Goal: Task Accomplishment & Management: Complete application form

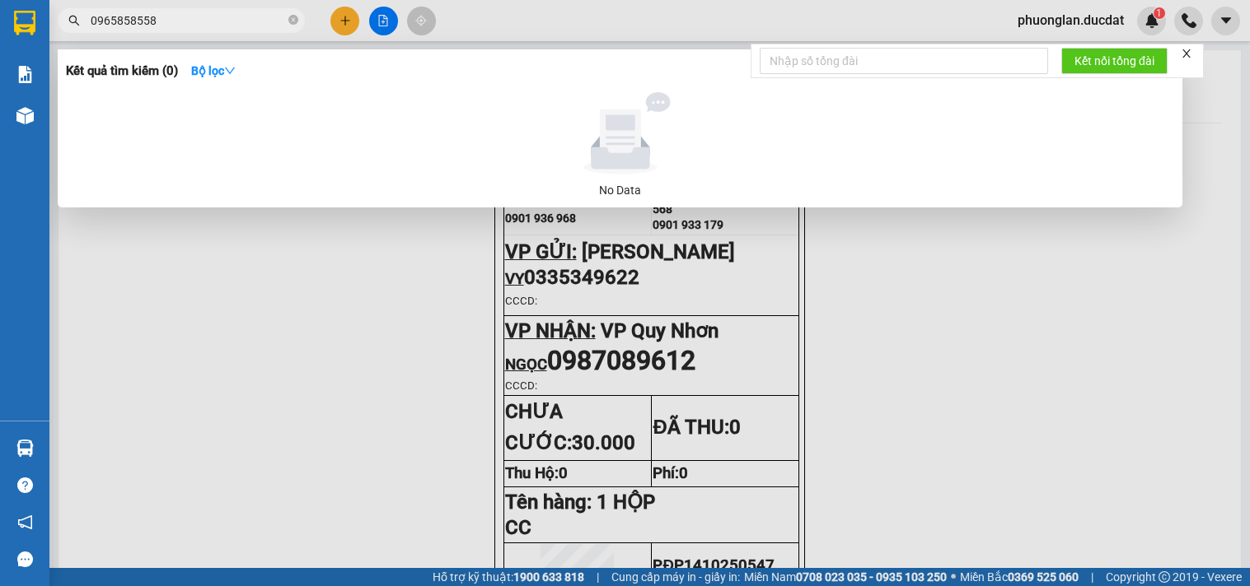
click at [350, 25] on div at bounding box center [625, 293] width 1250 height 586
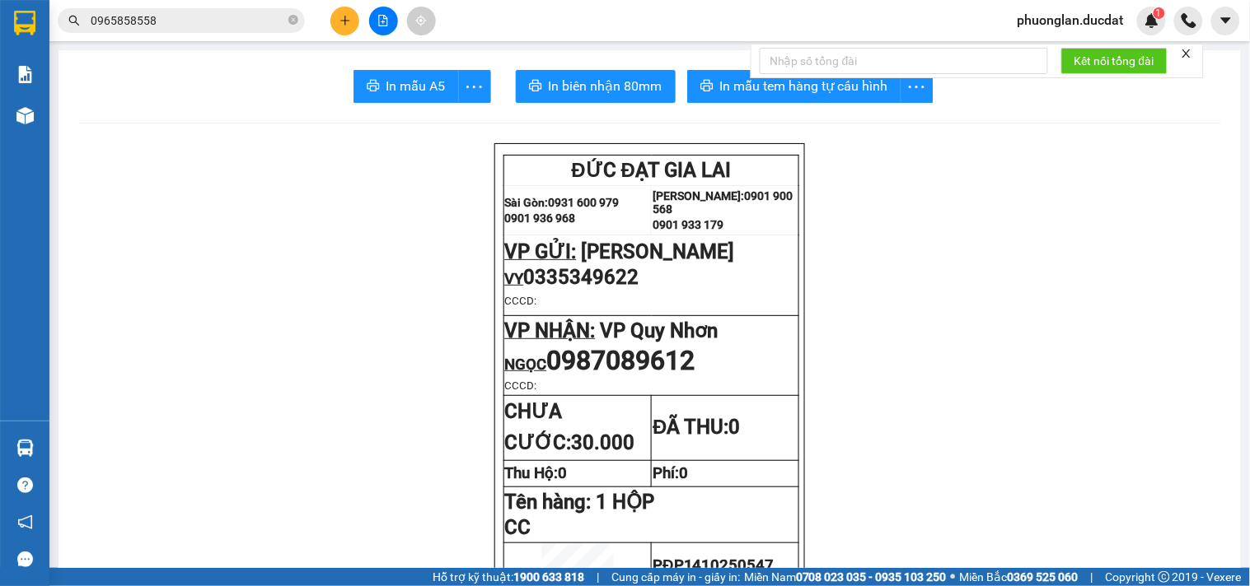
click at [349, 21] on icon "plus" at bounding box center [345, 21] width 12 height 12
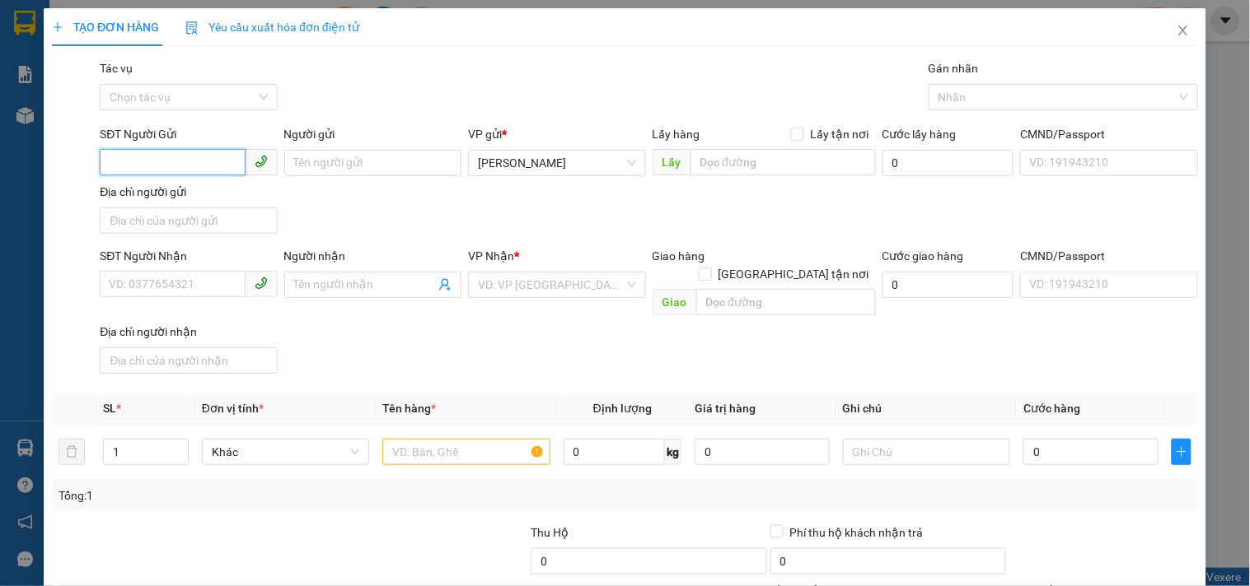
click at [183, 166] on input "SĐT Người Gửi" at bounding box center [172, 162] width 145 height 26
type input "0973245777"
click at [184, 284] on input "SĐT Người Nhận" at bounding box center [172, 284] width 145 height 26
type input "0938290928"
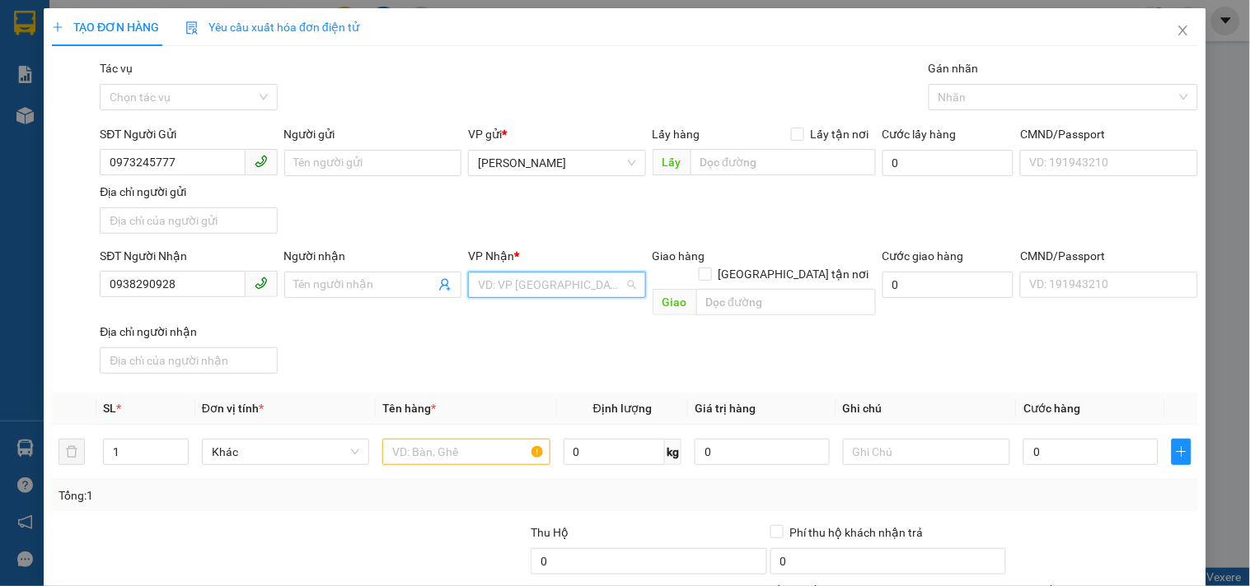
click at [517, 291] on input "search" at bounding box center [551, 285] width 146 height 25
type input "QUY"
click at [512, 309] on div "VP Quy Nhơn" at bounding box center [551, 318] width 156 height 18
click at [453, 439] on input "text" at bounding box center [465, 452] width 167 height 26
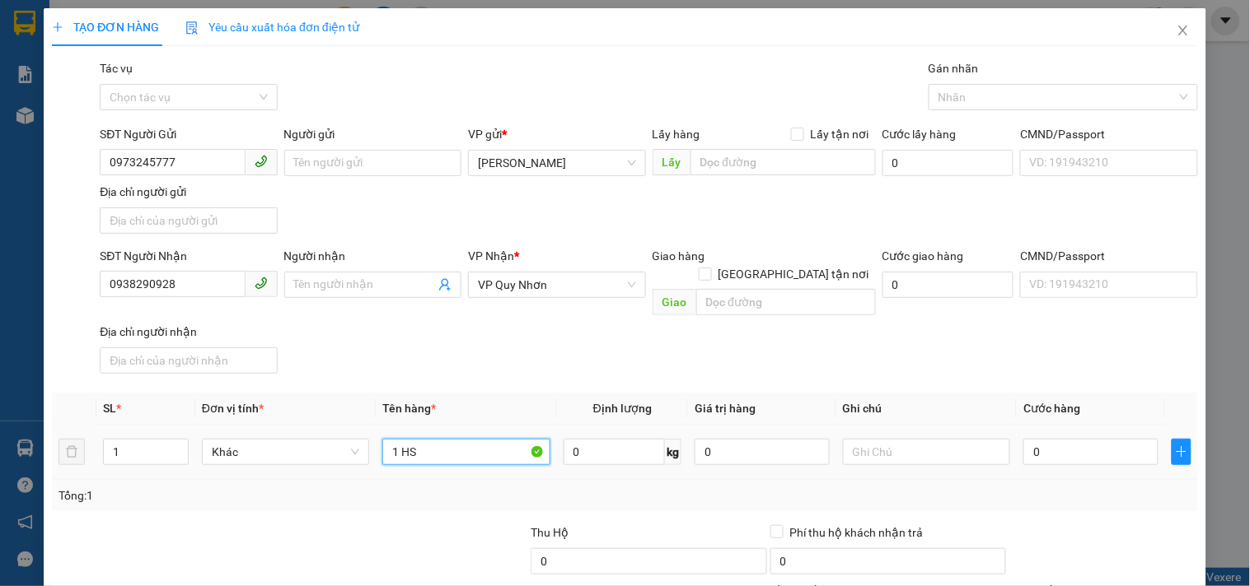
type input "1 HS"
click at [1055, 451] on td "0" at bounding box center [1090, 452] width 148 height 55
click at [1059, 439] on input "0" at bounding box center [1090, 452] width 135 height 26
type input "3"
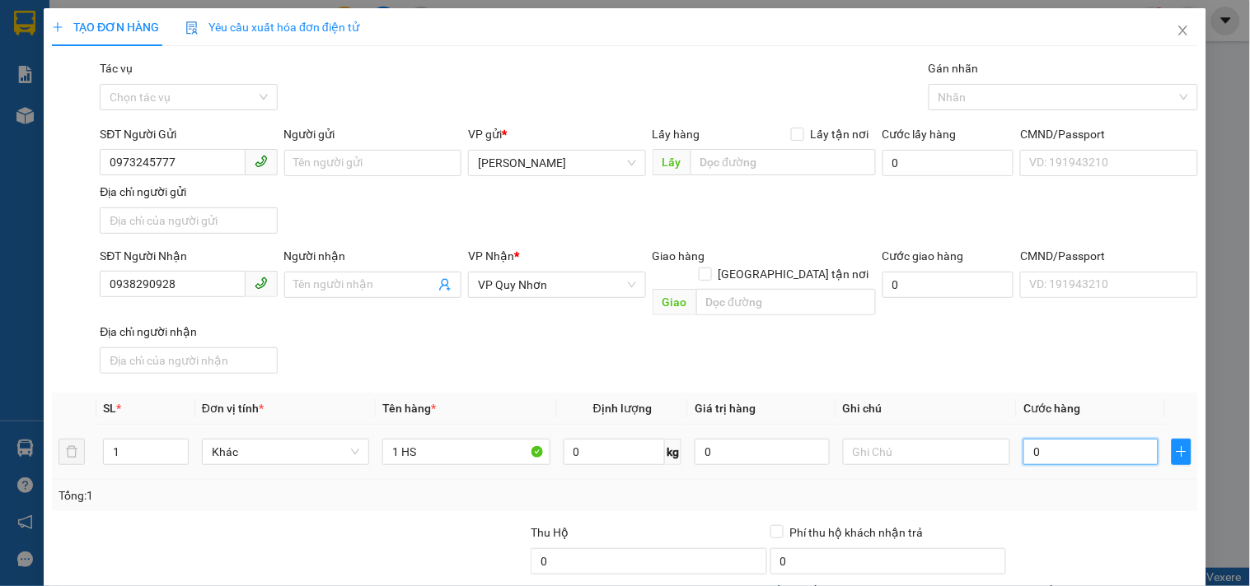
type input "3"
type input "30"
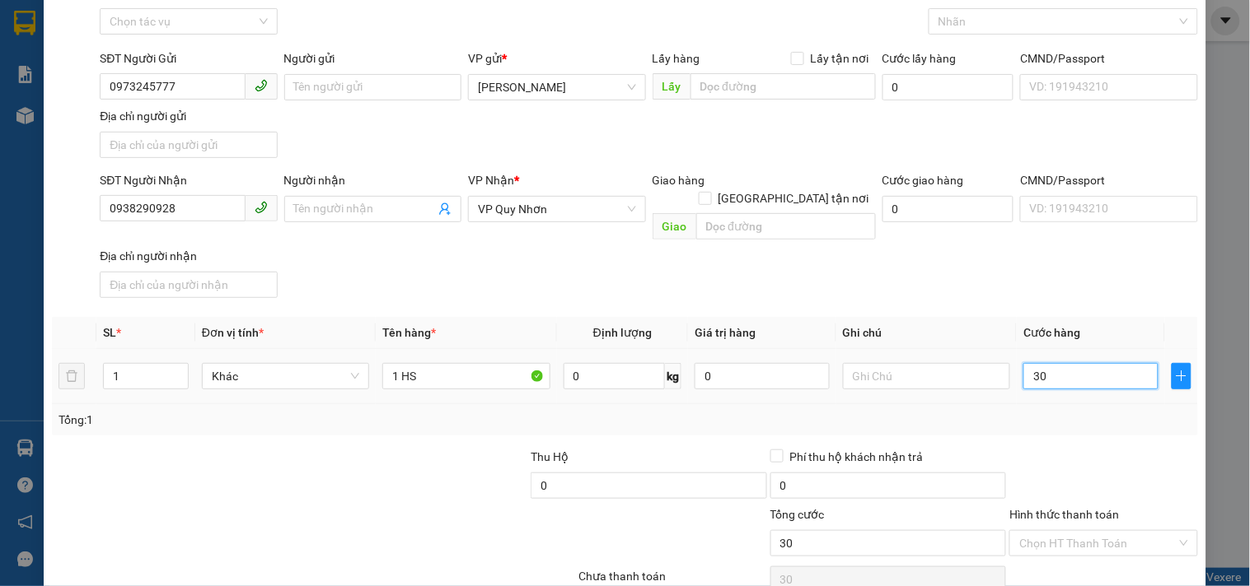
scroll to position [138, 0]
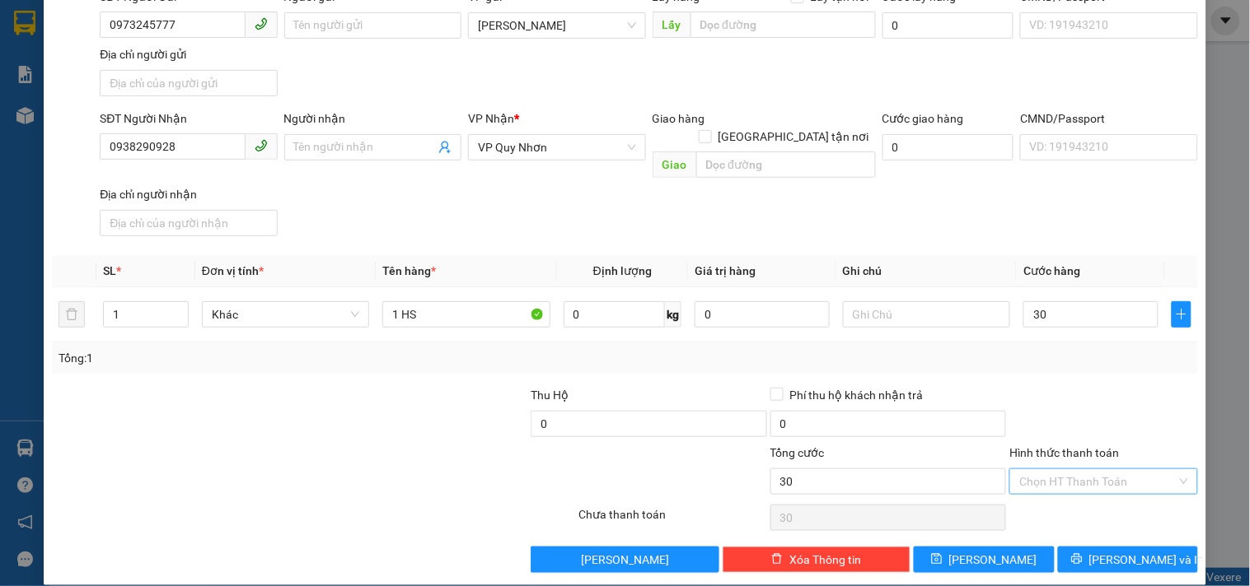
click at [1067, 469] on input "Hình thức thanh toán" at bounding box center [1097, 481] width 156 height 25
type input "30.000"
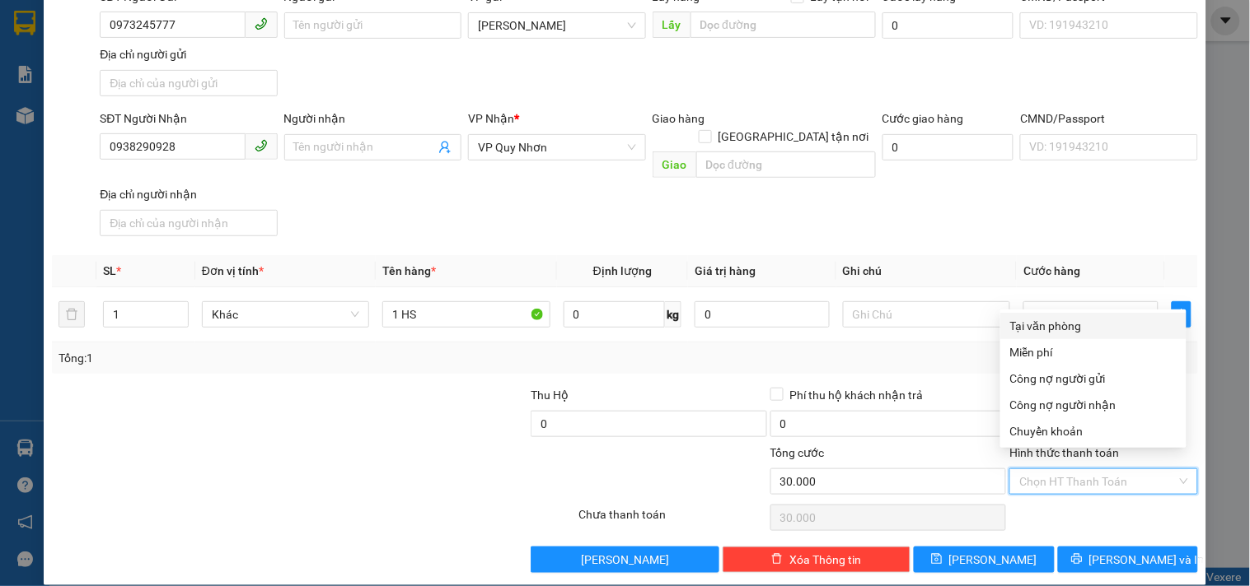
click at [1068, 319] on div "Tại văn phòng" at bounding box center [1093, 326] width 166 height 18
type input "0"
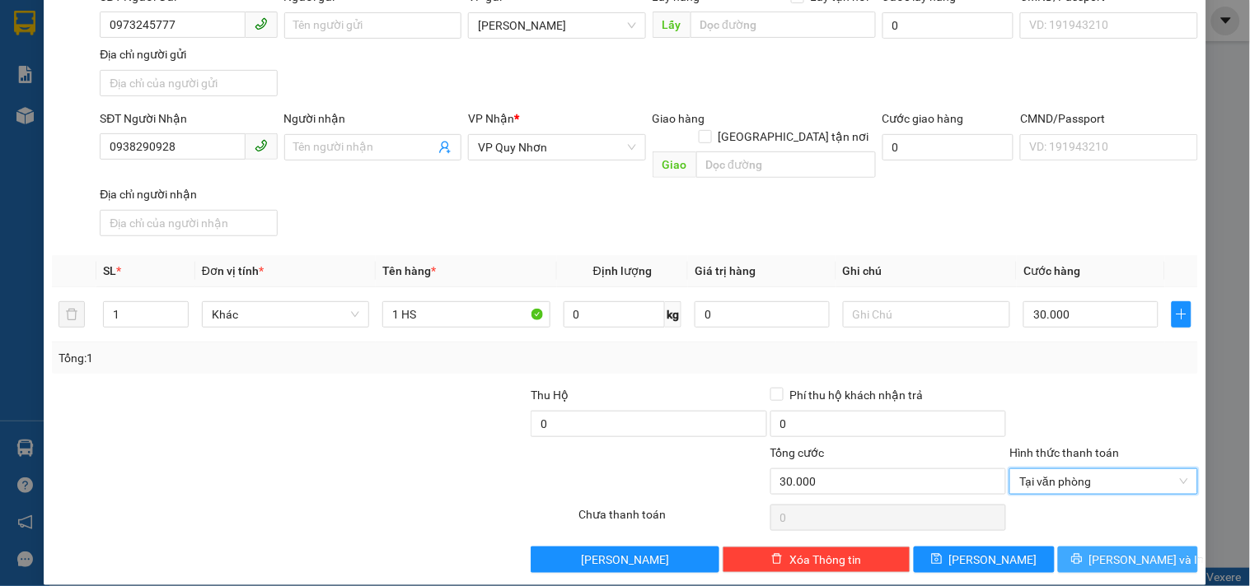
click at [1106, 551] on span "[PERSON_NAME] và In" at bounding box center [1146, 560] width 115 height 18
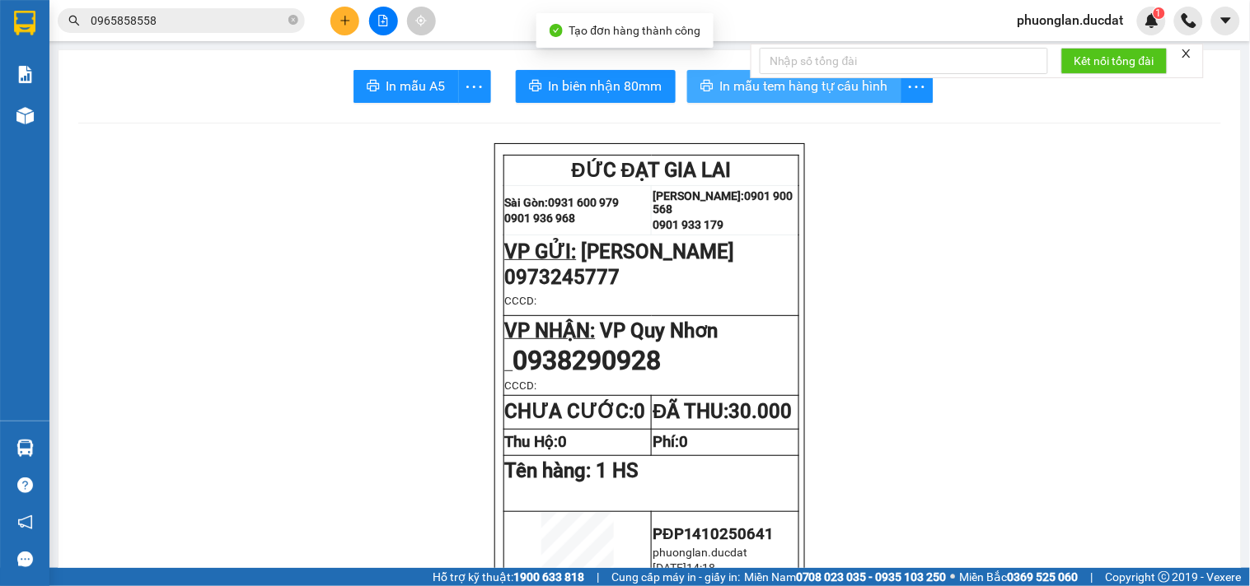
click at [795, 89] on span "In mẫu tem hàng tự cấu hình" at bounding box center [804, 86] width 168 height 21
click at [348, 28] on button at bounding box center [344, 21] width 29 height 29
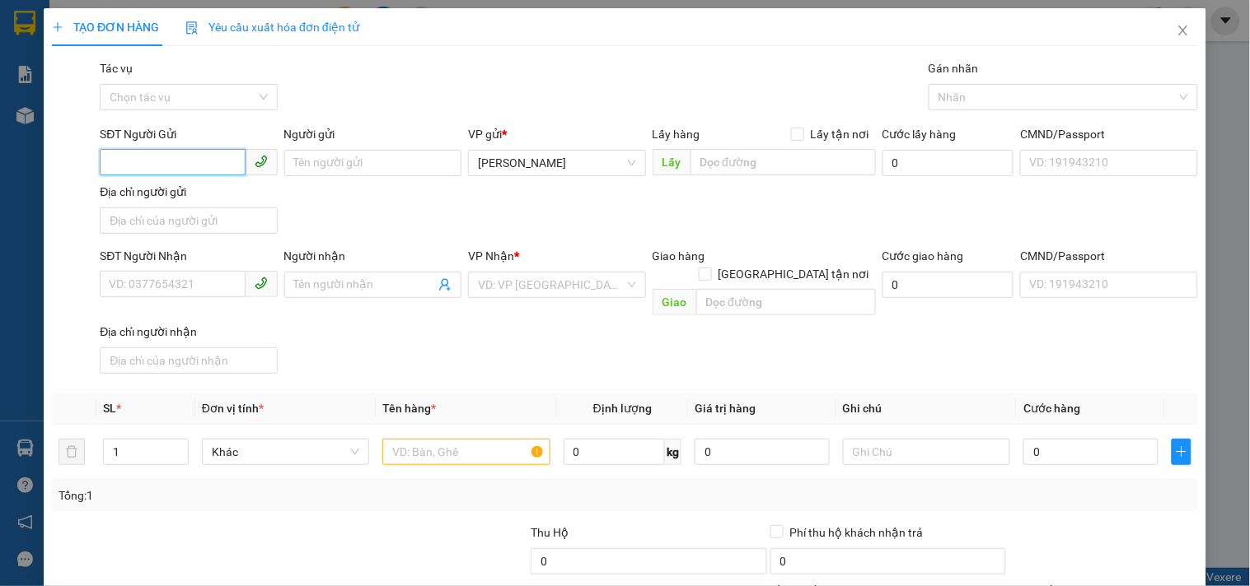
click at [192, 170] on input "SĐT Người Gửi" at bounding box center [172, 162] width 145 height 26
type input "0907219934"
click at [163, 187] on div "0907219934" at bounding box center [187, 196] width 156 height 18
type input "0902187781"
type input "0907219934"
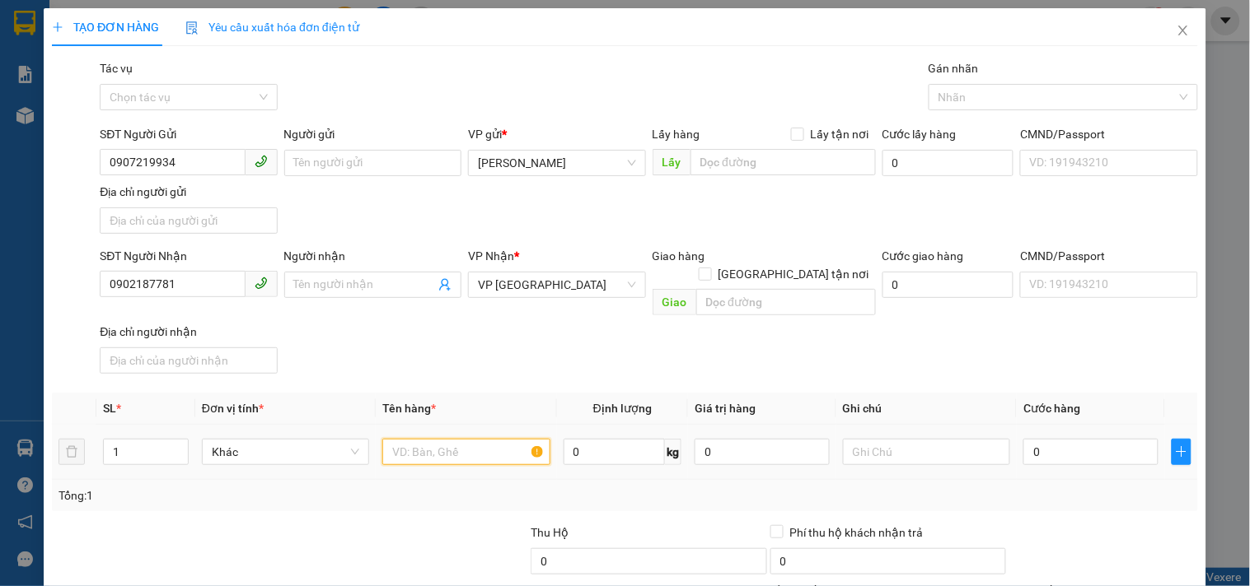
click at [446, 439] on input "text" at bounding box center [465, 452] width 167 height 26
type input "1 THÙNG CF"
click at [1077, 439] on input "0" at bounding box center [1090, 452] width 135 height 26
type input "8"
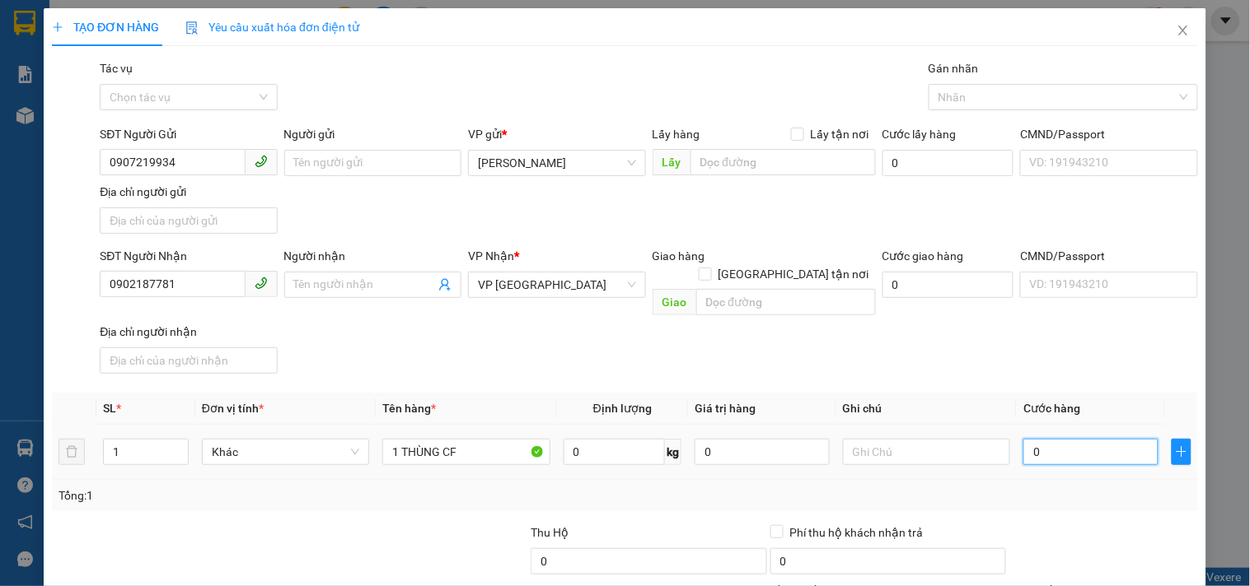
type input "8"
type input "80"
type input "80.000"
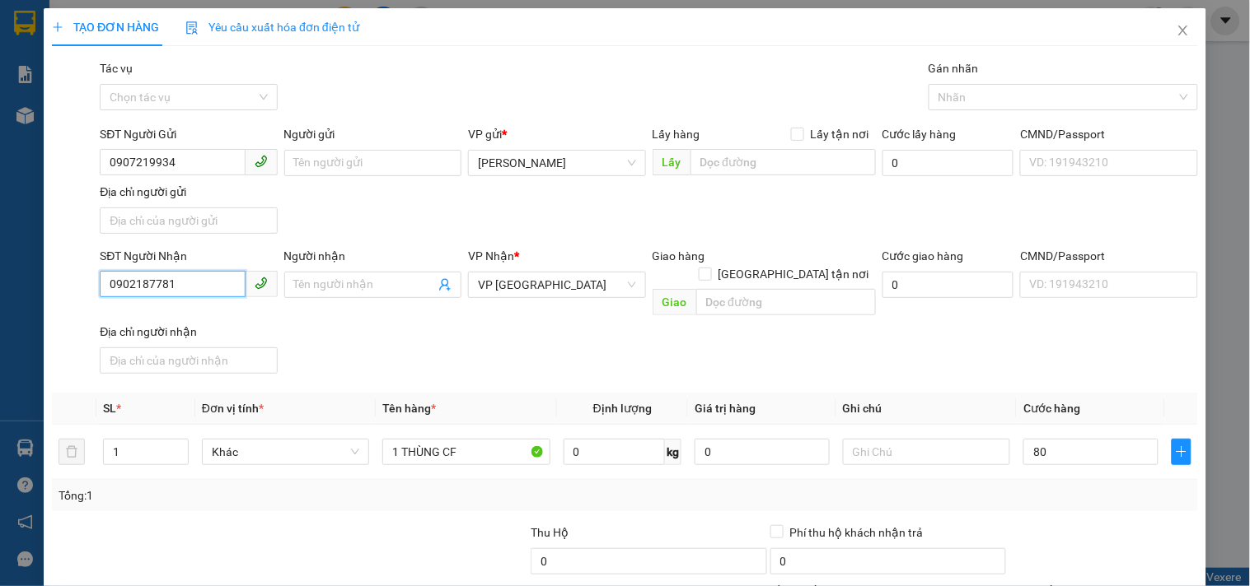
type input "80.000"
drag, startPoint x: 203, startPoint y: 286, endPoint x: 0, endPoint y: 295, distance: 202.8
click at [0, 295] on div "TẠO ĐƠN HÀNG Yêu cầu xuất hóa đơn điện tử Transit Pickup Surcharge Ids Transit …" at bounding box center [625, 293] width 1250 height 586
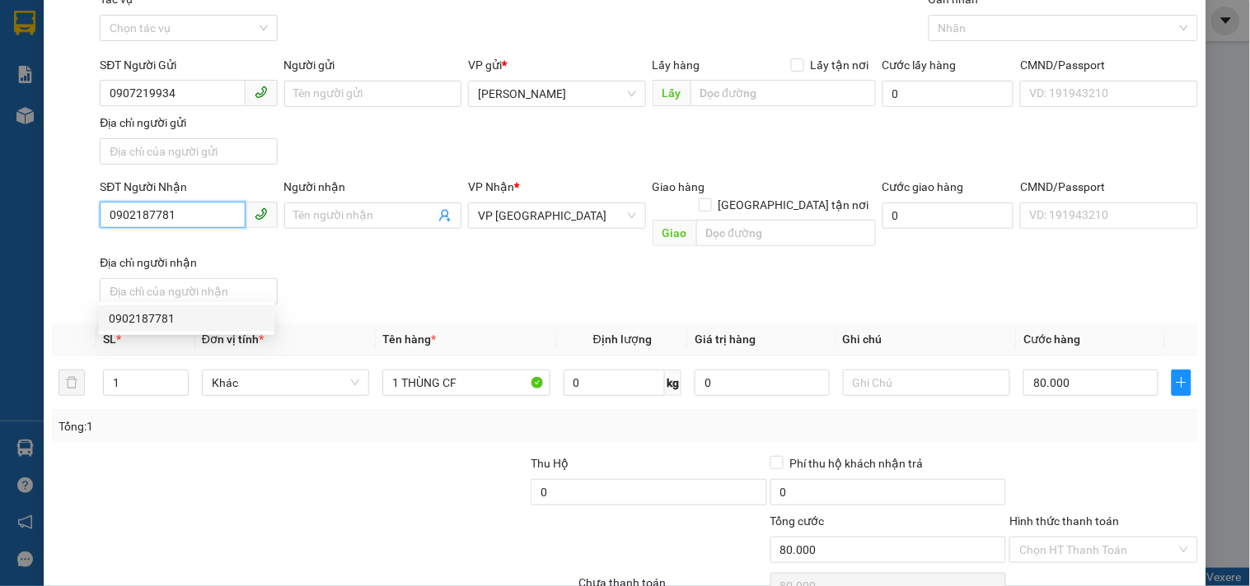
scroll to position [138, 0]
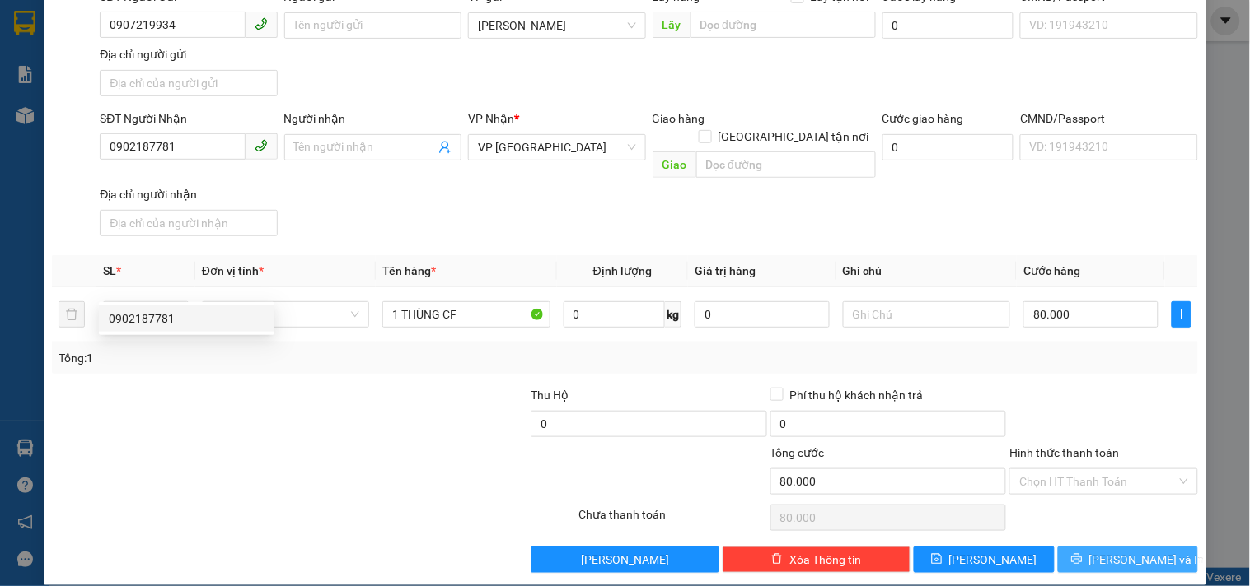
click at [1133, 551] on span "[PERSON_NAME] và In" at bounding box center [1146, 560] width 115 height 18
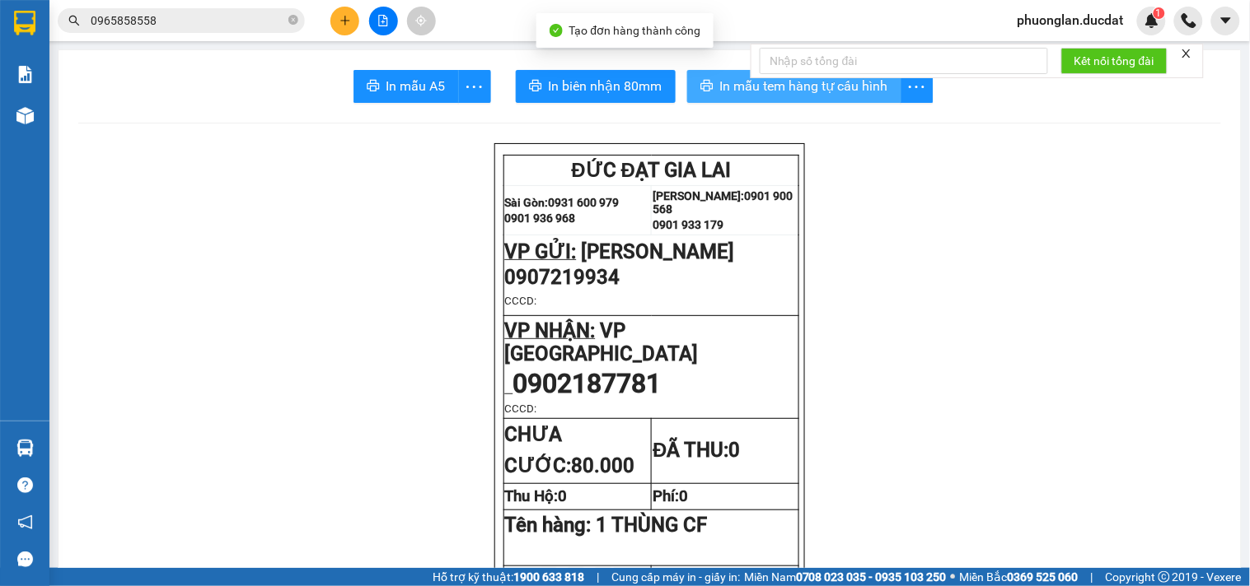
click at [735, 84] on span "In mẫu tem hàng tự cấu hình" at bounding box center [804, 86] width 168 height 21
click at [354, 25] on button at bounding box center [344, 21] width 29 height 29
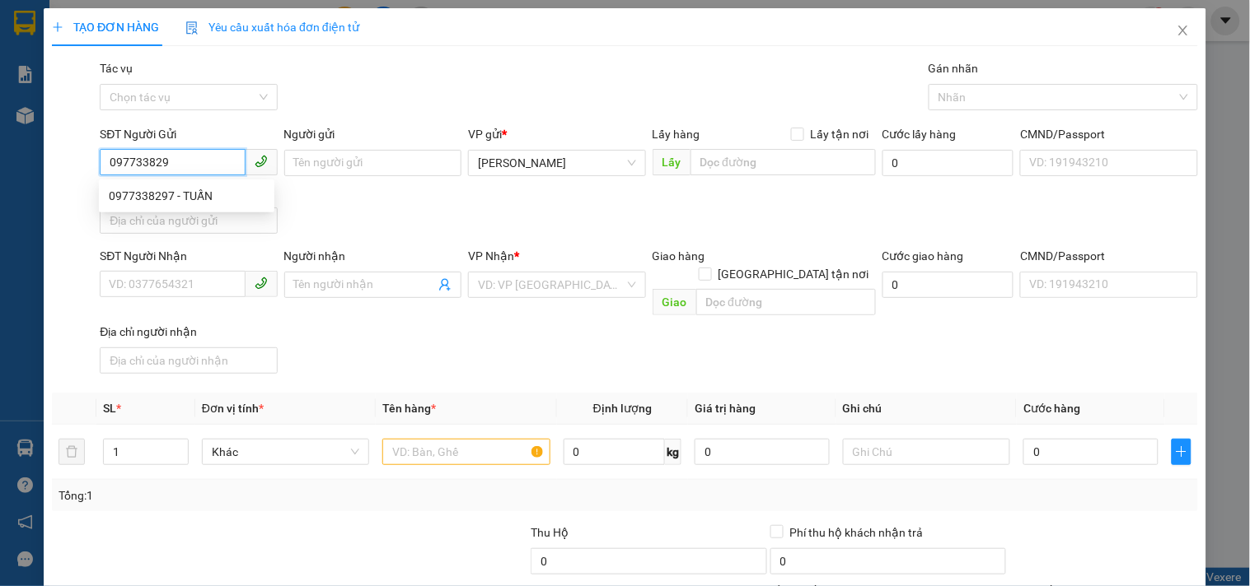
type input "0977338297"
click at [187, 189] on div "0977338297 - TUẤN" at bounding box center [187, 196] width 156 height 18
type input "TUẤN"
type input "0975936678"
type input "[PERSON_NAME]"
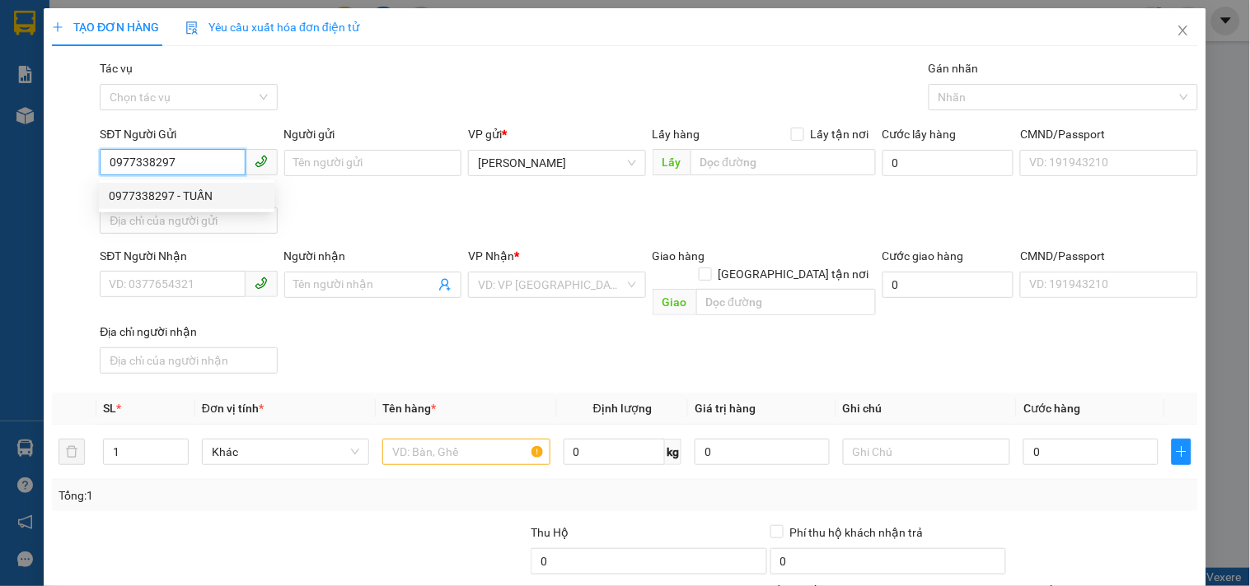
checkbox input "true"
type input "92 [PERSON_NAME].BÌNH THẠNH"
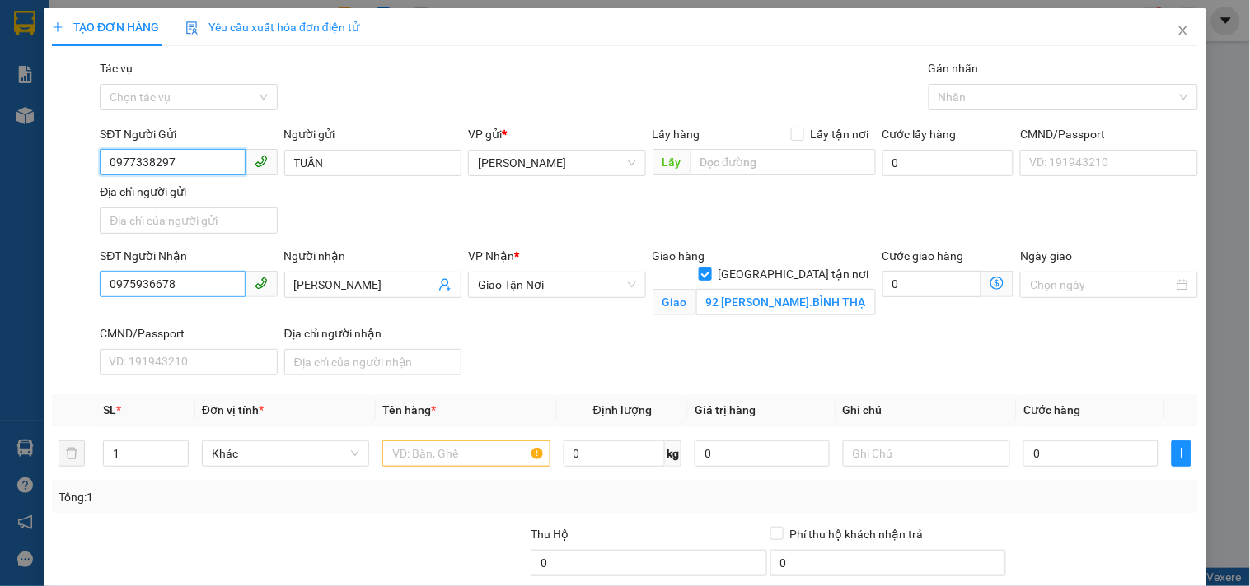
type input "0977338297"
drag, startPoint x: 215, startPoint y: 293, endPoint x: 0, endPoint y: 236, distance: 222.4
click at [0, 236] on div "TẠO ĐƠN HÀNG Yêu cầu xuất hóa đơn điện tử Transit Pickup Surcharge Ids Transit …" at bounding box center [625, 293] width 1250 height 586
type input "0963096440"
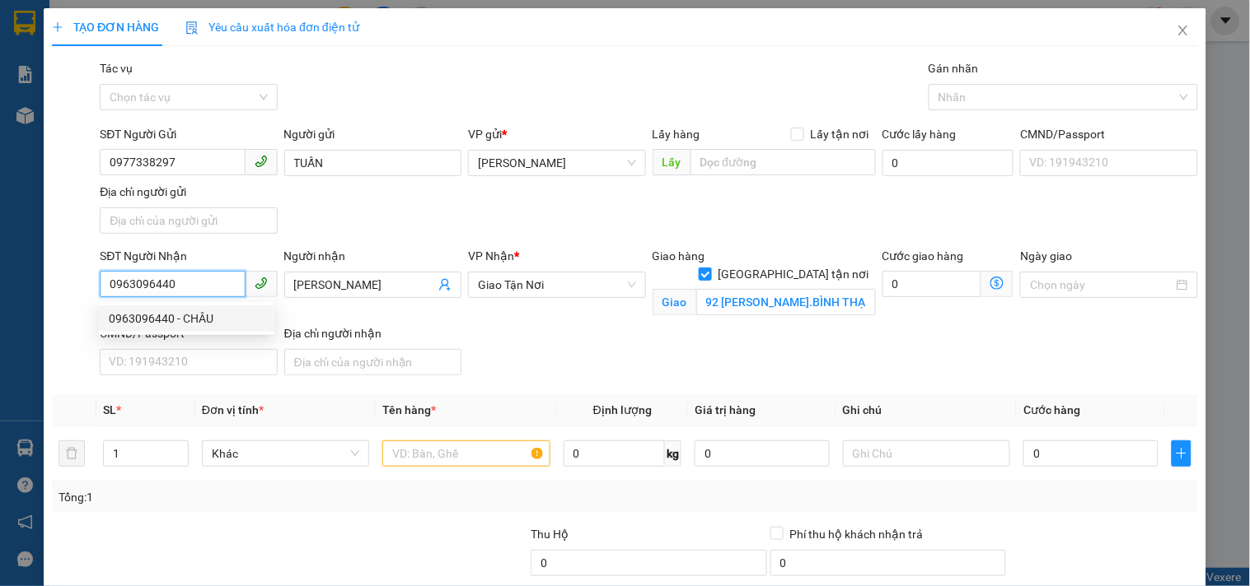
click at [169, 322] on div "0963096440 - CHÂU" at bounding box center [187, 319] width 156 height 18
type input "CHÂU"
type input "83/76/16/76/1 [PERSON_NAME].NHÀ BÈ"
type input "0963096440"
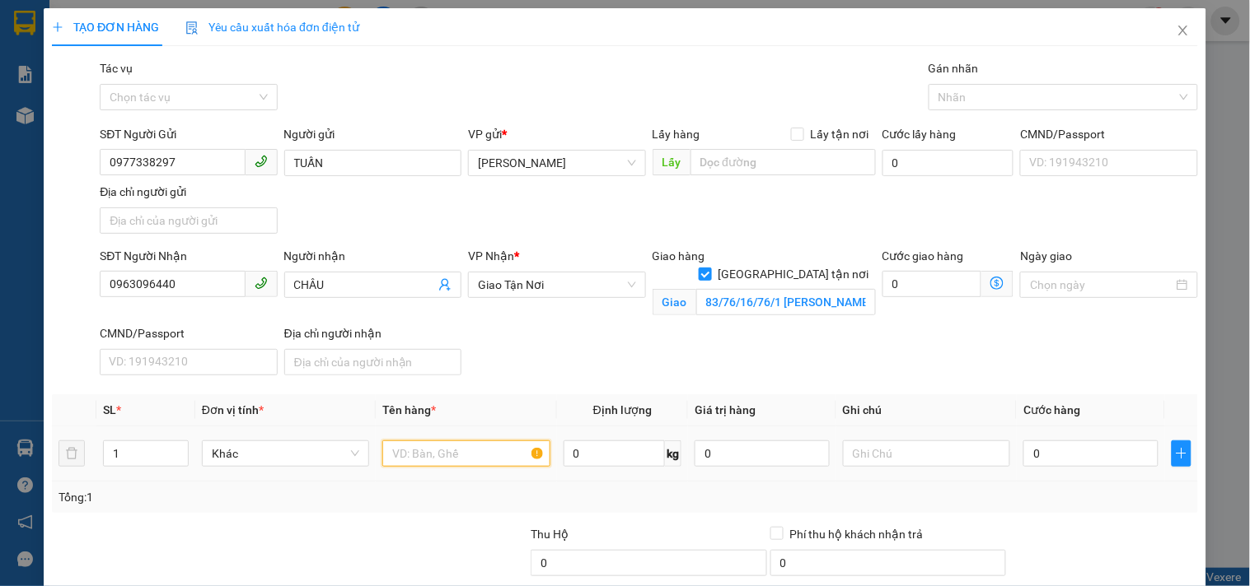
click at [457, 459] on input "text" at bounding box center [465, 454] width 167 height 26
type input "1 XỐP"
click at [1108, 459] on input "0" at bounding box center [1090, 454] width 135 height 26
type input "5"
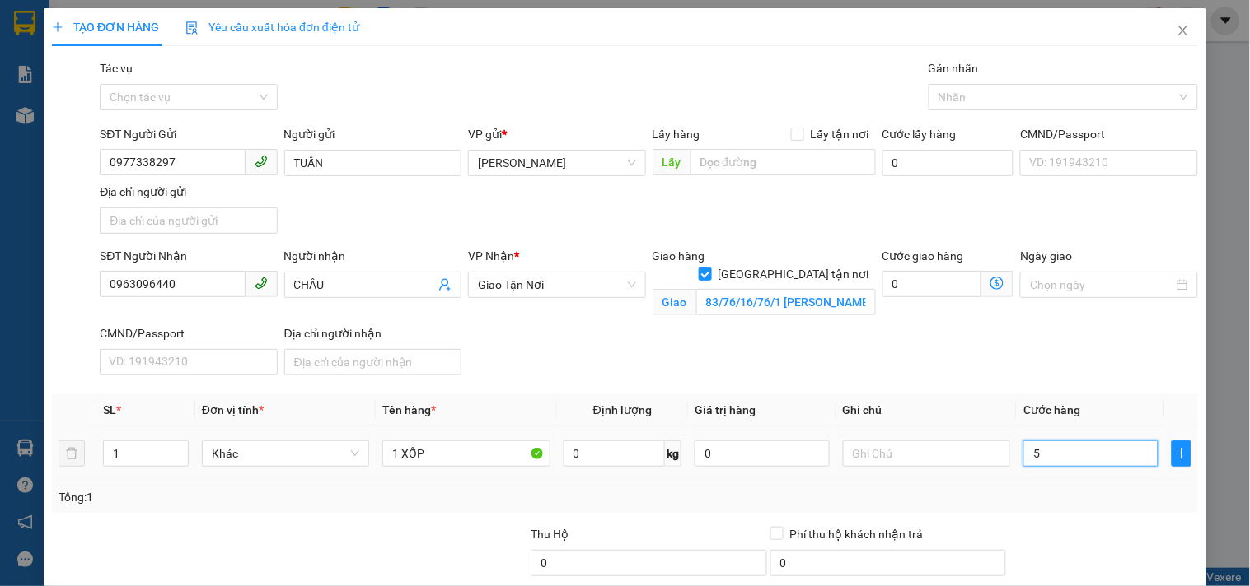
type input "5"
type input "50"
type input "50.000"
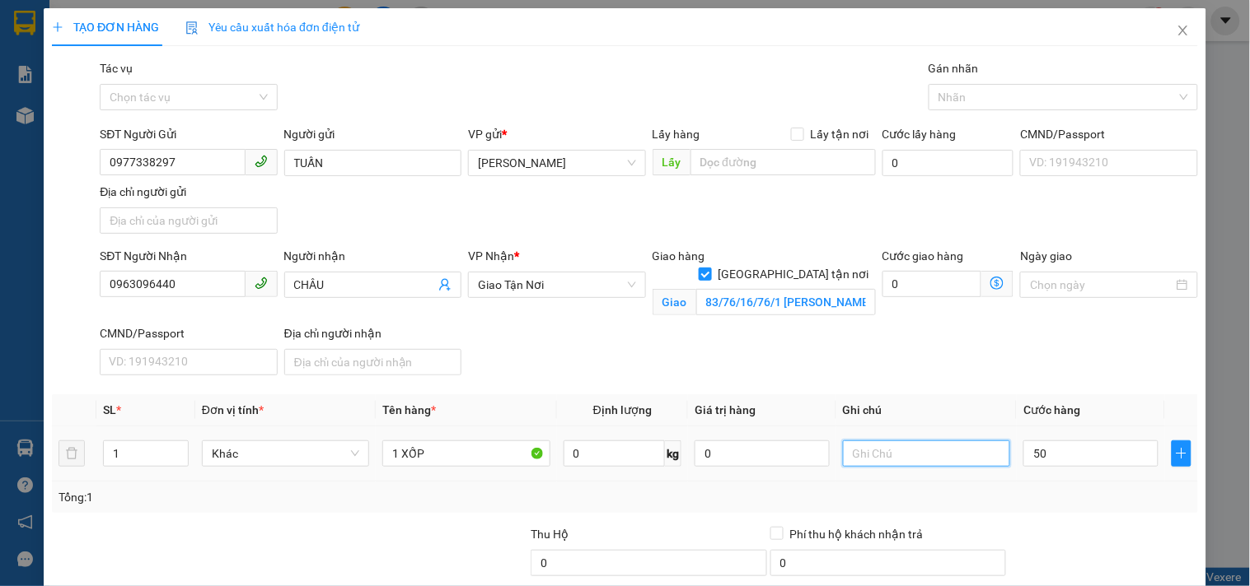
type input "50.000"
click at [974, 461] on input "text" at bounding box center [926, 454] width 167 height 26
type input "N"
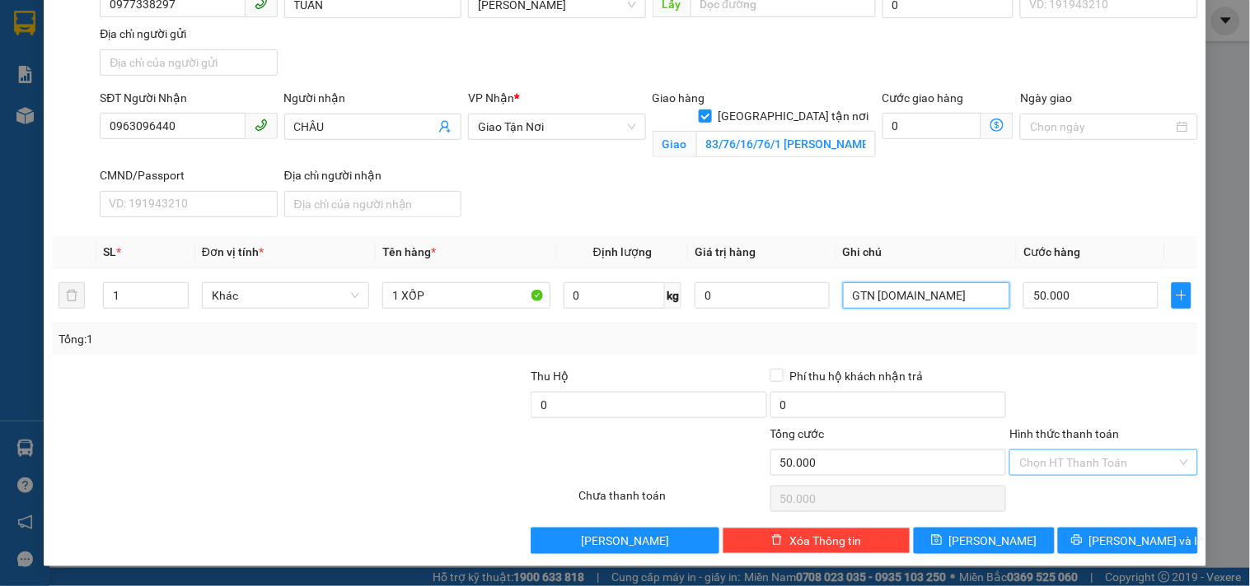
type input "GTN [DOMAIN_NAME]"
click at [1043, 465] on input "Hình thức thanh toán" at bounding box center [1097, 463] width 156 height 25
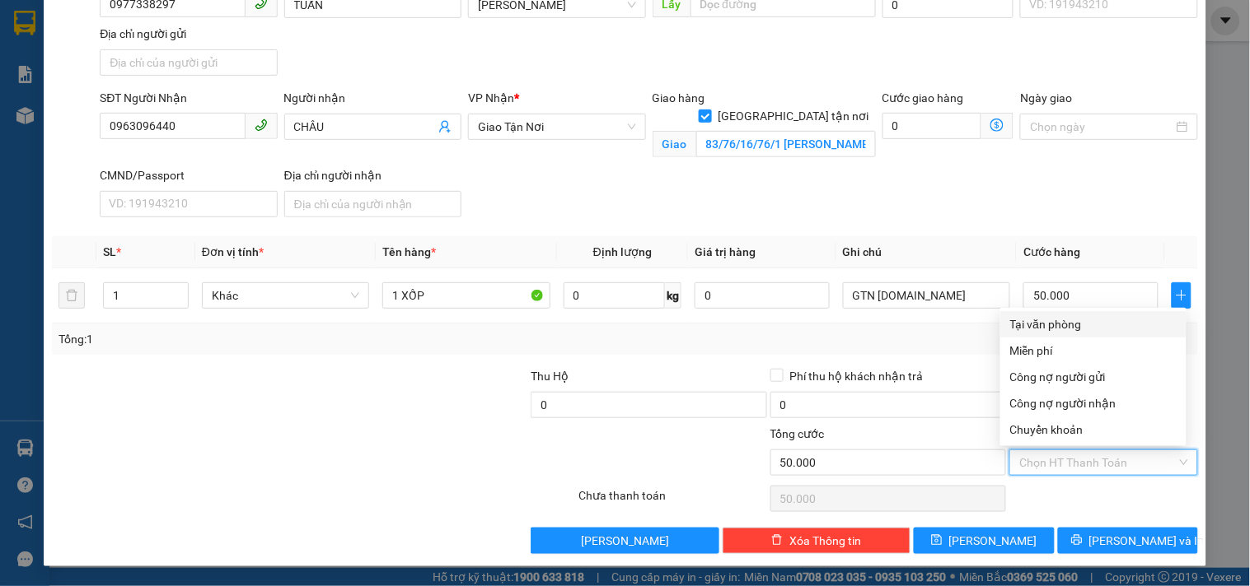
click at [1058, 319] on div "Tại văn phòng" at bounding box center [1093, 324] width 166 height 18
type input "0"
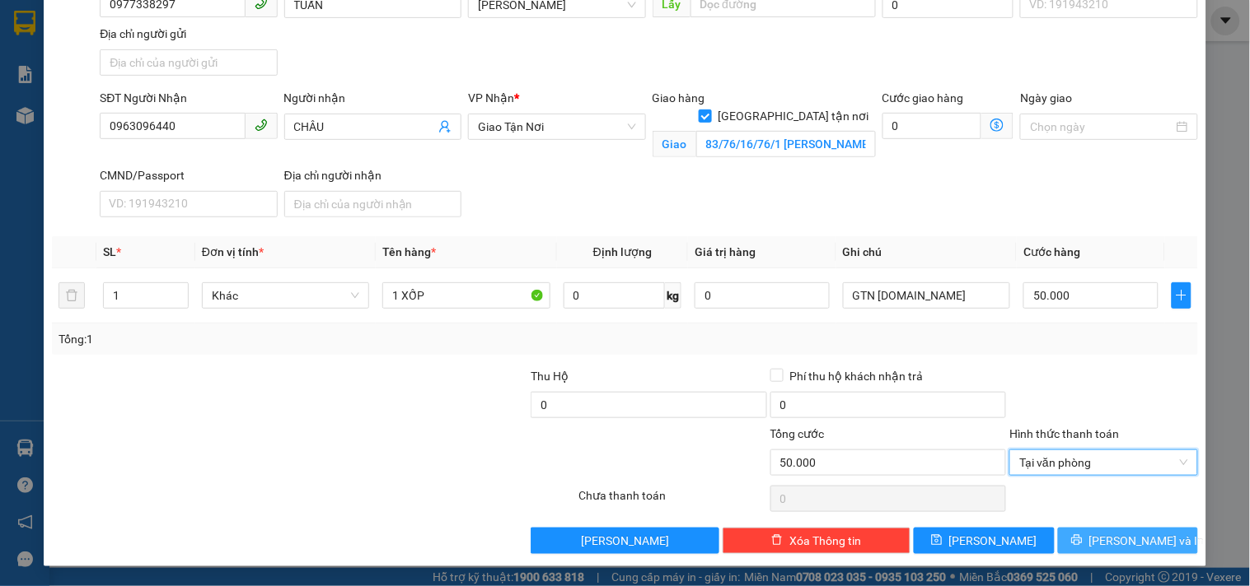
click at [1099, 544] on button "[PERSON_NAME] và In" at bounding box center [1128, 541] width 140 height 26
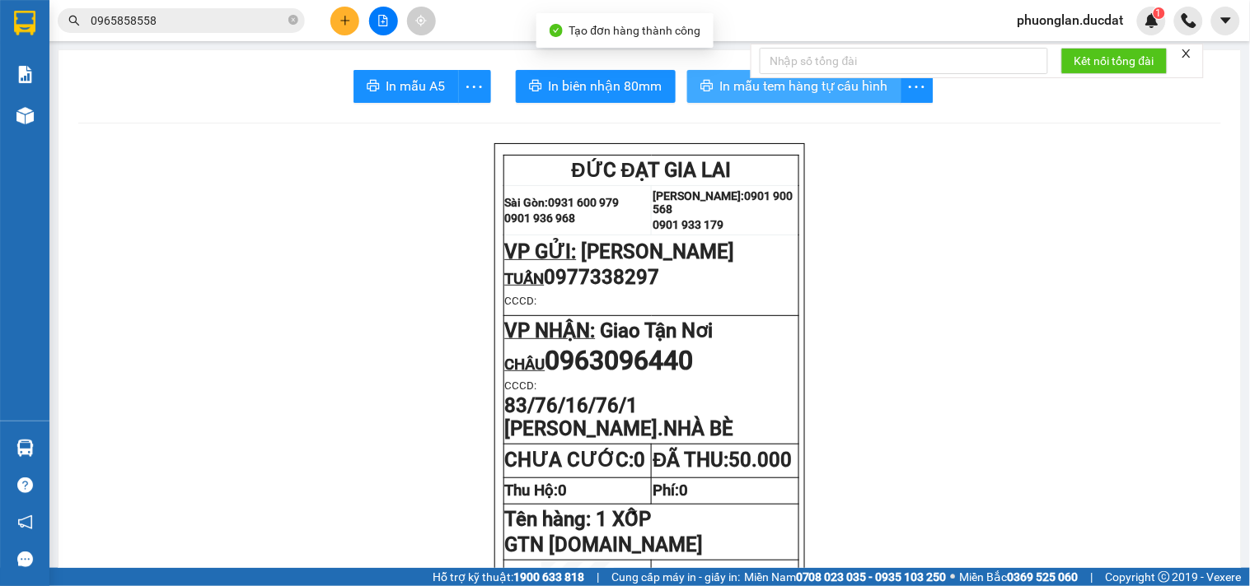
click at [821, 86] on span "In mẫu tem hàng tự cấu hình" at bounding box center [804, 86] width 168 height 21
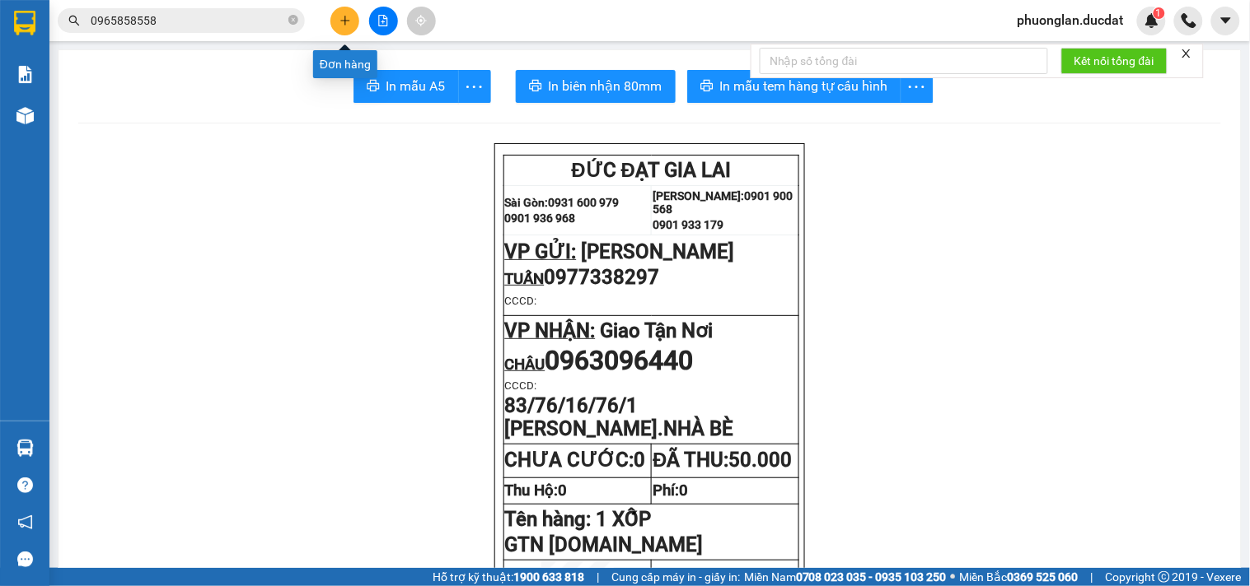
click at [344, 15] on icon "plus" at bounding box center [345, 21] width 12 height 12
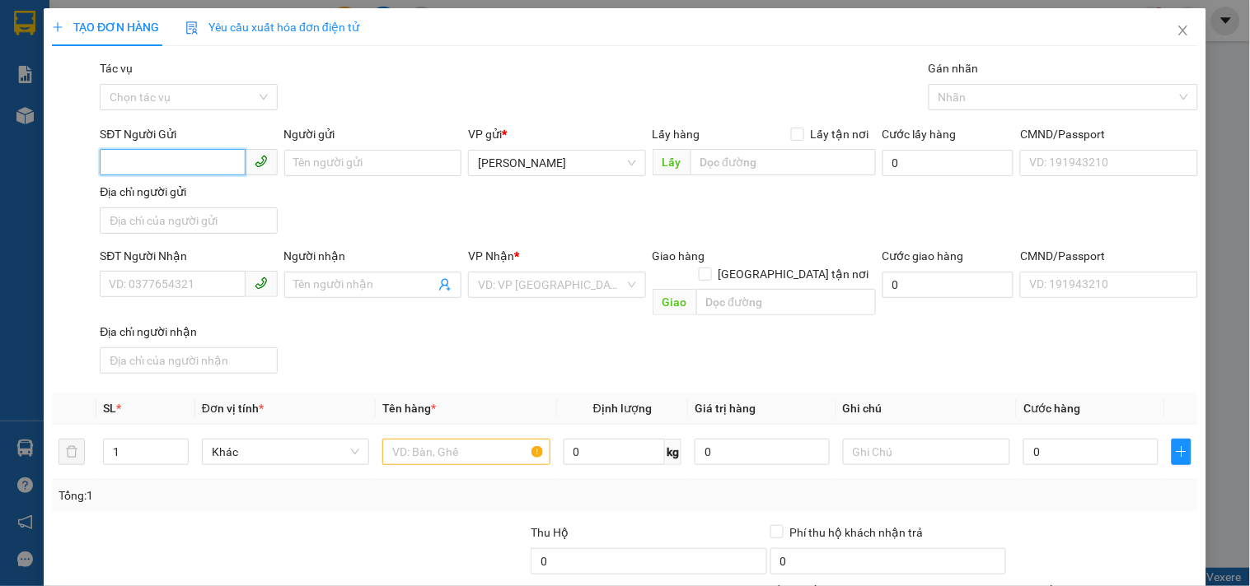
click at [210, 174] on input "SĐT Người Gửi" at bounding box center [172, 162] width 145 height 26
type input "0928524743"
click at [196, 280] on input "SĐT Người Nhận" at bounding box center [172, 284] width 145 height 26
type input "0908686353"
click at [521, 297] on input "search" at bounding box center [551, 285] width 146 height 25
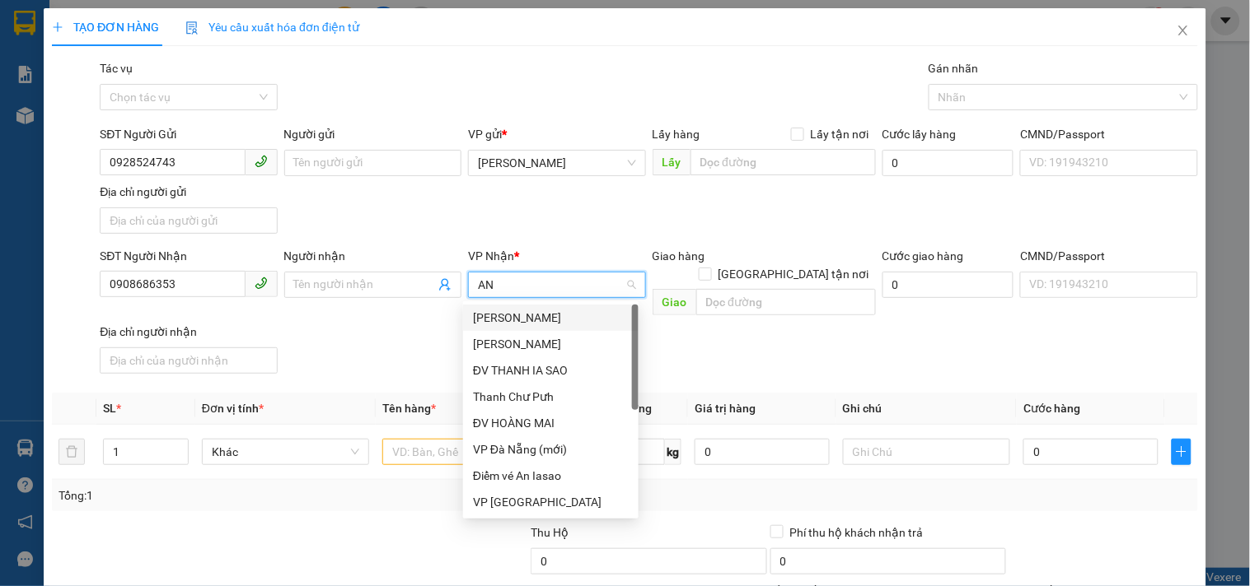
type input "A"
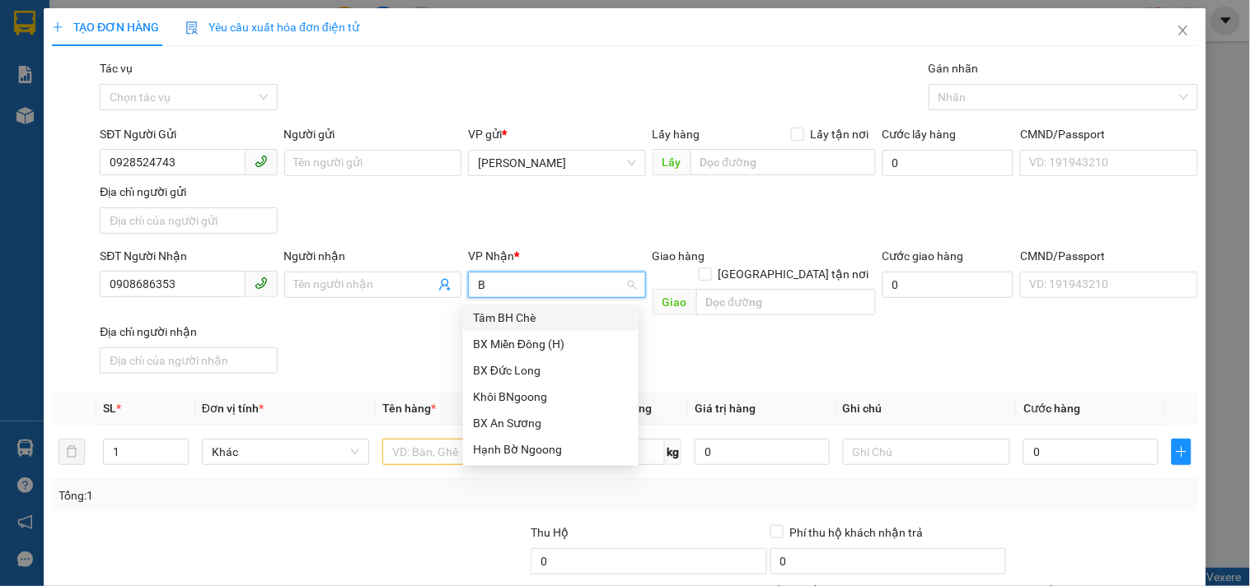
type input "BX"
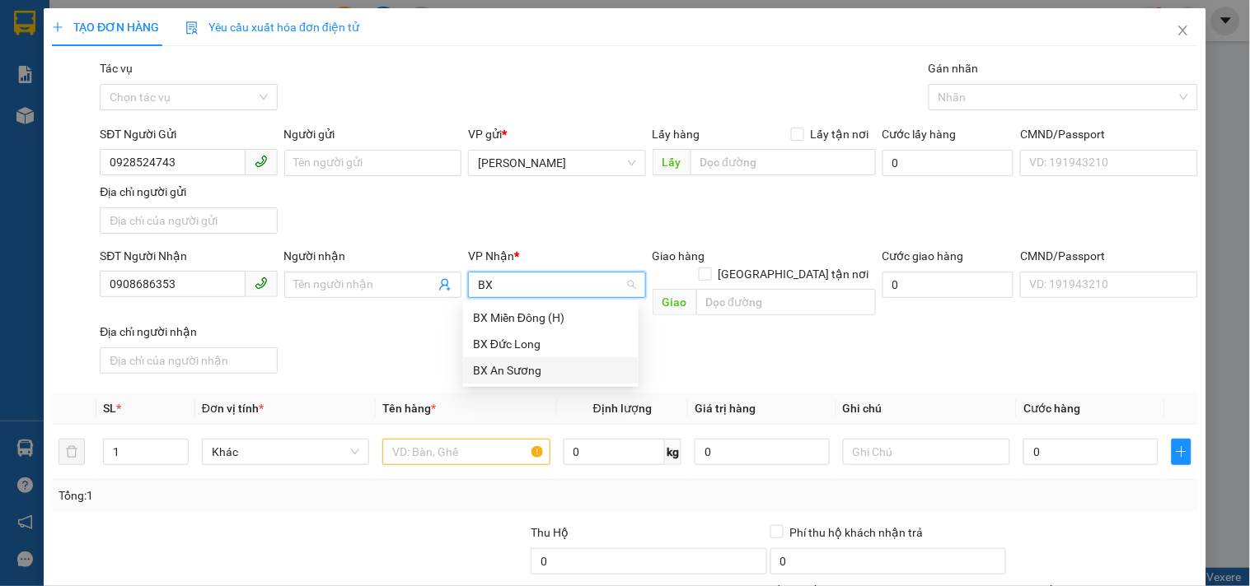
click at [525, 367] on div "BX An Sương" at bounding box center [551, 371] width 156 height 18
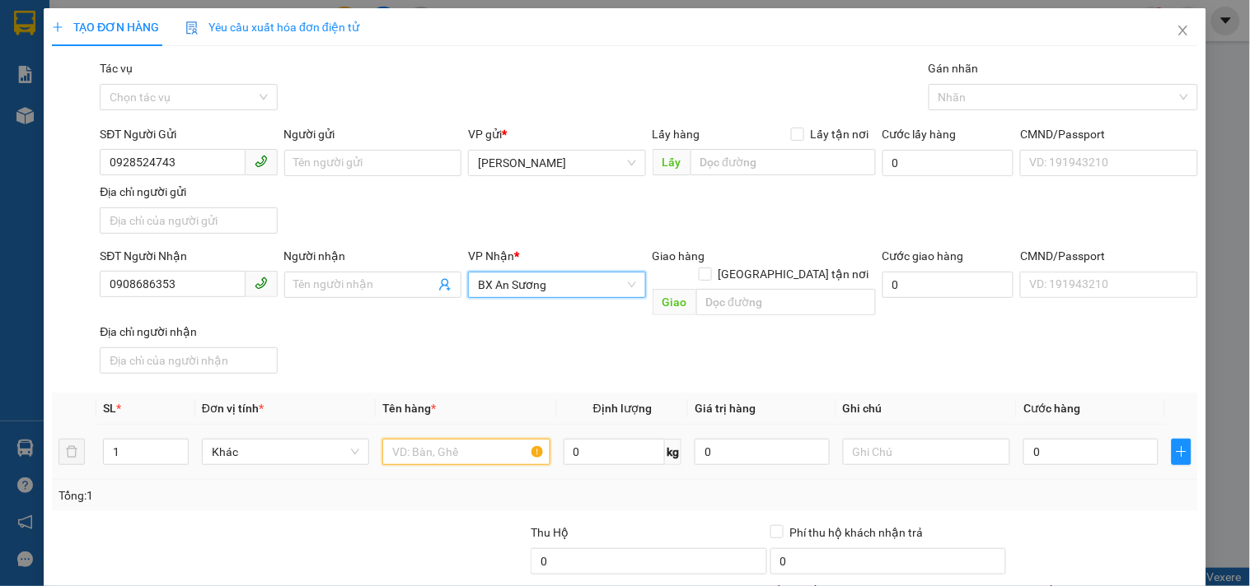
click at [479, 439] on input "text" at bounding box center [465, 452] width 167 height 26
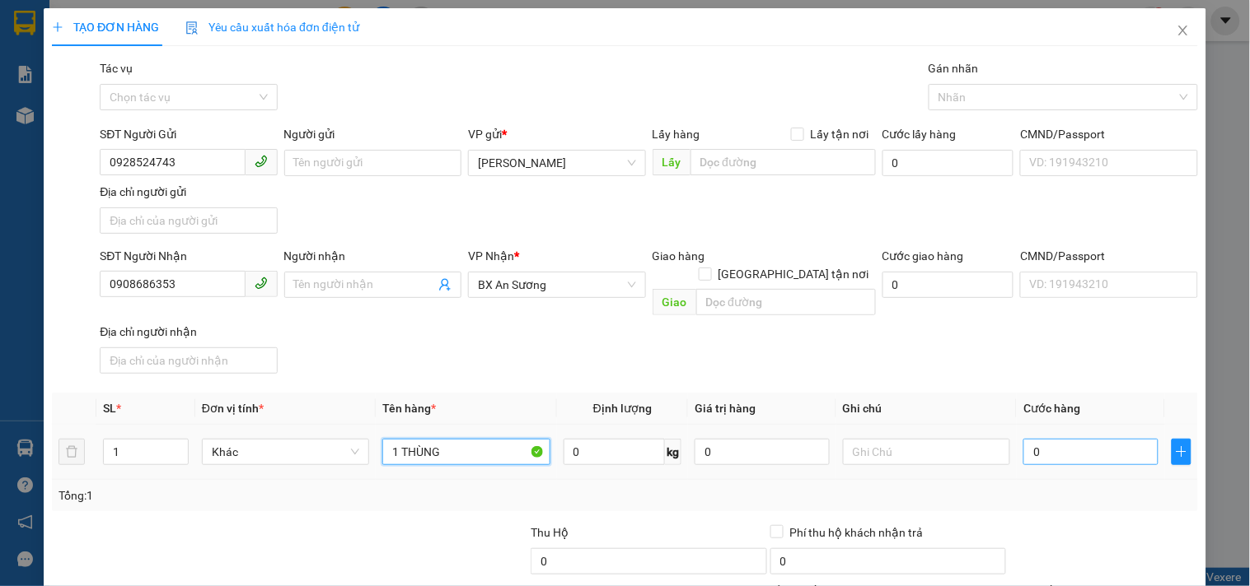
type input "1 THÙNG"
click at [1101, 445] on input "0" at bounding box center [1090, 452] width 135 height 26
type input "5"
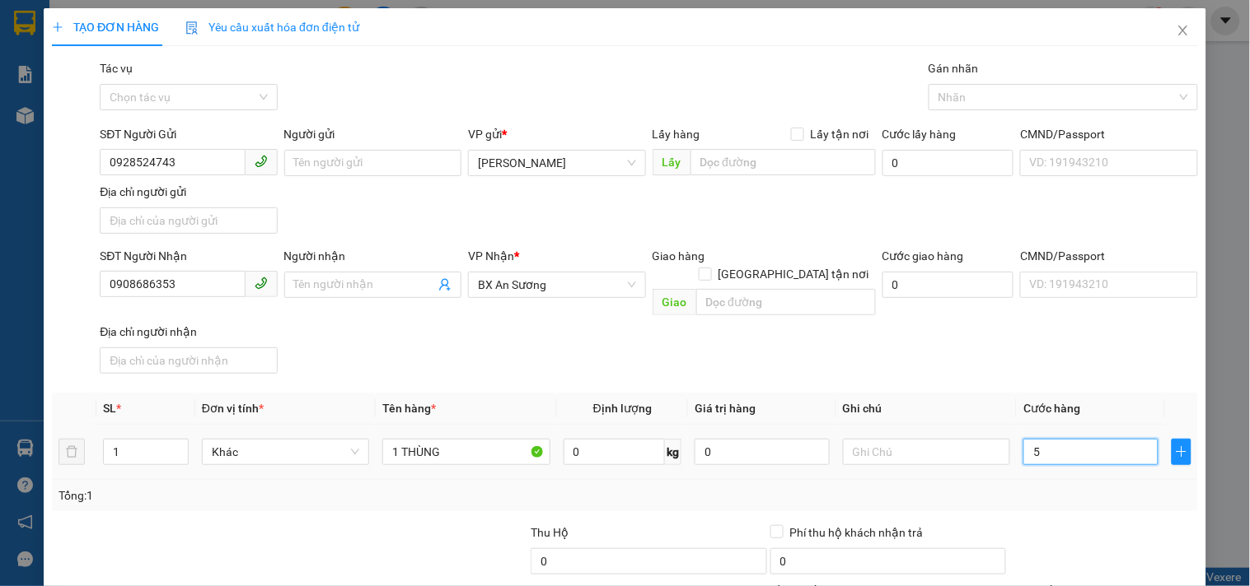
type input "50"
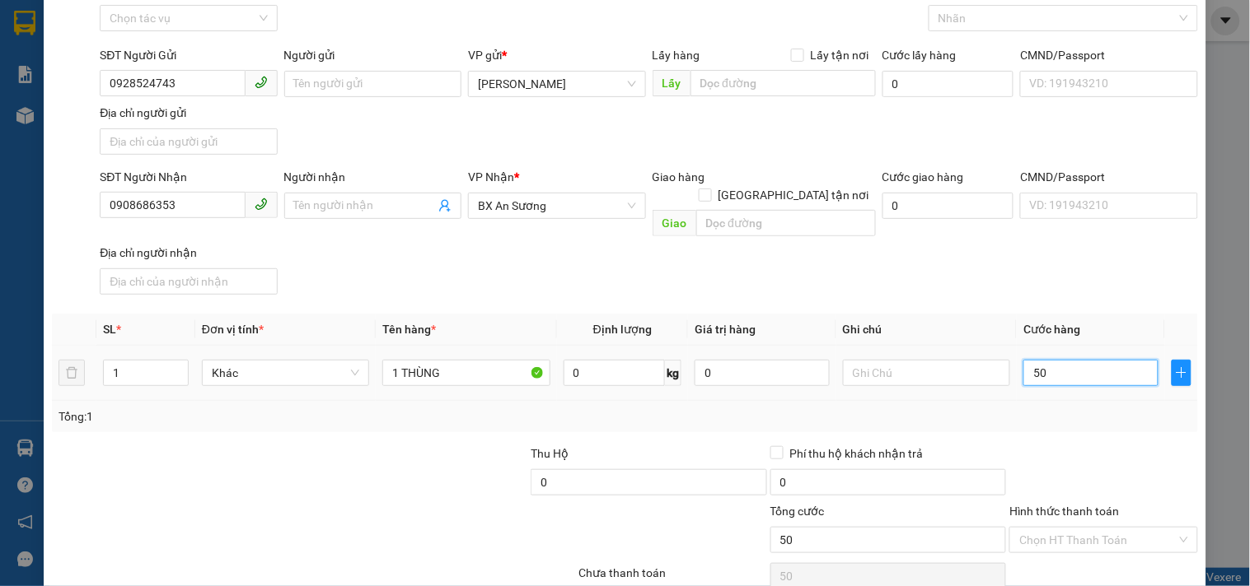
scroll to position [138, 0]
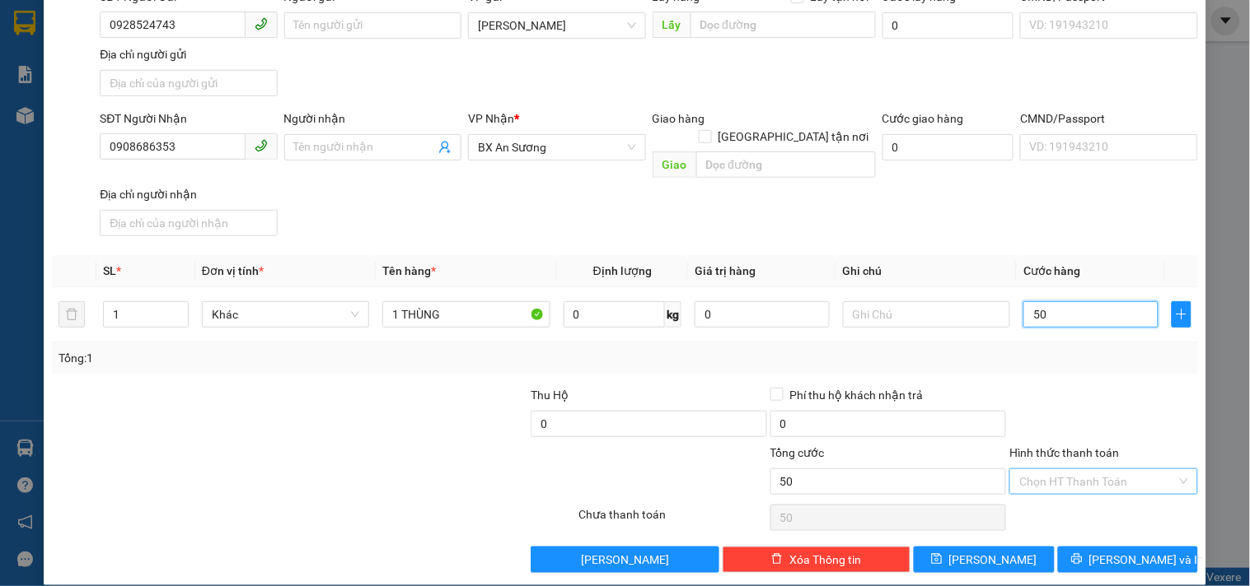
click at [1092, 475] on div "Chọn HT Thanh Toán" at bounding box center [1103, 482] width 188 height 26
type input "50.000"
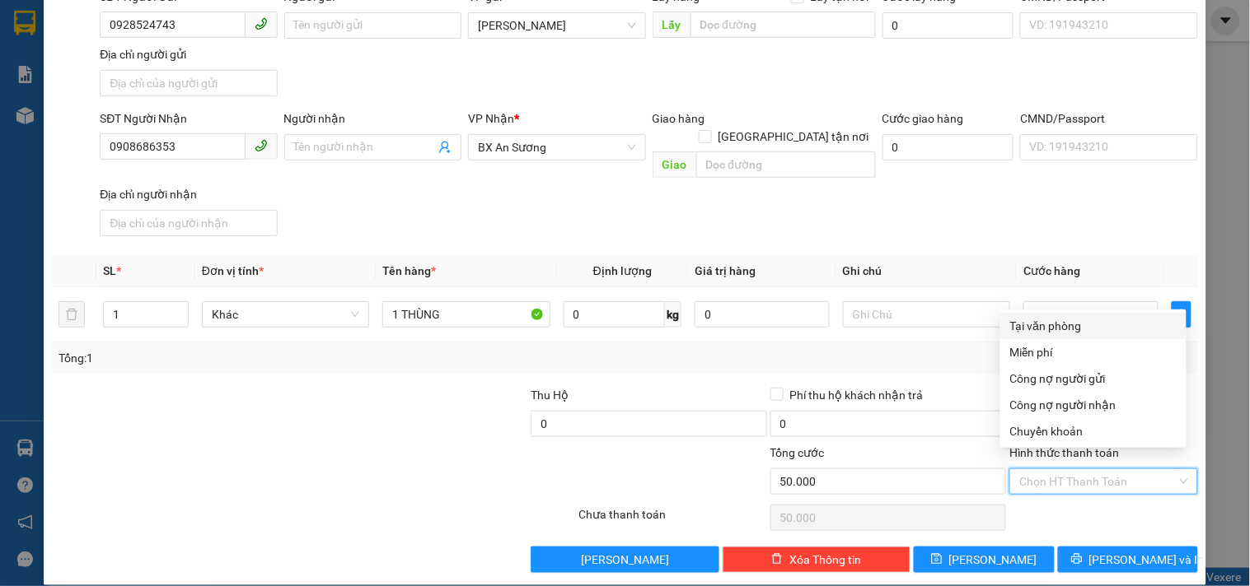
click at [1068, 328] on div "Tại văn phòng" at bounding box center [1093, 326] width 166 height 18
type input "0"
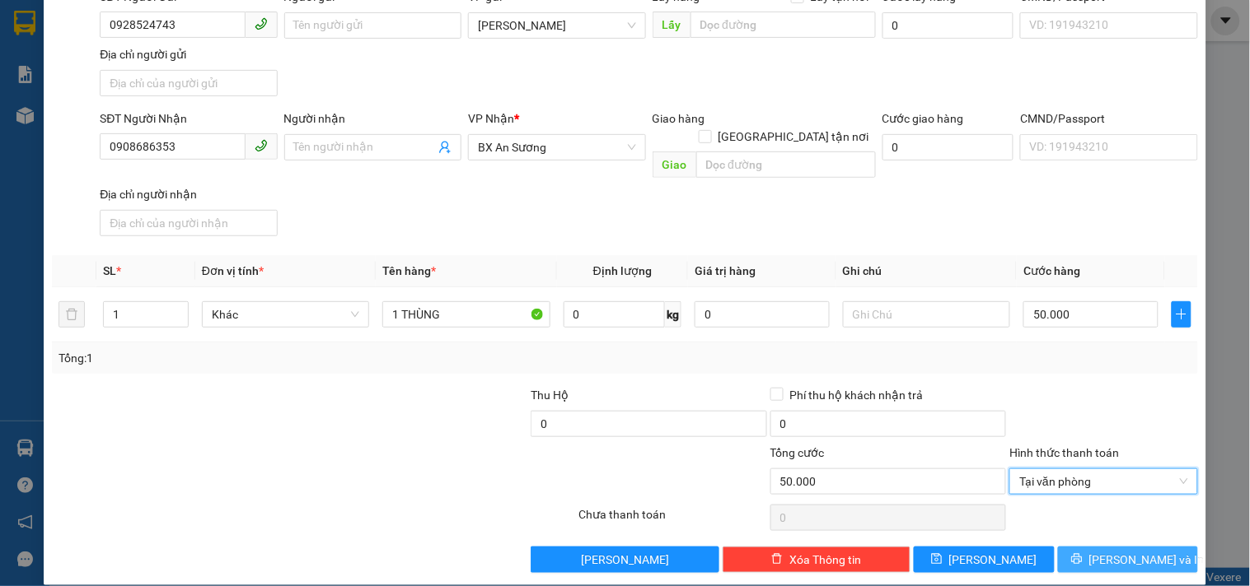
click at [1125, 551] on span "[PERSON_NAME] và In" at bounding box center [1146, 560] width 115 height 18
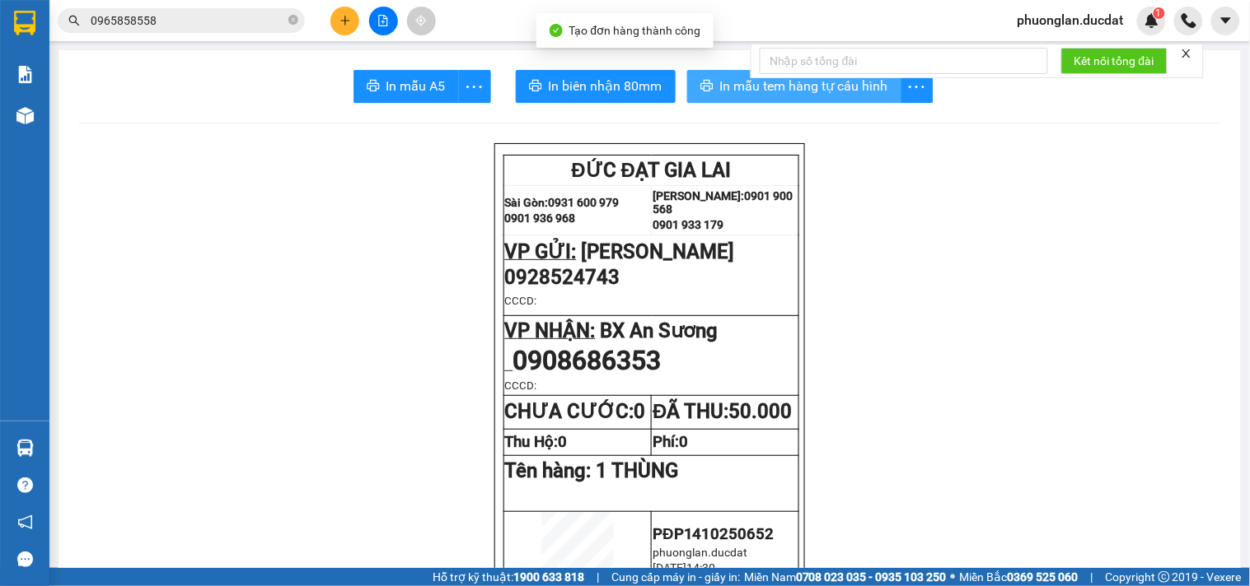
click at [794, 91] on span "In mẫu tem hàng tự cấu hình" at bounding box center [804, 86] width 168 height 21
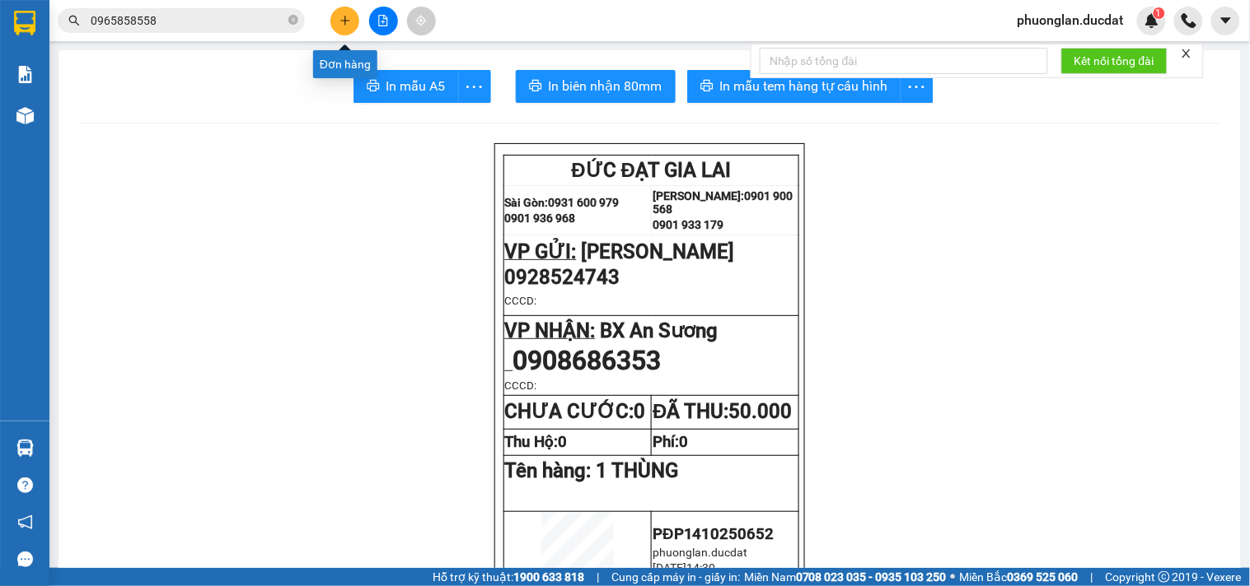
click at [335, 29] on button at bounding box center [344, 21] width 29 height 29
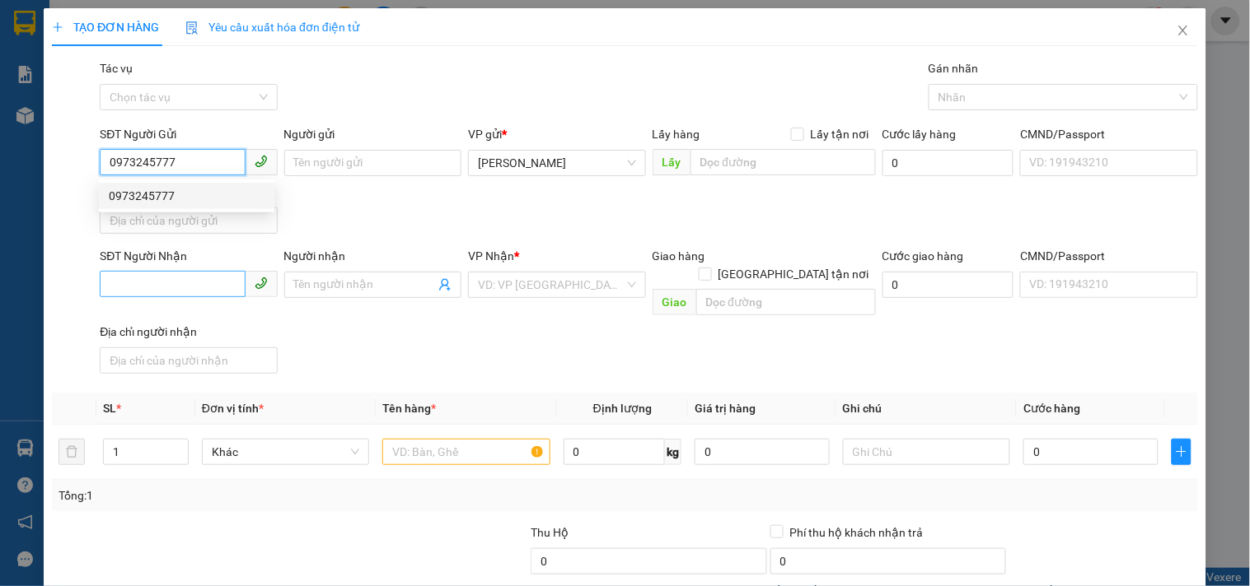
type input "0973245777"
click at [203, 287] on input "SĐT Người Nhận" at bounding box center [172, 284] width 145 height 26
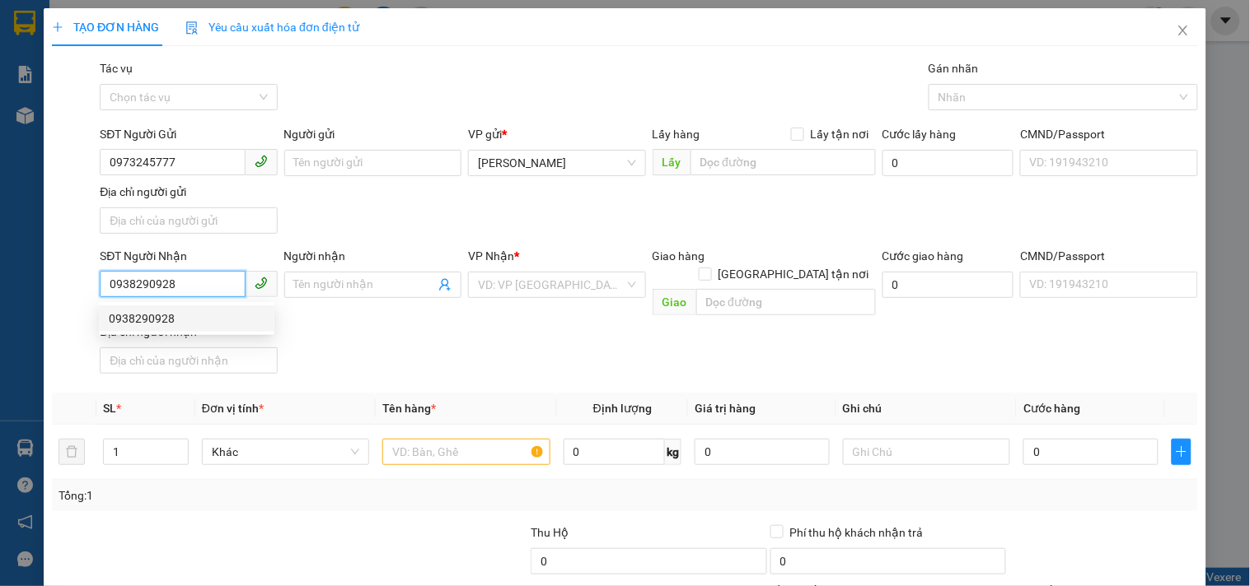
click at [171, 319] on div "0938290928" at bounding box center [187, 319] width 156 height 18
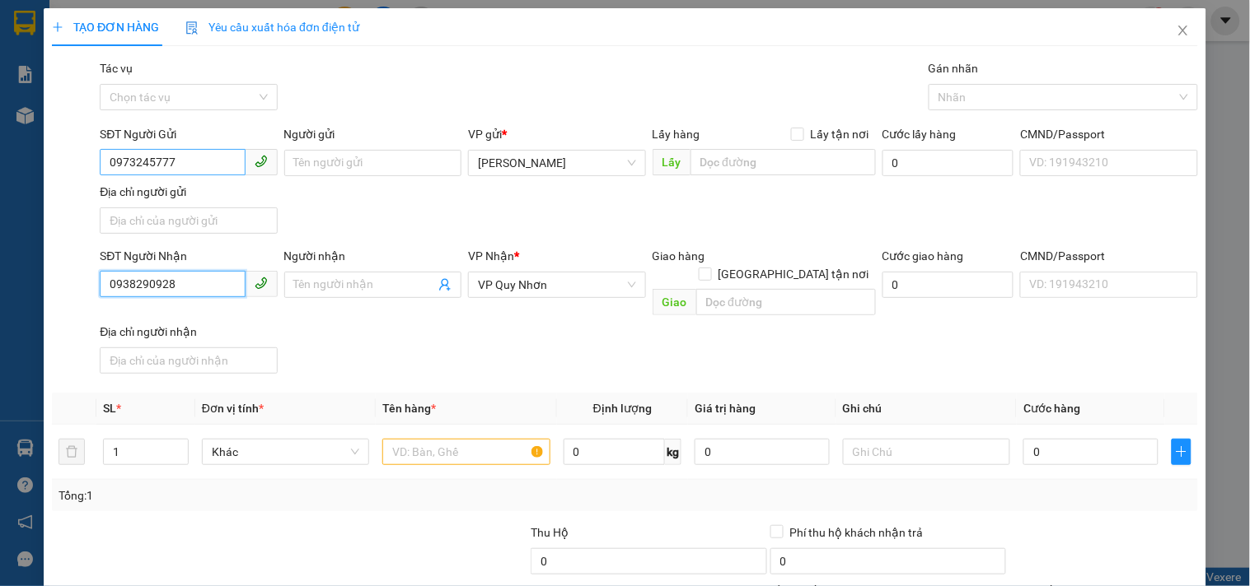
type input "0938290928"
drag, startPoint x: 186, startPoint y: 167, endPoint x: 0, endPoint y: 165, distance: 186.2
click at [0, 165] on div "TẠO ĐƠN HÀNG Yêu cầu xuất hóa đơn điện tử Transit Pickup Surcharge Ids Transit …" at bounding box center [625, 293] width 1250 height 586
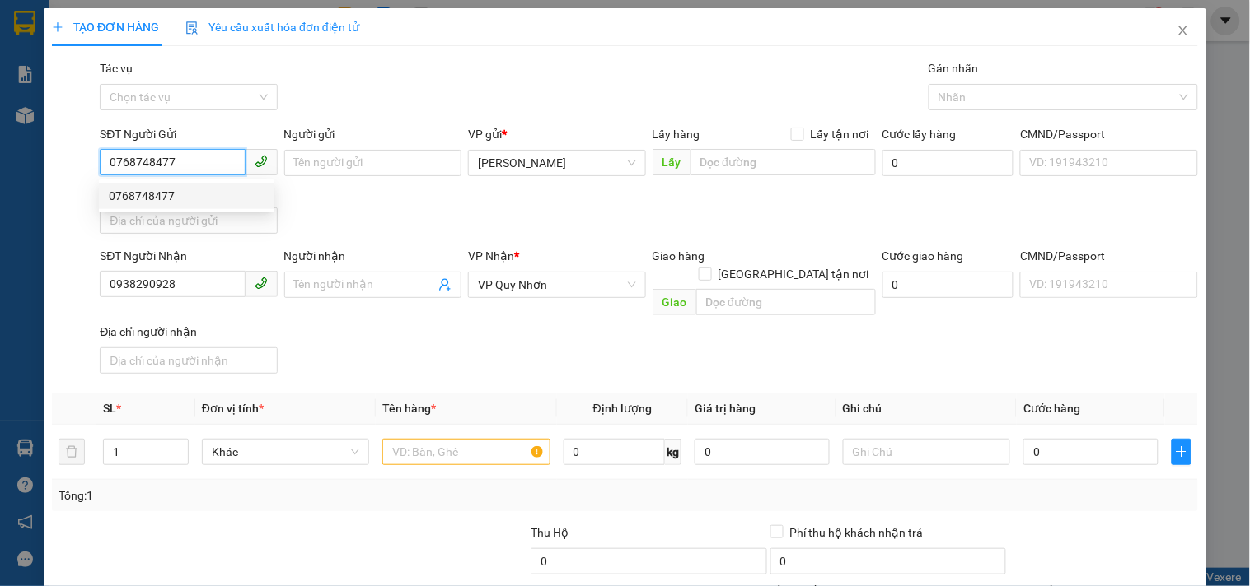
click at [142, 194] on div "0768748477" at bounding box center [187, 196] width 156 height 18
type input "0768748477"
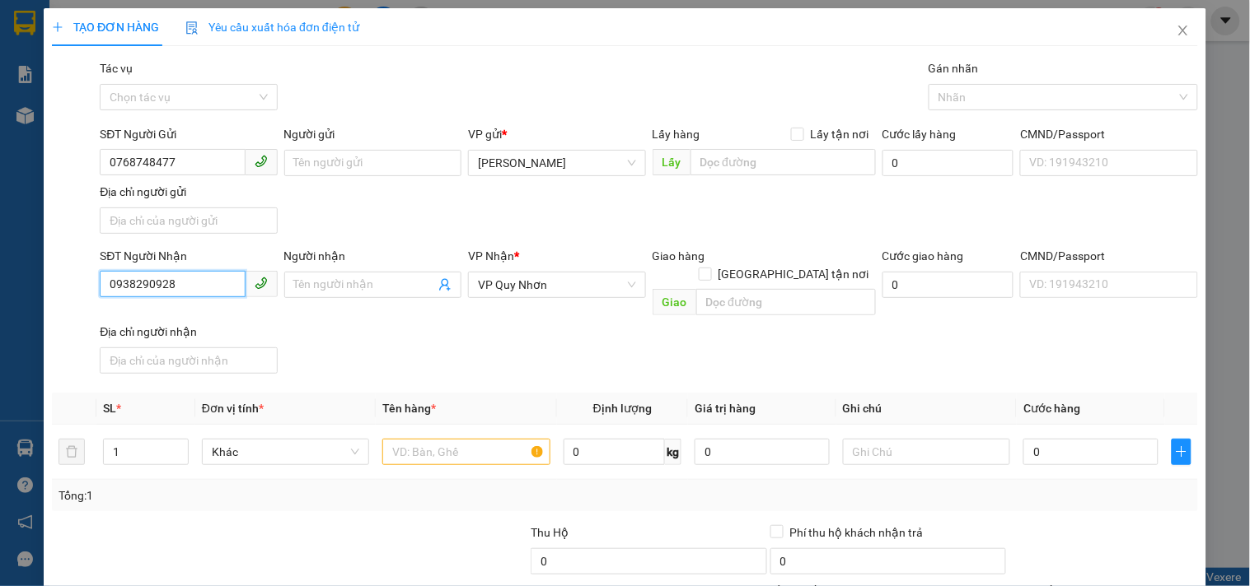
drag, startPoint x: 194, startPoint y: 292, endPoint x: 0, endPoint y: 261, distance: 196.1
click at [0, 261] on div "TẠO ĐƠN HÀNG Yêu cầu xuất hóa đơn điện tử Transit Pickup Surcharge Ids Transit …" at bounding box center [625, 293] width 1250 height 586
type input "0967209831"
click at [174, 314] on div "0967209831 - THOA" at bounding box center [187, 319] width 156 height 18
type input "THOA"
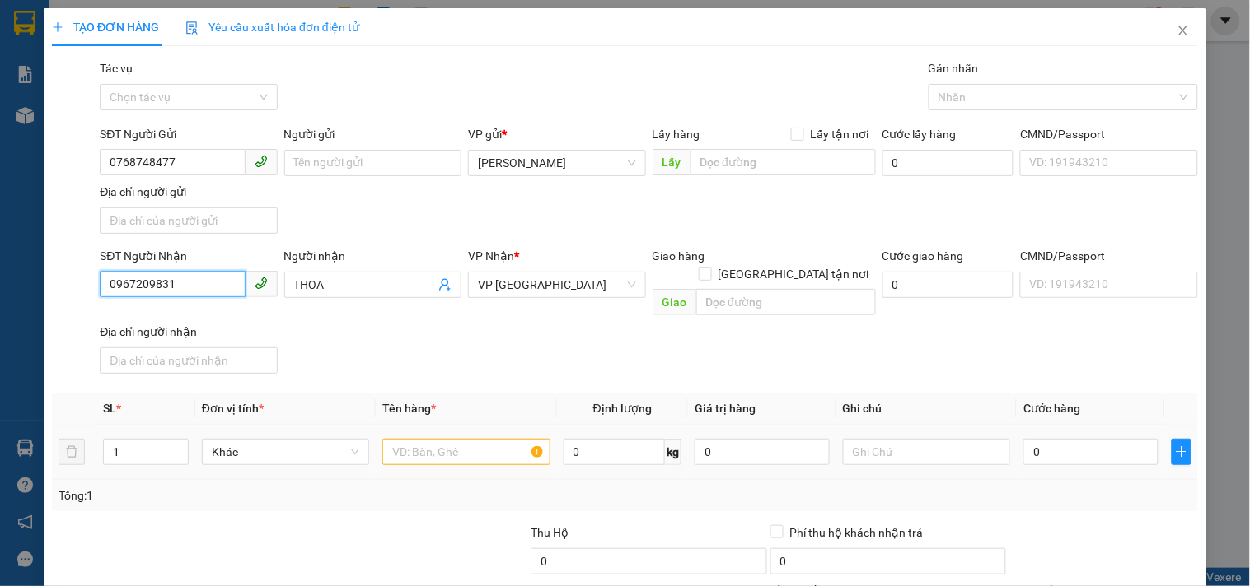
type input "0967209831"
click at [498, 439] on input "text" at bounding box center [465, 452] width 167 height 26
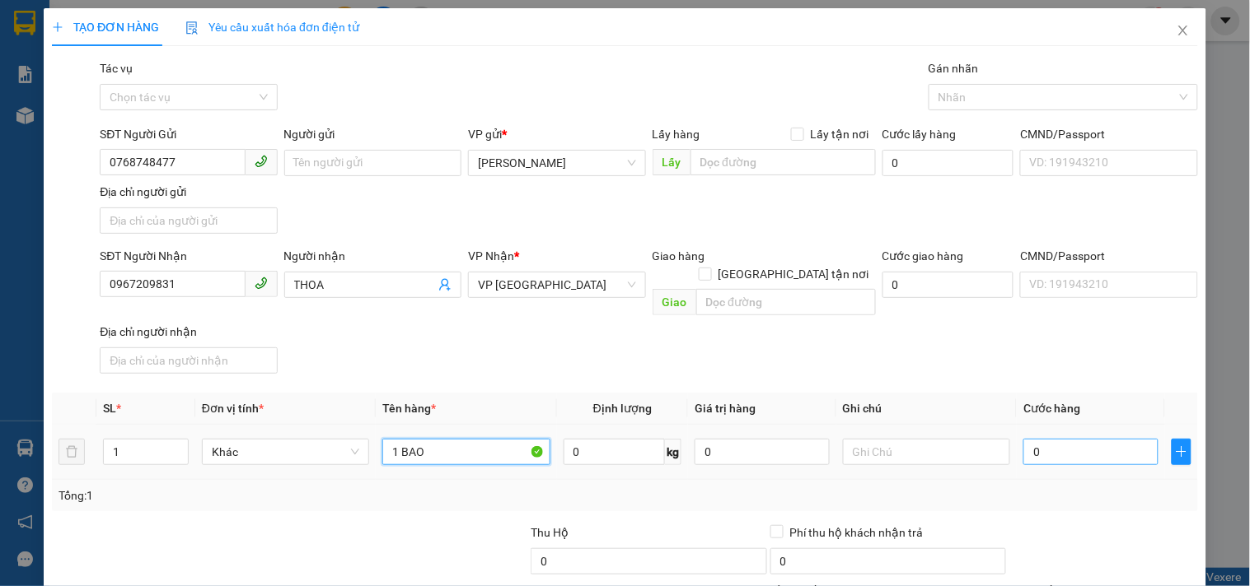
type input "1 BAO"
click at [1095, 445] on input "0" at bounding box center [1090, 452] width 135 height 26
type input "6"
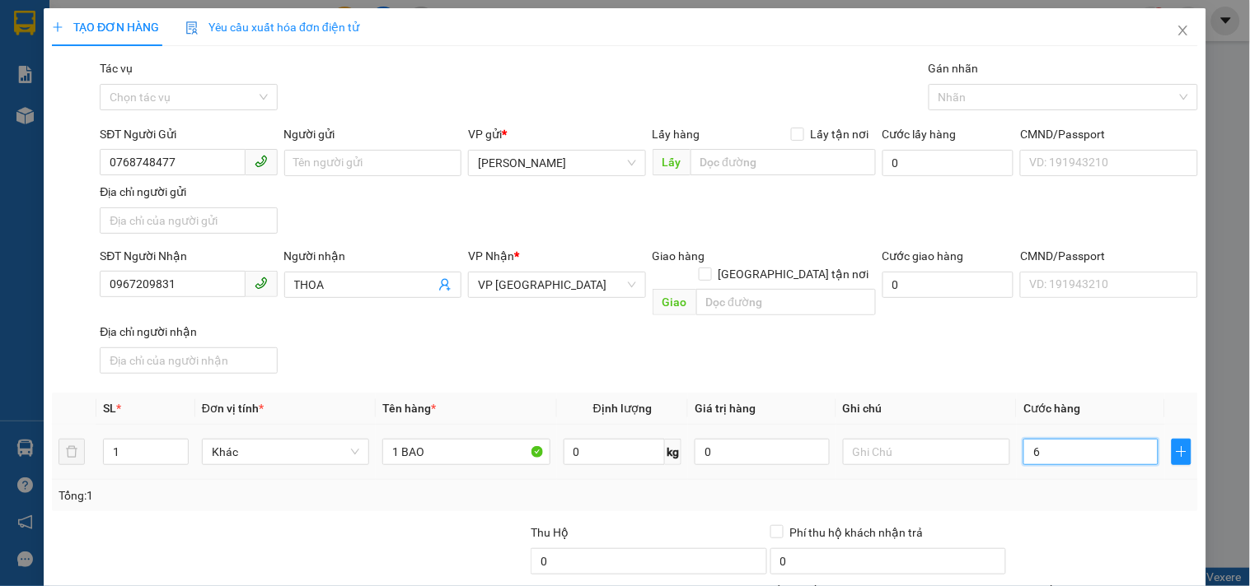
type input "60"
type input "60.000"
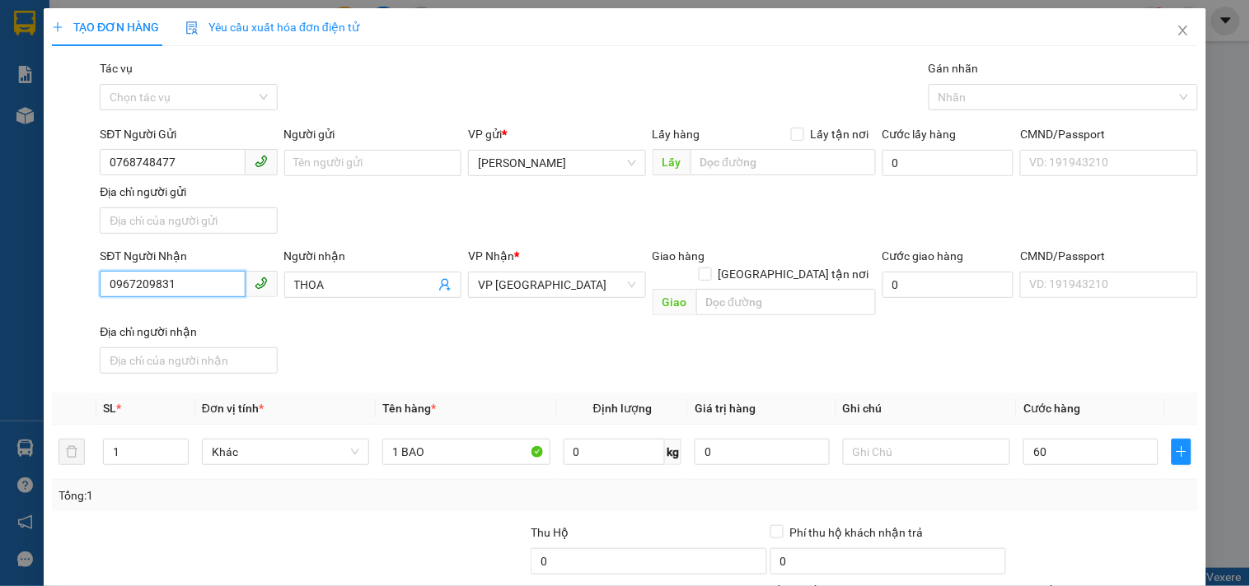
type input "60.000"
drag, startPoint x: 209, startPoint y: 282, endPoint x: 41, endPoint y: 311, distance: 170.6
click at [41, 311] on div "TẠO ĐƠN HÀNG Yêu cầu xuất hóa đơn điện tử Transit Pickup Surcharge Ids Transit …" at bounding box center [625, 293] width 1250 height 586
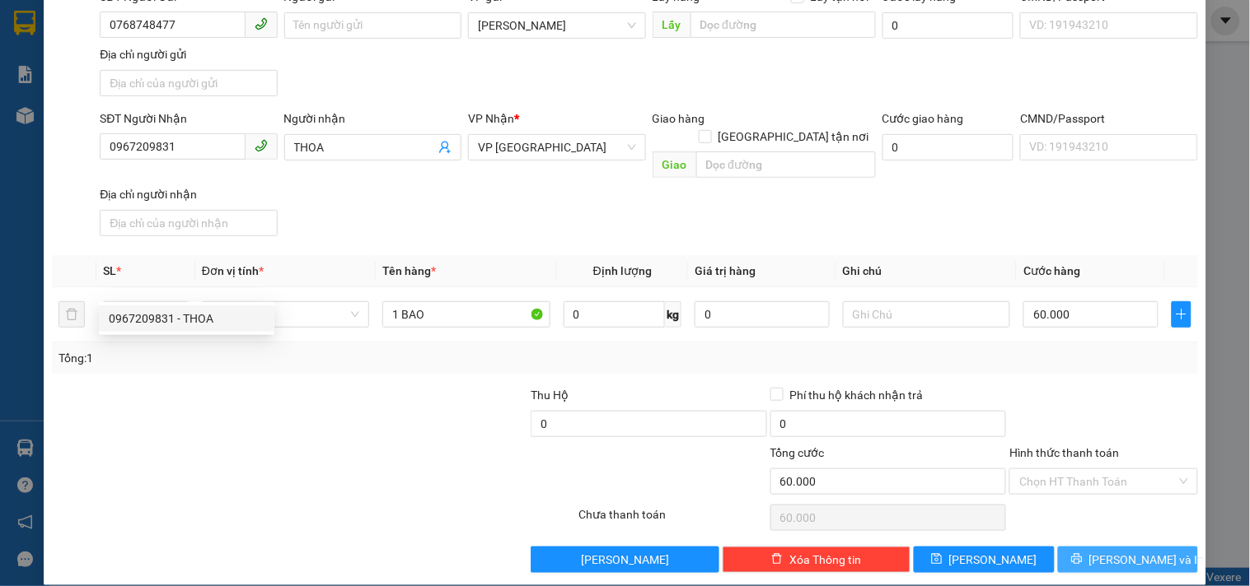
click at [1114, 551] on span "[PERSON_NAME] và In" at bounding box center [1146, 560] width 115 height 18
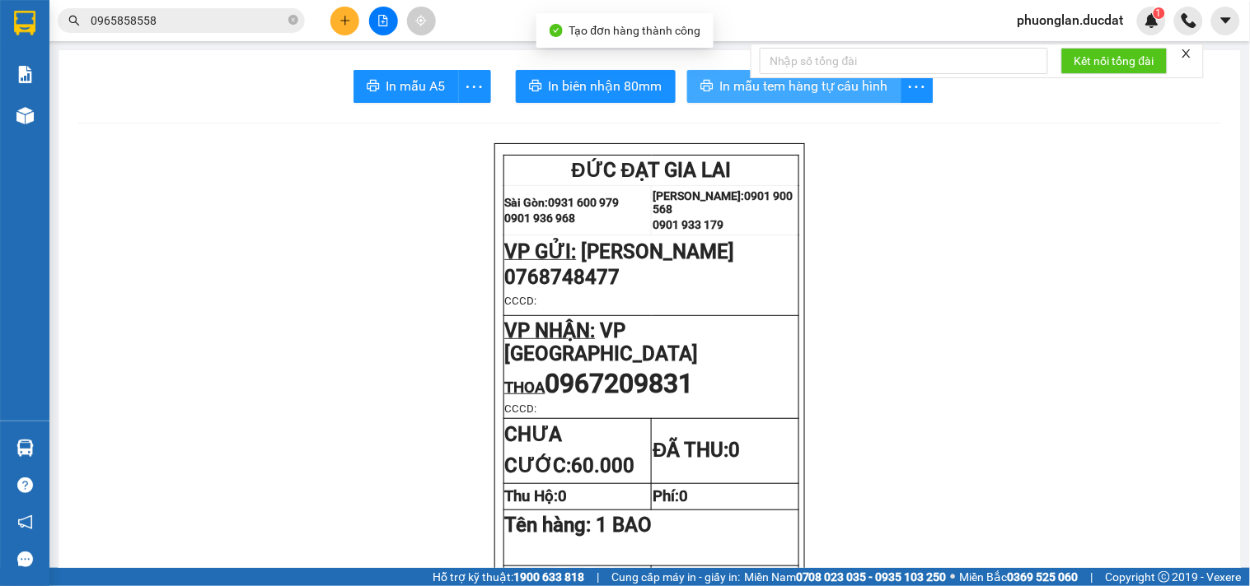
click at [845, 91] on span "In mẫu tem hàng tự cấu hình" at bounding box center [804, 86] width 168 height 21
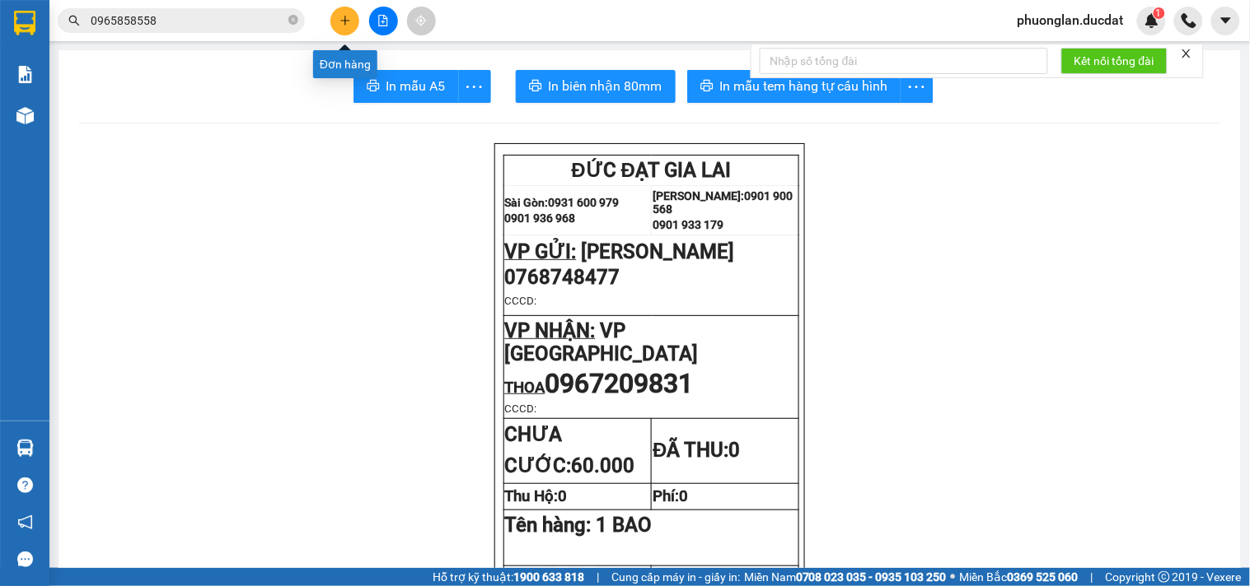
click at [343, 21] on icon "plus" at bounding box center [344, 20] width 9 height 1
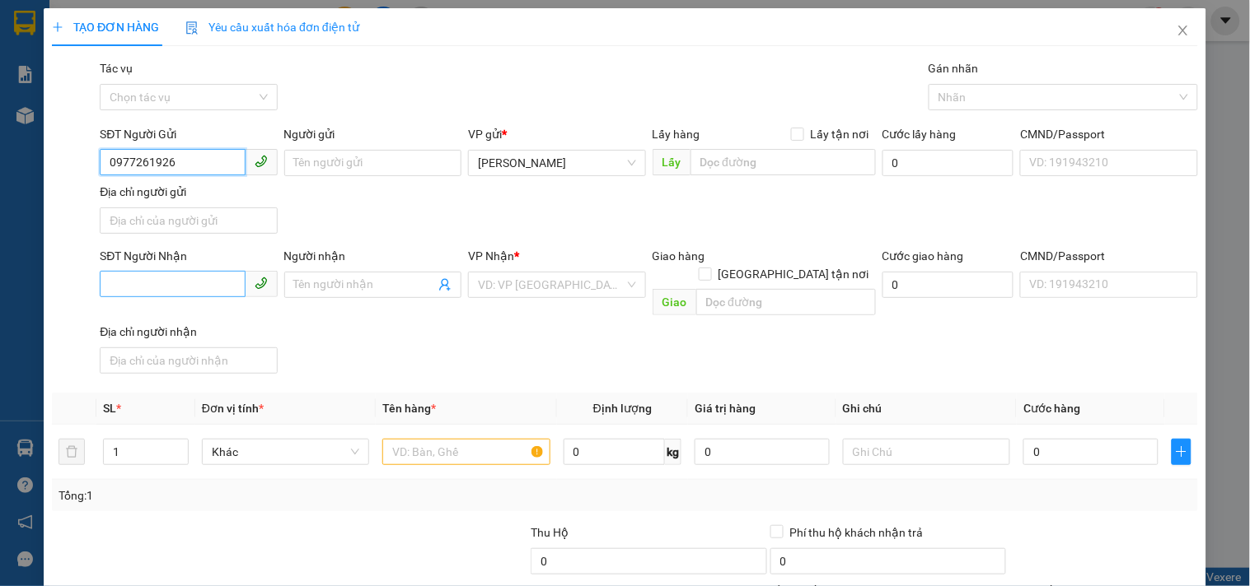
type input "0977261926"
click at [128, 274] on input "SĐT Người Nhận" at bounding box center [172, 284] width 145 height 26
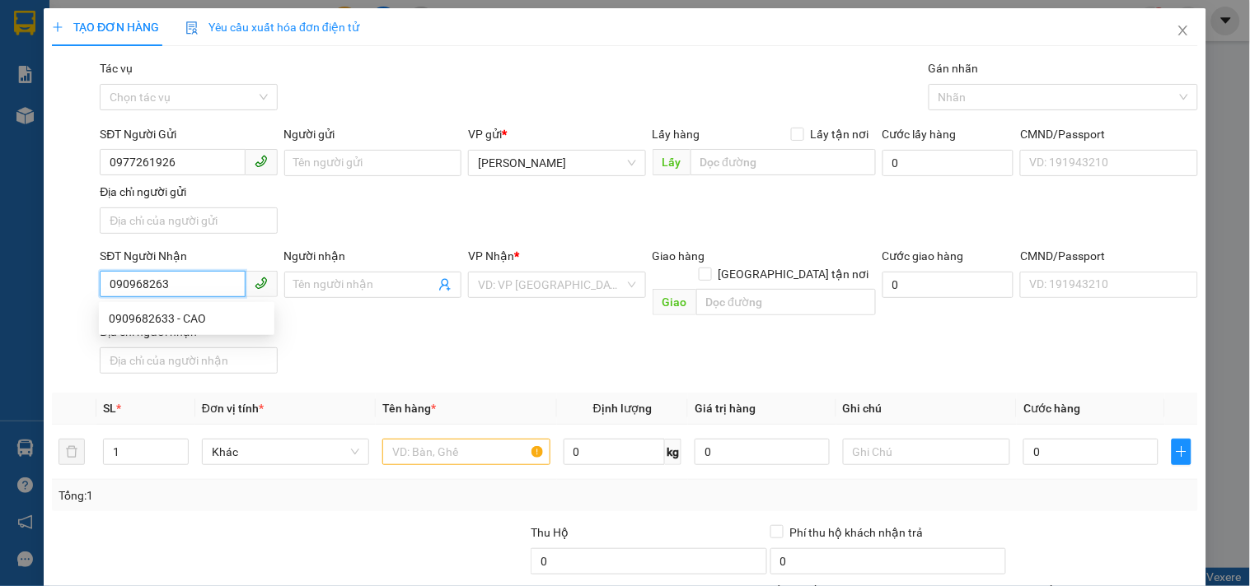
type input "0909682633"
click at [154, 322] on div "0909682633 - CAO" at bounding box center [187, 319] width 156 height 18
type input "CAO"
checkbox input "true"
type input "82/18/7 [PERSON_NAME].P12.[GEOGRAPHIC_DATA]"
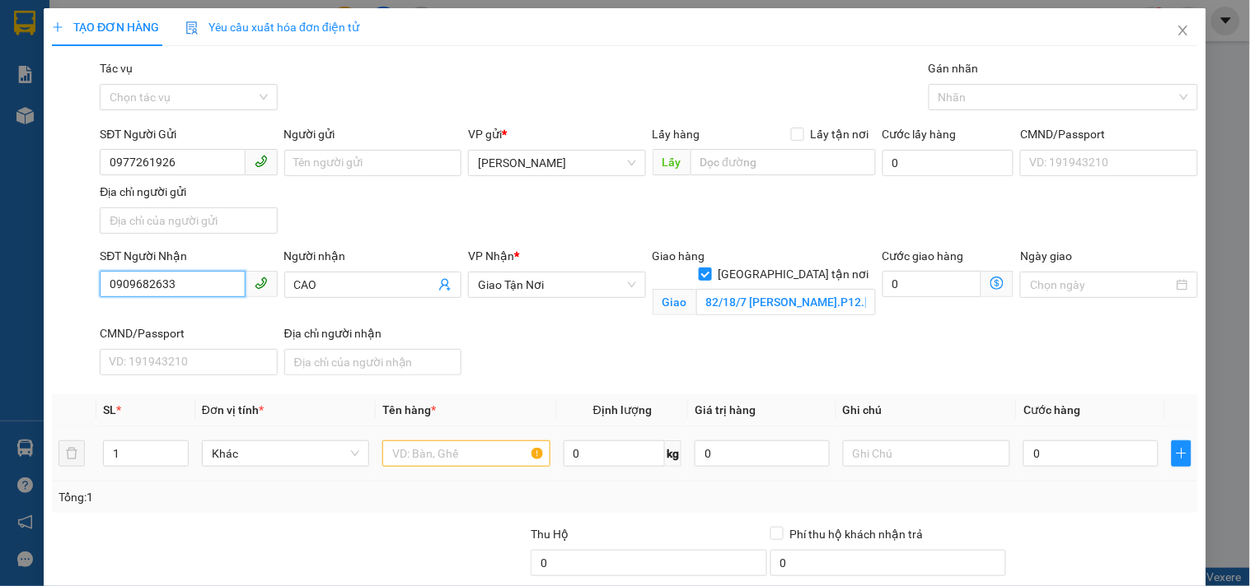
type input "0909682633"
click at [467, 456] on input "text" at bounding box center [465, 454] width 167 height 26
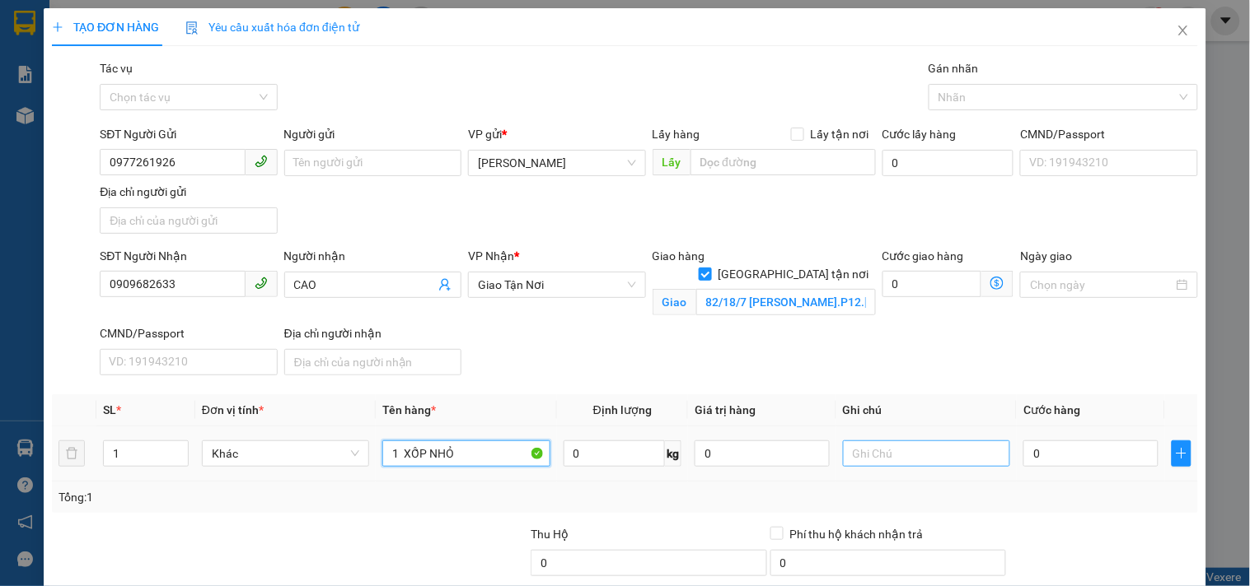
type input "1 XỐP NHỎ"
click at [909, 463] on input "text" at bounding box center [926, 454] width 167 height 26
type input "GTN CC"
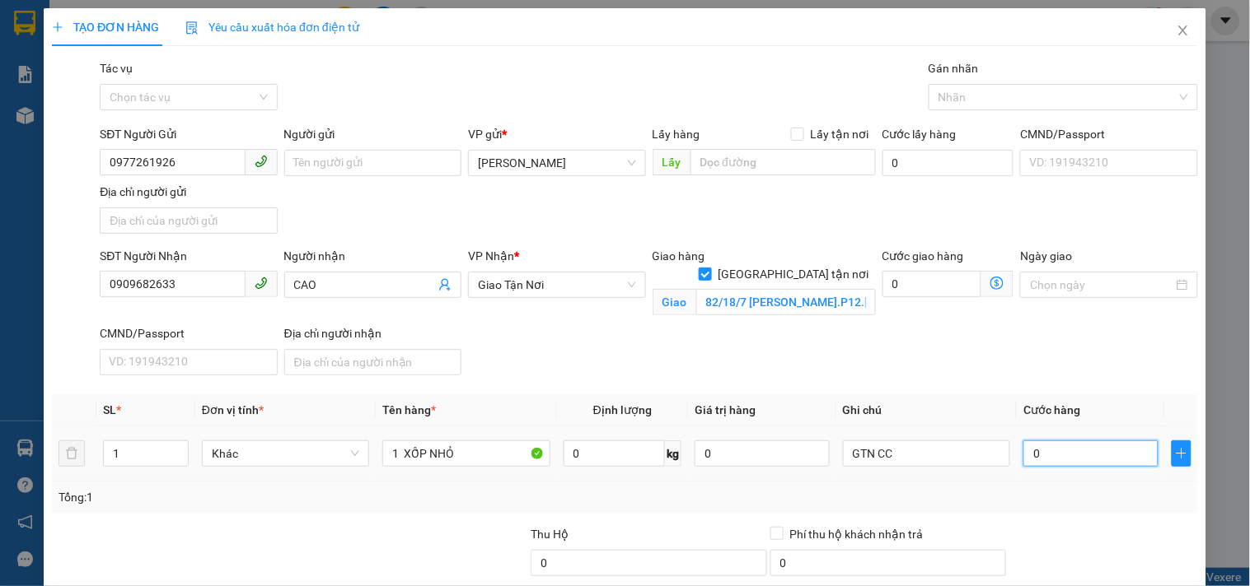
click at [1106, 458] on input "0" at bounding box center [1090, 454] width 135 height 26
type input "3"
drag, startPoint x: 199, startPoint y: 286, endPoint x: 0, endPoint y: 284, distance: 198.5
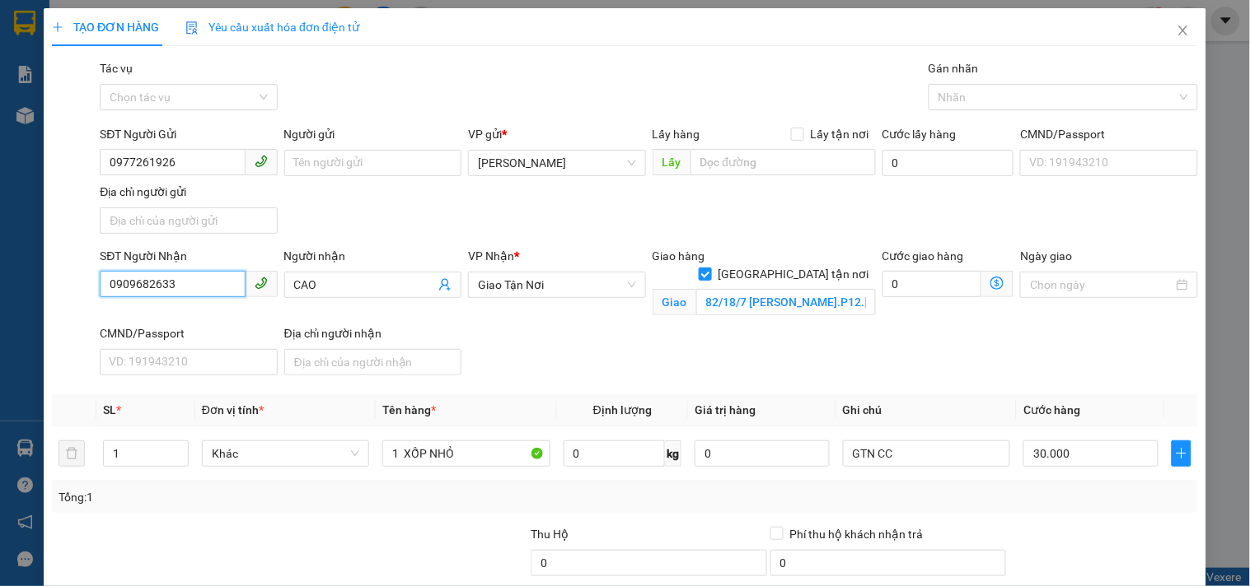
click at [0, 284] on div "TẠO ĐƠN HÀNG Yêu cầu xuất hóa đơn điện tử Transit Pickup Surcharge Ids Transit …" at bounding box center [625, 293] width 1250 height 586
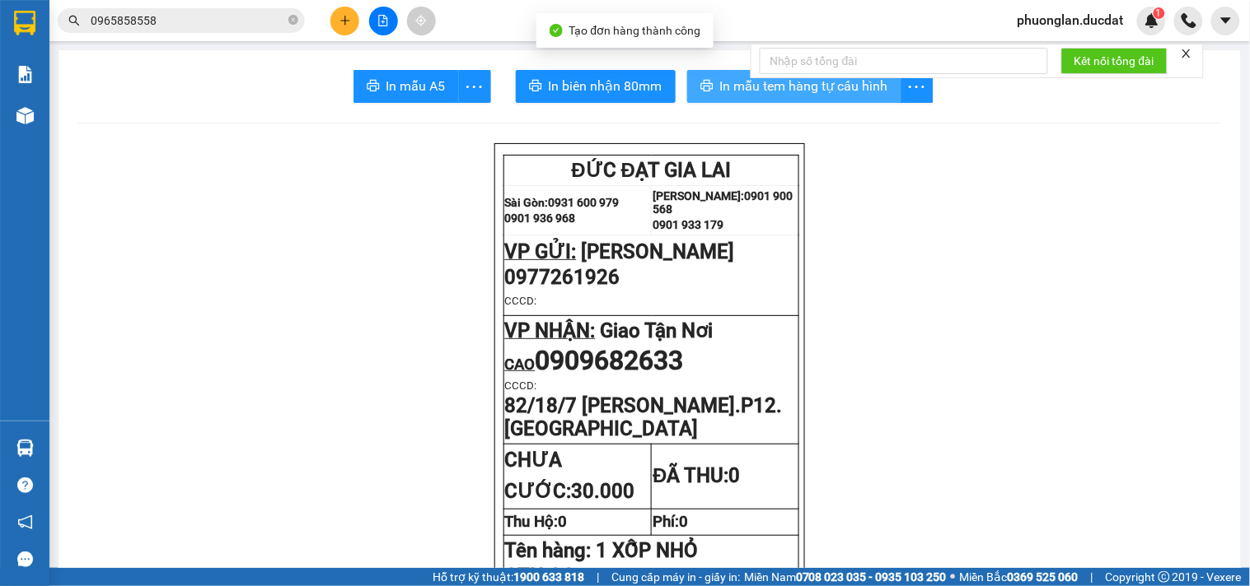
click at [760, 84] on span "In mẫu tem hàng tự cấu hình" at bounding box center [804, 86] width 168 height 21
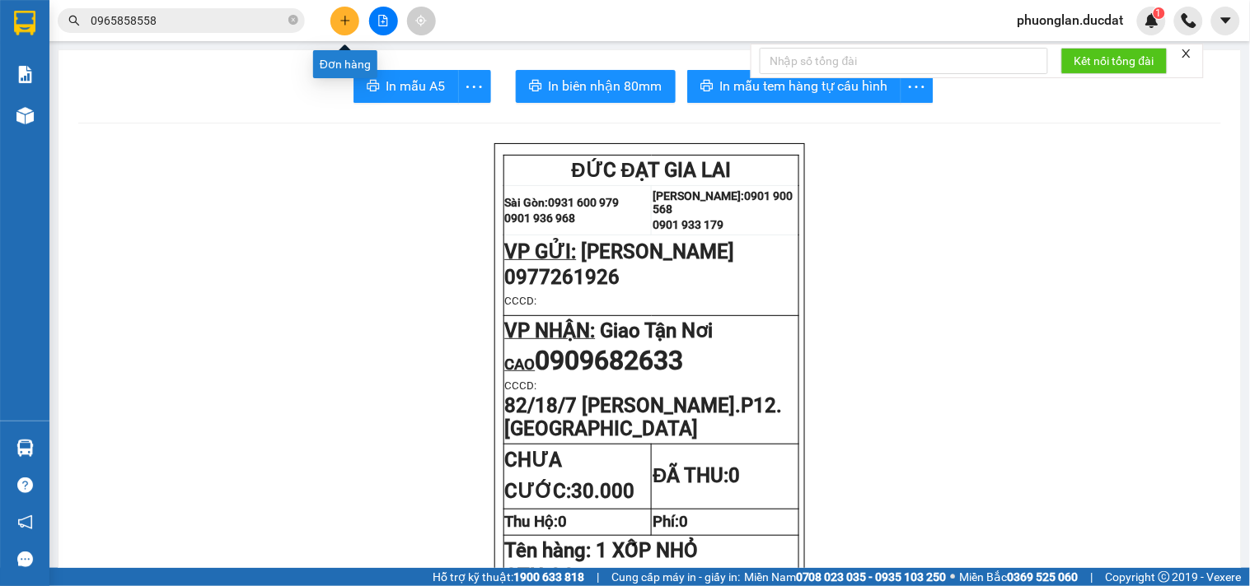
click at [346, 21] on icon "plus" at bounding box center [344, 20] width 9 height 1
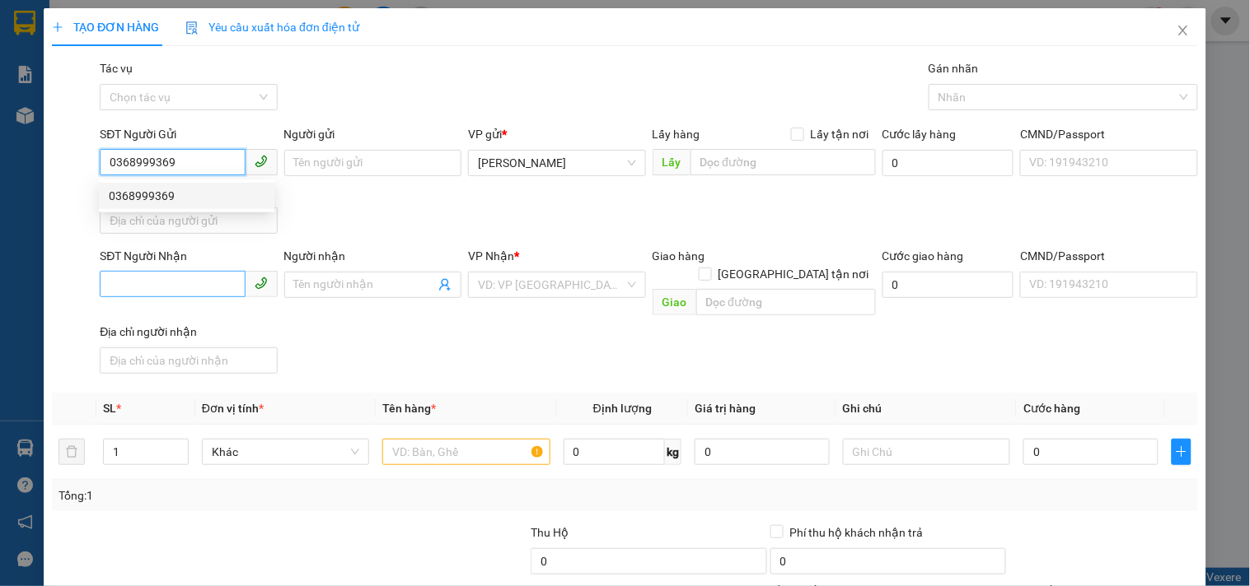
type input "0368999369"
click at [194, 291] on input "SĐT Người Nhận" at bounding box center [172, 284] width 145 height 26
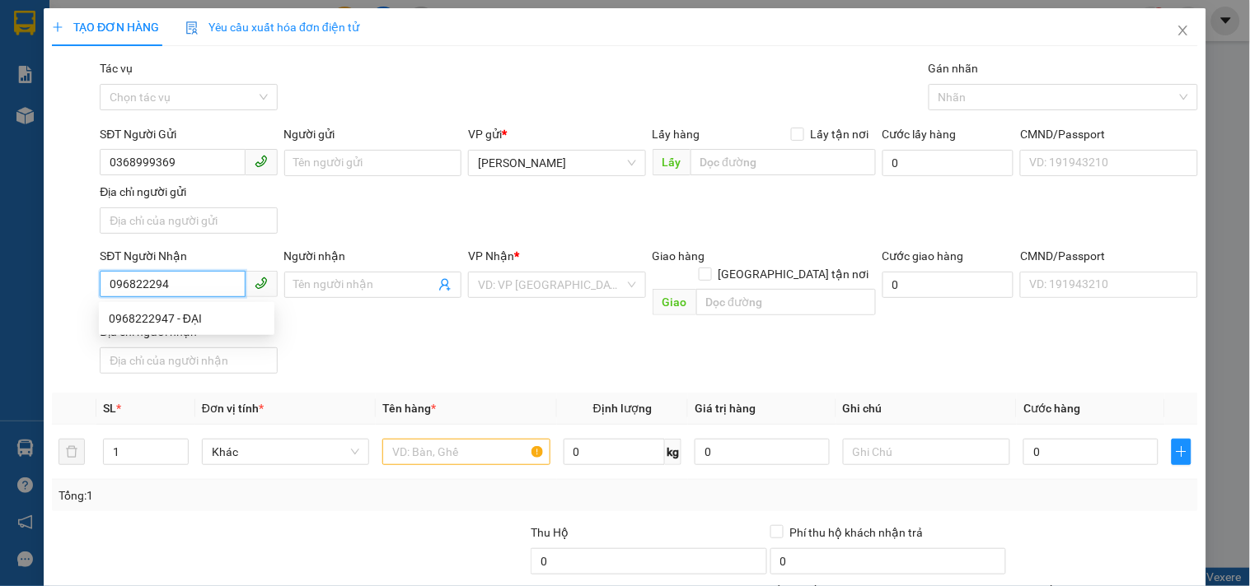
type input "0968222947"
type input "ĐẠI"
type input "0968222947"
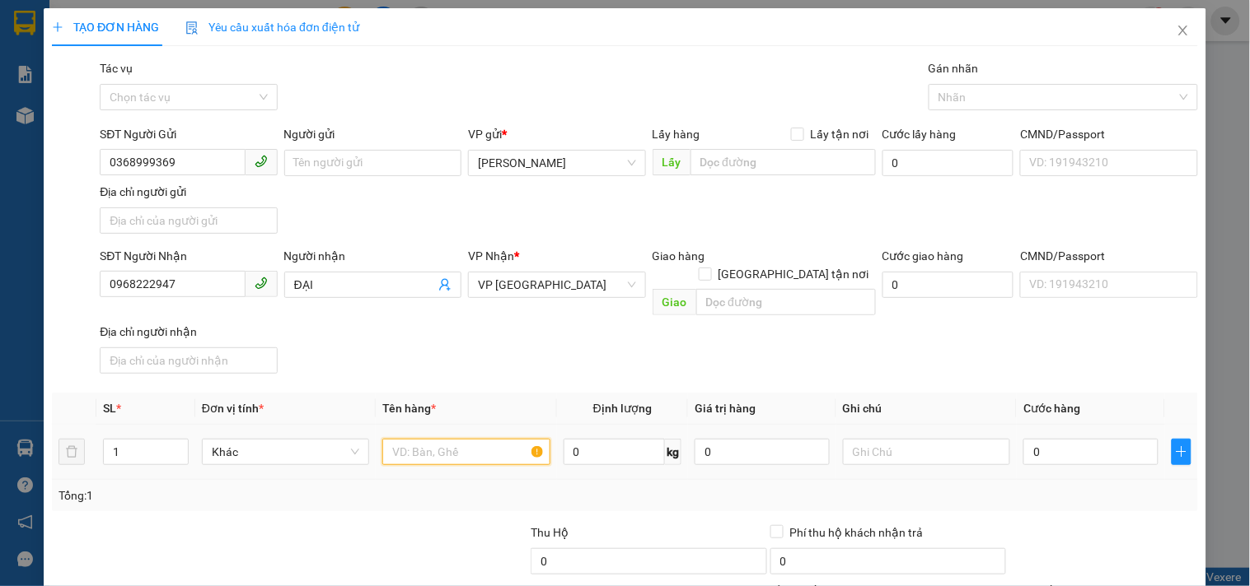
click at [455, 439] on input "text" at bounding box center [465, 452] width 167 height 26
type input "1 INVỂTR"
click at [1059, 439] on input "0" at bounding box center [1090, 452] width 135 height 26
type input "3"
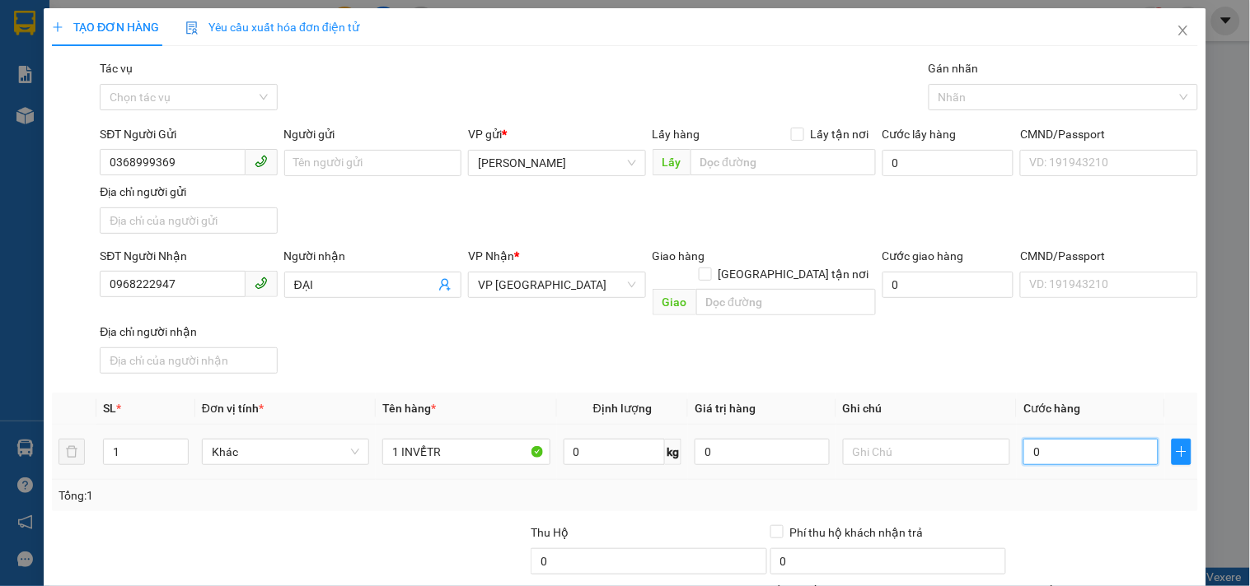
type input "3"
type input "30"
type input "300"
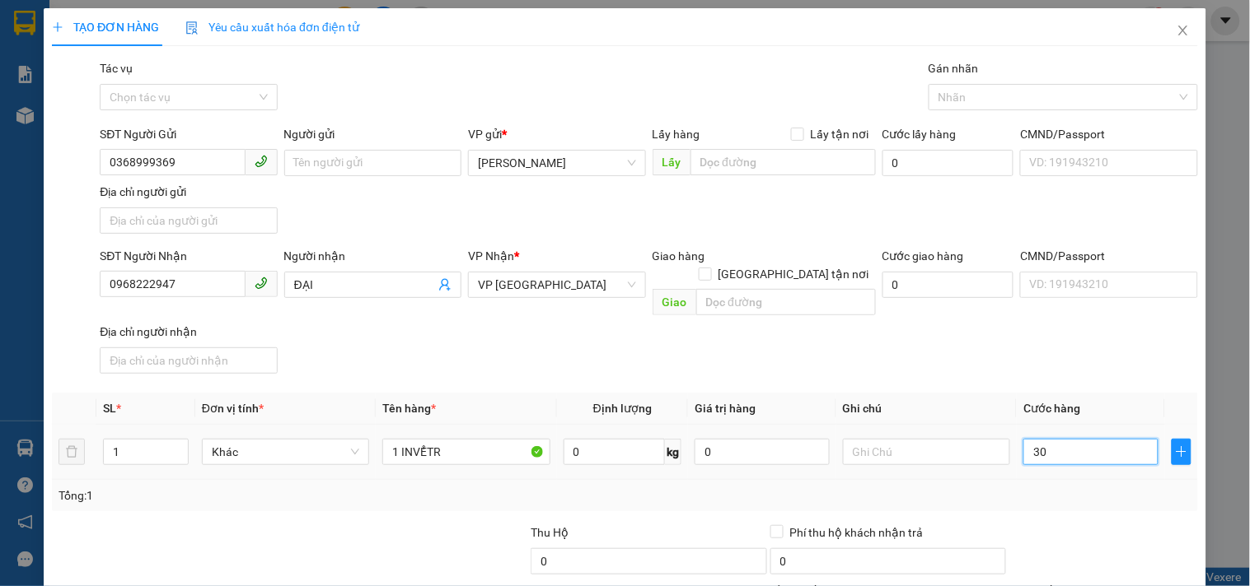
type input "300"
type input "300.000"
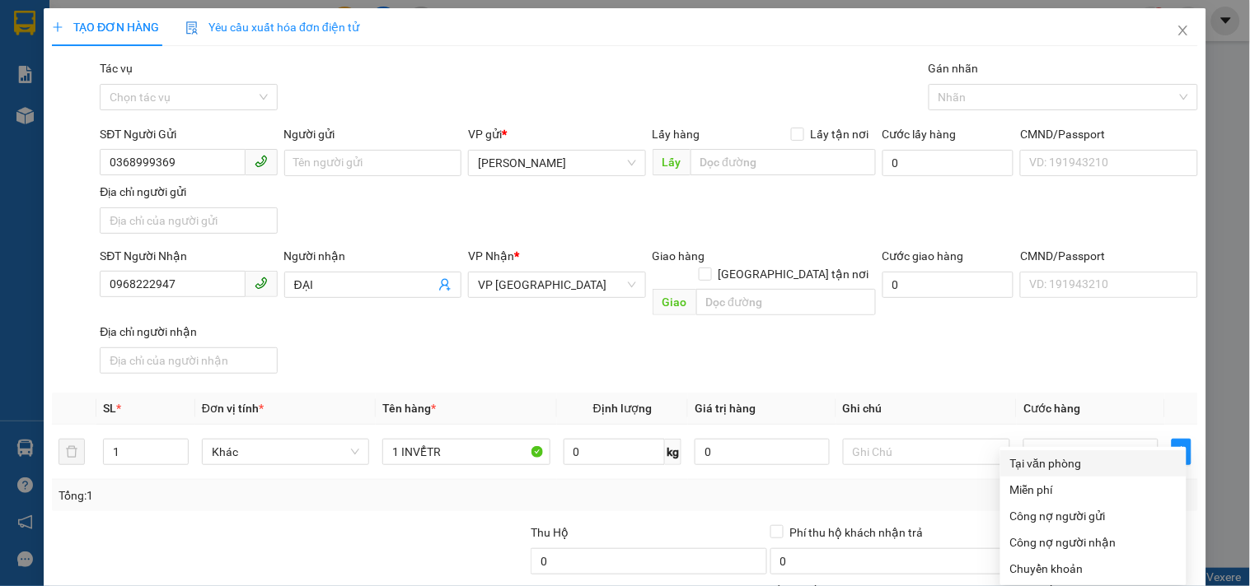
click at [1077, 455] on div "Tại văn phòng" at bounding box center [1093, 464] width 166 height 18
type input "0"
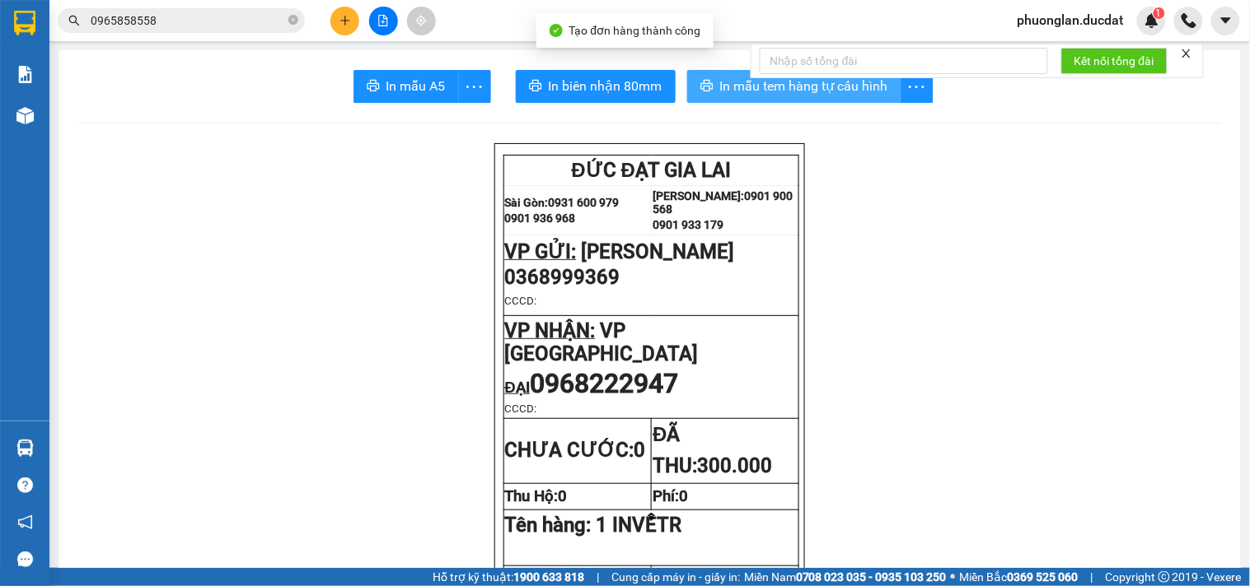
click at [841, 95] on span "In mẫu tem hàng tự cấu hình" at bounding box center [804, 86] width 168 height 21
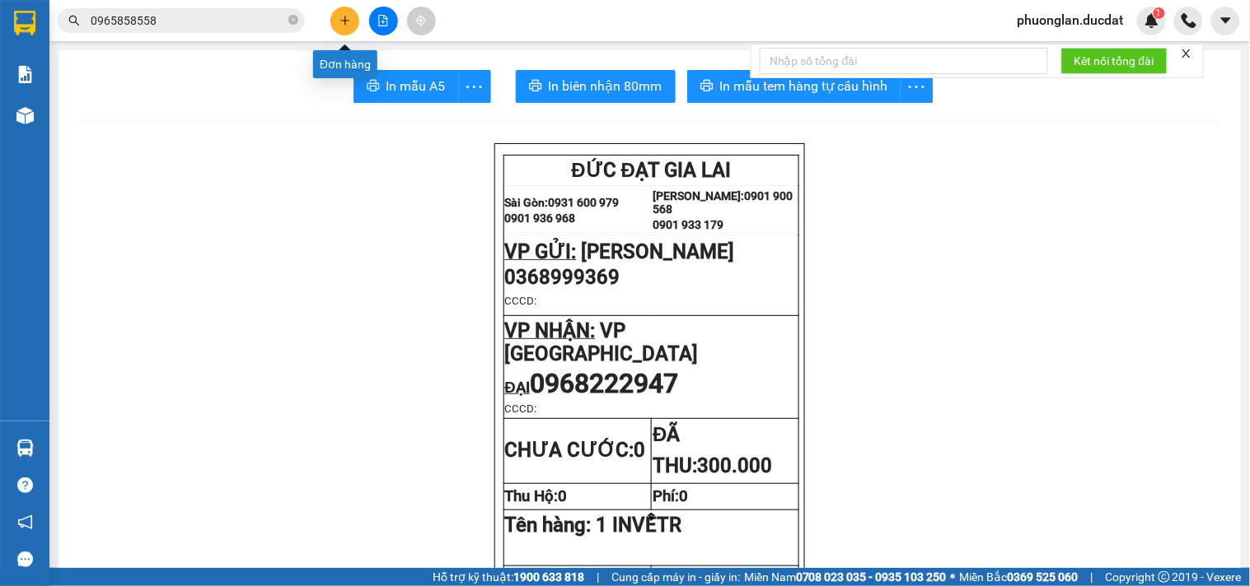
click at [343, 17] on icon "plus" at bounding box center [345, 21] width 12 height 12
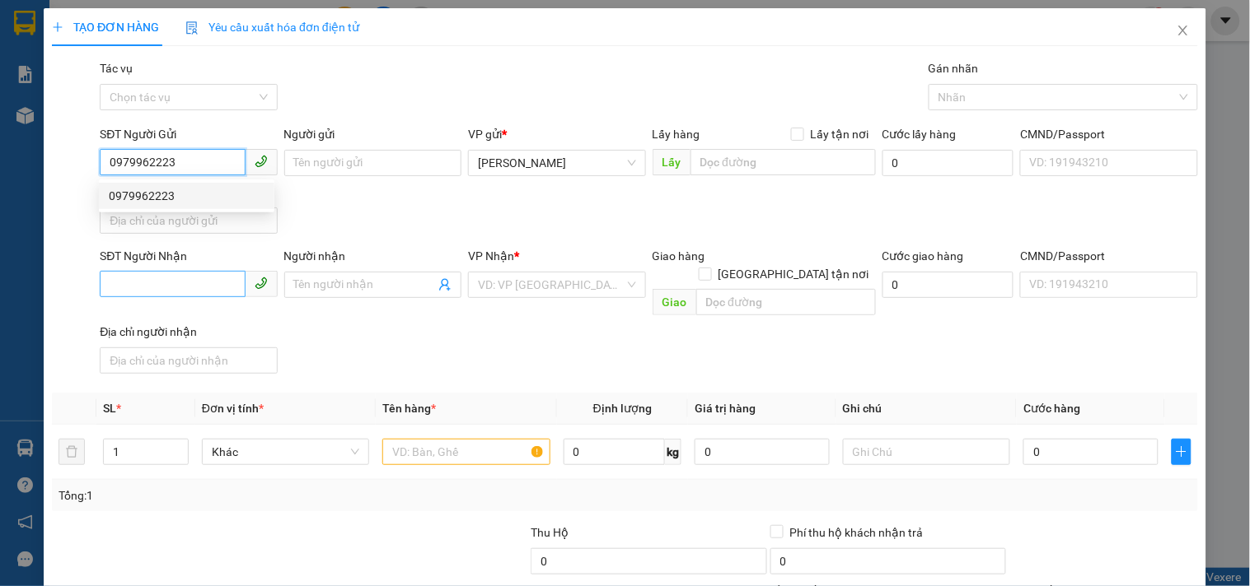
type input "0979962223"
click at [212, 293] on input "SĐT Người Nhận" at bounding box center [172, 284] width 145 height 26
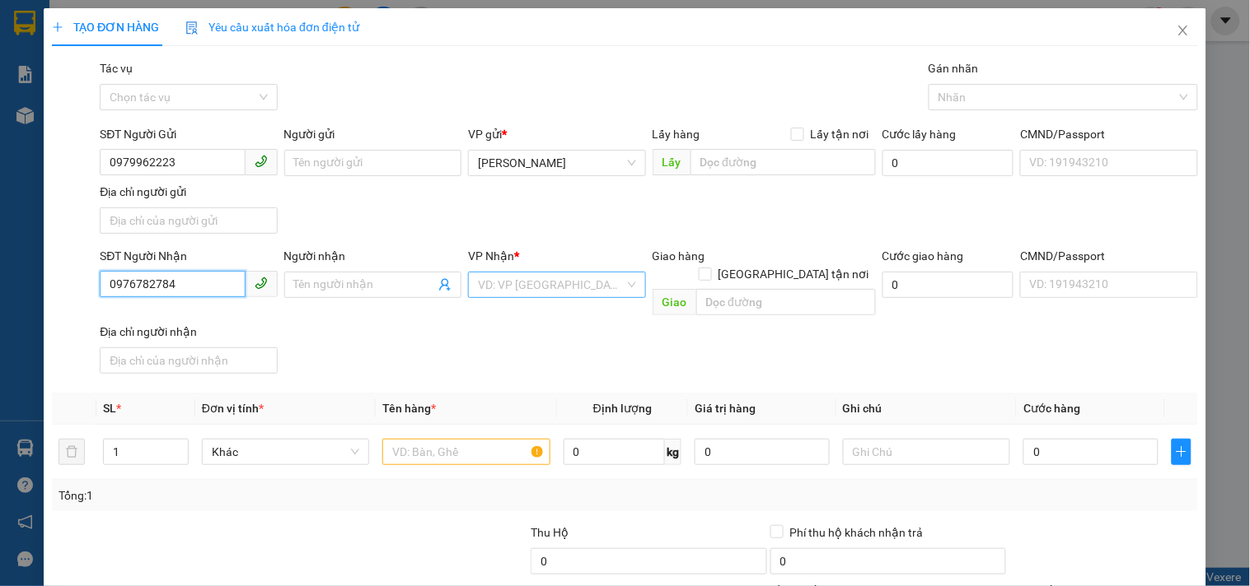
type input "0976782784"
click at [586, 286] on input "search" at bounding box center [551, 285] width 146 height 25
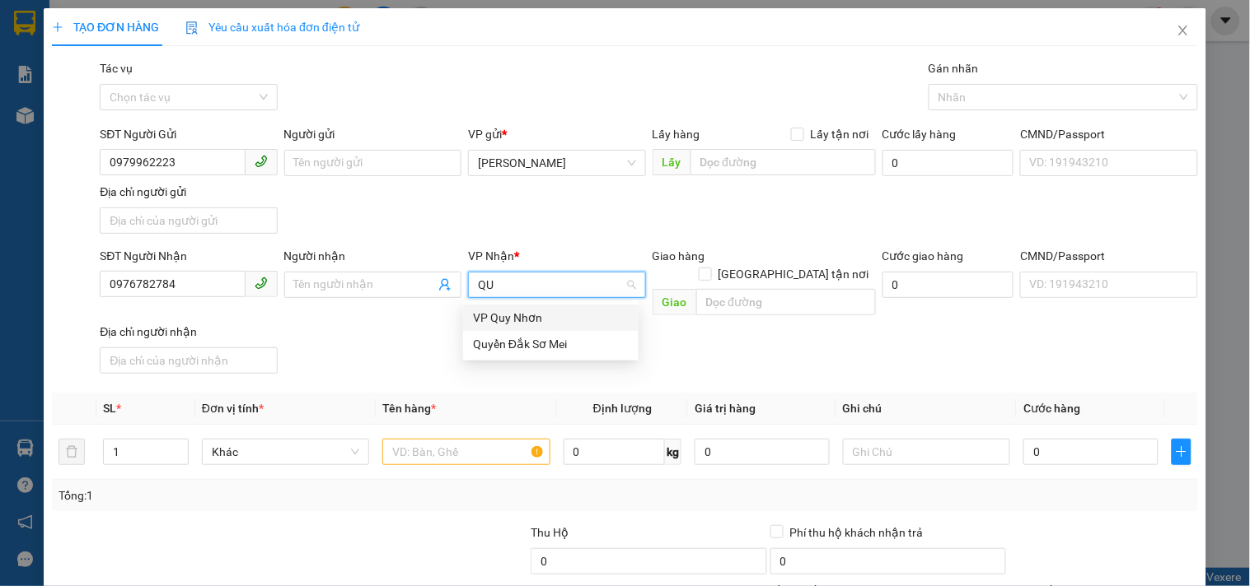
type input "QUY"
click at [554, 319] on div "VP Quy Nhơn" at bounding box center [551, 318] width 156 height 18
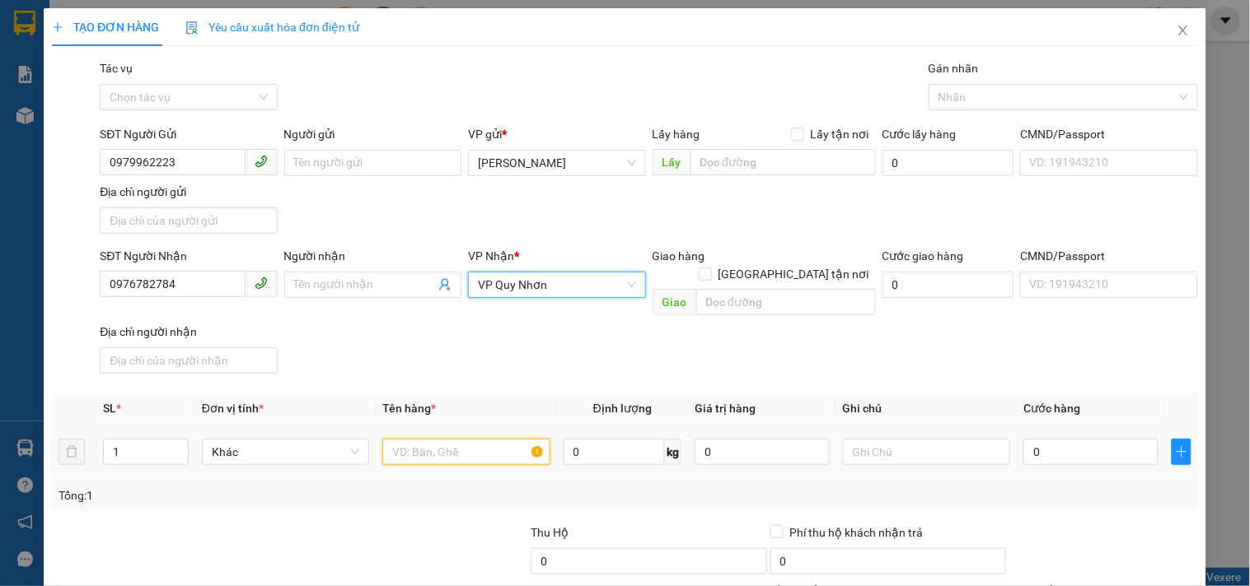
click at [473, 439] on input "text" at bounding box center [465, 452] width 167 height 26
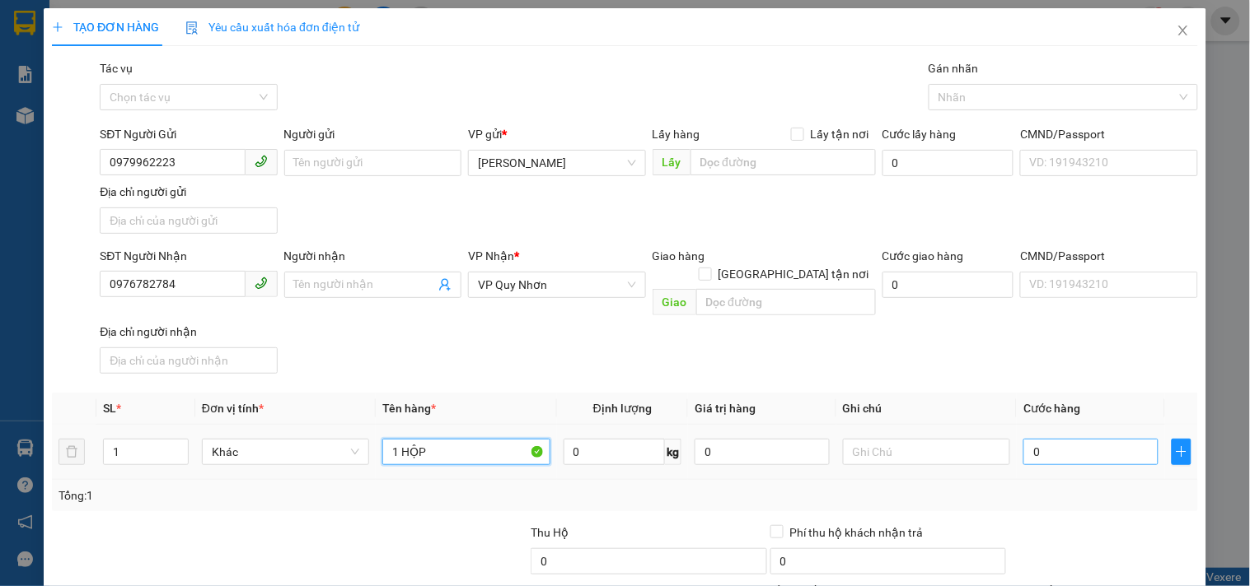
type input "1 HỘP"
click at [1061, 446] on input "0" at bounding box center [1090, 452] width 135 height 26
type input "3"
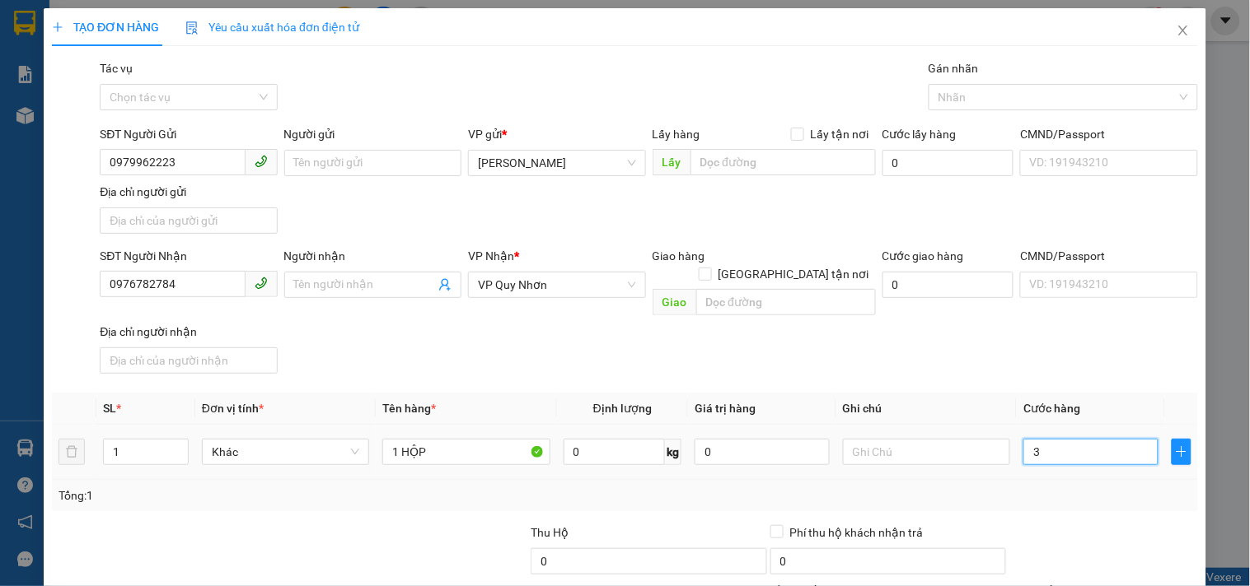
type input "30"
type input "30.000"
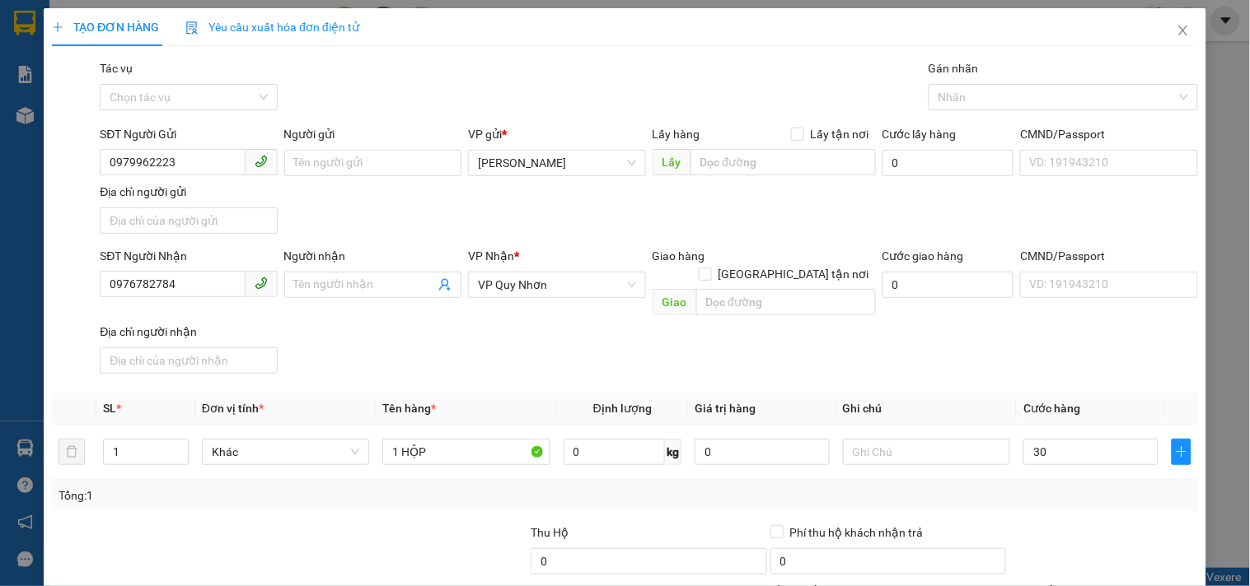
type input "30.000"
click at [1088, 455] on div "Tại văn phòng" at bounding box center [1093, 464] width 166 height 18
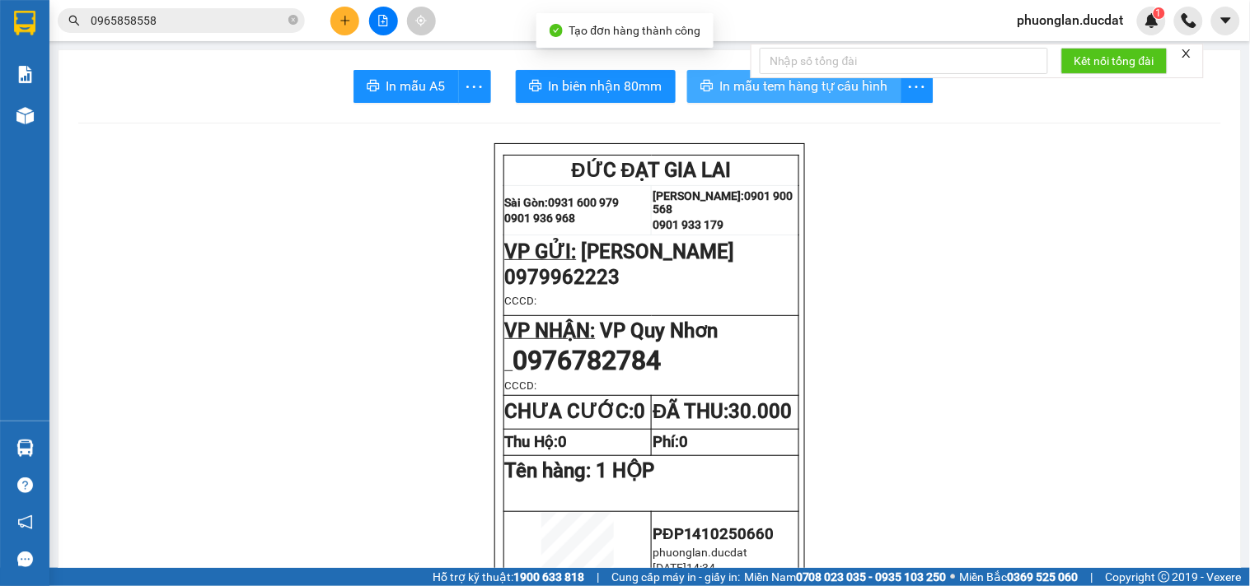
click at [778, 91] on span "In mẫu tem hàng tự cấu hình" at bounding box center [804, 86] width 168 height 21
click at [348, 23] on icon "plus" at bounding box center [345, 21] width 12 height 12
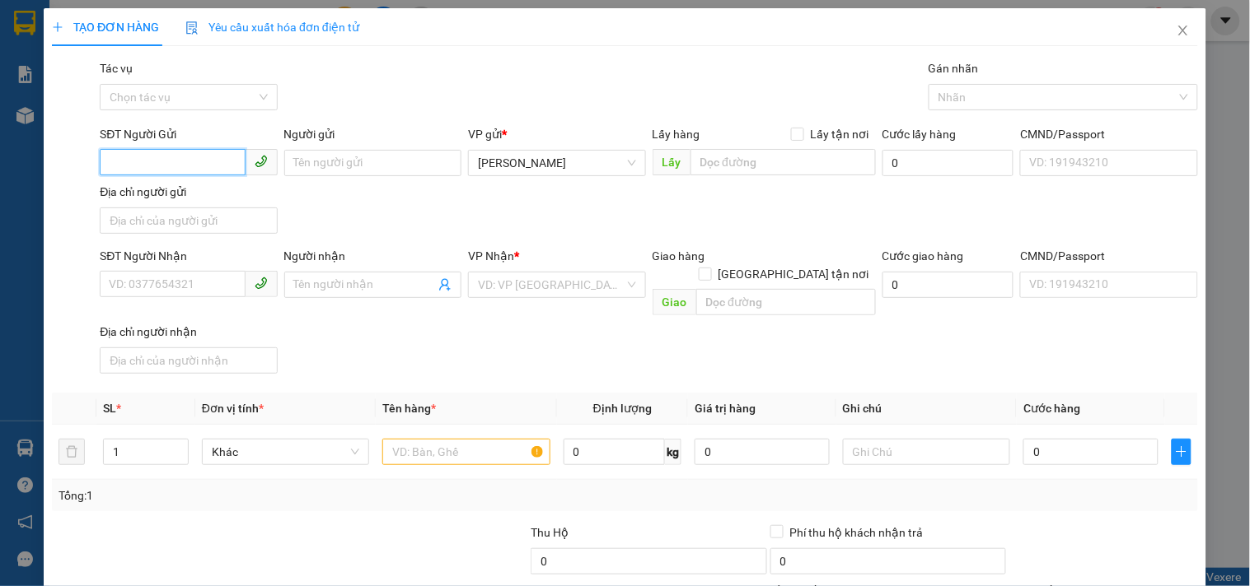
click at [198, 171] on input "SĐT Người Gửi" at bounding box center [172, 162] width 145 height 26
type input "0964343768"
click at [187, 284] on input "SĐT Người Nhận" at bounding box center [172, 284] width 145 height 26
type input "0934974247"
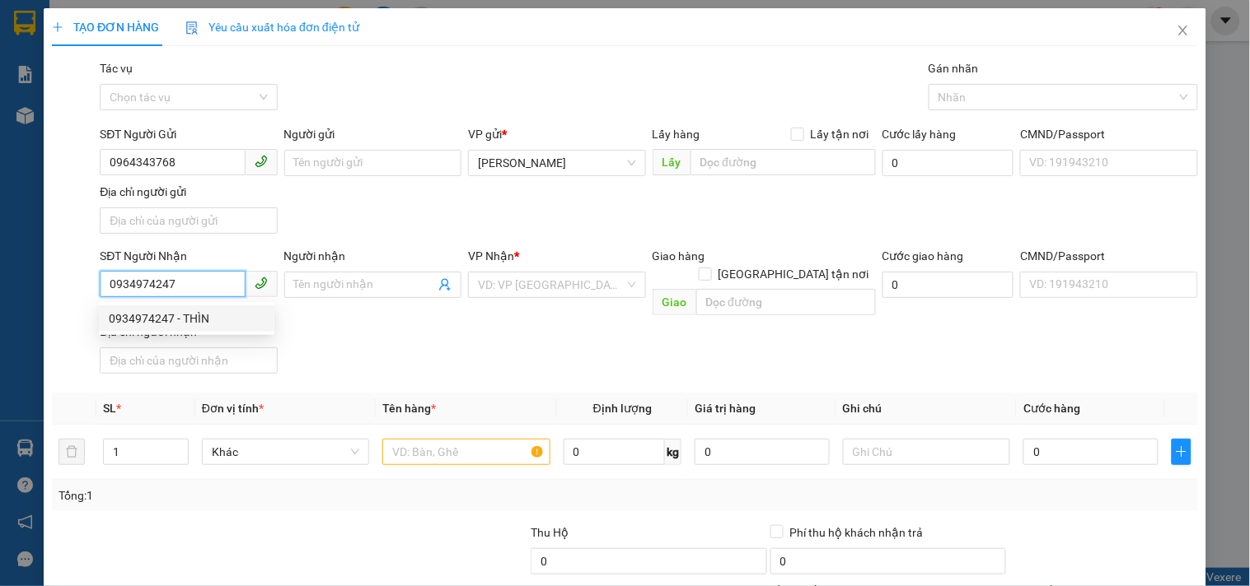
click at [204, 310] on div "0934974247 - THÌN" at bounding box center [187, 319] width 156 height 18
type input "THÌN"
type input "VĨNH ĐIỆN ĐIỆN BÀN"
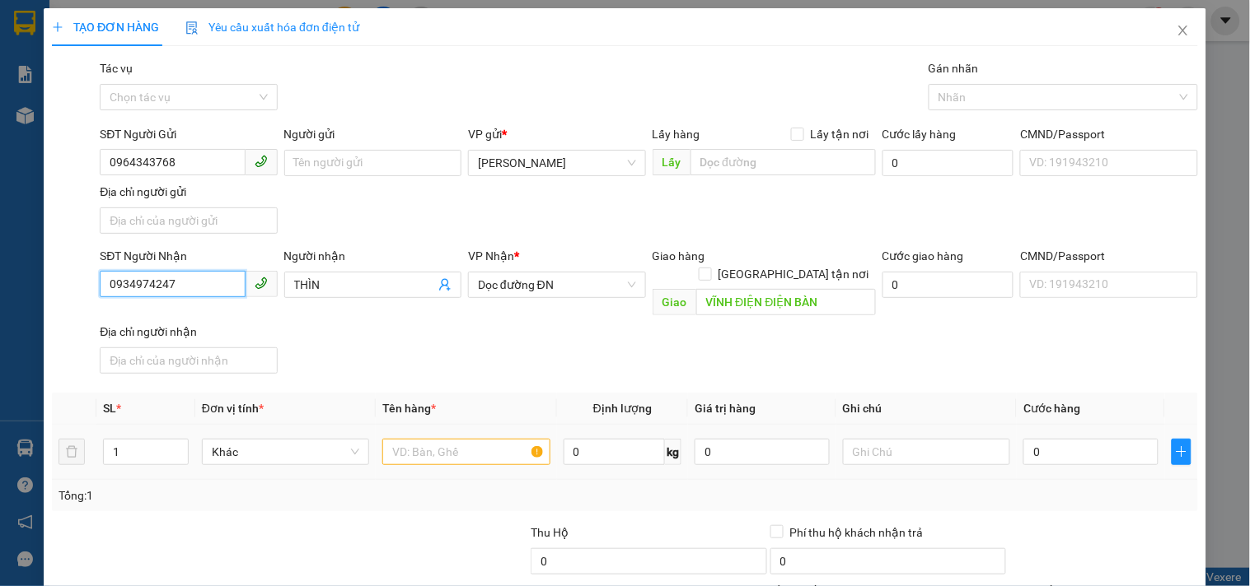
type input "0934974247"
click at [450, 439] on input "text" at bounding box center [465, 452] width 167 height 26
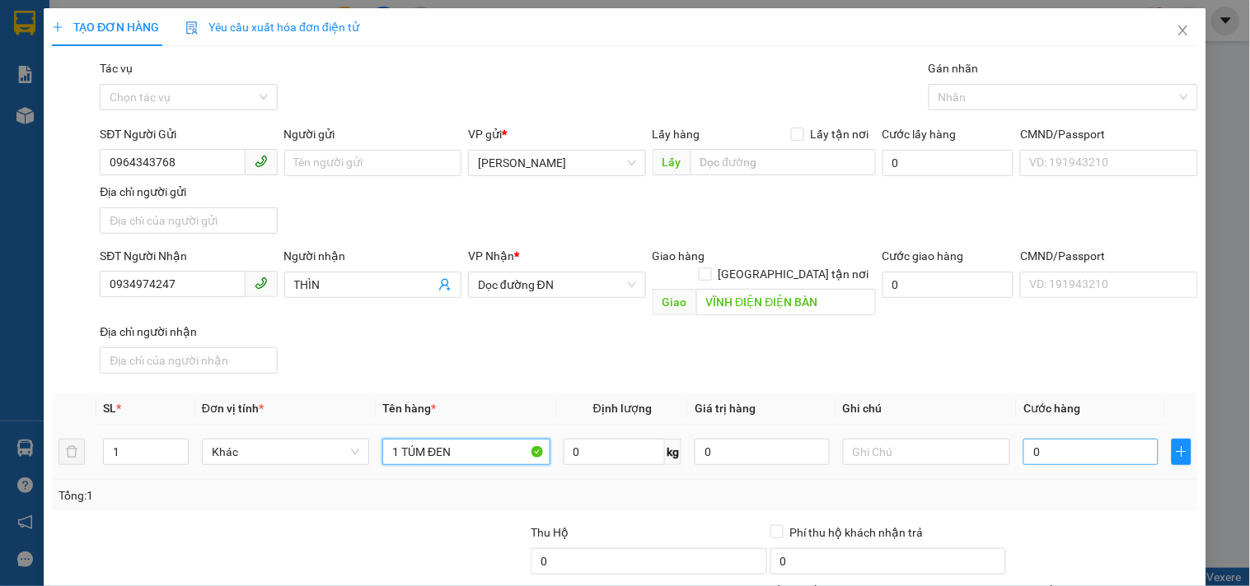
type input "1 TÚM ĐEN"
click at [1087, 442] on input "0" at bounding box center [1090, 452] width 135 height 26
type input "5"
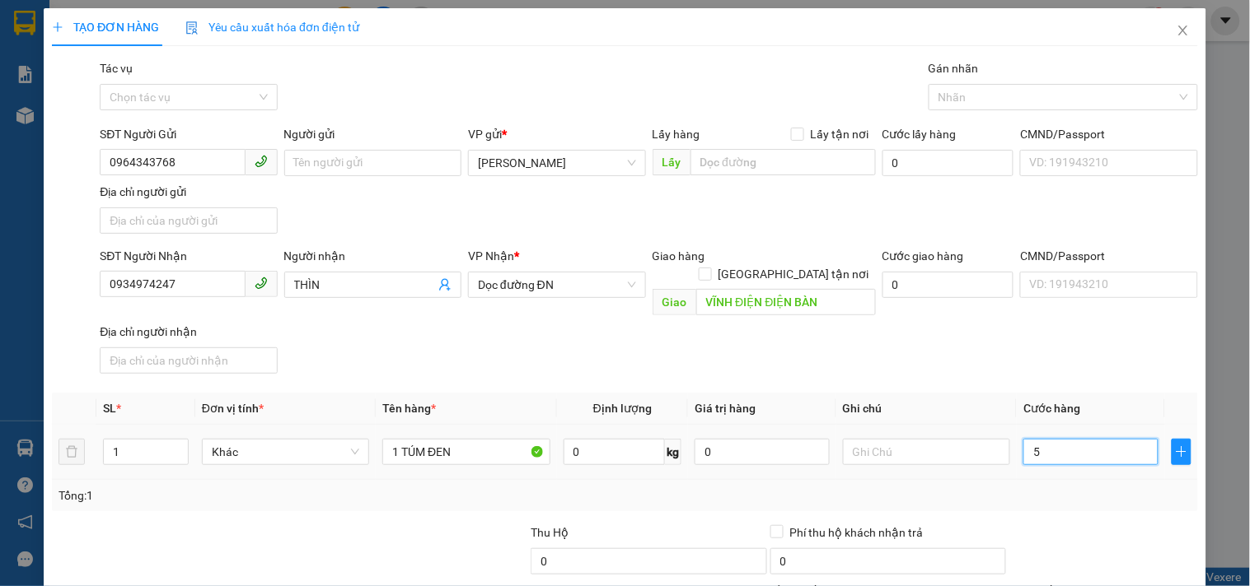
type input "50"
type input "50.000"
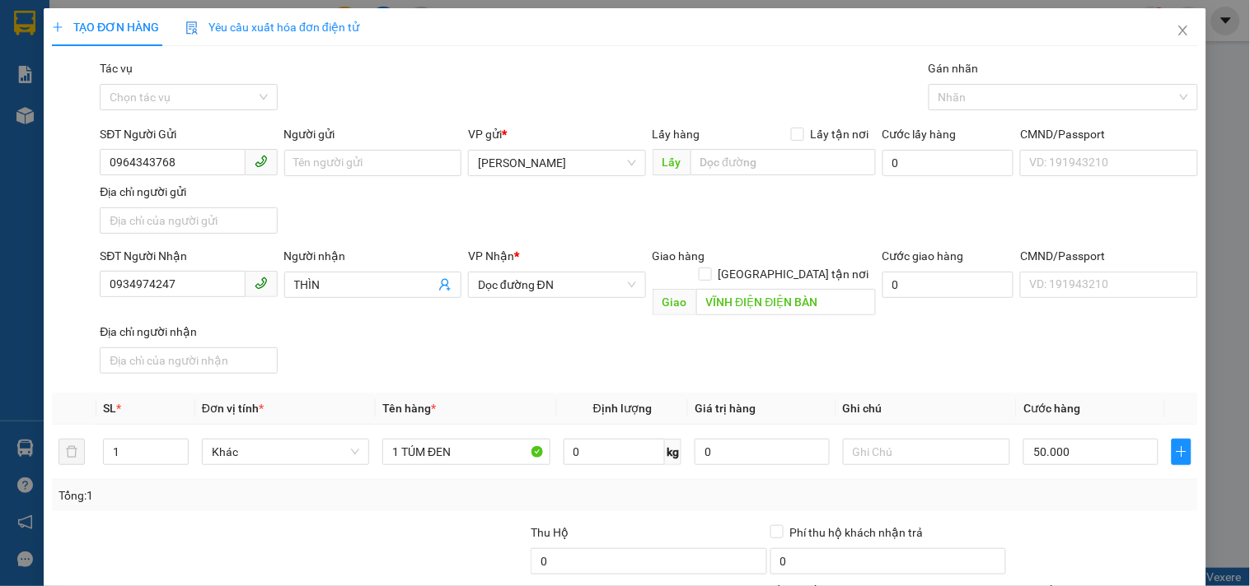
click at [1106, 582] on div "Hình thức thanh toán" at bounding box center [1103, 594] width 188 height 25
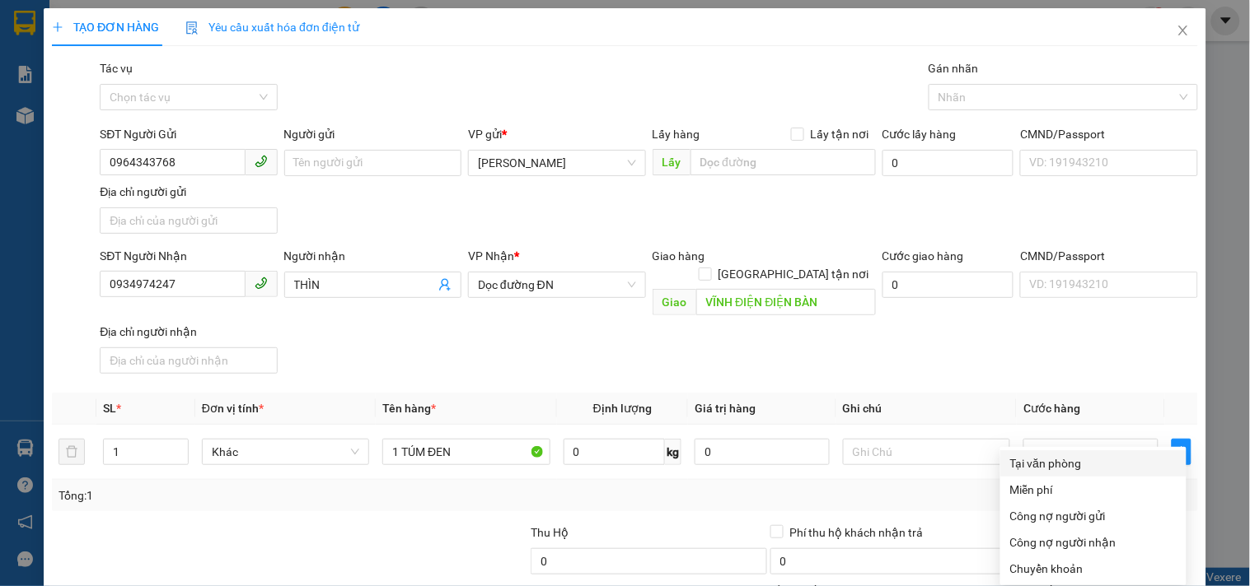
click at [1063, 455] on div "Tại văn phòng" at bounding box center [1093, 464] width 166 height 18
type input "0"
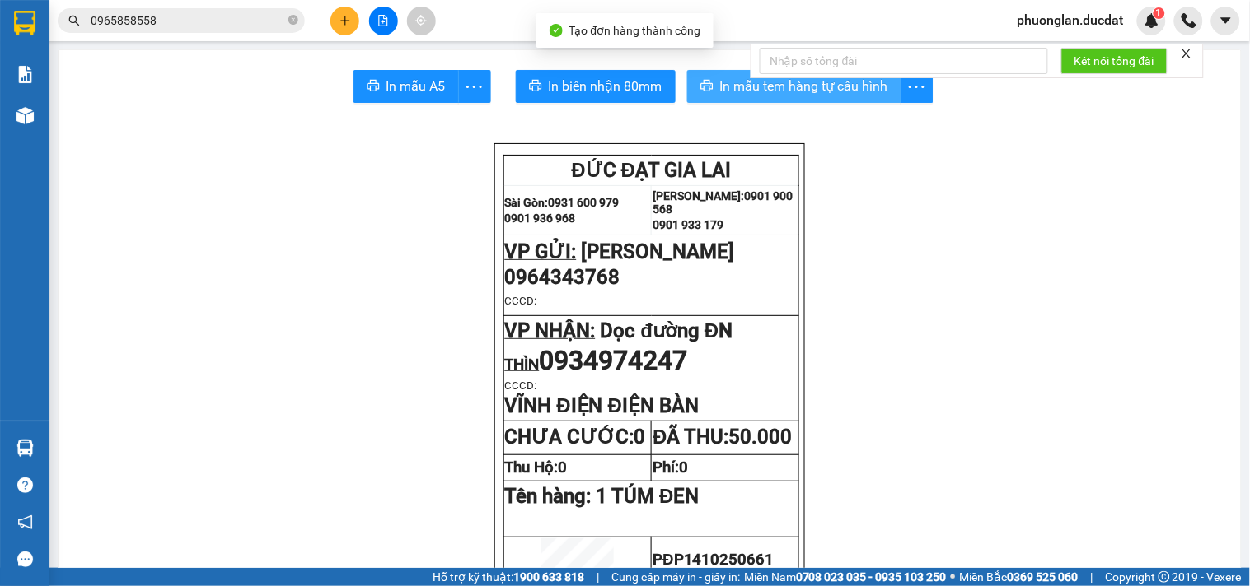
click at [766, 100] on button "In mẫu tem hàng tự cấu hình" at bounding box center [794, 86] width 214 height 33
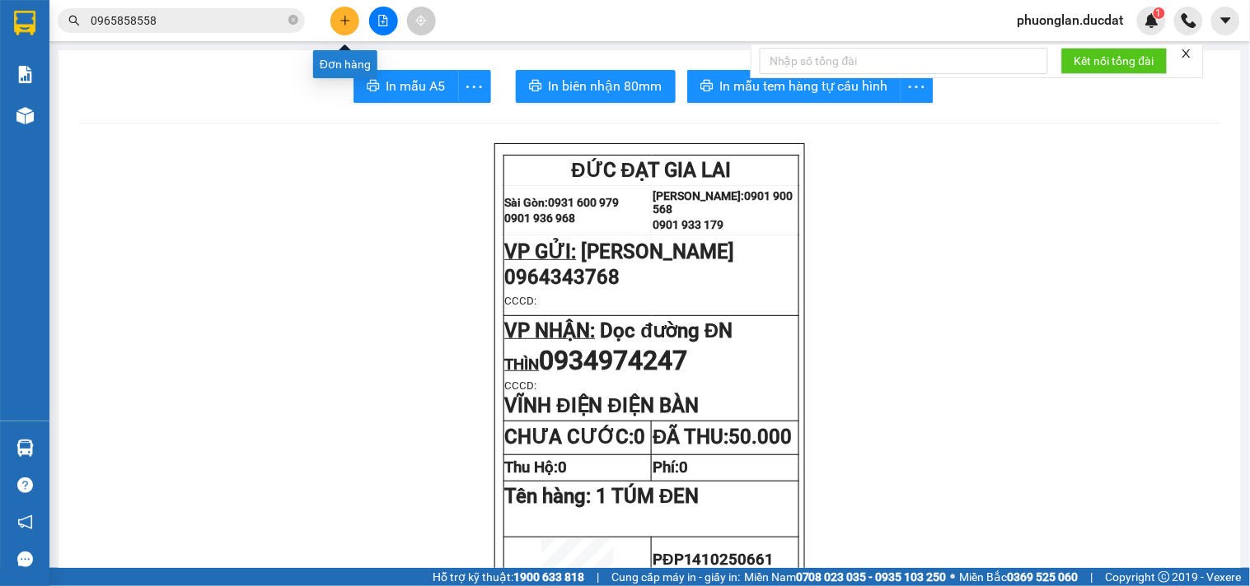
click at [346, 15] on icon "plus" at bounding box center [345, 21] width 12 height 12
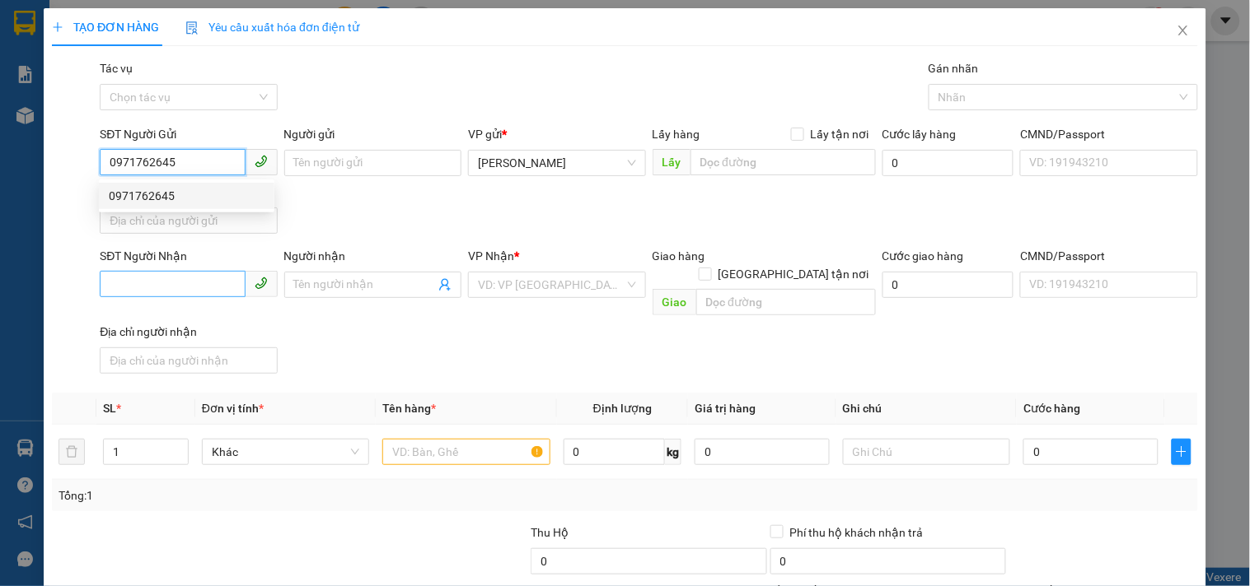
type input "0971762645"
click at [179, 289] on input "SĐT Người Nhận" at bounding box center [172, 284] width 145 height 26
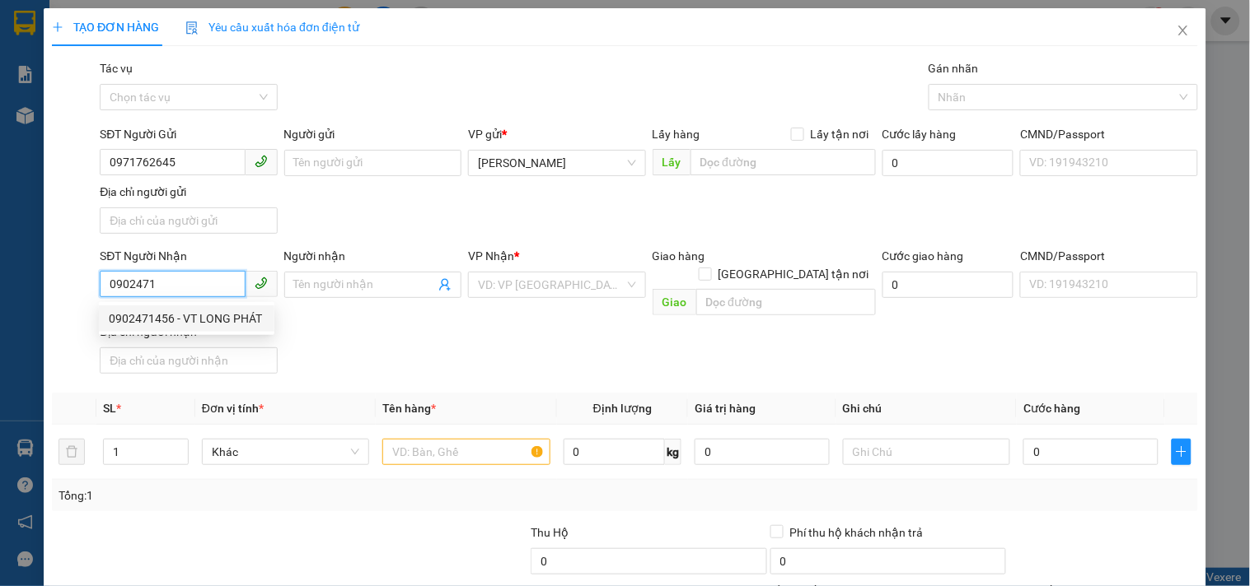
click at [179, 313] on div "0902471456 - VT LONG PHÁT" at bounding box center [187, 319] width 156 height 18
type input "0902471456"
type input "VT LONG PHÁT"
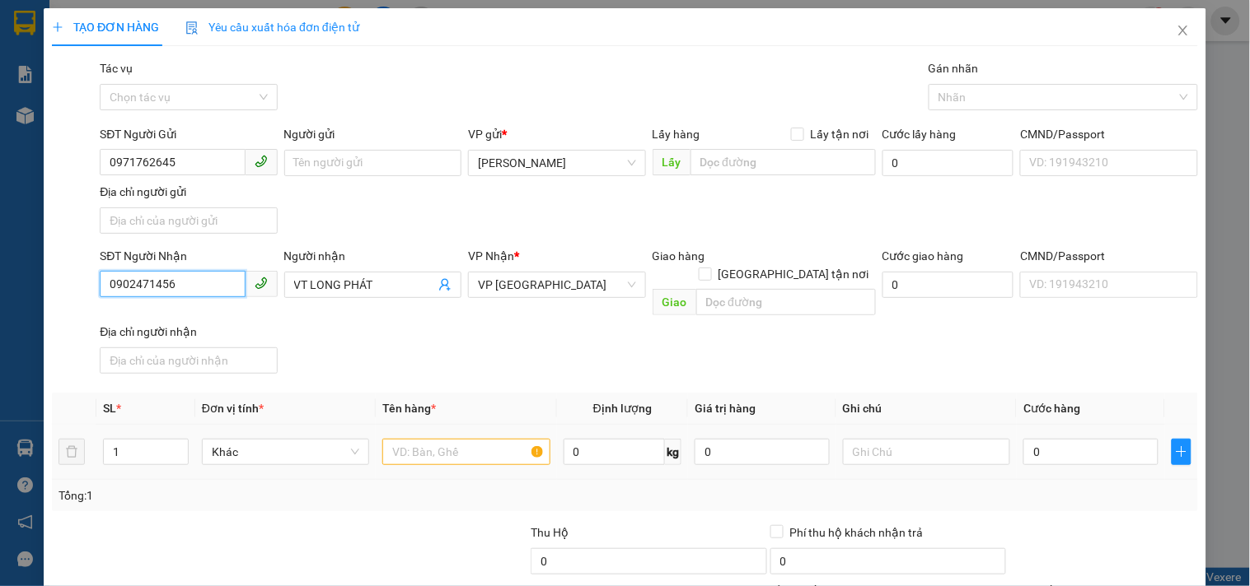
type input "0902471456"
click at [482, 440] on input "text" at bounding box center [465, 452] width 167 height 26
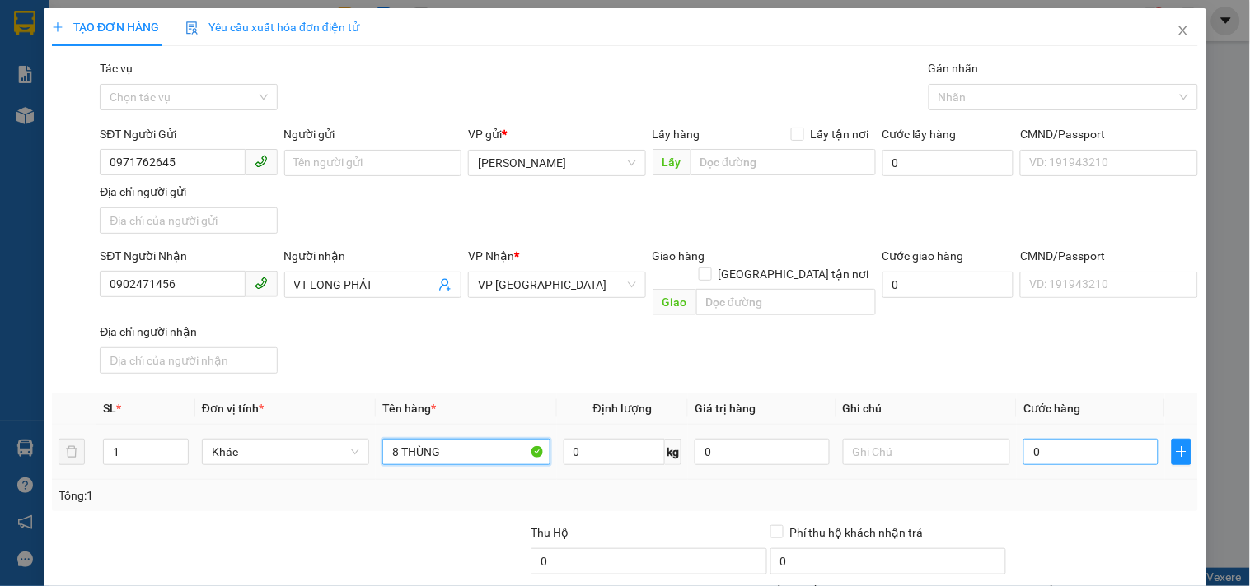
type input "8 THÙNG"
click at [1041, 441] on input "0" at bounding box center [1090, 452] width 135 height 26
type input "4"
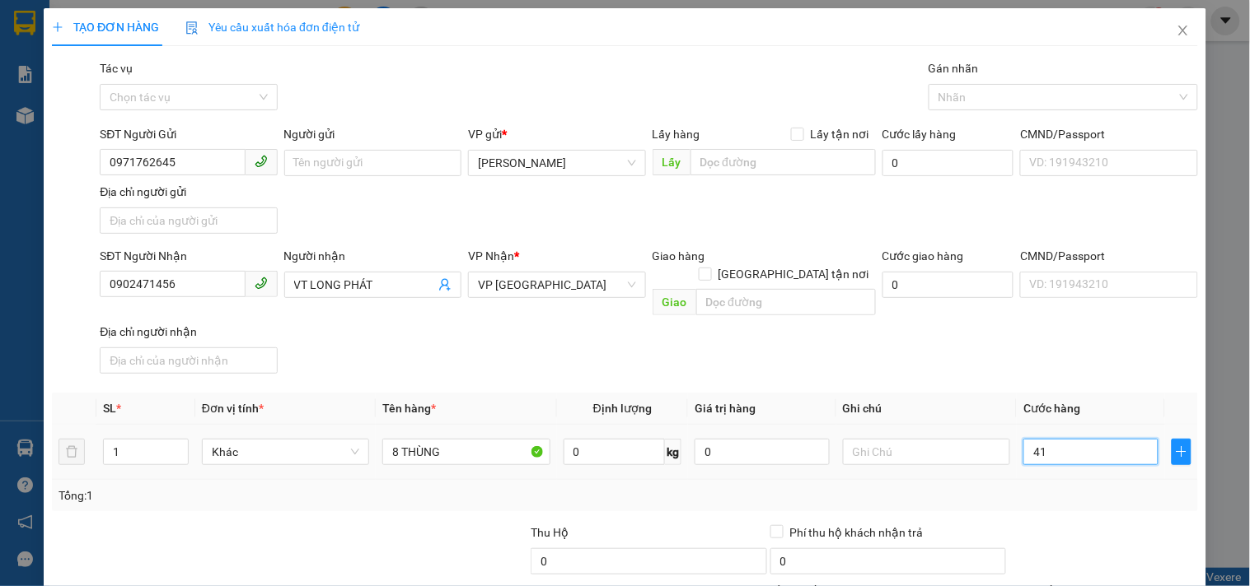
type input "410"
type input "4.100"
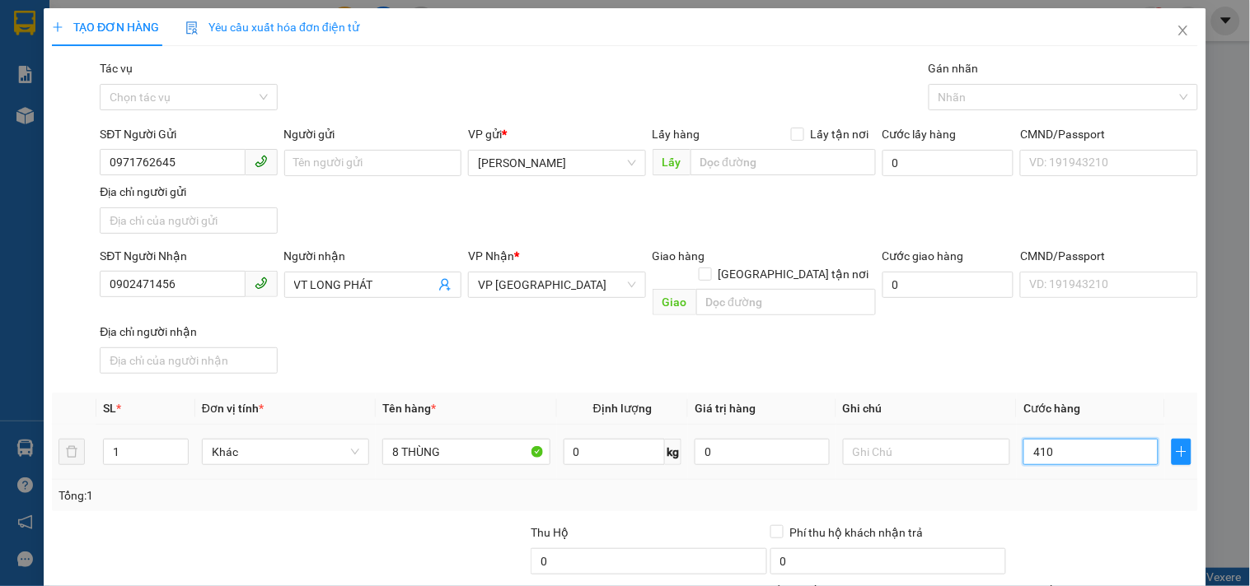
type input "4.100"
type input "410"
type input "41"
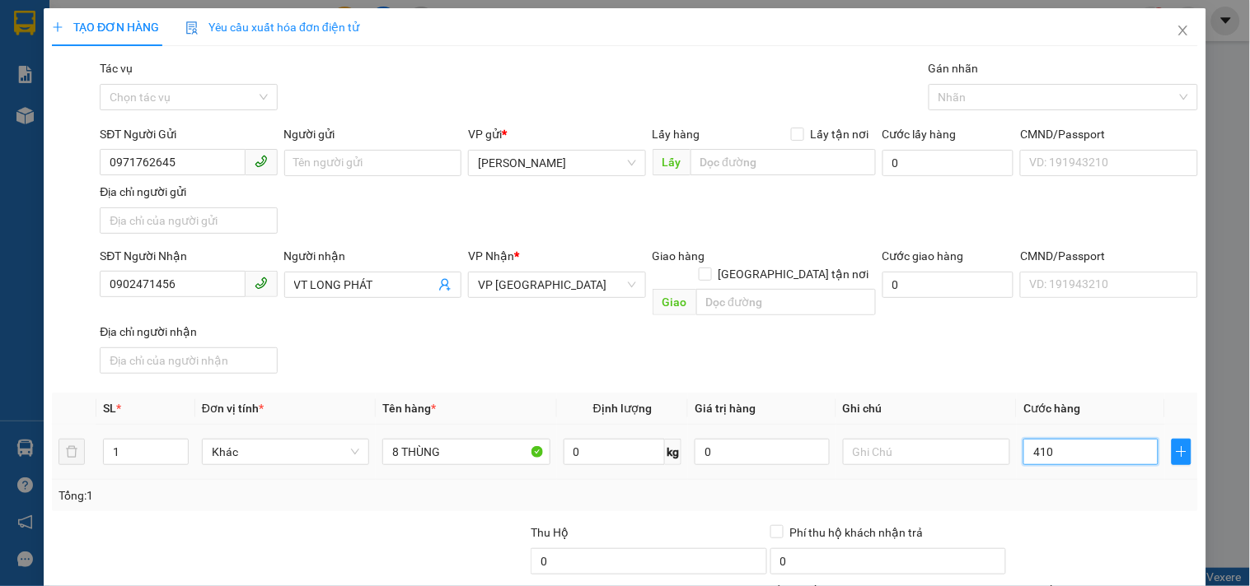
type input "41"
type input "4"
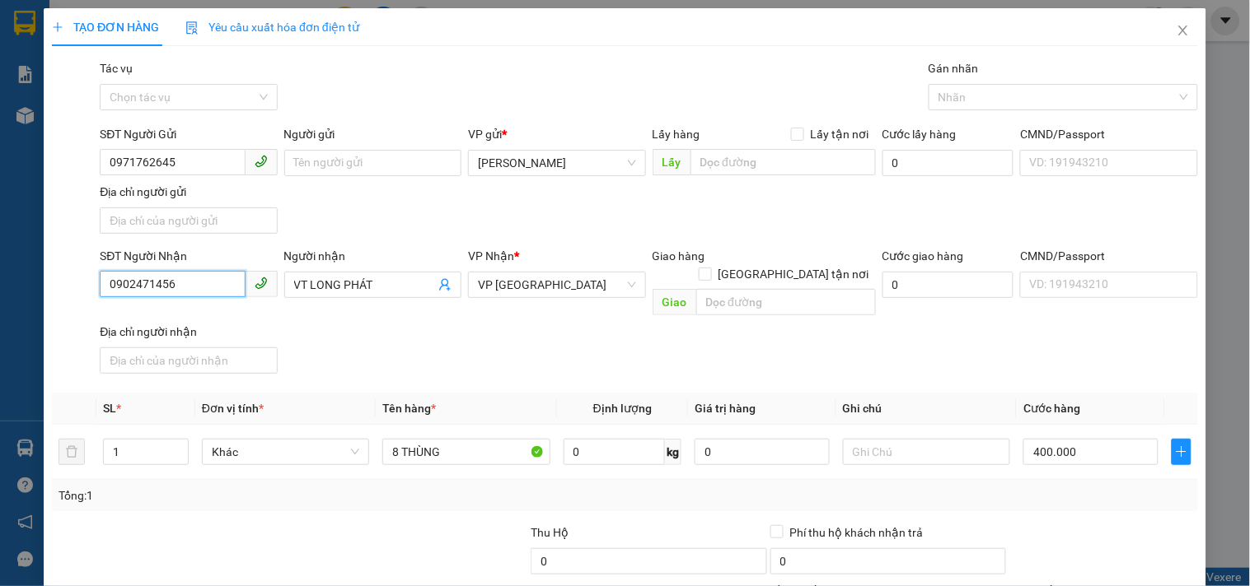
drag, startPoint x: 199, startPoint y: 286, endPoint x: 43, endPoint y: 297, distance: 156.1
click at [44, 297] on div "TẠO ĐƠN HÀNG Yêu cầu xuất hóa đơn điện tử Transit Pickup Surcharge Ids Transit …" at bounding box center [625, 365] width 1162 height 715
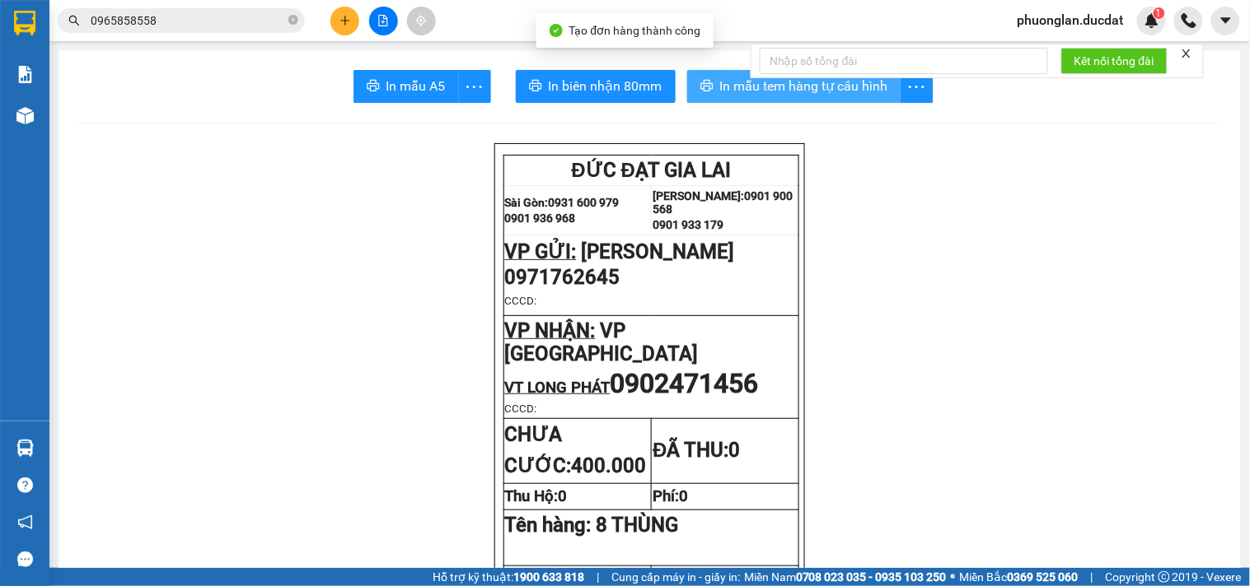
click at [822, 91] on span "In mẫu tem hàng tự cấu hình" at bounding box center [804, 86] width 168 height 21
click at [349, 12] on button at bounding box center [344, 21] width 29 height 29
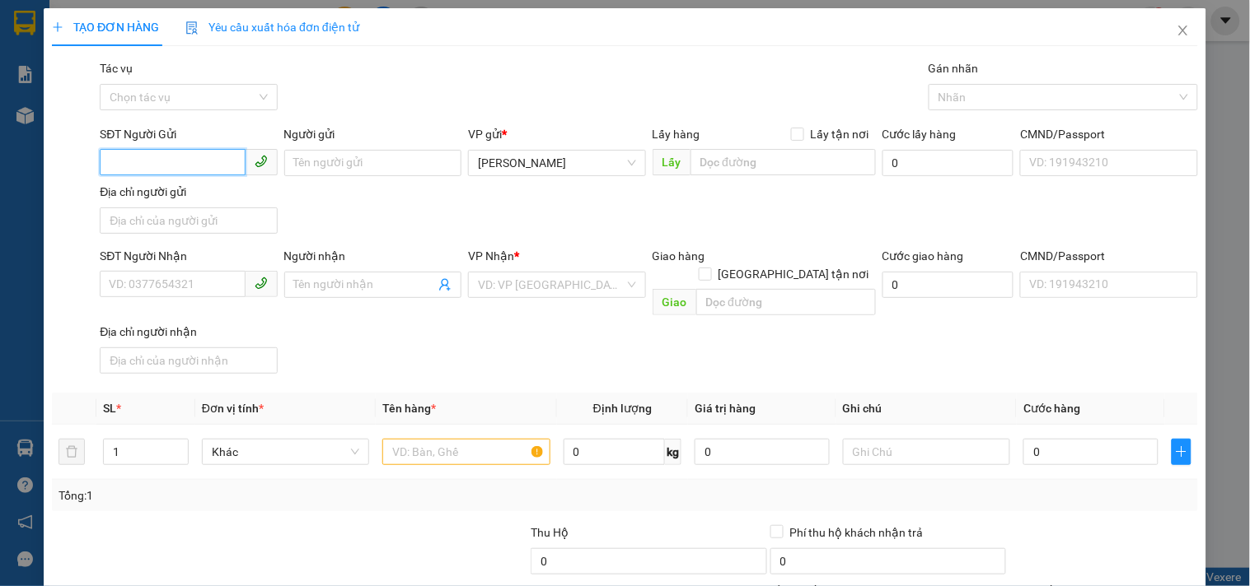
click at [214, 159] on input "SĐT Người Gửi" at bounding box center [172, 162] width 145 height 26
type input "0966456616"
click at [174, 289] on input "SĐT Người Nhận" at bounding box center [172, 284] width 145 height 26
type input "0965045474"
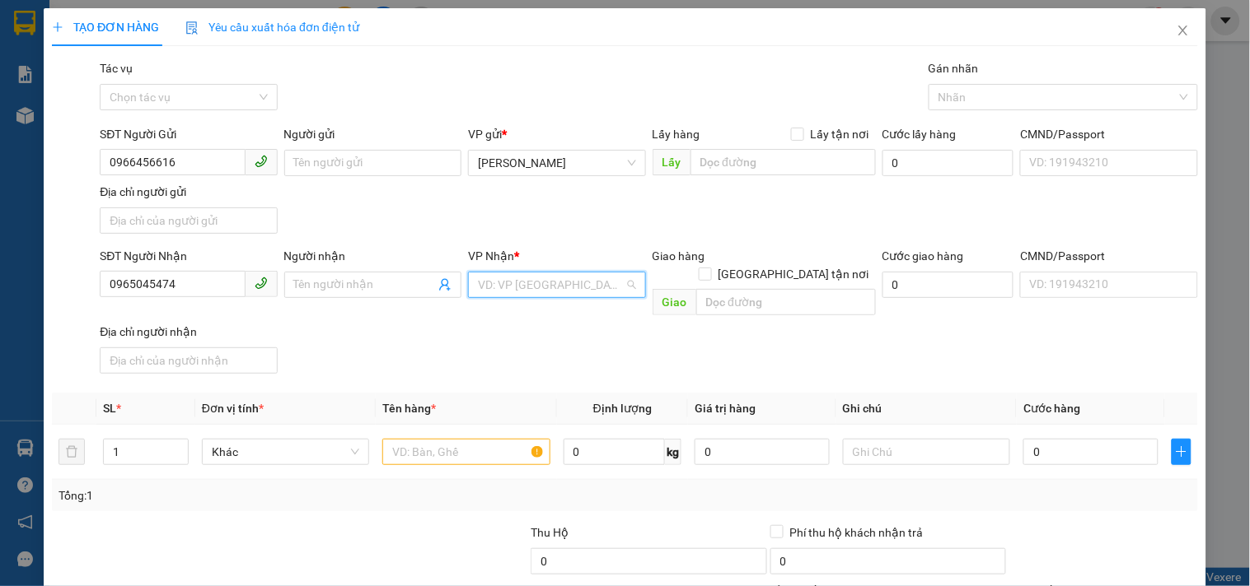
click at [506, 283] on input "search" at bounding box center [551, 285] width 146 height 25
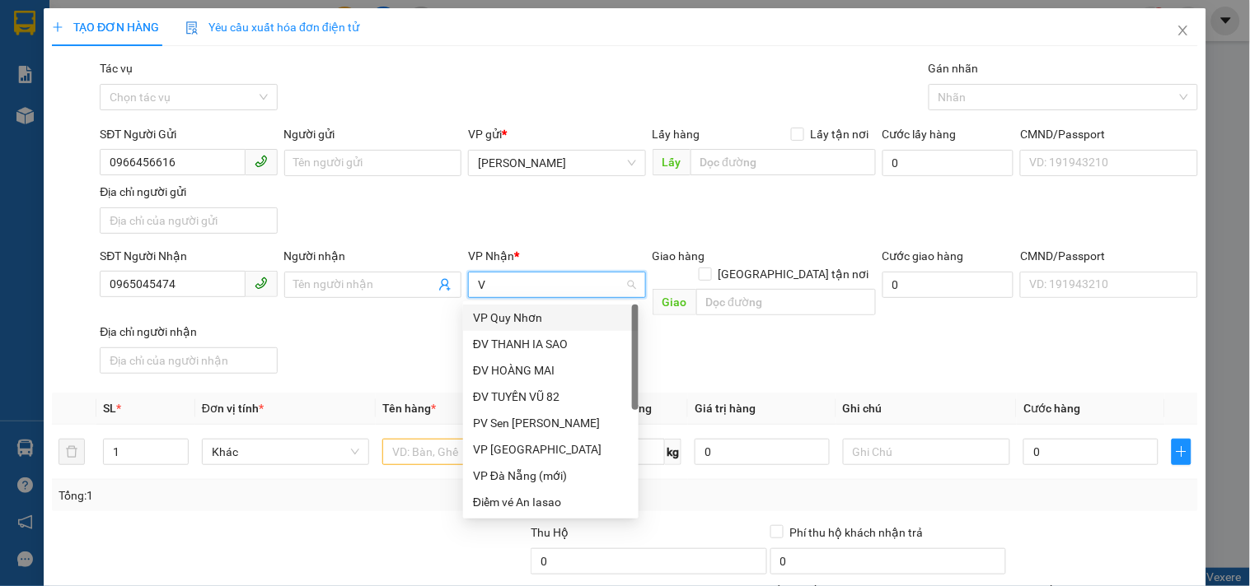
type input "VP"
click at [581, 344] on div "VP [GEOGRAPHIC_DATA]" at bounding box center [551, 344] width 156 height 18
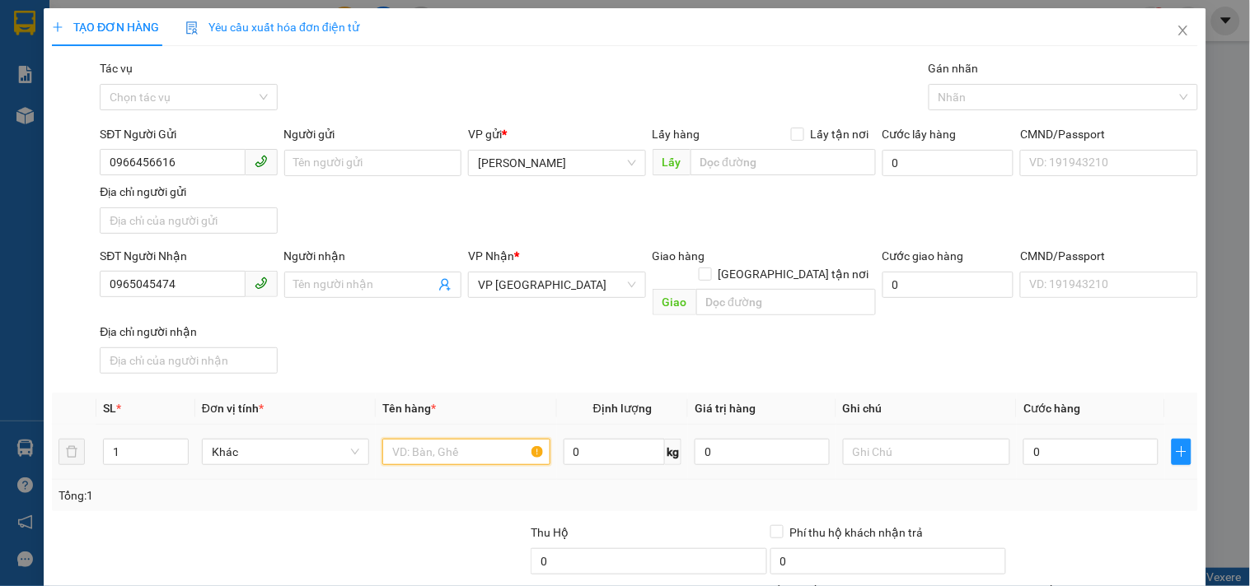
click at [461, 439] on input "text" at bounding box center [465, 452] width 167 height 26
type input "1 KIỆN HỘP"
click at [1051, 441] on input "0" at bounding box center [1090, 452] width 135 height 26
type input "3"
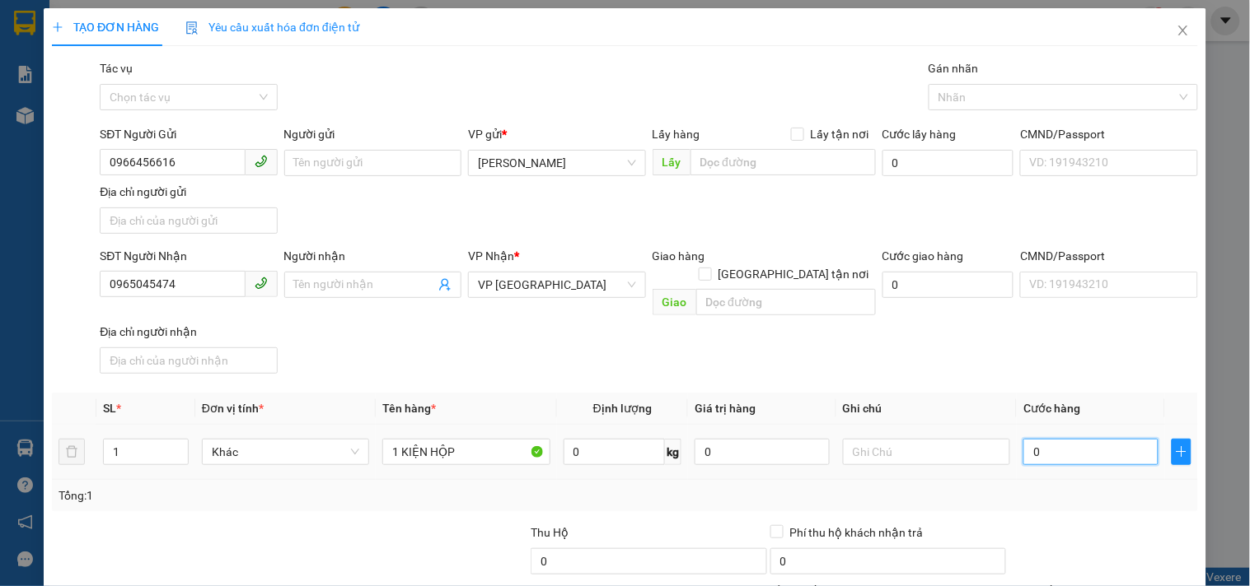
type input "3"
type input "30"
type input "30.000"
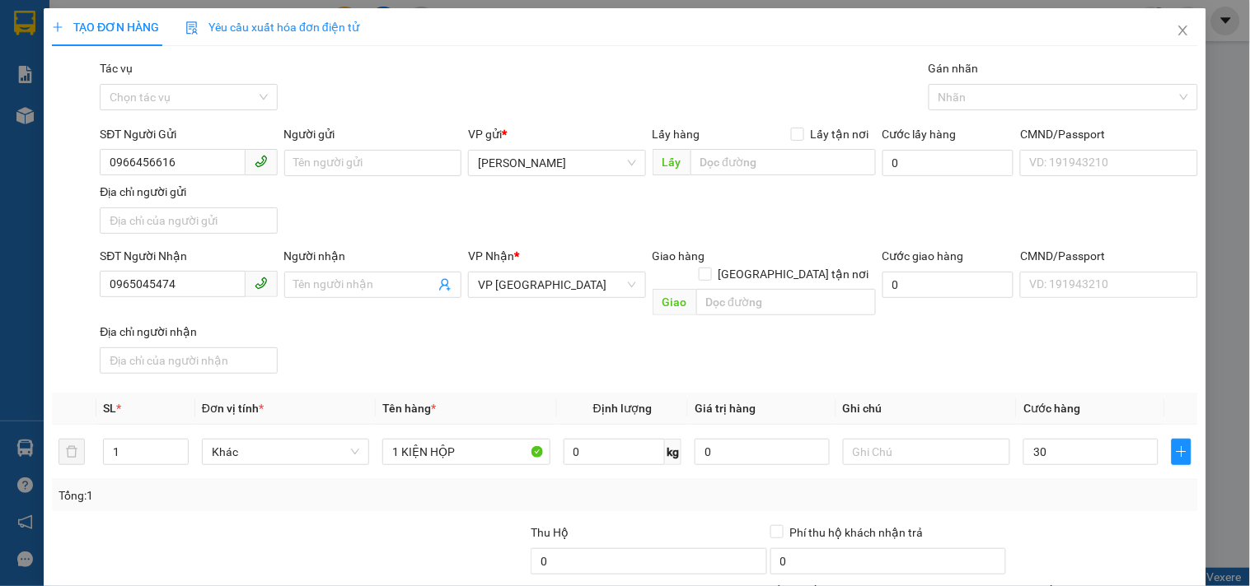
type input "30.000"
click at [1063, 455] on div "Tại văn phòng" at bounding box center [1093, 464] width 166 height 18
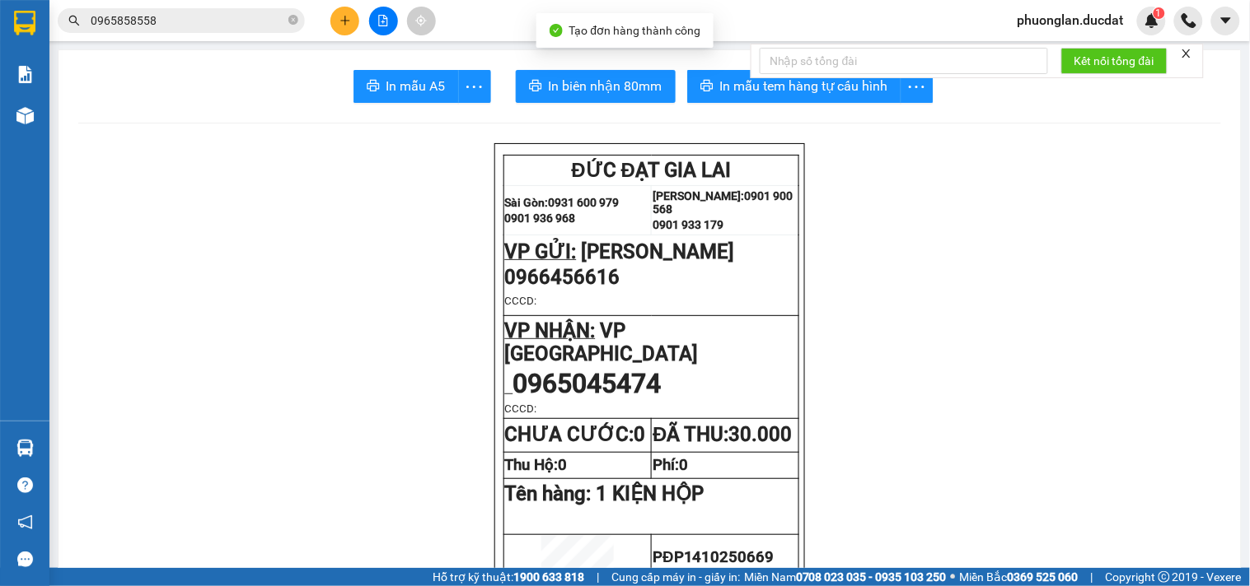
click at [825, 75] on div at bounding box center [903, 60] width 288 height 33
click at [825, 86] on span "In mẫu tem hàng tự cấu hình" at bounding box center [804, 86] width 168 height 21
click at [343, 12] on button at bounding box center [344, 21] width 29 height 29
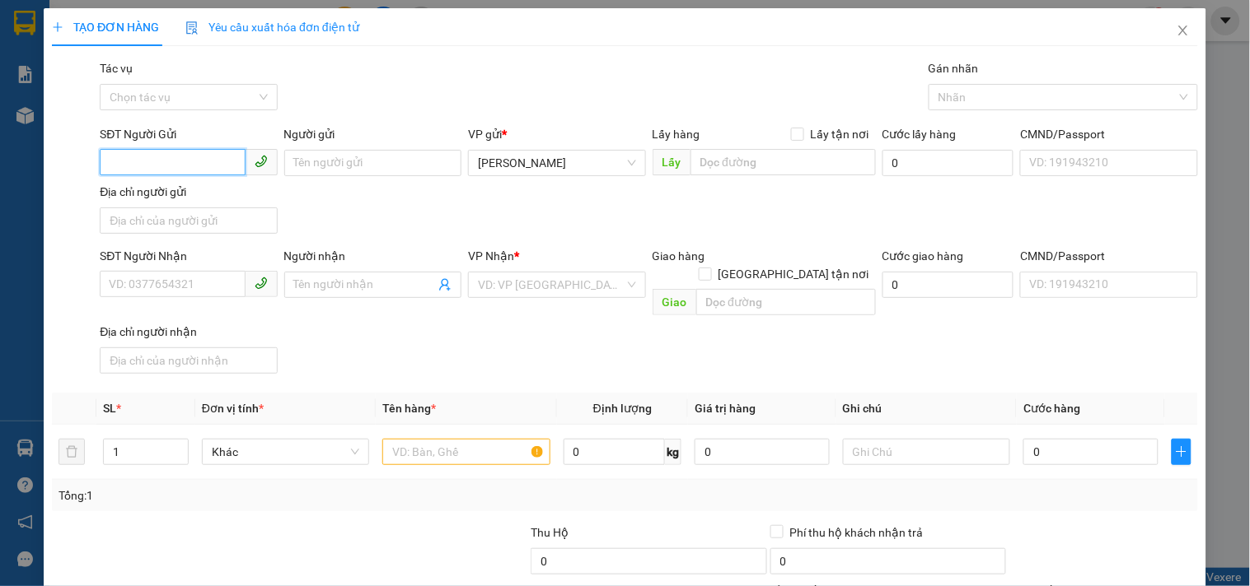
click at [234, 161] on input "SĐT Người Gửi" at bounding box center [172, 162] width 145 height 26
type input "0986063136"
click at [168, 200] on div "0986063136" at bounding box center [187, 196] width 156 height 18
type input "0908089891"
drag, startPoint x: 185, startPoint y: 166, endPoint x: 0, endPoint y: 209, distance: 189.6
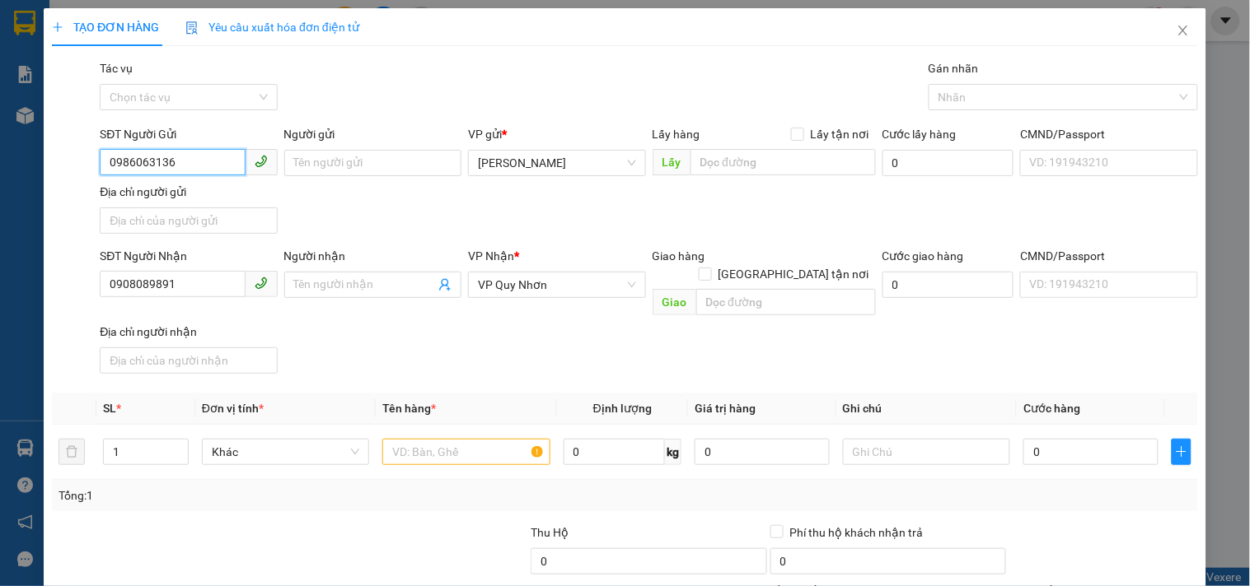
click at [0, 209] on div "TẠO ĐƠN HÀNG Yêu cầu xuất hóa đơn điện tử Transit Pickup Surcharge Ids Transit …" at bounding box center [625, 293] width 1250 height 586
type input "0904752647"
click at [202, 191] on div "0904752647 - HOÀNG" at bounding box center [187, 196] width 156 height 18
type input "HOÀNG"
type input "0904752647"
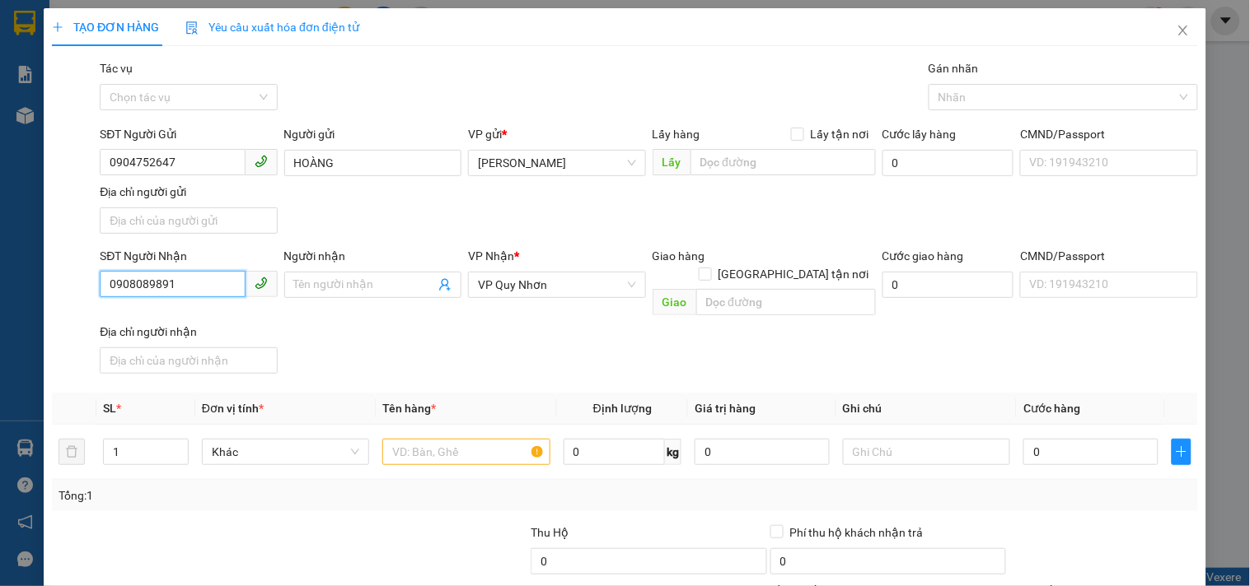
drag, startPoint x: 207, startPoint y: 290, endPoint x: 0, endPoint y: 281, distance: 206.9
click at [0, 281] on div "TẠO ĐƠN HÀNG Yêu cầu xuất hóa đơn điện tử Transit Pickup Surcharge Ids Transit …" at bounding box center [625, 293] width 1250 height 586
type input "0945964788"
click at [177, 317] on div "0945964788 - [GEOGRAPHIC_DATA]" at bounding box center [201, 319] width 185 height 18
type input "NGA"
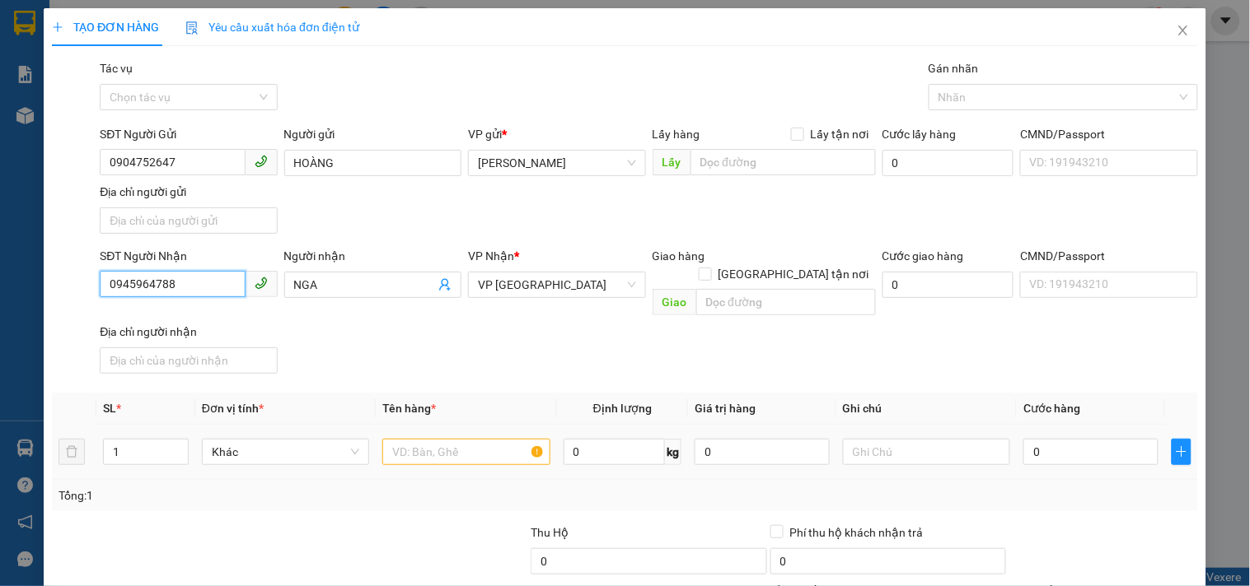
type input "0945964788"
click at [474, 441] on input "text" at bounding box center [465, 452] width 167 height 26
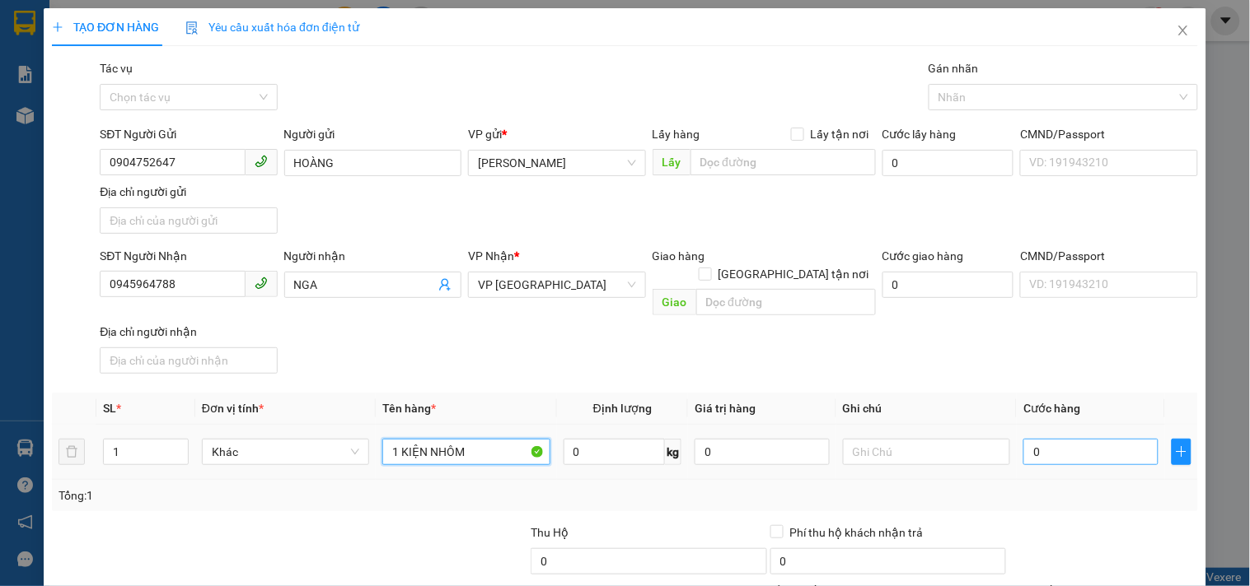
type input "1 KIỆN NHÔM"
click at [1086, 445] on input "0" at bounding box center [1090, 452] width 135 height 26
type input "5"
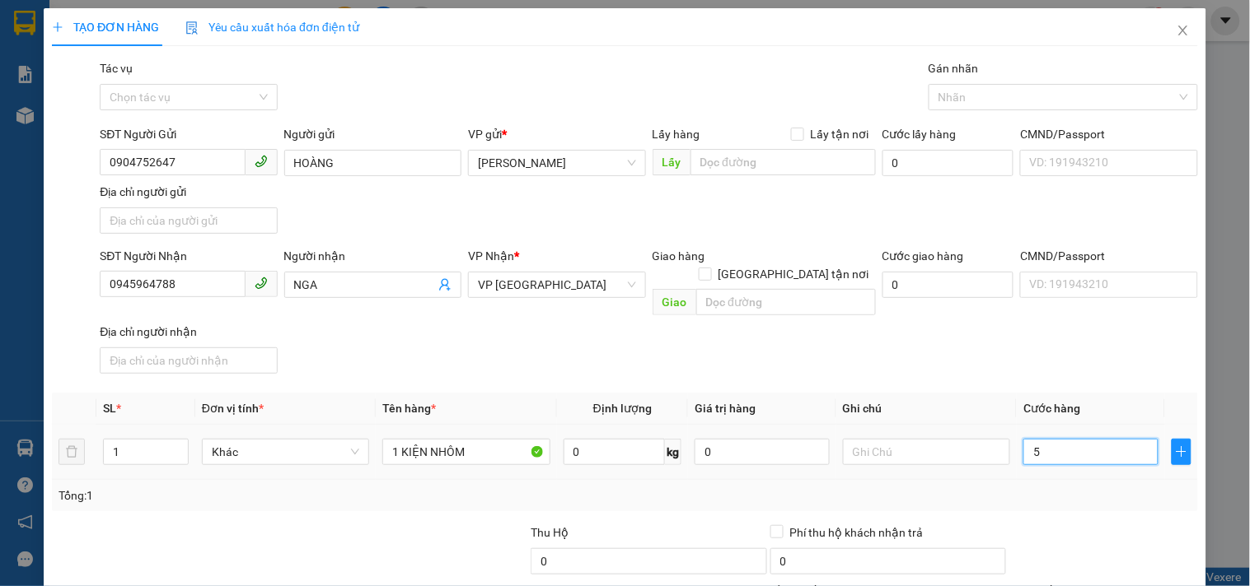
type input "50"
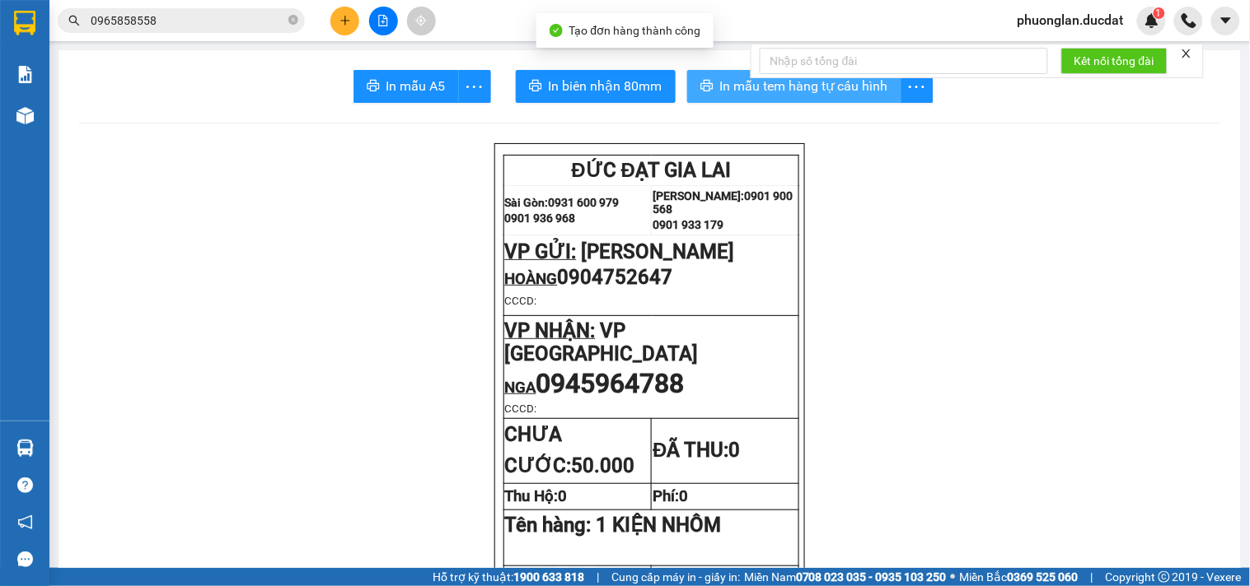
click at [844, 83] on span "In mẫu tem hàng tự cấu hình" at bounding box center [804, 86] width 168 height 21
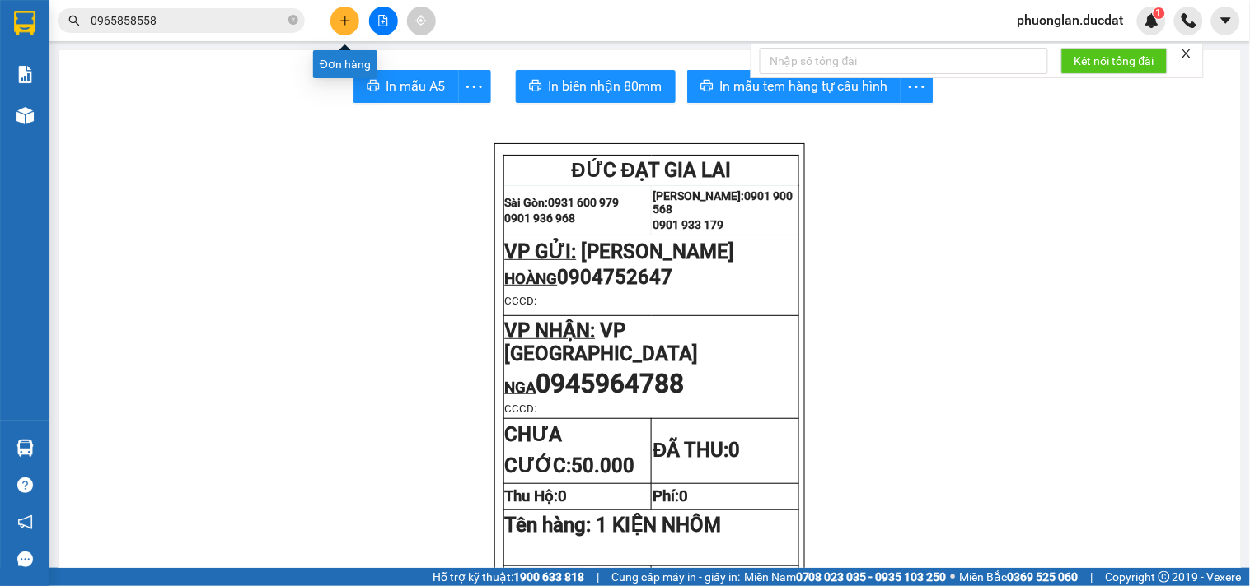
click at [342, 26] on button at bounding box center [344, 21] width 29 height 29
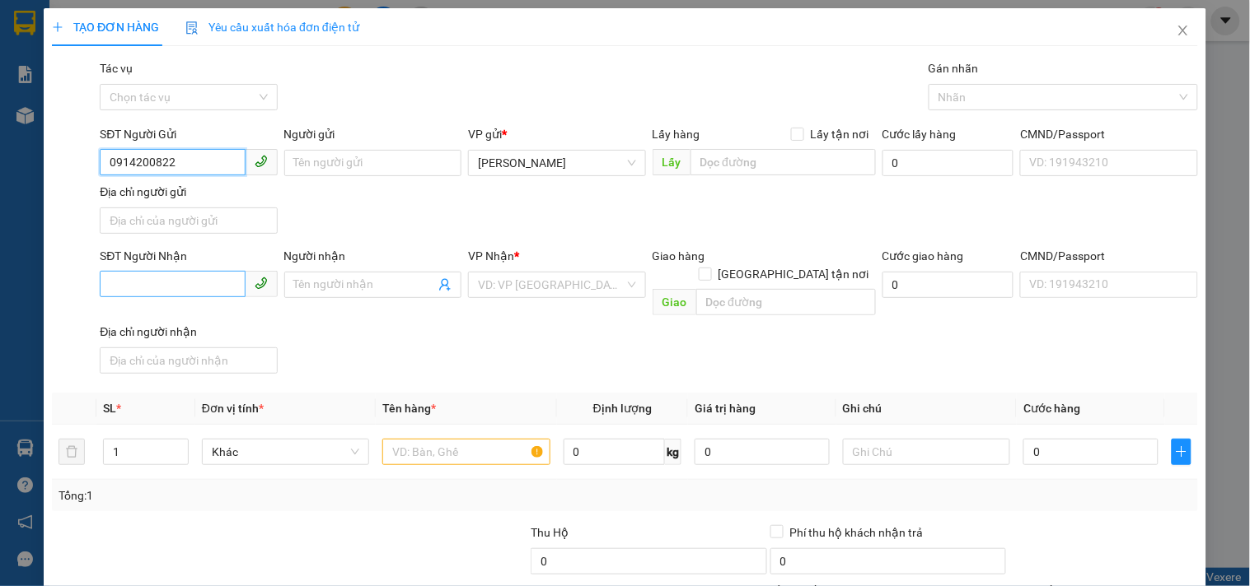
type input "0914200822"
click at [219, 292] on input "SĐT Người Nhận" at bounding box center [172, 284] width 145 height 26
click at [133, 280] on input "0941114578" at bounding box center [172, 284] width 145 height 26
type input "0941114578"
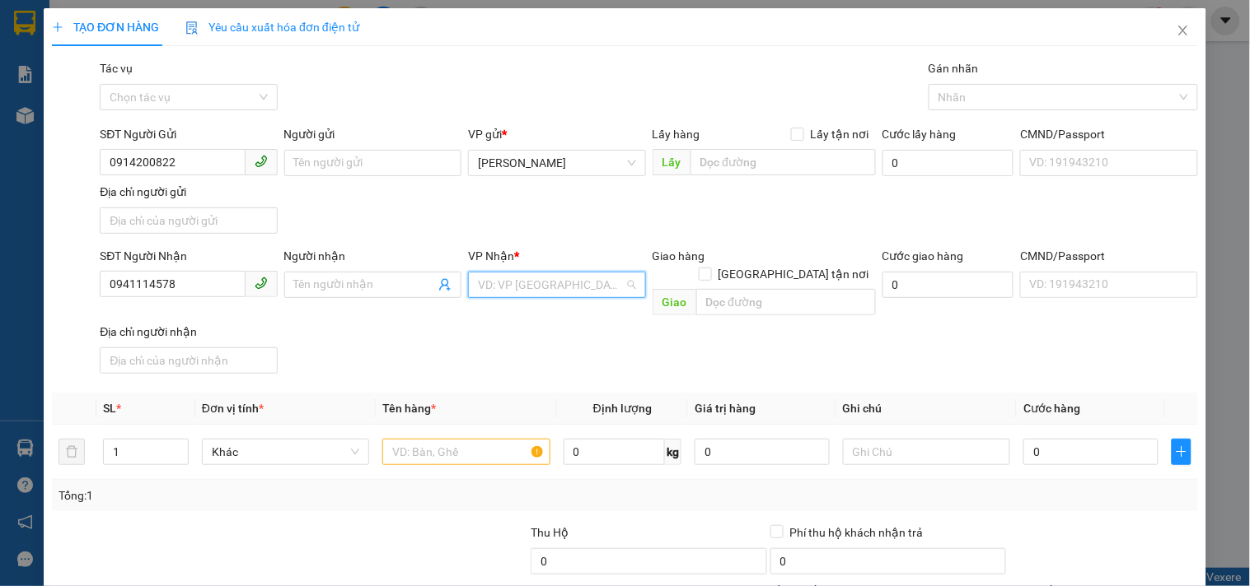
click at [547, 287] on input "search" at bounding box center [551, 285] width 146 height 25
type input "VP"
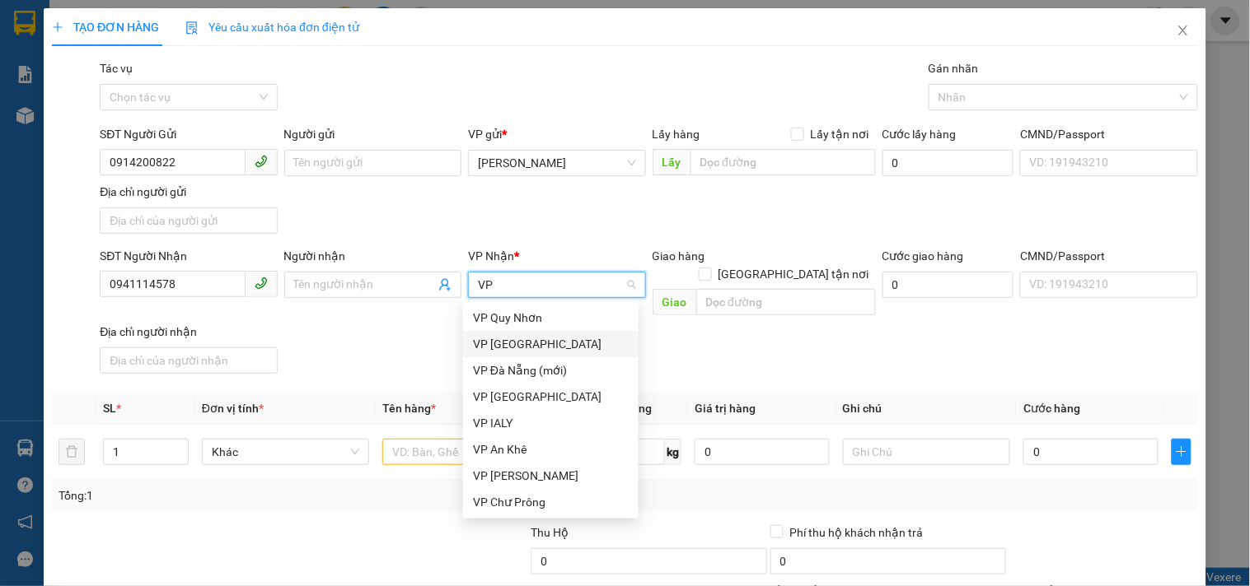
click at [514, 343] on div "VP [GEOGRAPHIC_DATA]" at bounding box center [551, 344] width 156 height 18
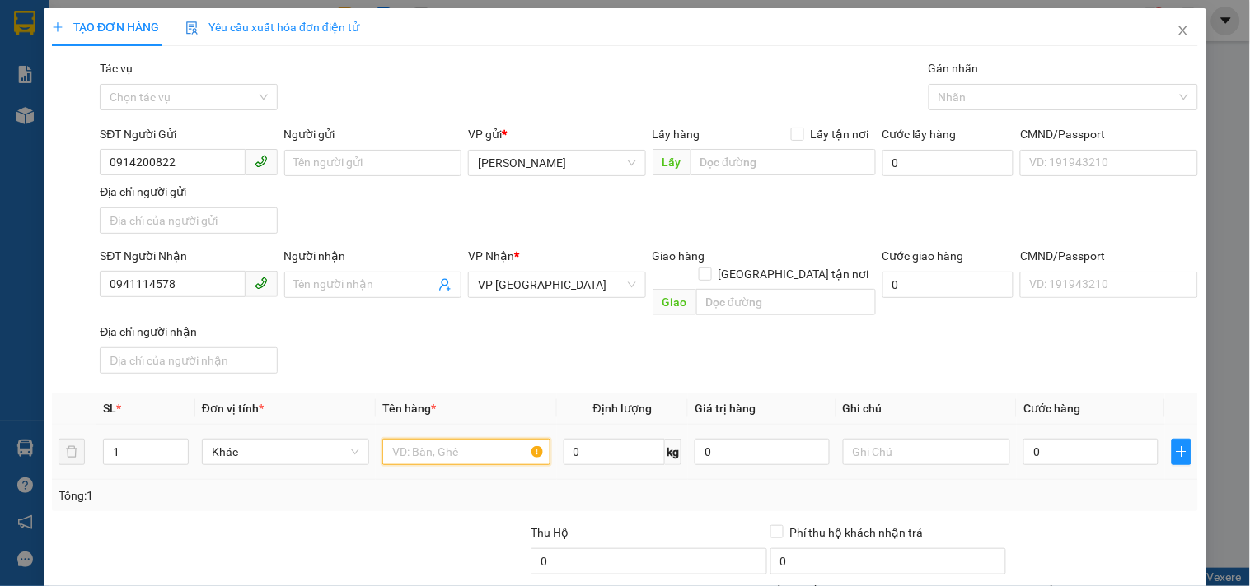
click at [442, 439] on input "text" at bounding box center [465, 452] width 167 height 26
type input "1 XE 18461+1 BÌ THƯ"
click at [1053, 443] on input "0" at bounding box center [1090, 452] width 135 height 26
type input "5"
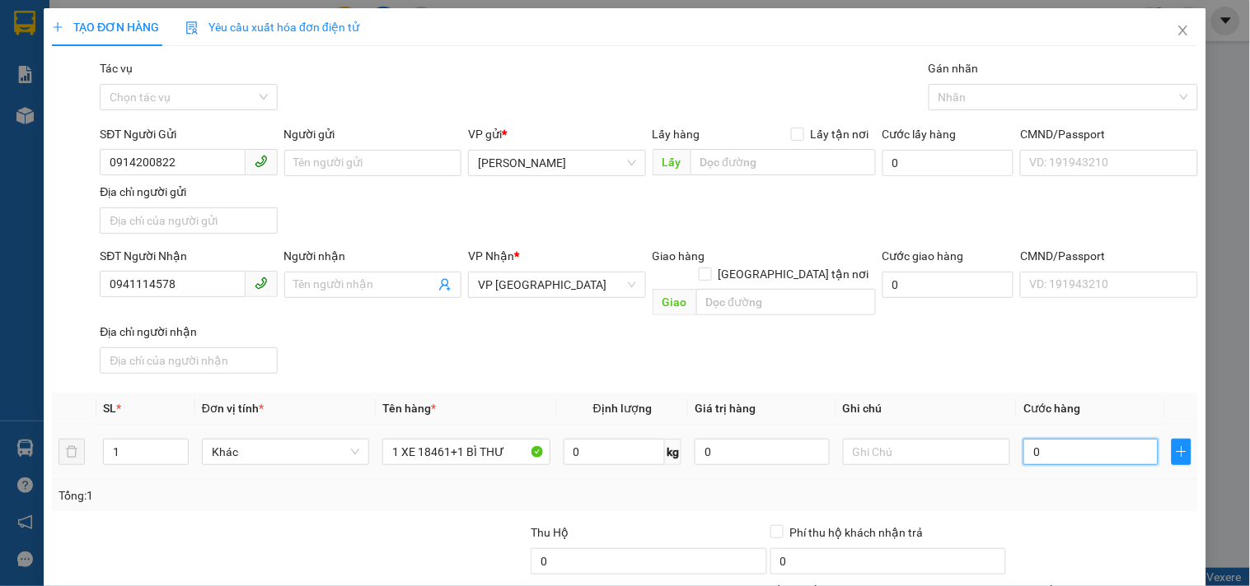
type input "5"
type input "50"
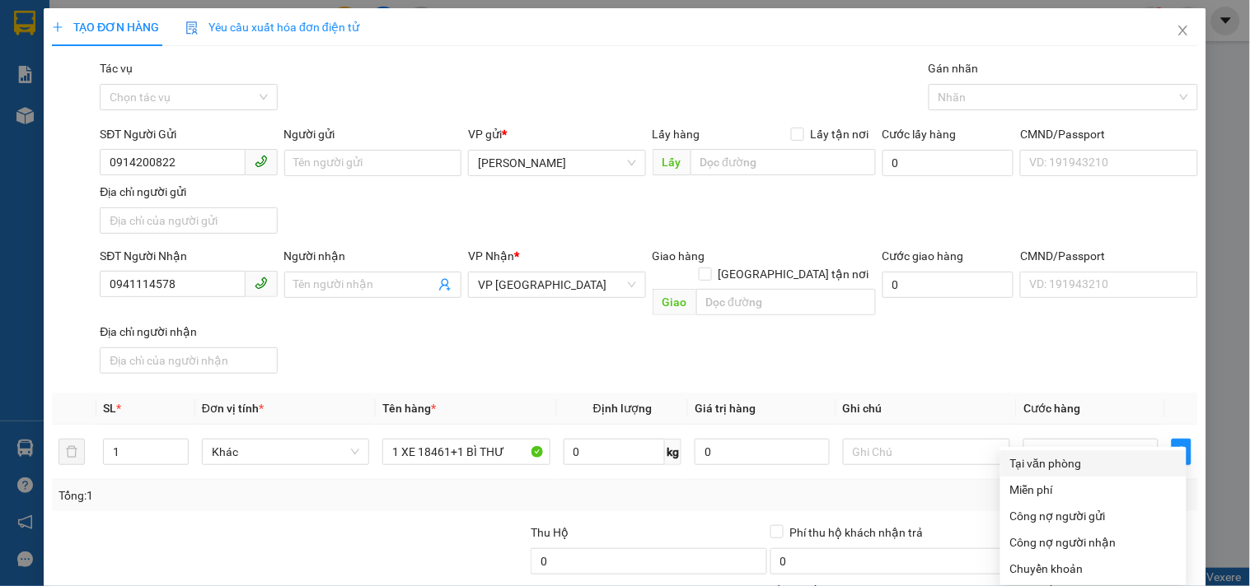
click at [1056, 455] on div "Tại văn phòng" at bounding box center [1093, 464] width 166 height 18
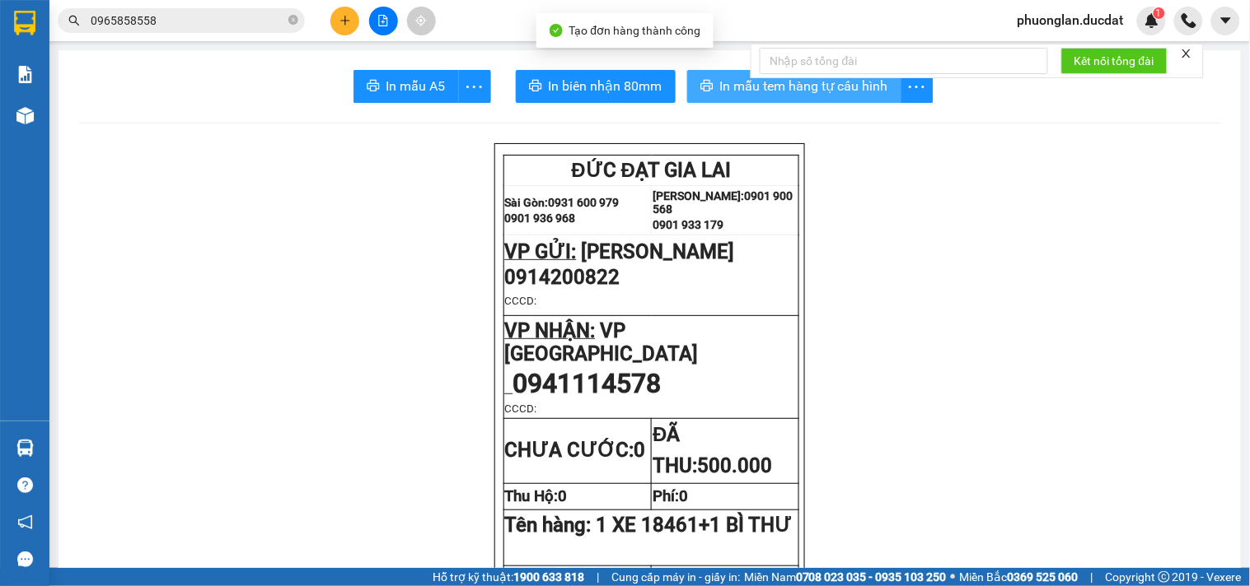
click at [827, 93] on span "In mẫu tem hàng tự cấu hình" at bounding box center [804, 86] width 168 height 21
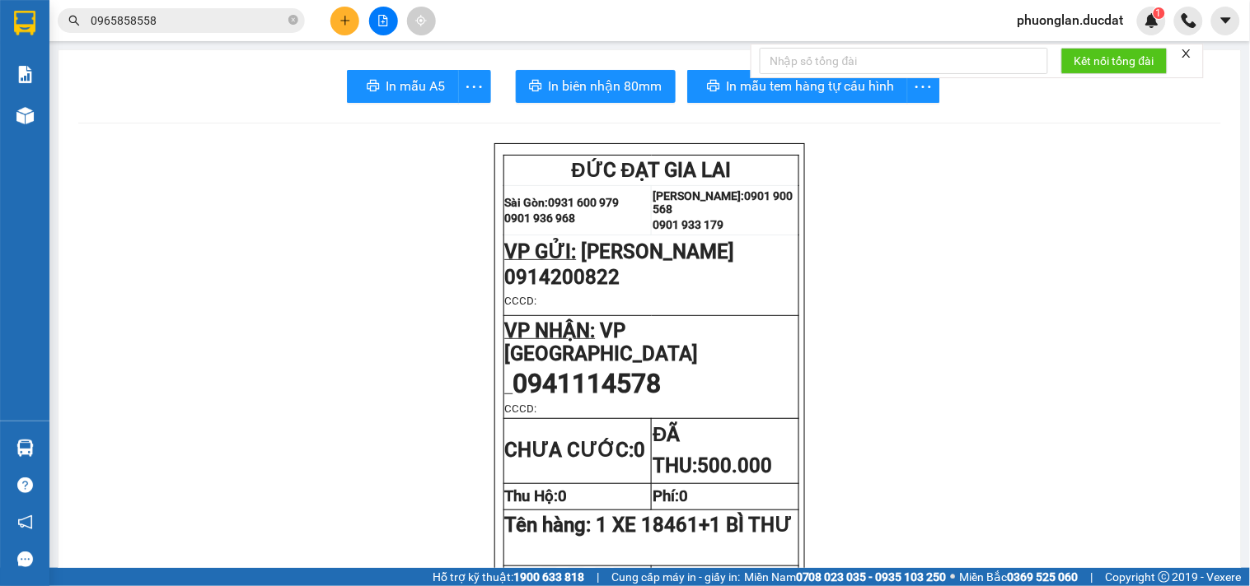
click at [350, 21] on icon "plus" at bounding box center [345, 21] width 12 height 12
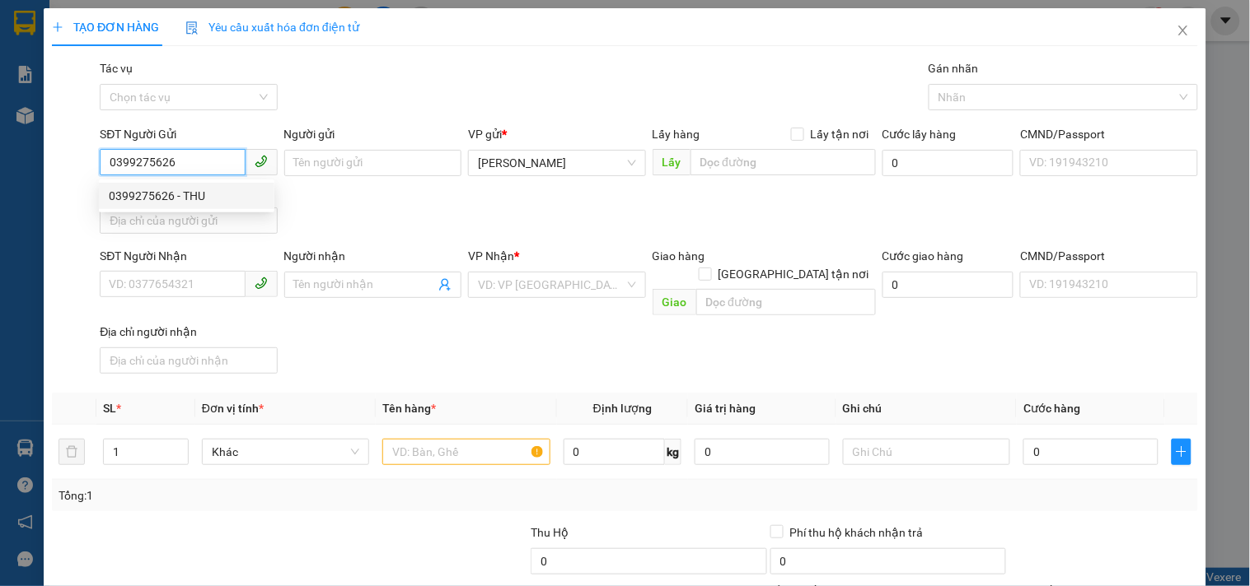
click at [207, 196] on div "0399275626 - THU" at bounding box center [187, 196] width 156 height 18
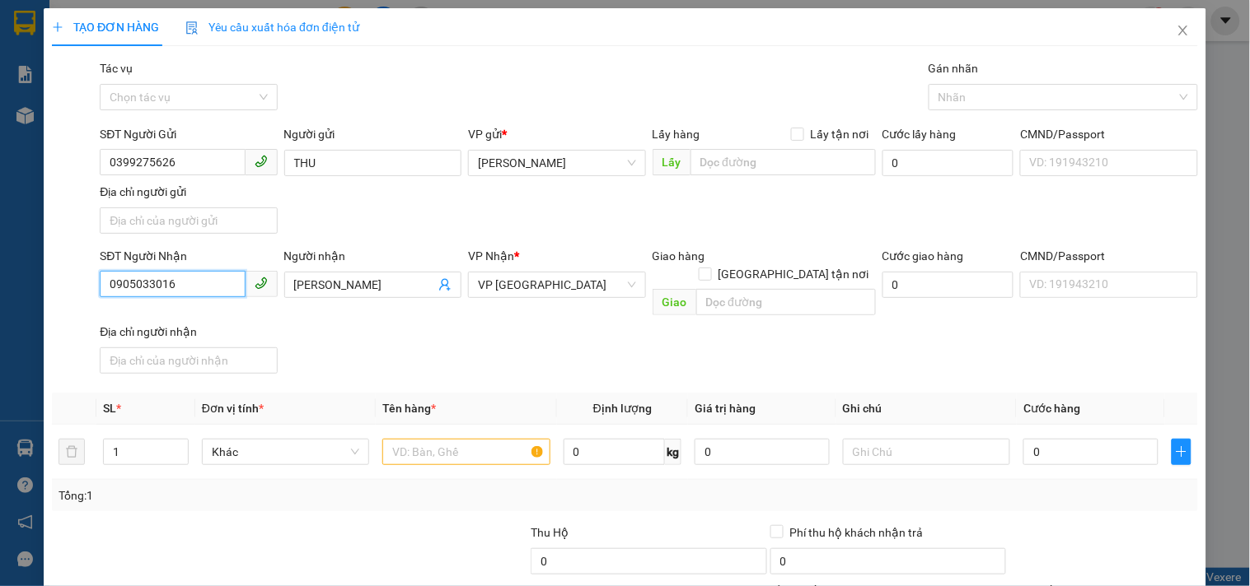
drag, startPoint x: 195, startPoint y: 286, endPoint x: 0, endPoint y: 286, distance: 195.2
click at [0, 286] on div "TẠO ĐƠN HÀNG Yêu cầu xuất hóa đơn điện tử Transit Pickup Surcharge Ids Transit …" at bounding box center [625, 293] width 1250 height 586
click at [179, 319] on div "0392396646 - HẰNG" at bounding box center [187, 319] width 156 height 18
click at [500, 439] on input "text" at bounding box center [465, 452] width 167 height 26
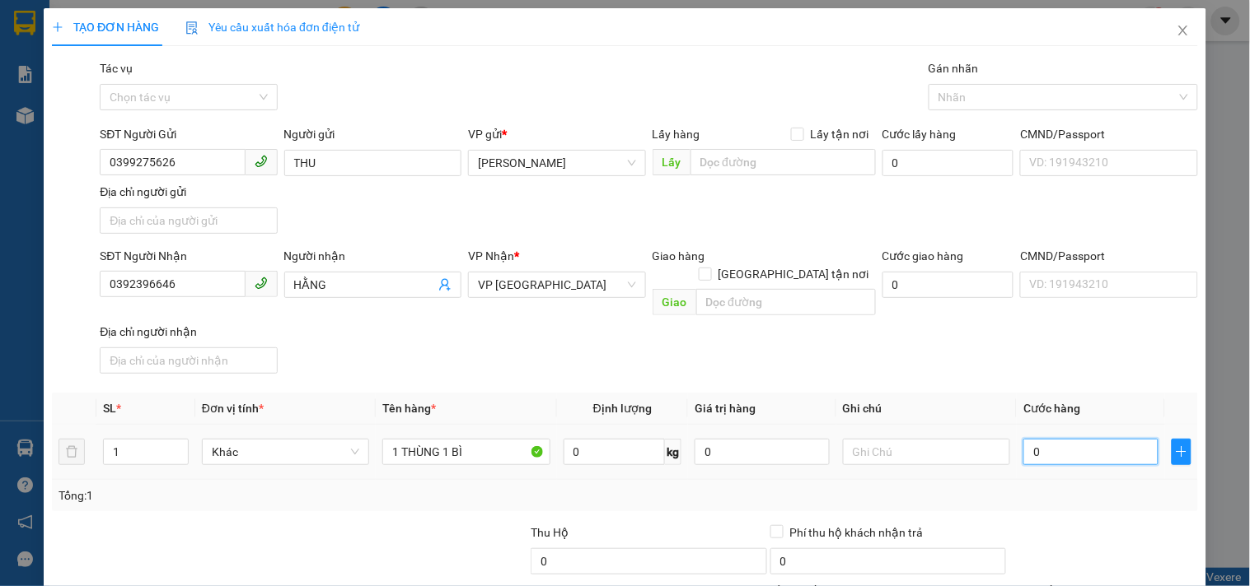
click at [1084, 439] on input "0" at bounding box center [1090, 452] width 135 height 26
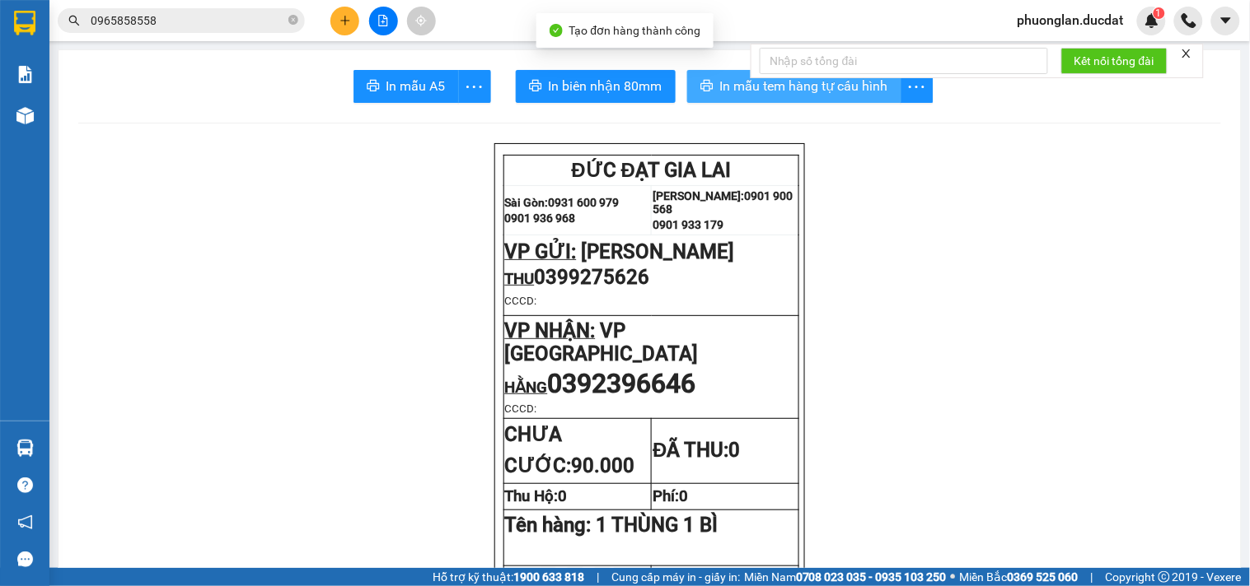
click at [844, 100] on button "In mẫu tem hàng tự cấu hình" at bounding box center [794, 86] width 214 height 33
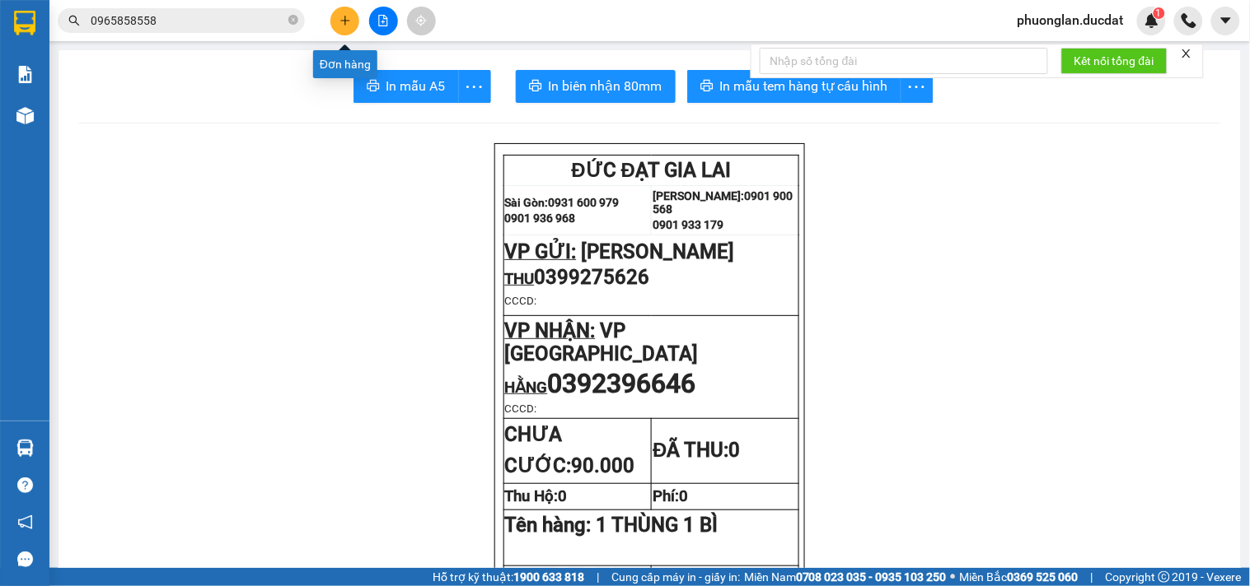
click at [342, 27] on button at bounding box center [344, 21] width 29 height 29
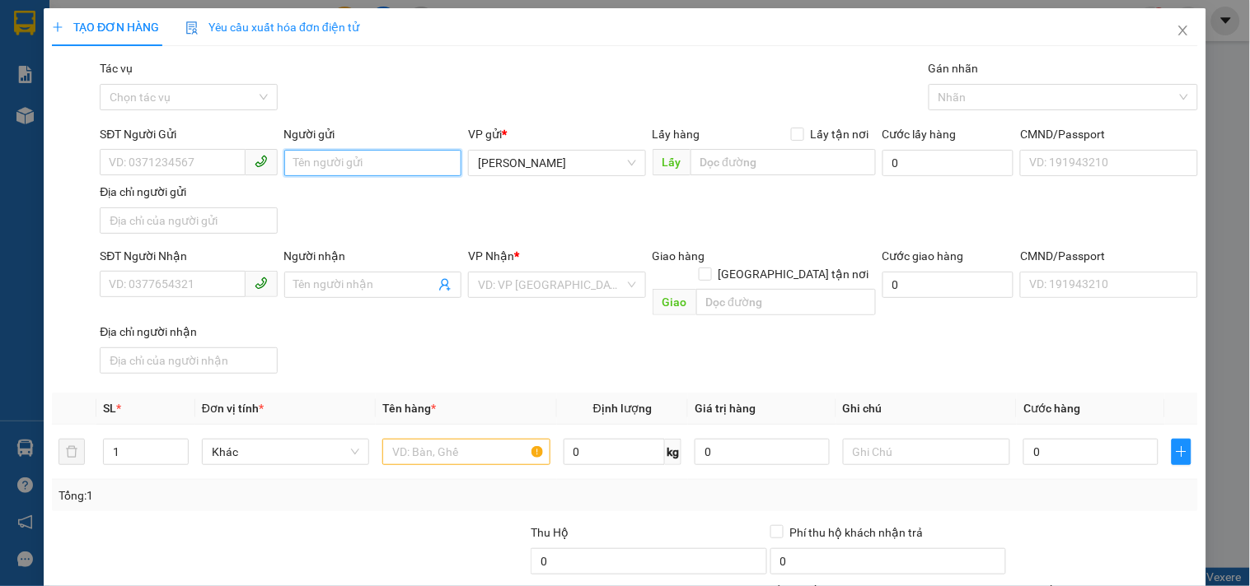
click at [352, 158] on input "Người gửi" at bounding box center [372, 163] width 177 height 26
click at [186, 286] on input "SĐT Người Nhận" at bounding box center [172, 284] width 145 height 26
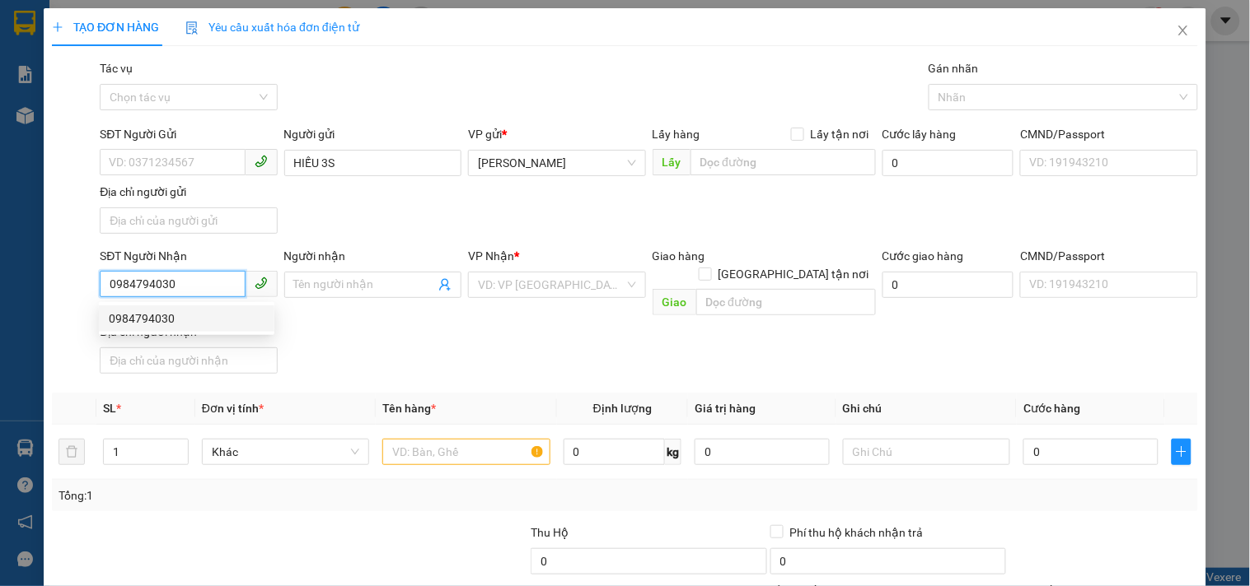
click at [184, 328] on div "0984794030" at bounding box center [186, 319] width 175 height 26
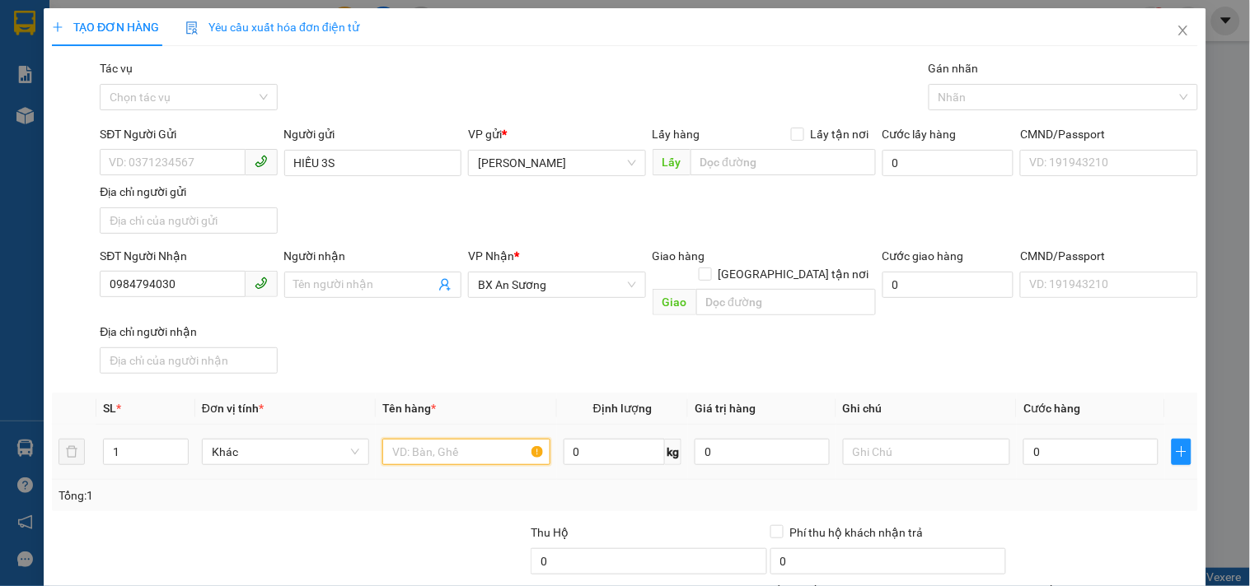
click at [434, 439] on input "text" at bounding box center [465, 452] width 167 height 26
click at [1055, 439] on input "0" at bounding box center [1090, 452] width 135 height 26
drag, startPoint x: 226, startPoint y: 291, endPoint x: 12, endPoint y: 342, distance: 219.4
click at [12, 342] on div "TẠO ĐƠN HÀNG Yêu cầu xuất hóa đơn điện tử Transit Pickup Surcharge Ids Transit …" at bounding box center [625, 293] width 1250 height 586
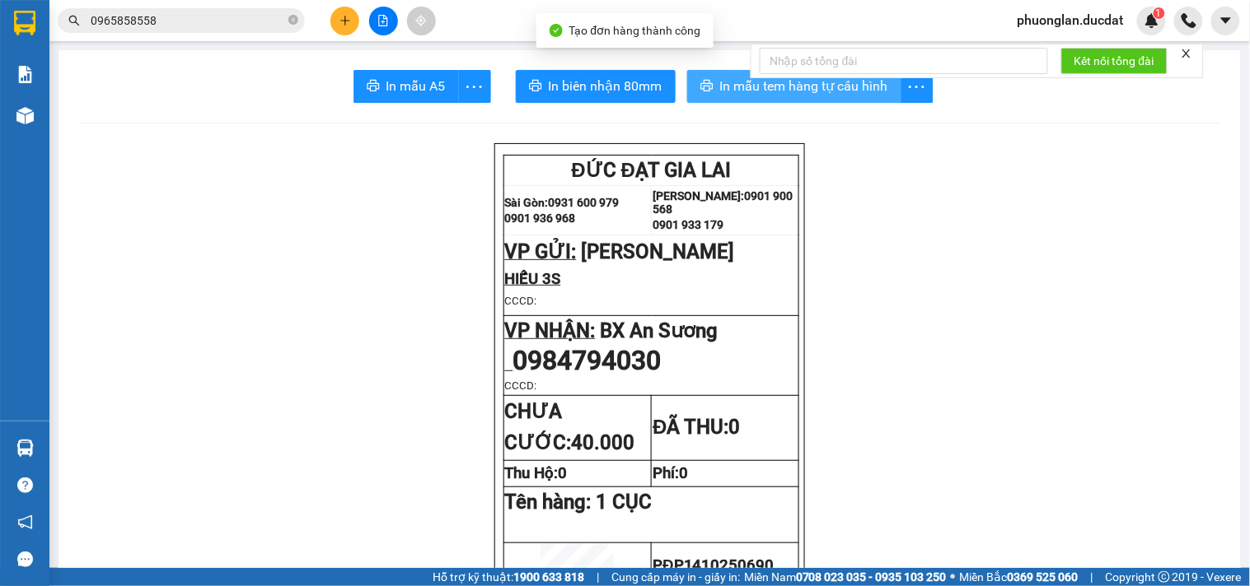
click at [771, 88] on span "In mẫu tem hàng tự cấu hình" at bounding box center [804, 86] width 168 height 21
click at [329, 31] on div at bounding box center [383, 21] width 124 height 29
click at [339, 28] on button at bounding box center [344, 21] width 29 height 29
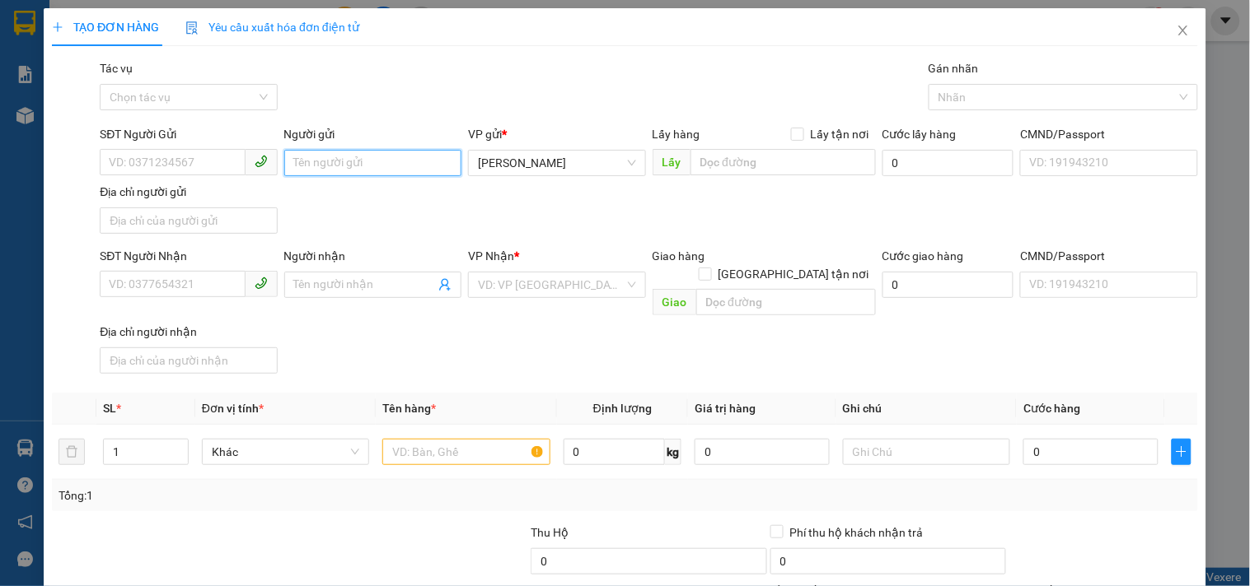
click at [404, 156] on input "Người gửi" at bounding box center [372, 163] width 177 height 26
click at [192, 298] on span at bounding box center [188, 285] width 177 height 26
click at [191, 297] on input "SĐT Người Nhận" at bounding box center [172, 284] width 145 height 26
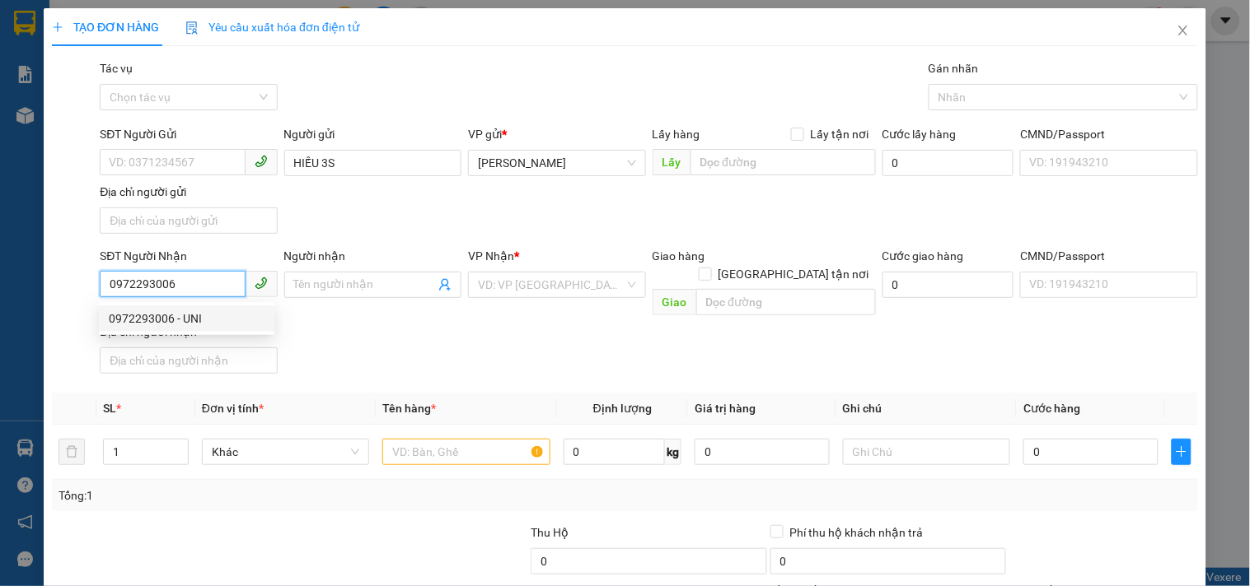
click at [141, 320] on div "0972293006 - UNI" at bounding box center [187, 319] width 156 height 18
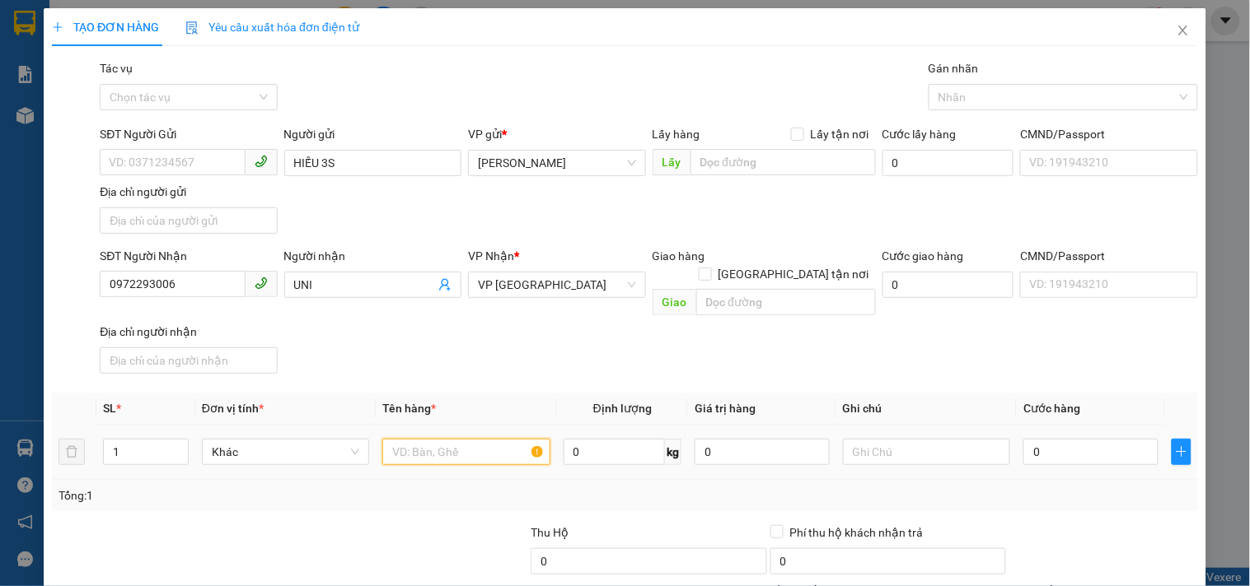
click at [474, 439] on input "text" at bounding box center [465, 452] width 167 height 26
click at [1024, 439] on input "0" at bounding box center [1090, 452] width 135 height 26
drag, startPoint x: 1135, startPoint y: 468, endPoint x: 1105, endPoint y: 471, distance: 30.7
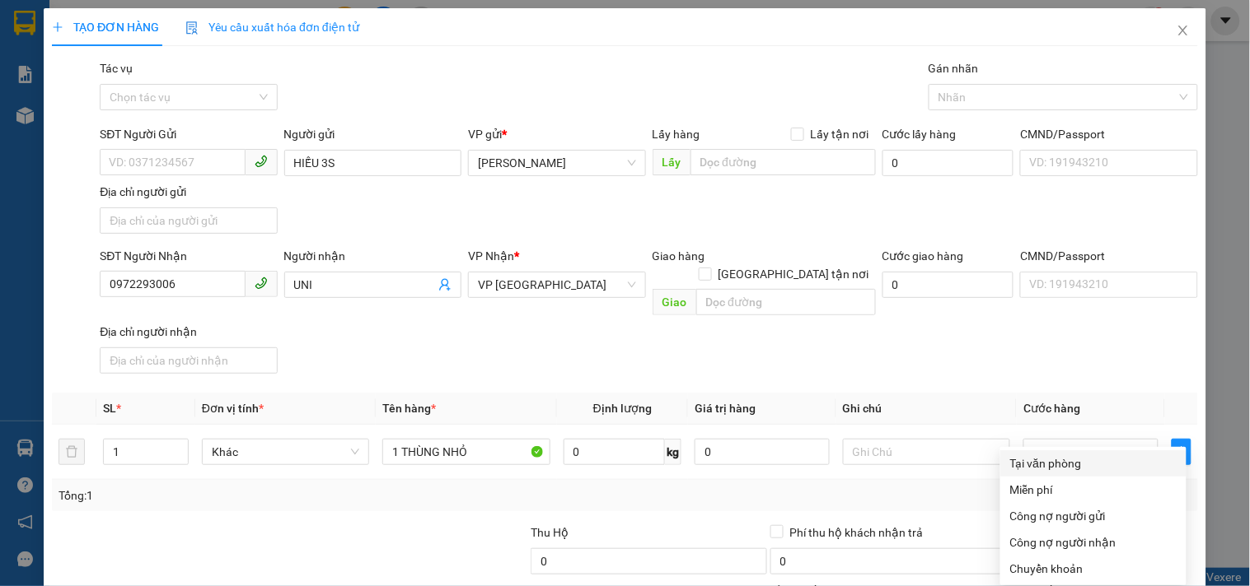
click at [1048, 455] on div "Tại văn phòng" at bounding box center [1093, 464] width 166 height 18
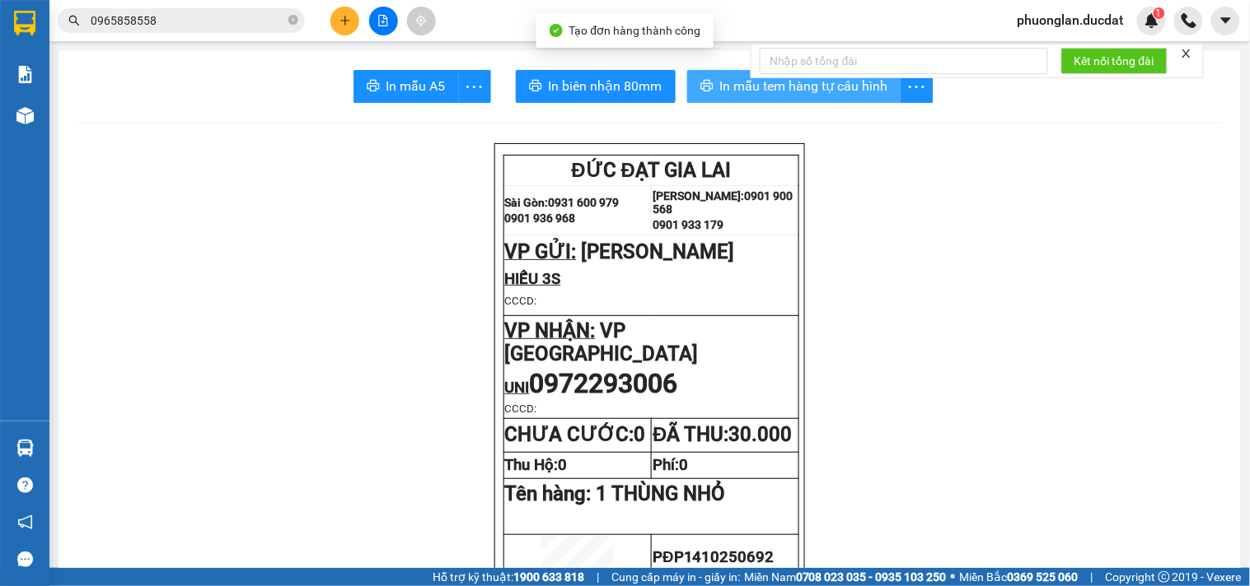
click at [853, 88] on span "In mẫu tem hàng tự cấu hình" at bounding box center [804, 86] width 168 height 21
click at [322, 23] on div at bounding box center [383, 21] width 124 height 29
click at [348, 23] on icon "plus" at bounding box center [345, 21] width 12 height 12
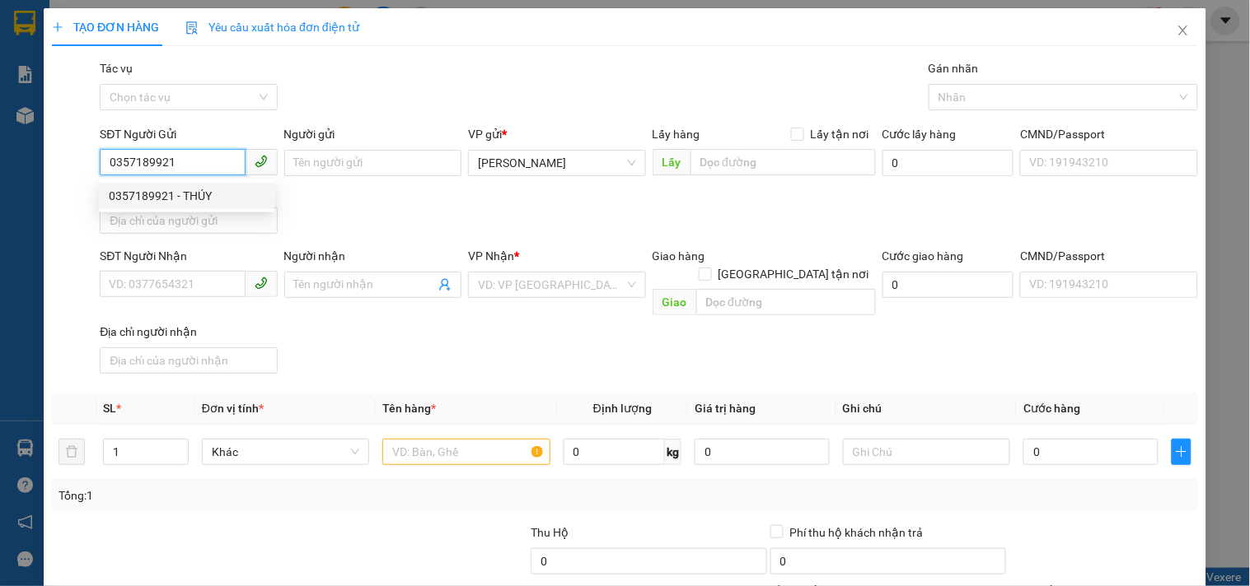
click at [201, 202] on div "0357189921 - THÚY" at bounding box center [187, 196] width 156 height 18
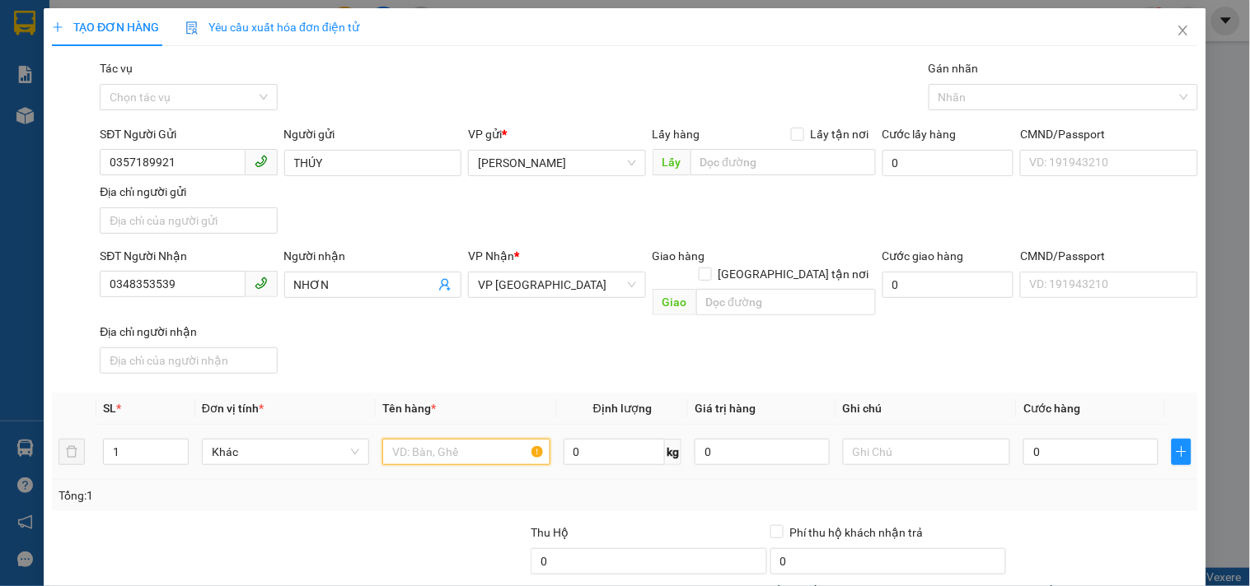
click at [406, 446] on input "text" at bounding box center [465, 452] width 167 height 26
click at [1101, 439] on input "0" at bounding box center [1090, 452] width 135 height 26
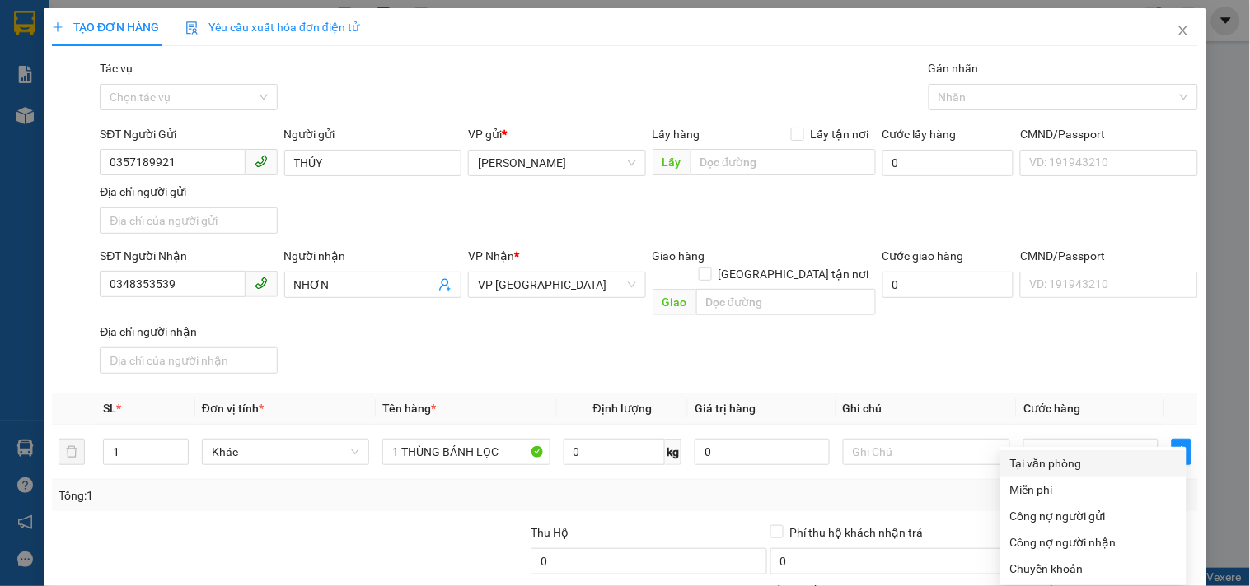
click at [1077, 455] on div "Tại văn phòng" at bounding box center [1093, 464] width 166 height 18
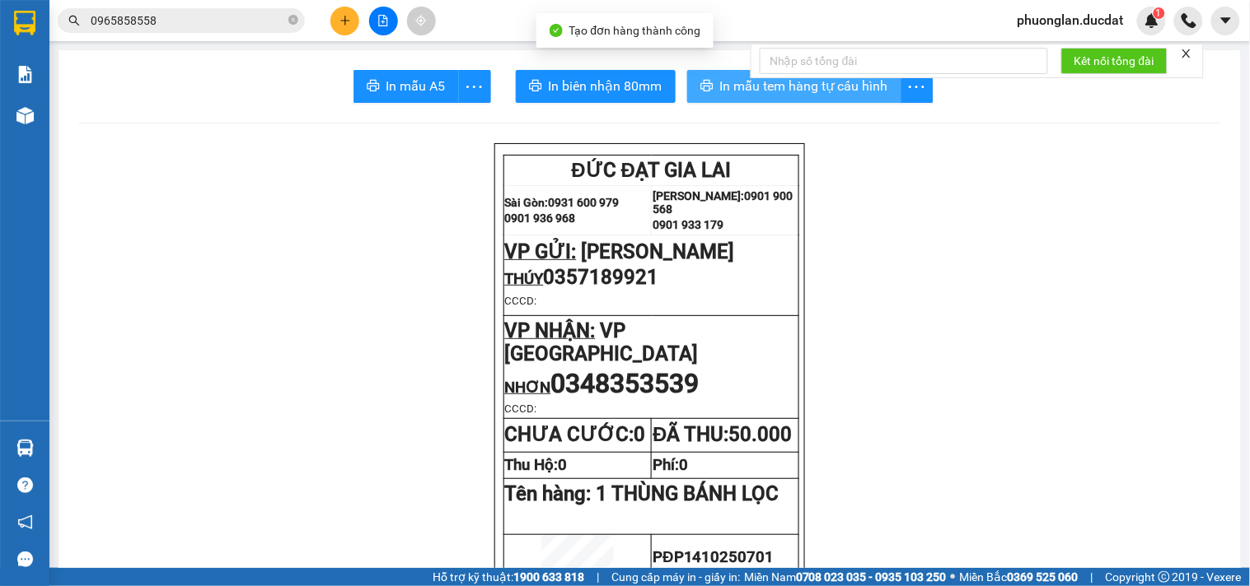
click at [768, 91] on span "In mẫu tem hàng tự cấu hình" at bounding box center [804, 86] width 168 height 21
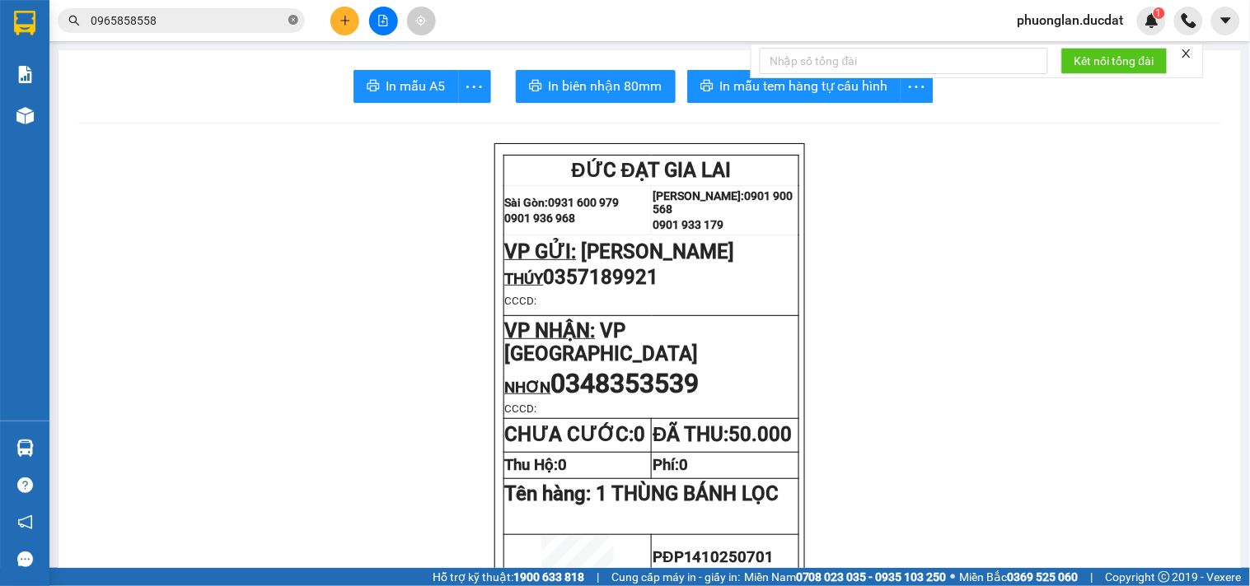
click at [292, 26] on span at bounding box center [293, 21] width 10 height 16
click at [212, 26] on input "text" at bounding box center [188, 21] width 194 height 18
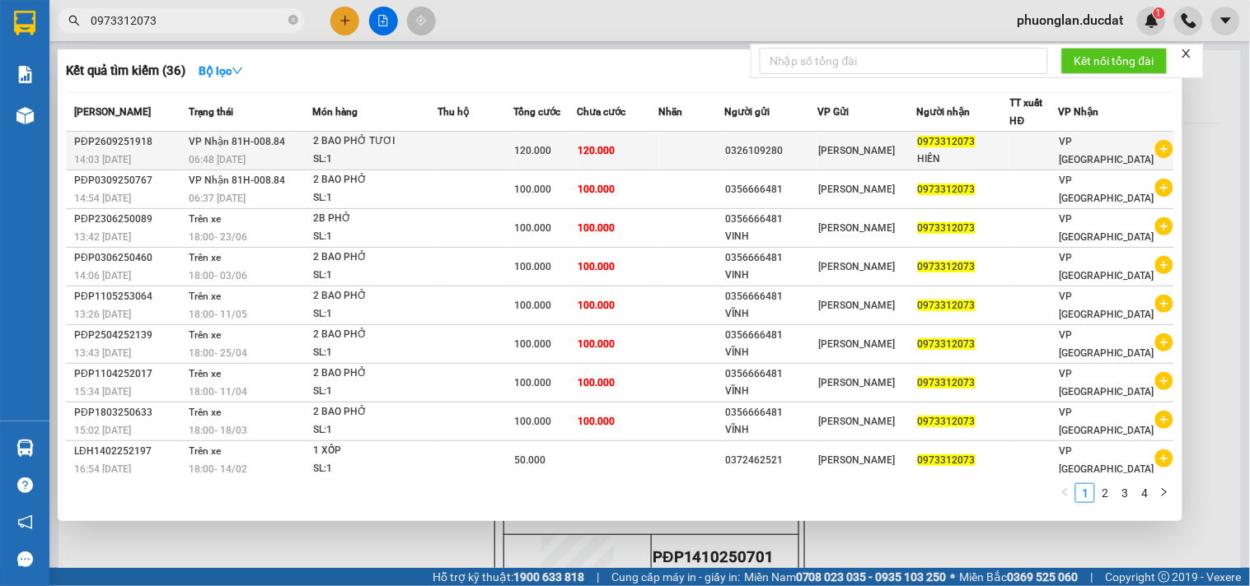
click at [551, 148] on span "120.000" at bounding box center [532, 151] width 37 height 12
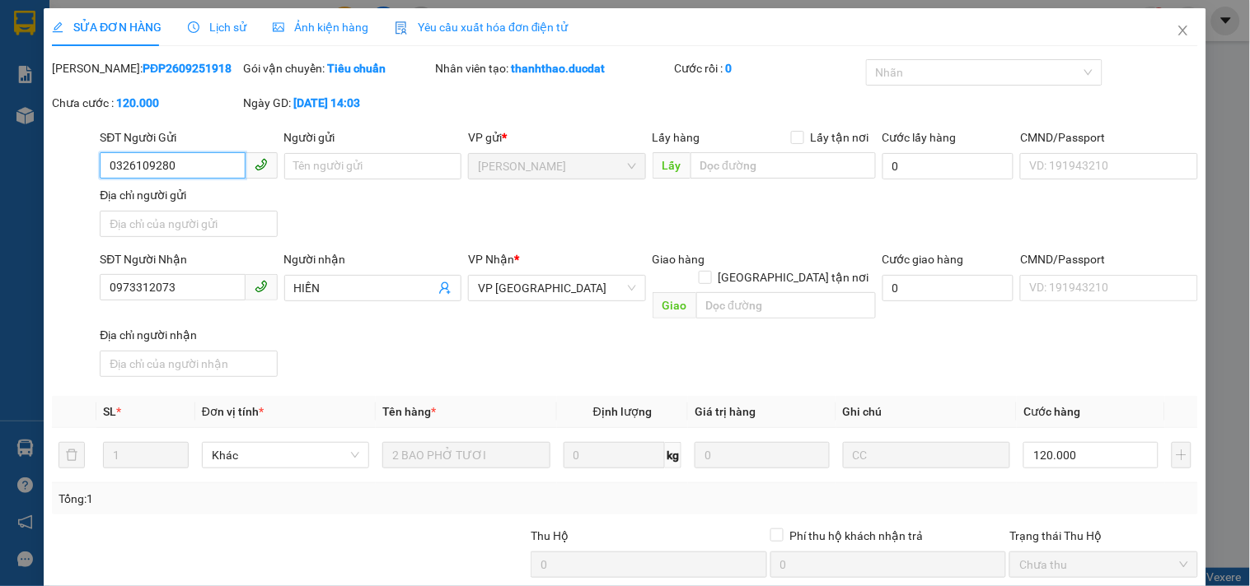
drag, startPoint x: 185, startPoint y: 160, endPoint x: 81, endPoint y: 162, distance: 104.6
click at [81, 162] on div "SĐT Người Gửi 0326109280 0326109280 Người gửi Tên người gửi VP gửi * [PERSON_NA…" at bounding box center [624, 185] width 1149 height 115
click at [1178, 29] on icon "close" at bounding box center [1182, 31] width 9 height 10
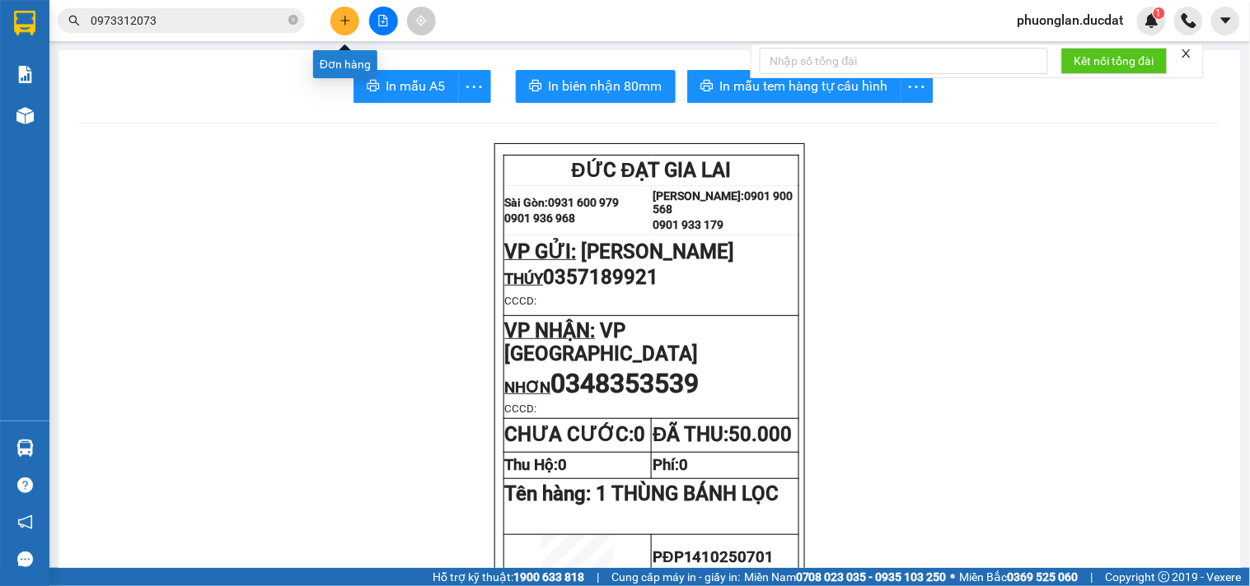
click at [349, 15] on icon "plus" at bounding box center [345, 21] width 12 height 12
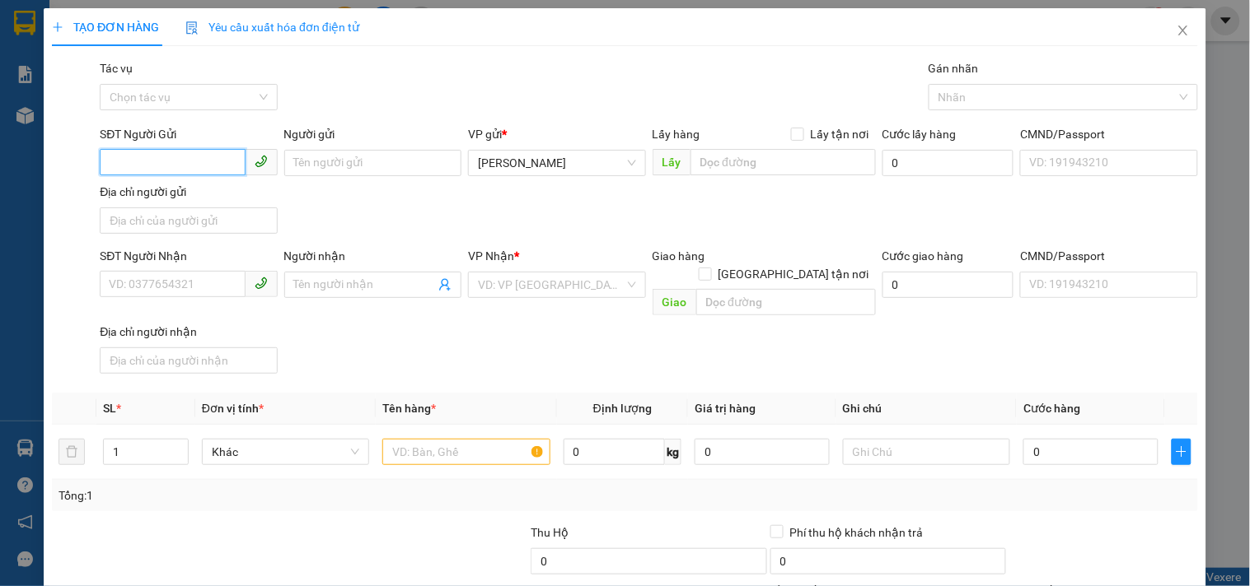
click at [199, 161] on input "SĐT Người Gửi" at bounding box center [172, 162] width 145 height 26
paste input "0"
click at [201, 161] on input "SĐT Người Gửi" at bounding box center [172, 162] width 145 height 26
click at [191, 199] on div "0326109280" at bounding box center [187, 196] width 156 height 18
click at [442, 443] on input "text" at bounding box center [465, 452] width 167 height 26
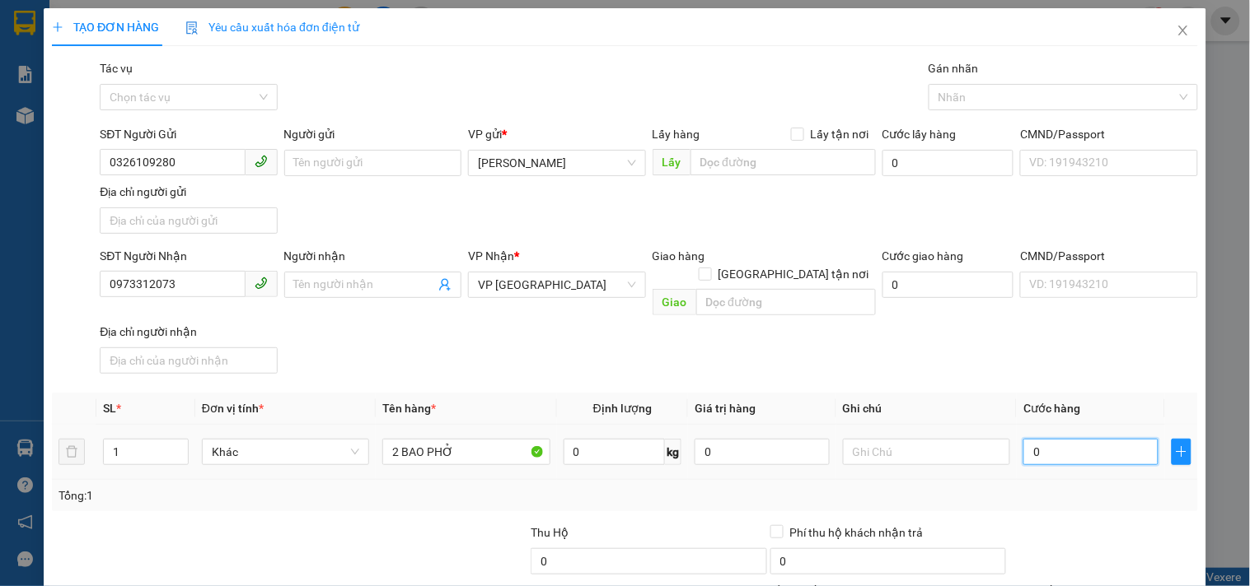
click at [1051, 441] on input "0" at bounding box center [1090, 452] width 135 height 26
drag, startPoint x: 185, startPoint y: 275, endPoint x: 2, endPoint y: 308, distance: 185.0
click at [2, 308] on div "TẠO ĐƠN HÀNG Yêu cầu xuất hóa đơn điện tử Transit Pickup Surcharge Ids Transit …" at bounding box center [625, 293] width 1250 height 586
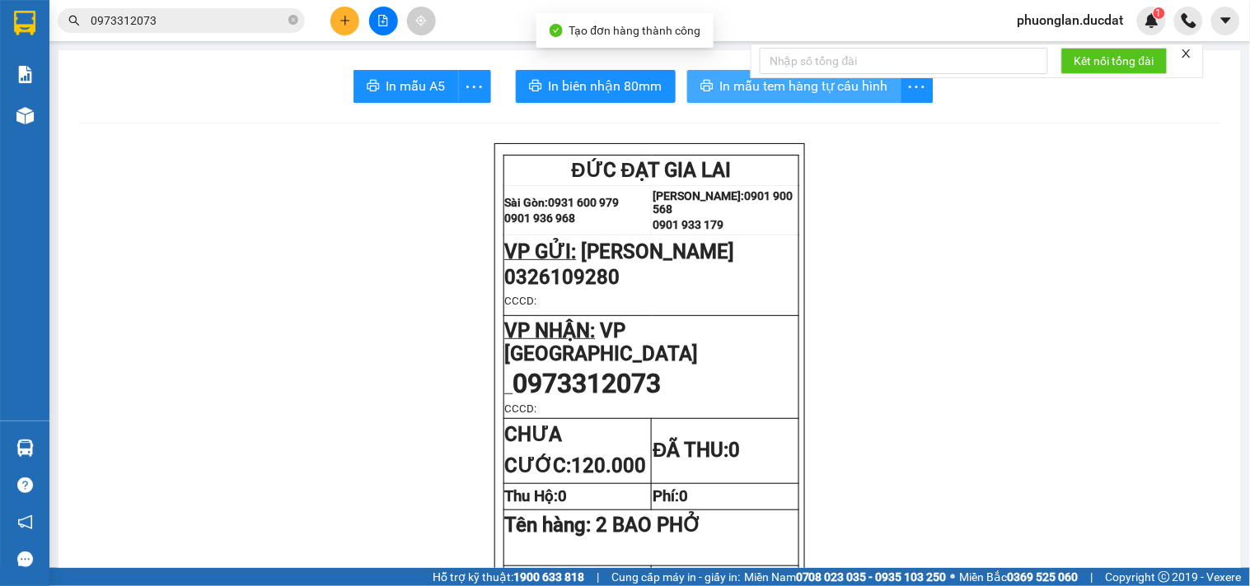
click at [750, 91] on span "In mẫu tem hàng tự cấu hình" at bounding box center [804, 86] width 168 height 21
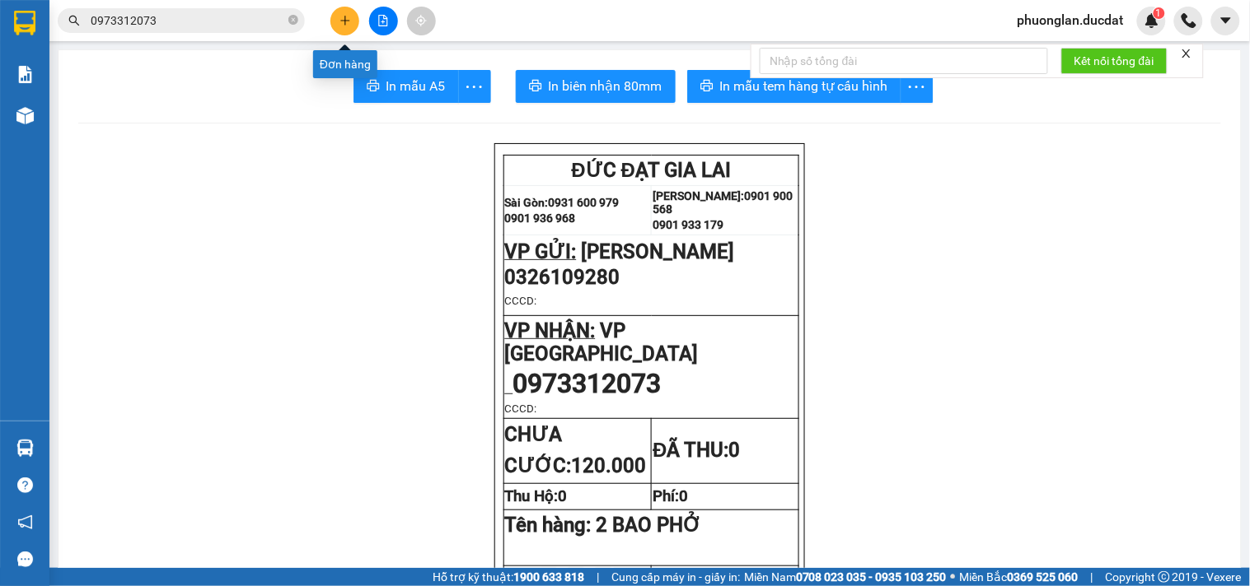
click at [350, 28] on button at bounding box center [344, 21] width 29 height 29
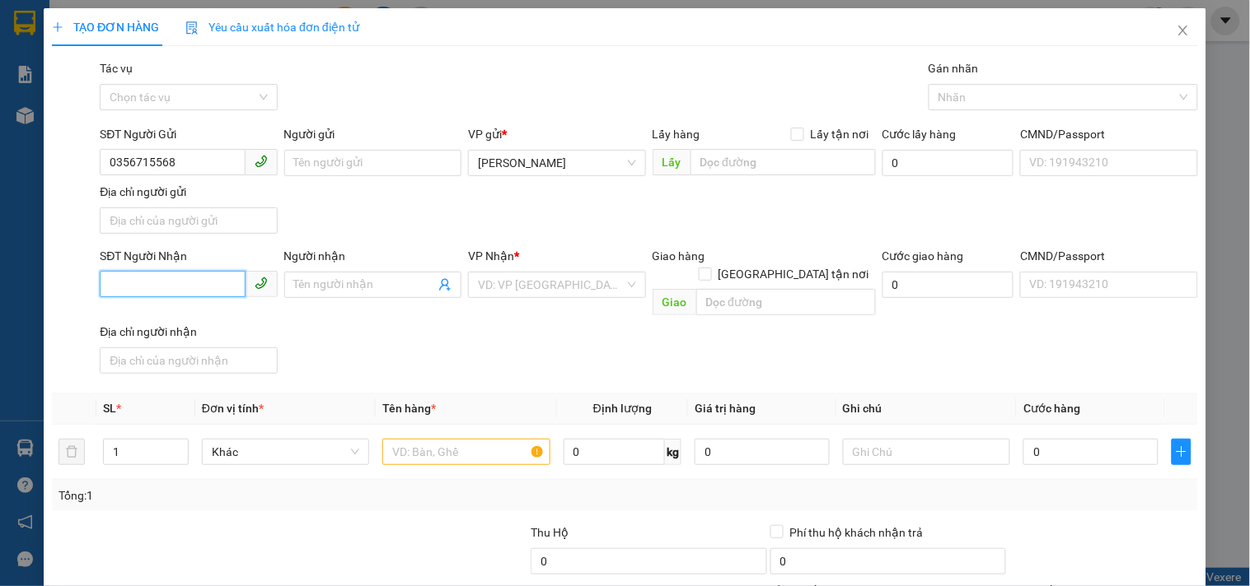
click at [175, 286] on input "SĐT Người Nhận" at bounding box center [172, 284] width 145 height 26
click at [586, 289] on input "search" at bounding box center [551, 285] width 146 height 25
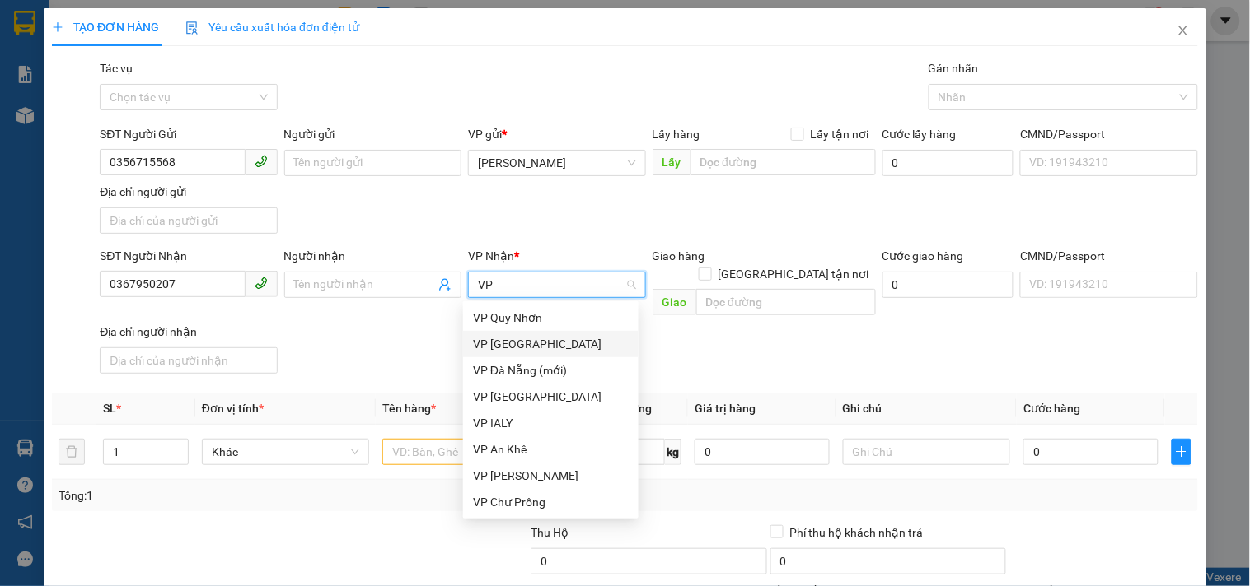
click at [548, 333] on div "VP [GEOGRAPHIC_DATA]" at bounding box center [550, 344] width 175 height 26
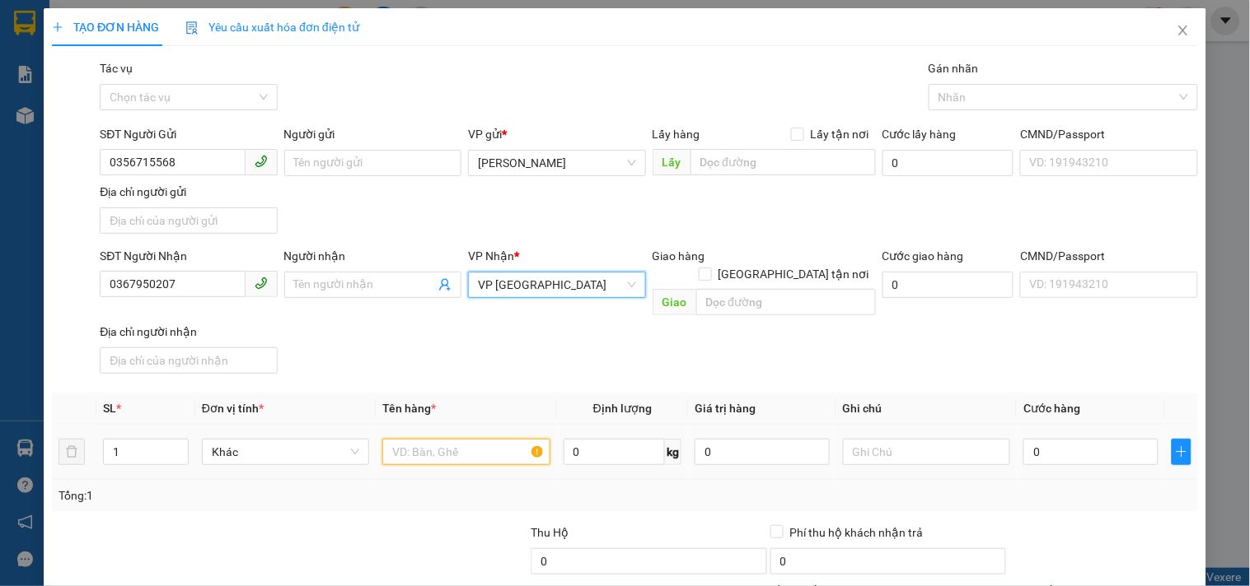
click at [470, 439] on input "text" at bounding box center [465, 452] width 167 height 26
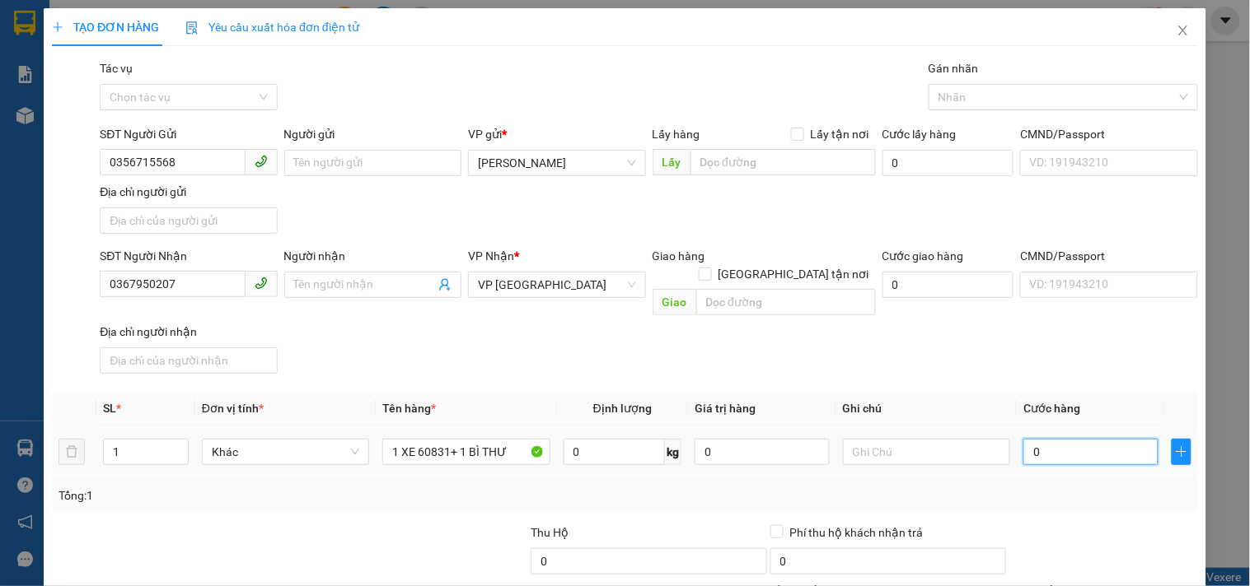
click at [1080, 441] on input "0" at bounding box center [1090, 452] width 135 height 26
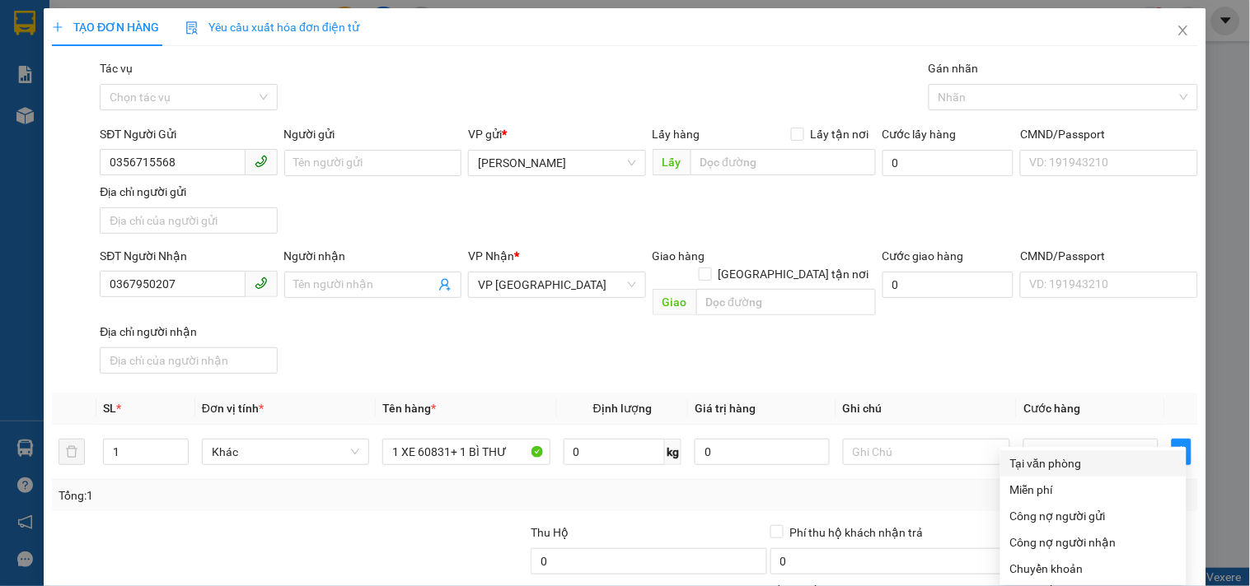
click at [1073, 455] on div "Tại văn phòng" at bounding box center [1093, 464] width 166 height 18
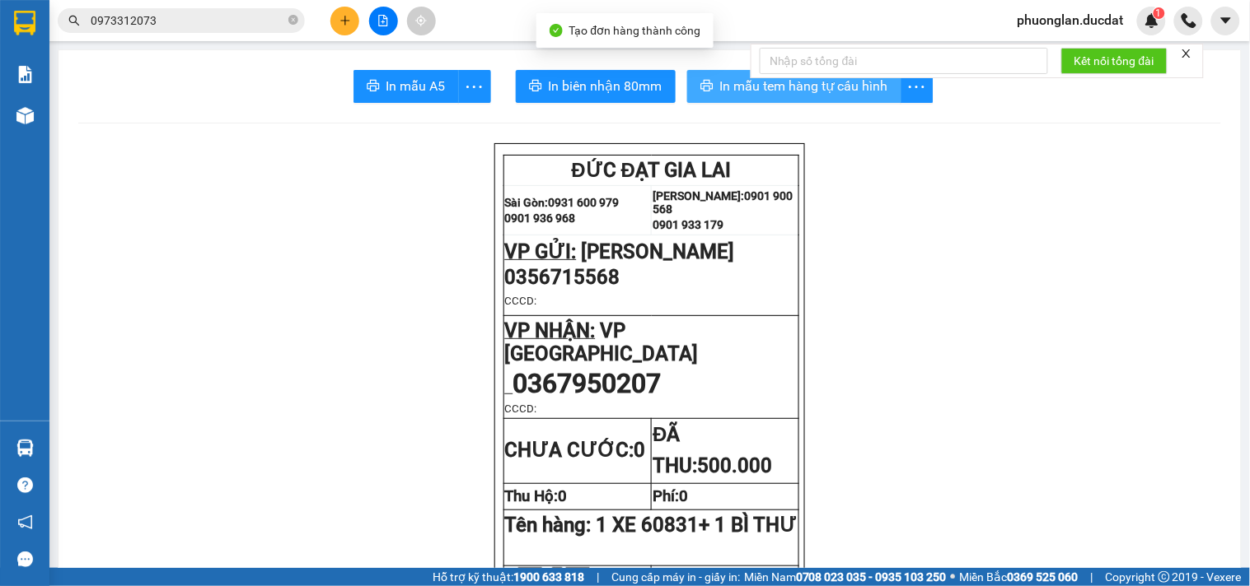
click at [829, 91] on span "In mẫu tem hàng tự cấu hình" at bounding box center [804, 86] width 168 height 21
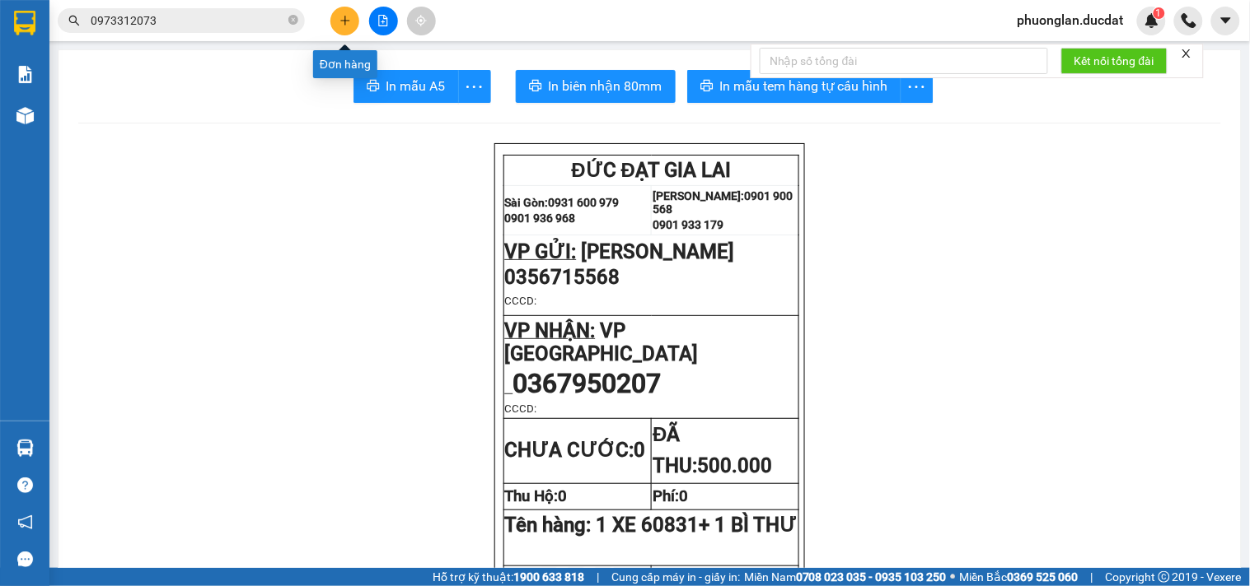
click at [332, 15] on button at bounding box center [344, 21] width 29 height 29
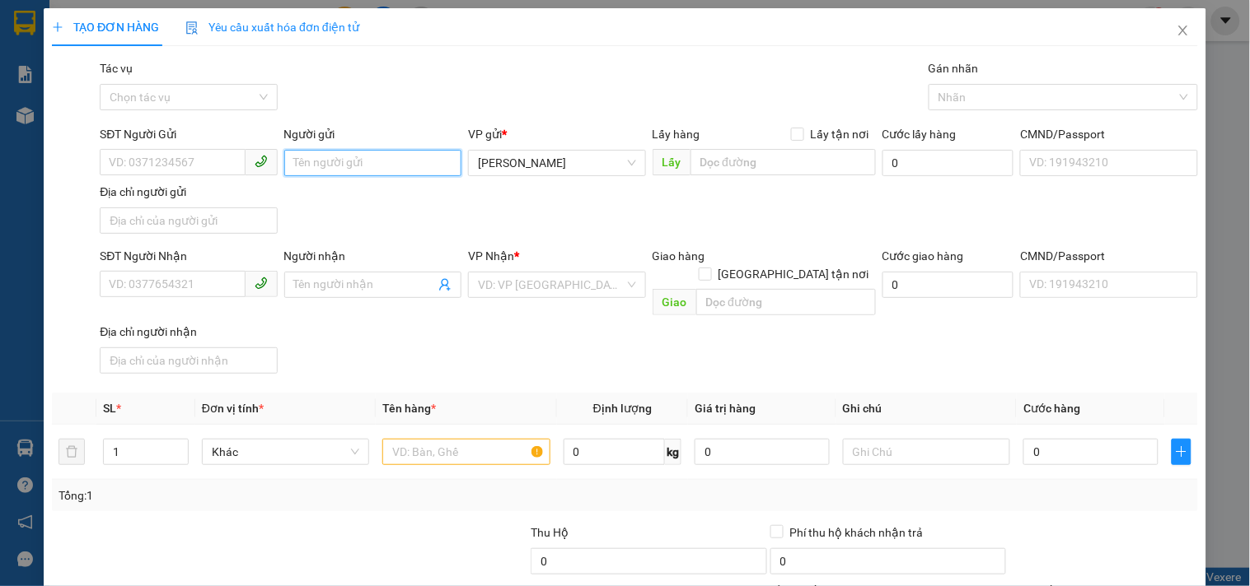
click at [387, 159] on input "Người gửi" at bounding box center [372, 163] width 177 height 26
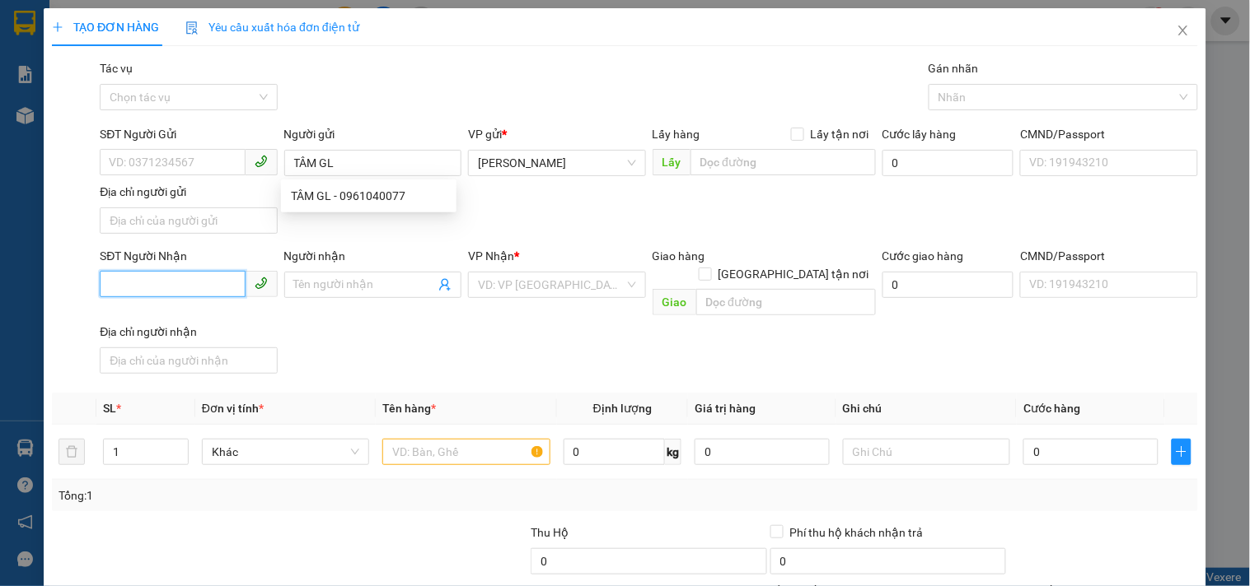
click at [219, 287] on input "SĐT Người Nhận" at bounding box center [172, 284] width 145 height 26
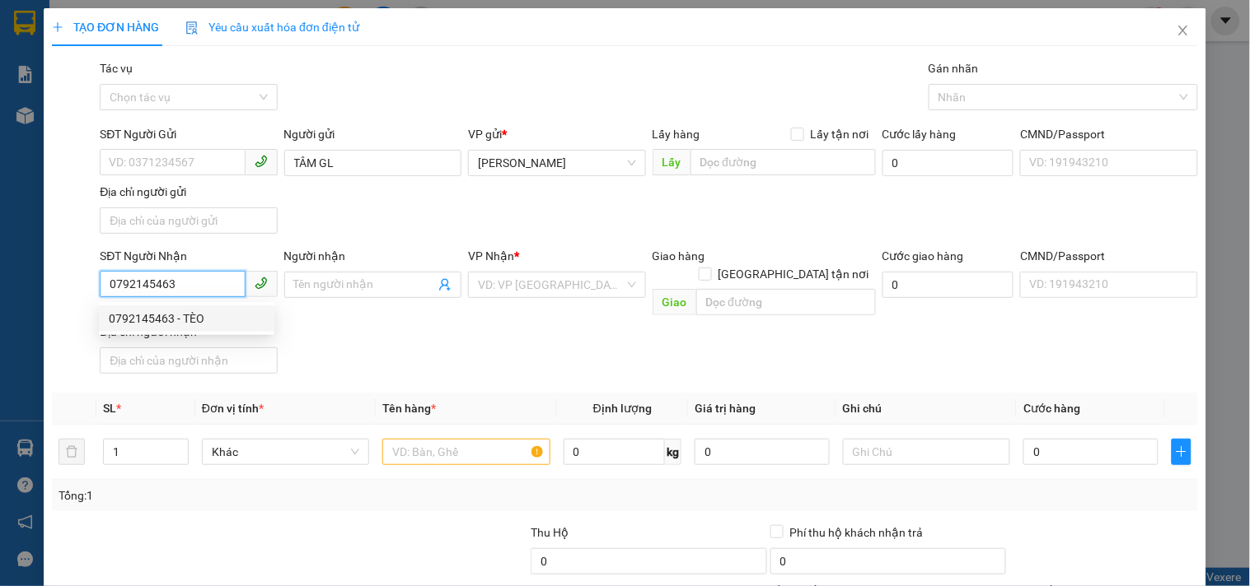
click at [198, 321] on div "0792145463 - TÈO" at bounding box center [187, 319] width 156 height 18
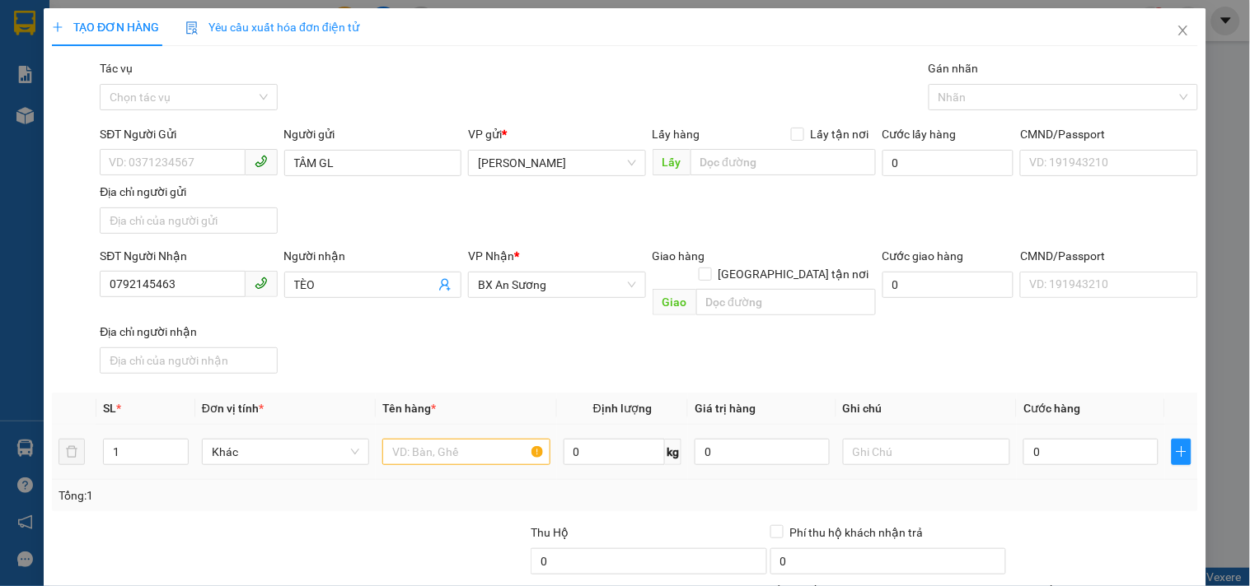
click at [448, 451] on td at bounding box center [466, 452] width 180 height 55
click at [486, 439] on input "text" at bounding box center [465, 452] width 167 height 26
click at [1071, 439] on input "0" at bounding box center [1090, 452] width 135 height 26
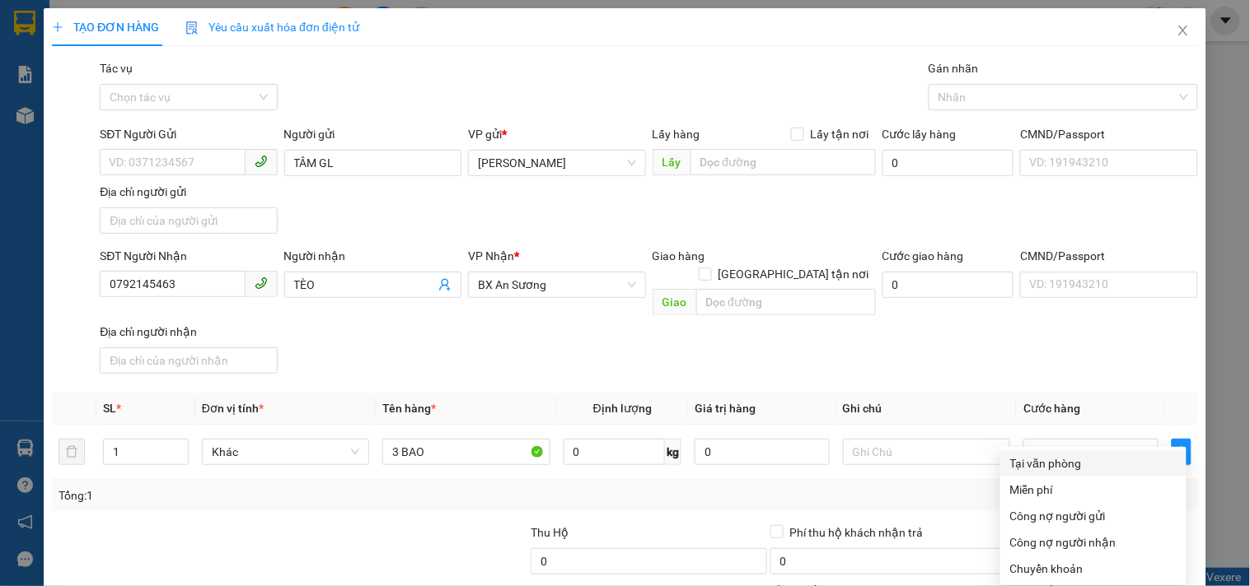
click at [1069, 455] on div "Tại văn phòng" at bounding box center [1093, 464] width 166 height 18
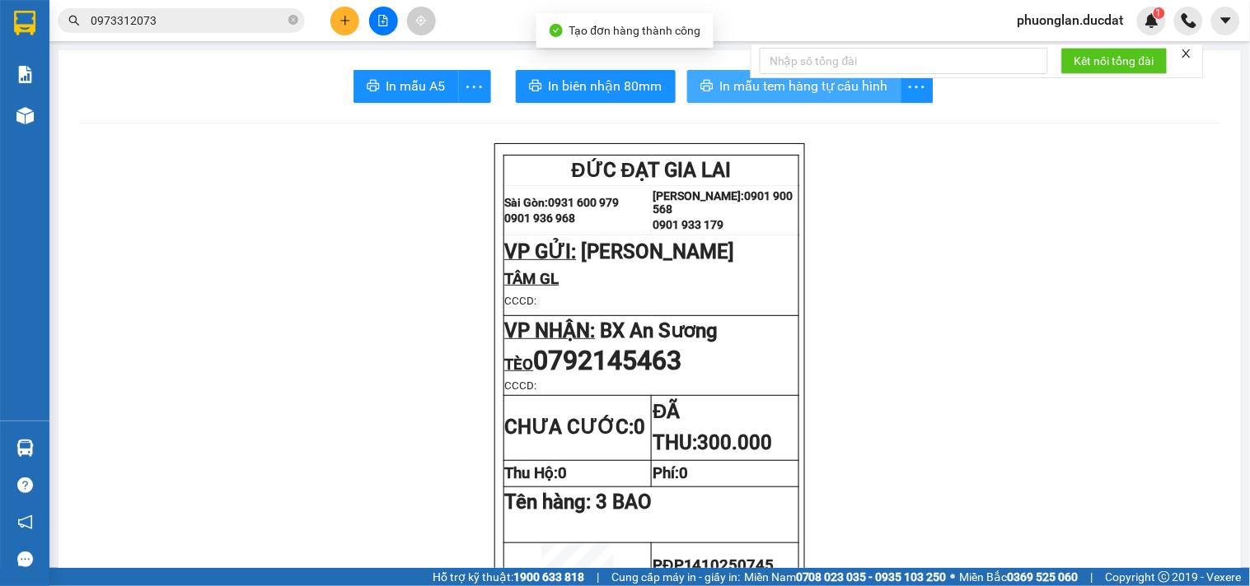
click at [778, 88] on span "In mẫu tem hàng tự cấu hình" at bounding box center [804, 86] width 168 height 21
click at [340, 26] on icon "plus" at bounding box center [345, 21] width 12 height 12
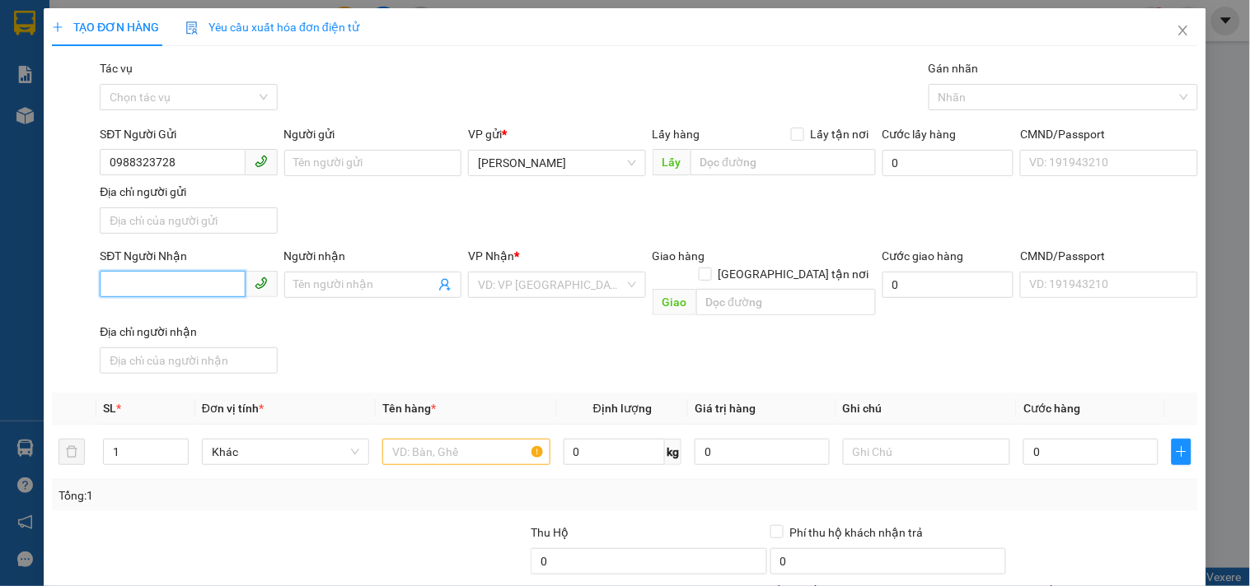
click at [188, 288] on input "SĐT Người Nhận" at bounding box center [172, 284] width 145 height 26
click at [181, 320] on div "0935116586 - TIẾN" at bounding box center [187, 319] width 156 height 18
click at [440, 441] on input "text" at bounding box center [465, 452] width 167 height 26
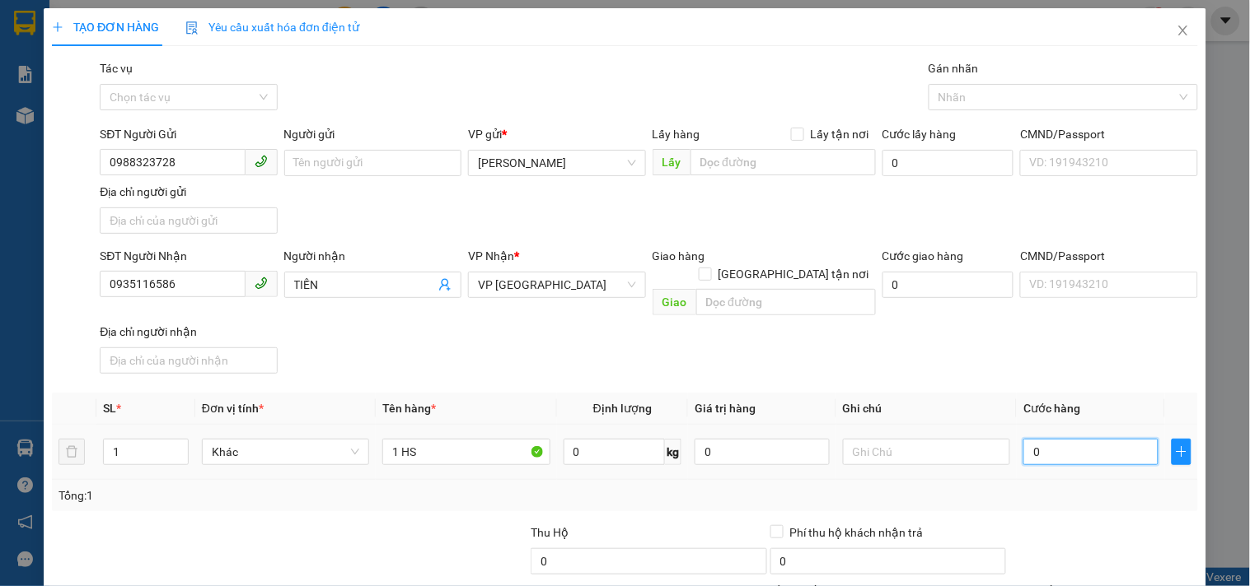
click at [1057, 440] on input "0" at bounding box center [1090, 452] width 135 height 26
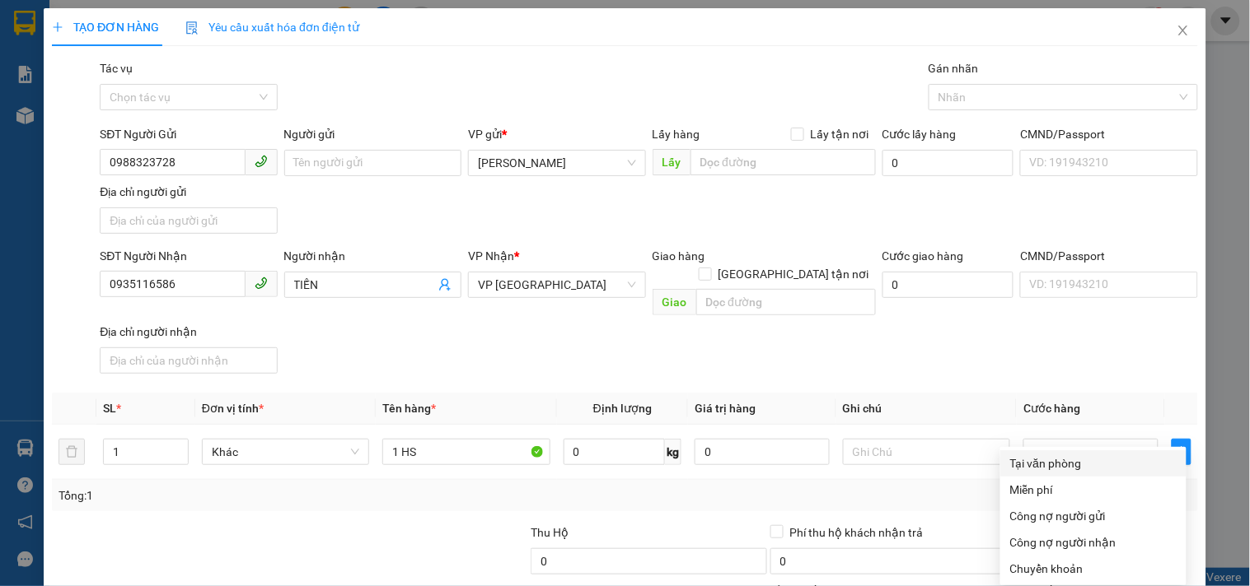
click at [1063, 455] on div "Tại văn phòng" at bounding box center [1093, 464] width 166 height 18
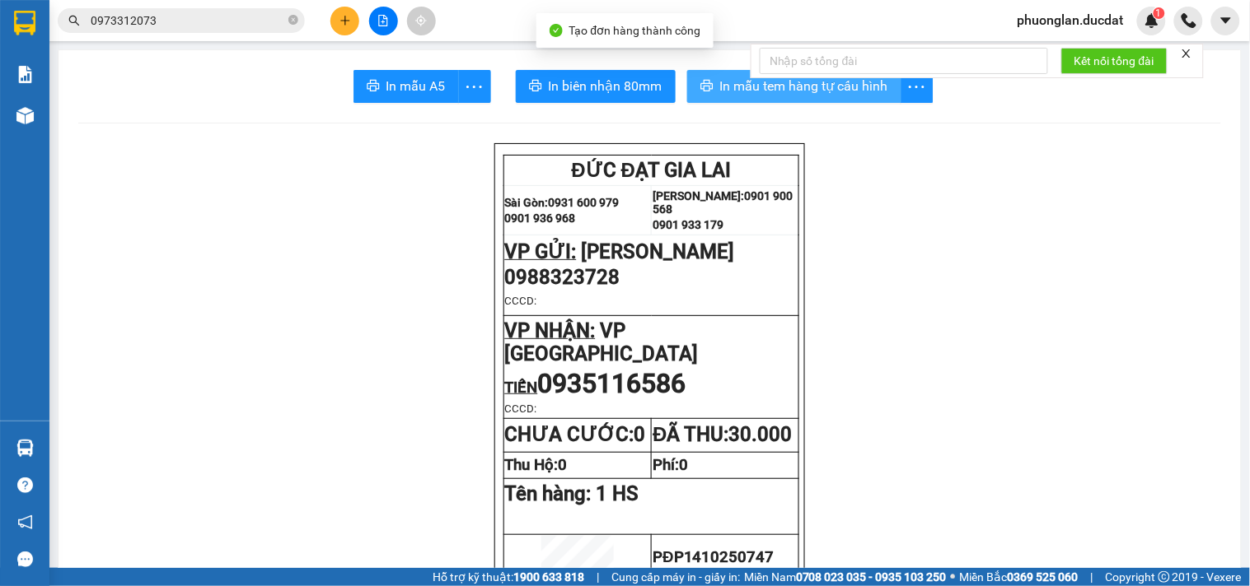
click at [804, 91] on span "In mẫu tem hàng tự cấu hình" at bounding box center [804, 86] width 168 height 21
click at [341, 21] on icon "plus" at bounding box center [345, 21] width 12 height 12
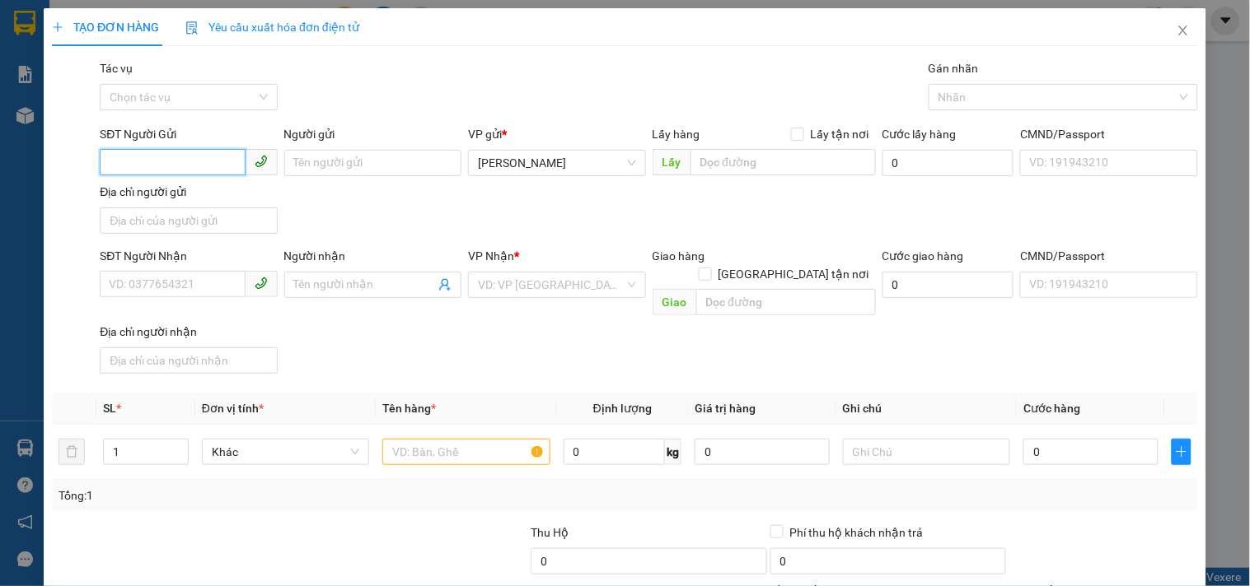
click at [178, 165] on input "SĐT Người Gửi" at bounding box center [172, 162] width 145 height 26
click at [147, 203] on div "0972781268" at bounding box center [187, 196] width 156 height 18
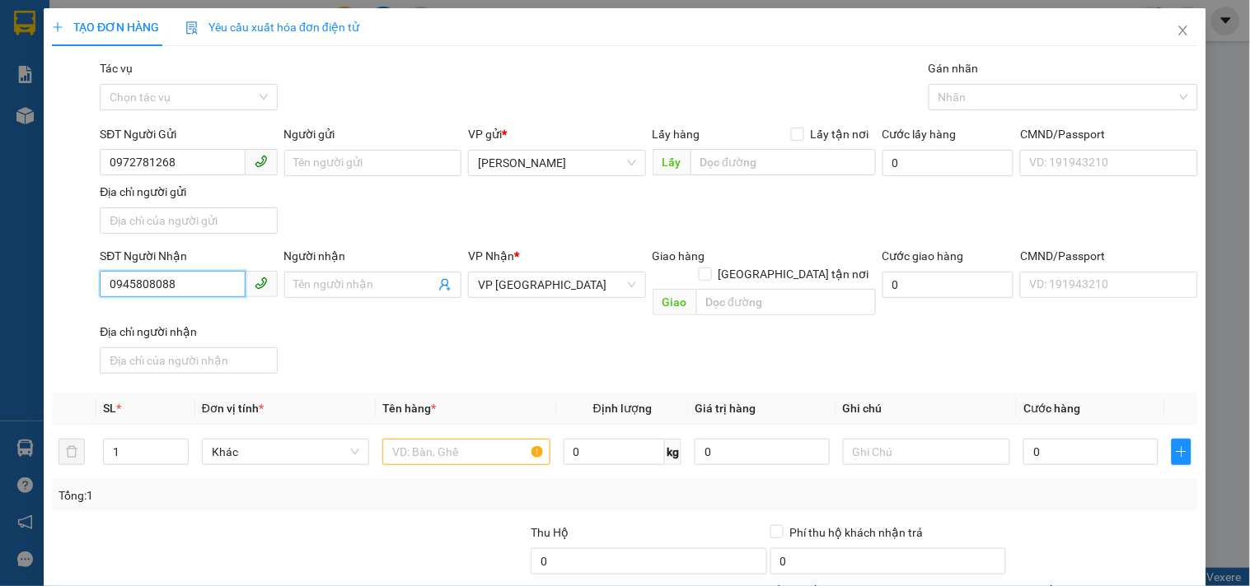
drag, startPoint x: 199, startPoint y: 287, endPoint x: 38, endPoint y: 281, distance: 161.5
click at [38, 281] on div "TẠO ĐƠN HÀNG Yêu cầu xuất hóa đơn điện tử Transit Pickup Surcharge Ids Transit …" at bounding box center [625, 293] width 1250 height 586
click at [126, 315] on div "0776126681 - HẢO" at bounding box center [187, 319] width 156 height 18
click at [459, 439] on input "text" at bounding box center [465, 452] width 167 height 26
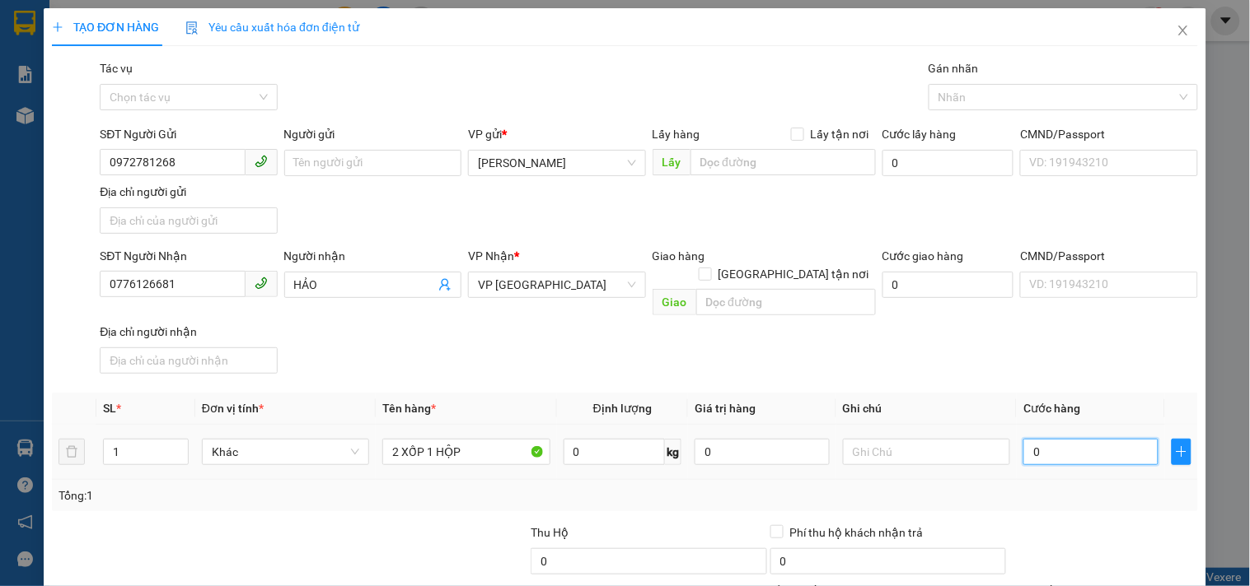
click at [1077, 439] on input "0" at bounding box center [1090, 452] width 135 height 26
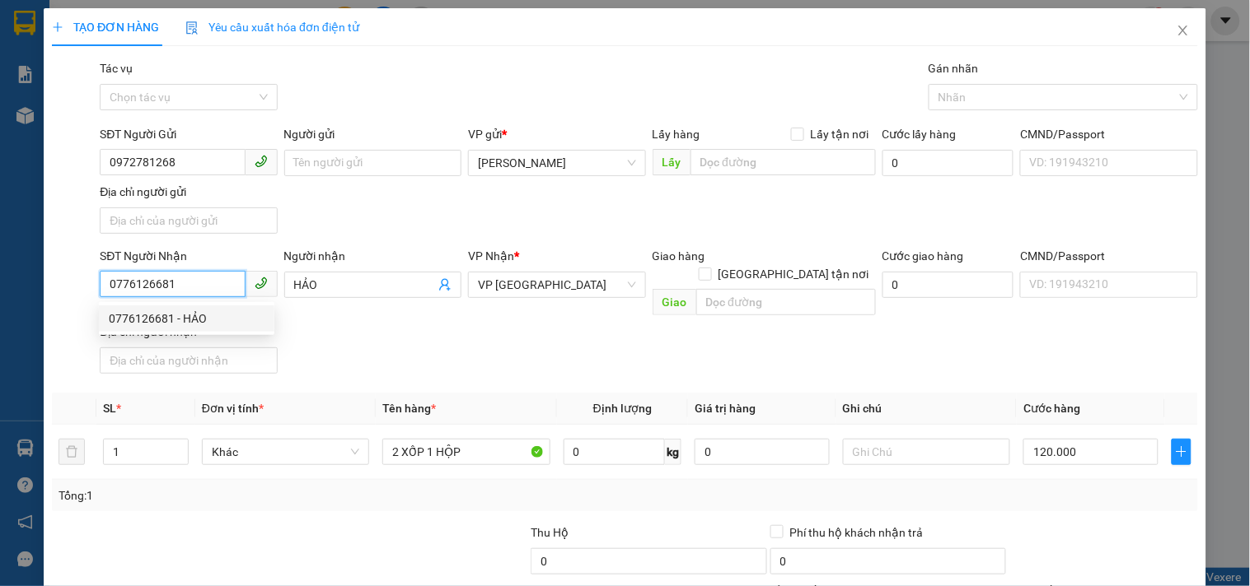
drag, startPoint x: 189, startPoint y: 290, endPoint x: 16, endPoint y: 300, distance: 173.3
click at [16, 300] on div "TẠO ĐƠN HÀNG Yêu cầu xuất hóa đơn điện tử Transit Pickup Surcharge Ids Transit …" at bounding box center [625, 293] width 1250 height 586
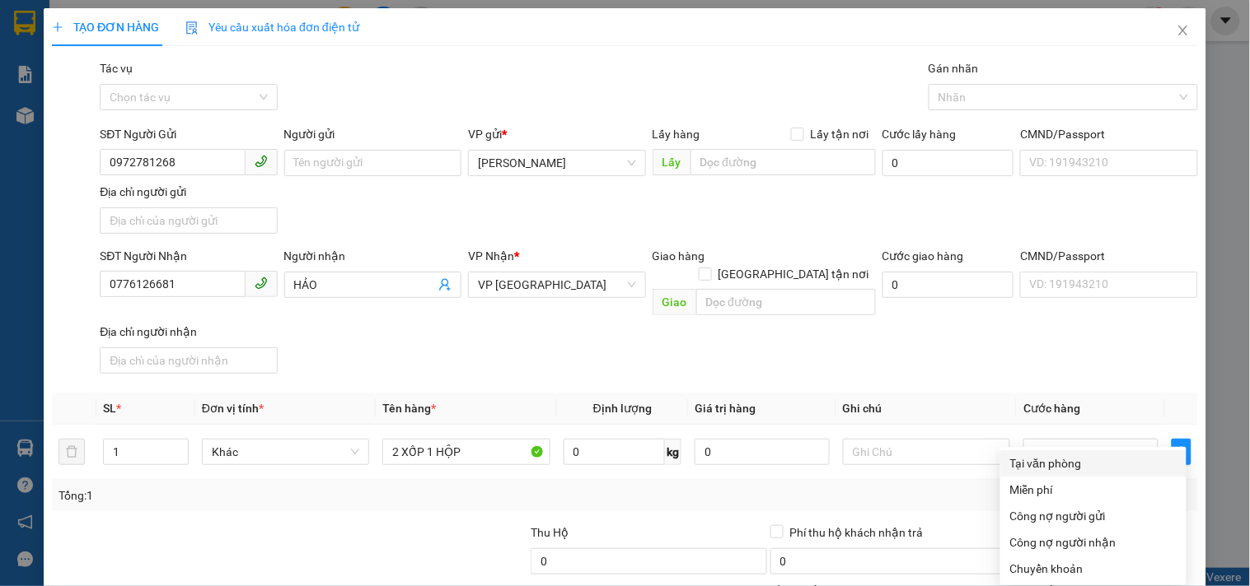
click at [1088, 455] on div "Tại văn phòng" at bounding box center [1093, 464] width 166 height 18
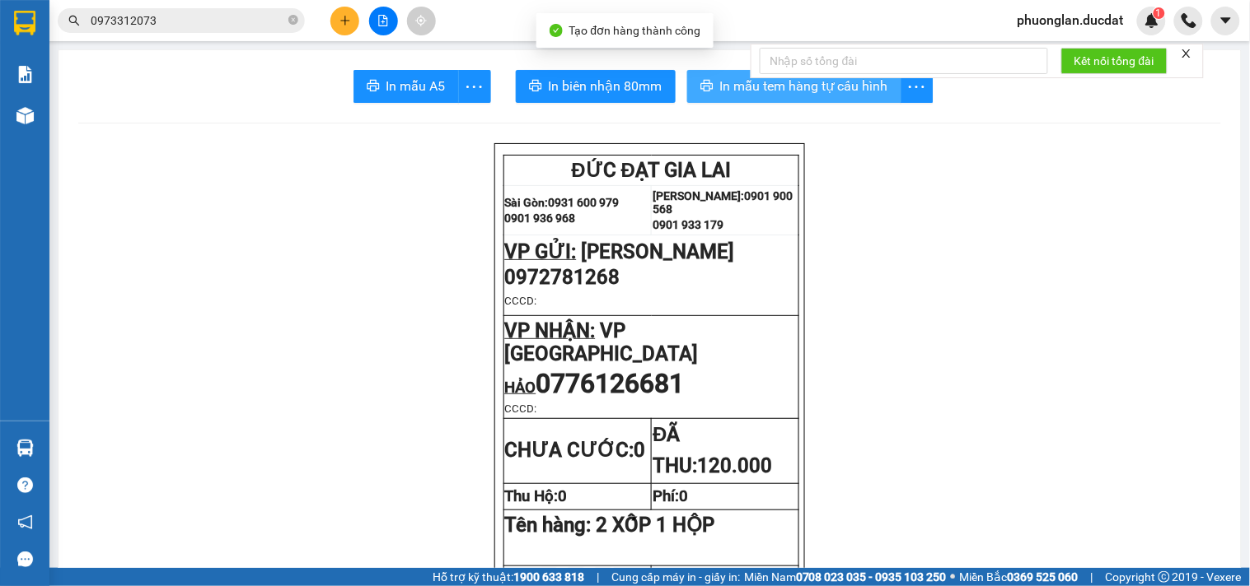
click at [834, 96] on button "In mẫu tem hàng tự cấu hình" at bounding box center [794, 86] width 214 height 33
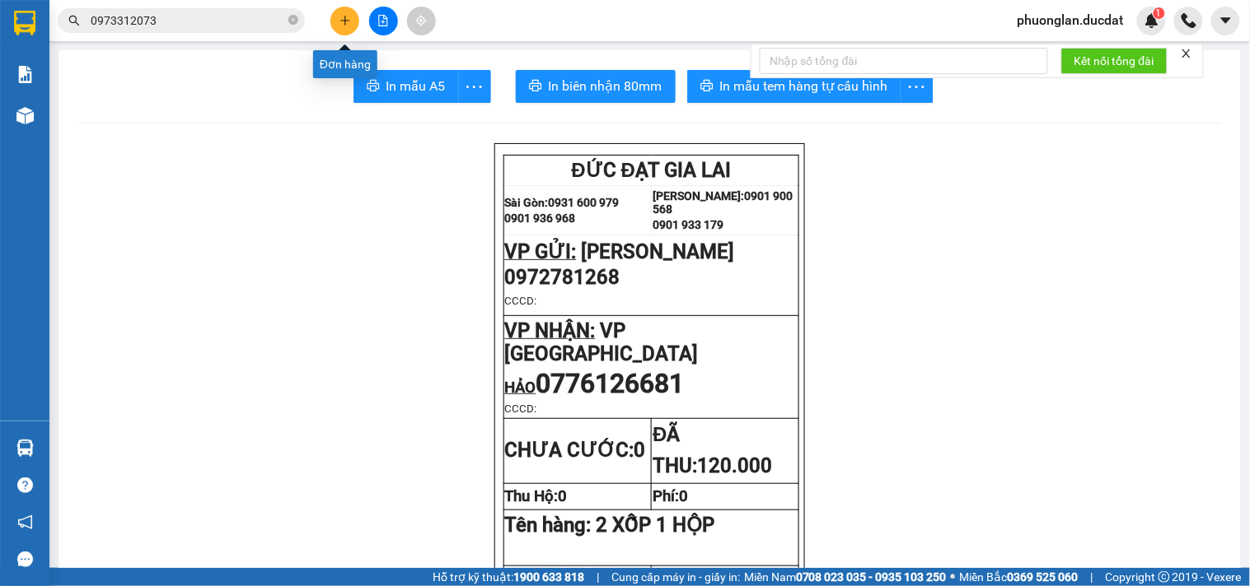
click at [348, 22] on icon "plus" at bounding box center [345, 21] width 12 height 12
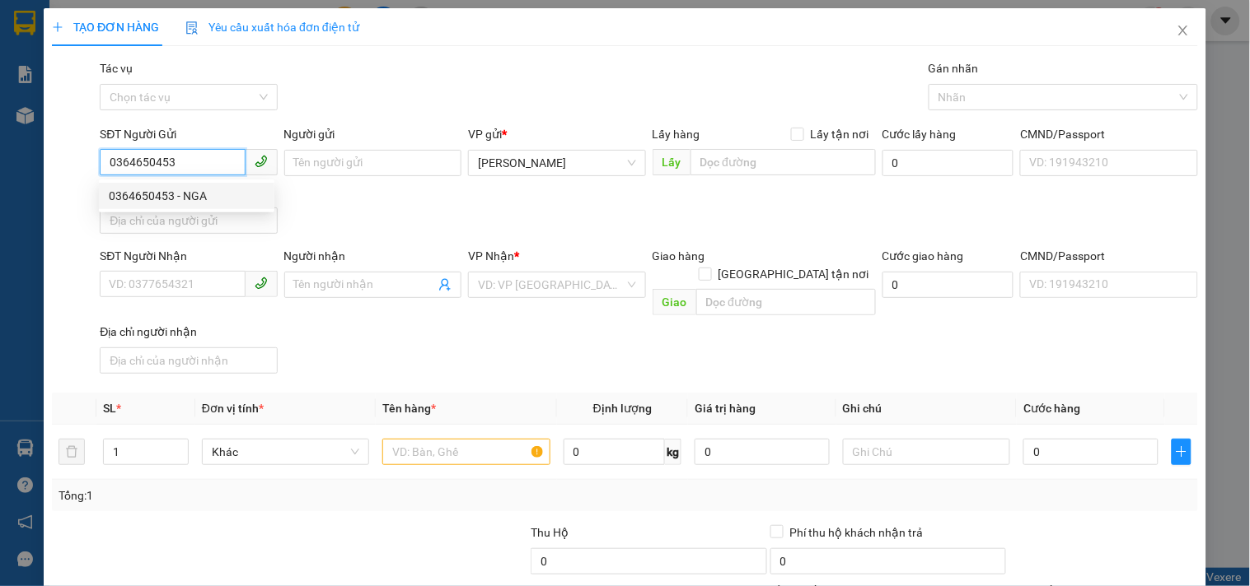
click at [176, 194] on div "0364650453 - NGA" at bounding box center [187, 196] width 156 height 18
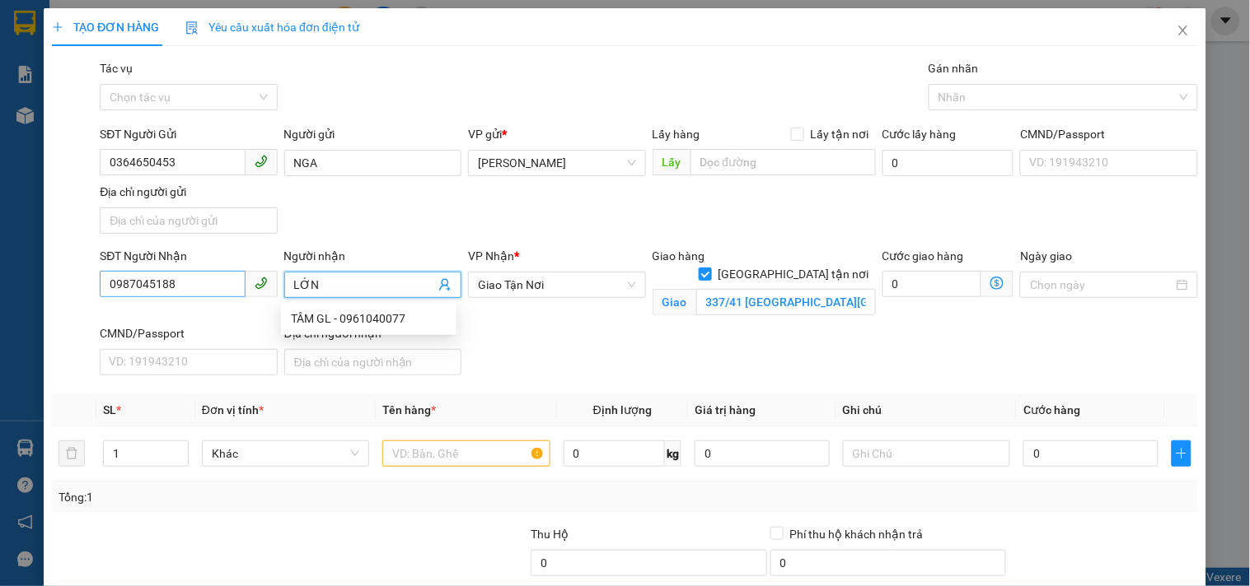
drag, startPoint x: 355, startPoint y: 278, endPoint x: 145, endPoint y: 274, distance: 210.1
click at [145, 274] on div "SĐT Người Nhận 0987045188 Người nhận LỚN VP Nhận * Giao Tận Nơi Giao hàng [GEO…" at bounding box center [648, 314] width 1105 height 135
click at [638, 330] on div "SĐT Người Nhận 0987045188 Người nhận 0909567605 VP Nhận * Giao Tận Nơi Giao hà…" at bounding box center [648, 314] width 1105 height 135
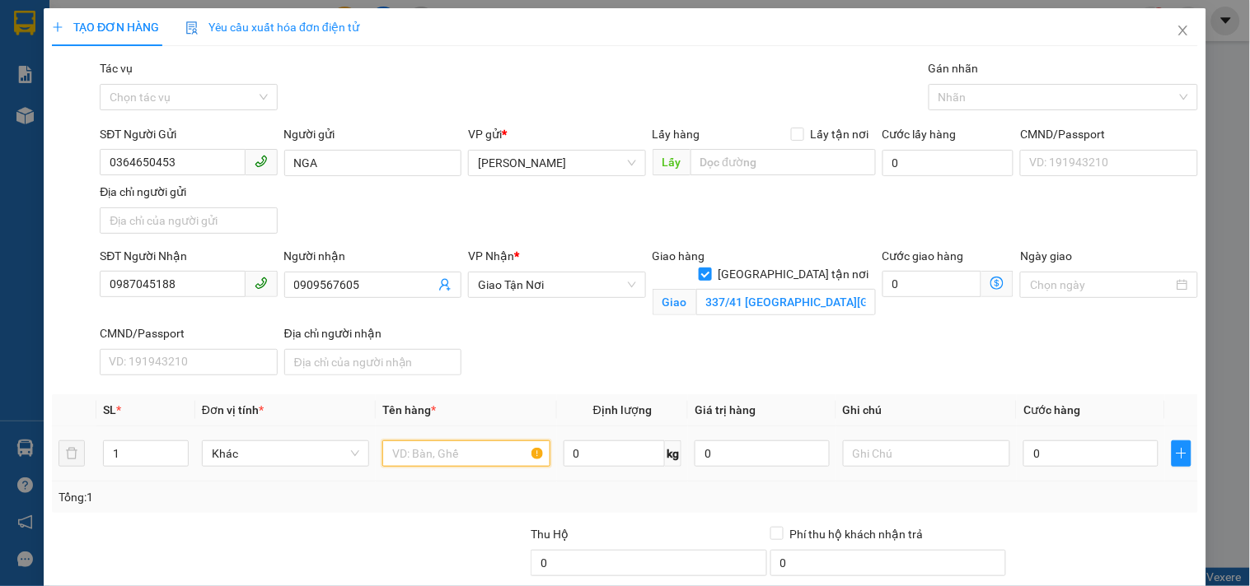
click at [498, 455] on input "text" at bounding box center [465, 454] width 167 height 26
click at [1081, 458] on input "0" at bounding box center [1090, 454] width 135 height 26
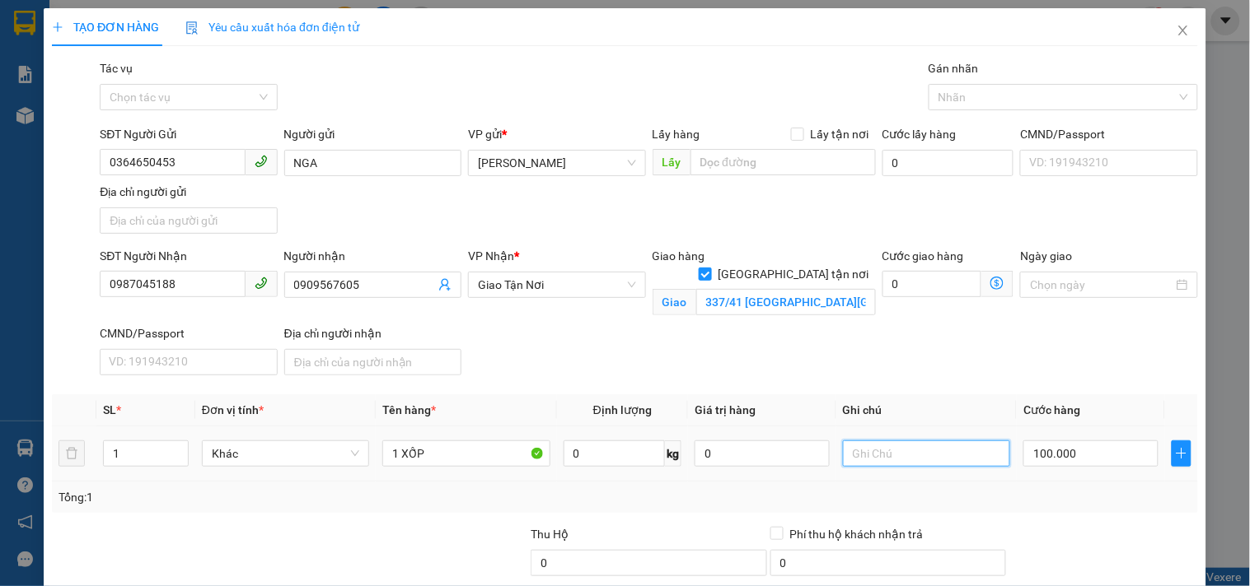
click at [878, 455] on input "text" at bounding box center [926, 454] width 167 height 26
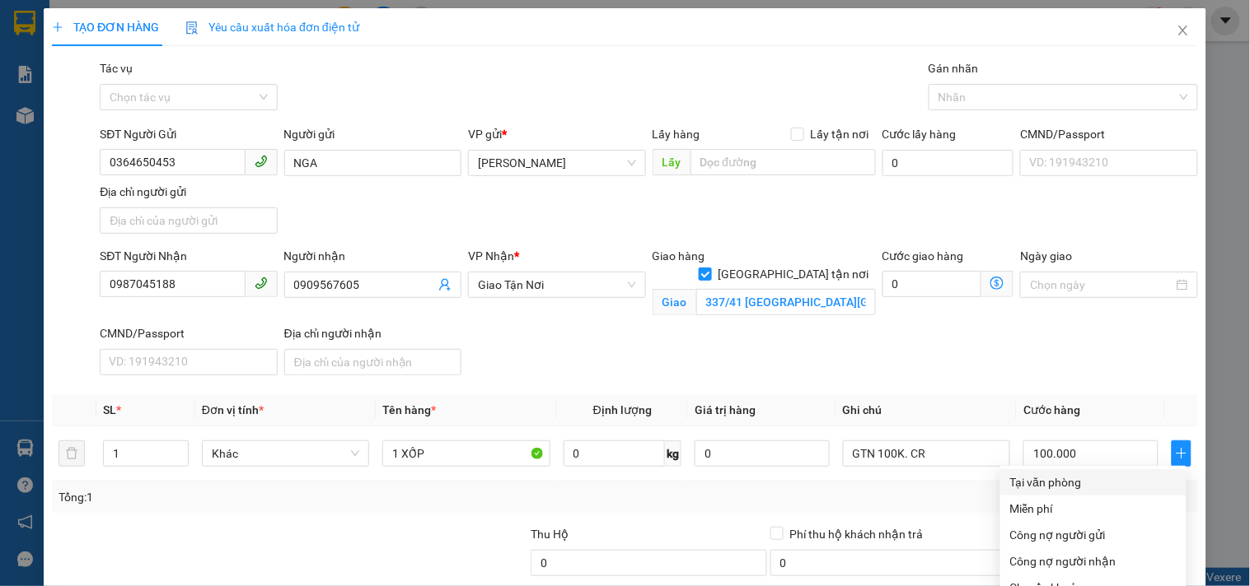
click at [1077, 474] on div "Tại văn phòng" at bounding box center [1093, 483] width 166 height 18
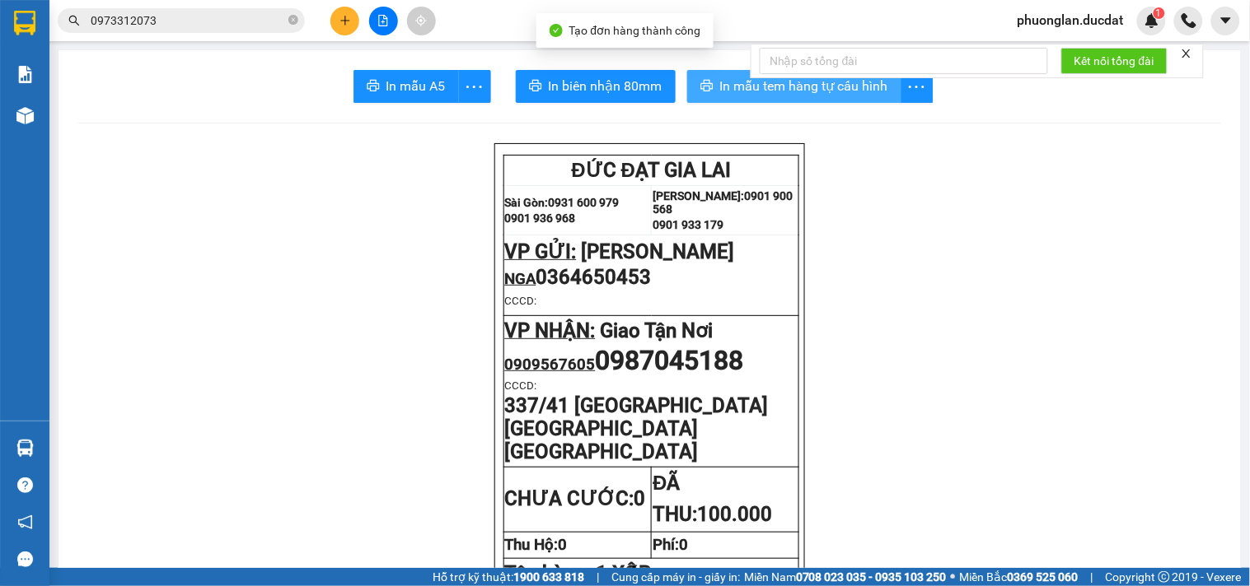
click at [842, 93] on span "In mẫu tem hàng tự cấu hình" at bounding box center [804, 86] width 168 height 21
click at [348, 21] on icon "plus" at bounding box center [345, 21] width 12 height 12
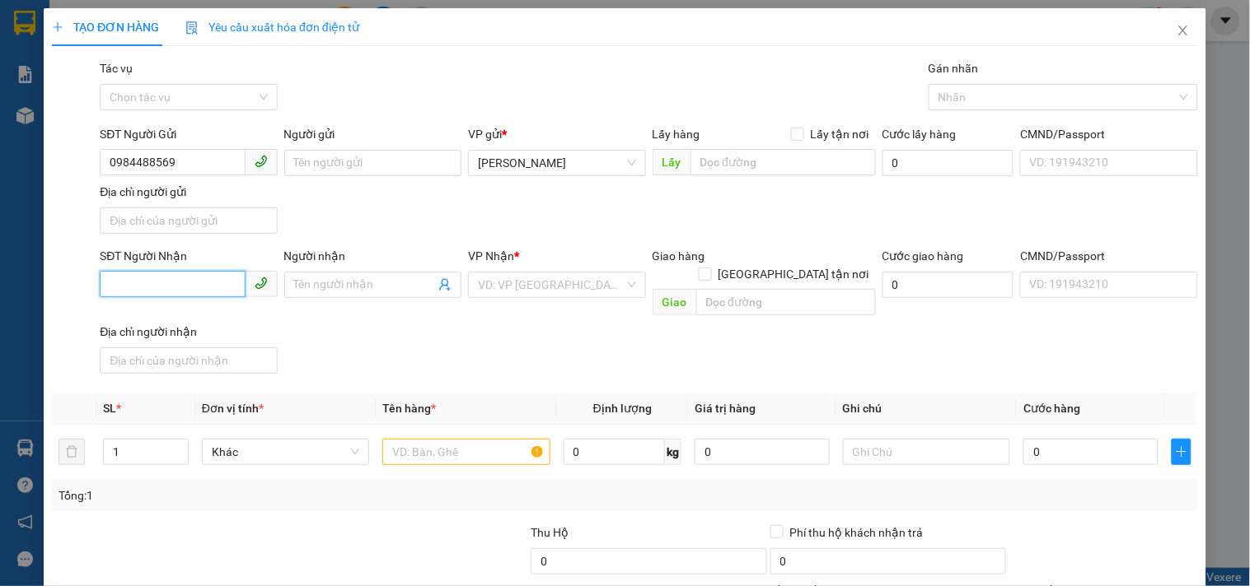
click at [187, 287] on input "SĐT Người Nhận" at bounding box center [172, 284] width 145 height 26
click at [174, 318] on div "0905494859 - ANH" at bounding box center [187, 319] width 156 height 18
click at [461, 439] on input "text" at bounding box center [465, 452] width 167 height 26
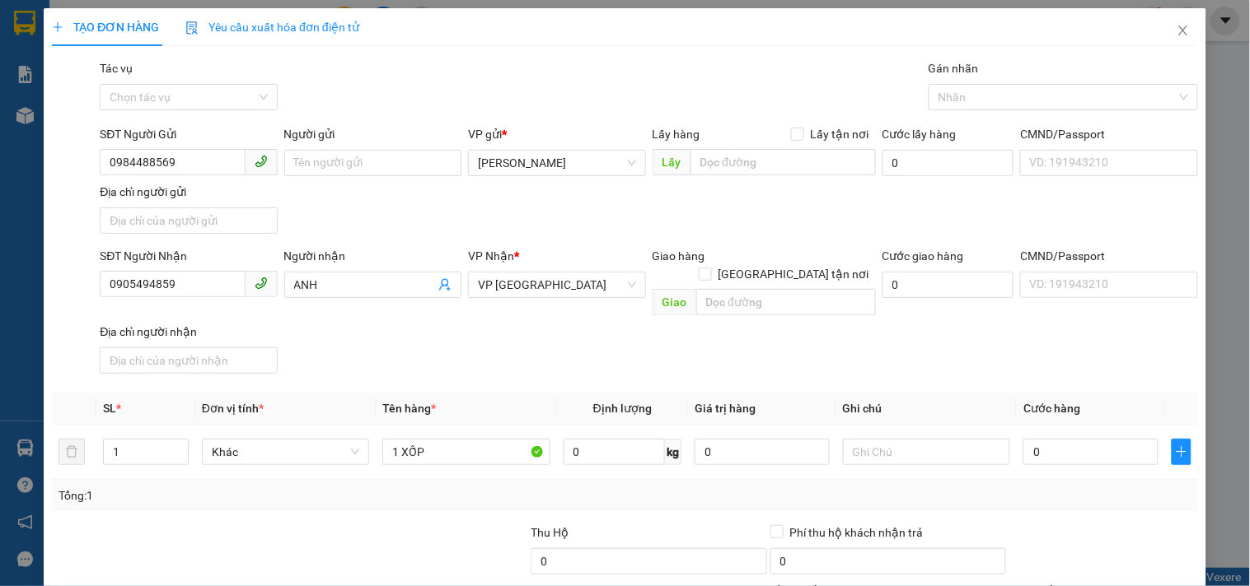
drag, startPoint x: 1068, startPoint y: 516, endPoint x: 1071, endPoint y: 507, distance: 8.6
click at [1071, 524] on div at bounding box center [1102, 553] width 191 height 58
click at [1074, 439] on input "0" at bounding box center [1090, 452] width 135 height 26
click at [473, 439] on input "1 XỐP" at bounding box center [465, 452] width 167 height 26
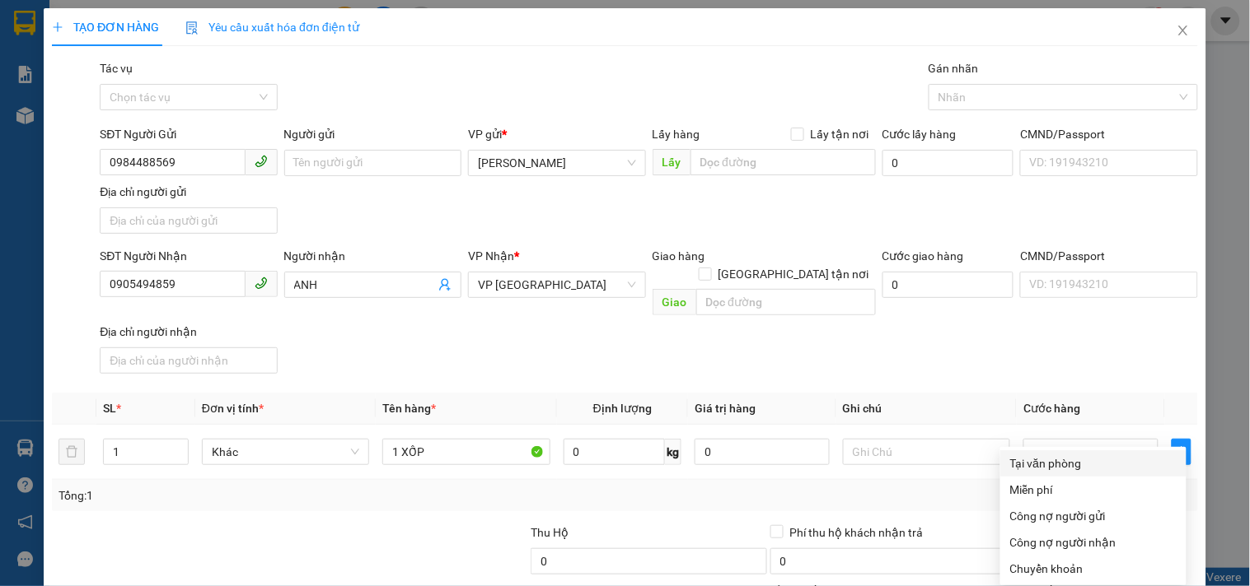
click at [1020, 455] on div "Tại văn phòng" at bounding box center [1093, 464] width 166 height 18
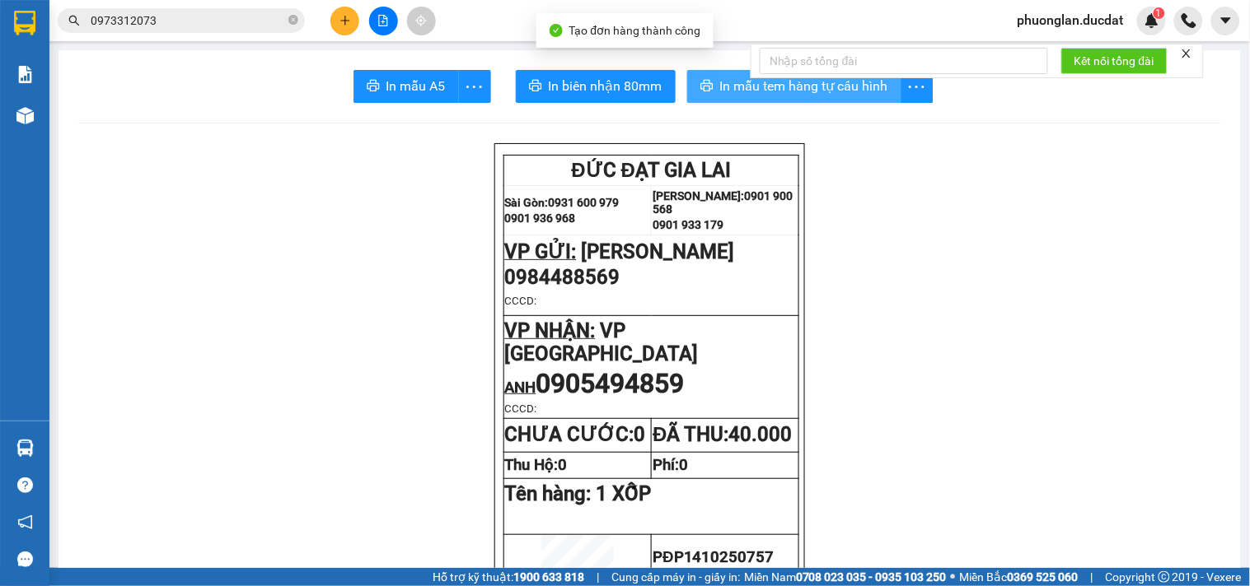
click at [738, 87] on span "In mẫu tem hàng tự cấu hình" at bounding box center [804, 86] width 168 height 21
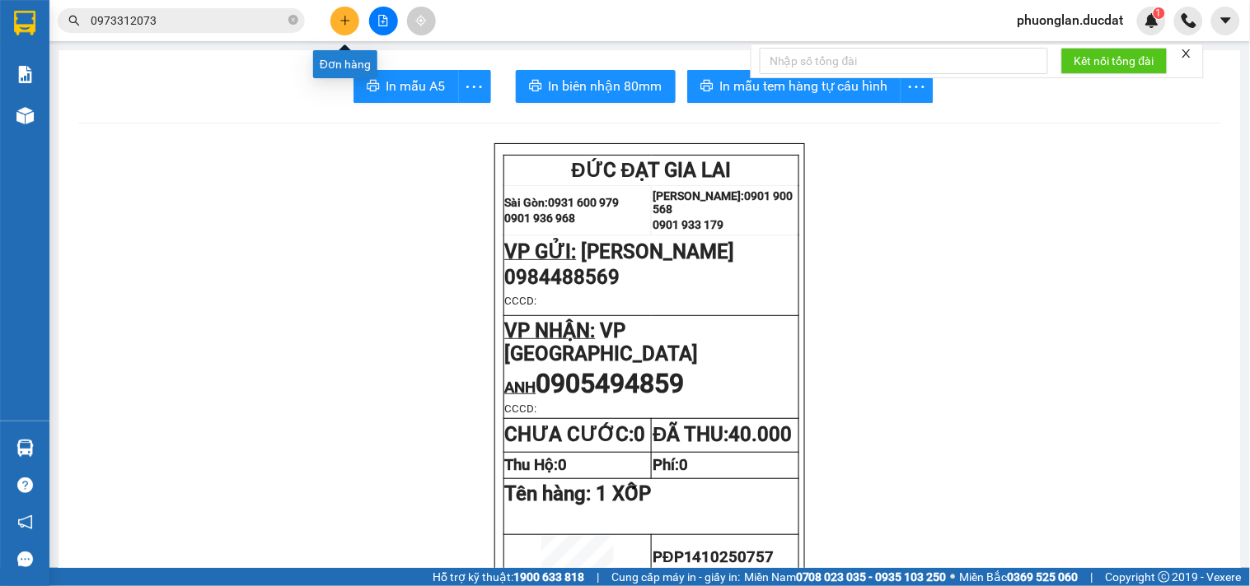
click at [343, 20] on icon "plus" at bounding box center [344, 20] width 9 height 1
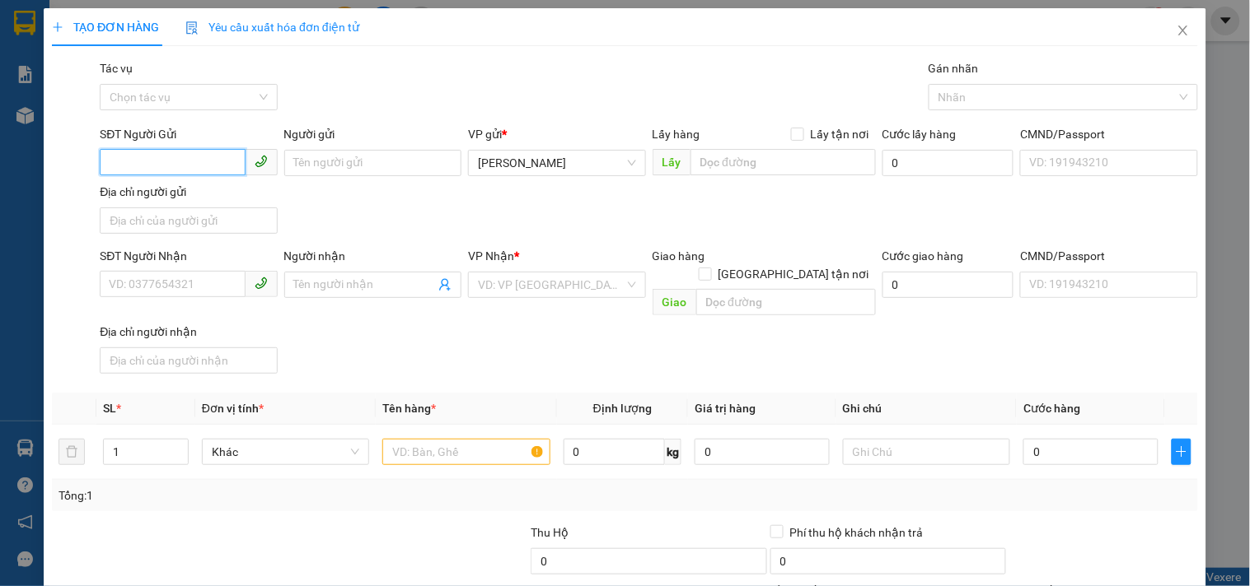
click at [166, 158] on input "SĐT Người Gửi" at bounding box center [172, 162] width 145 height 26
click at [167, 206] on div "0984932253" at bounding box center [186, 196] width 175 height 26
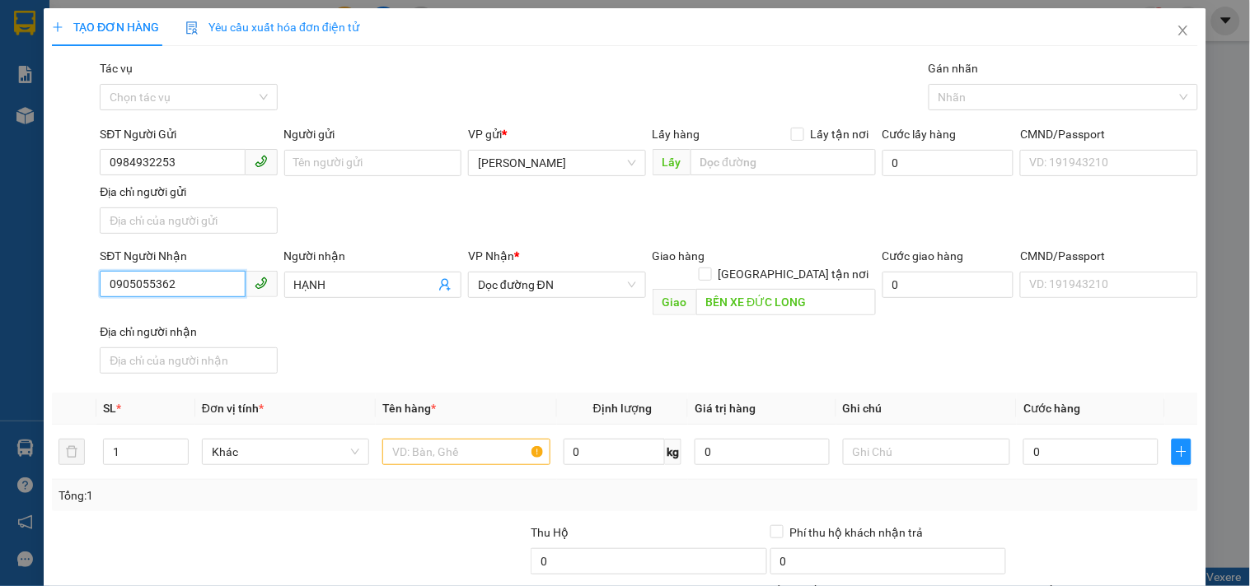
drag, startPoint x: 192, startPoint y: 282, endPoint x: 0, endPoint y: 224, distance: 200.4
click at [0, 224] on div "TẠO ĐƠN HÀNG Yêu cầu xuất hóa đơn điện tử Transit Pickup Surcharge Ids Transit …" at bounding box center [625, 293] width 1250 height 586
click at [488, 284] on span "Dọc đường ĐN" at bounding box center [556, 285] width 157 height 25
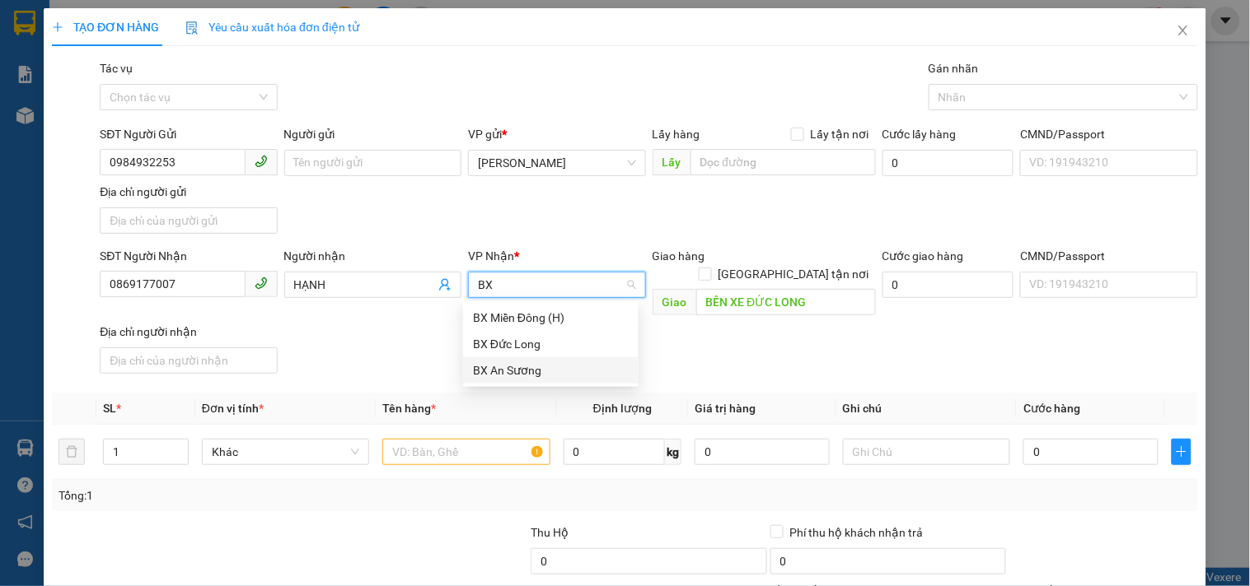
click at [536, 367] on div "BX An Sương" at bounding box center [551, 371] width 156 height 18
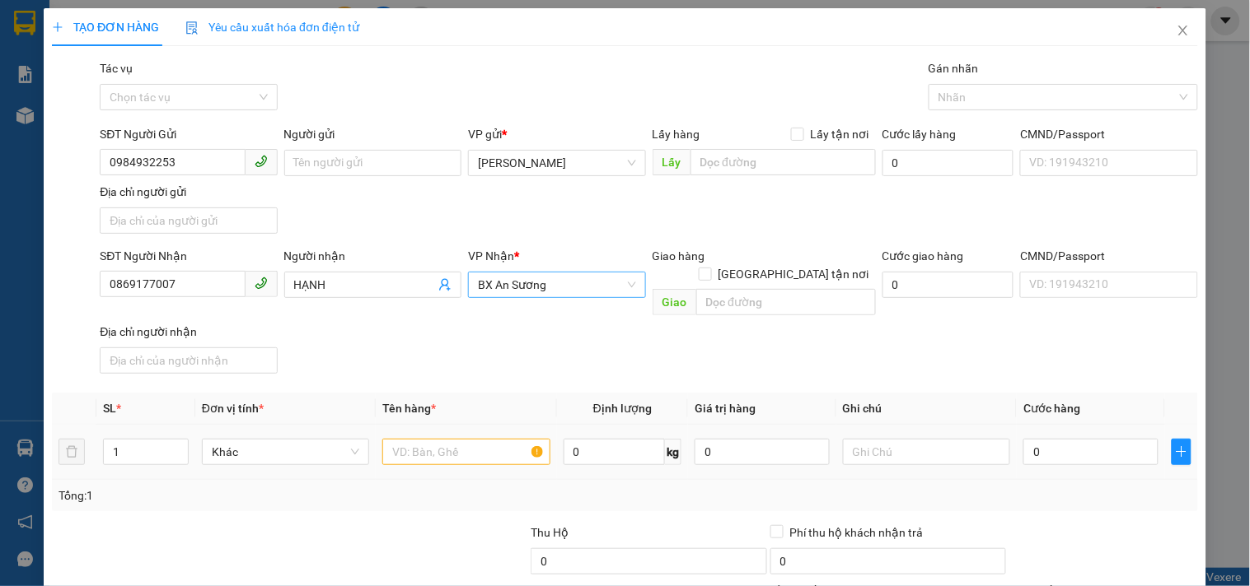
drag, startPoint x: 481, startPoint y: 420, endPoint x: 481, endPoint y: 433, distance: 13.2
click at [481, 436] on div at bounding box center [465, 452] width 167 height 33
click at [480, 439] on input "text" at bounding box center [465, 452] width 167 height 26
click at [1098, 439] on input "0" at bounding box center [1090, 452] width 135 height 26
click at [439, 439] on input "1 THÙNG TC" at bounding box center [465, 452] width 167 height 26
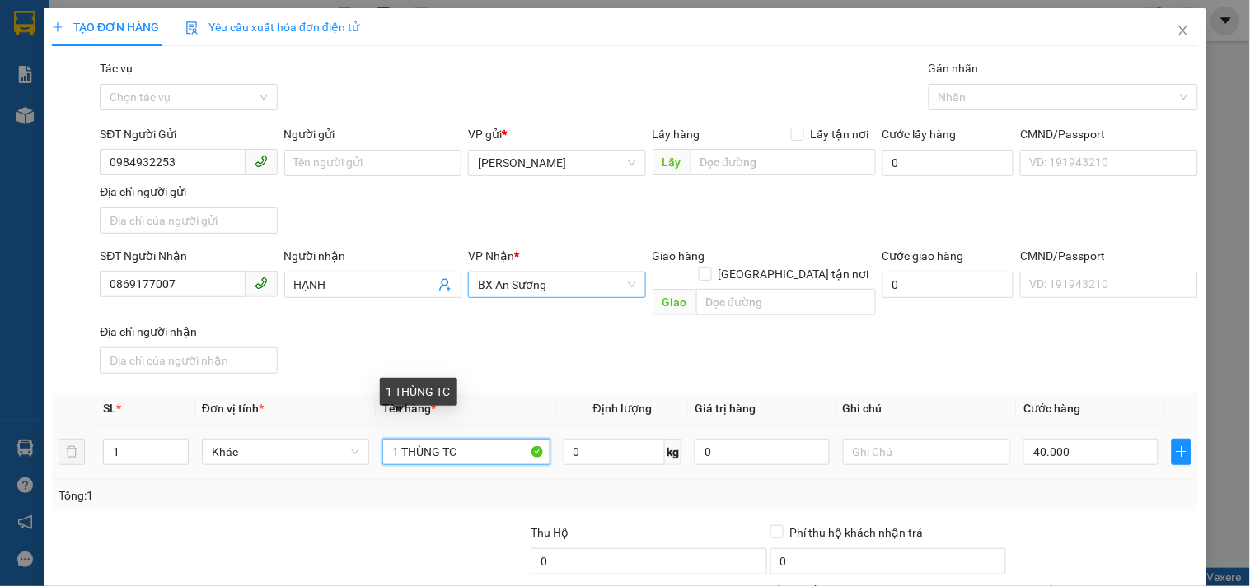
click at [490, 439] on input "1 THÙNG TC" at bounding box center [465, 452] width 167 height 26
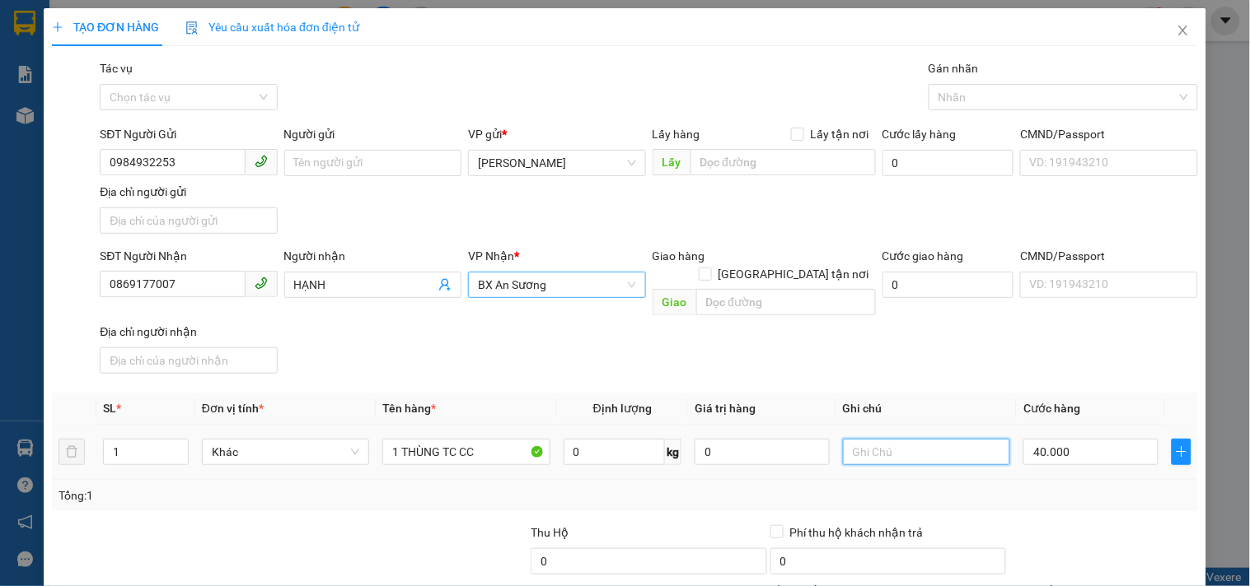
click at [900, 441] on input "text" at bounding box center [926, 452] width 167 height 26
drag, startPoint x: 198, startPoint y: 154, endPoint x: 0, endPoint y: 196, distance: 202.1
click at [0, 196] on div "TẠO ĐƠN HÀNG Yêu cầu xuất hóa đơn điện tử Transit Pickup Surcharge Ids Transit …" at bounding box center [625, 293] width 1250 height 586
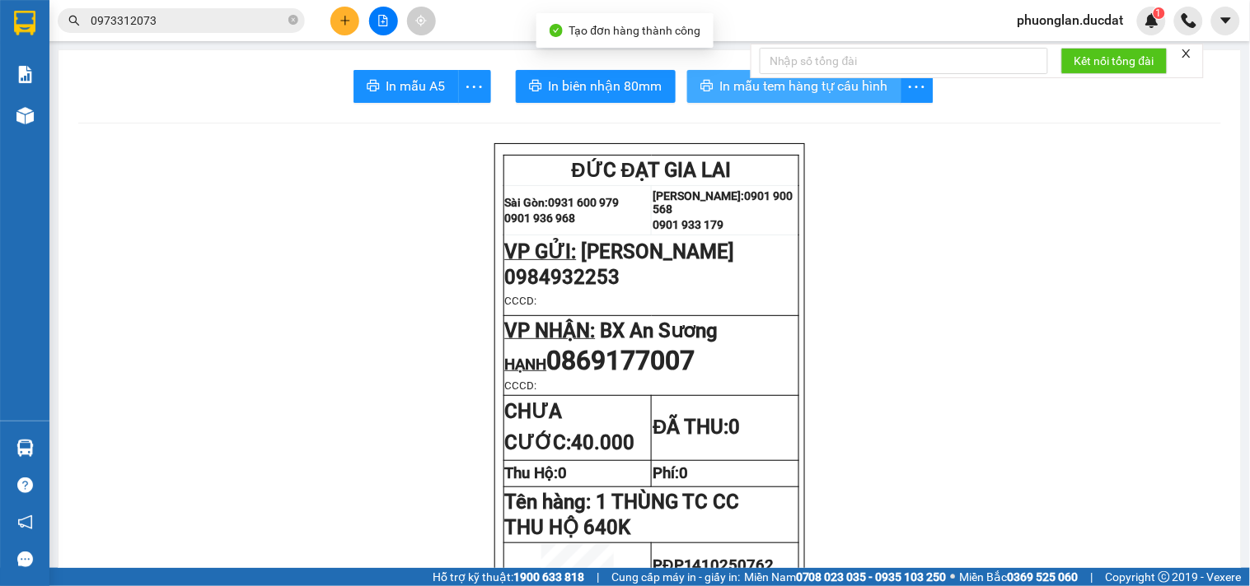
click at [843, 82] on span "In mẫu tem hàng tự cấu hình" at bounding box center [804, 86] width 168 height 21
click at [341, 27] on button at bounding box center [344, 21] width 29 height 29
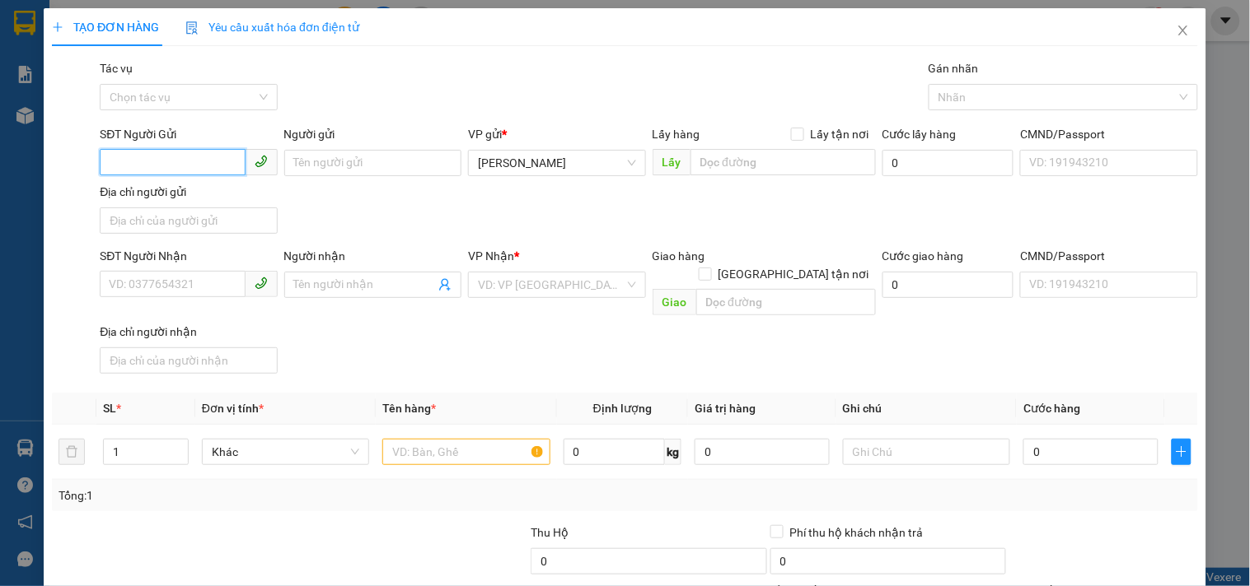
click at [195, 157] on input "SĐT Người Gửi" at bounding box center [172, 162] width 145 height 26
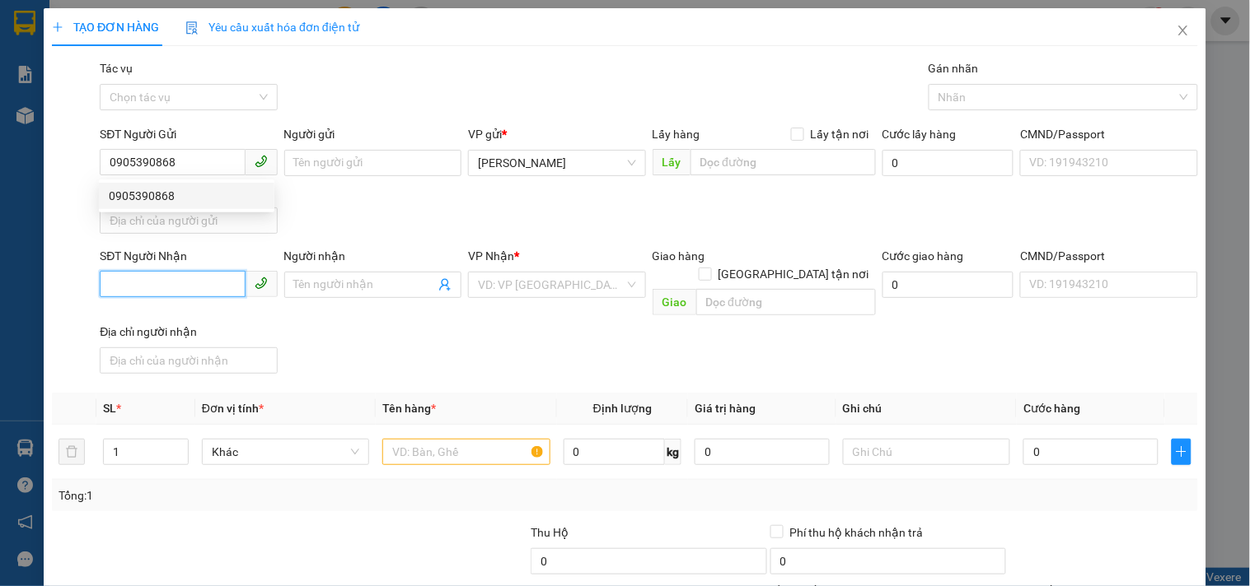
click at [206, 280] on input "SĐT Người Nhận" at bounding box center [172, 284] width 145 height 26
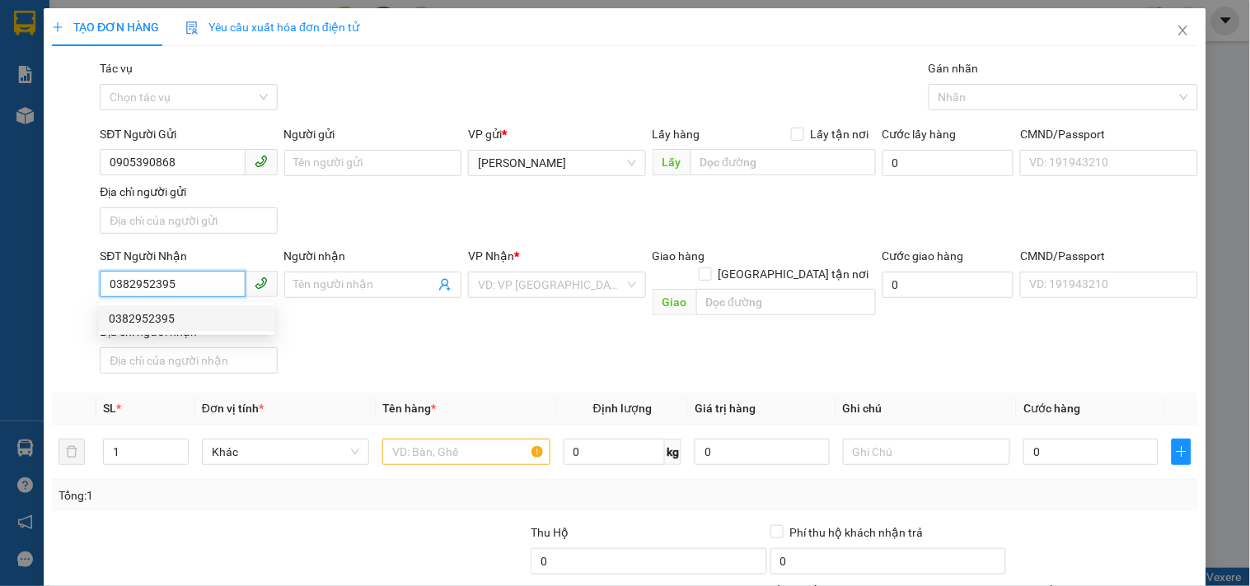
click at [185, 322] on div "0382952395" at bounding box center [187, 319] width 156 height 18
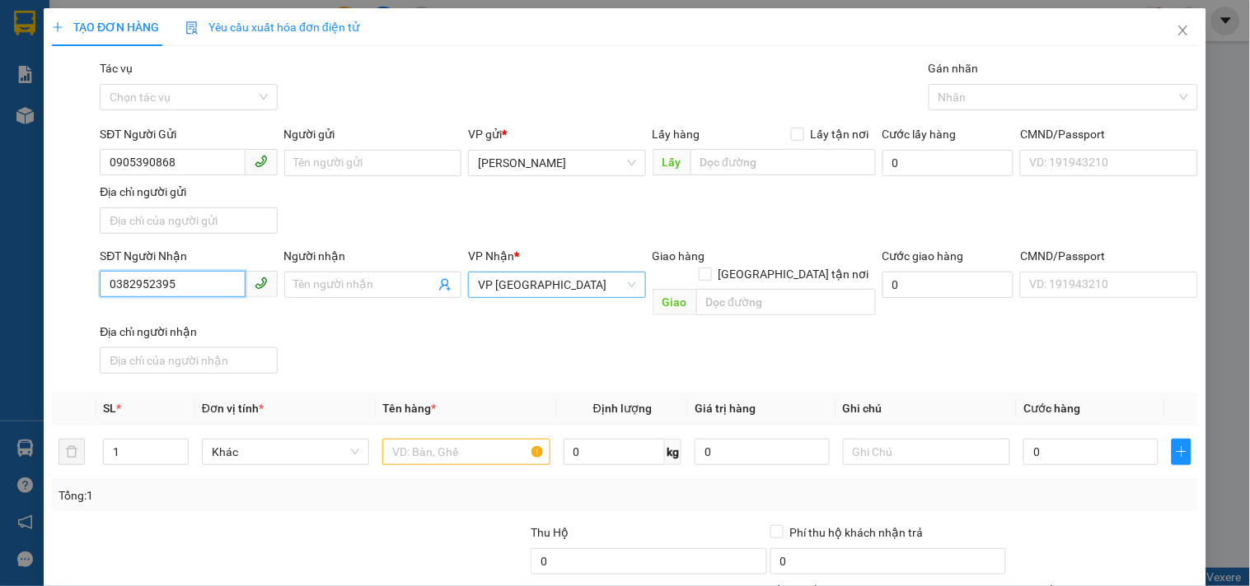
click at [549, 291] on span "VP [GEOGRAPHIC_DATA]" at bounding box center [556, 285] width 157 height 25
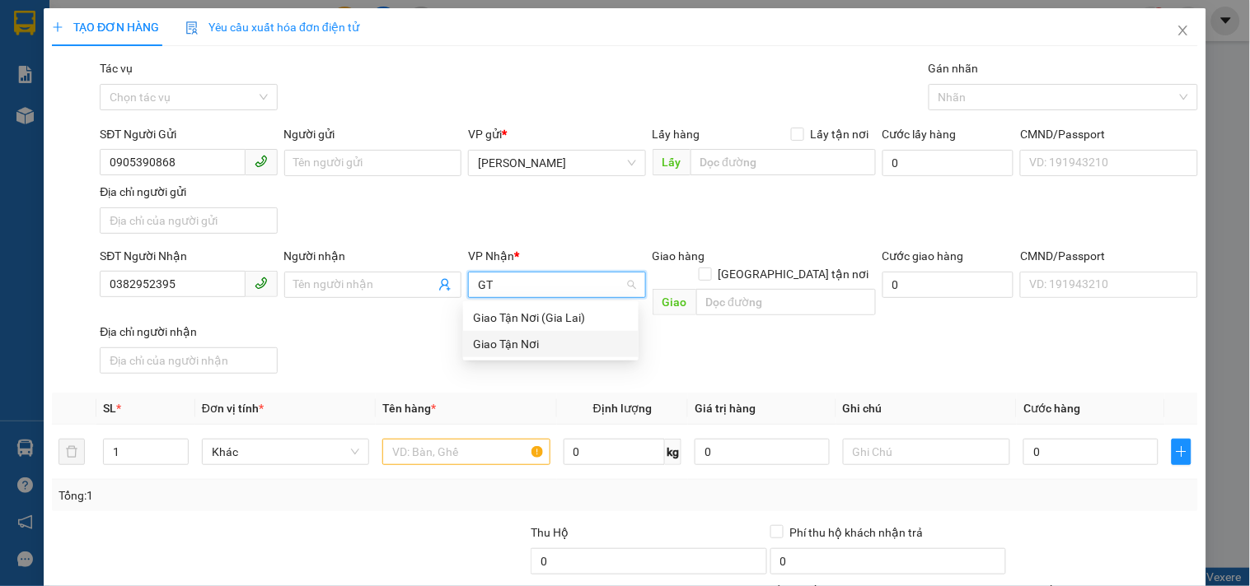
click at [521, 347] on div "Giao Tận Nơi" at bounding box center [551, 344] width 156 height 18
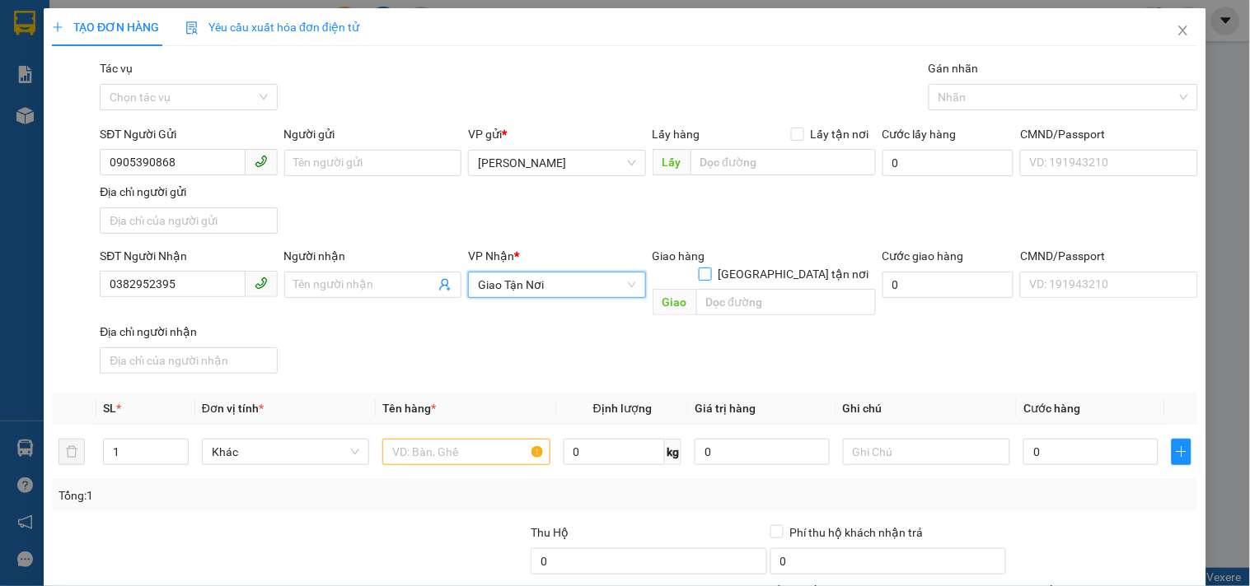
click at [710, 268] on input "[GEOGRAPHIC_DATA] tận nơi" at bounding box center [704, 274] width 12 height 12
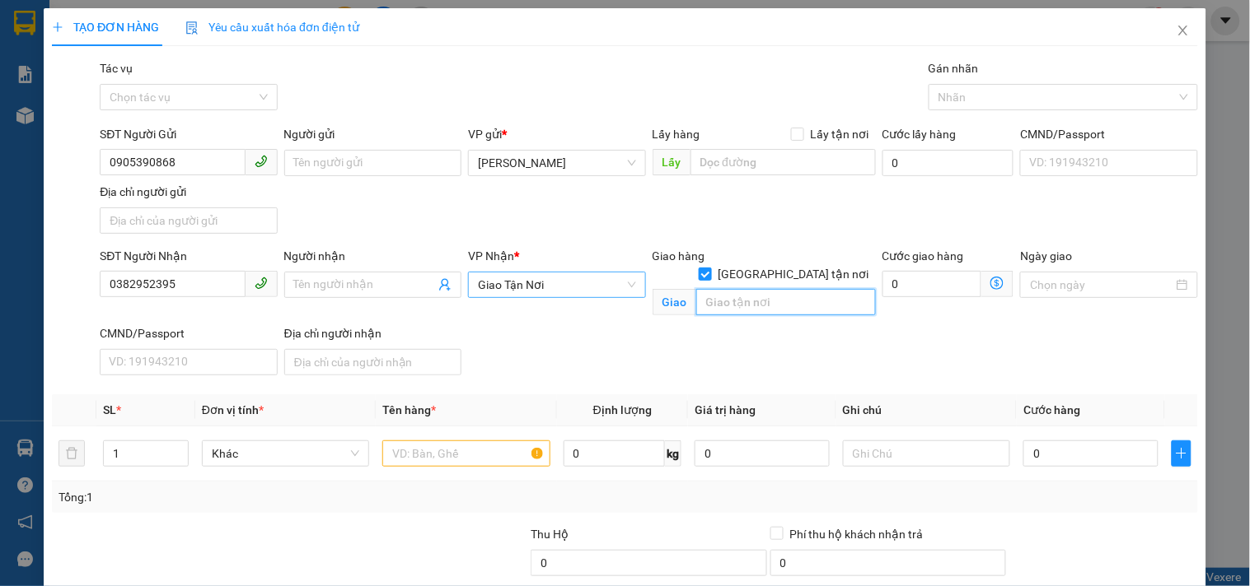
click at [753, 294] on input "text" at bounding box center [786, 302] width 180 height 26
click at [484, 453] on input "text" at bounding box center [465, 454] width 167 height 26
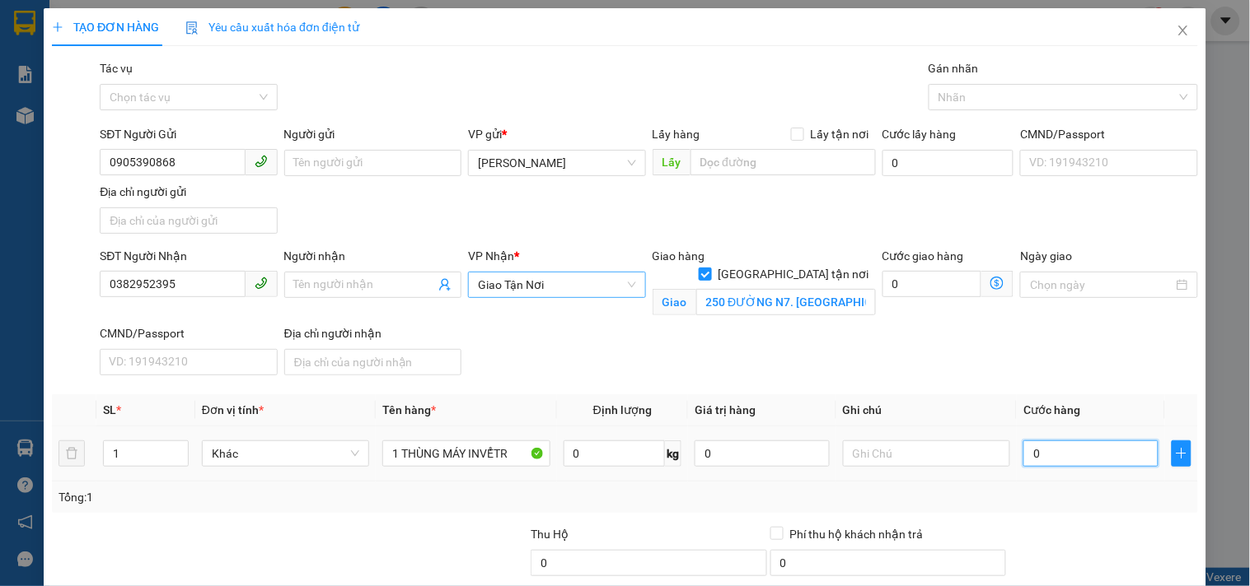
click at [1080, 450] on input "0" at bounding box center [1090, 454] width 135 height 26
click at [958, 453] on input "text" at bounding box center [926, 454] width 167 height 26
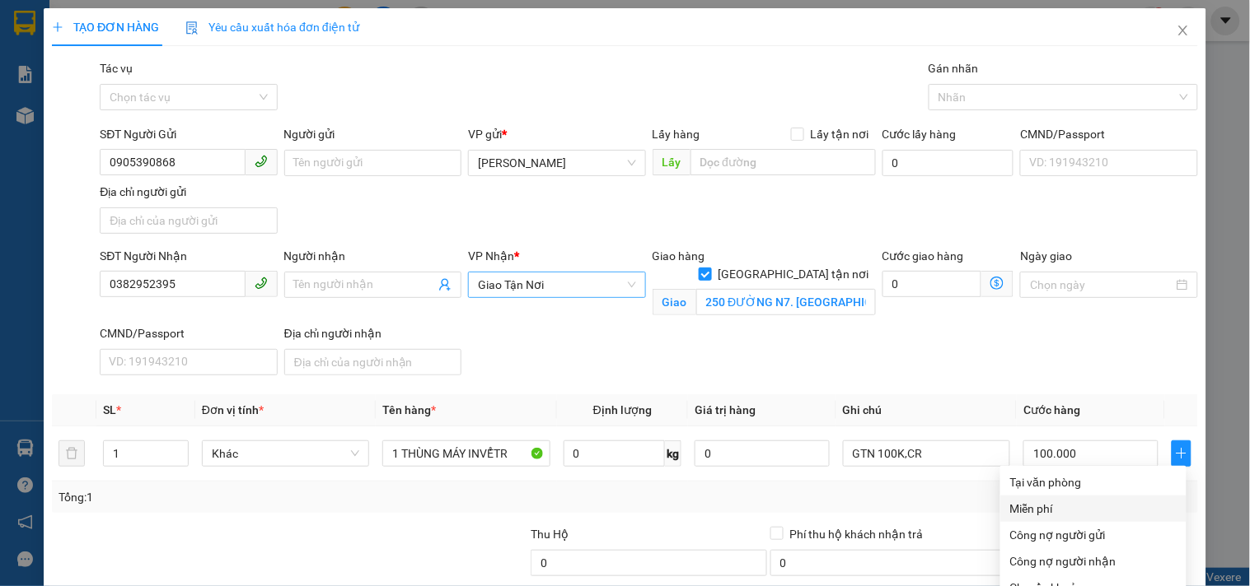
click at [1072, 474] on div "Tại văn phòng" at bounding box center [1093, 483] width 166 height 18
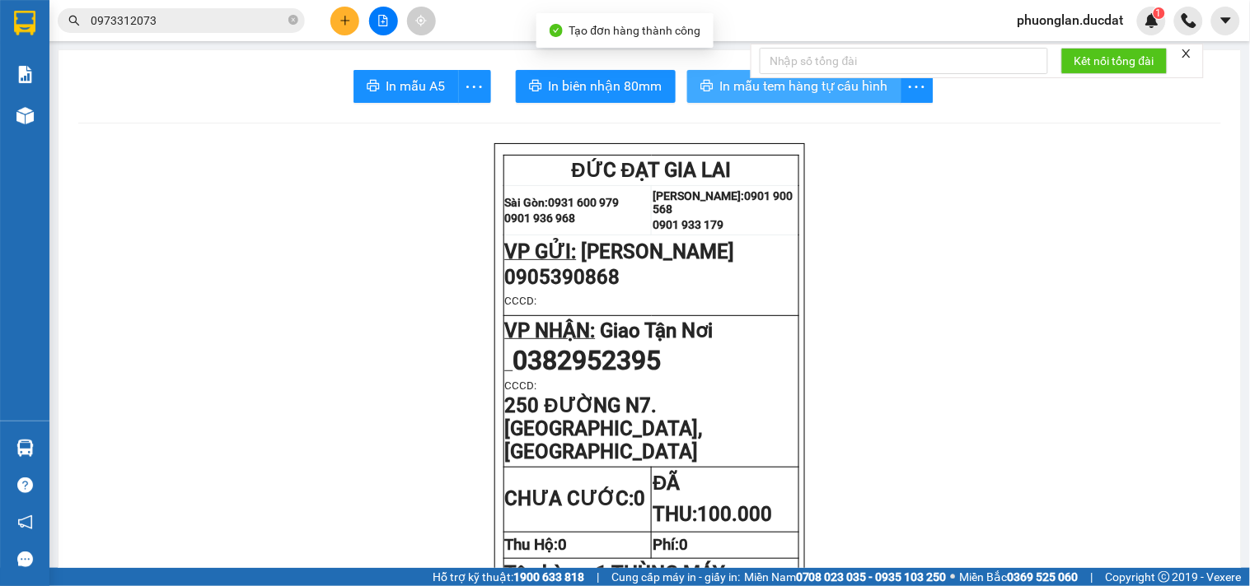
click at [851, 95] on span "In mẫu tem hàng tự cấu hình" at bounding box center [804, 86] width 168 height 21
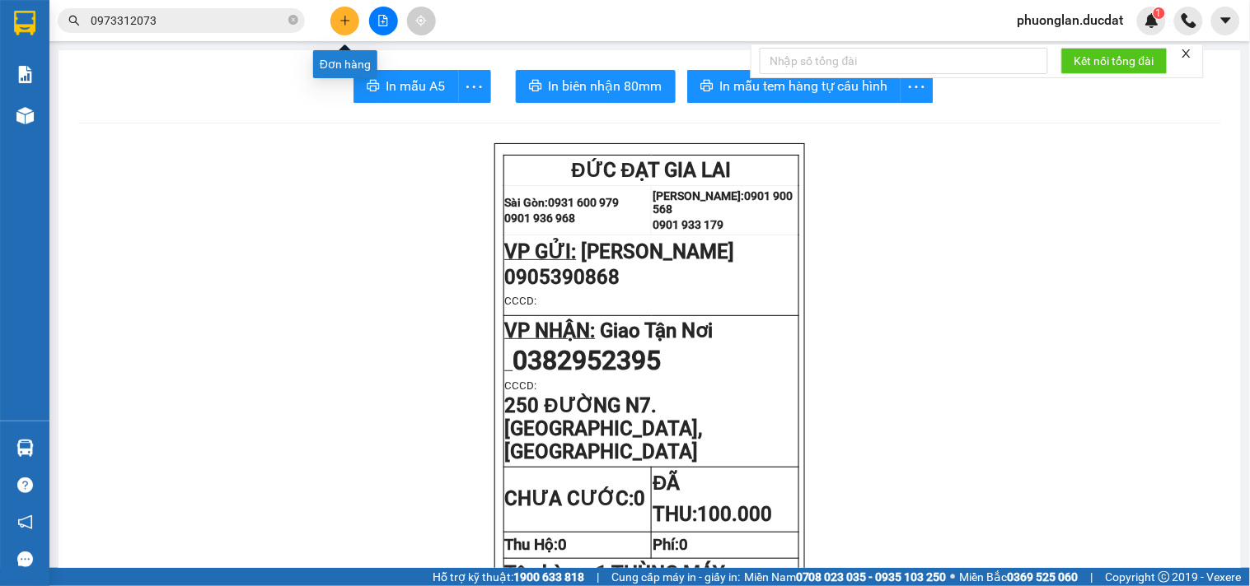
click at [349, 19] on icon "plus" at bounding box center [345, 21] width 12 height 12
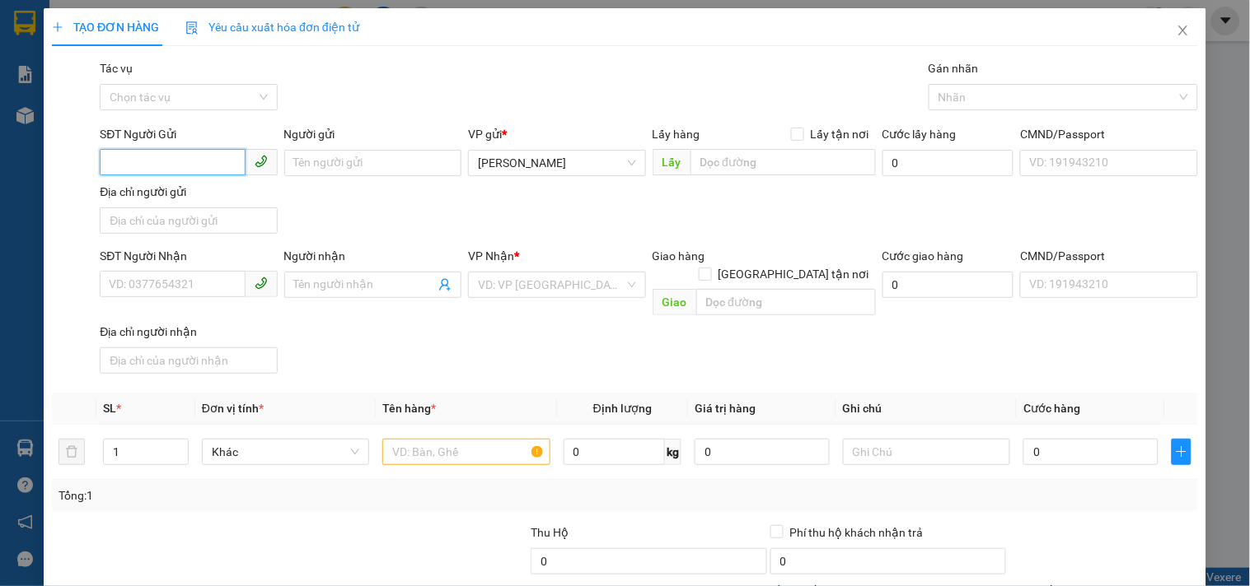
click at [184, 171] on input "SĐT Người Gửi" at bounding box center [172, 162] width 145 height 26
click at [192, 273] on input "SĐT Người Nhận" at bounding box center [172, 284] width 145 height 26
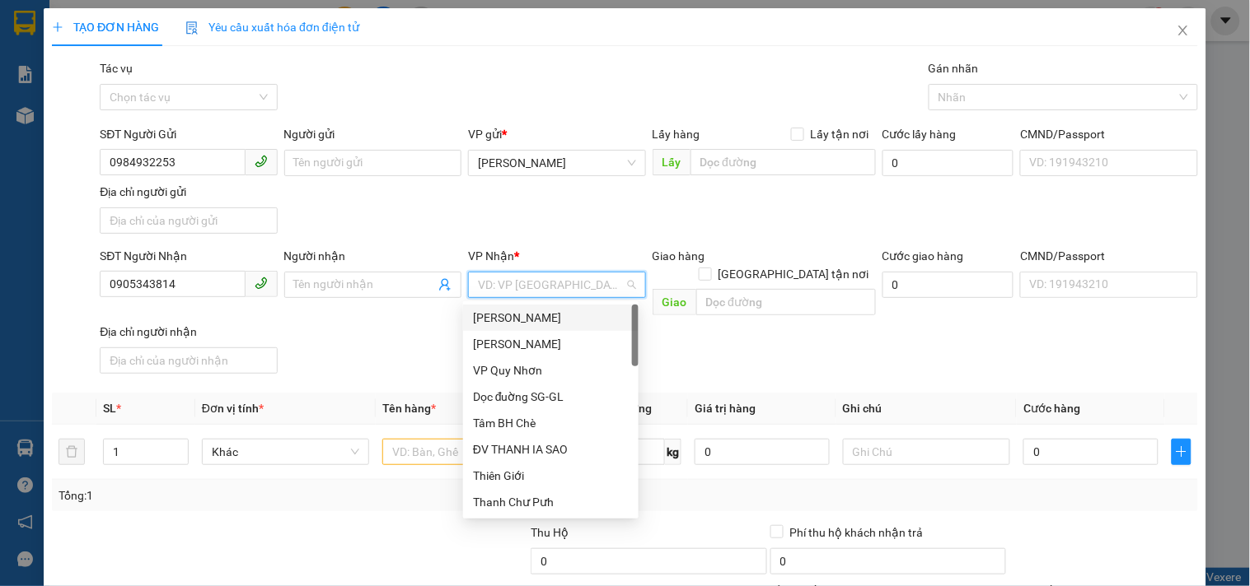
click at [542, 288] on input "search" at bounding box center [551, 285] width 146 height 25
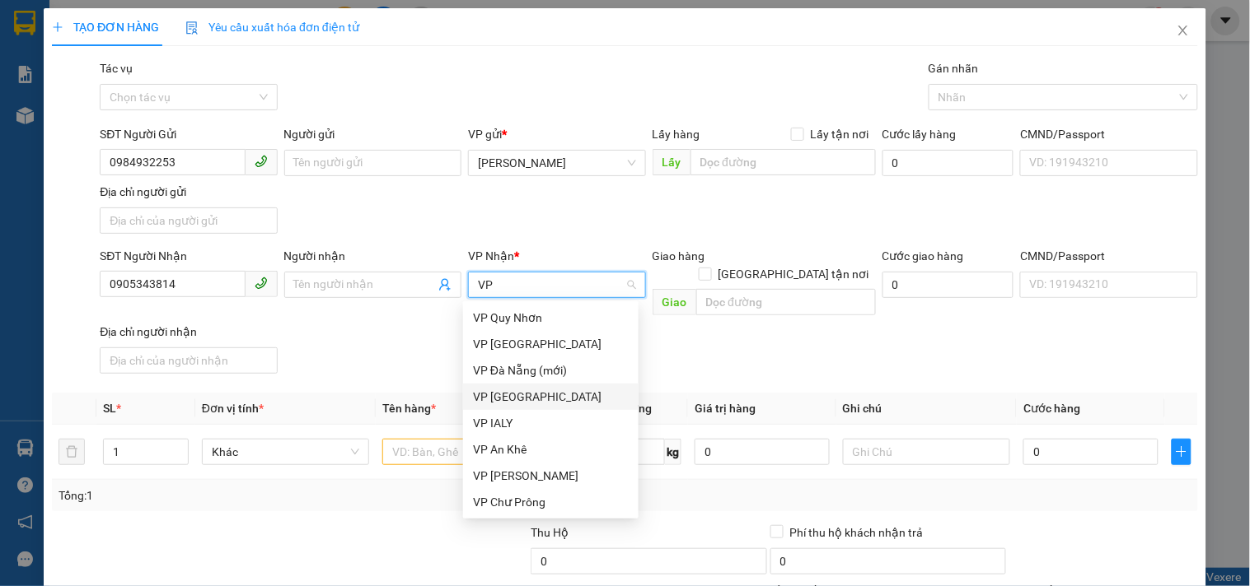
click at [509, 399] on div "VP [GEOGRAPHIC_DATA]" at bounding box center [551, 397] width 156 height 18
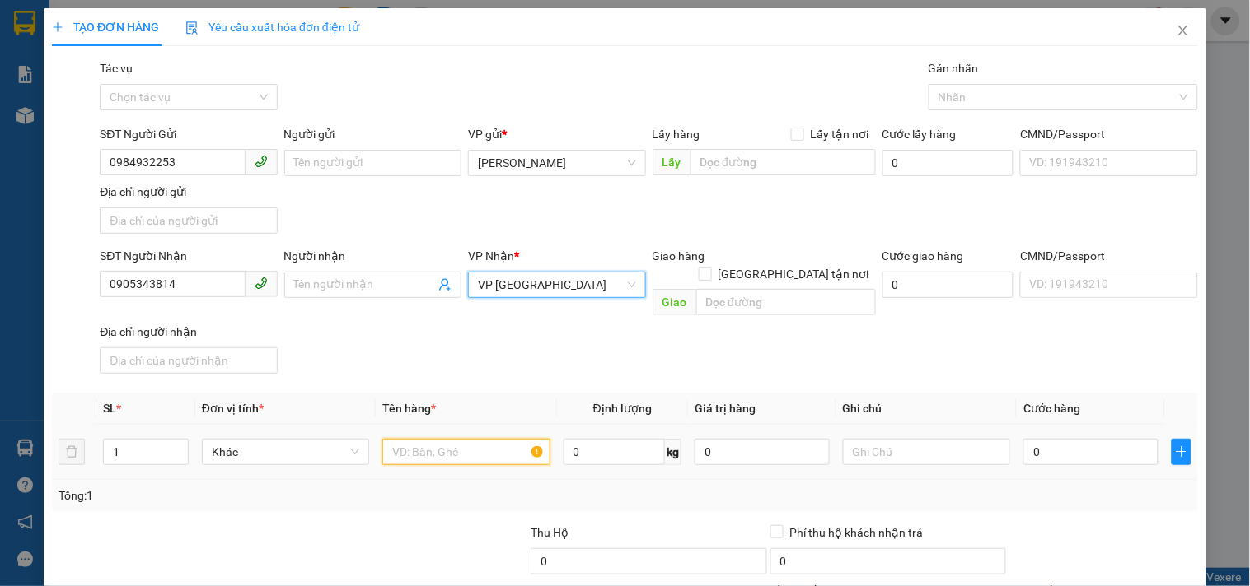
click at [486, 439] on input "text" at bounding box center [465, 452] width 167 height 26
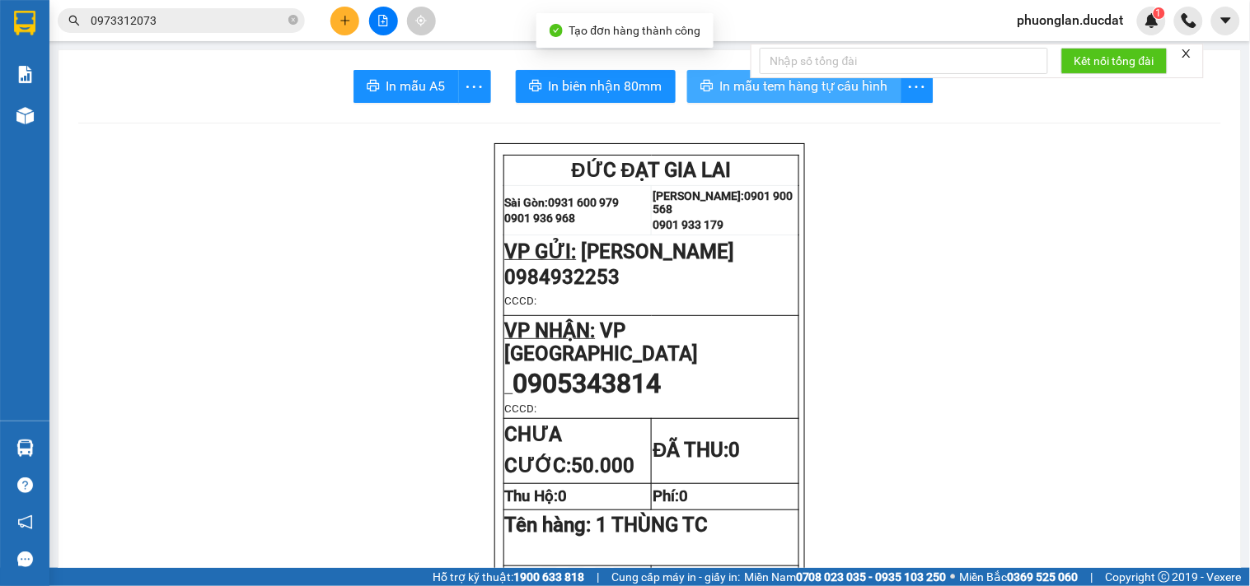
click at [811, 100] on button "In mẫu tem hàng tự cấu hình" at bounding box center [794, 86] width 214 height 33
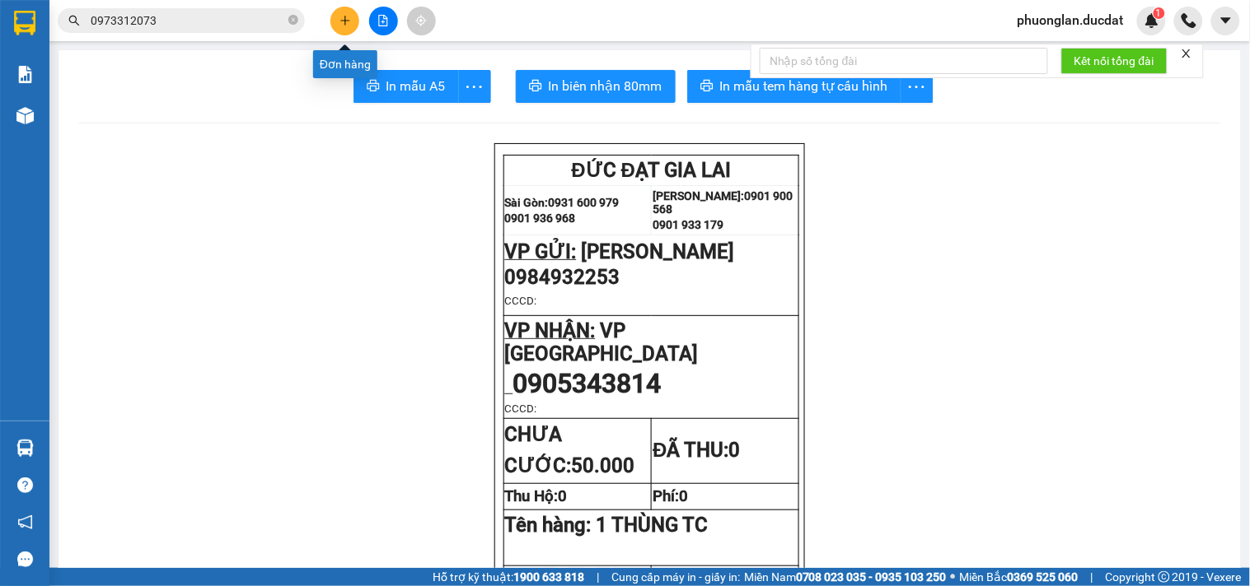
click at [347, 20] on icon "plus" at bounding box center [344, 20] width 9 height 1
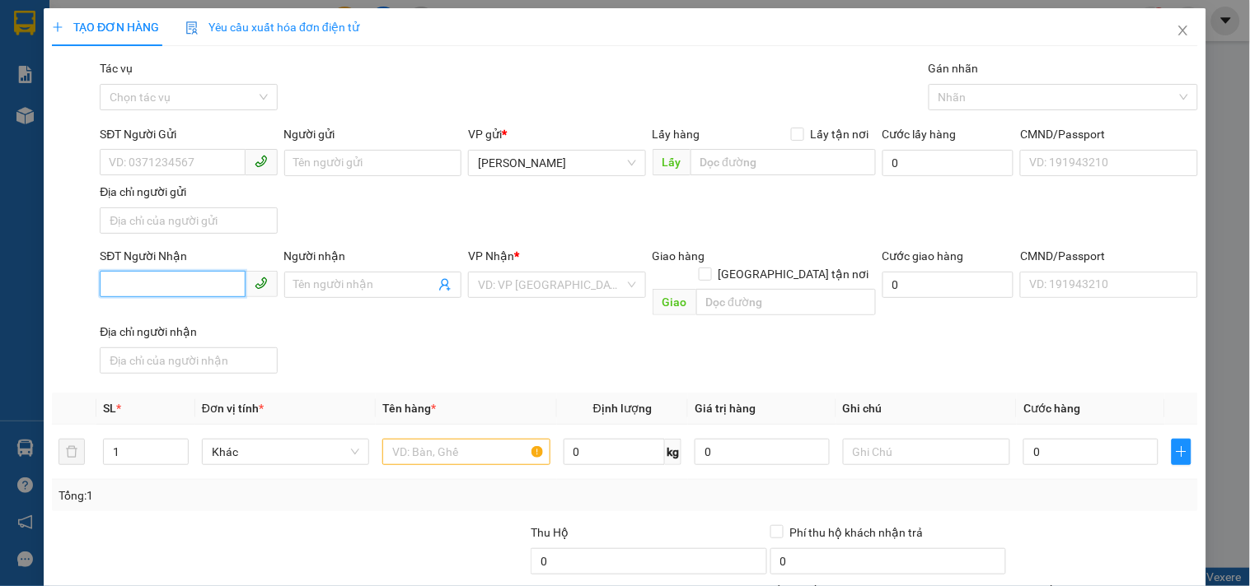
click at [141, 289] on input "SĐT Người Nhận" at bounding box center [172, 284] width 145 height 26
click at [134, 323] on div "0978851966" at bounding box center [187, 319] width 156 height 18
click at [446, 439] on input "text" at bounding box center [465, 452] width 167 height 26
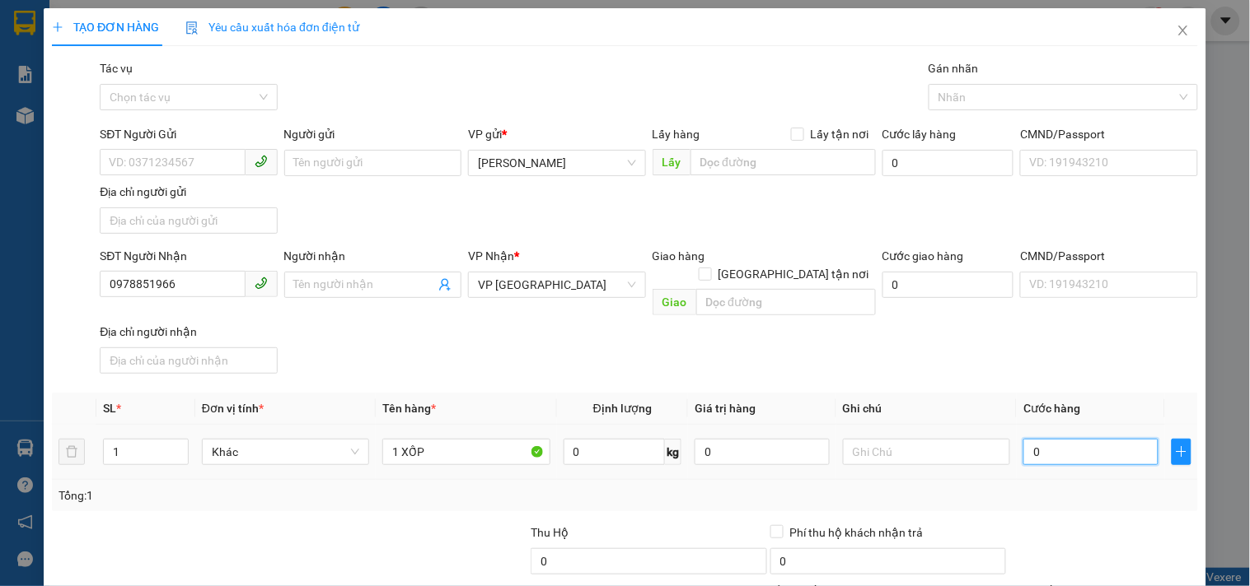
click at [1114, 439] on input "0" at bounding box center [1090, 452] width 135 height 26
drag, startPoint x: 247, startPoint y: 284, endPoint x: 110, endPoint y: 291, distance: 137.7
click at [110, 291] on span "0978851966" at bounding box center [188, 284] width 177 height 26
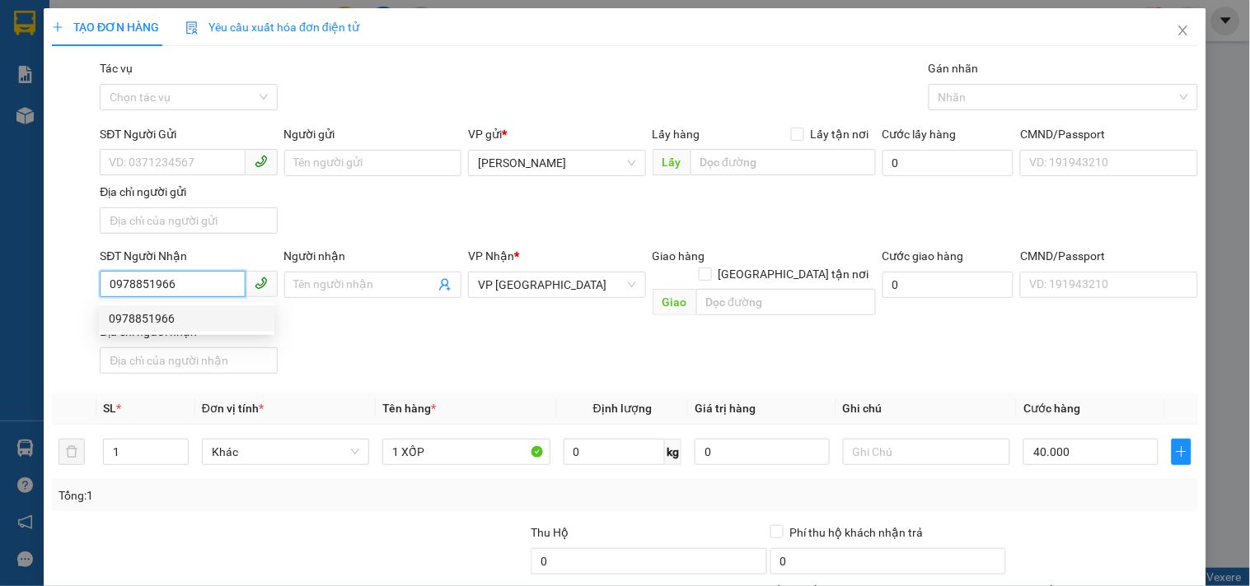
drag, startPoint x: 196, startPoint y: 286, endPoint x: 0, endPoint y: 308, distance: 197.3
click at [0, 308] on div "TẠO ĐƠN HÀNG Yêu cầu xuất hóa đơn điện tử Transit Pickup Surcharge Ids Transit …" at bounding box center [625, 293] width 1250 height 586
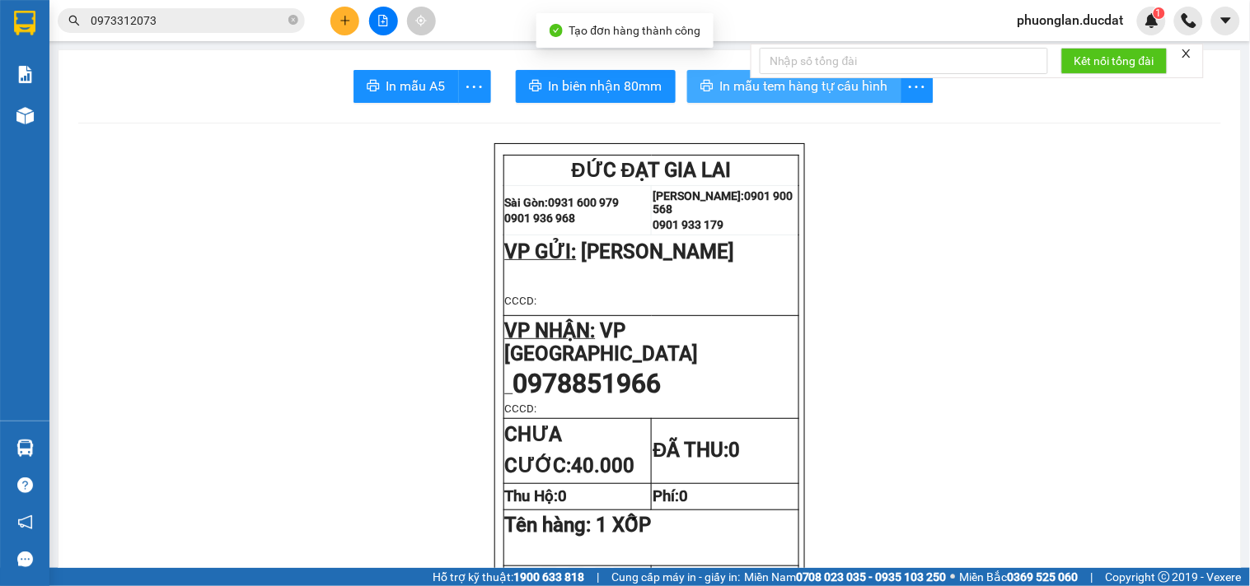
click at [870, 89] on span "In mẫu tem hàng tự cấu hình" at bounding box center [804, 86] width 168 height 21
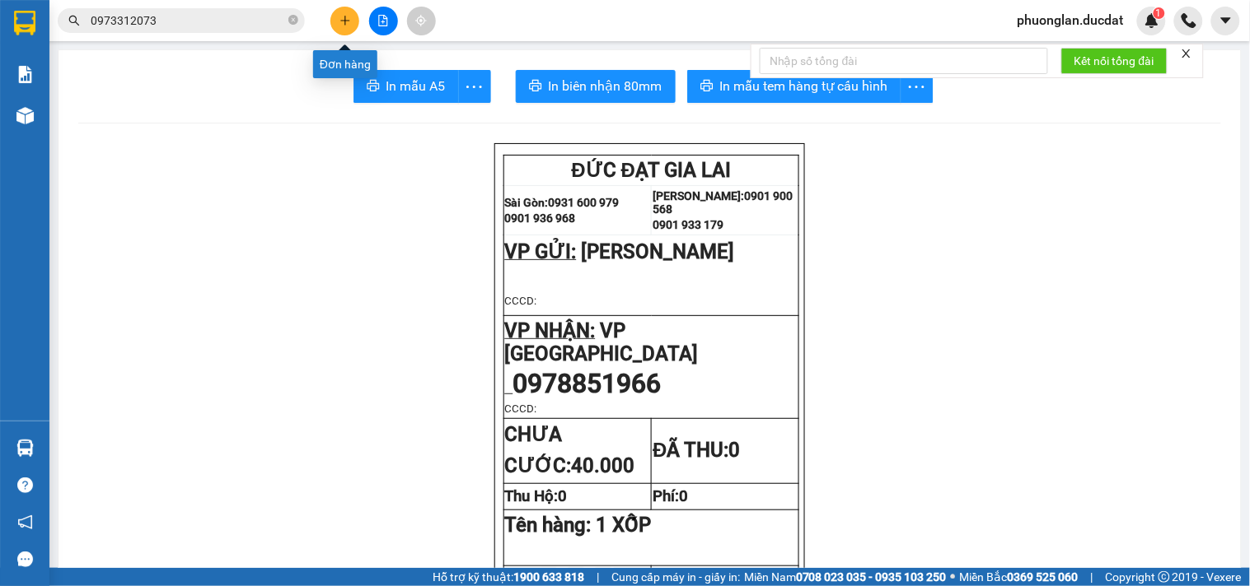
click at [342, 25] on icon "plus" at bounding box center [345, 21] width 12 height 12
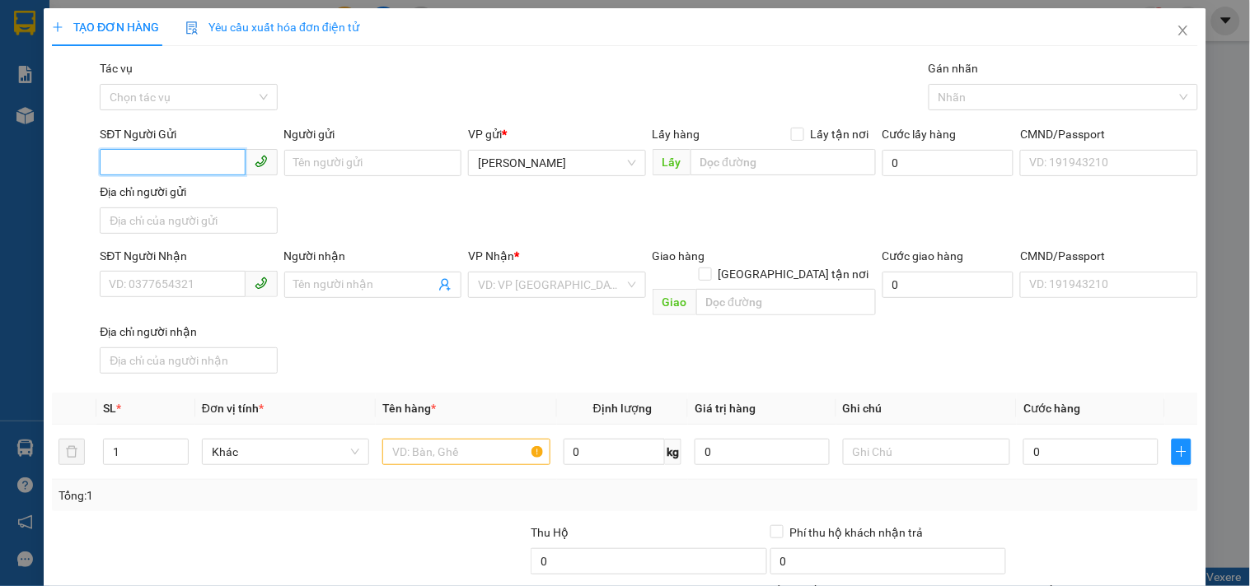
click at [203, 160] on input "SĐT Người Gửi" at bounding box center [172, 162] width 145 height 26
click at [133, 189] on div "0963520943 - KHANG" at bounding box center [187, 196] width 156 height 18
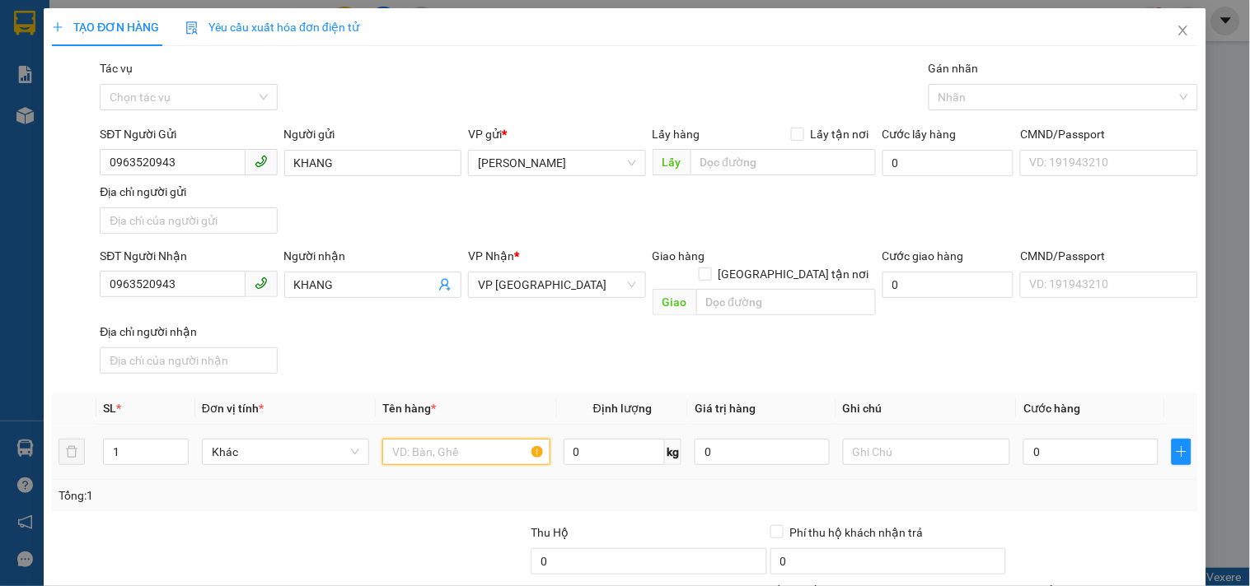
click at [451, 439] on input "text" at bounding box center [465, 452] width 167 height 26
click at [1075, 439] on input "0" at bounding box center [1090, 452] width 135 height 26
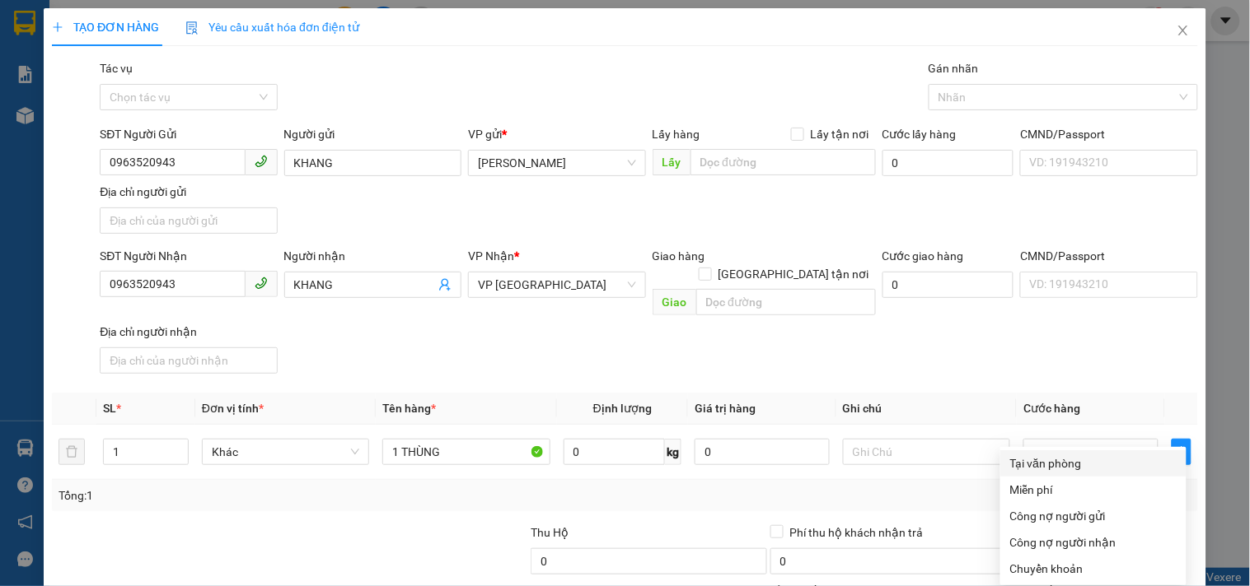
click at [1110, 455] on div "Tại văn phòng" at bounding box center [1093, 464] width 166 height 18
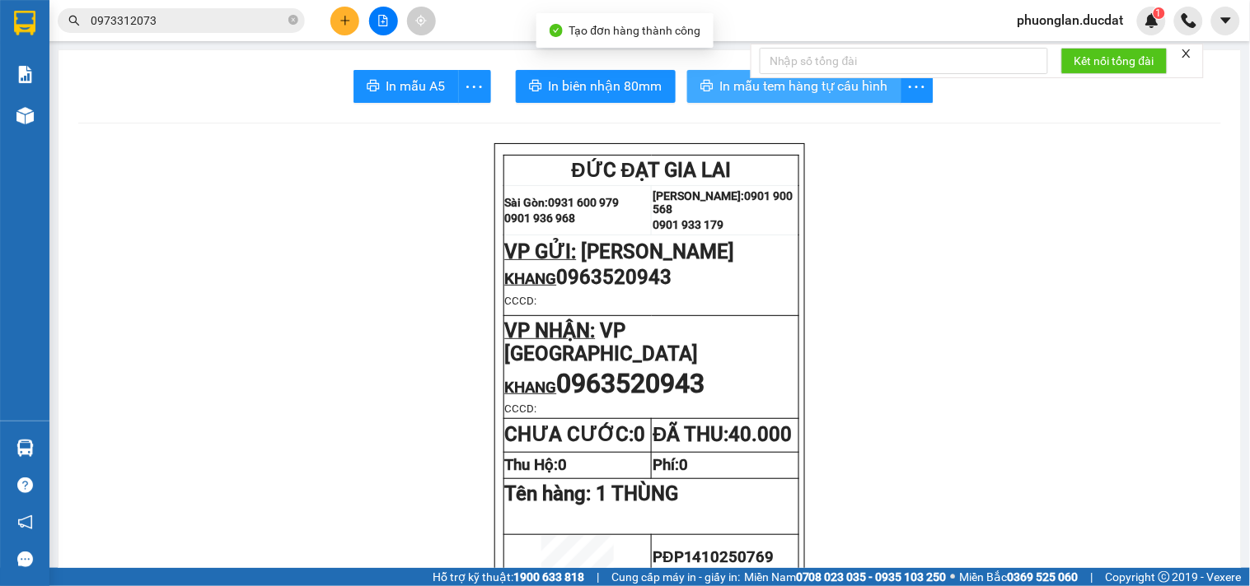
click at [818, 83] on span "In mẫu tem hàng tự cấu hình" at bounding box center [804, 86] width 168 height 21
click at [335, 20] on button at bounding box center [344, 21] width 29 height 29
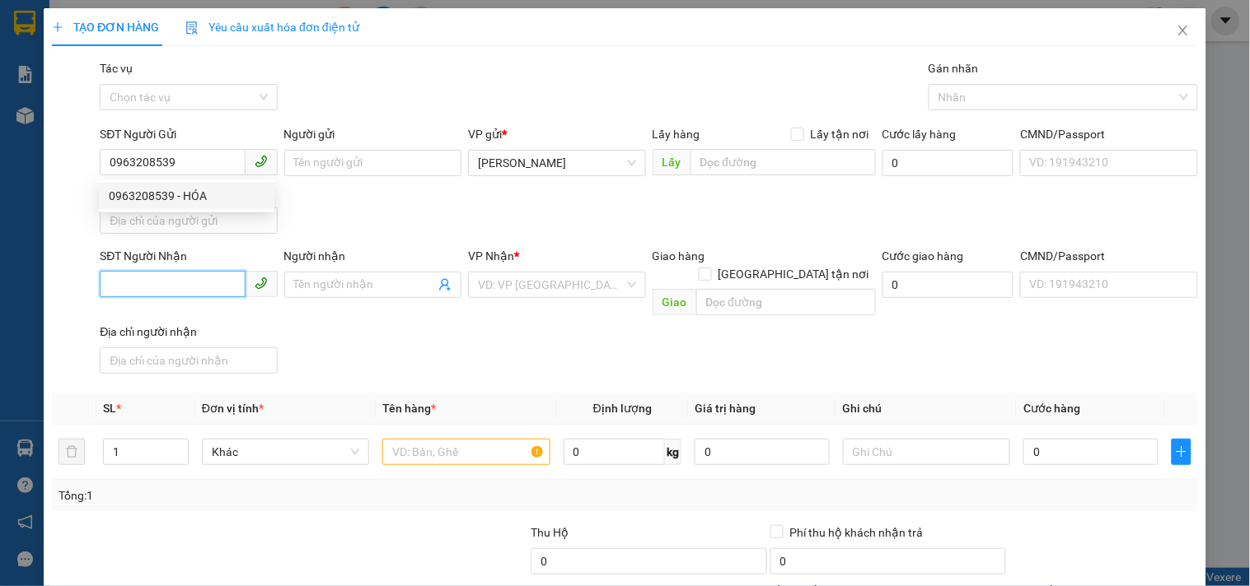
click at [185, 291] on input "SĐT Người Nhận" at bounding box center [172, 284] width 145 height 26
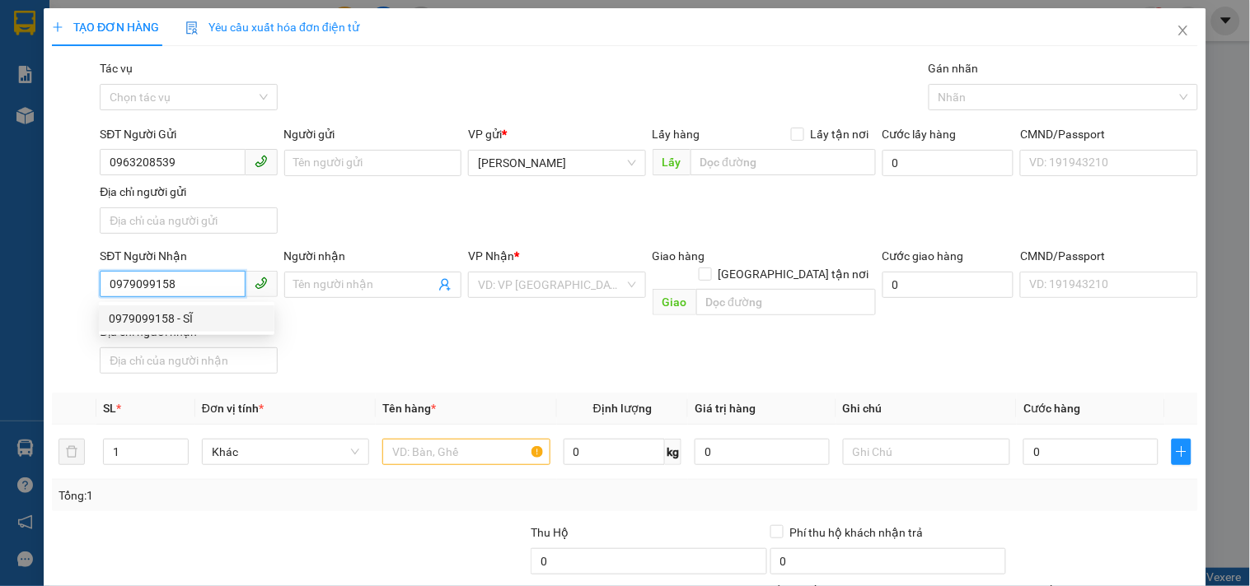
click at [171, 316] on div "0979099158 - SĨ" at bounding box center [187, 319] width 156 height 18
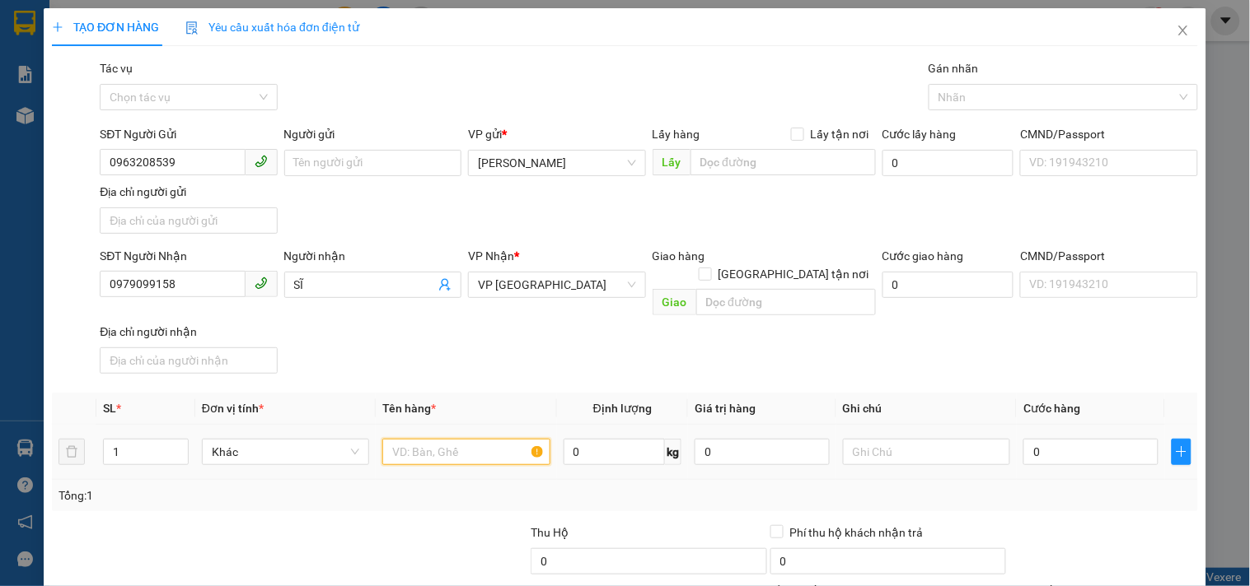
click at [455, 442] on input "text" at bounding box center [465, 452] width 167 height 26
click at [1098, 439] on input "0" at bounding box center [1090, 452] width 135 height 26
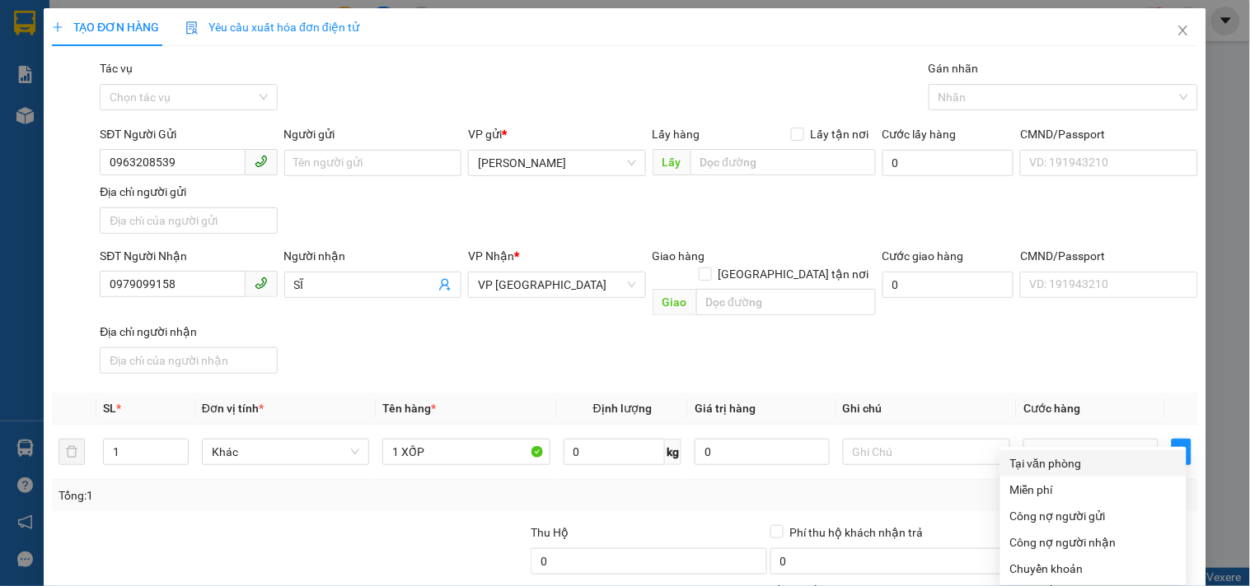
click at [1036, 455] on div "Tại văn phòng" at bounding box center [1093, 464] width 166 height 18
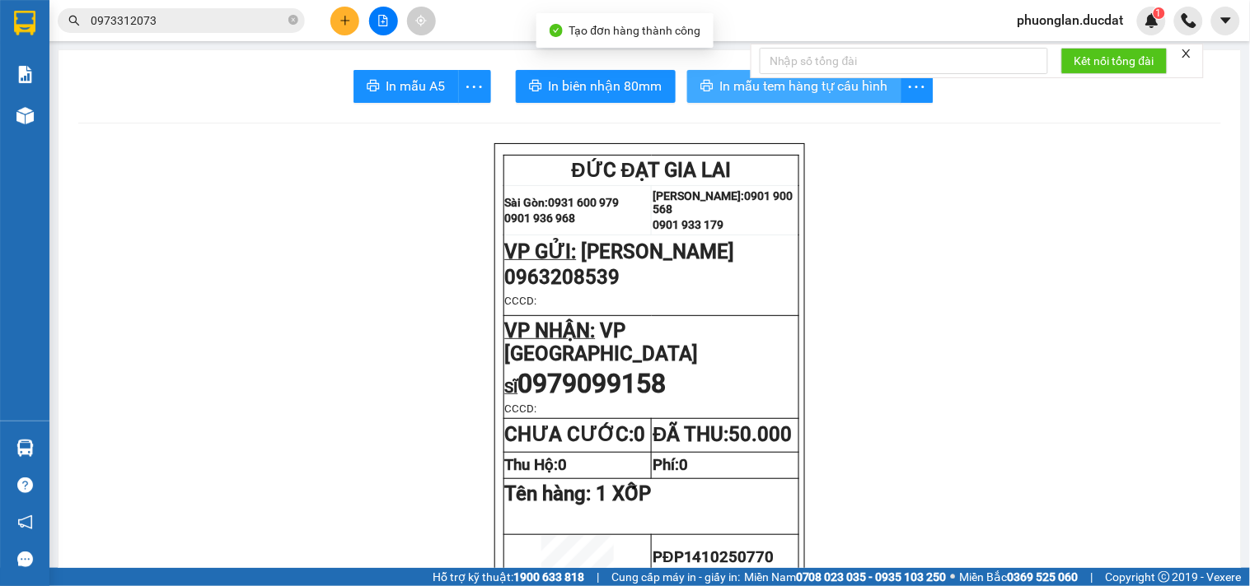
click at [828, 91] on span "In mẫu tem hàng tự cấu hình" at bounding box center [804, 86] width 168 height 21
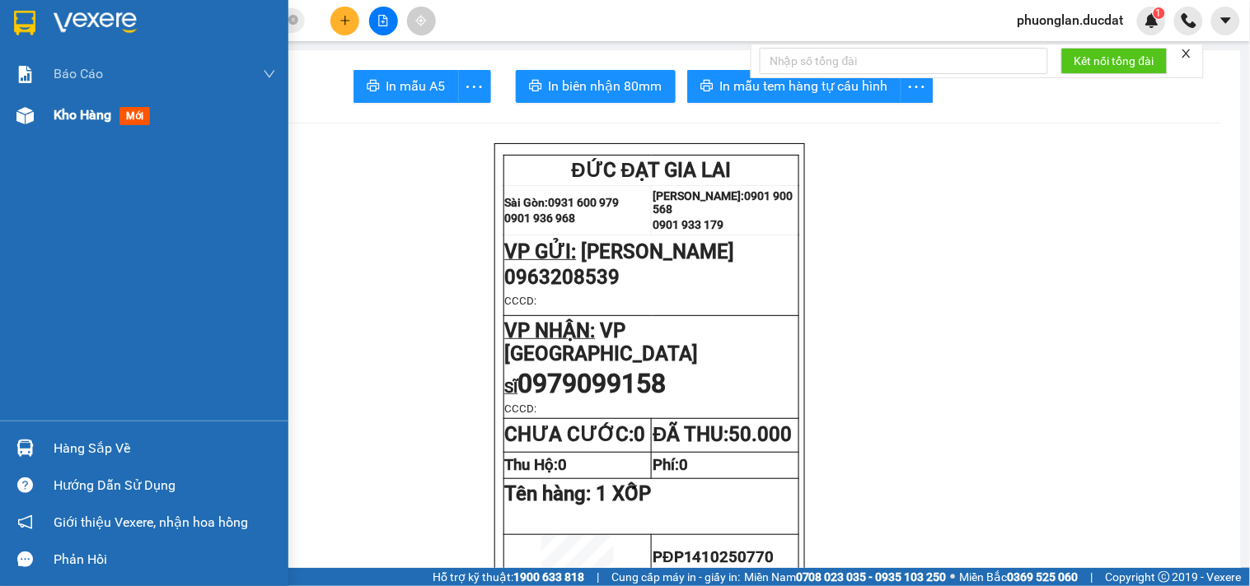
click at [63, 114] on span "Kho hàng" at bounding box center [83, 115] width 58 height 16
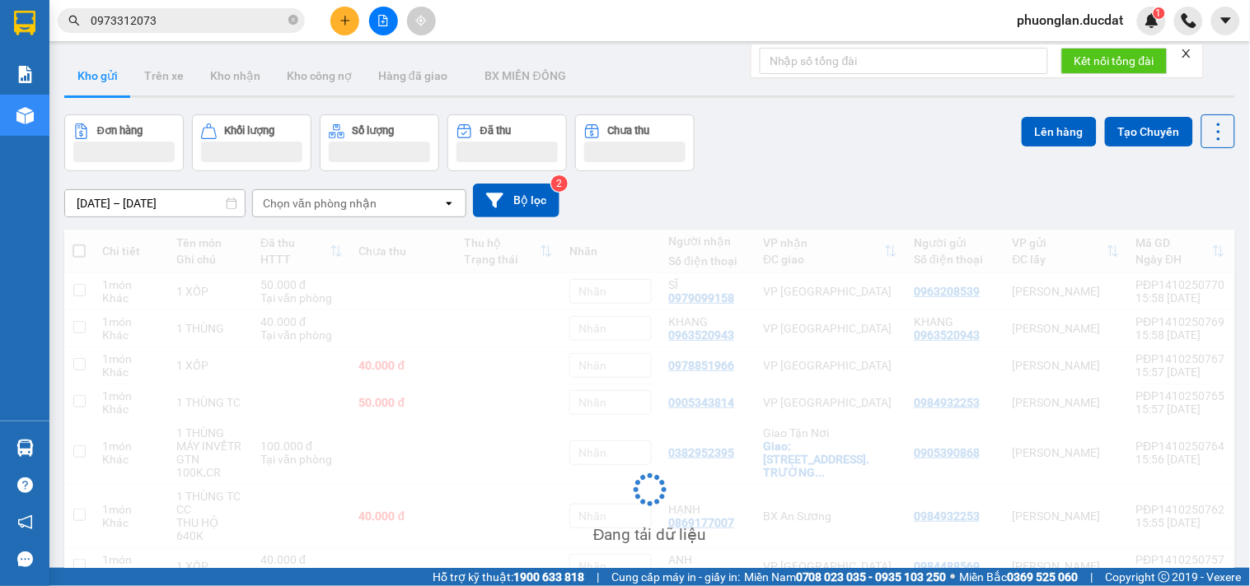
click at [335, 208] on div "Chọn văn phòng nhận" at bounding box center [320, 203] width 114 height 16
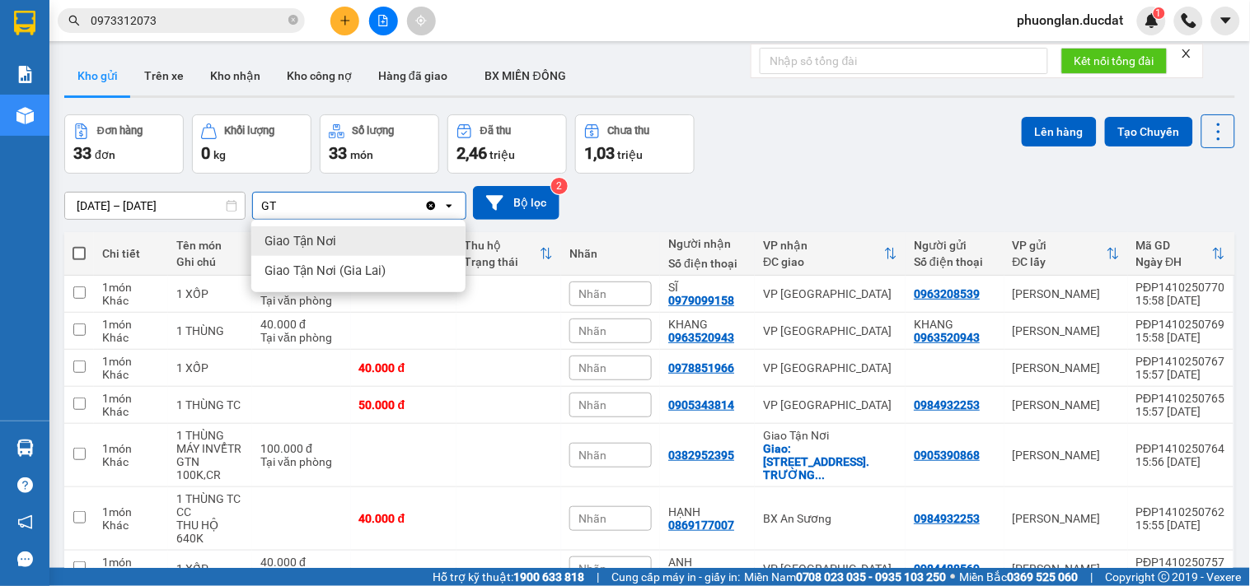
drag, startPoint x: 280, startPoint y: 196, endPoint x: 250, endPoint y: 199, distance: 29.8
click at [250, 199] on div "[DATE] – [DATE] Press the down arrow key to interact with the calendar and sele…" at bounding box center [649, 203] width 1170 height 34
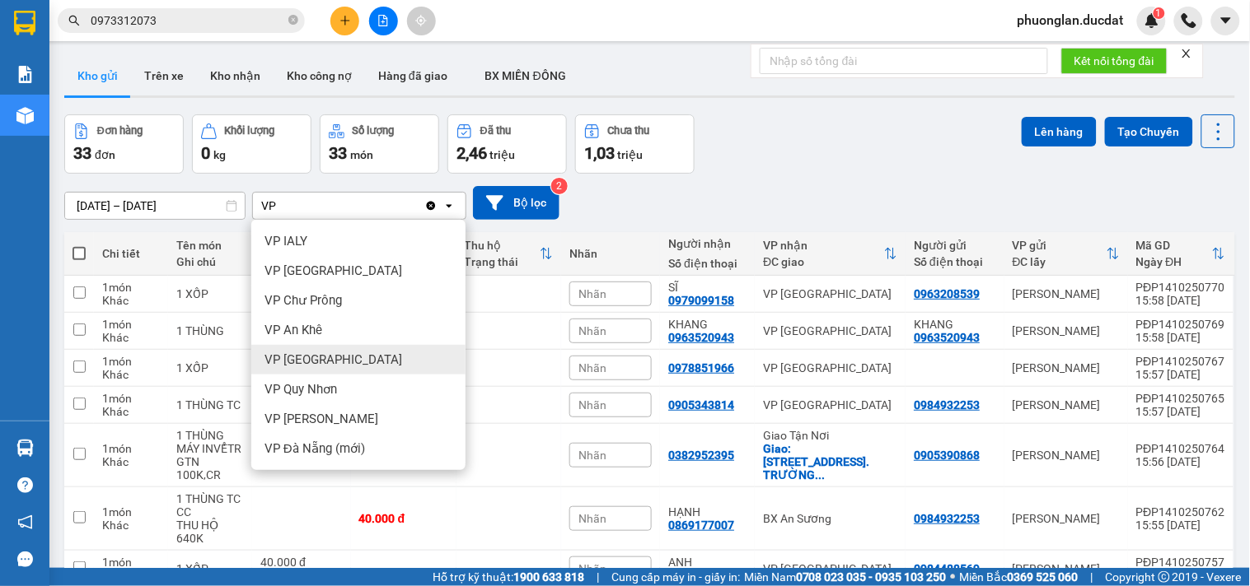
click at [307, 361] on span "VP [GEOGRAPHIC_DATA]" at bounding box center [333, 360] width 138 height 16
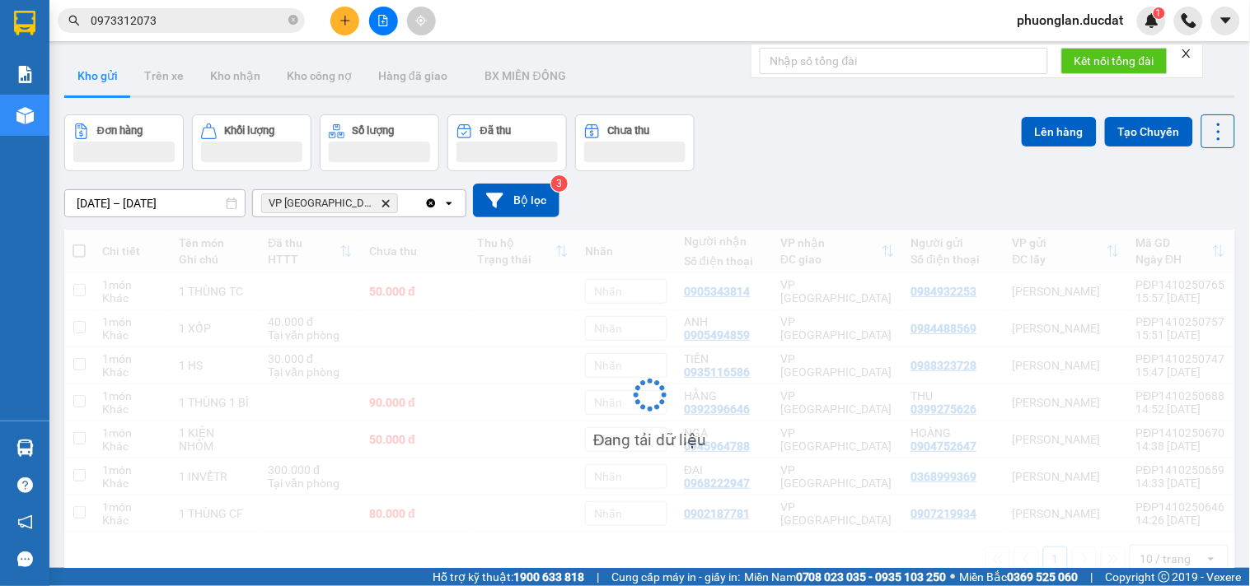
click at [369, 212] on div "VP [GEOGRAPHIC_DATA] Delete" at bounding box center [338, 203] width 171 height 26
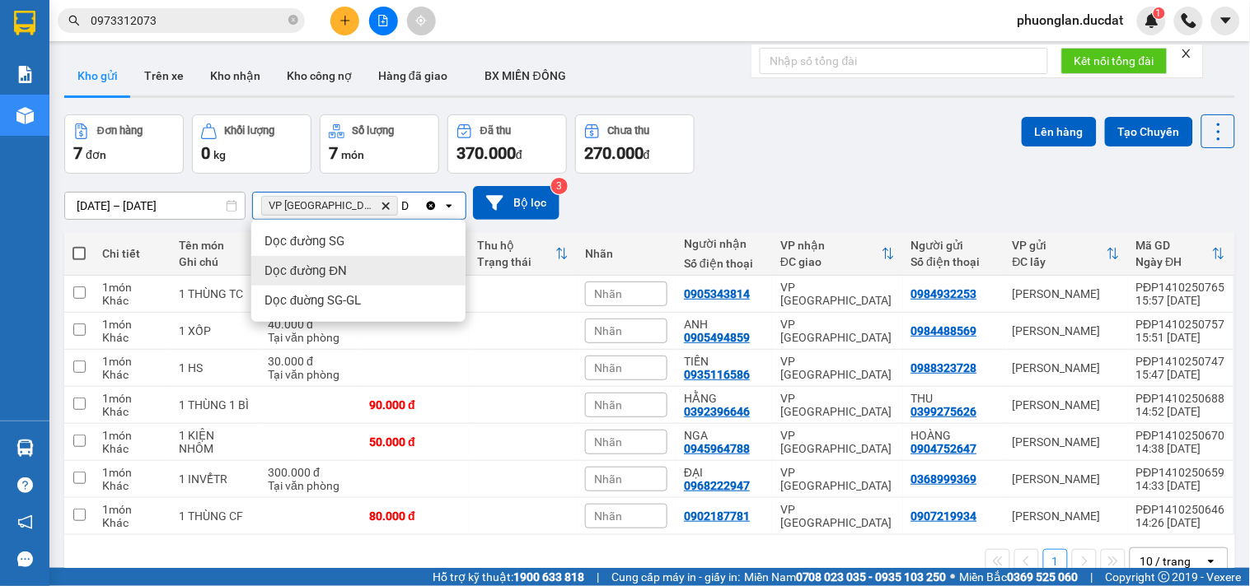
click at [344, 265] on span "Dọc đường ĐN" at bounding box center [305, 271] width 82 height 16
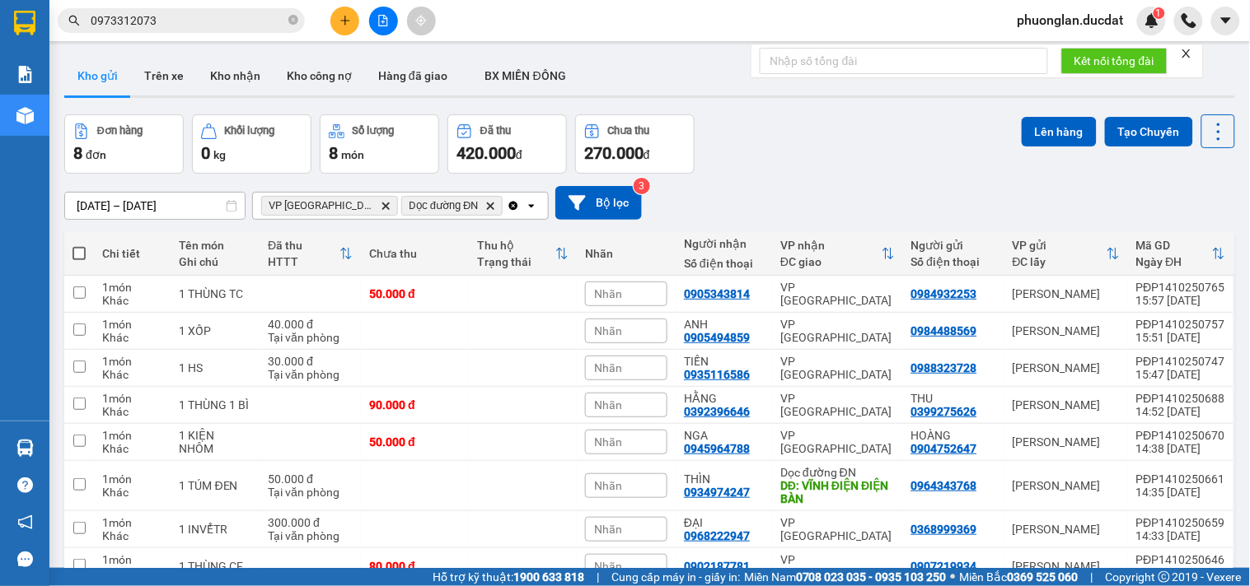
click at [355, 14] on button at bounding box center [344, 21] width 29 height 29
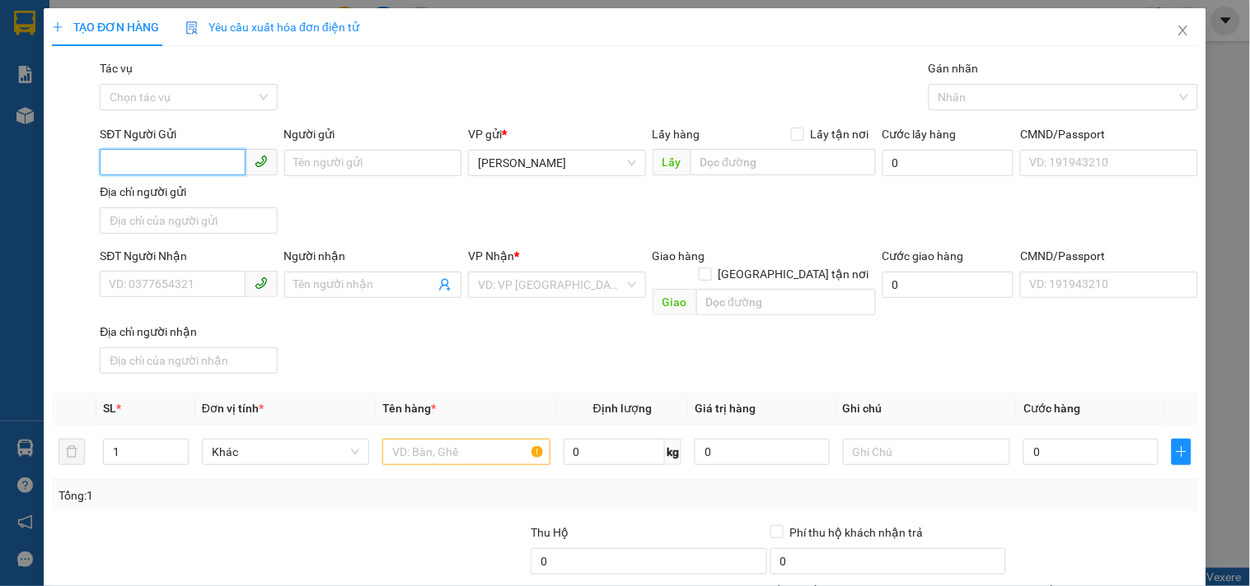
click at [195, 168] on input "SĐT Người Gửi" at bounding box center [172, 162] width 145 height 26
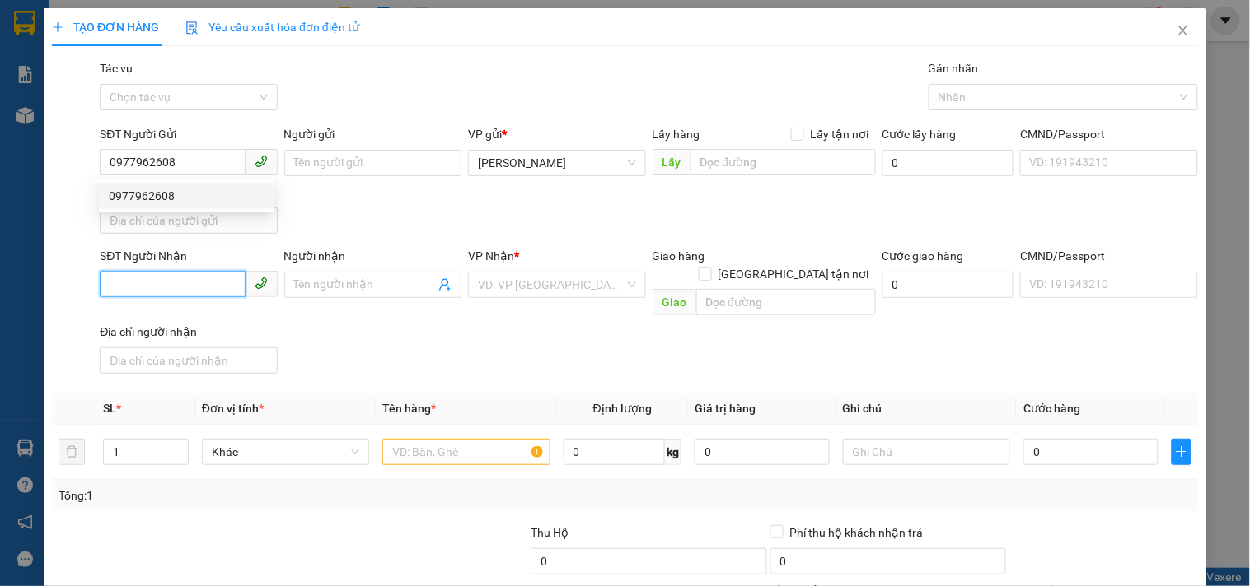
click at [191, 284] on input "SĐT Người Nhận" at bounding box center [172, 284] width 145 height 26
click at [132, 297] on input "0373609026" at bounding box center [172, 284] width 145 height 26
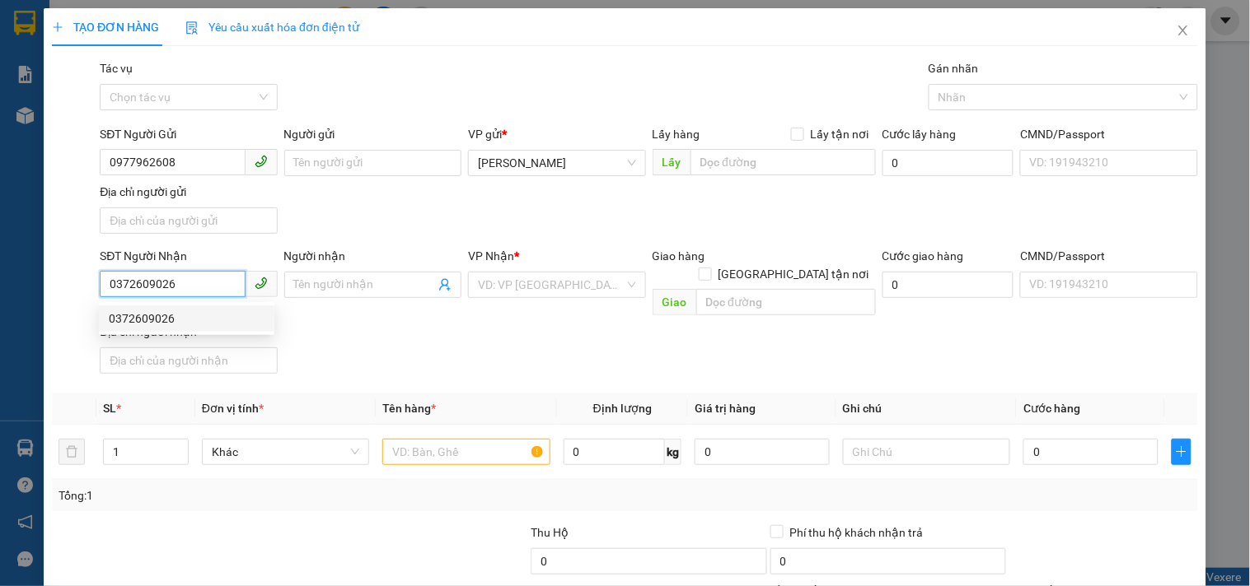
click at [140, 313] on div "0372609026" at bounding box center [187, 319] width 156 height 18
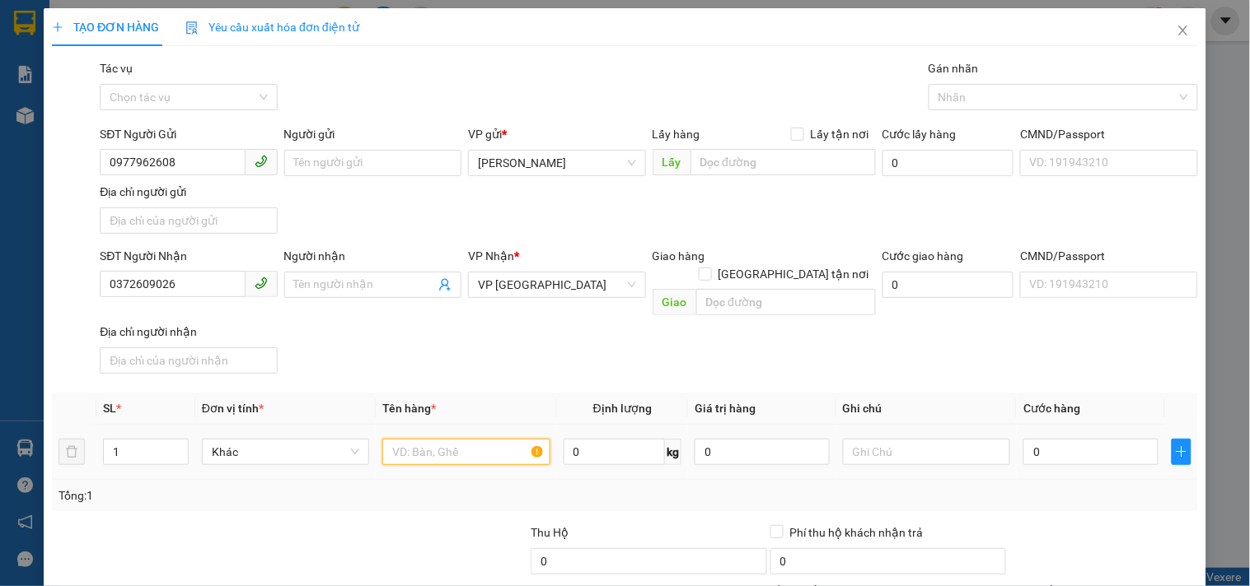
click at [433, 442] on input "text" at bounding box center [465, 452] width 167 height 26
click at [1040, 441] on input "0" at bounding box center [1090, 452] width 135 height 26
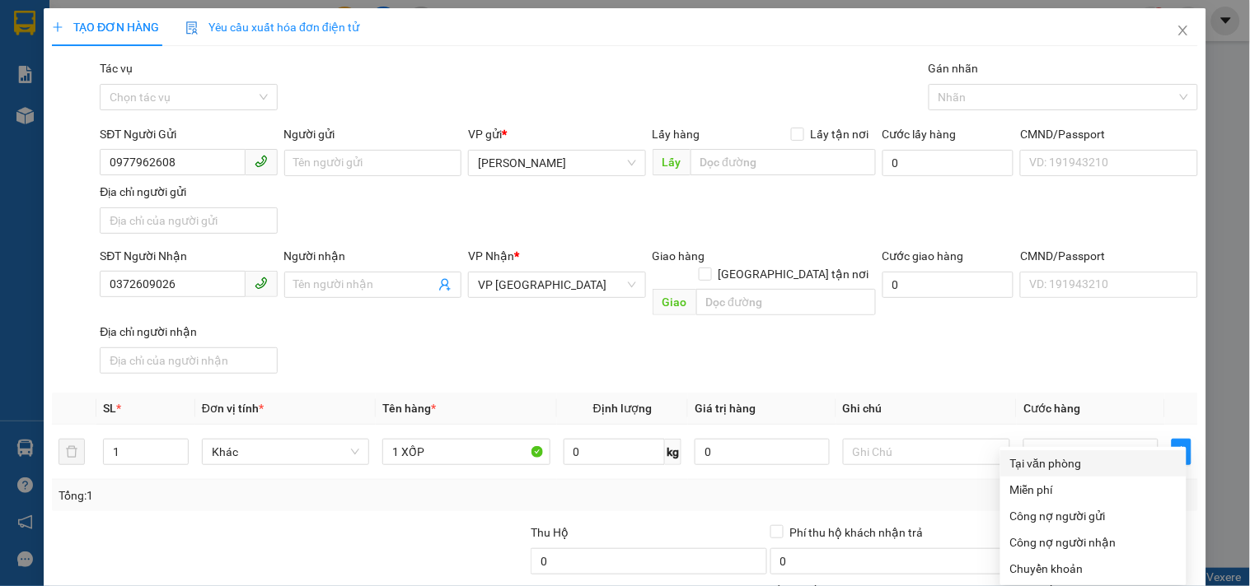
click at [1084, 455] on div "Tại văn phòng" at bounding box center [1093, 464] width 166 height 18
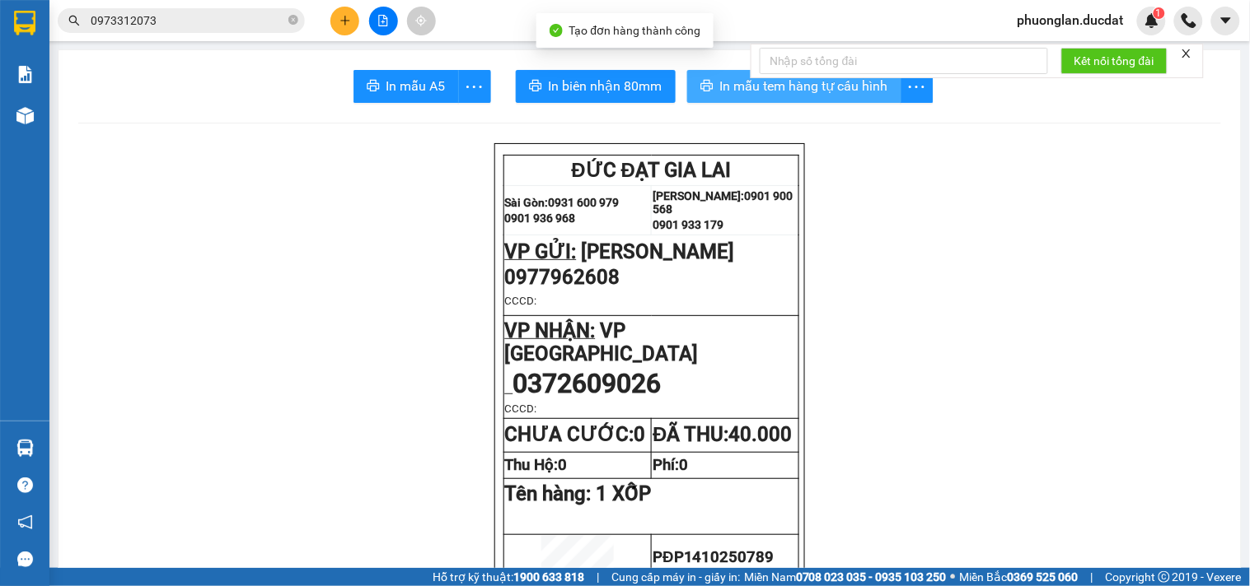
click at [801, 86] on span "In mẫu tem hàng tự cấu hình" at bounding box center [804, 86] width 168 height 21
click at [347, 27] on button at bounding box center [344, 21] width 29 height 29
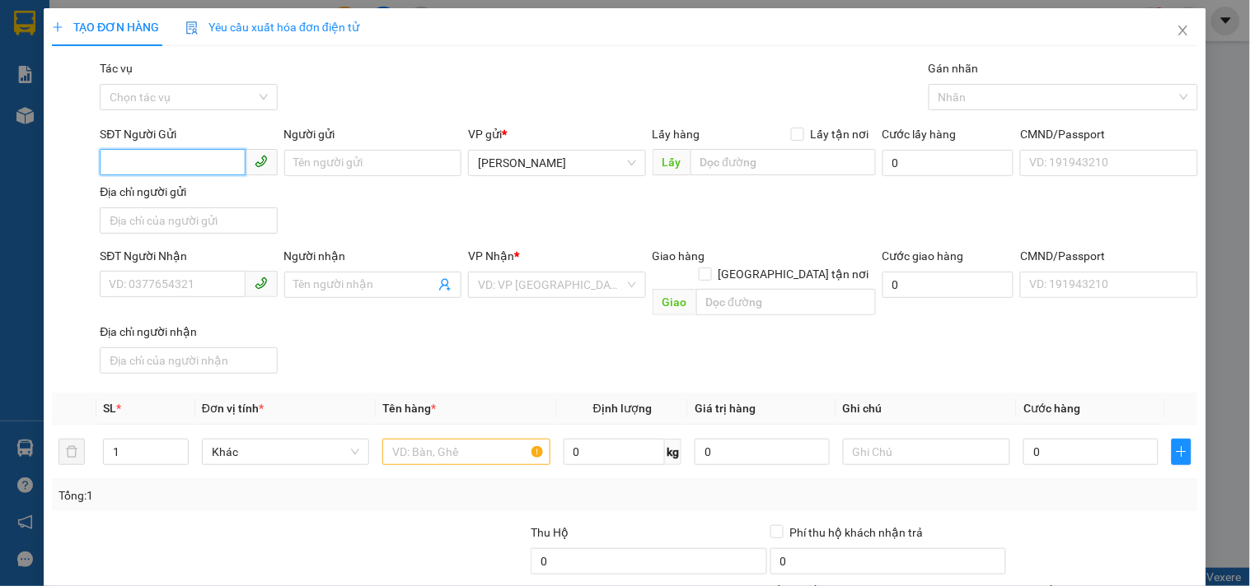
click at [221, 157] on input "SĐT Người Gửi" at bounding box center [172, 162] width 145 height 26
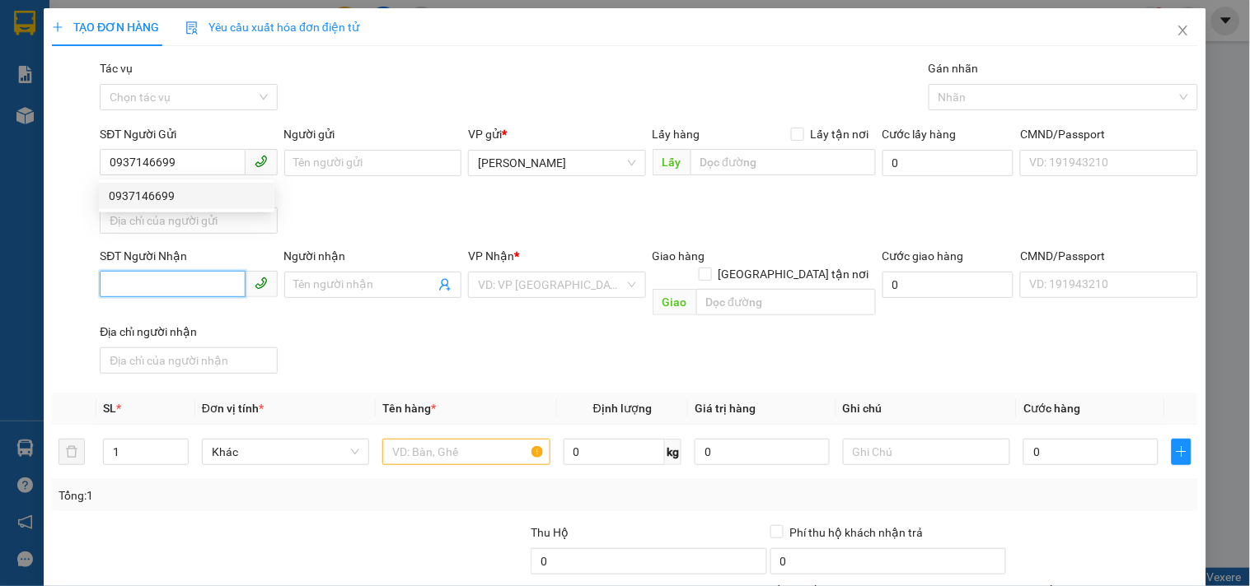
click at [206, 287] on input "SĐT Người Nhận" at bounding box center [172, 284] width 145 height 26
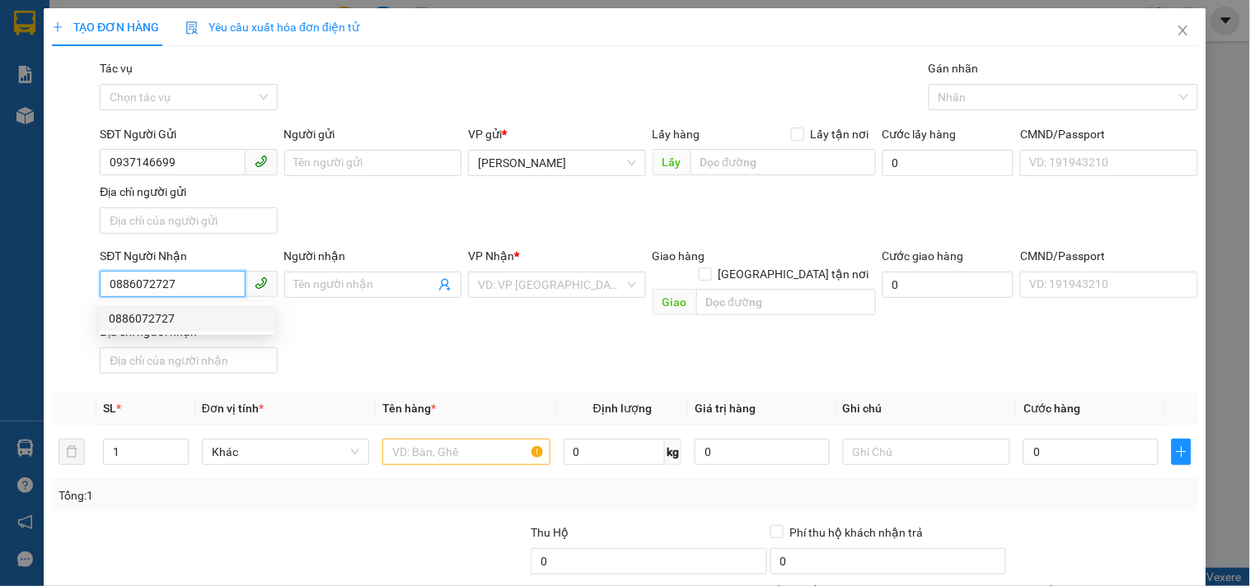
click at [158, 310] on div "0886072727" at bounding box center [187, 319] width 156 height 18
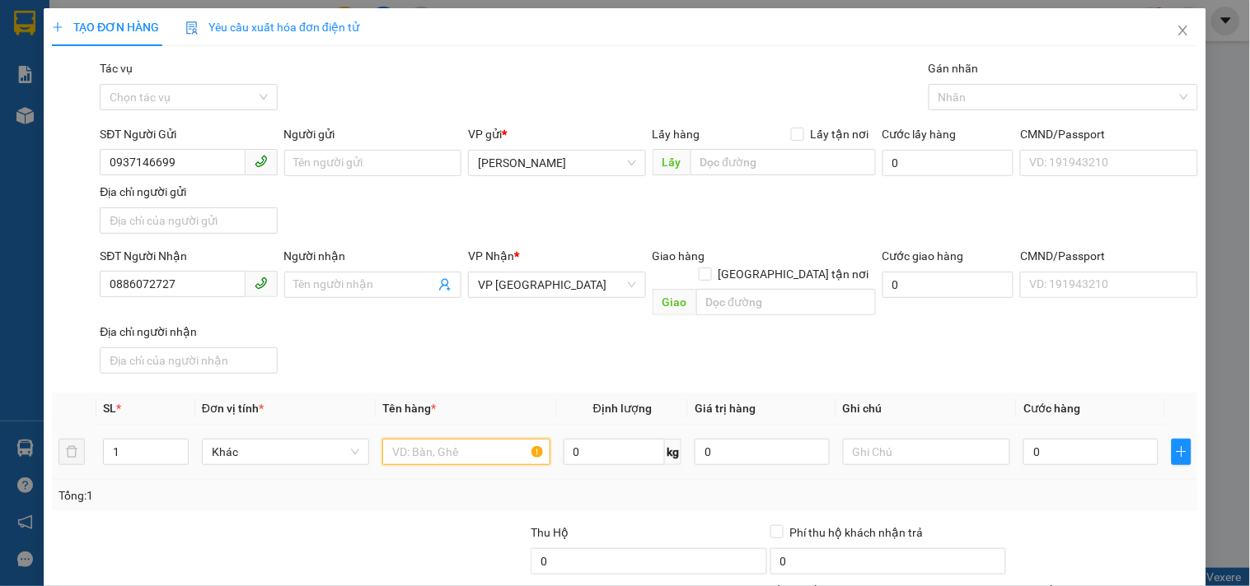
click at [402, 439] on input "text" at bounding box center [465, 452] width 167 height 26
click at [1039, 439] on input "0" at bounding box center [1090, 452] width 135 height 26
drag, startPoint x: 188, startPoint y: 273, endPoint x: 22, endPoint y: 277, distance: 165.6
click at [22, 277] on div "TẠO ĐƠN HÀNG Yêu cầu xuất hóa đơn điện tử Transit Pickup Surcharge Ids Transit …" at bounding box center [625, 293] width 1250 height 586
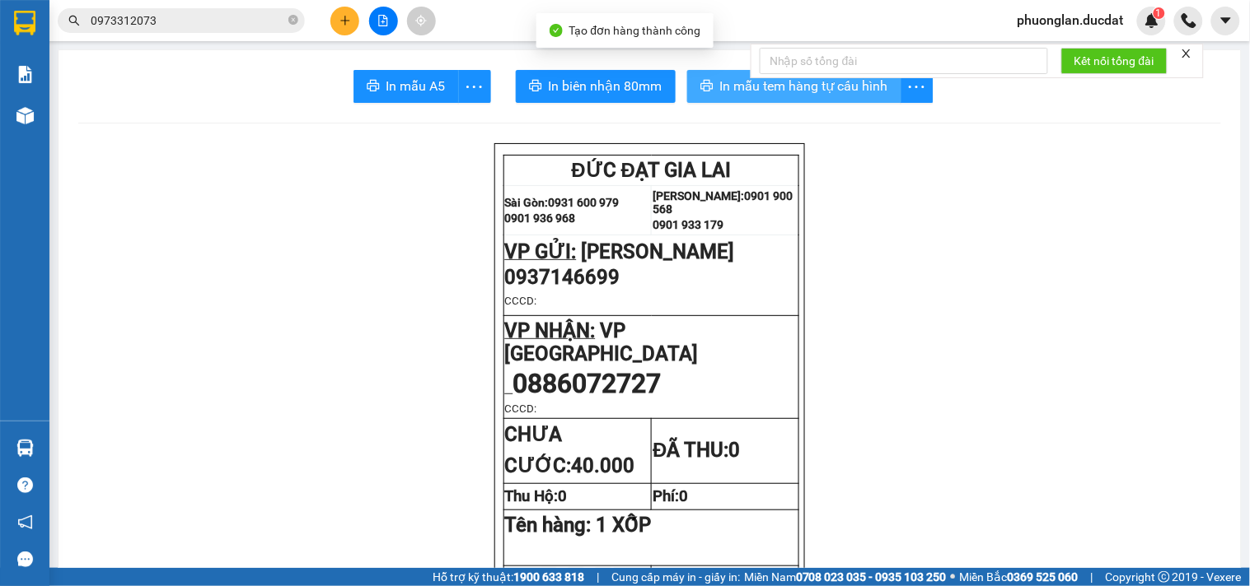
click at [849, 93] on span "In mẫu tem hàng tự cấu hình" at bounding box center [804, 86] width 168 height 21
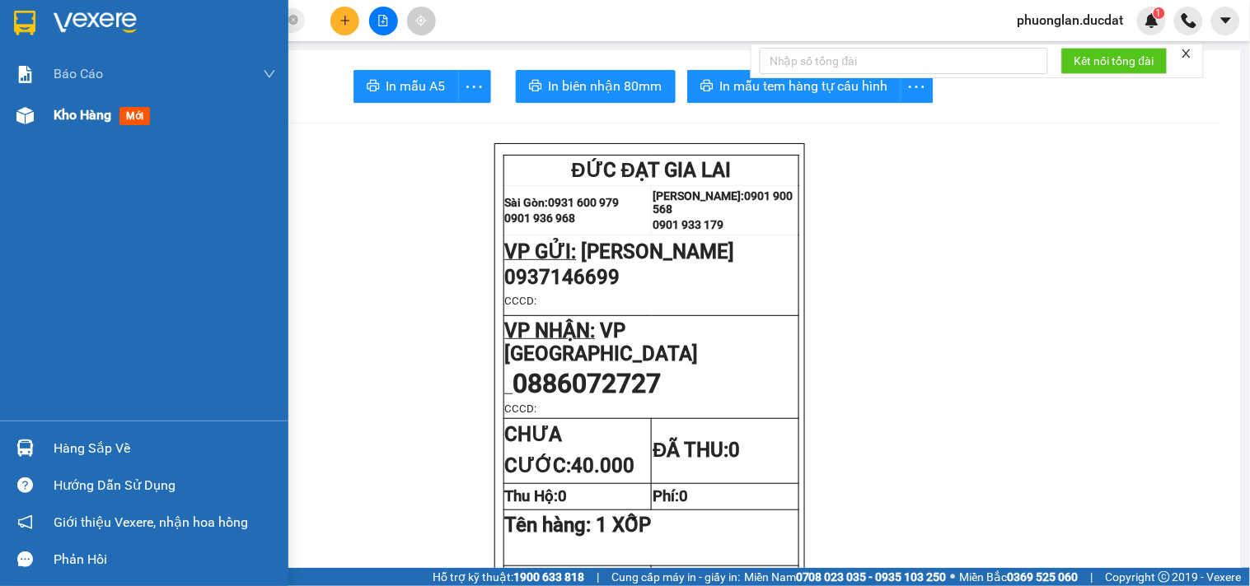
click at [86, 118] on span "Kho hàng" at bounding box center [83, 115] width 58 height 16
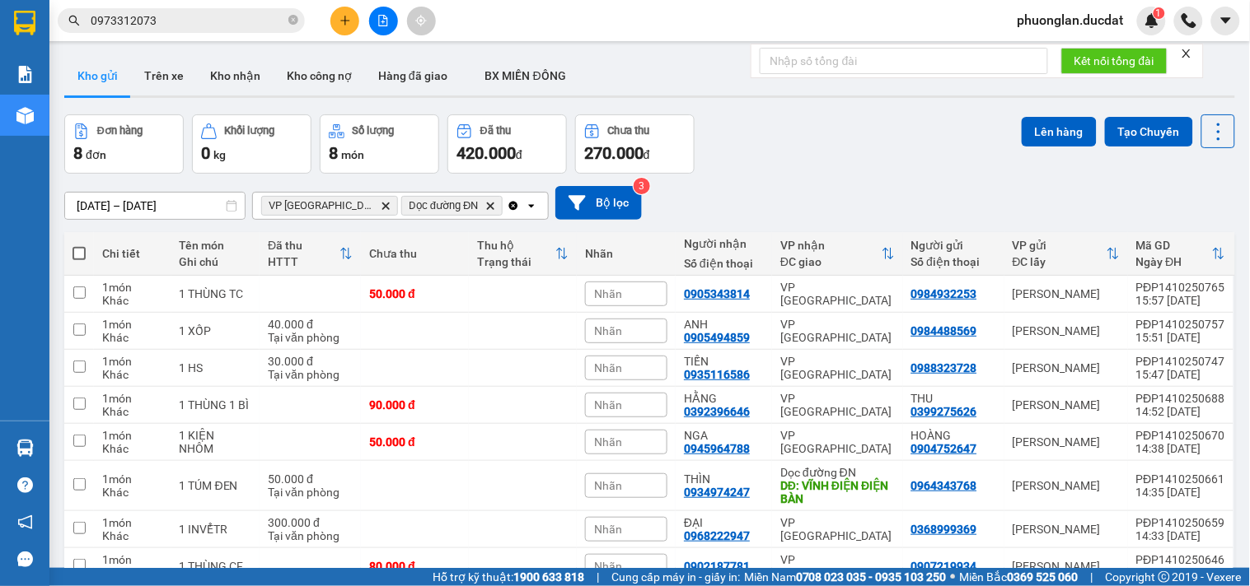
click at [507, 202] on icon "Clear all" at bounding box center [513, 205] width 13 height 13
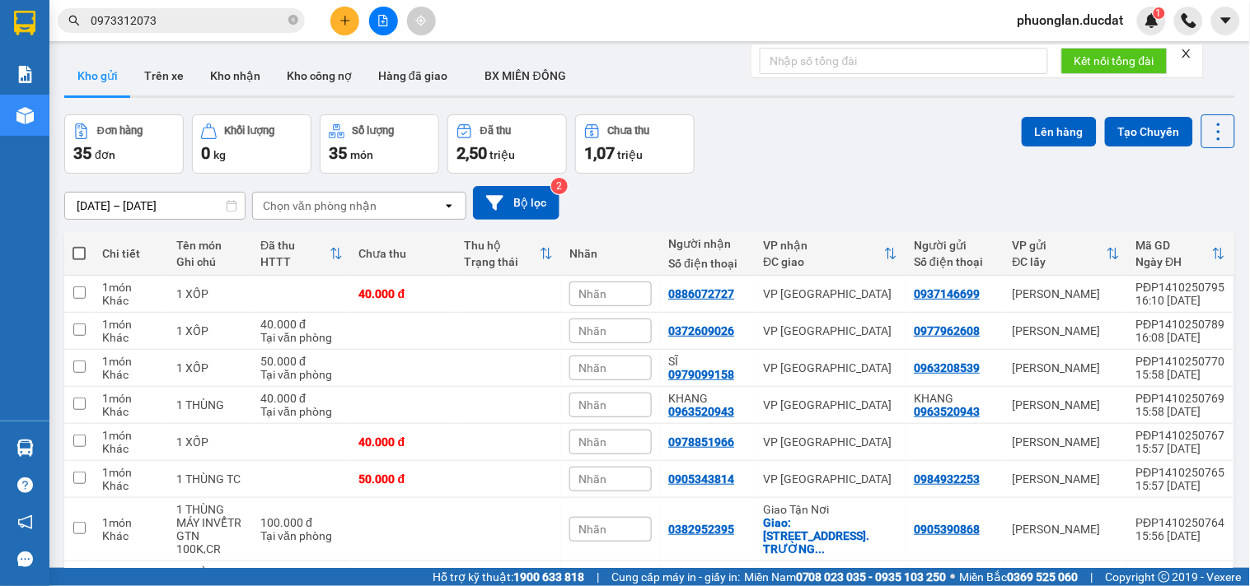
click at [356, 203] on div "Chọn văn phòng nhận" at bounding box center [320, 206] width 114 height 16
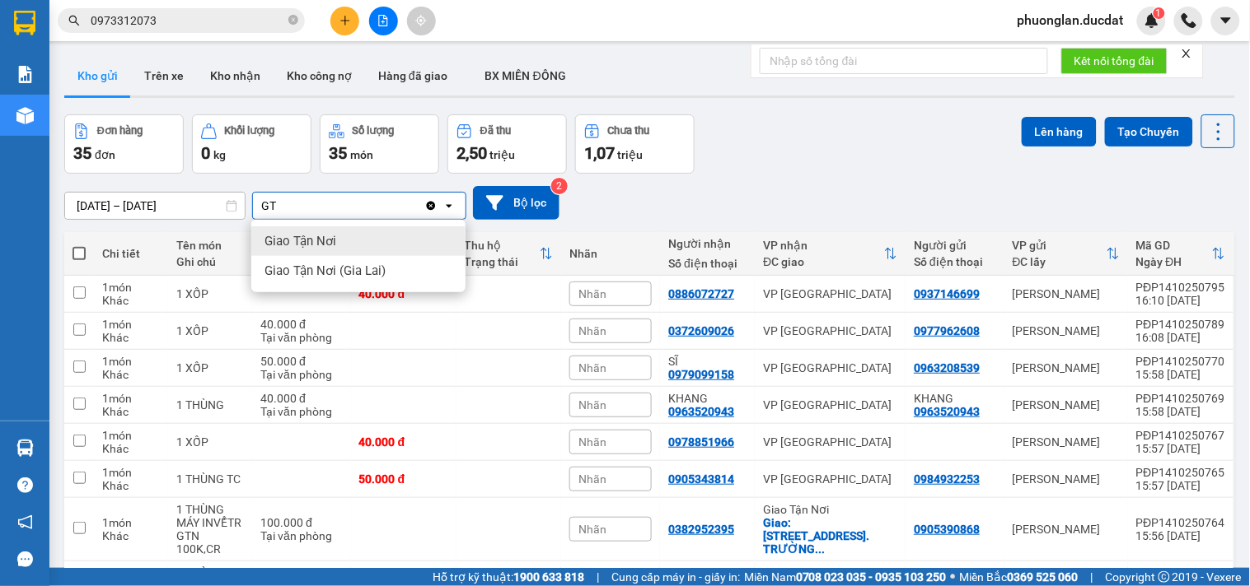
click at [342, 241] on div "Giao Tận Nơi" at bounding box center [358, 242] width 214 height 30
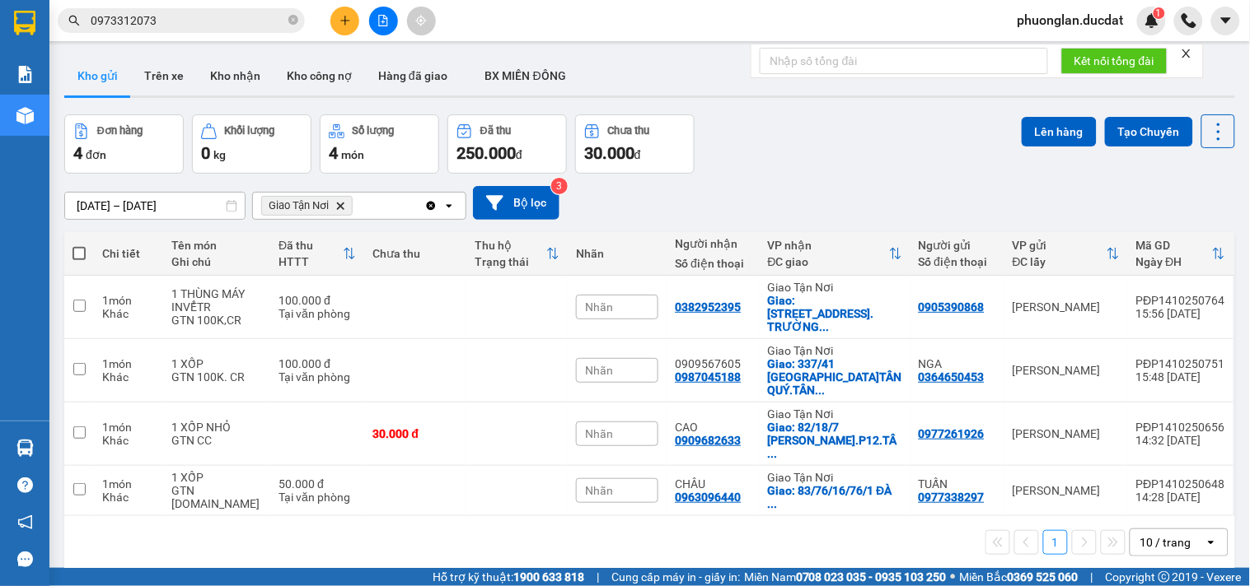
click at [1140, 530] on div "10 / trang" at bounding box center [1167, 543] width 74 height 26
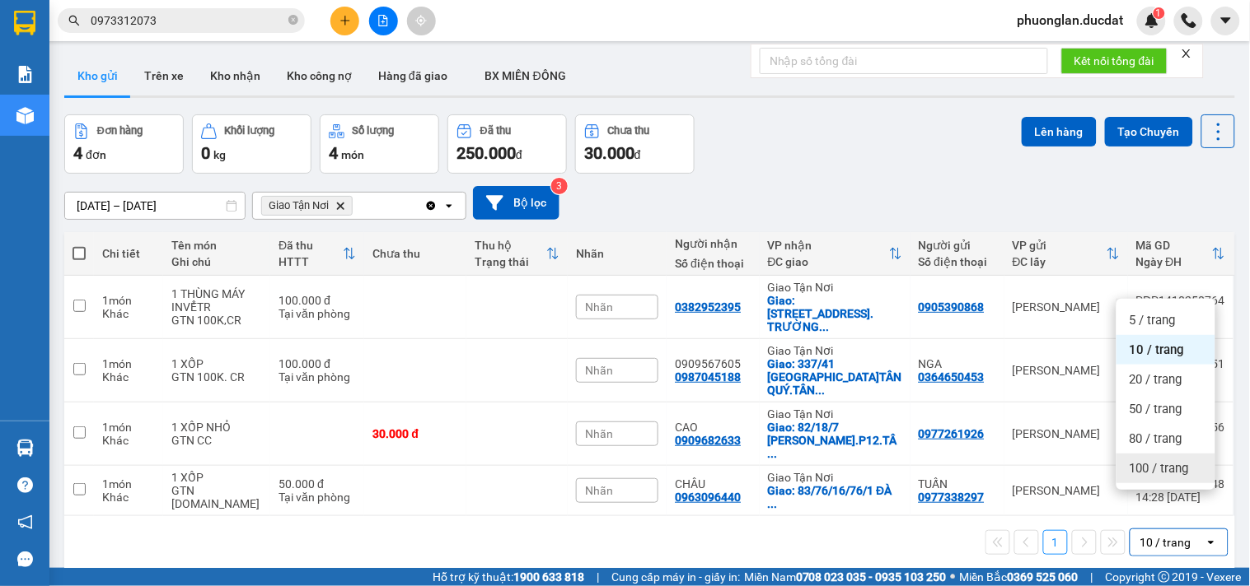
click at [1164, 471] on span "100 / trang" at bounding box center [1158, 468] width 59 height 16
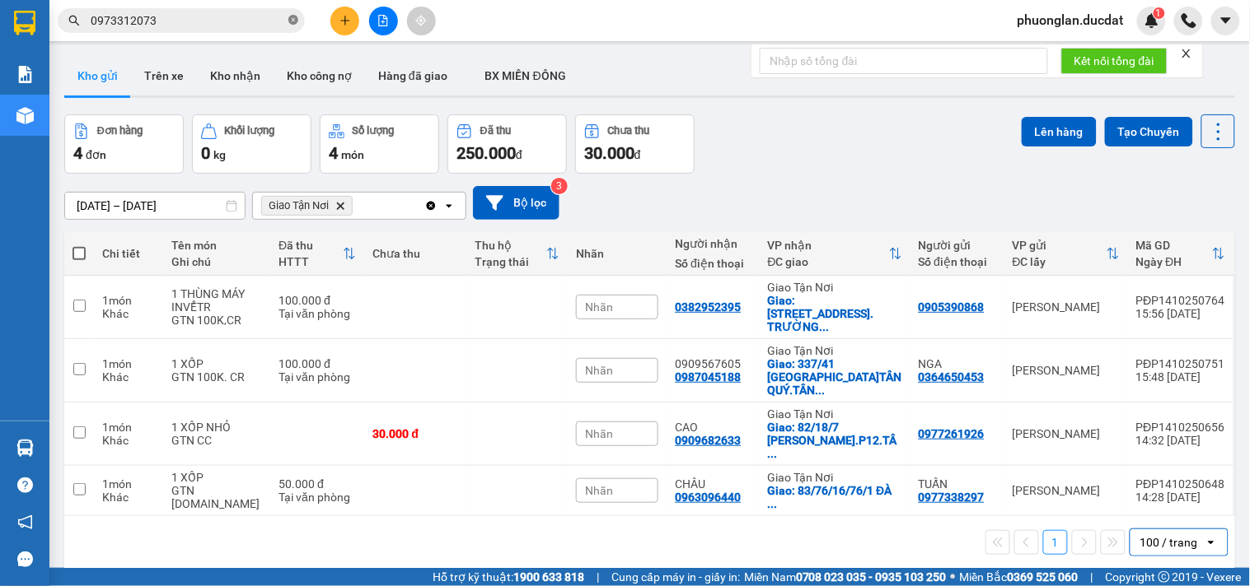
click at [291, 18] on icon "close-circle" at bounding box center [293, 20] width 10 height 10
click at [217, 30] on span at bounding box center [181, 20] width 247 height 25
click at [217, 29] on input "text" at bounding box center [188, 21] width 194 height 18
click at [258, 20] on input "text" at bounding box center [188, 21] width 194 height 18
click at [427, 207] on icon "Clear all" at bounding box center [431, 205] width 9 height 9
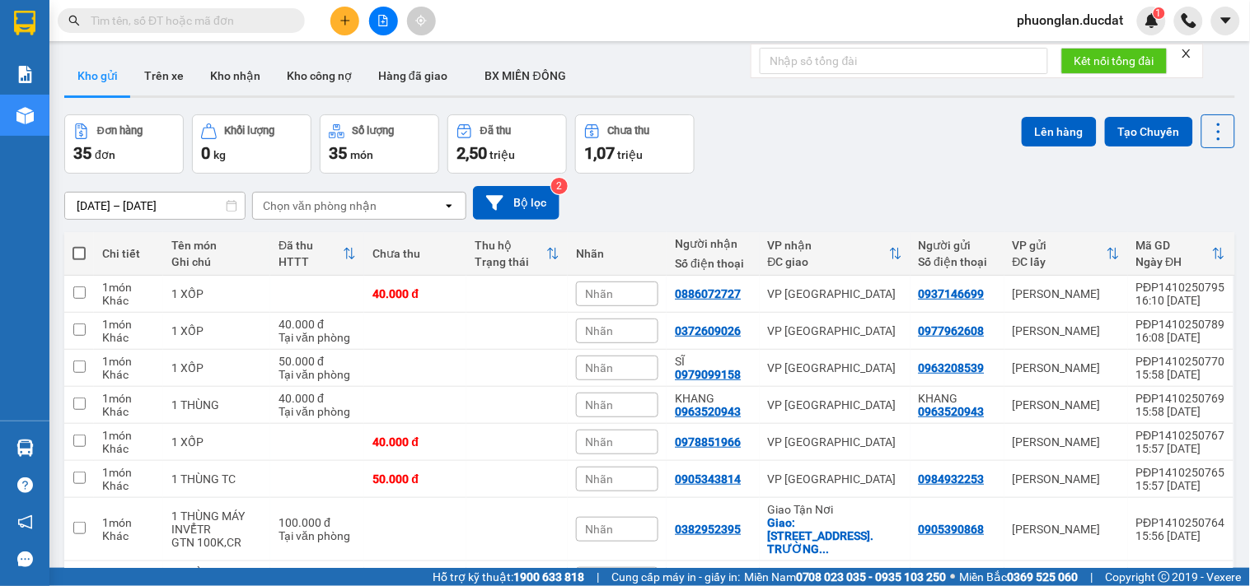
click at [341, 27] on button at bounding box center [344, 21] width 29 height 29
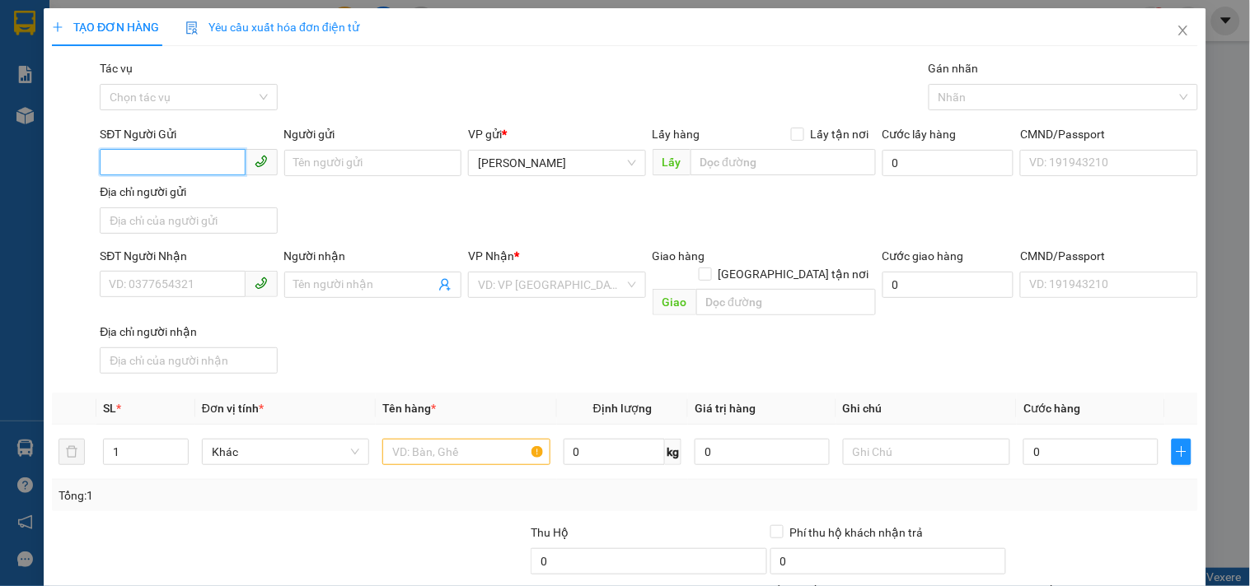
click at [211, 160] on input "SĐT Người Gửi" at bounding box center [172, 162] width 145 height 26
click at [198, 187] on div "0702677487" at bounding box center [187, 196] width 156 height 18
click at [439, 439] on input "text" at bounding box center [465, 452] width 167 height 26
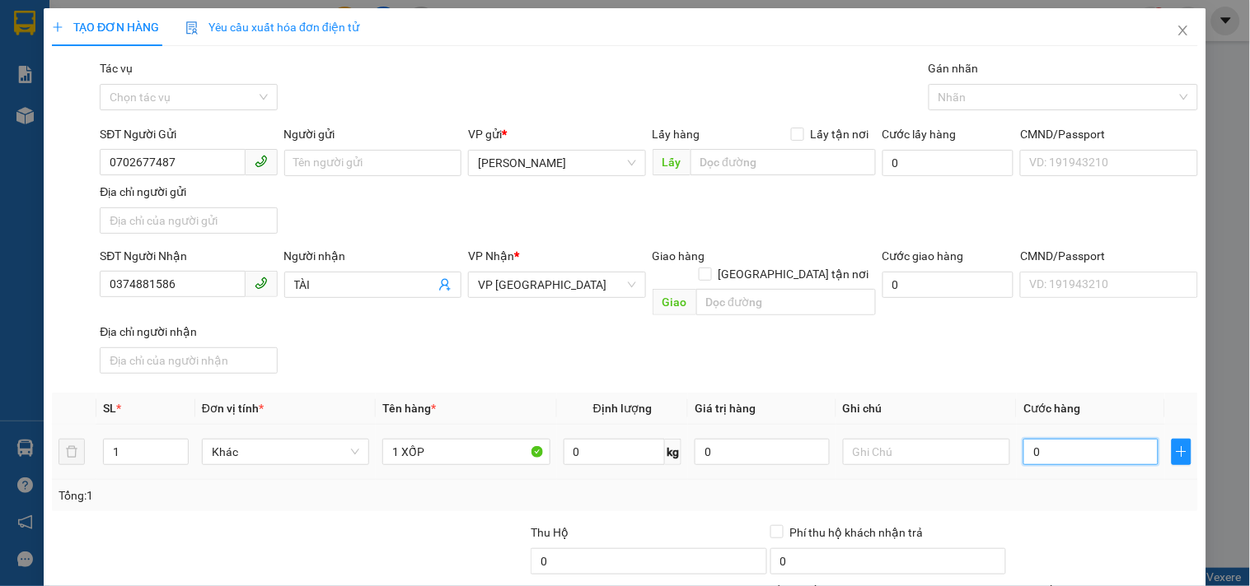
click at [1038, 439] on input "0" at bounding box center [1090, 452] width 135 height 26
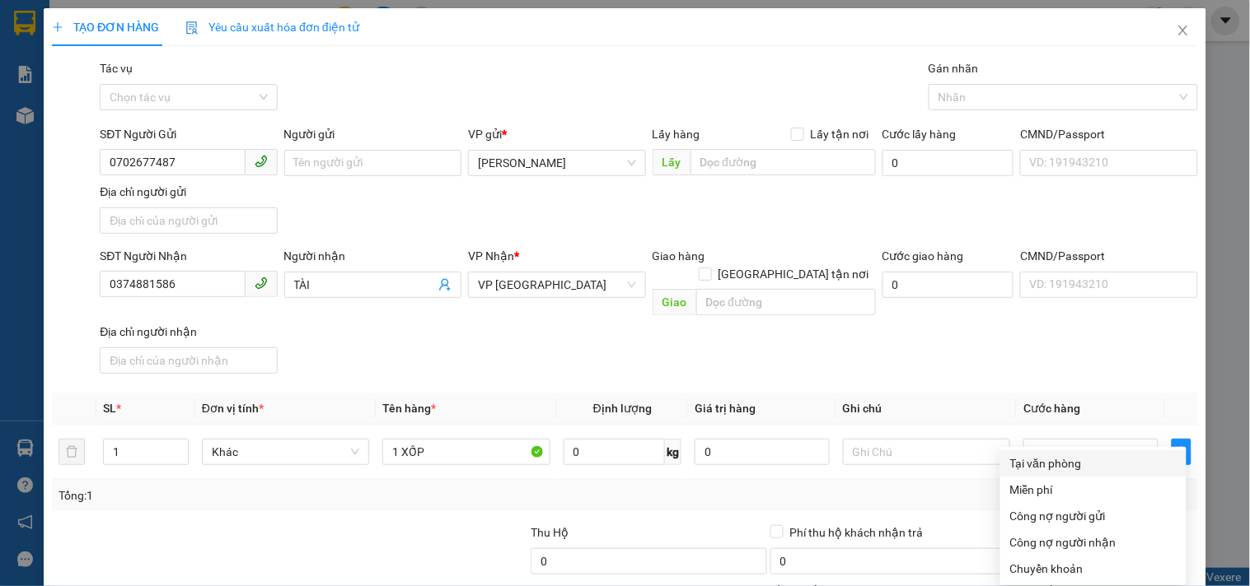
click at [1054, 455] on div "Tại văn phòng" at bounding box center [1093, 464] width 166 height 18
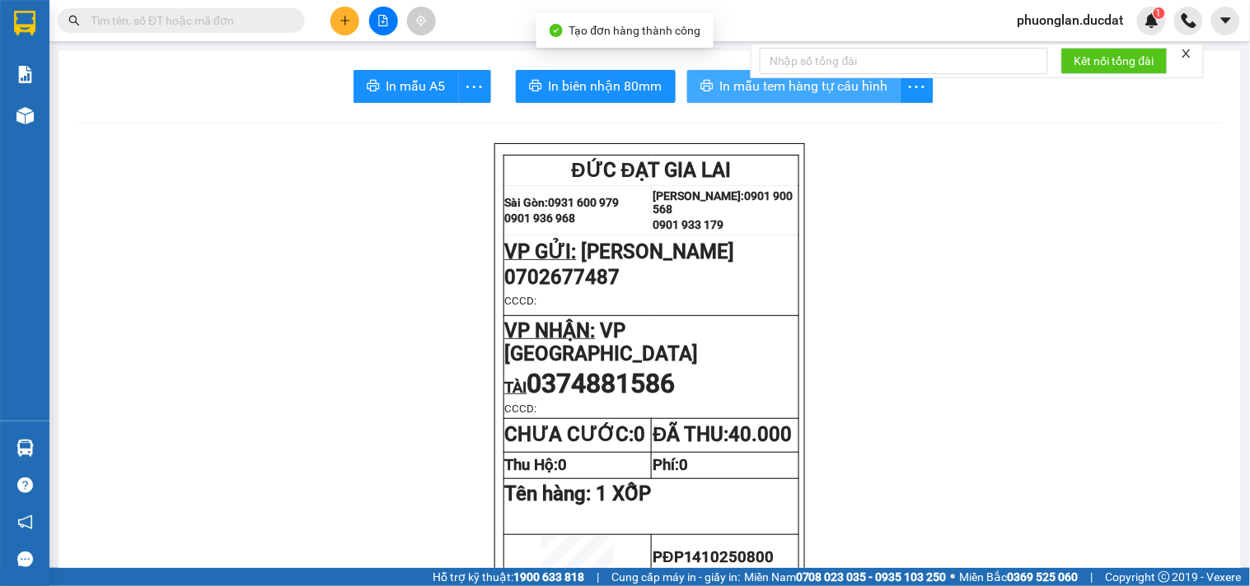
drag, startPoint x: 817, startPoint y: 110, endPoint x: 825, endPoint y: 91, distance: 20.3
click at [825, 91] on span "In mẫu tem hàng tự cấu hình" at bounding box center [804, 86] width 168 height 21
click at [245, 22] on input "text" at bounding box center [188, 21] width 194 height 18
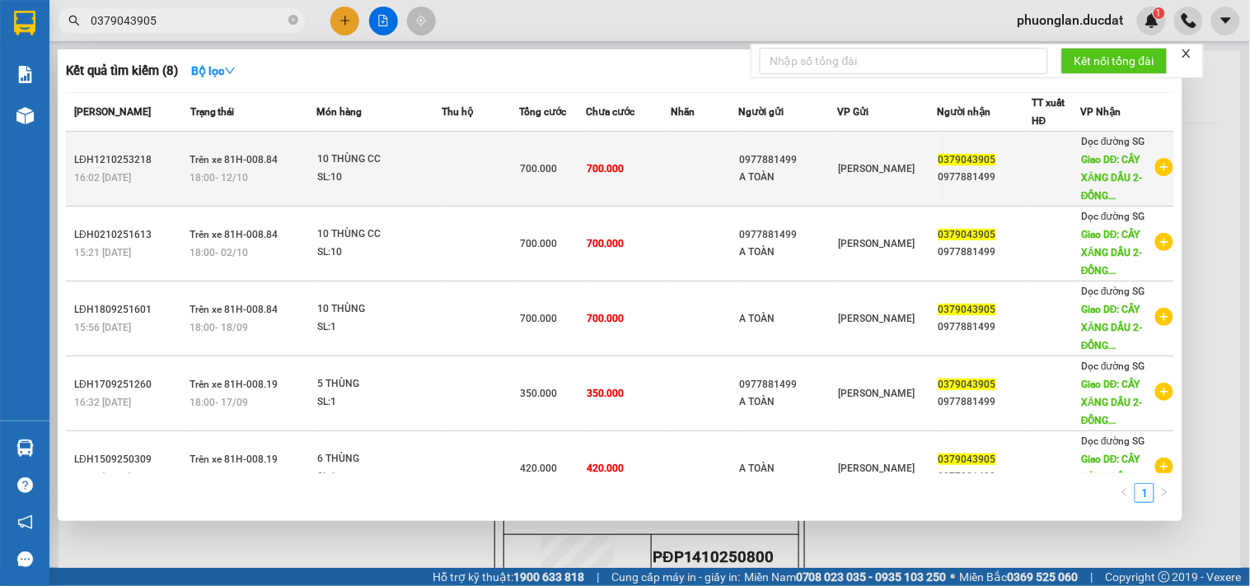
click at [473, 181] on td at bounding box center [479, 169] width 77 height 75
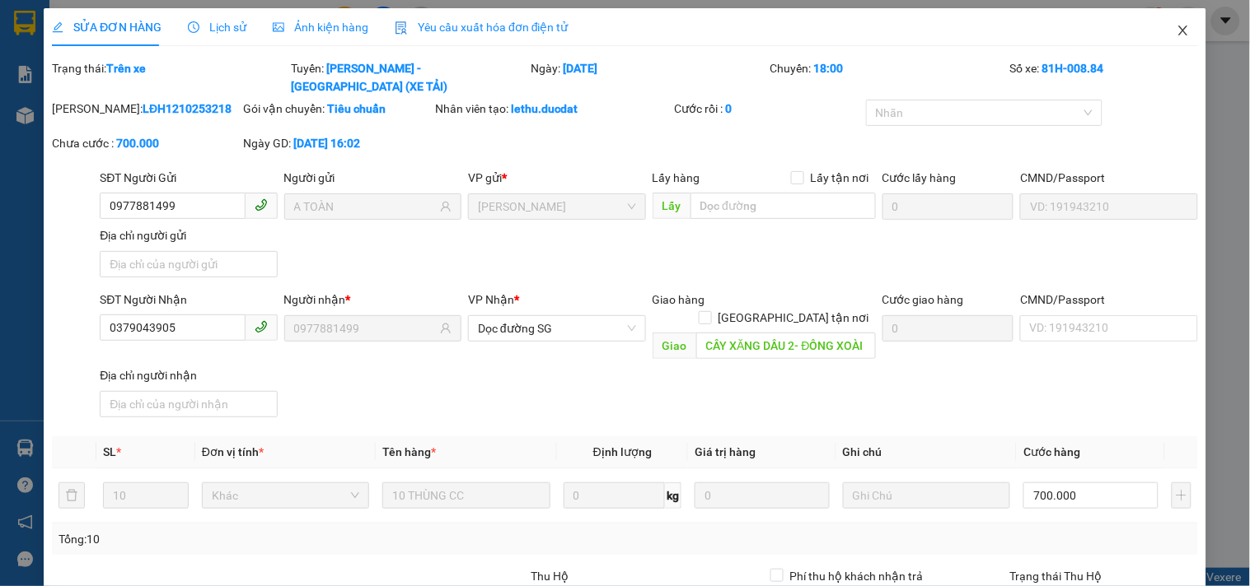
click at [1176, 26] on icon "close" at bounding box center [1182, 30] width 13 height 13
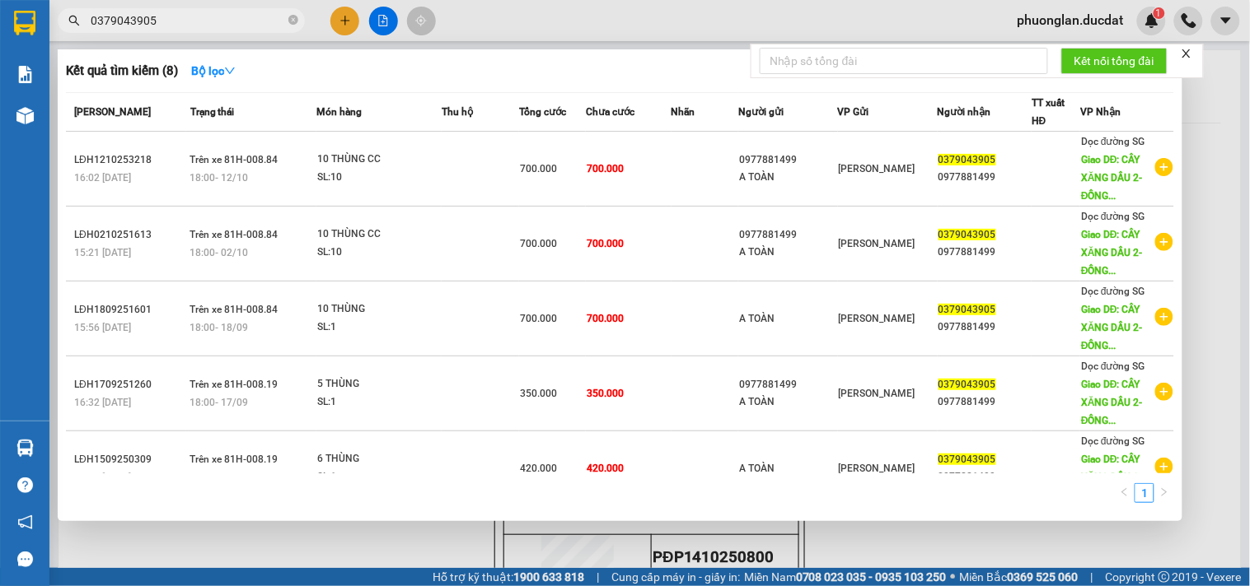
click at [228, 17] on input "0379043905" at bounding box center [188, 21] width 194 height 18
click at [295, 20] on icon "close-circle" at bounding box center [293, 20] width 10 height 10
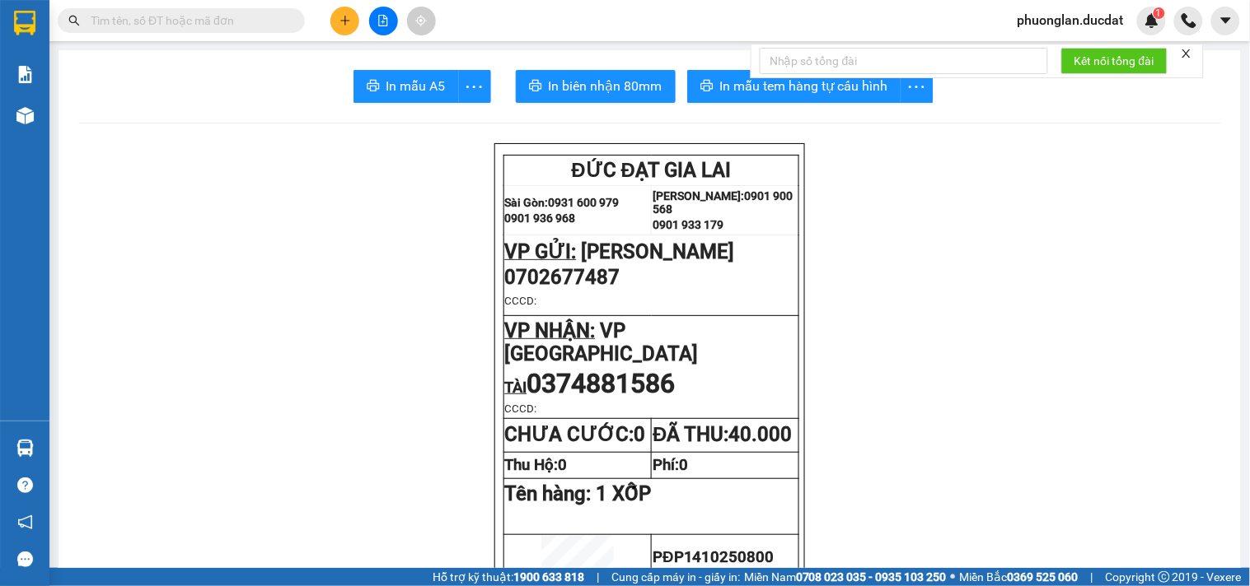
click at [280, 21] on input "text" at bounding box center [188, 21] width 194 height 18
click at [340, 18] on icon "plus" at bounding box center [345, 21] width 12 height 12
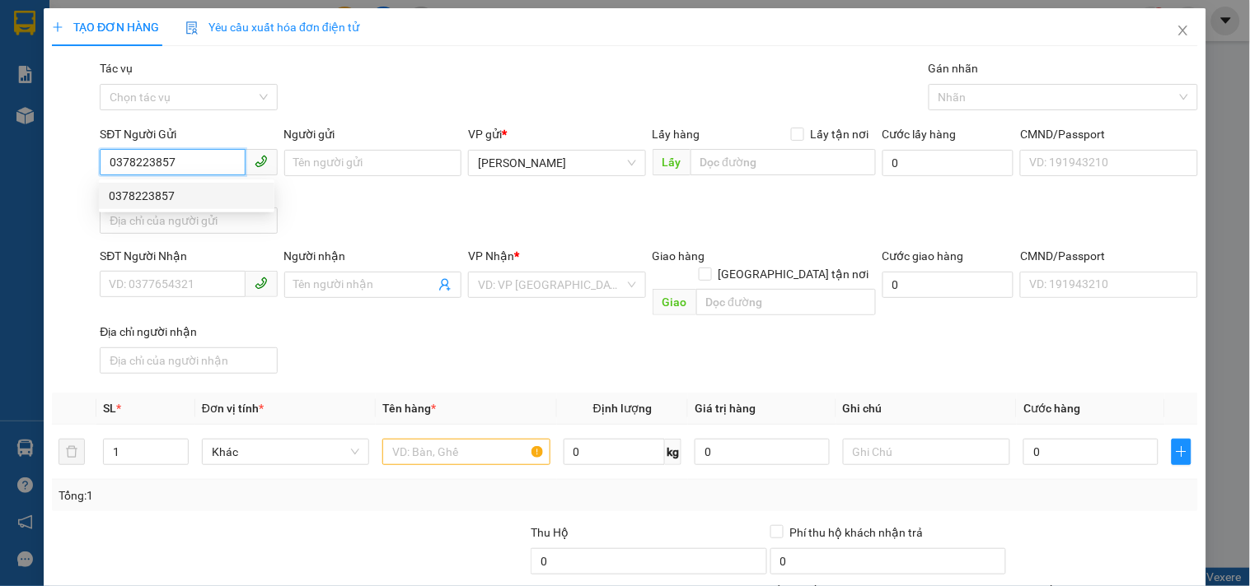
click at [156, 191] on div "0378223857" at bounding box center [187, 196] width 156 height 18
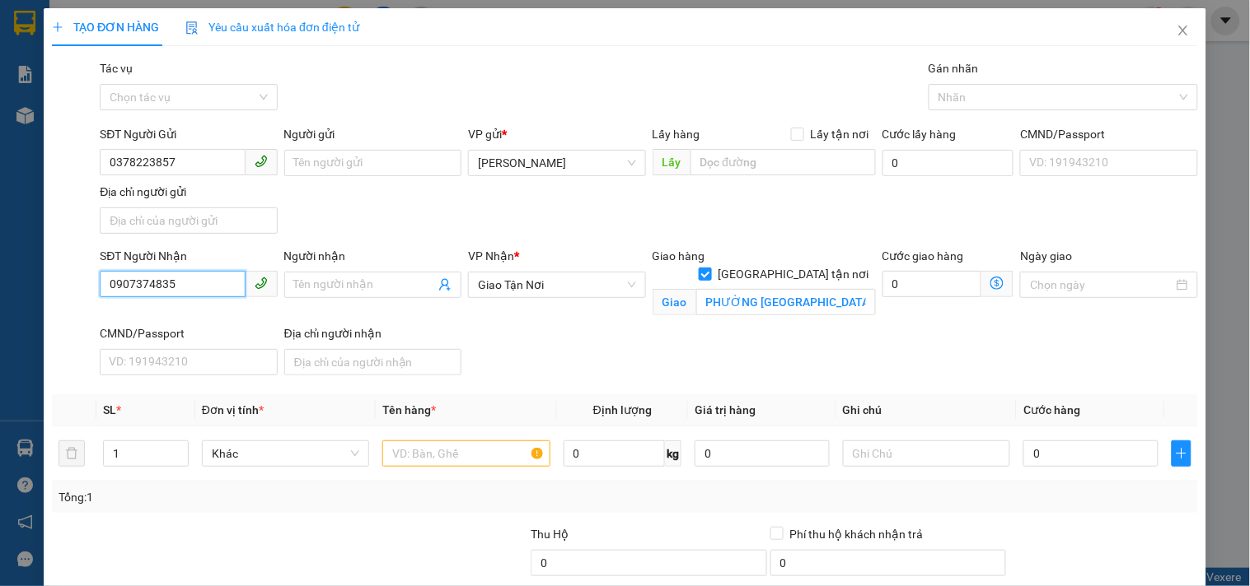
drag, startPoint x: 199, startPoint y: 282, endPoint x: 0, endPoint y: 276, distance: 199.4
click at [0, 276] on div "TẠO ĐƠN HÀNG Yêu cầu xuất hóa đơn điện tử Transit Pickup Surcharge Ids Transit …" at bounding box center [625, 293] width 1250 height 586
click at [170, 321] on div "0902557095" at bounding box center [187, 319] width 156 height 18
click at [424, 473] on td at bounding box center [466, 454] width 180 height 55
click at [451, 463] on input "text" at bounding box center [465, 454] width 167 height 26
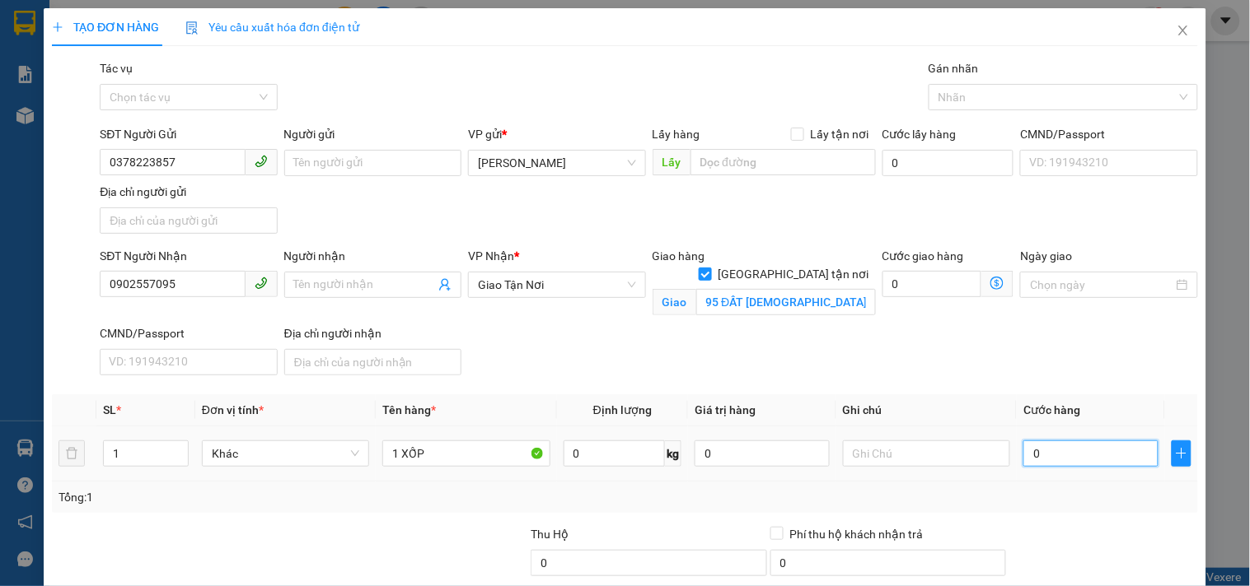
click at [1054, 463] on input "0" at bounding box center [1090, 454] width 135 height 26
click at [915, 455] on input "text" at bounding box center [926, 454] width 167 height 26
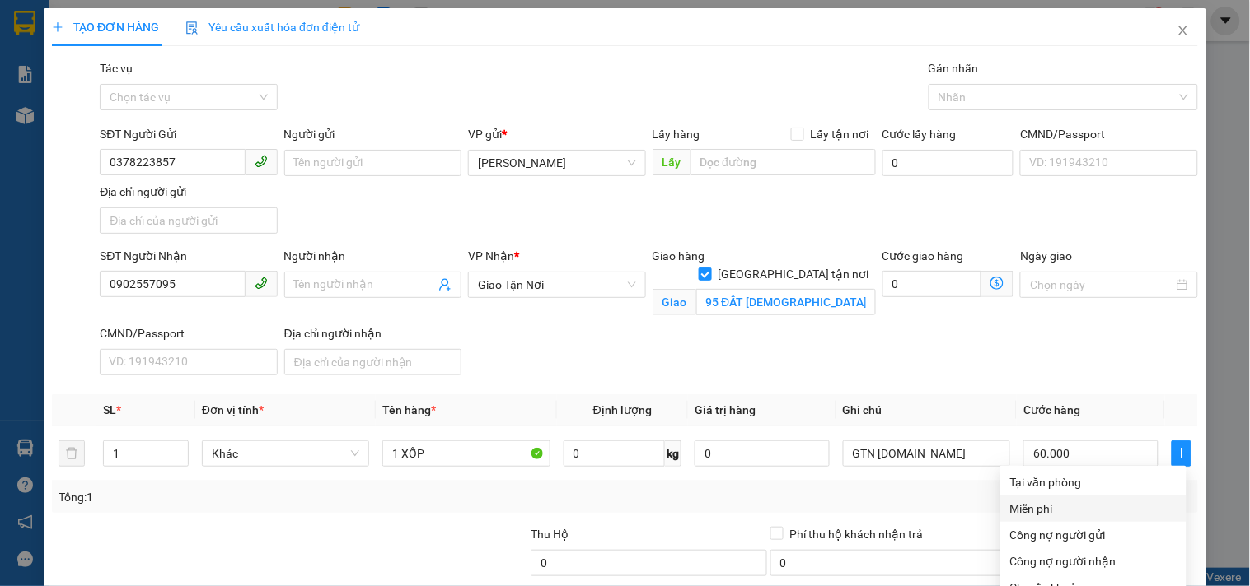
click at [1071, 469] on div "Tại văn phòng Miễn phí Công nợ người gửi Công nợ người nhận Chuyển khoản" at bounding box center [1093, 535] width 186 height 132
click at [1088, 474] on div "Tại văn phòng" at bounding box center [1093, 483] width 166 height 18
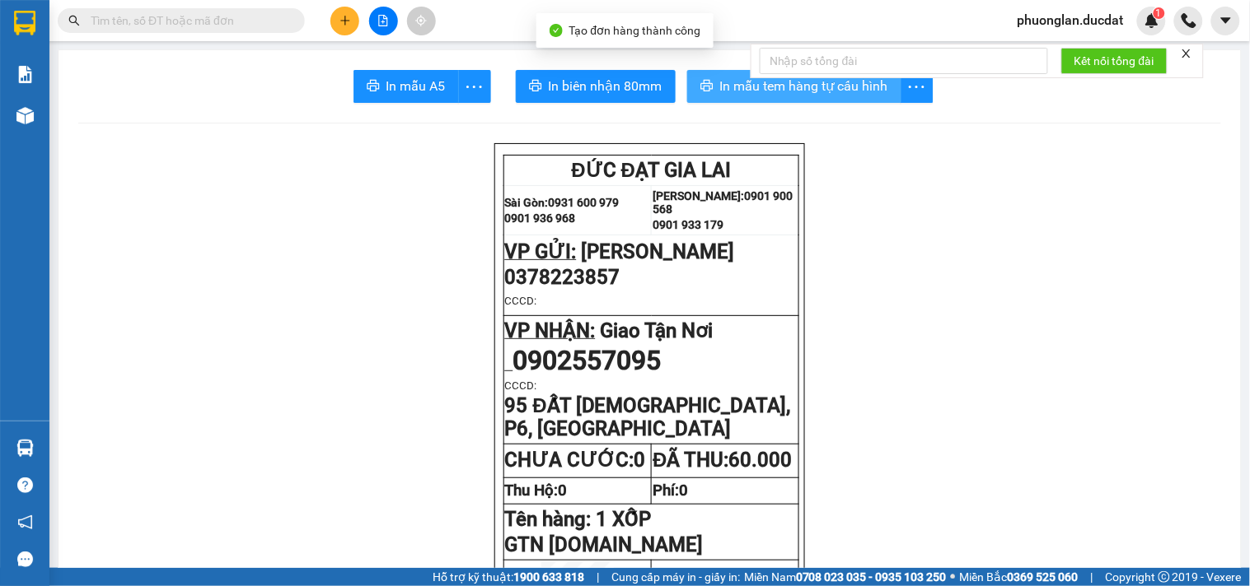
click at [852, 91] on span "In mẫu tem hàng tự cấu hình" at bounding box center [804, 86] width 168 height 21
click at [797, 95] on span "In mẫu tem hàng tự cấu hình" at bounding box center [804, 86] width 168 height 21
click at [146, 18] on input "text" at bounding box center [188, 21] width 194 height 18
click at [242, 28] on input "text" at bounding box center [188, 21] width 194 height 18
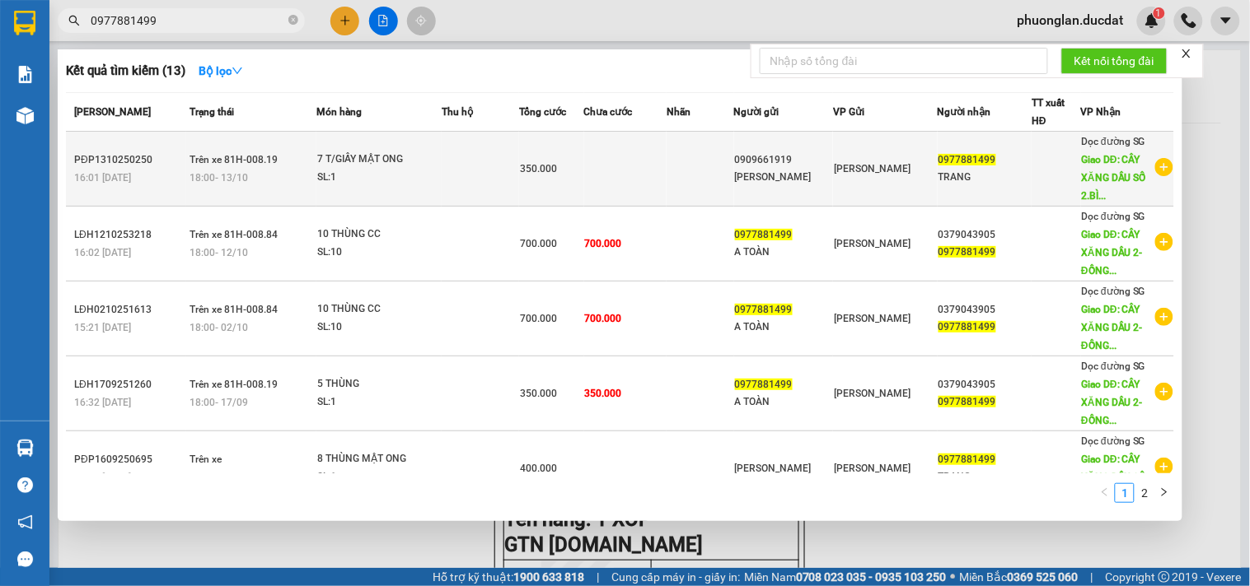
click at [418, 166] on div "7 T/GIẤY MẬT ONG" at bounding box center [379, 160] width 124 height 18
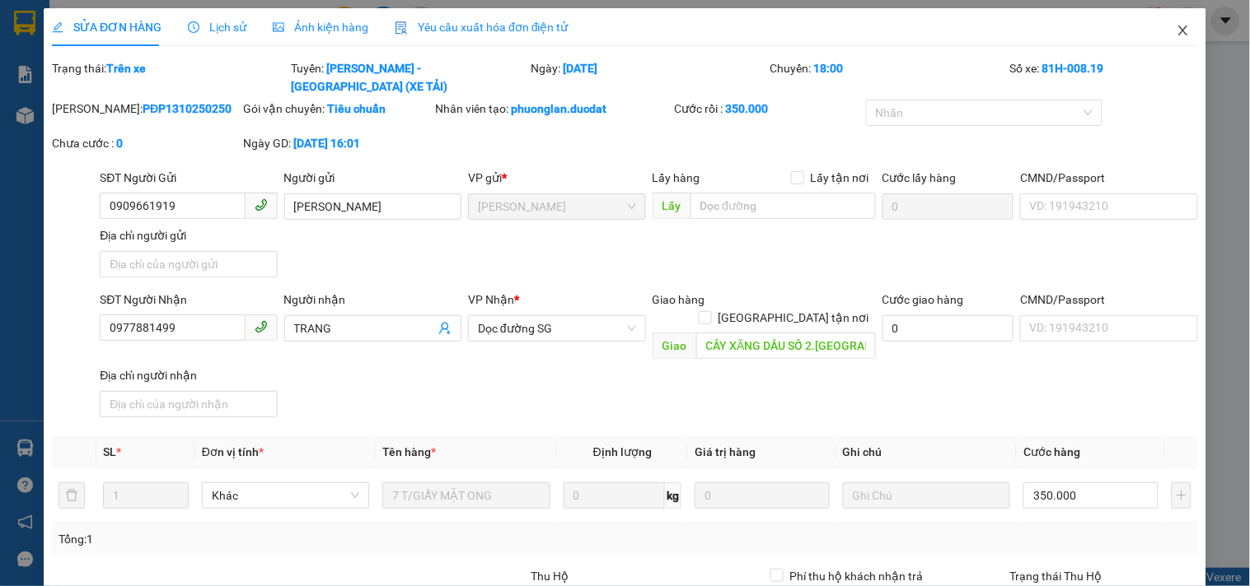
click at [1178, 31] on icon "close" at bounding box center [1182, 31] width 9 height 10
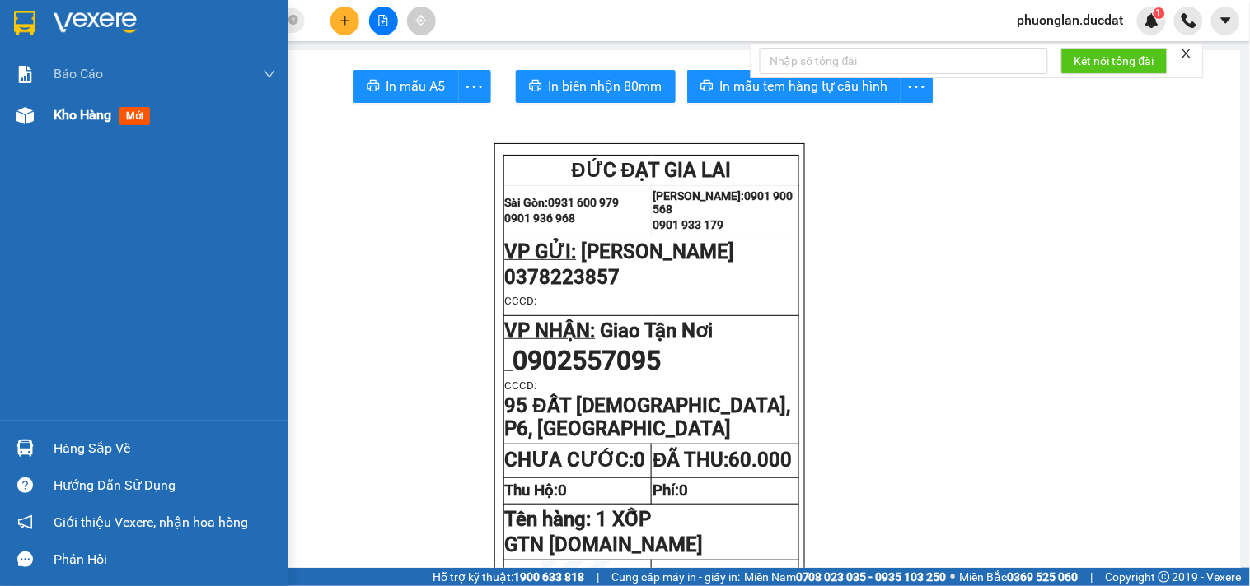
click at [69, 120] on span "Kho hàng" at bounding box center [83, 115] width 58 height 16
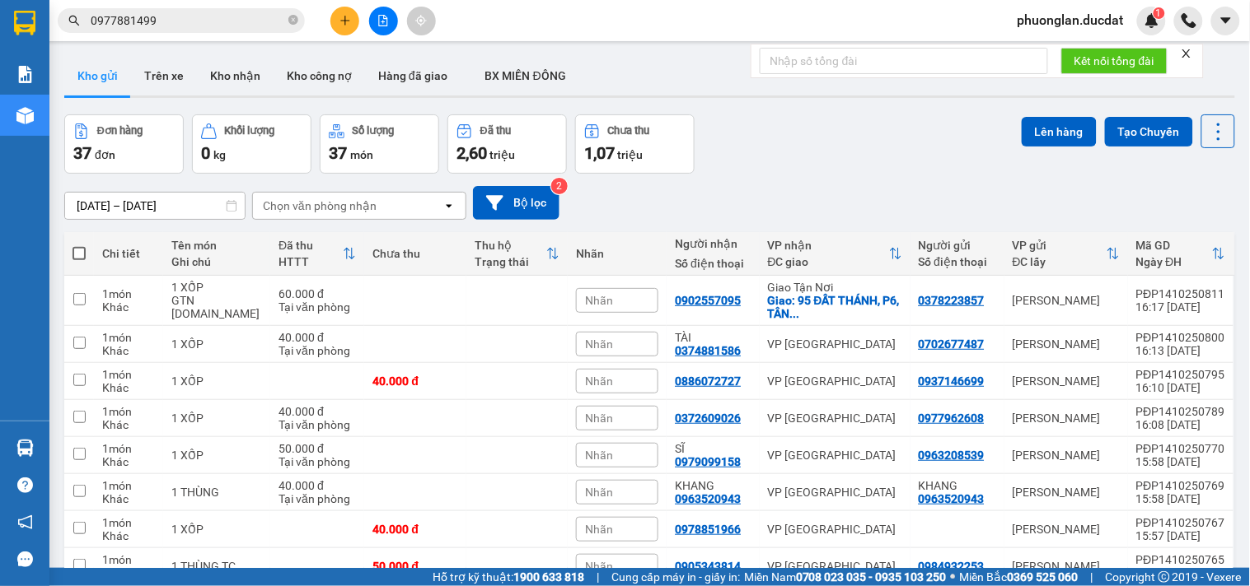
click at [401, 206] on div "Chọn văn phòng nhận" at bounding box center [347, 206] width 189 height 26
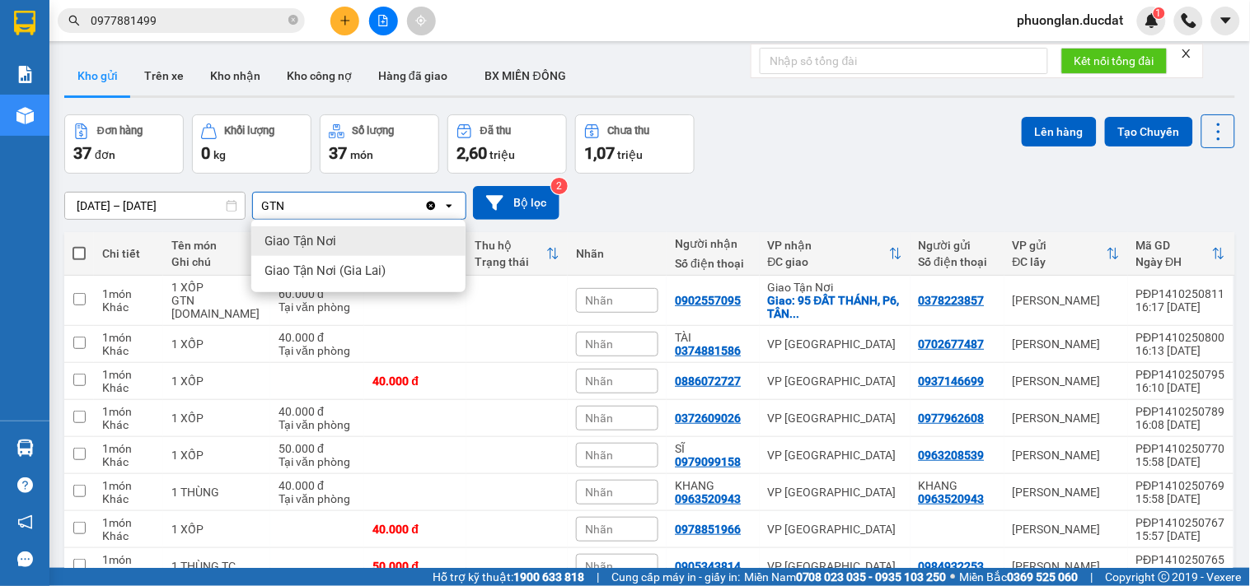
click at [381, 231] on div "Giao Tận Nơi" at bounding box center [358, 242] width 214 height 30
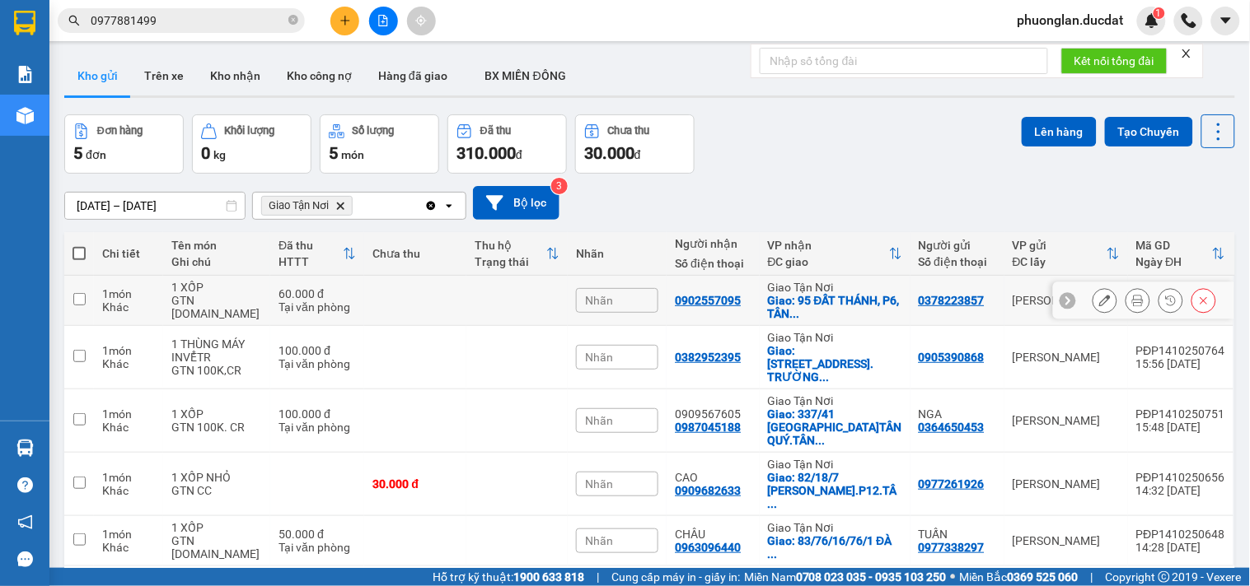
click at [283, 288] on div "60.000 đ" at bounding box center [316, 293] width 77 height 13
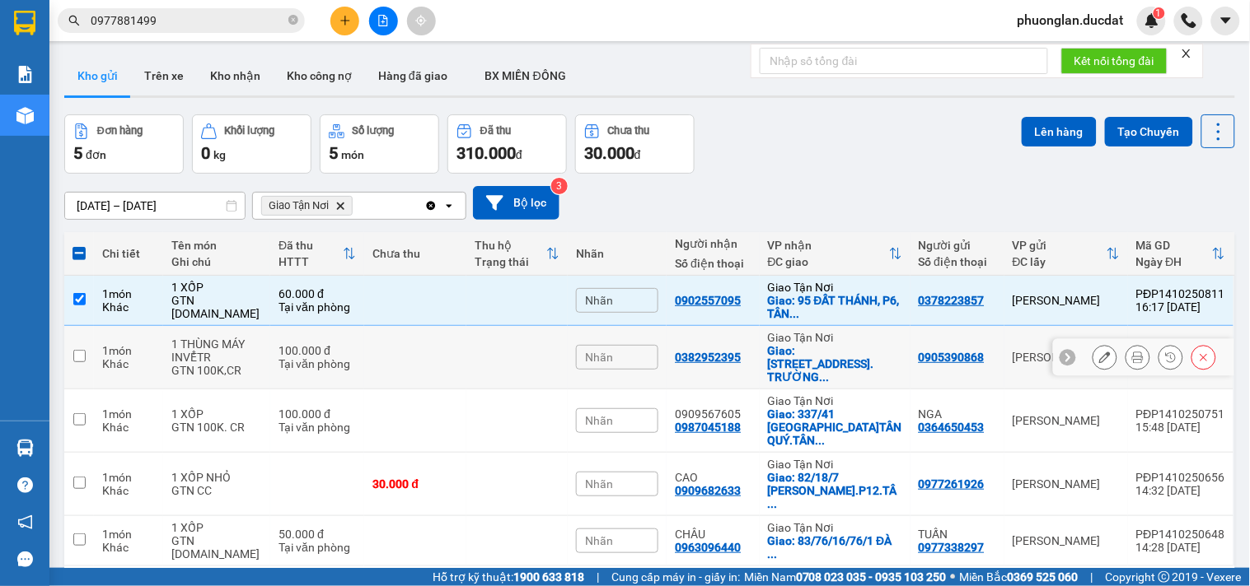
click at [278, 344] on div "100.000 đ" at bounding box center [316, 350] width 77 height 13
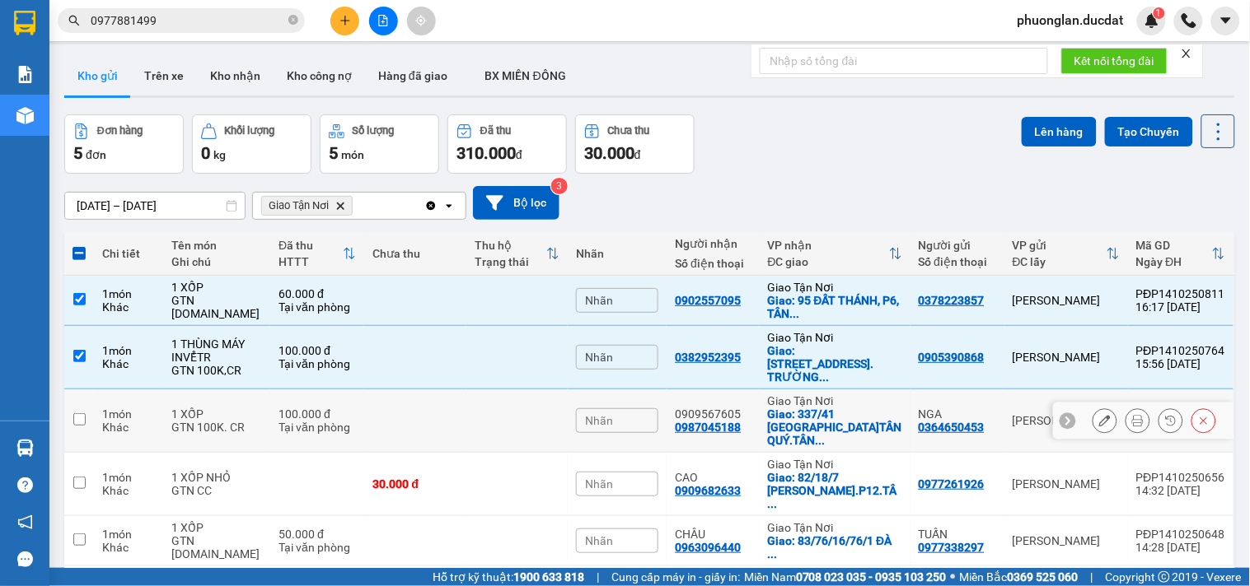
click at [253, 404] on td "1 XỐP GTN 100K. CR" at bounding box center [216, 421] width 107 height 63
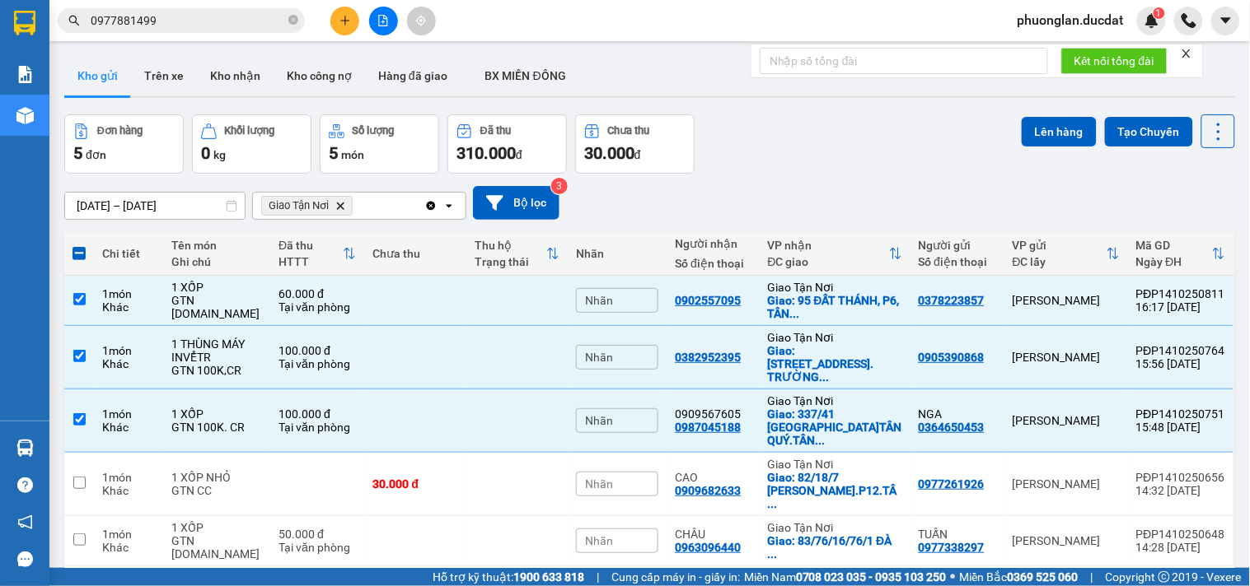
click at [429, 208] on icon "Clear all" at bounding box center [431, 205] width 9 height 9
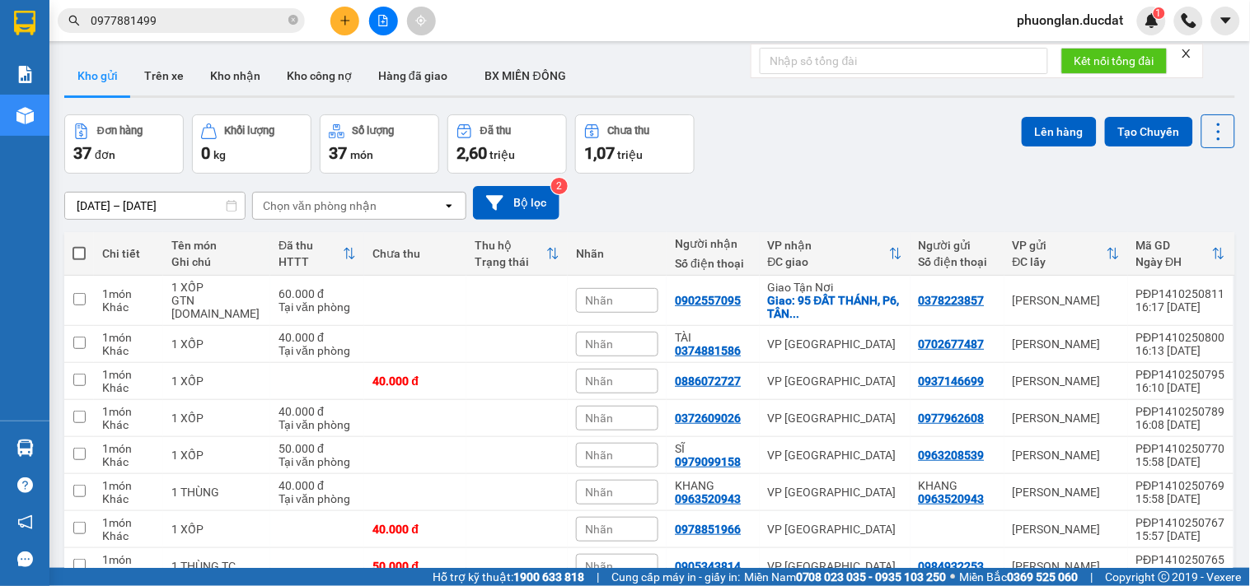
click at [341, 23] on icon "plus" at bounding box center [345, 21] width 12 height 12
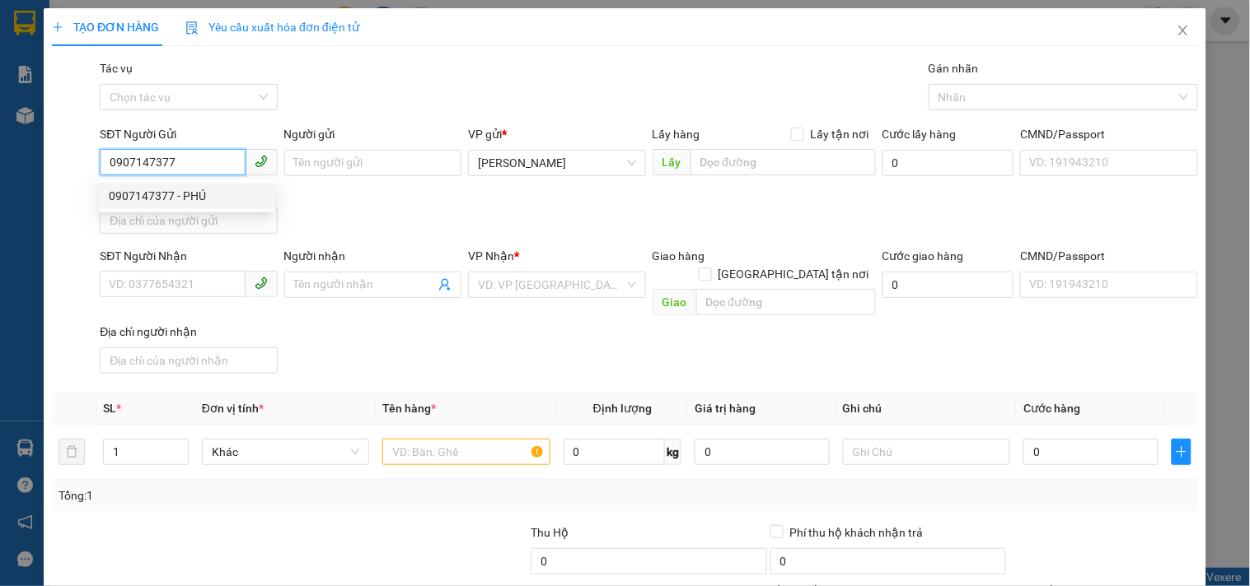
click at [175, 199] on div "0907147377 - PHÚ" at bounding box center [187, 196] width 156 height 18
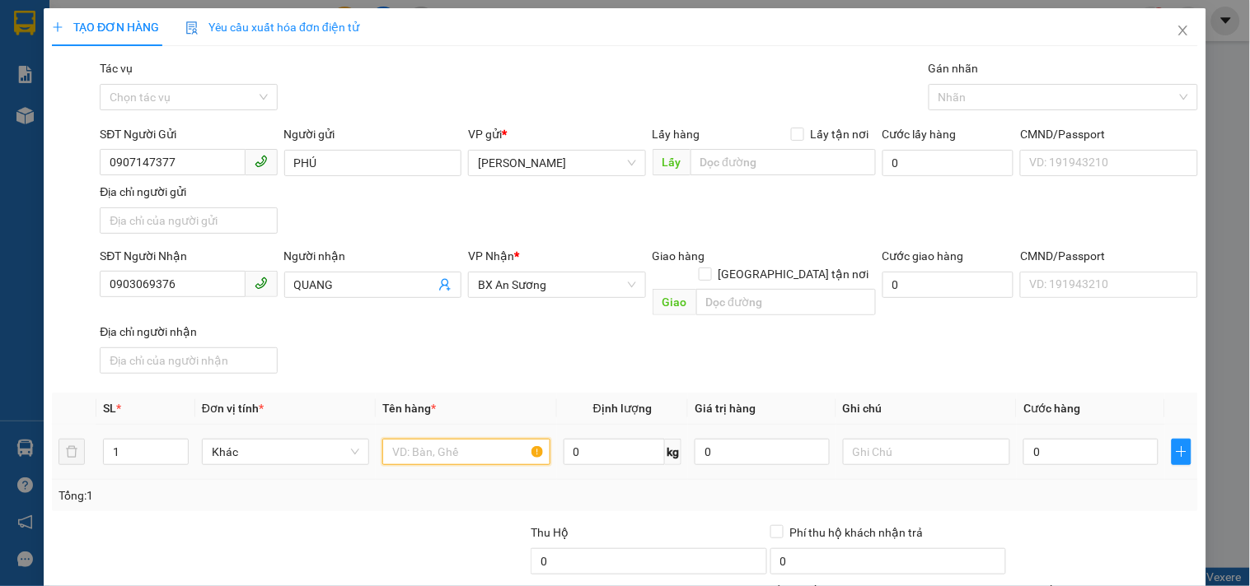
click at [484, 439] on input "text" at bounding box center [465, 452] width 167 height 26
click at [1063, 439] on input "0" at bounding box center [1090, 452] width 135 height 26
drag, startPoint x: 186, startPoint y: 286, endPoint x: 0, endPoint y: 309, distance: 187.6
click at [0, 309] on div "TẠO ĐƠN HÀNG Yêu cầu xuất hóa đơn điện tử Transit Pickup Surcharge Ids Transit …" at bounding box center [625, 293] width 1250 height 586
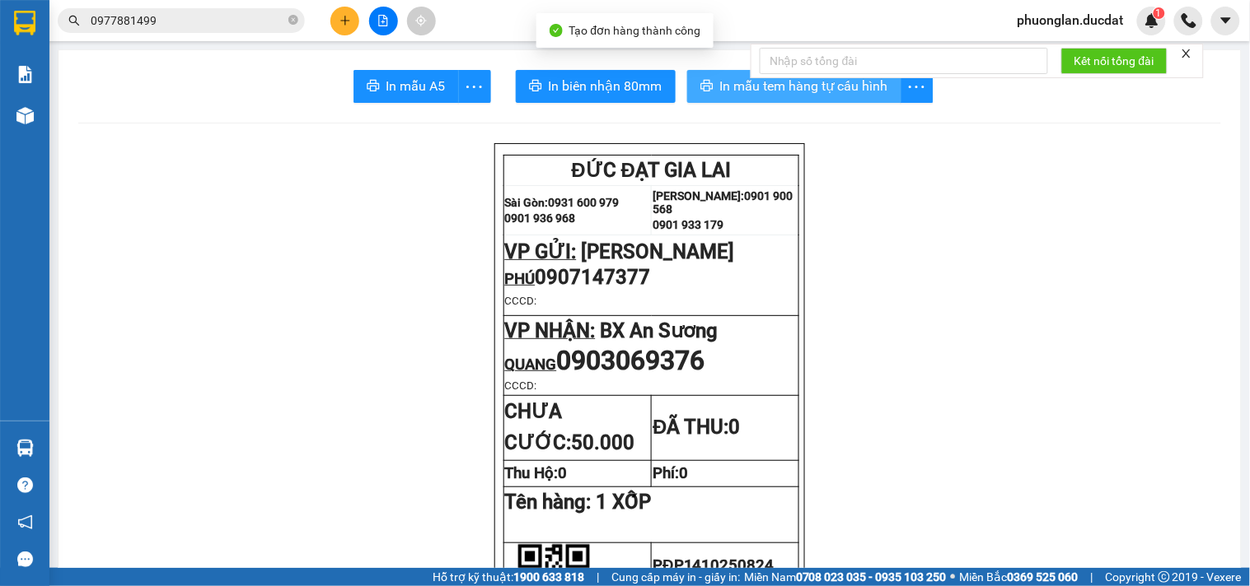
click at [802, 97] on button "In mẫu tem hàng tự cấu hình" at bounding box center [794, 86] width 214 height 33
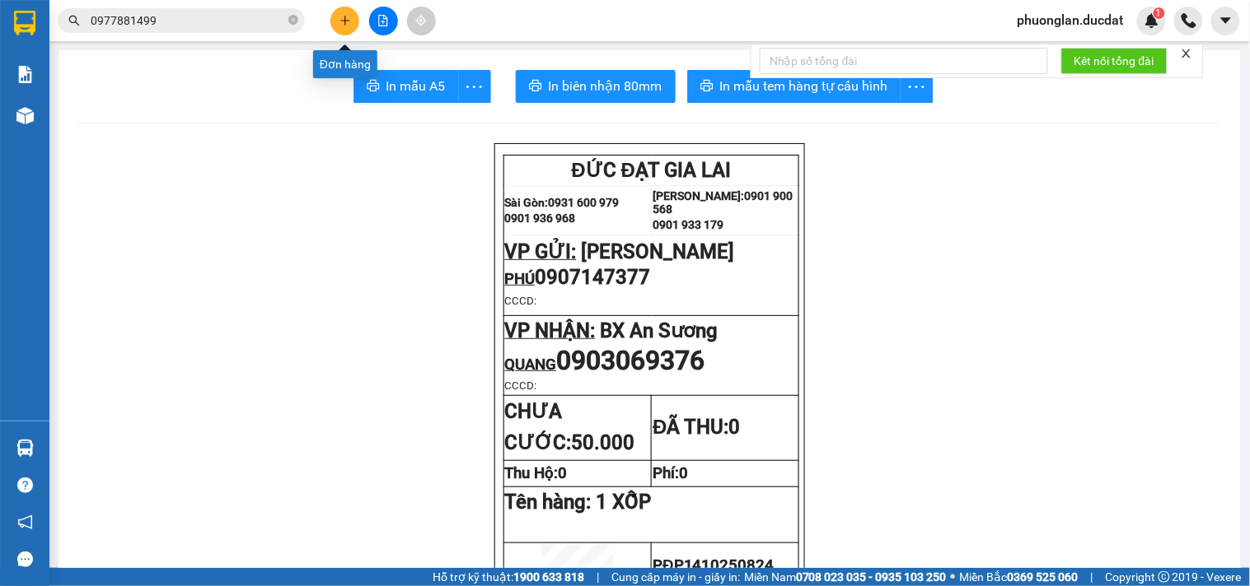
click at [350, 20] on icon "plus" at bounding box center [345, 21] width 12 height 12
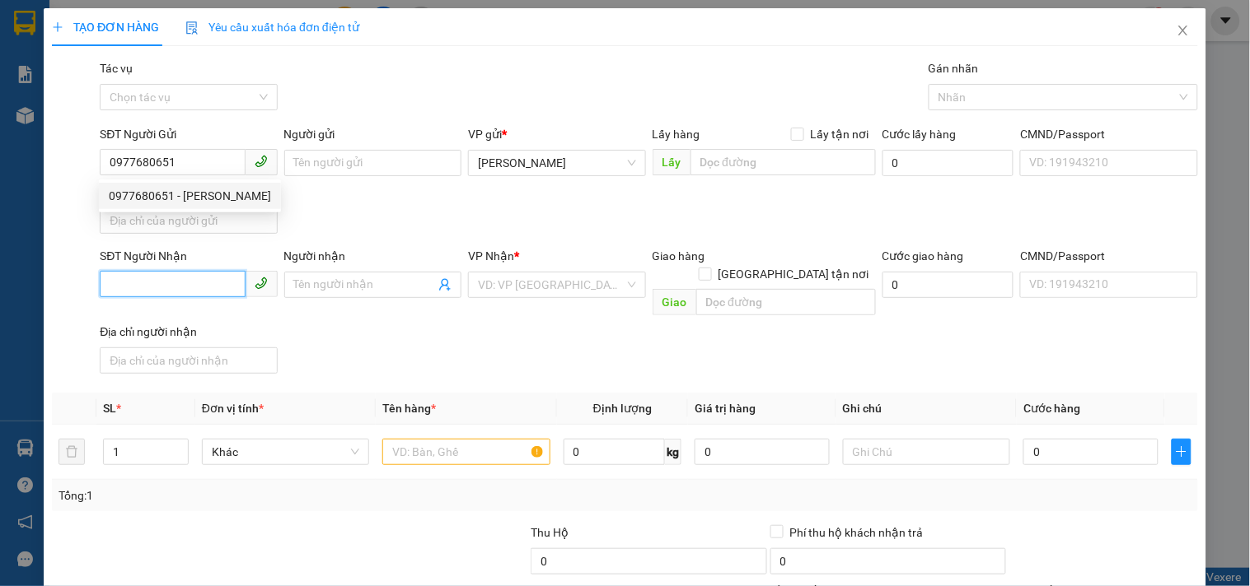
click at [216, 293] on input "SĐT Người Nhận" at bounding box center [172, 284] width 145 height 26
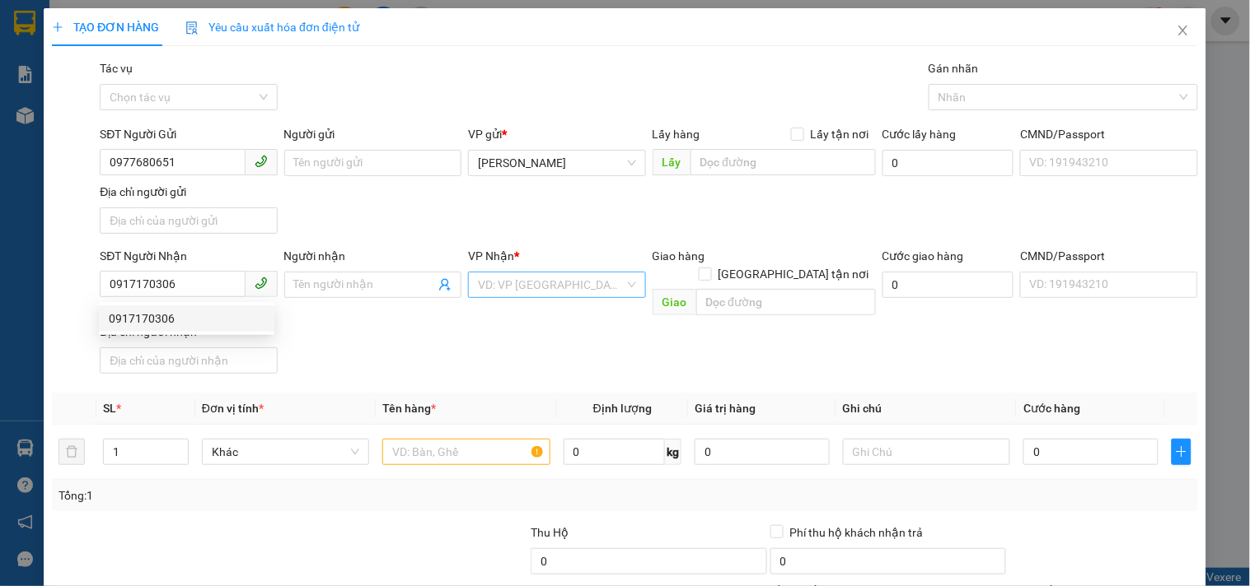
click at [511, 283] on input "search" at bounding box center [551, 285] width 146 height 25
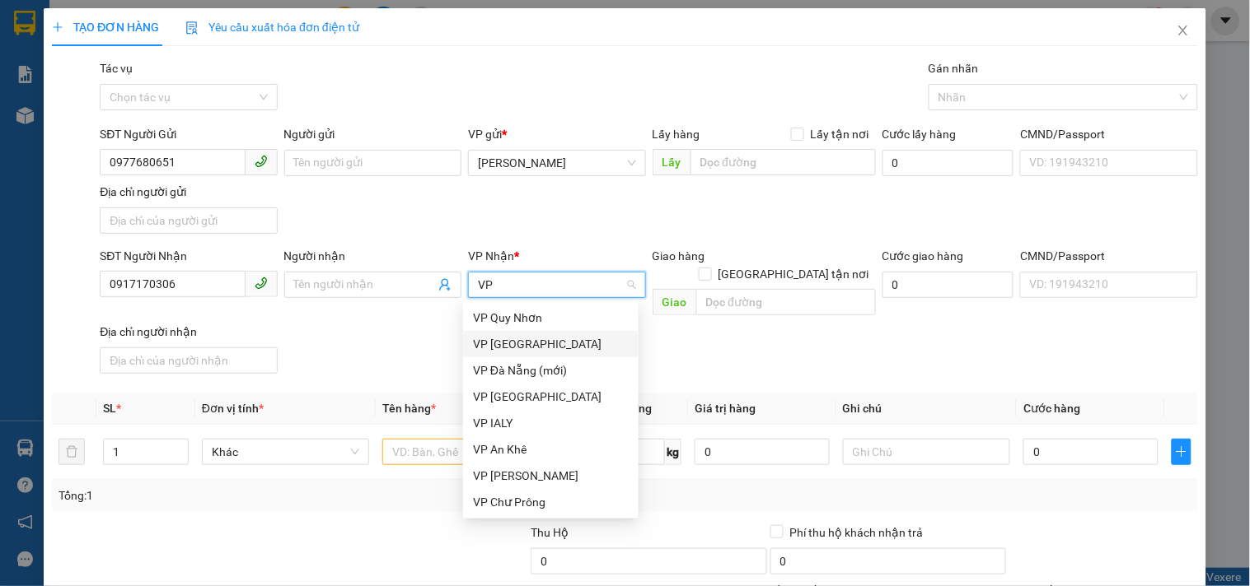
click at [520, 339] on div "VP [GEOGRAPHIC_DATA]" at bounding box center [551, 344] width 156 height 18
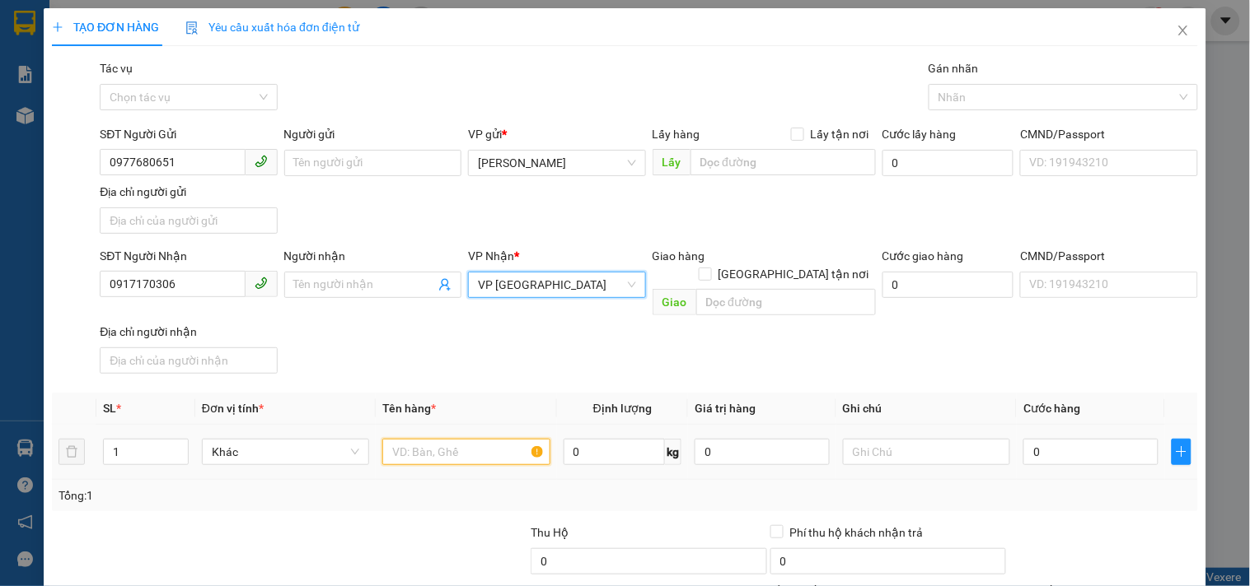
click at [442, 440] on input "text" at bounding box center [465, 452] width 167 height 26
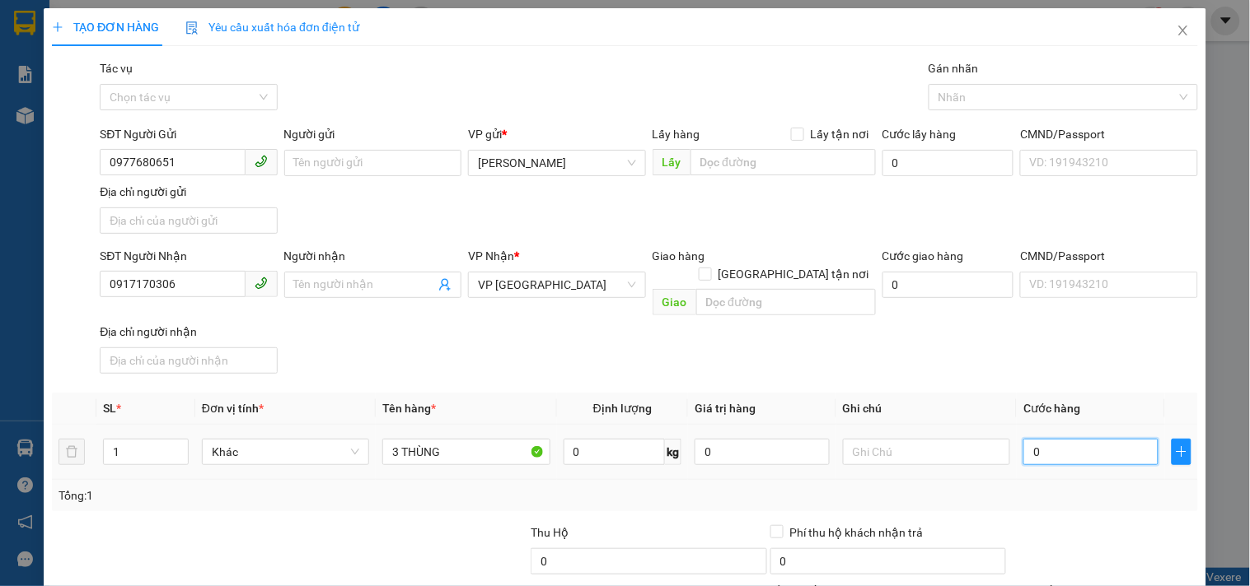
click at [1040, 439] on input "0" at bounding box center [1090, 452] width 135 height 26
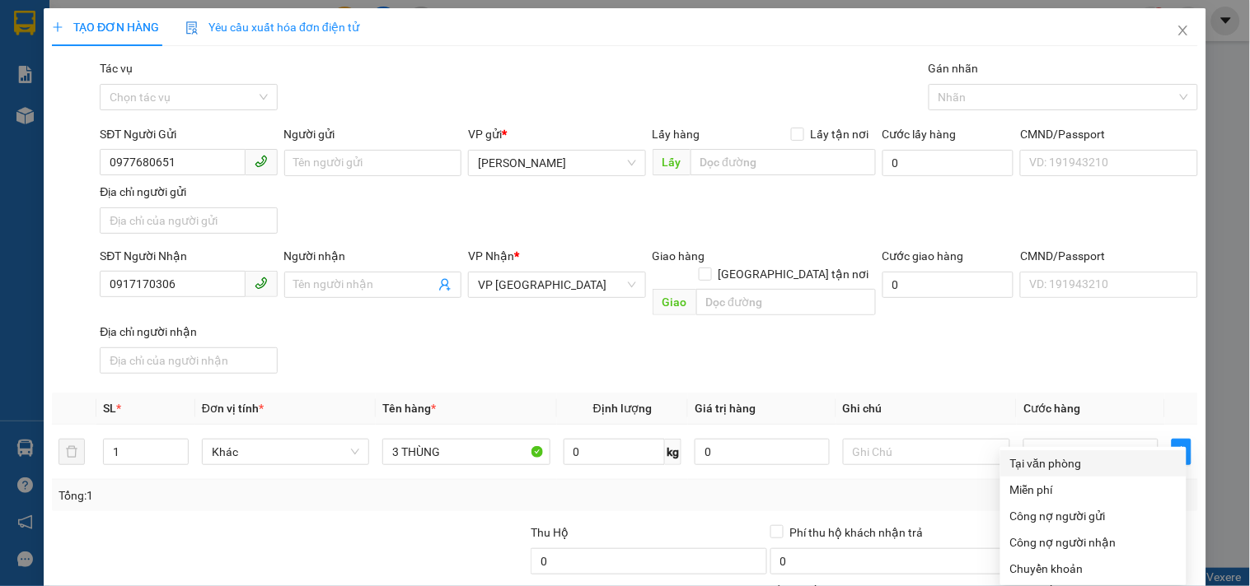
click at [1036, 455] on div "Tại văn phòng" at bounding box center [1093, 464] width 166 height 18
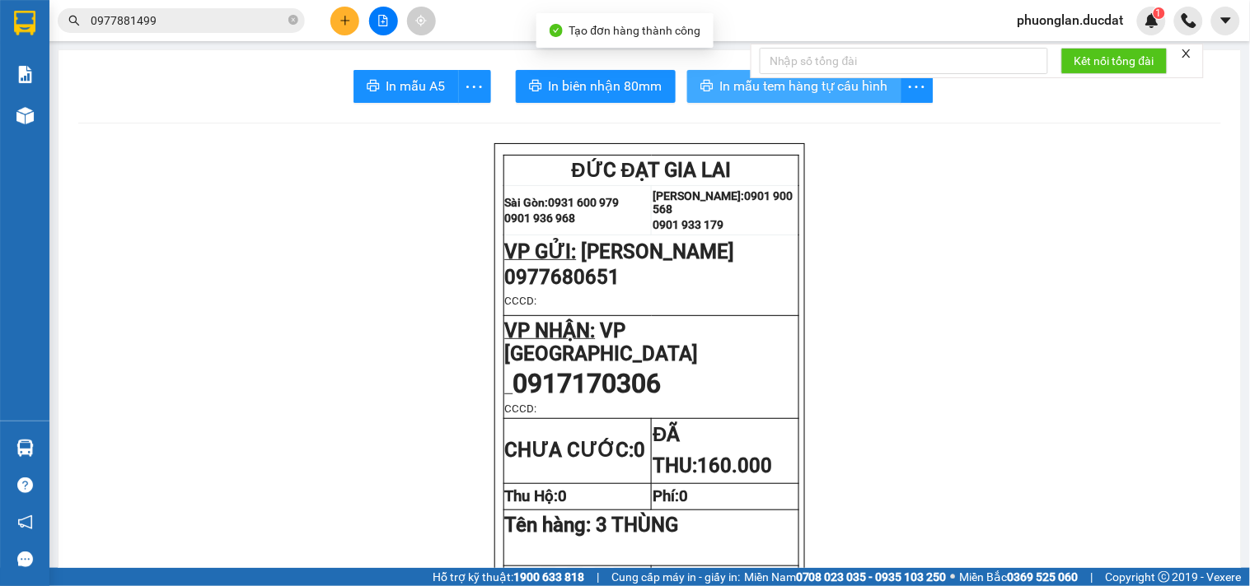
click at [801, 97] on button "In mẫu tem hàng tự cấu hình" at bounding box center [794, 86] width 214 height 33
click at [350, 23] on icon "plus" at bounding box center [345, 21] width 12 height 12
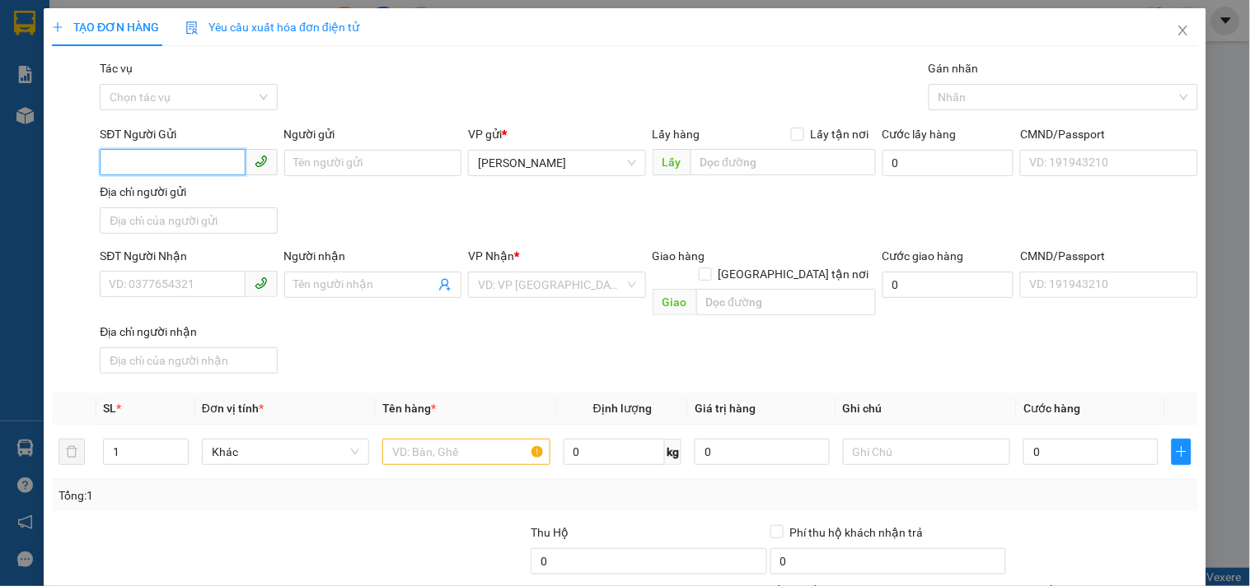
click at [149, 165] on input "SĐT Người Gửi" at bounding box center [172, 162] width 145 height 26
click at [196, 284] on input "SĐT Người Nhận" at bounding box center [172, 284] width 145 height 26
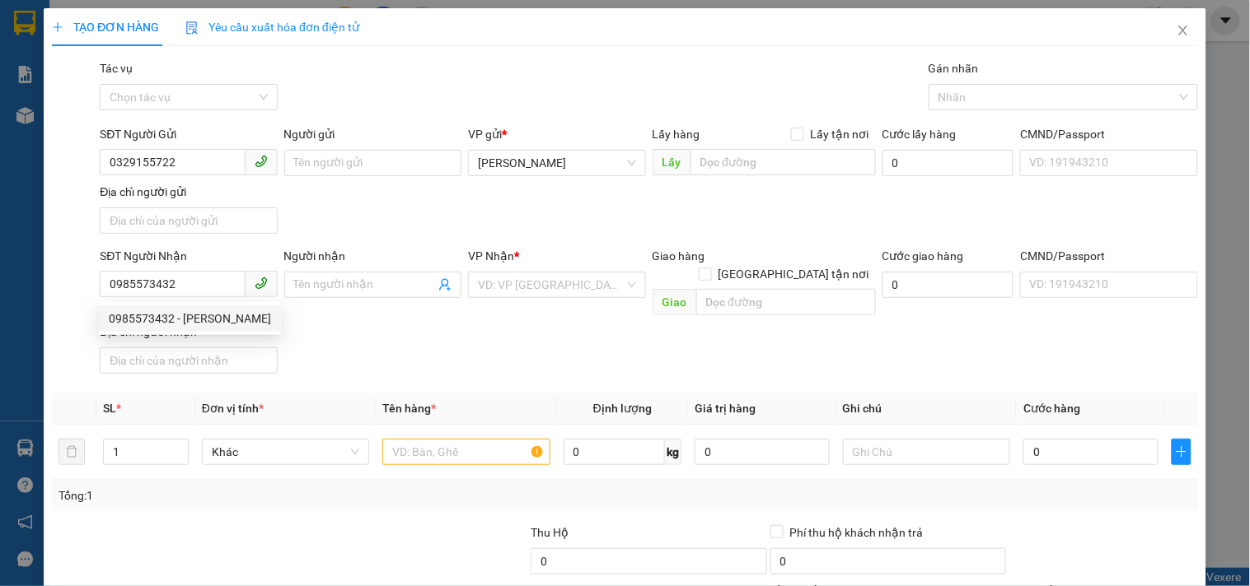
click at [133, 302] on div "0985573432 0985573432 - LINH" at bounding box center [190, 318] width 182 height 33
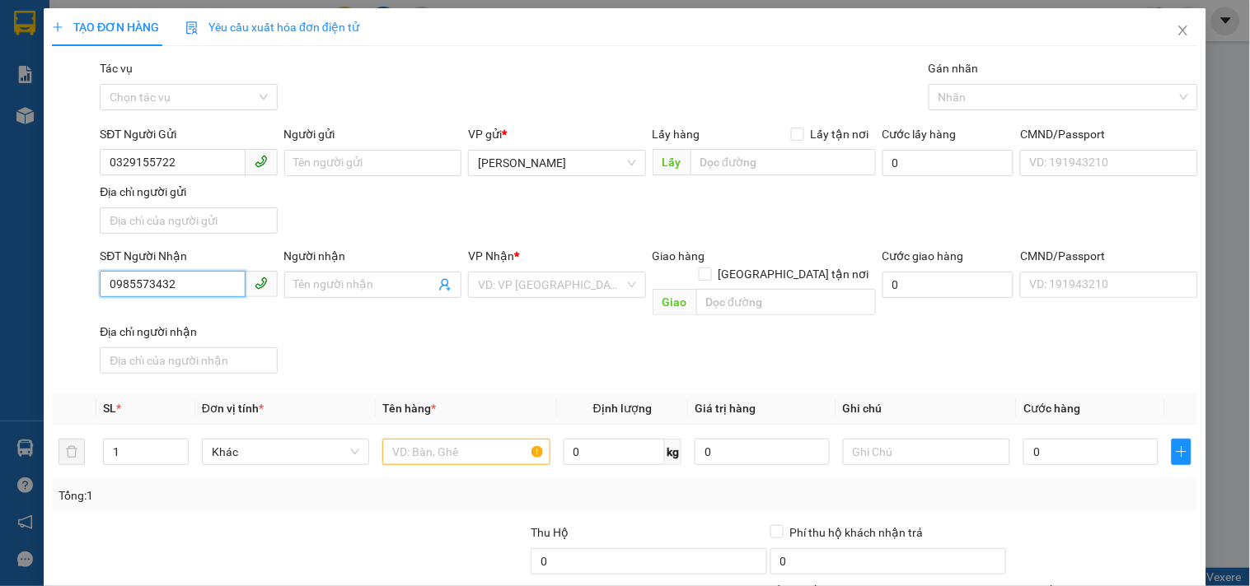
click at [181, 281] on input "0985573432" at bounding box center [172, 284] width 145 height 26
click at [183, 318] on div "0985573432 - [PERSON_NAME]" at bounding box center [190, 319] width 162 height 18
click at [427, 439] on input "text" at bounding box center [465, 452] width 167 height 26
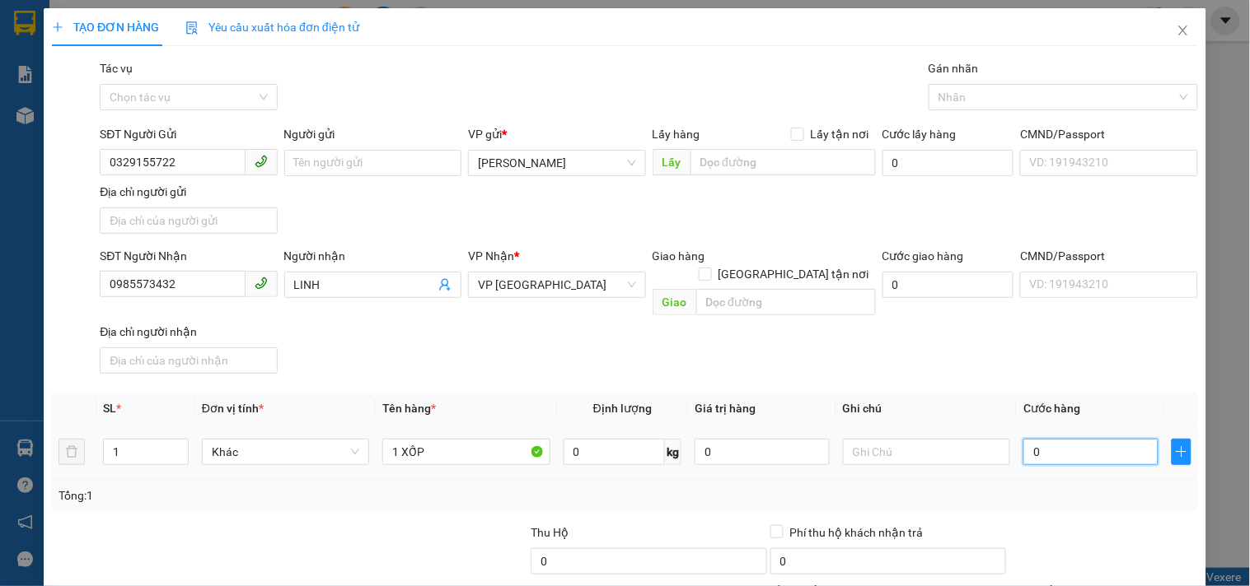
click at [1040, 446] on input "0" at bounding box center [1090, 452] width 135 height 26
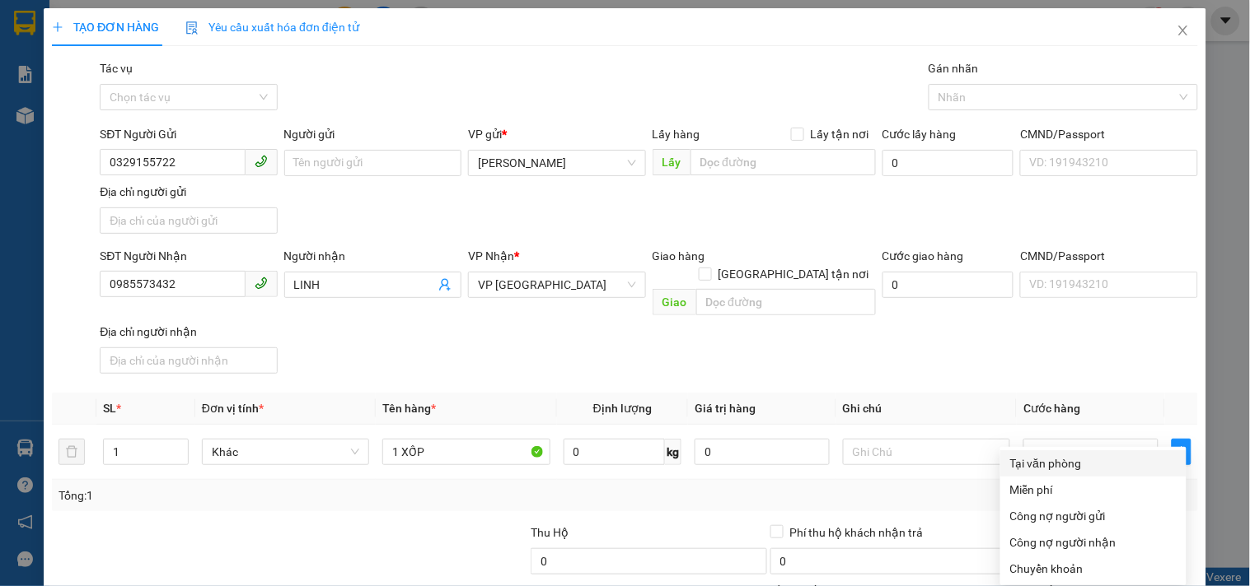
click at [1073, 455] on div "Tại văn phòng" at bounding box center [1093, 464] width 166 height 18
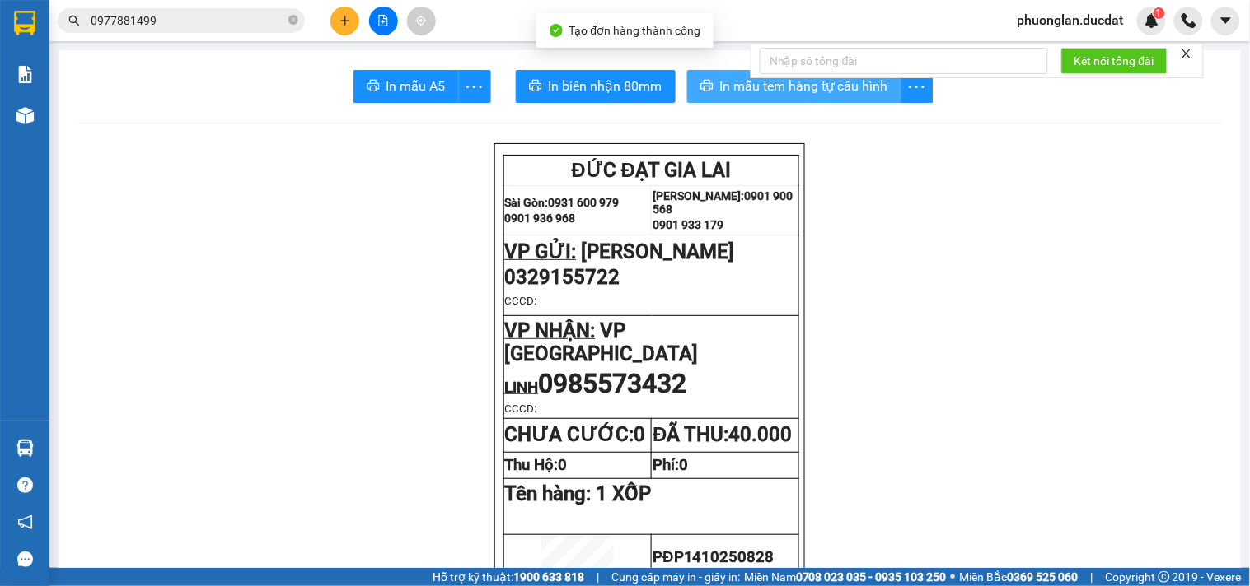
click at [833, 91] on span "In mẫu tem hàng tự cấu hình" at bounding box center [804, 86] width 168 height 21
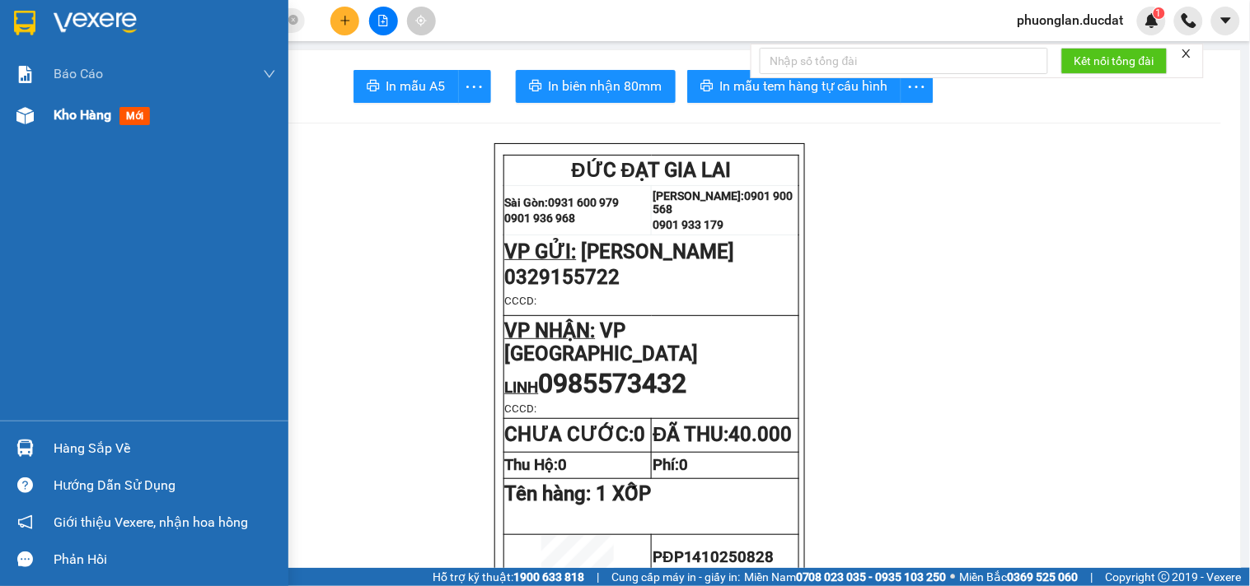
click at [93, 124] on div "Kho hàng mới" at bounding box center [105, 115] width 103 height 21
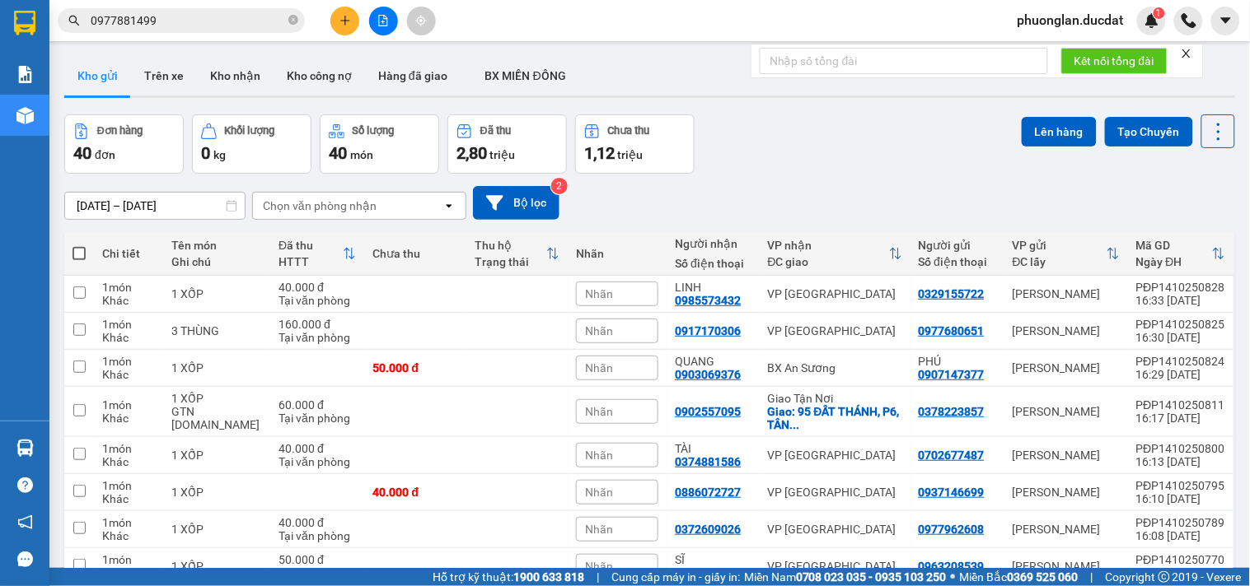
click at [334, 199] on div "Chọn văn phòng nhận" at bounding box center [320, 206] width 114 height 16
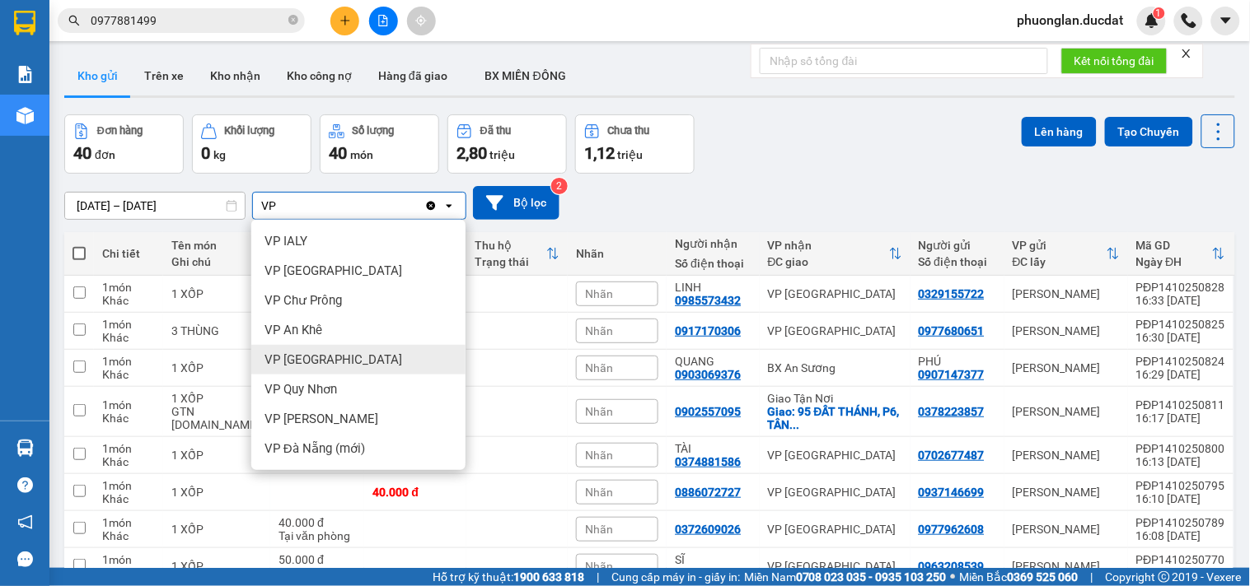
click at [307, 357] on span "VP [GEOGRAPHIC_DATA]" at bounding box center [333, 360] width 138 height 16
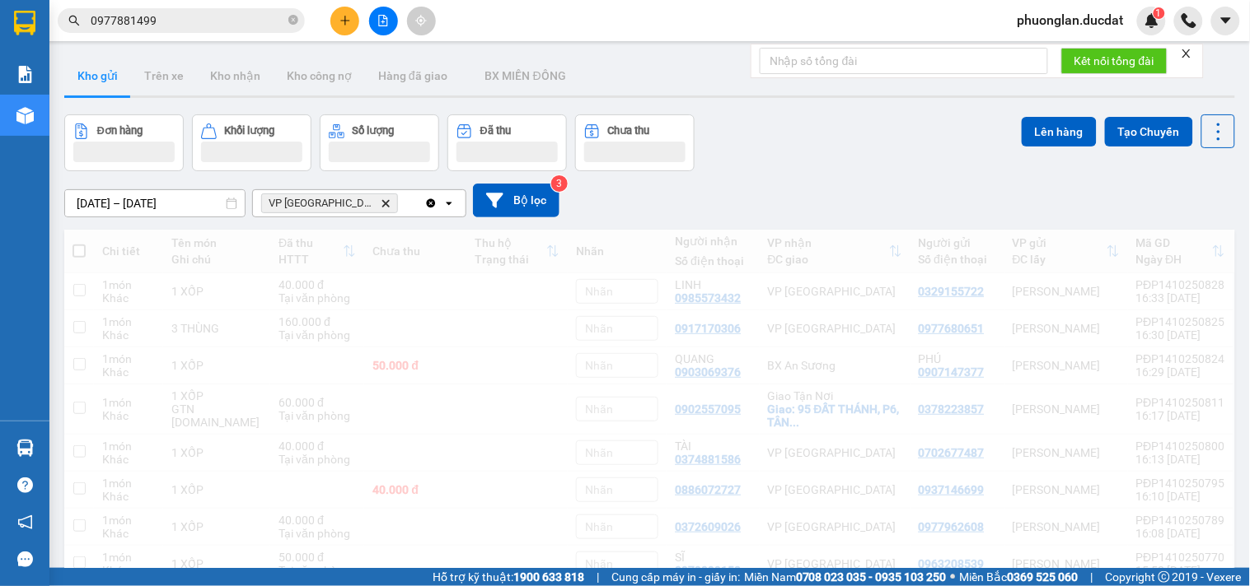
click at [365, 203] on div "VP [GEOGRAPHIC_DATA] Delete" at bounding box center [338, 203] width 171 height 26
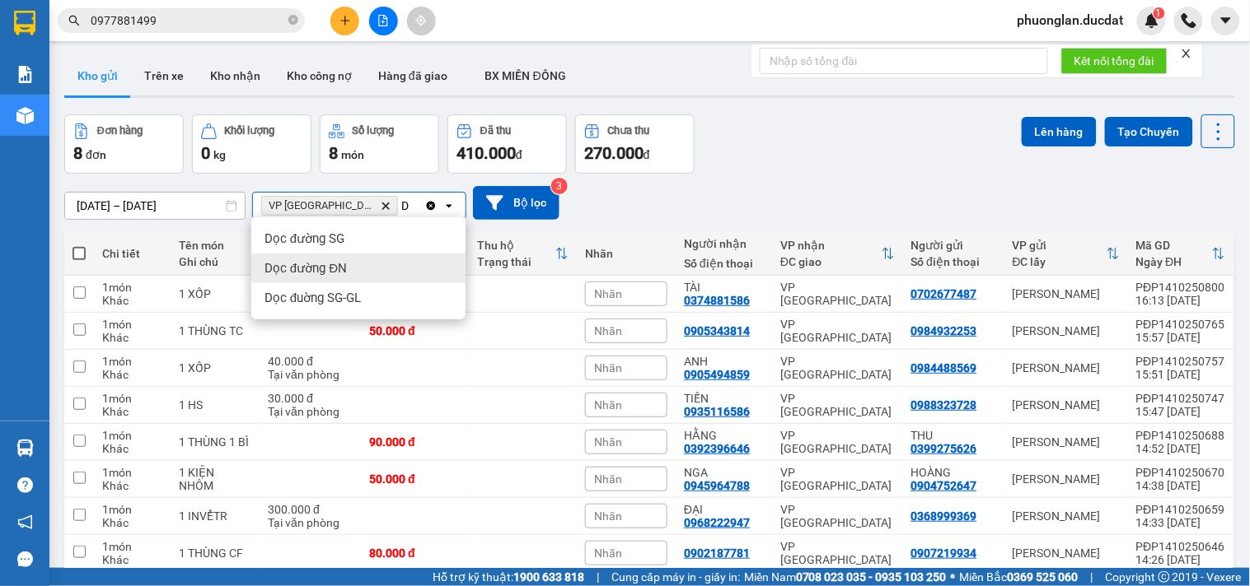
click at [344, 274] on span "Dọc đường ĐN" at bounding box center [305, 268] width 82 height 16
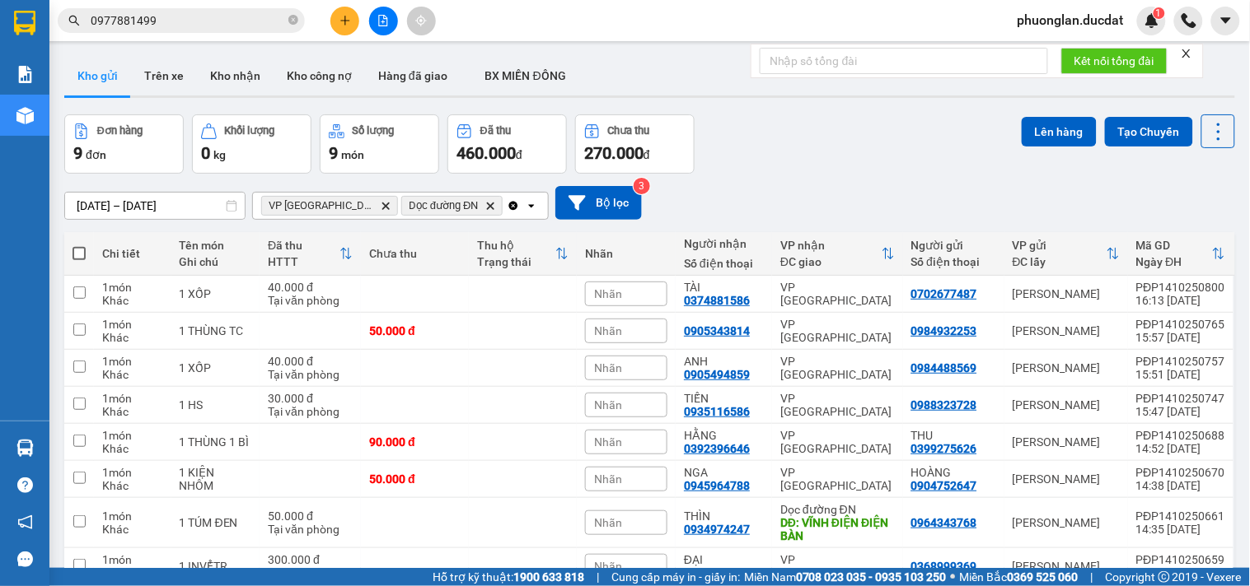
click at [507, 204] on icon "Clear all" at bounding box center [513, 205] width 13 height 13
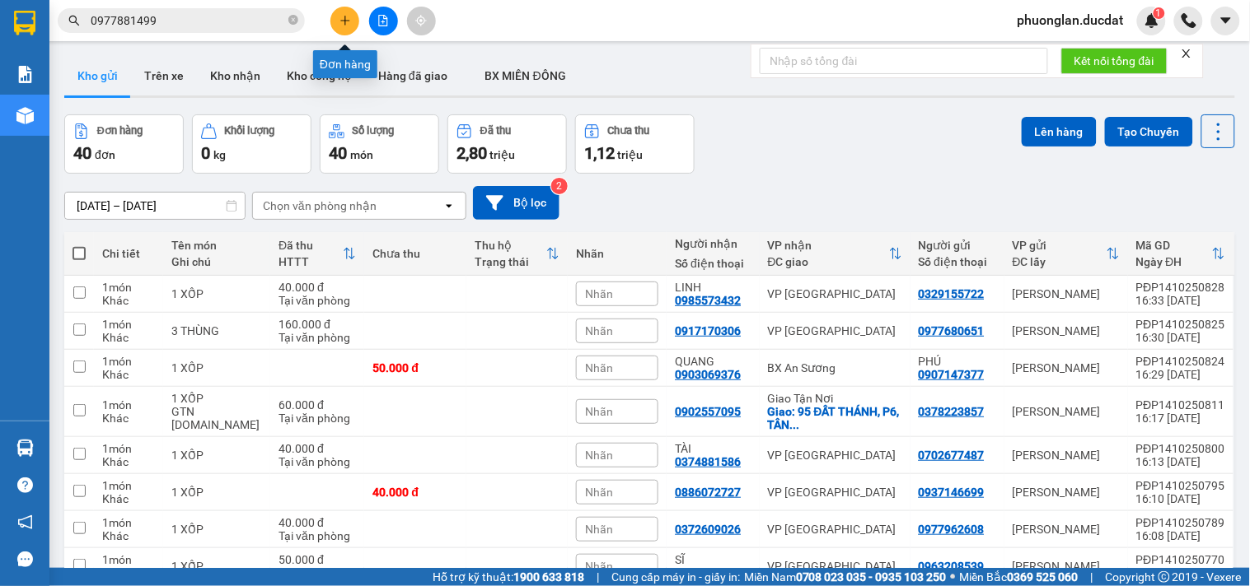
click at [336, 28] on button at bounding box center [344, 21] width 29 height 29
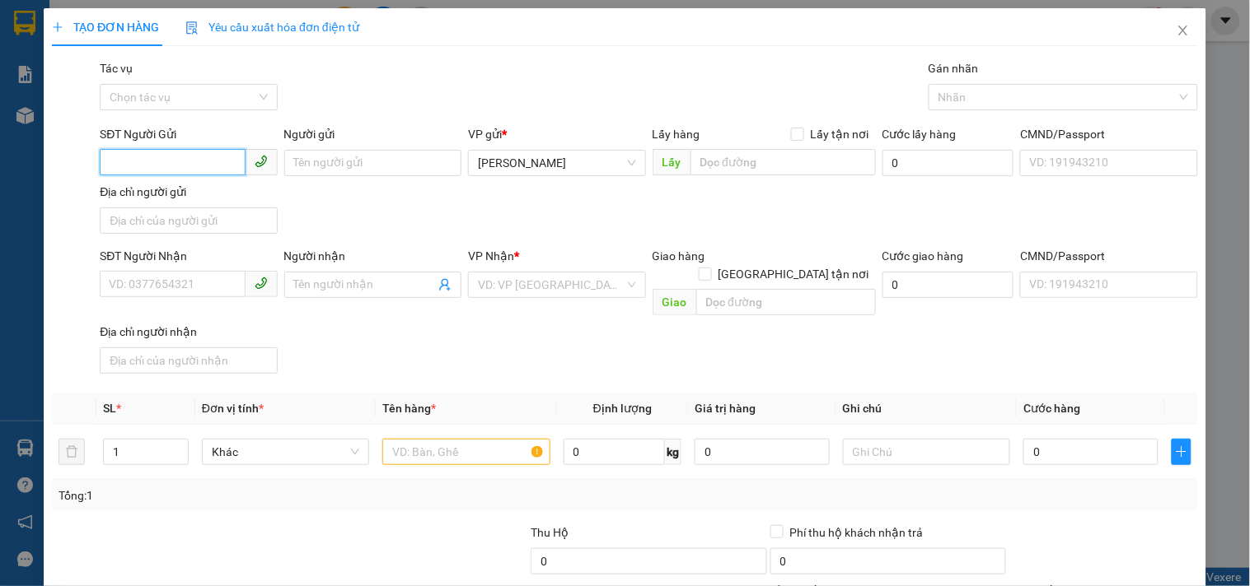
click at [174, 166] on input "SĐT Người Gửi" at bounding box center [172, 162] width 145 height 26
click at [181, 293] on input "SĐT Người Nhận" at bounding box center [172, 284] width 145 height 26
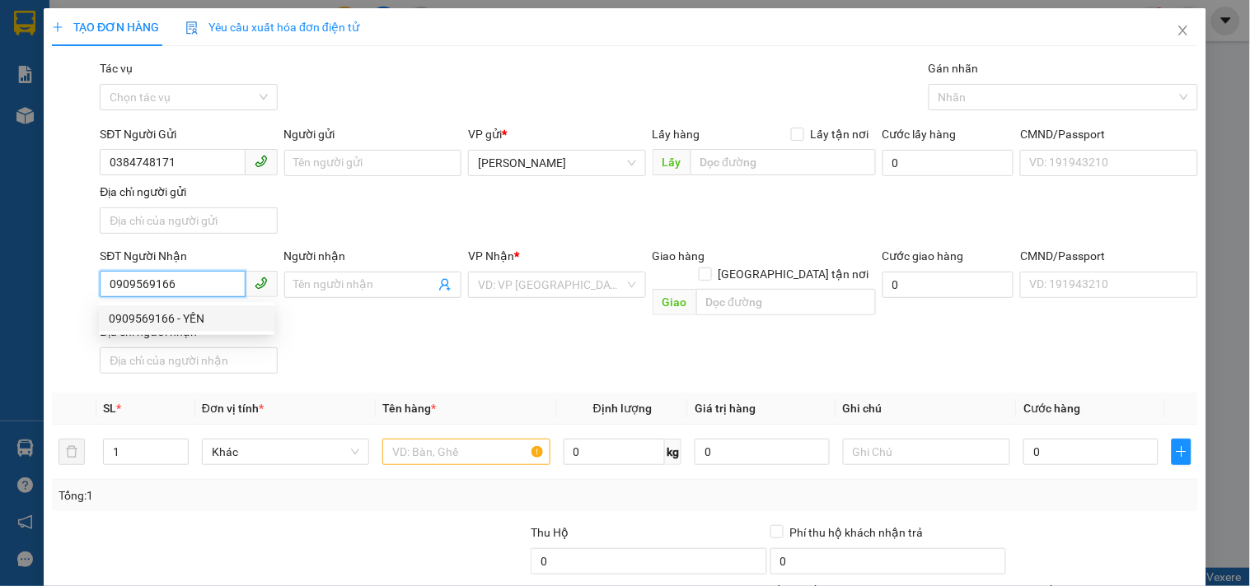
click at [175, 320] on div "0909569166 - YẾN" at bounding box center [187, 319] width 156 height 18
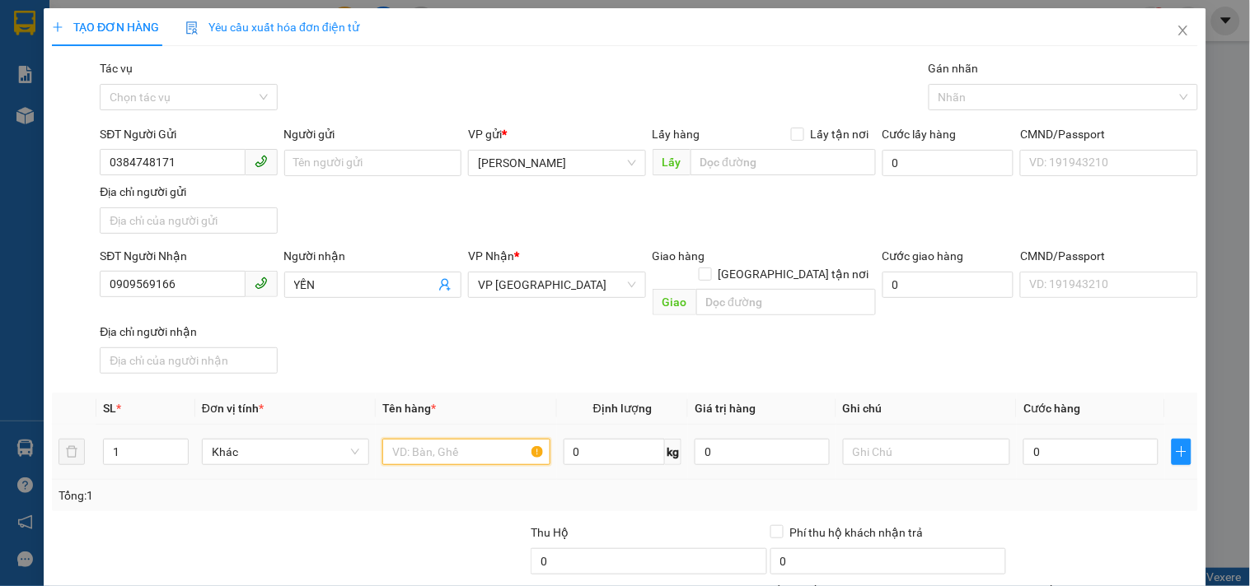
click at [474, 447] on input "text" at bounding box center [465, 452] width 167 height 26
click at [1071, 439] on input "0" at bounding box center [1090, 452] width 135 height 26
drag, startPoint x: 173, startPoint y: 293, endPoint x: 58, endPoint y: 302, distance: 114.9
click at [58, 302] on div "SĐT Người Nhận 0909569166 0909569166 Người nhận YẾN VP Nhận * VP [GEOGRAPHIC_DA…" at bounding box center [624, 313] width 1149 height 133
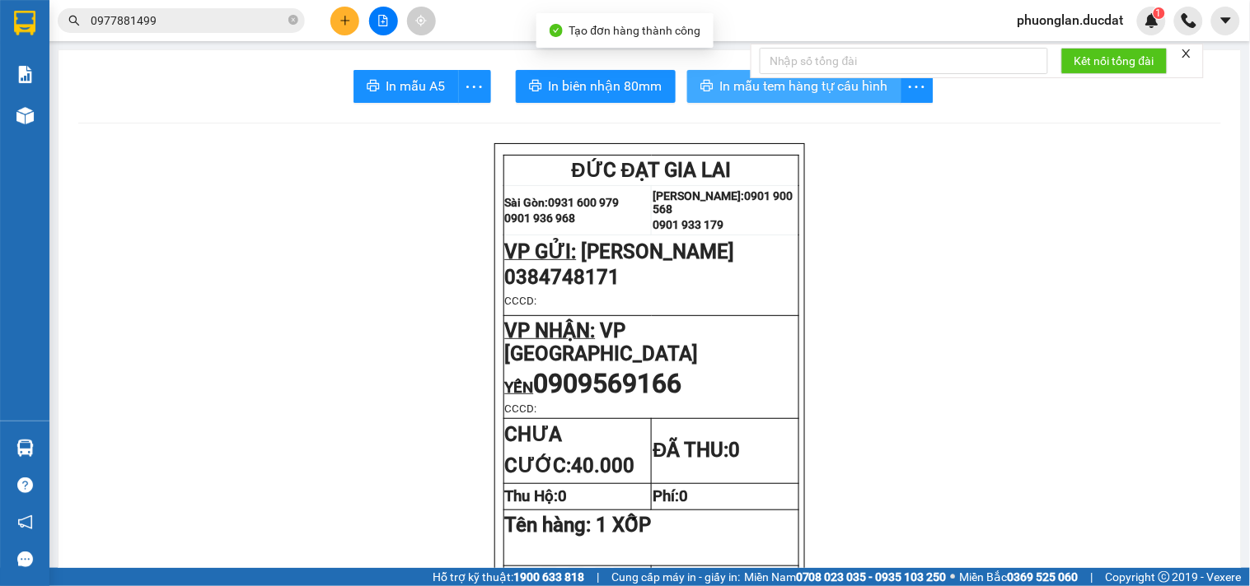
click at [825, 95] on button "In mẫu tem hàng tự cấu hình" at bounding box center [794, 86] width 214 height 33
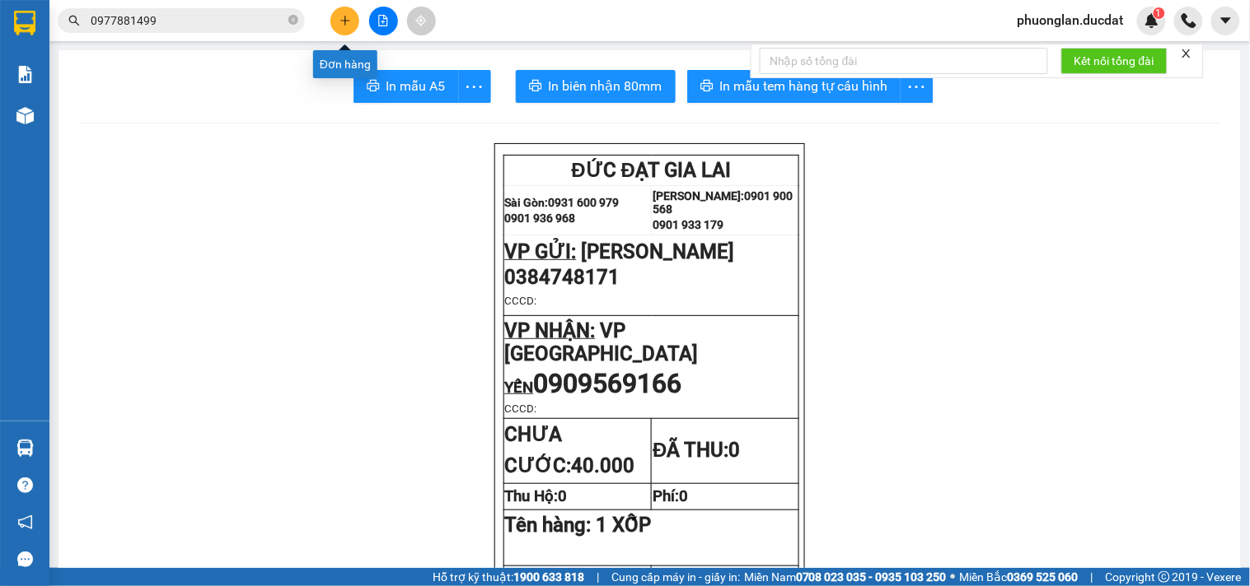
click at [355, 17] on button at bounding box center [344, 21] width 29 height 29
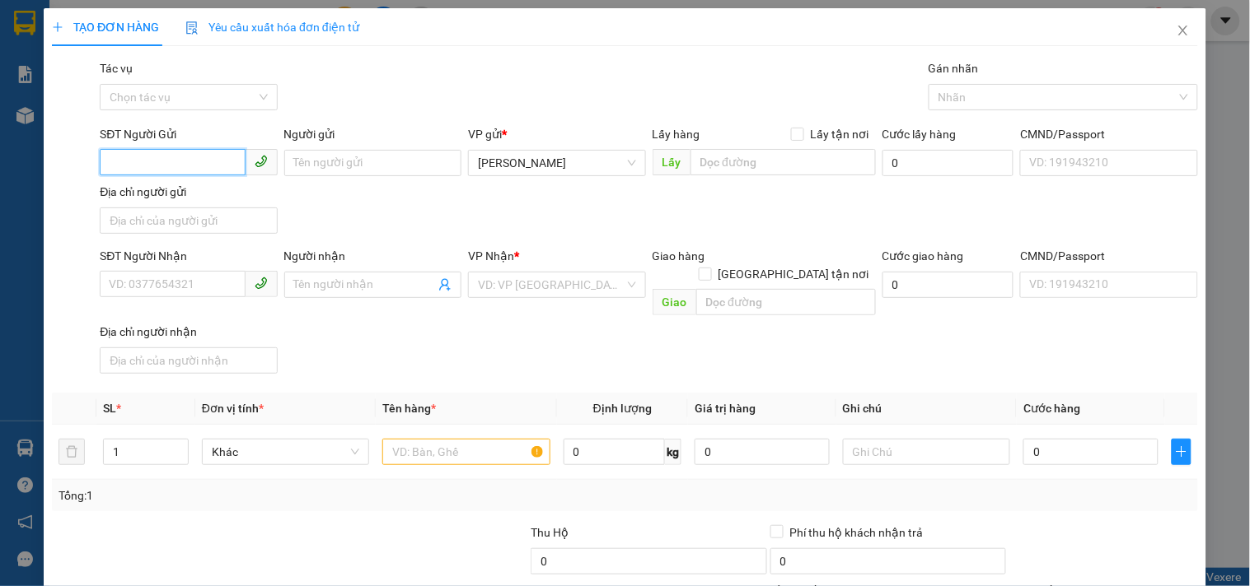
click at [182, 168] on input "SĐT Người Gửi" at bounding box center [172, 162] width 145 height 26
click at [152, 283] on input "SĐT Người Nhận" at bounding box center [172, 284] width 145 height 26
click at [538, 285] on input "search" at bounding box center [551, 285] width 146 height 25
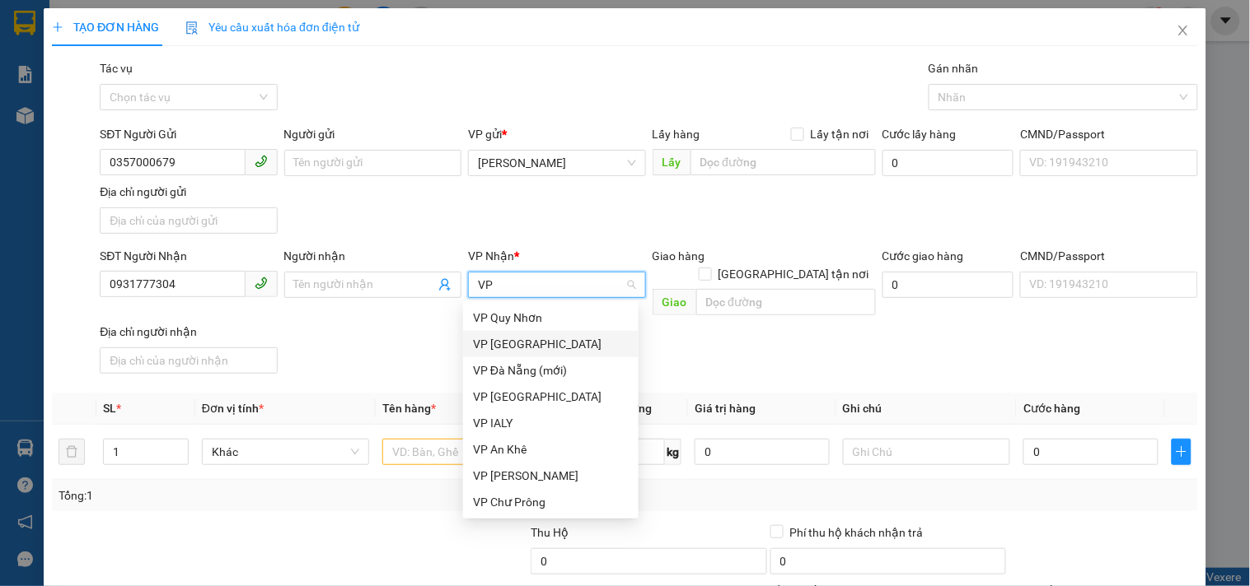
click at [536, 352] on div "VP [GEOGRAPHIC_DATA]" at bounding box center [551, 344] width 156 height 18
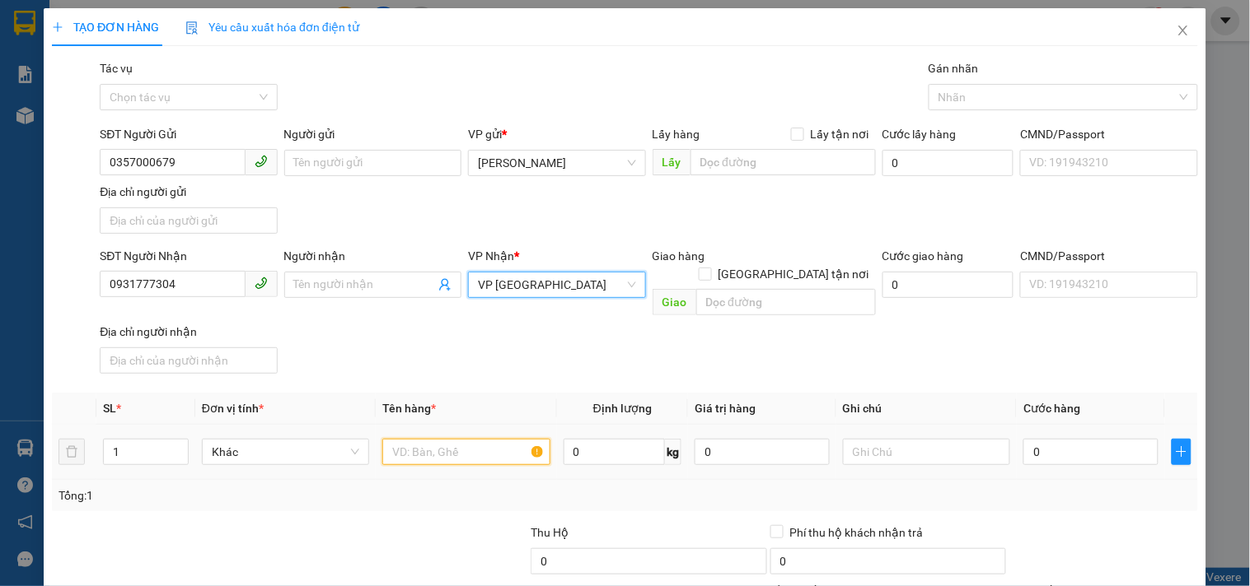
click at [467, 439] on input "text" at bounding box center [465, 452] width 167 height 26
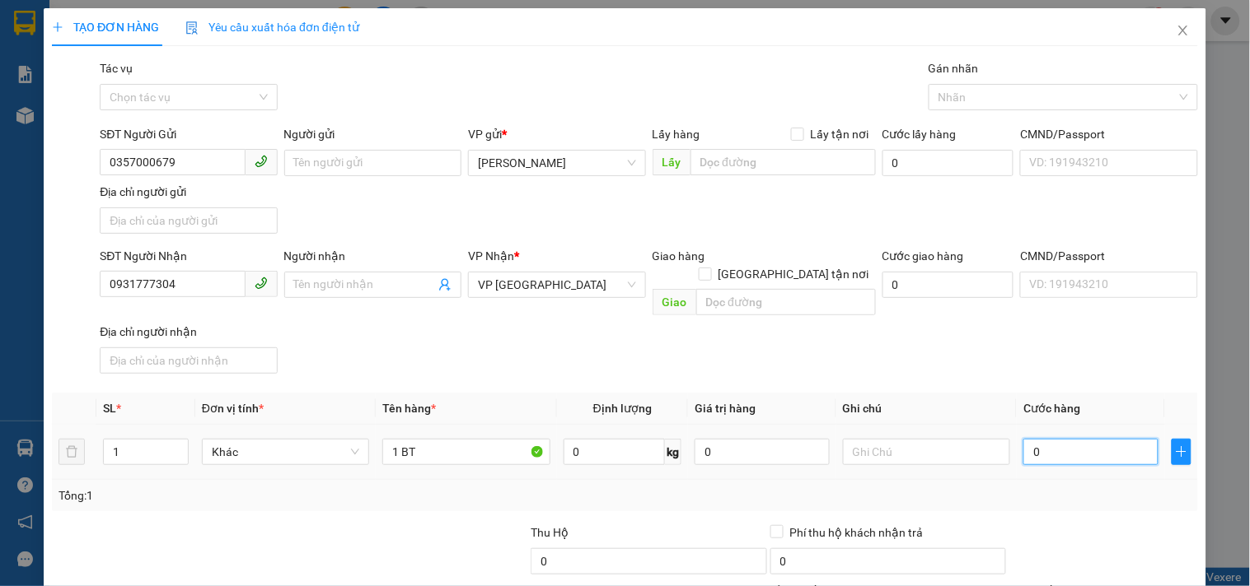
click at [1054, 441] on input "0" at bounding box center [1090, 452] width 135 height 26
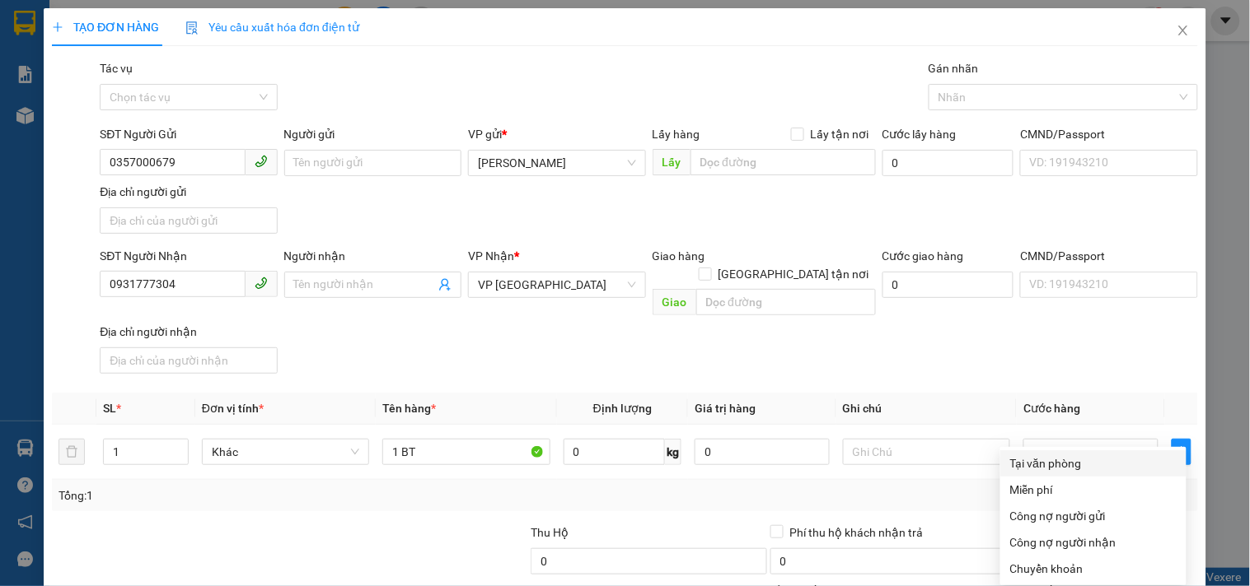
click at [1048, 455] on div "Tại văn phòng" at bounding box center [1093, 464] width 166 height 18
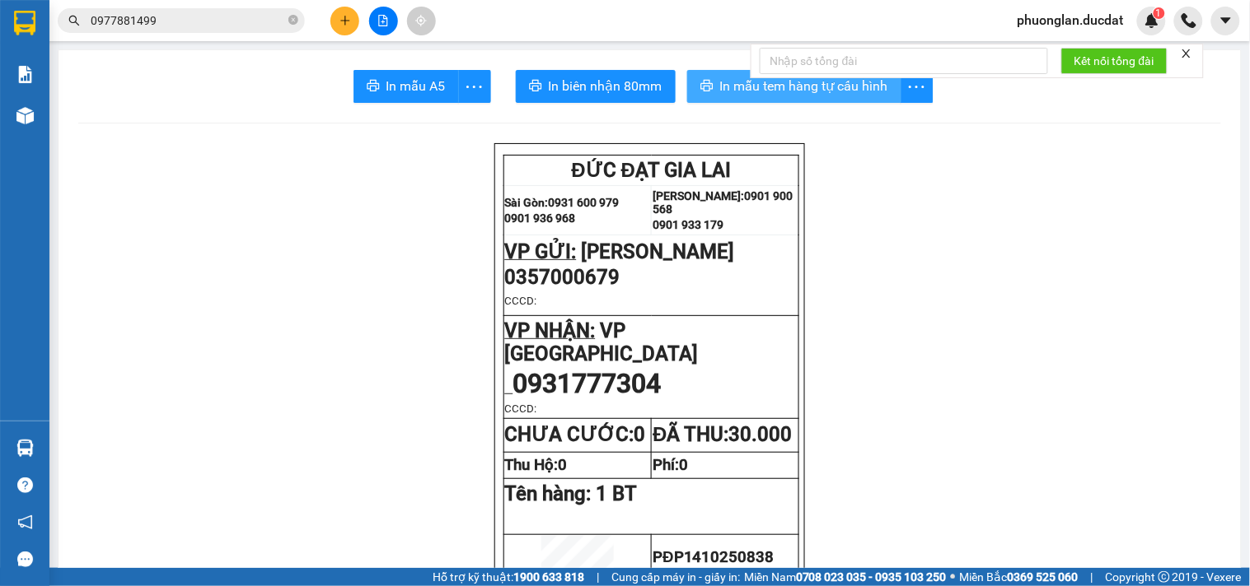
click at [815, 86] on span "In mẫu tem hàng tự cấu hình" at bounding box center [804, 86] width 168 height 21
click at [344, 19] on icon "plus" at bounding box center [344, 20] width 1 height 9
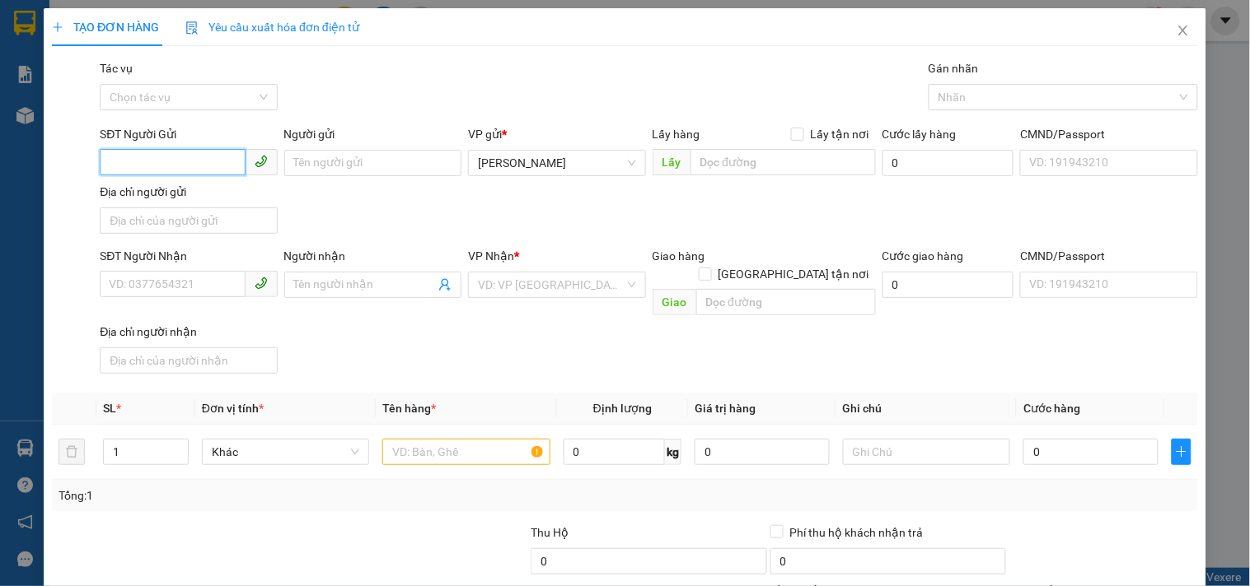
click at [193, 165] on input "SĐT Người Gửi" at bounding box center [172, 162] width 145 height 26
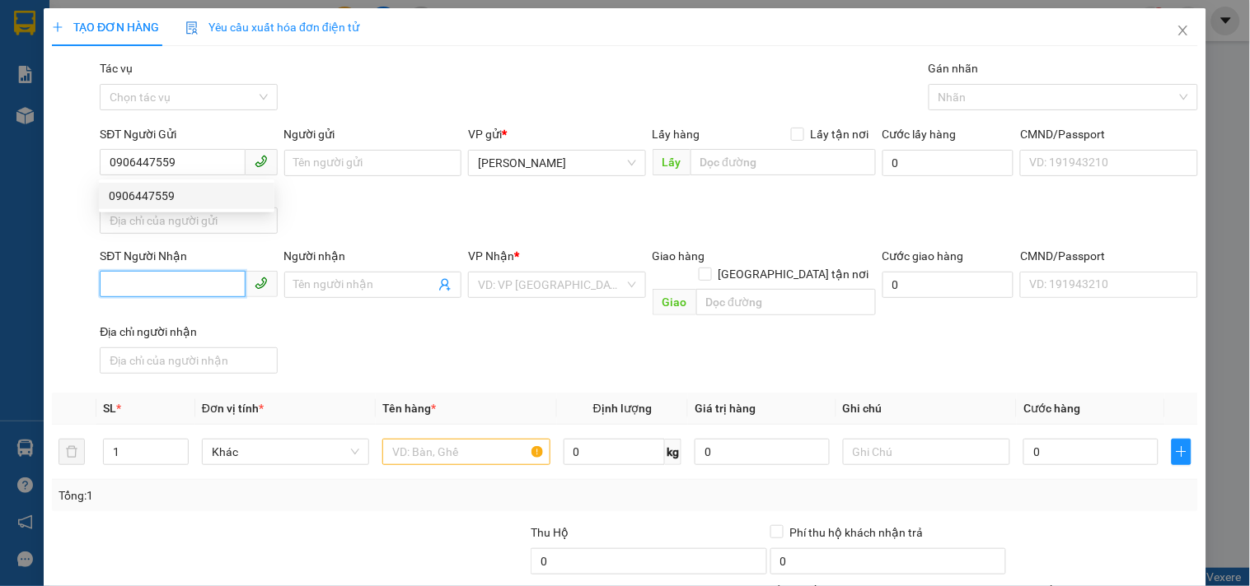
click at [157, 285] on input "SĐT Người Nhận" at bounding box center [172, 284] width 145 height 26
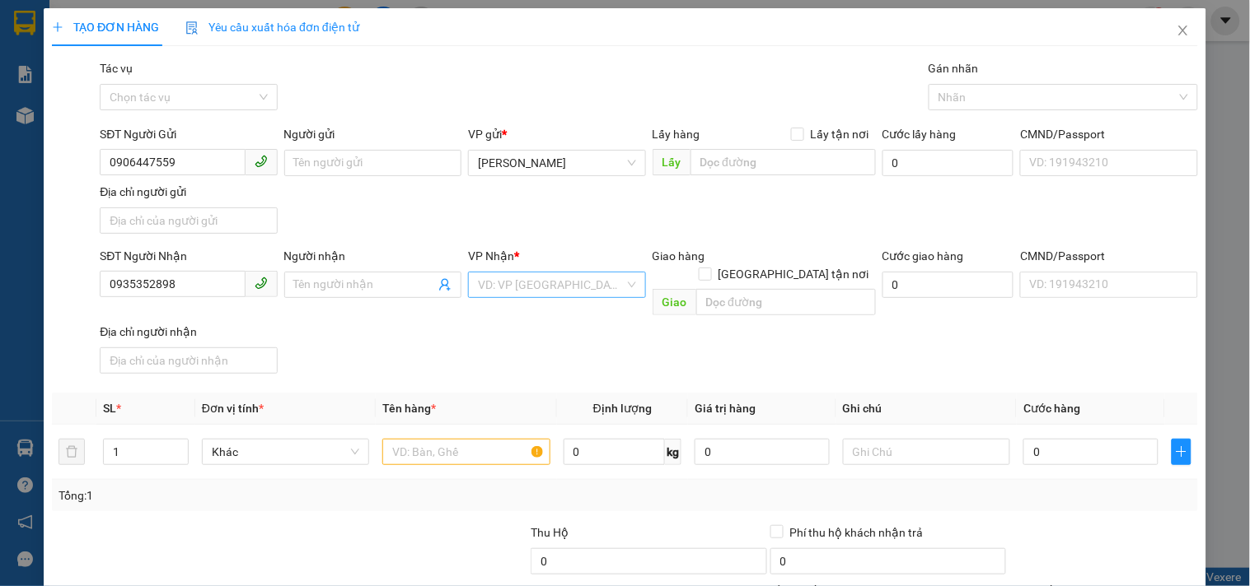
click at [579, 297] on input "search" at bounding box center [551, 285] width 146 height 25
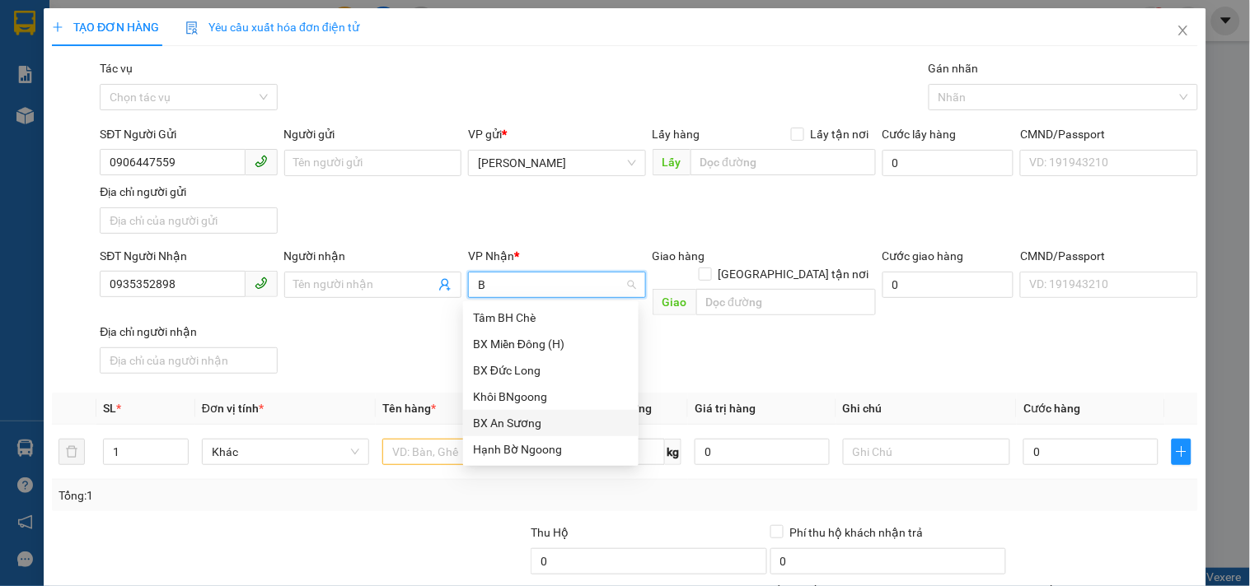
click at [494, 420] on div "BX An Sương" at bounding box center [551, 423] width 156 height 18
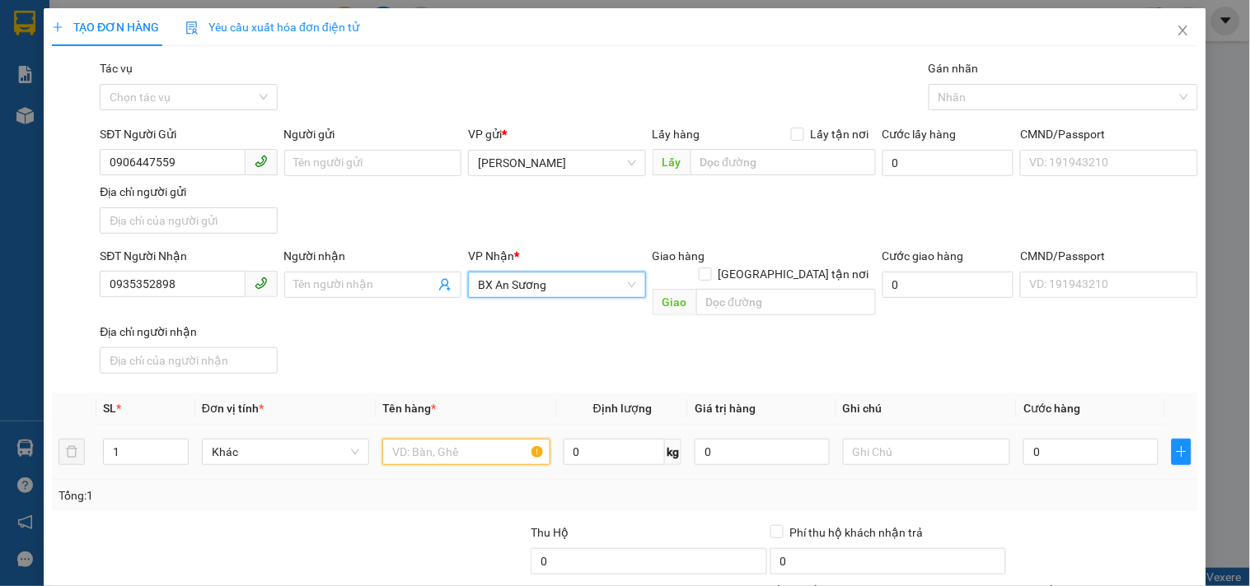
click at [446, 439] on input "text" at bounding box center [465, 452] width 167 height 26
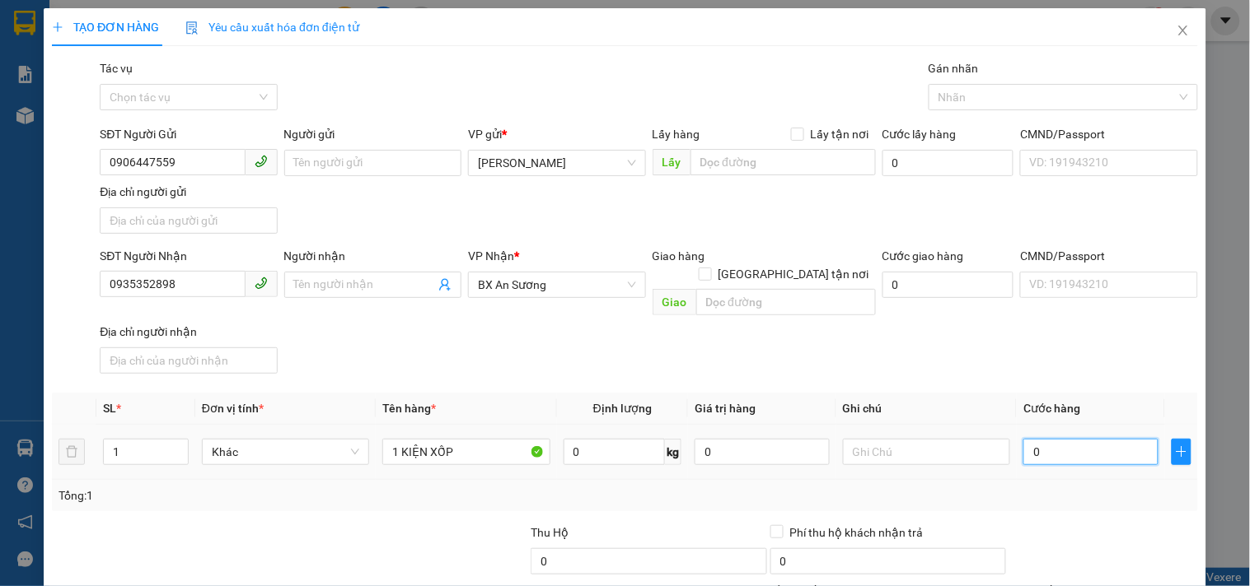
click at [1098, 442] on input "0" at bounding box center [1090, 452] width 135 height 26
click at [202, 297] on span "0935352898" at bounding box center [188, 285] width 177 height 26
drag, startPoint x: 203, startPoint y: 289, endPoint x: 47, endPoint y: 299, distance: 156.0
click at [47, 299] on div "TẠO ĐƠN HÀNG Yêu cầu xuất hóa đơn điện tử Transit Pickup Surcharge Ids Transit …" at bounding box center [625, 365] width 1162 height 715
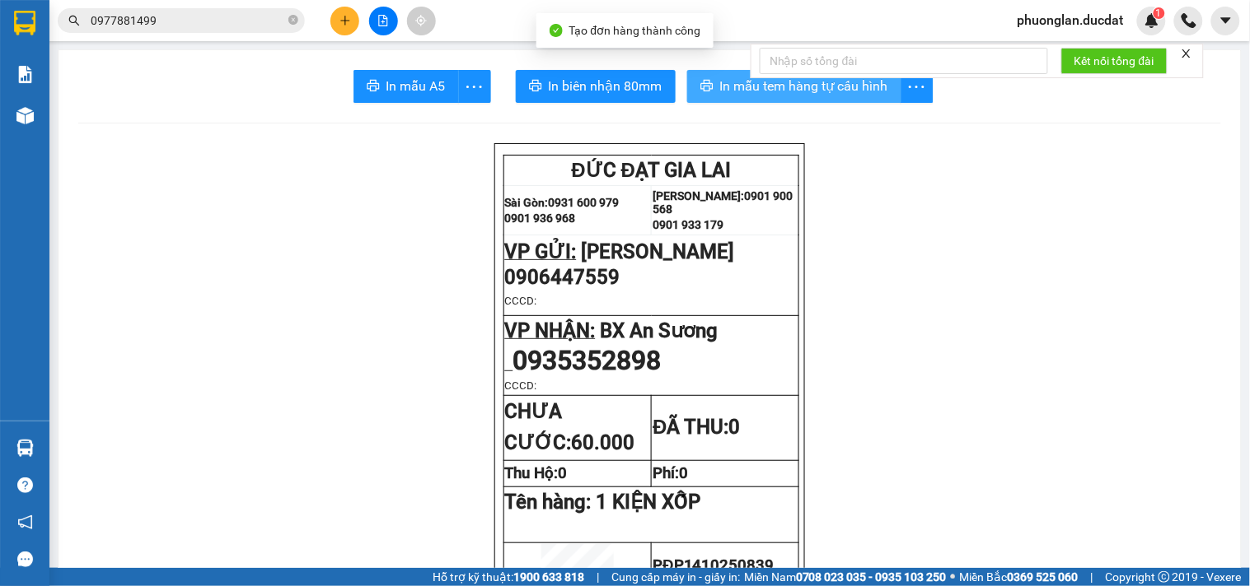
click at [843, 91] on span "In mẫu tem hàng tự cấu hình" at bounding box center [804, 86] width 168 height 21
click at [339, 19] on icon "plus" at bounding box center [345, 21] width 12 height 12
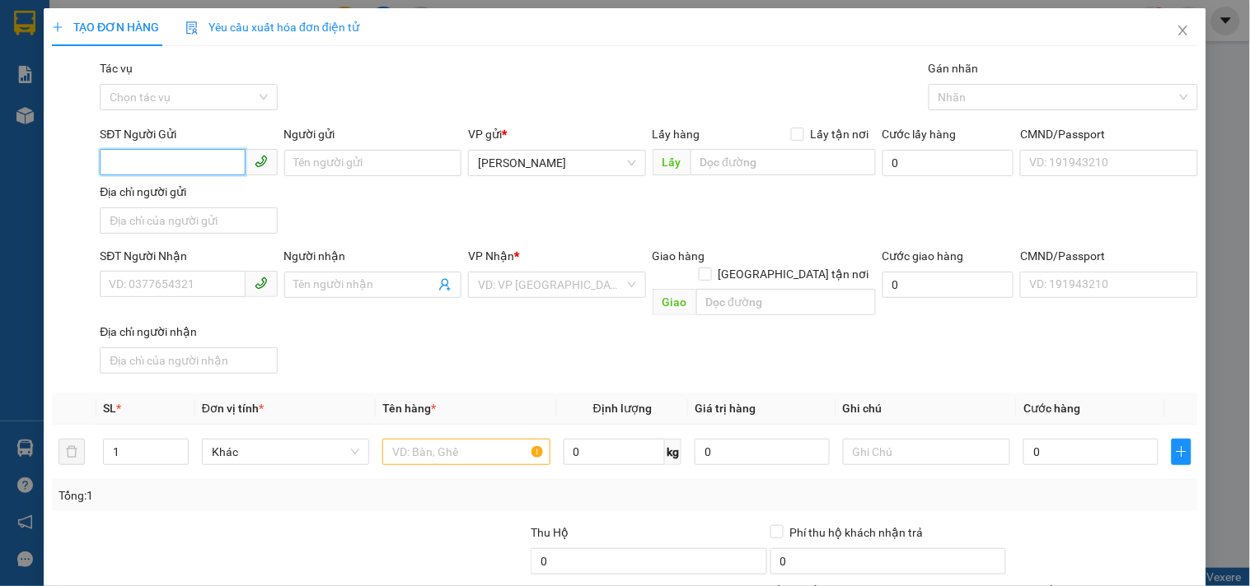
click at [187, 162] on input "SĐT Người Gửi" at bounding box center [172, 162] width 145 height 26
drag, startPoint x: 186, startPoint y: 171, endPoint x: 91, endPoint y: 168, distance: 95.6
click at [91, 168] on div "SĐT Người Gửi 0972764148 0972764148 Người gửi Tên người gửi VP gửi * [PERSON_NA…" at bounding box center [624, 182] width 1149 height 115
click at [199, 292] on input "SĐT Người Nhận" at bounding box center [172, 284] width 145 height 26
paste input "0972764148"
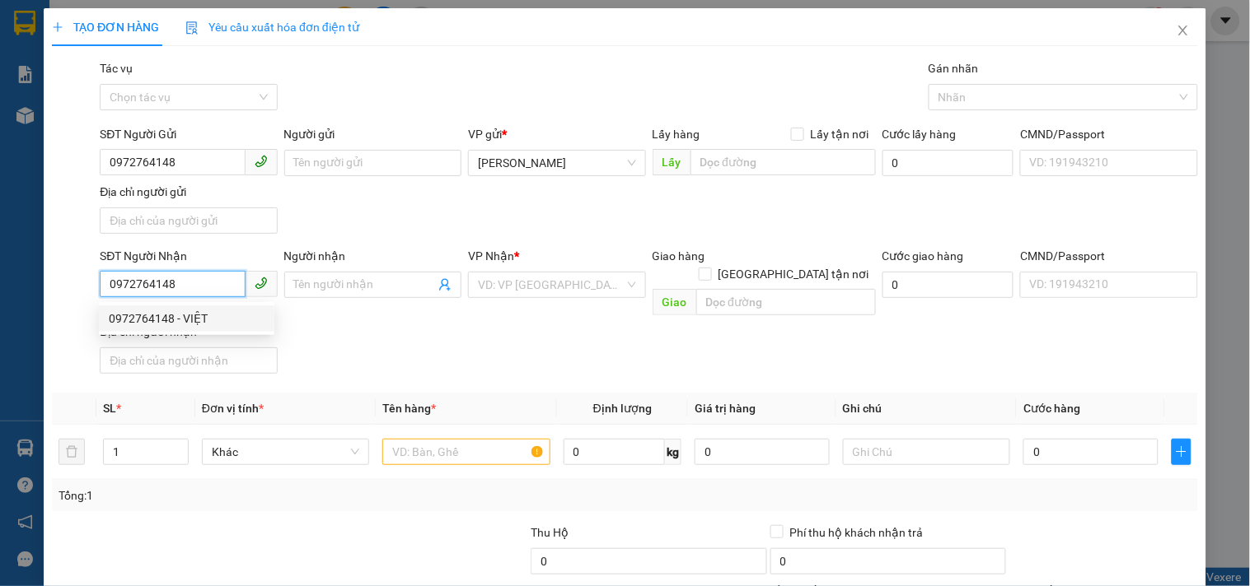
click at [198, 314] on div "0972764148 - VIỆT" at bounding box center [187, 319] width 156 height 18
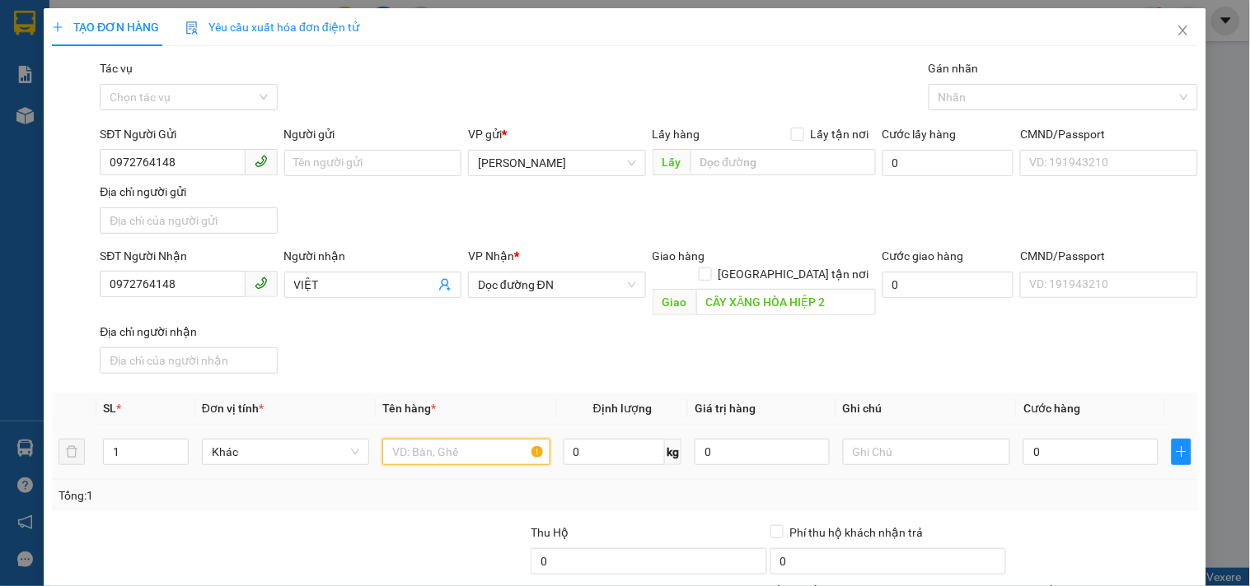
click at [435, 439] on input "text" at bounding box center [465, 452] width 167 height 26
click at [1114, 439] on input "0" at bounding box center [1090, 452] width 135 height 26
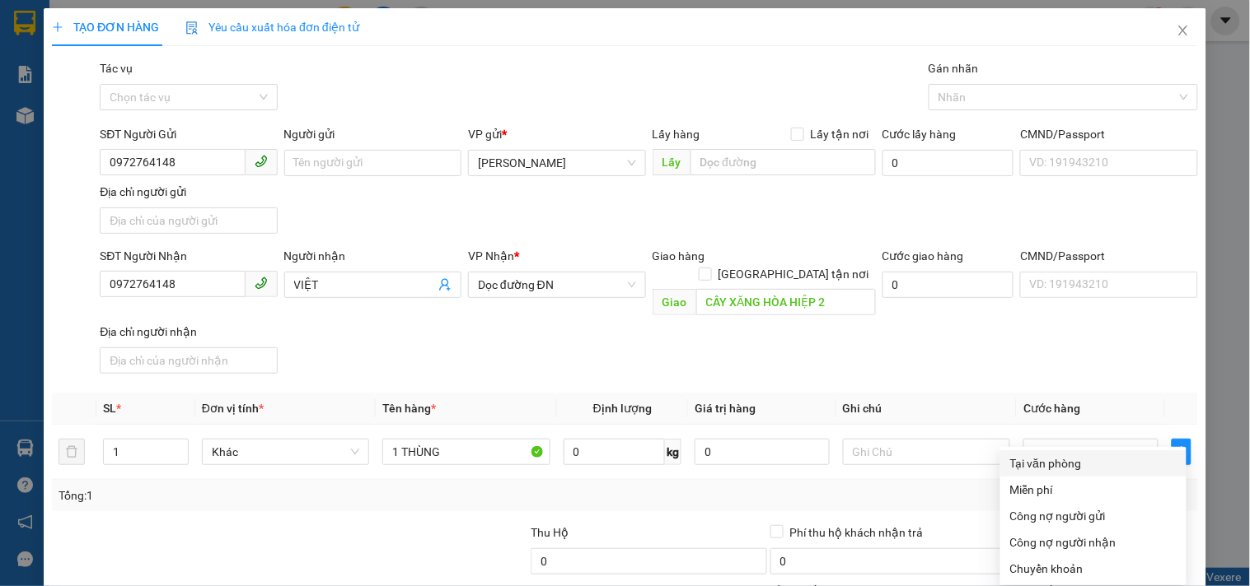
click at [1067, 455] on div "Tại văn phòng" at bounding box center [1093, 464] width 166 height 18
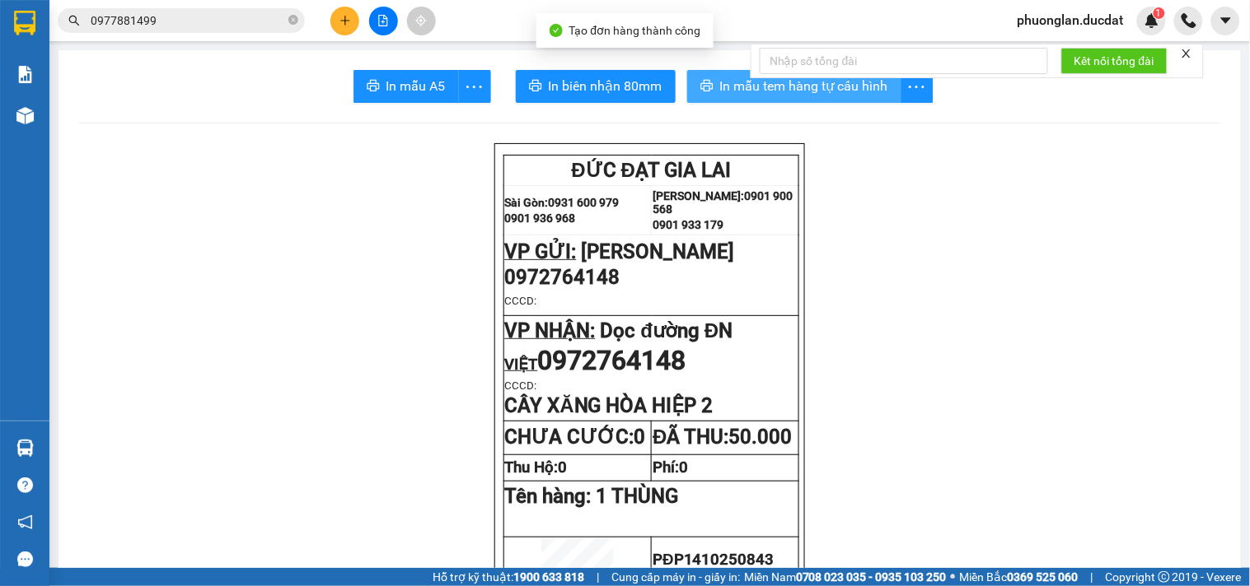
click at [795, 94] on span "In mẫu tem hàng tự cấu hình" at bounding box center [804, 86] width 168 height 21
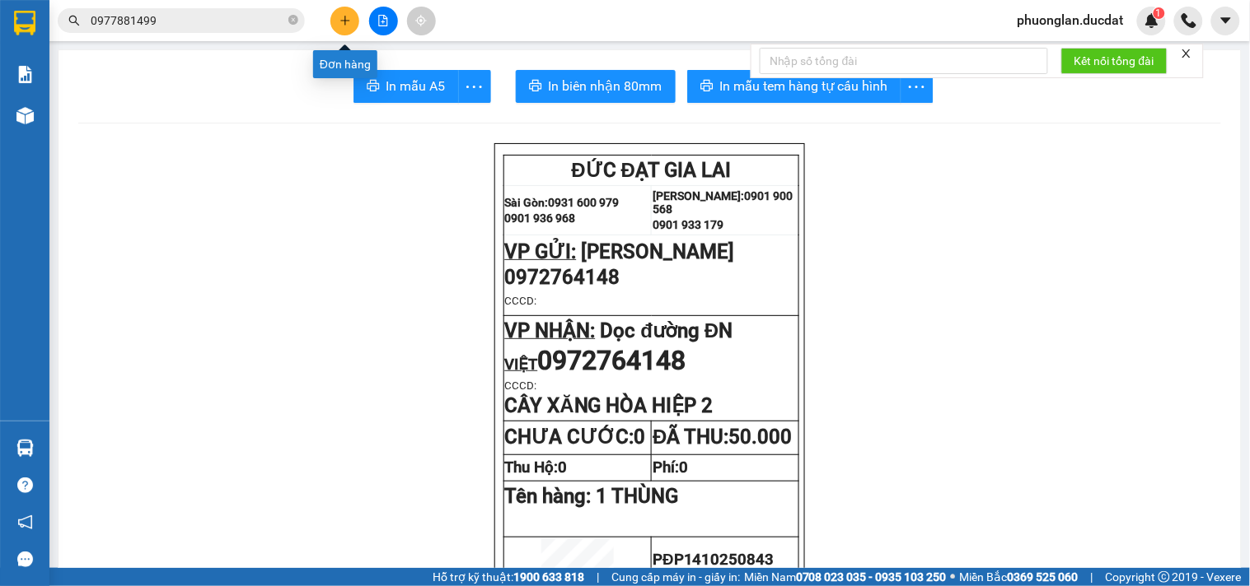
click at [343, 11] on button at bounding box center [344, 21] width 29 height 29
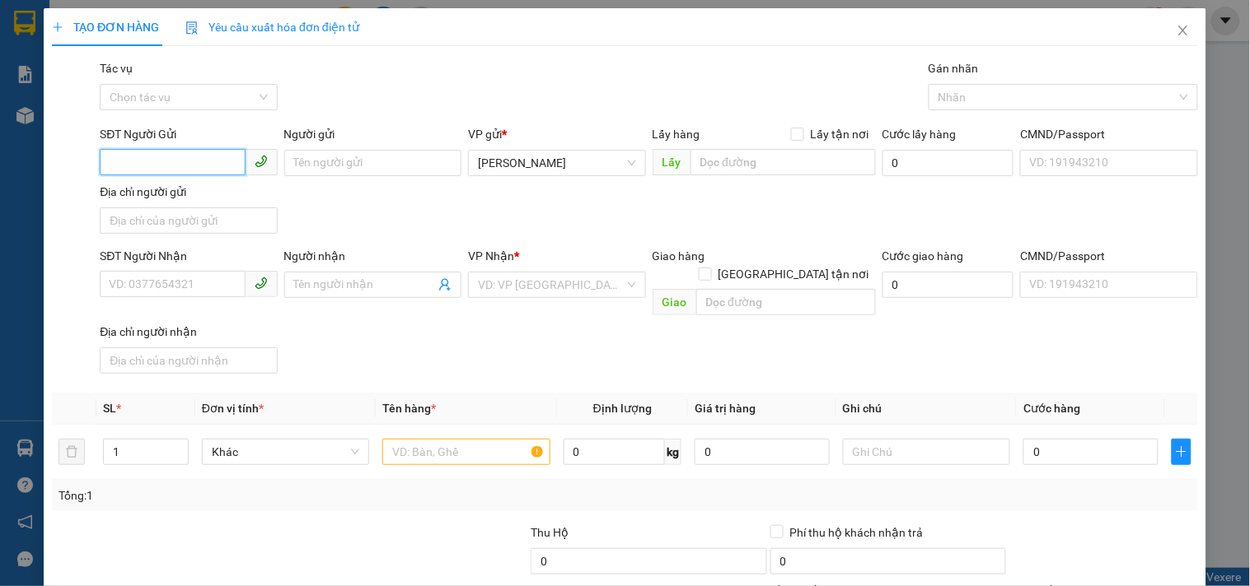
click at [162, 161] on input "SĐT Người Gửi" at bounding box center [172, 162] width 145 height 26
click at [167, 199] on div "0905690241" at bounding box center [187, 196] width 156 height 18
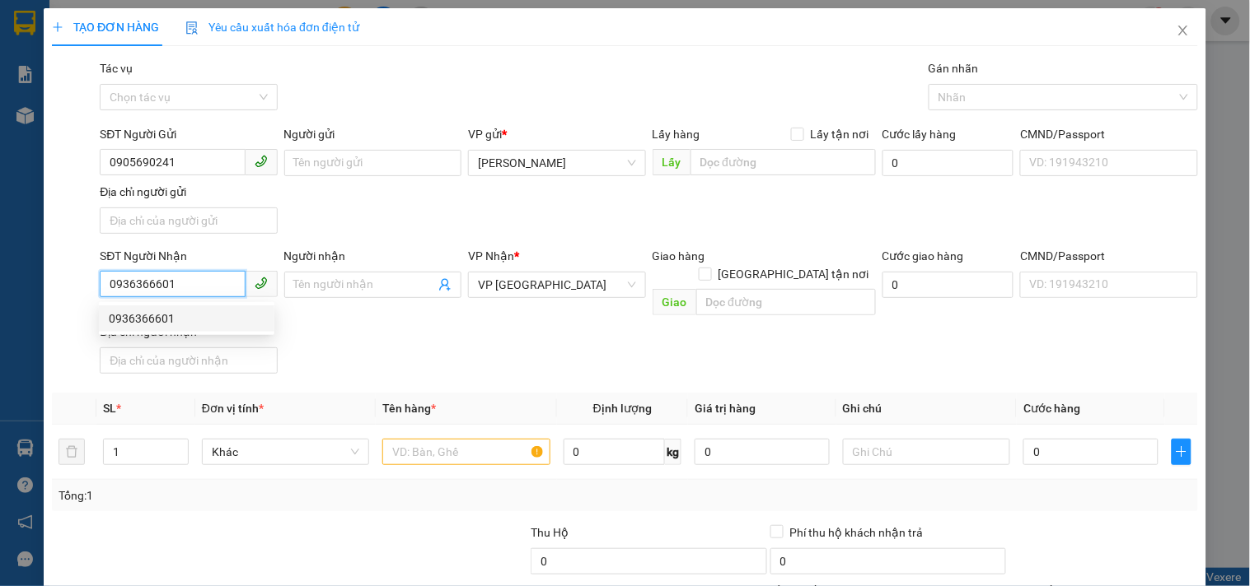
click at [225, 289] on input "0936366601" at bounding box center [172, 284] width 145 height 26
drag, startPoint x: 225, startPoint y: 289, endPoint x: 61, endPoint y: 287, distance: 163.9
click at [61, 287] on div "SĐT Người Nhận 0936366601 Người nhận Tên người nhận VP Nhận * VP [GEOGRAPHIC_DA…" at bounding box center [624, 313] width 1149 height 133
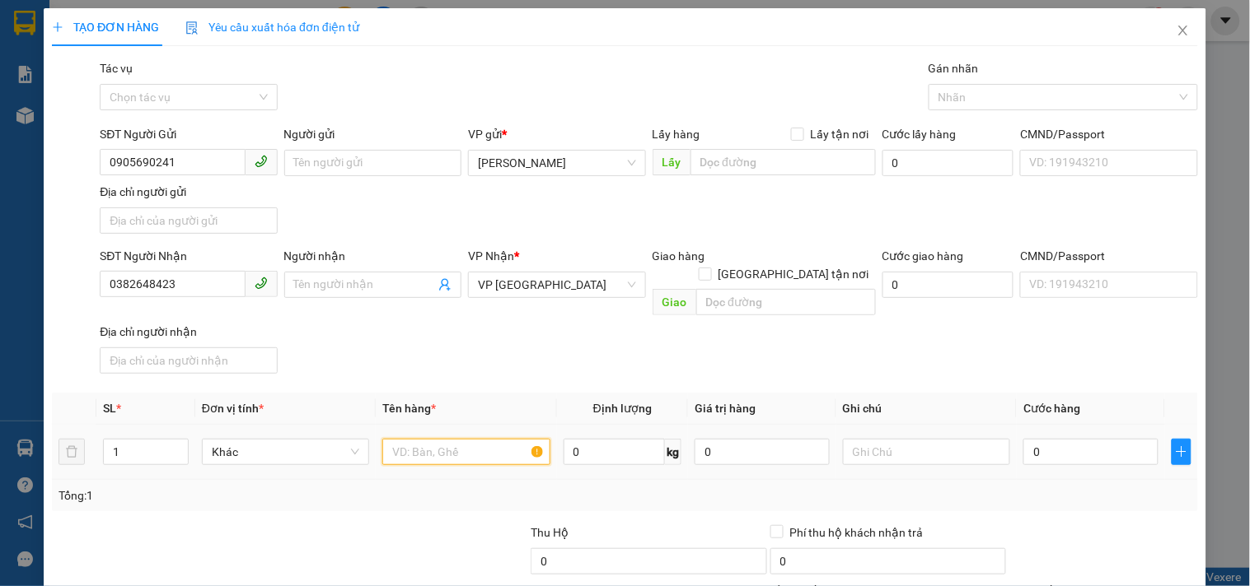
click at [467, 439] on input "text" at bounding box center [465, 452] width 167 height 26
click at [1049, 439] on input "0" at bounding box center [1090, 452] width 135 height 26
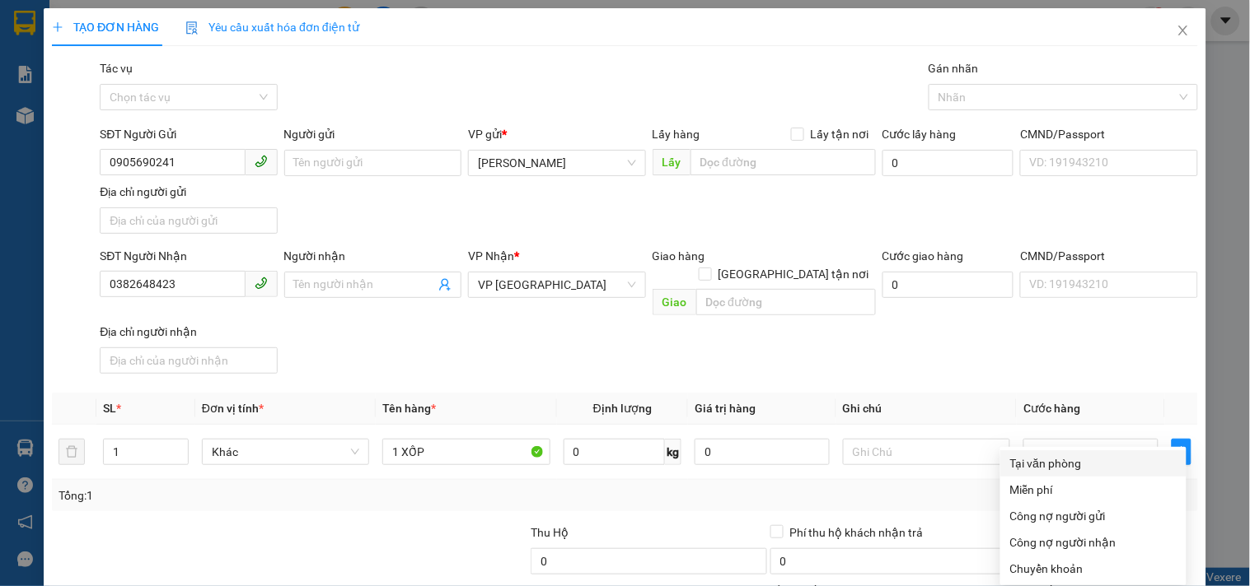
click at [1077, 455] on div "Tại văn phòng" at bounding box center [1093, 464] width 166 height 18
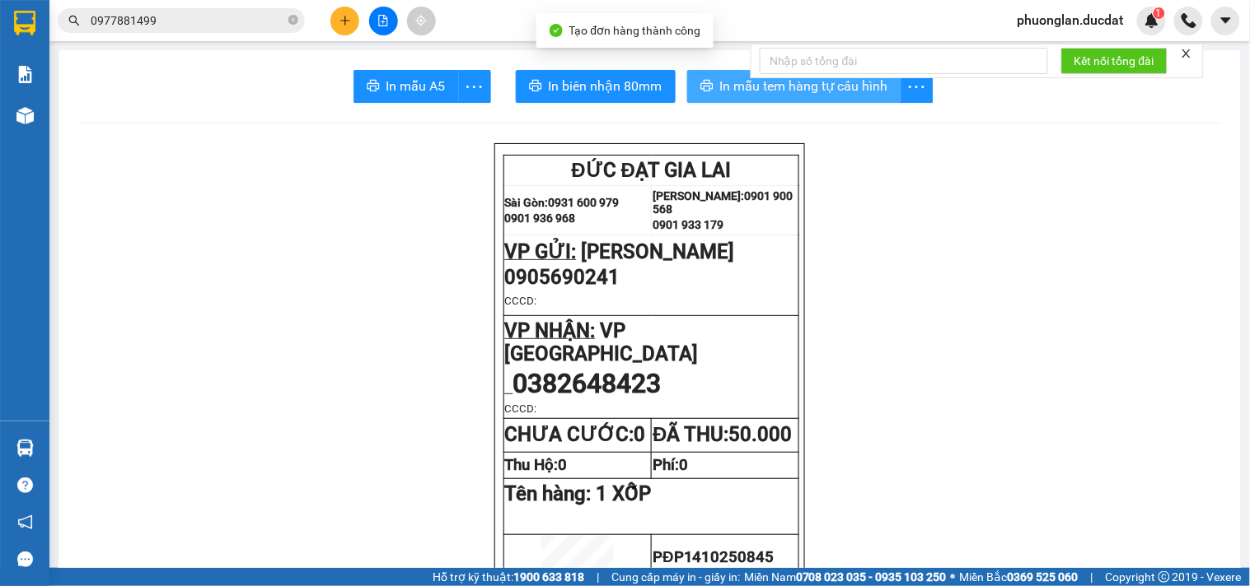
click at [820, 93] on span "In mẫu tem hàng tự cấu hình" at bounding box center [804, 86] width 168 height 21
click at [349, 13] on button at bounding box center [344, 21] width 29 height 29
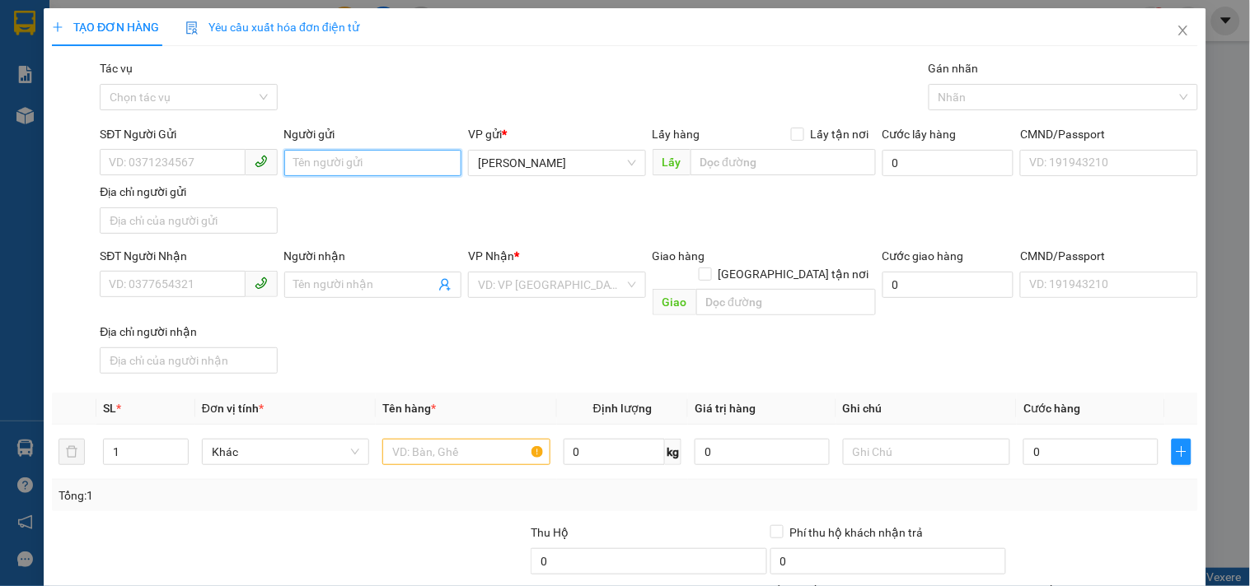
click at [311, 161] on input "Người gửi" at bounding box center [372, 163] width 177 height 26
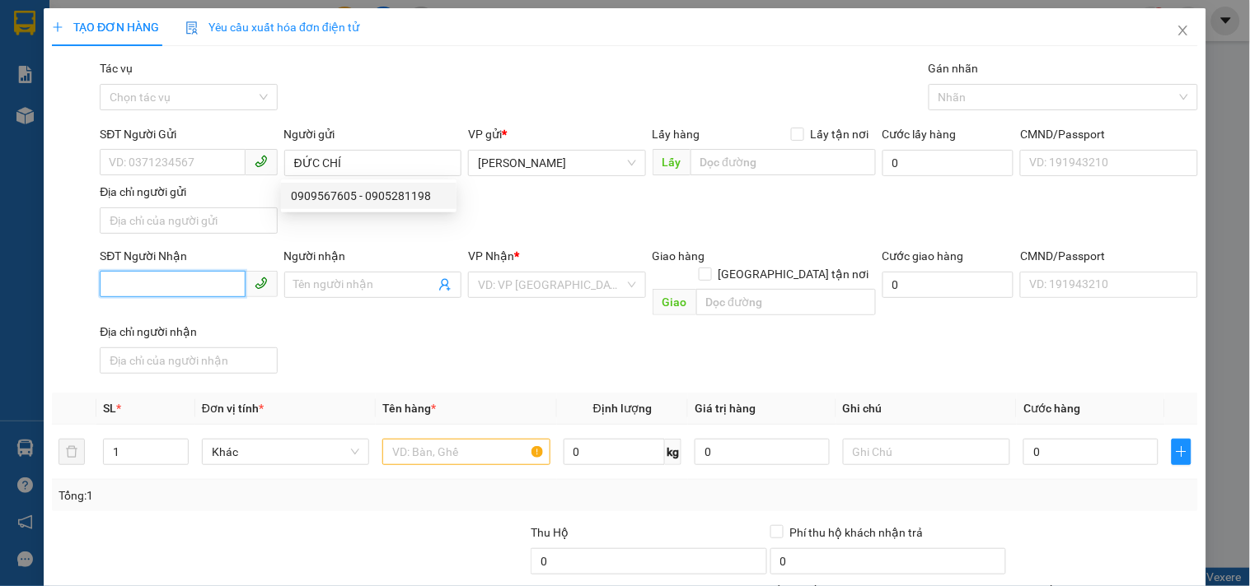
click at [184, 285] on input "SĐT Người Nhận" at bounding box center [172, 284] width 145 height 26
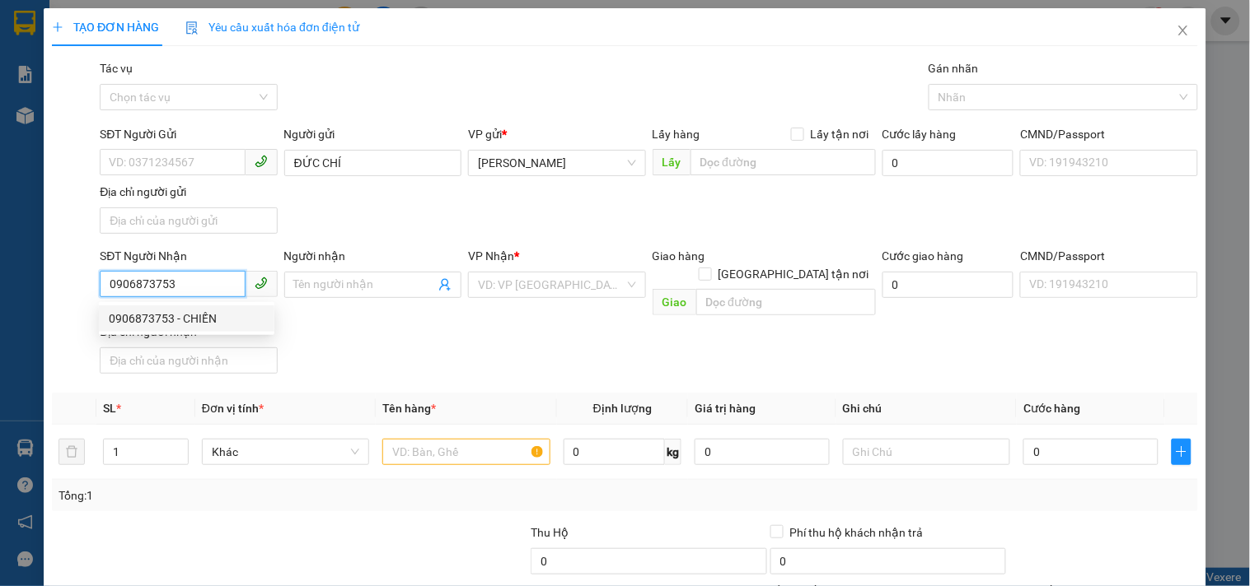
click at [180, 326] on div "0906873753 - CHIẾN" at bounding box center [187, 319] width 156 height 18
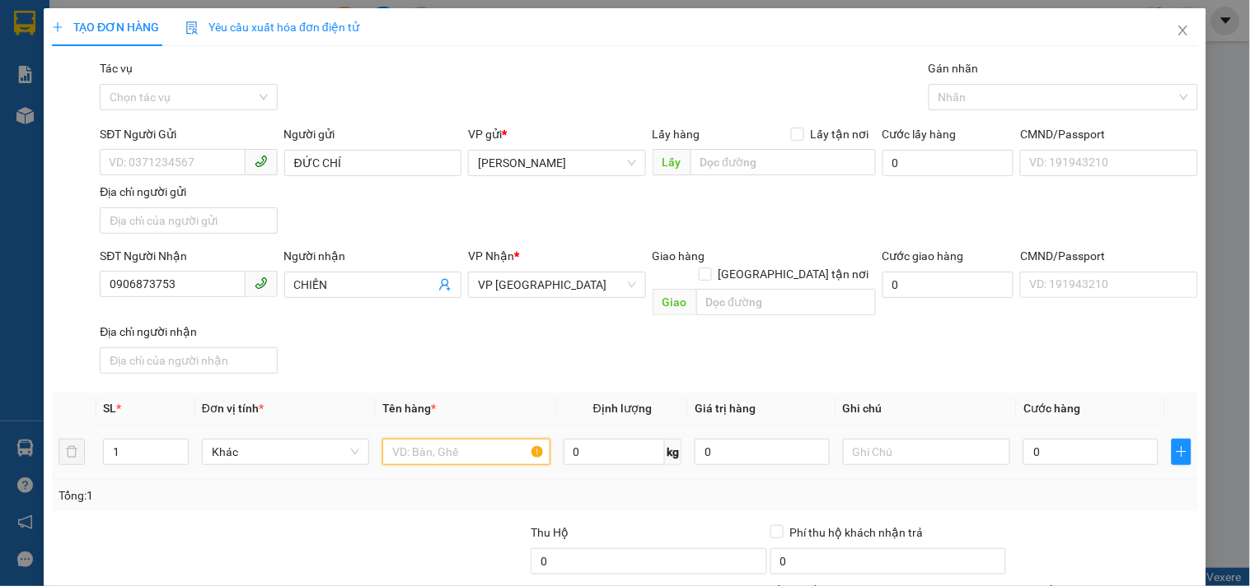
click at [450, 439] on input "text" at bounding box center [465, 452] width 167 height 26
click at [1046, 439] on input "0" at bounding box center [1090, 452] width 135 height 26
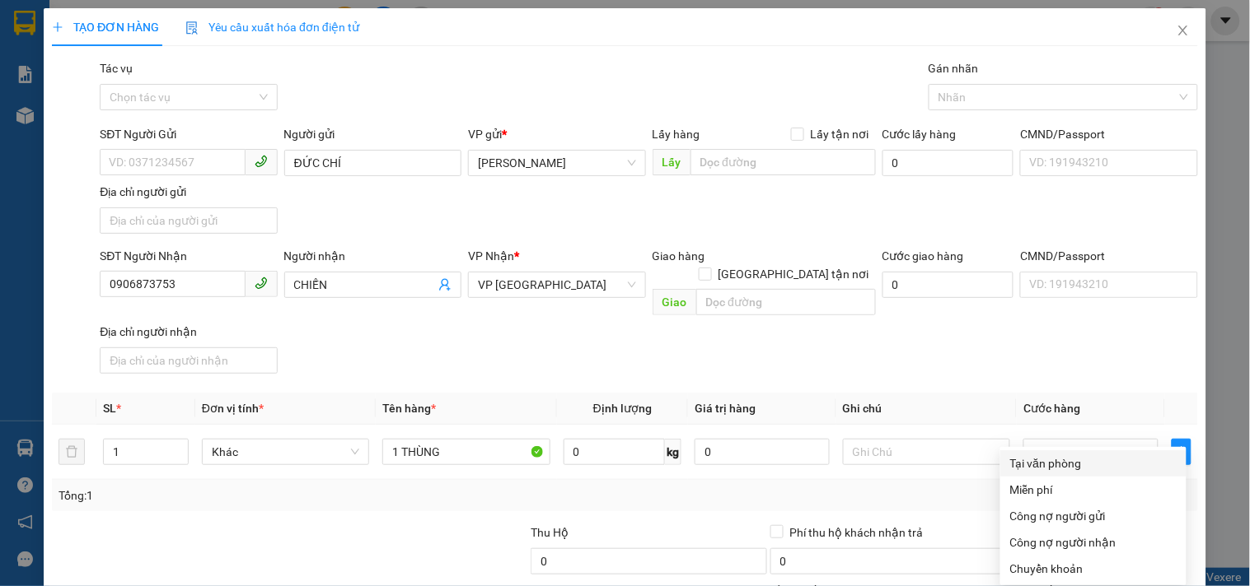
click at [1072, 455] on div "Tại văn phòng" at bounding box center [1093, 464] width 166 height 18
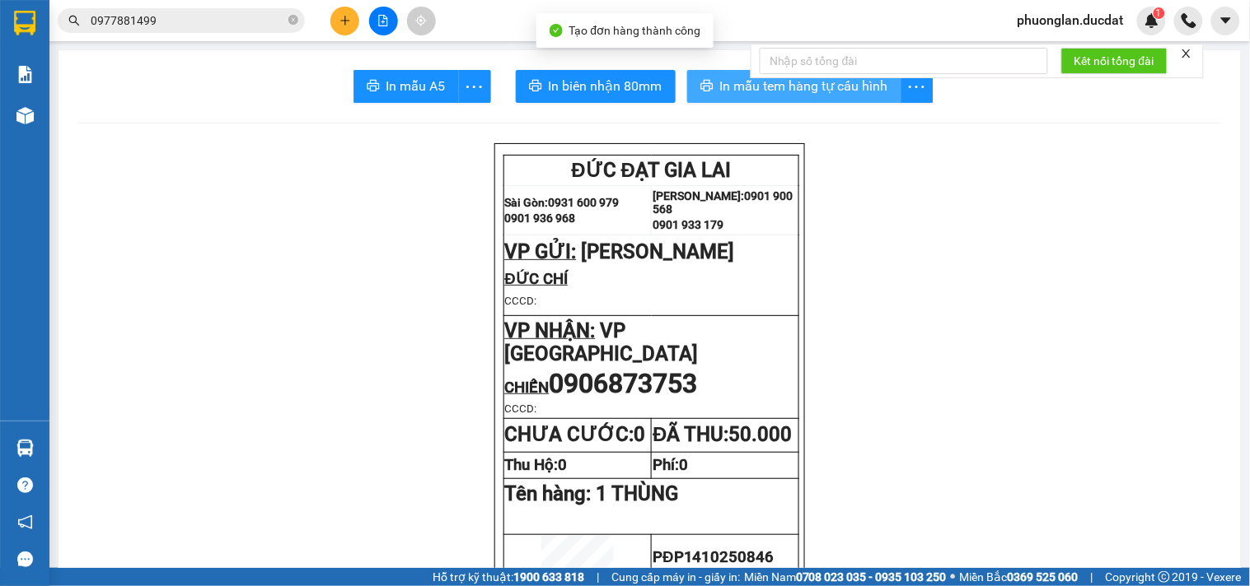
click at [841, 93] on span "In mẫu tem hàng tự cấu hình" at bounding box center [804, 86] width 168 height 21
click at [334, 31] on div at bounding box center [383, 21] width 124 height 29
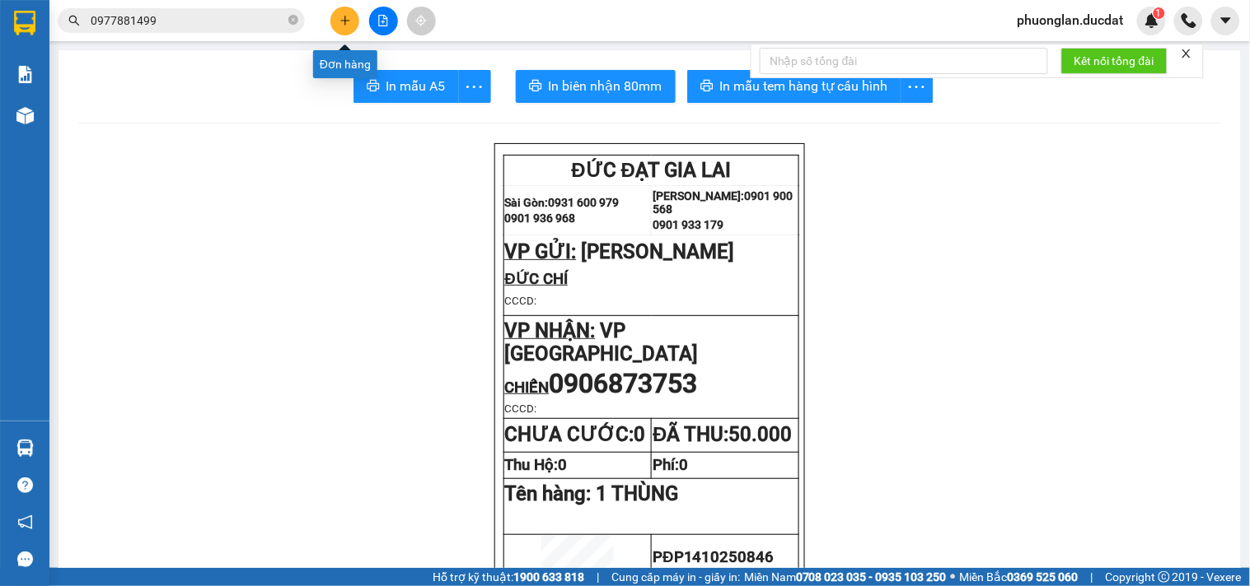
click at [343, 26] on icon "plus" at bounding box center [345, 21] width 12 height 12
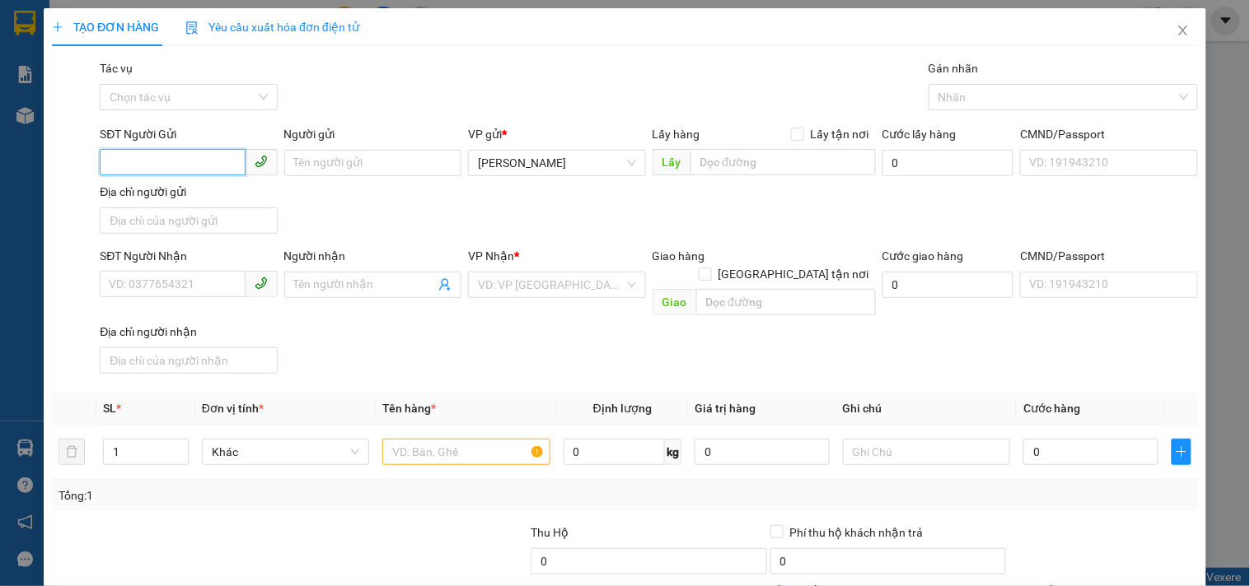
click at [183, 169] on input "SĐT Người Gửi" at bounding box center [172, 162] width 145 height 26
click at [176, 290] on input "SĐT Người Nhận" at bounding box center [172, 284] width 145 height 26
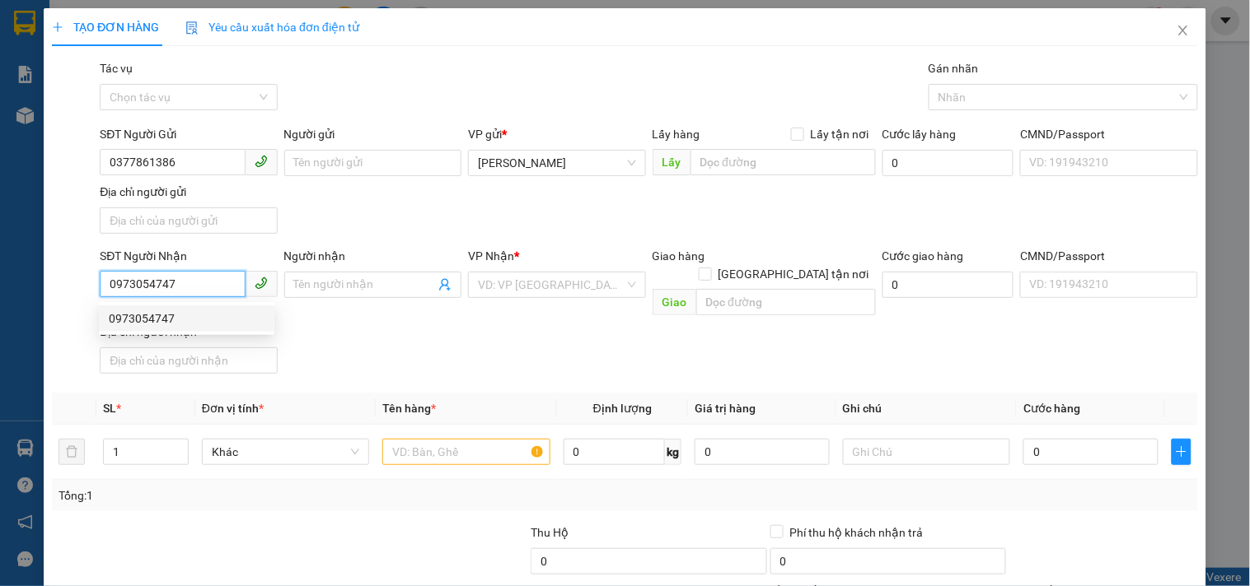
click at [175, 306] on div "0973054747" at bounding box center [186, 319] width 175 height 26
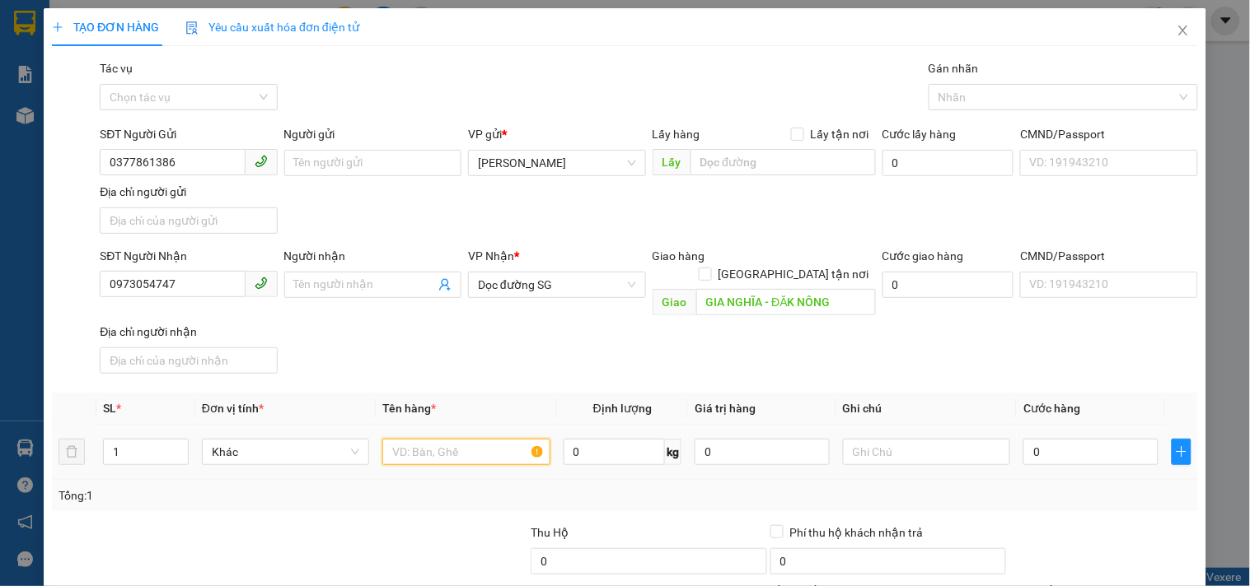
click at [488, 439] on input "text" at bounding box center [465, 452] width 167 height 26
click at [1023, 439] on input "0" at bounding box center [1090, 452] width 135 height 26
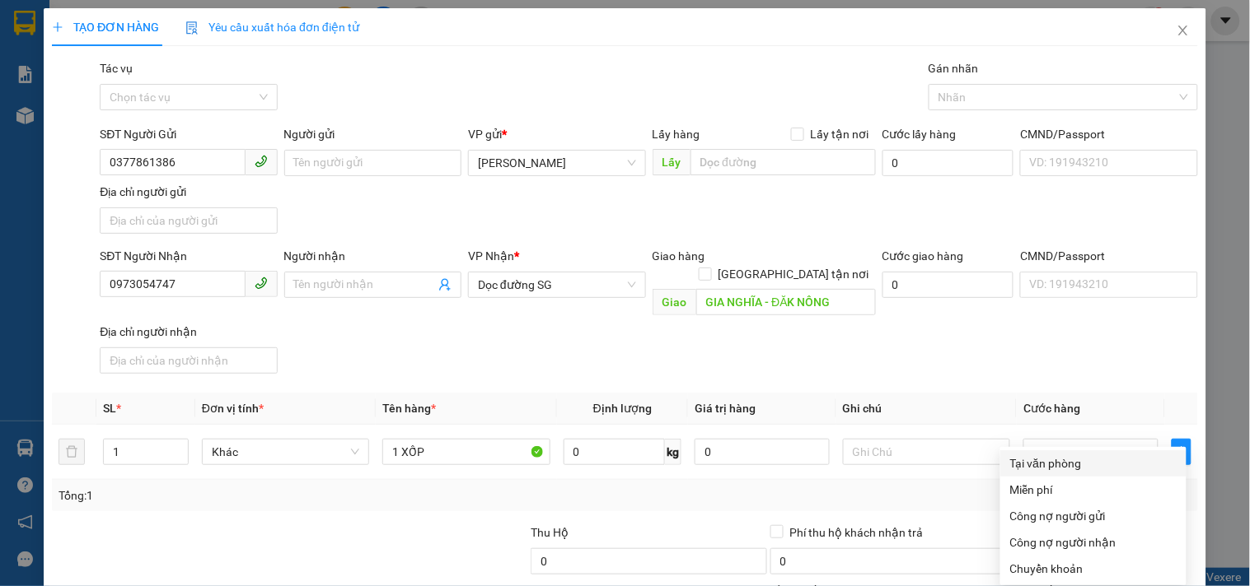
click at [1088, 455] on div "Tại văn phòng" at bounding box center [1093, 464] width 166 height 18
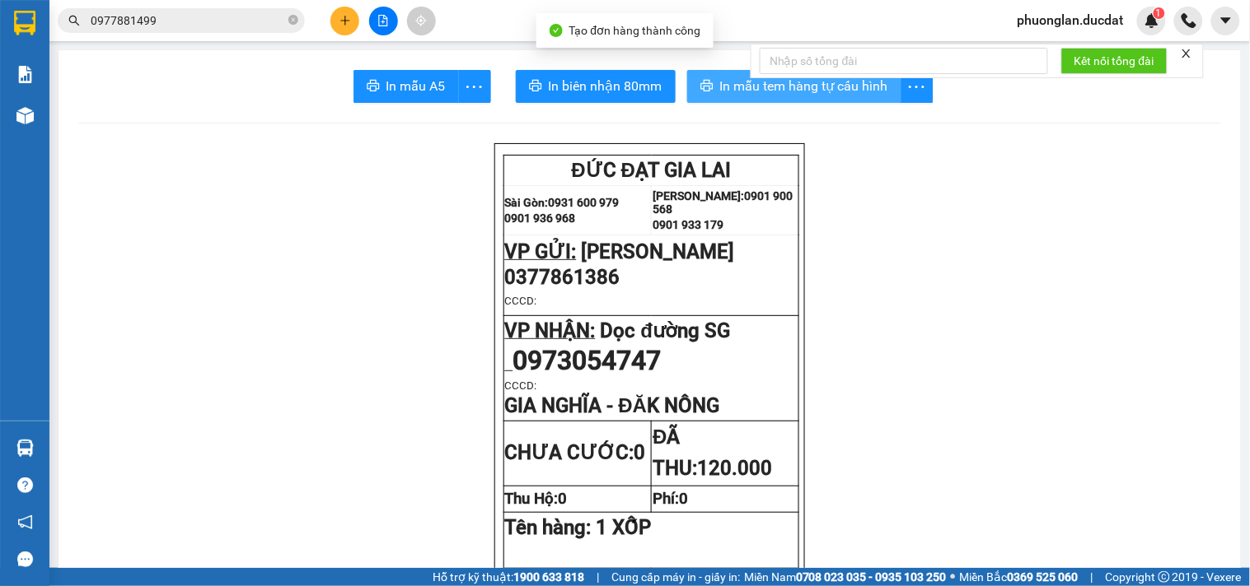
click at [862, 96] on span "In mẫu tem hàng tự cấu hình" at bounding box center [804, 86] width 168 height 21
click at [323, 10] on div at bounding box center [383, 21] width 124 height 29
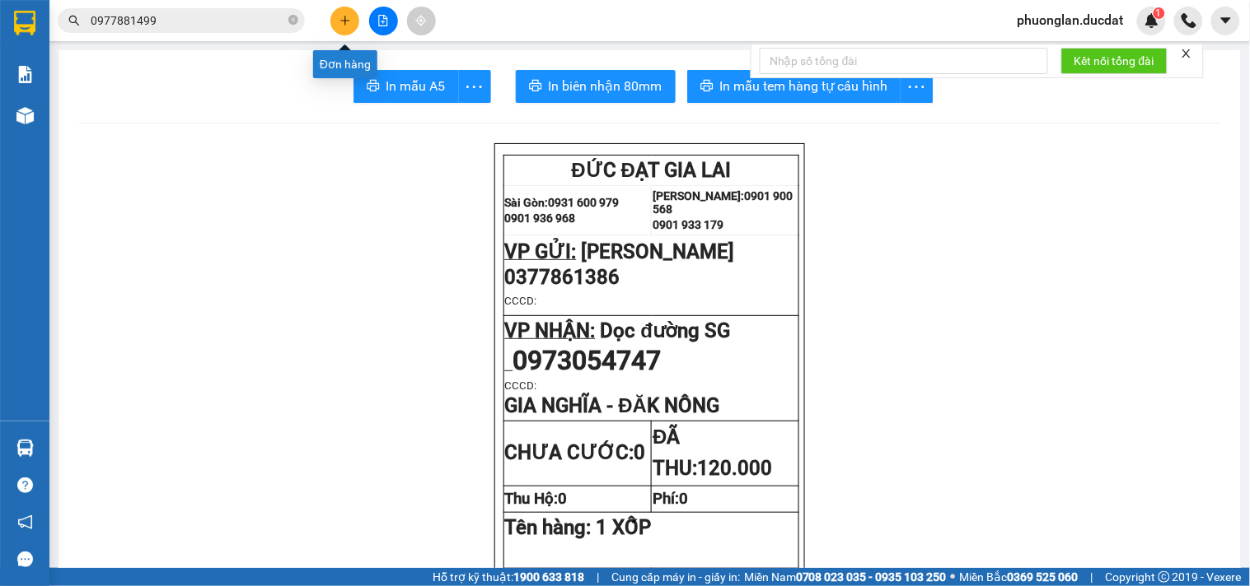
click at [348, 21] on icon "plus" at bounding box center [345, 21] width 12 height 12
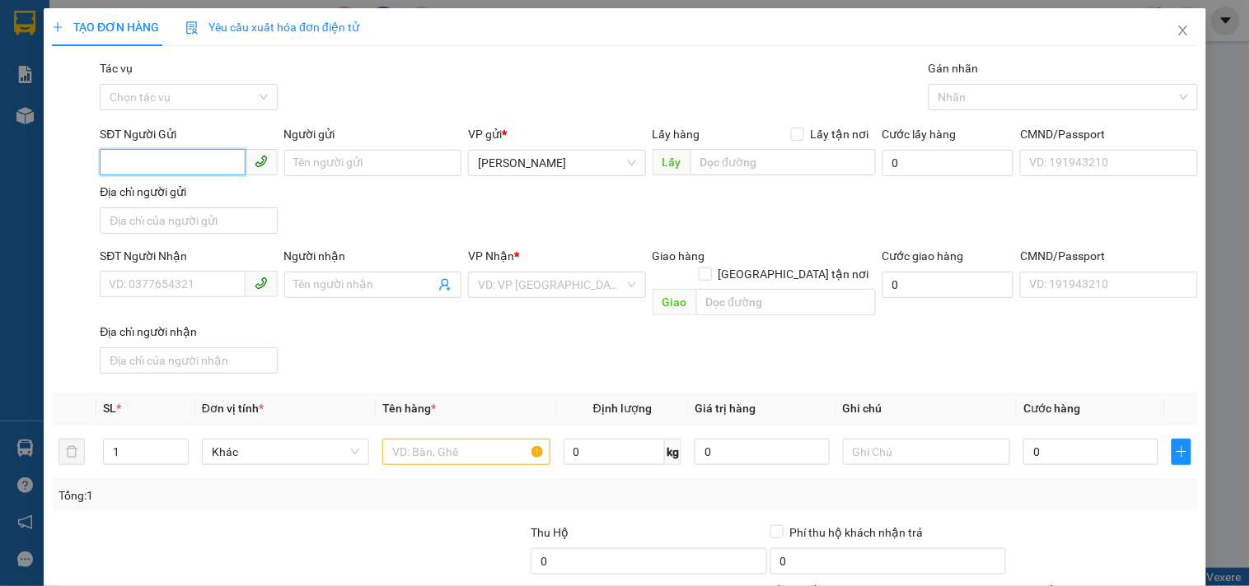
click at [195, 173] on input "SĐT Người Gửi" at bounding box center [172, 162] width 145 height 26
click at [330, 161] on input "Người gửi" at bounding box center [372, 163] width 177 height 26
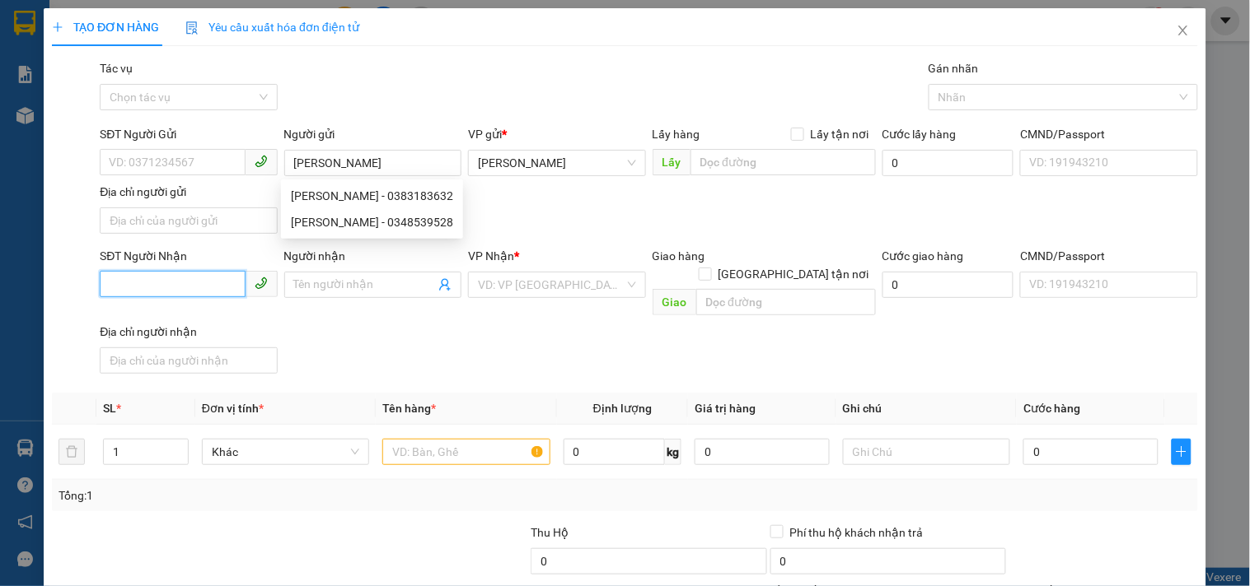
click at [124, 297] on input "SĐT Người Nhận" at bounding box center [172, 284] width 145 height 26
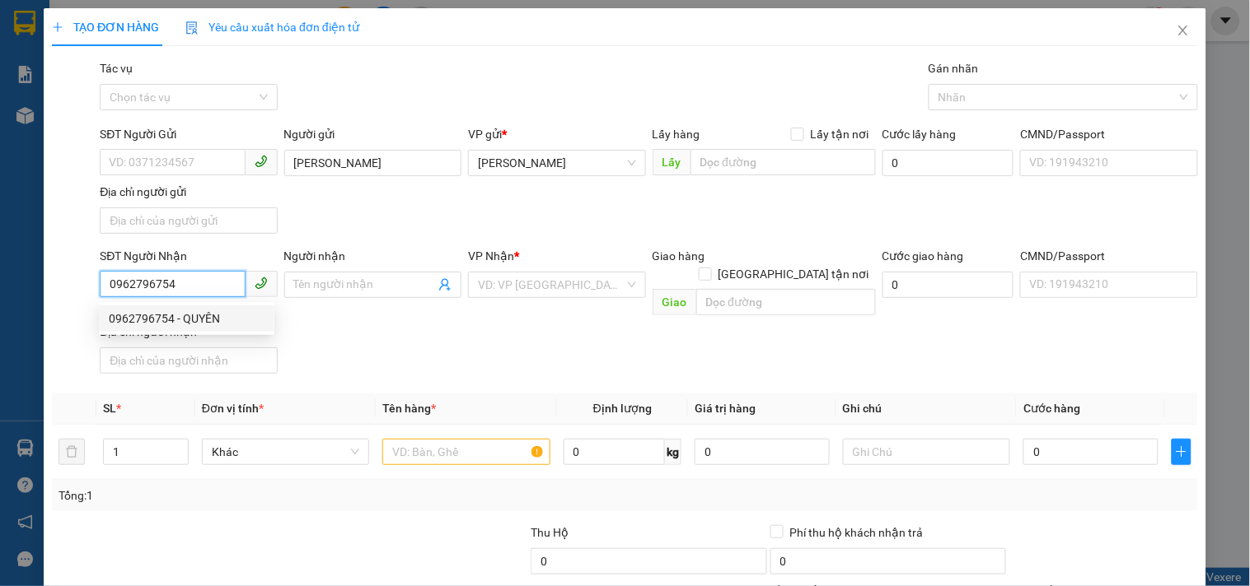
click at [171, 323] on div "0962796754 - QUYÊN" at bounding box center [187, 319] width 156 height 18
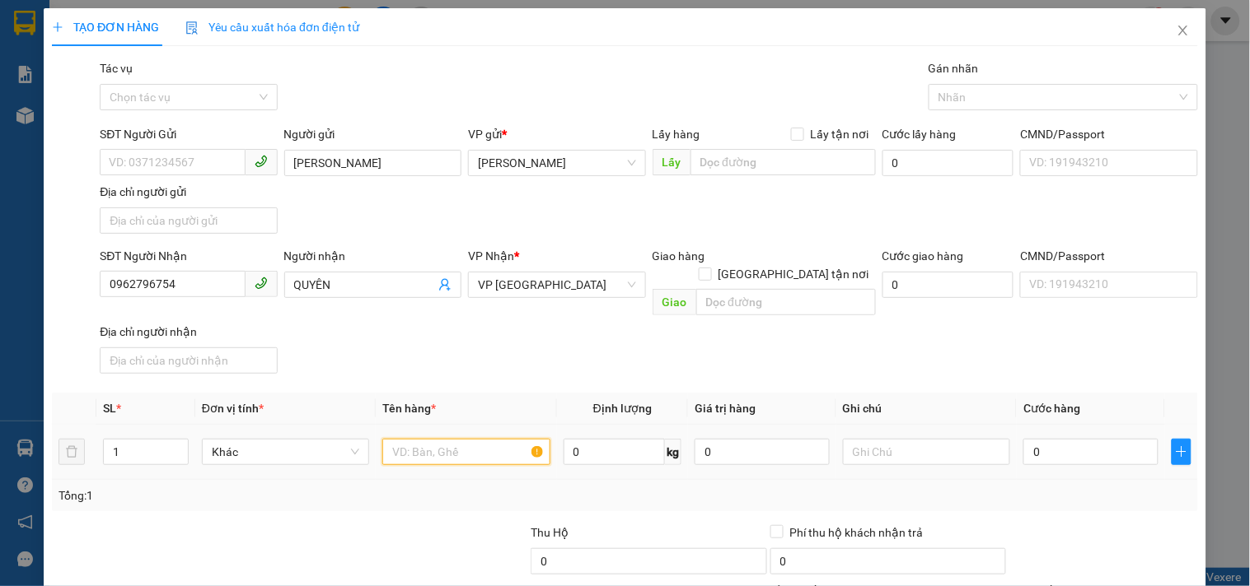
click at [420, 441] on input "text" at bounding box center [465, 452] width 167 height 26
click at [1044, 439] on input "0" at bounding box center [1090, 452] width 135 height 26
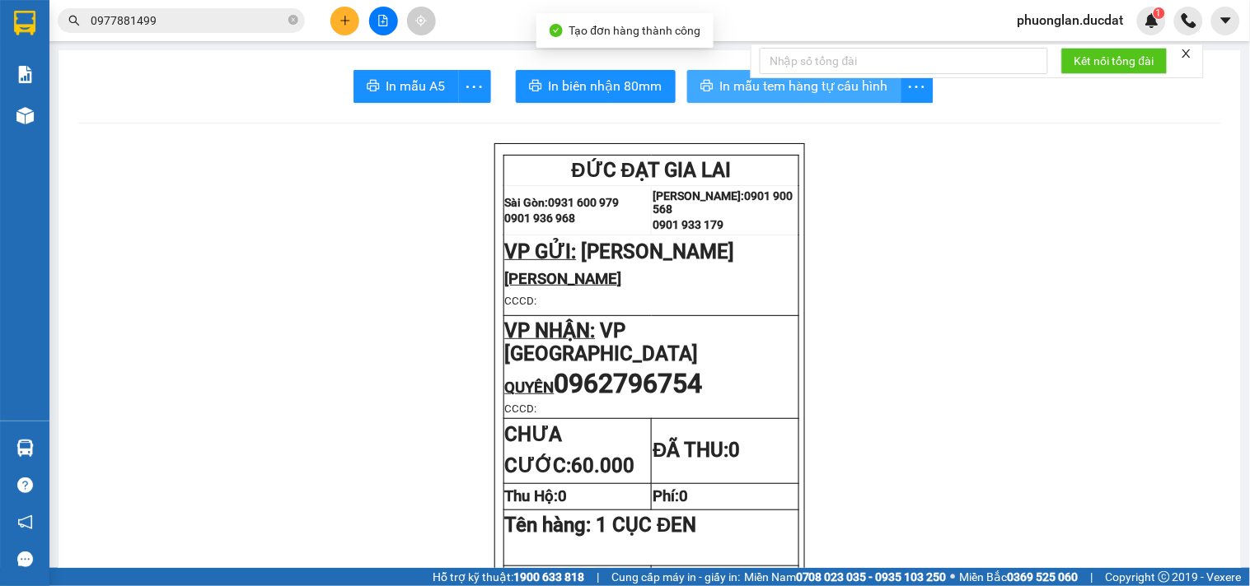
click at [820, 94] on span "In mẫu tem hàng tự cấu hình" at bounding box center [804, 86] width 168 height 21
click at [342, 27] on button at bounding box center [344, 21] width 29 height 29
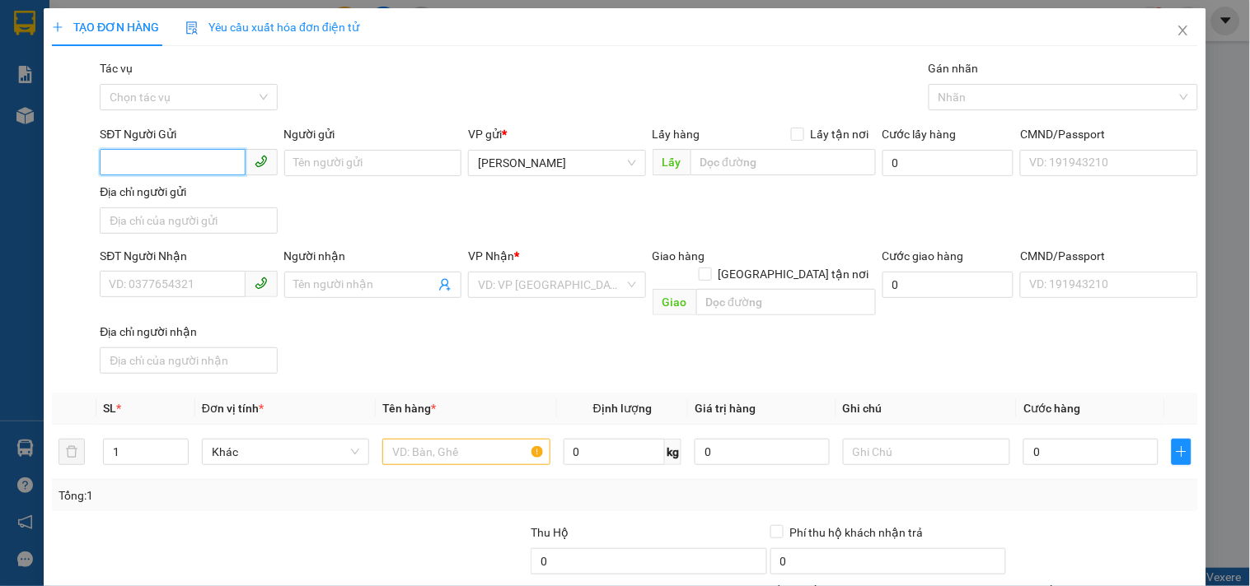
click at [196, 156] on input "SĐT Người Gửi" at bounding box center [172, 162] width 145 height 26
click at [165, 201] on div "0908042888" at bounding box center [187, 196] width 156 height 18
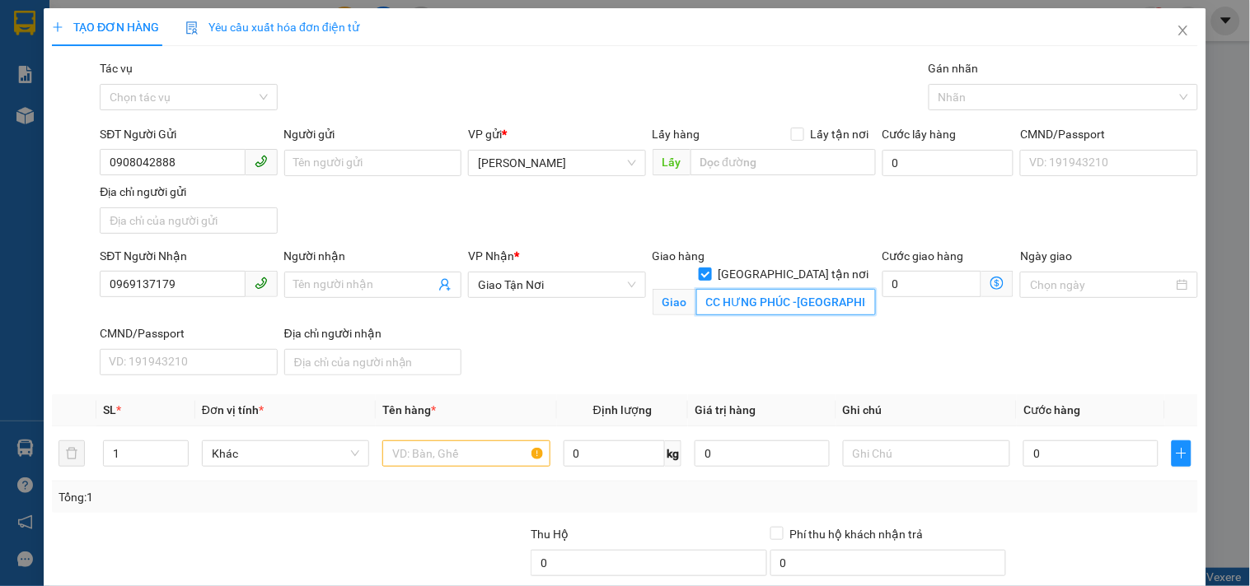
click at [788, 294] on input "CC HƯNG PHÚC -[GEOGRAPHIC_DATA] BẰNG [GEOGRAPHIC_DATA]" at bounding box center [786, 302] width 180 height 26
click at [439, 462] on input "text" at bounding box center [465, 454] width 167 height 26
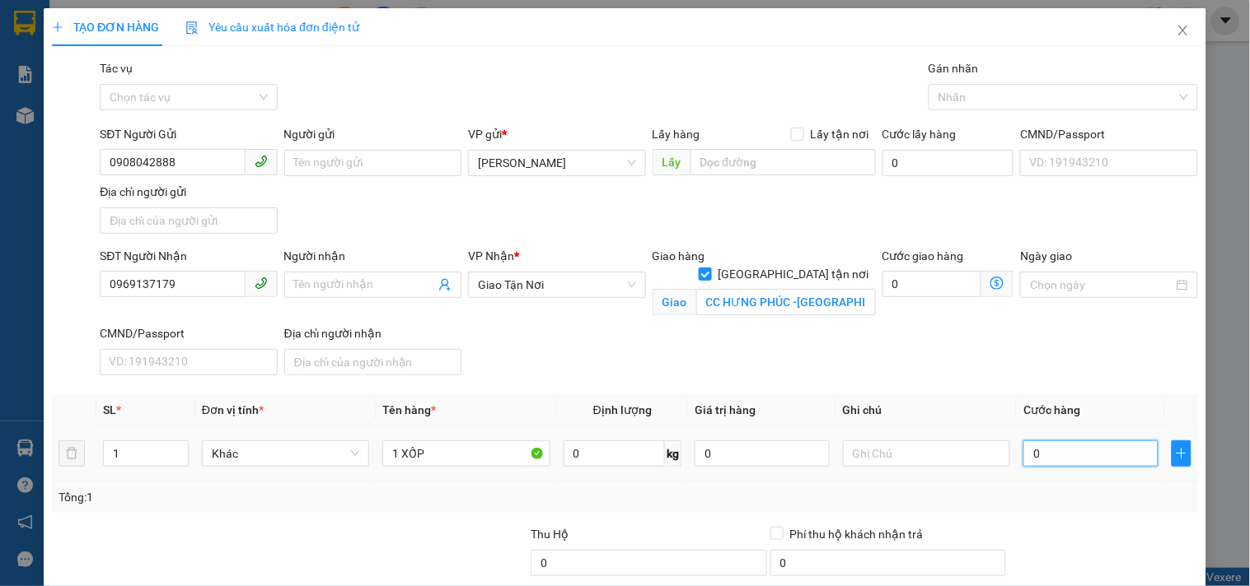
click at [1058, 463] on input "0" at bounding box center [1090, 454] width 135 height 26
click at [859, 456] on input "text" at bounding box center [926, 454] width 167 height 26
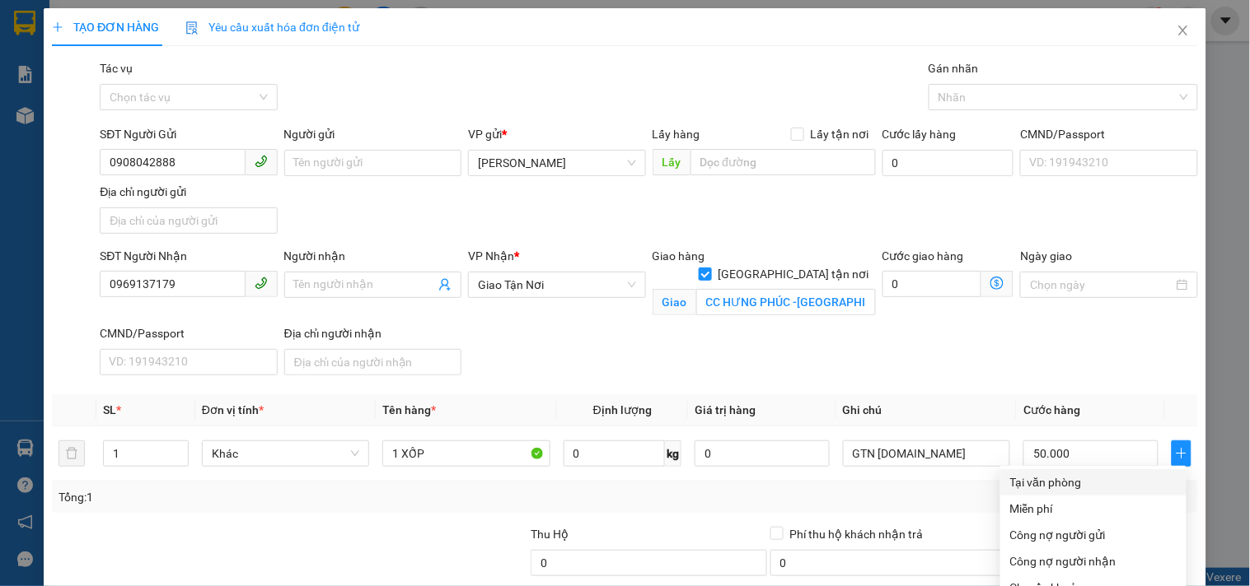
click at [1049, 474] on div "Tại văn phòng" at bounding box center [1093, 483] width 166 height 18
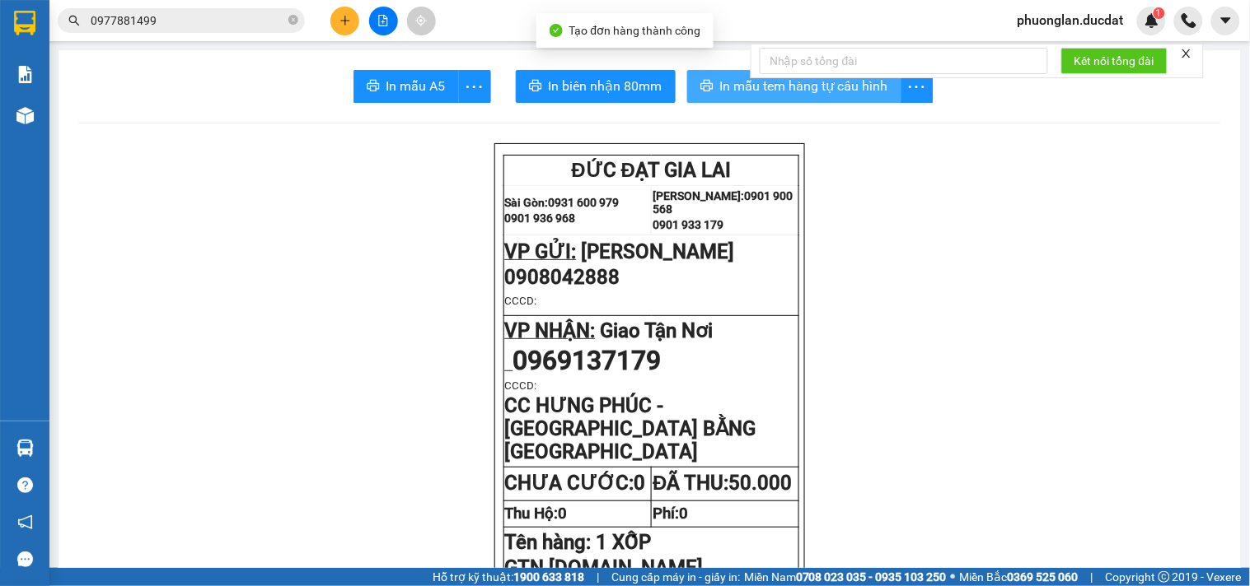
click at [838, 91] on span "In mẫu tem hàng tự cấu hình" at bounding box center [804, 86] width 168 height 21
click at [349, 19] on icon "plus" at bounding box center [345, 21] width 12 height 12
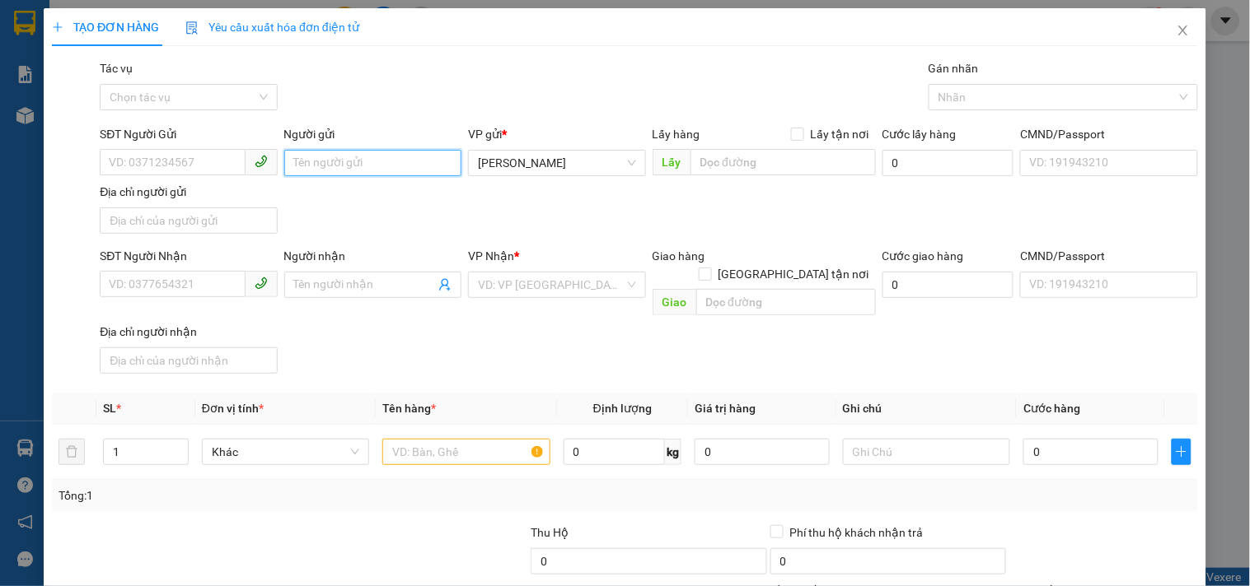
click at [409, 168] on input "Người gửi" at bounding box center [372, 163] width 177 height 26
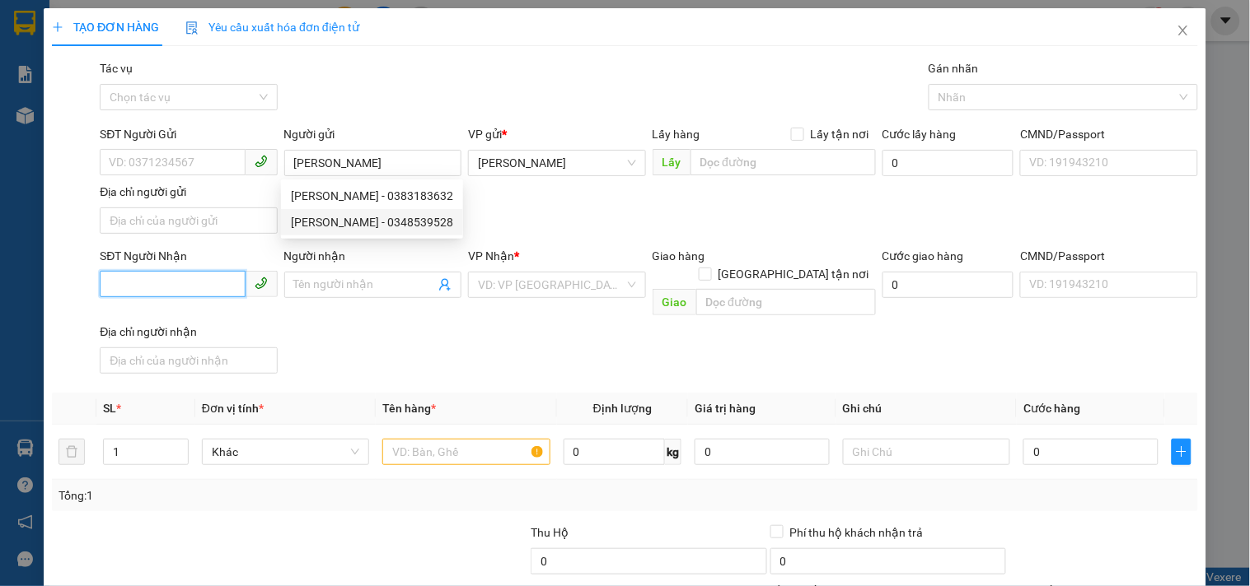
click at [153, 290] on input "SĐT Người Nhận" at bounding box center [172, 284] width 145 height 26
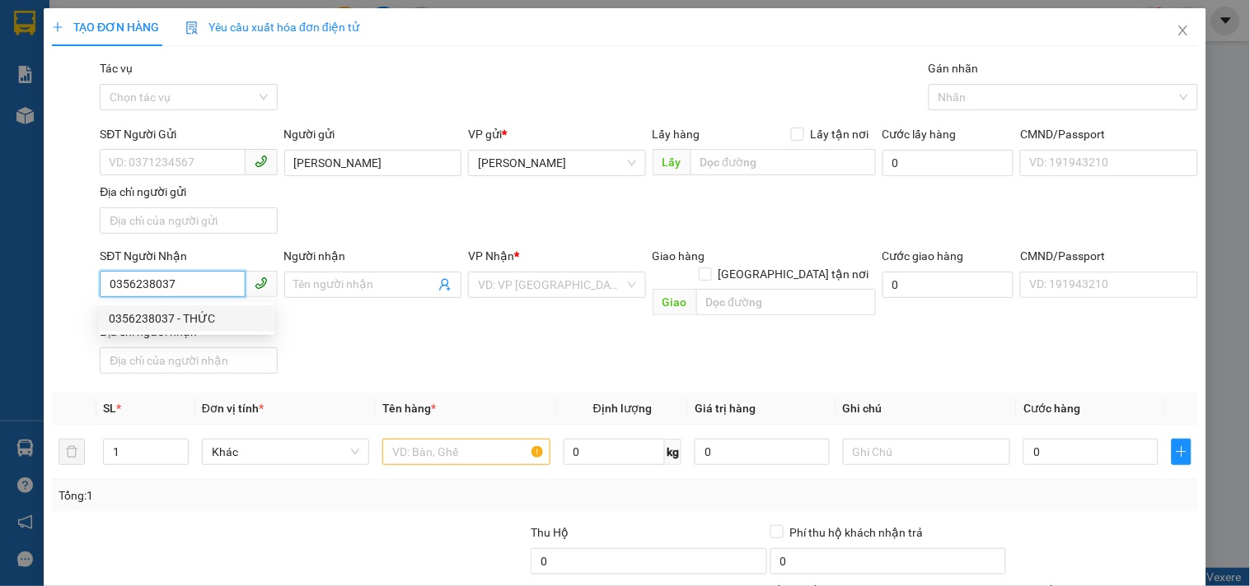
click at [179, 315] on div "0356238037 - THỨC" at bounding box center [187, 319] width 156 height 18
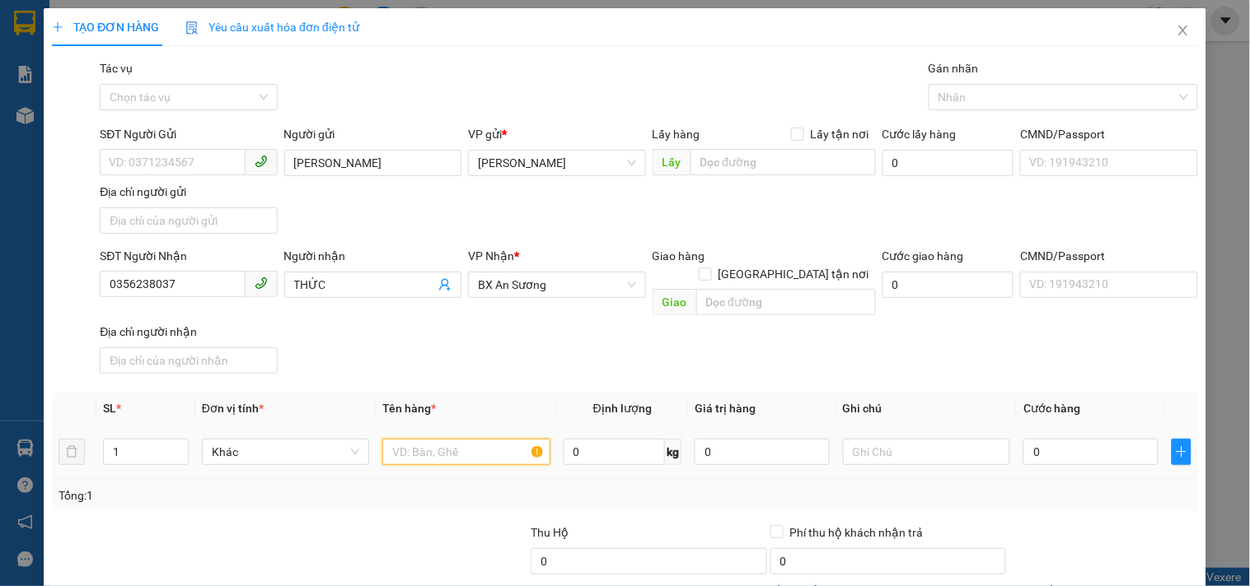
click at [422, 439] on input "text" at bounding box center [465, 452] width 167 height 26
click at [1087, 443] on input "0" at bounding box center [1090, 452] width 135 height 26
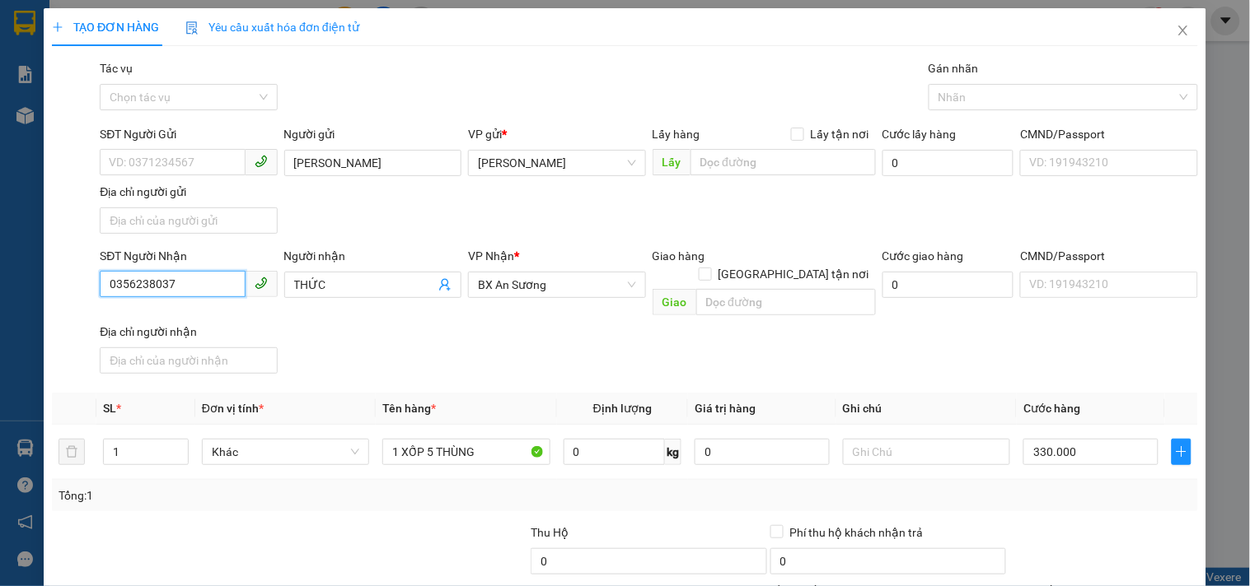
drag, startPoint x: 194, startPoint y: 283, endPoint x: 0, endPoint y: 305, distance: 195.6
click at [0, 305] on div "TẠO ĐƠN HÀNG Yêu cầu xuất hóa đơn điện tử Transit Pickup Surcharge Ids Transit …" at bounding box center [625, 293] width 1250 height 586
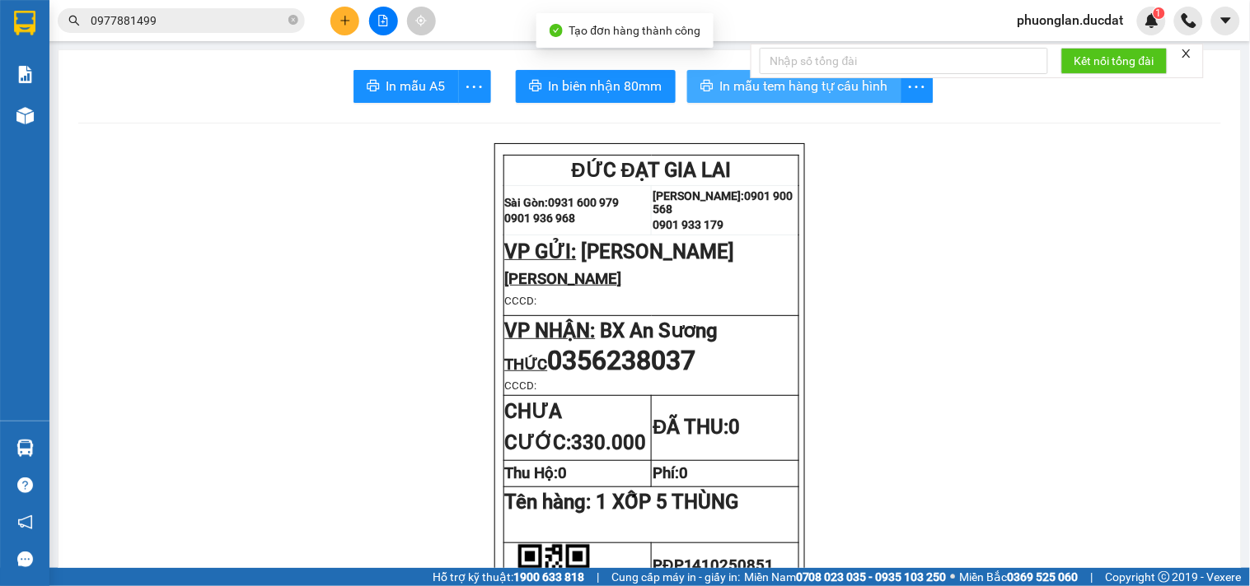
click at [852, 94] on span "In mẫu tem hàng tự cấu hình" at bounding box center [804, 86] width 168 height 21
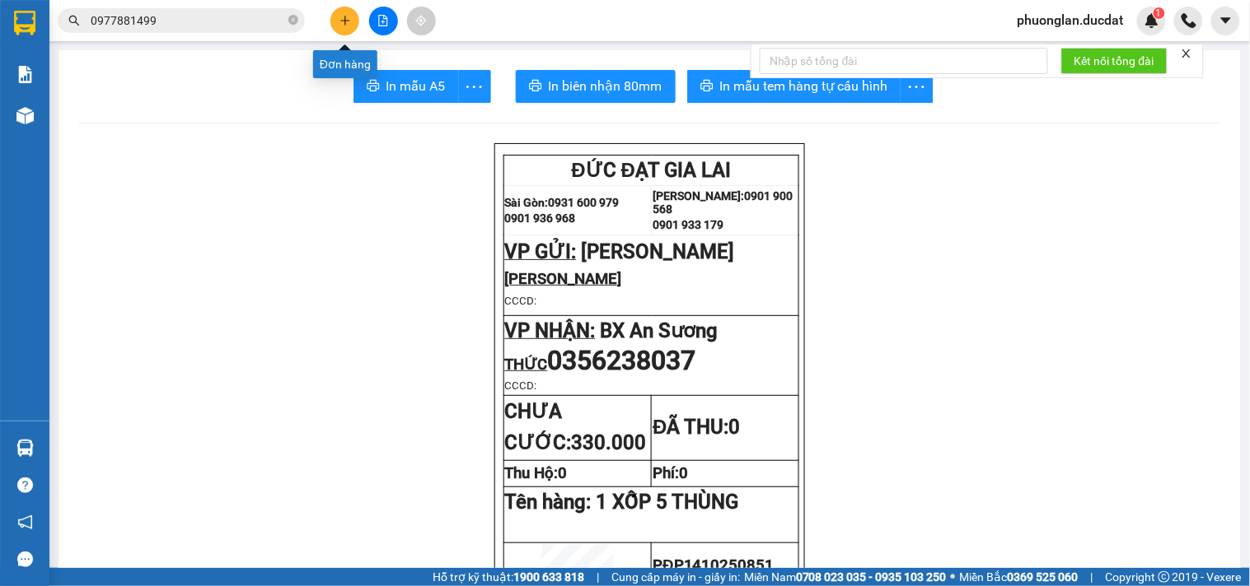
click at [336, 26] on button at bounding box center [344, 21] width 29 height 29
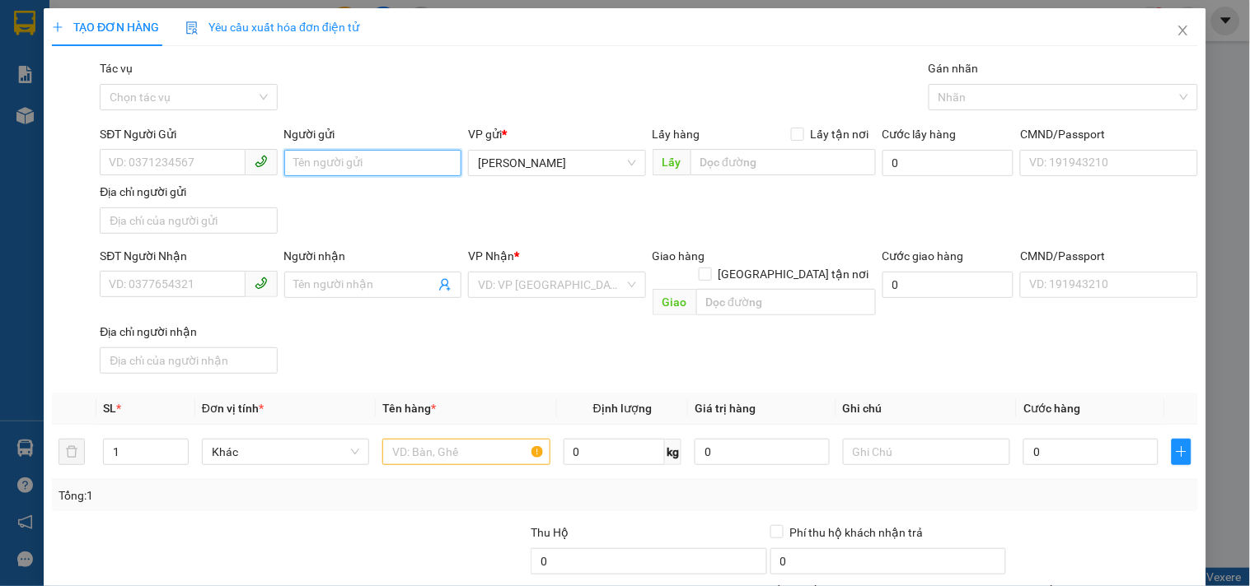
click at [352, 156] on input "Người gửi" at bounding box center [372, 163] width 177 height 26
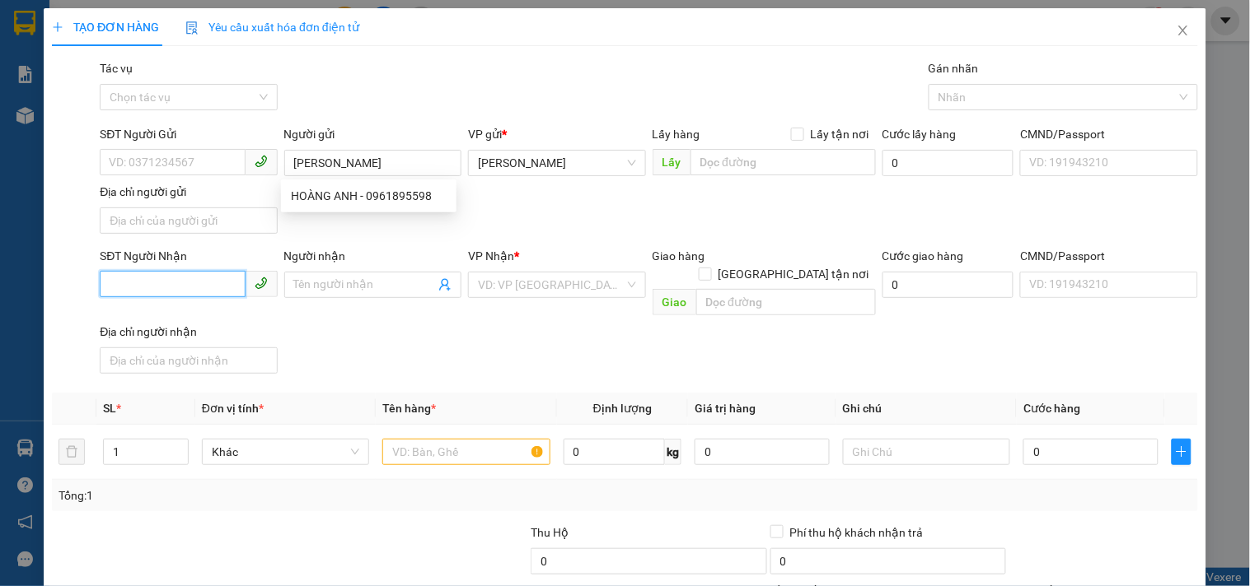
click at [163, 286] on input "SĐT Người Nhận" at bounding box center [172, 284] width 145 height 26
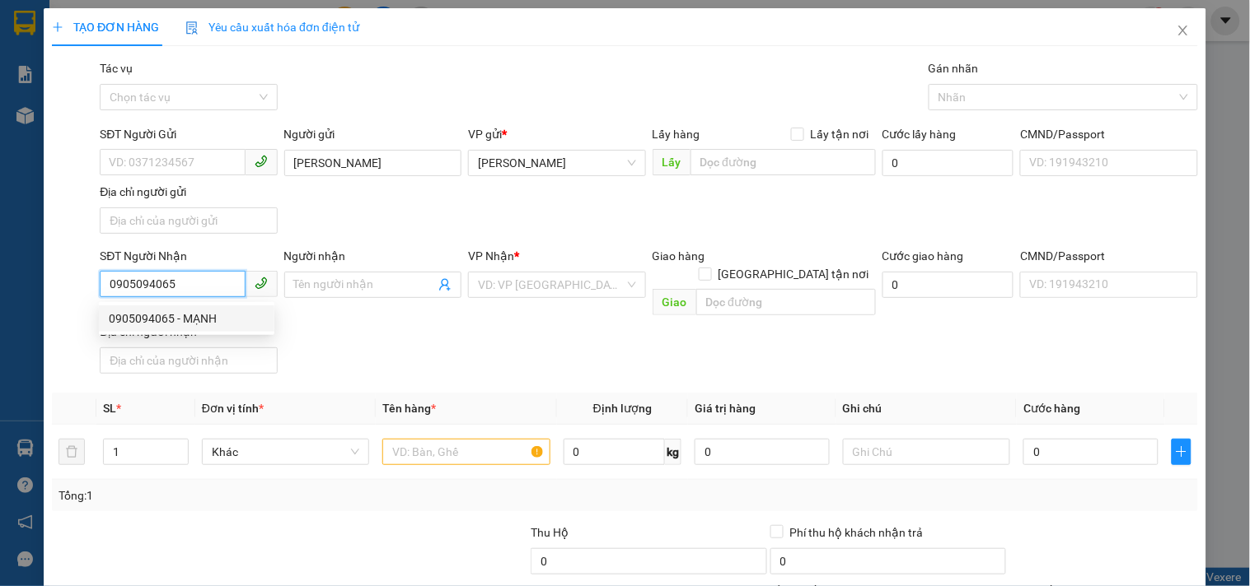
click at [213, 314] on div "0905094065 - MẠNH" at bounding box center [187, 319] width 156 height 18
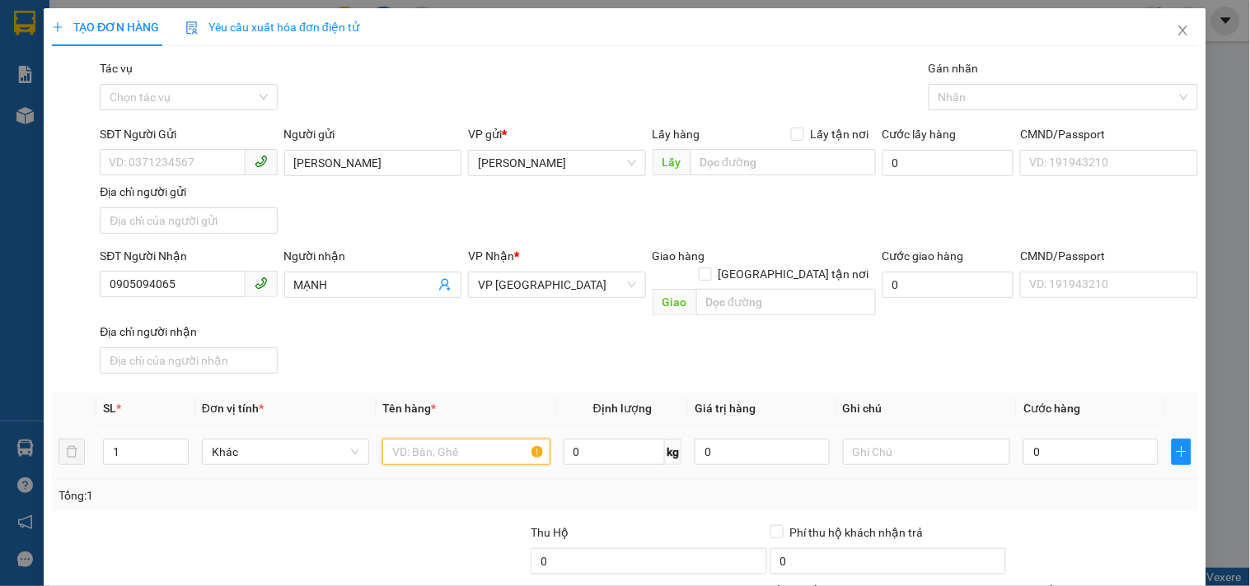
click at [492, 439] on input "text" at bounding box center [465, 452] width 167 height 26
click at [1105, 439] on input "0" at bounding box center [1090, 452] width 135 height 26
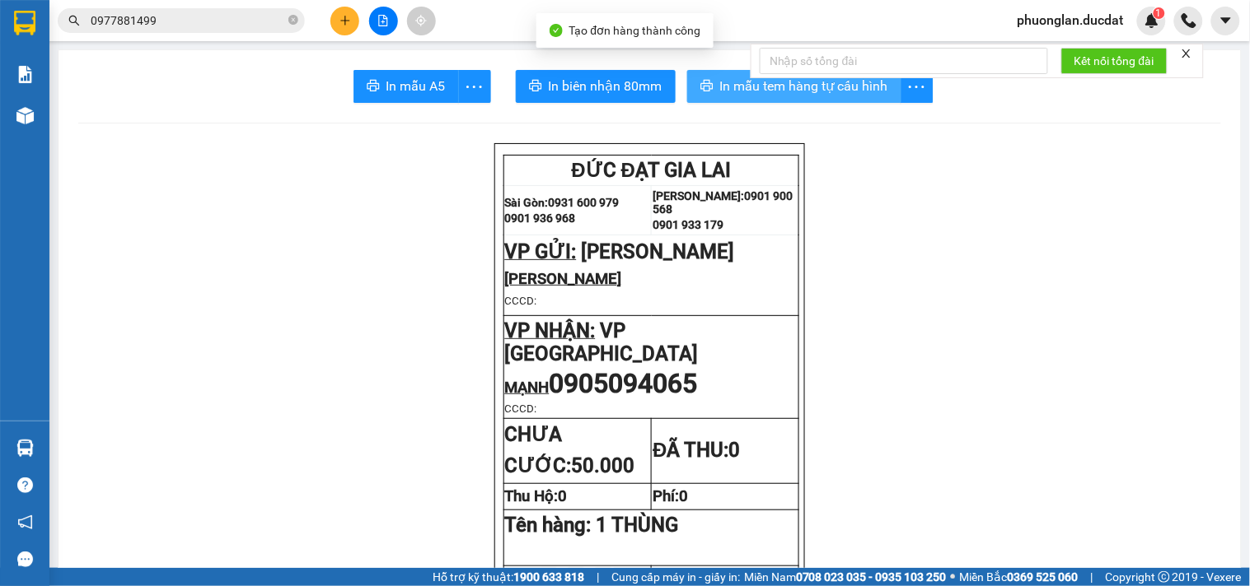
click at [811, 97] on button "In mẫu tem hàng tự cấu hình" at bounding box center [794, 86] width 214 height 33
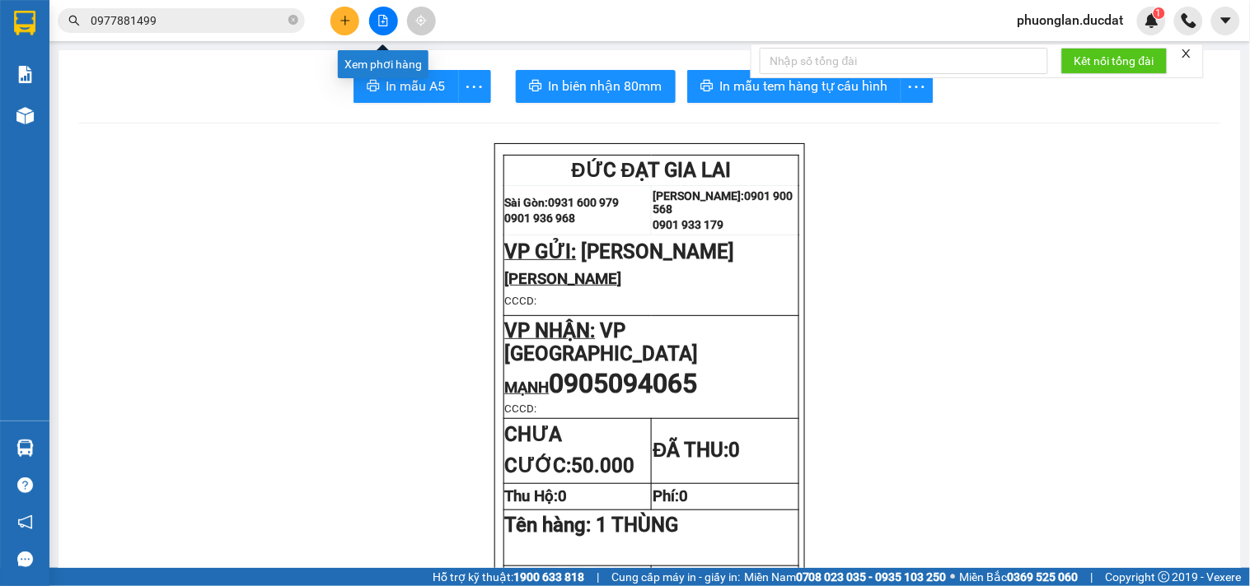
click at [344, 23] on icon "plus" at bounding box center [344, 20] width 1 height 9
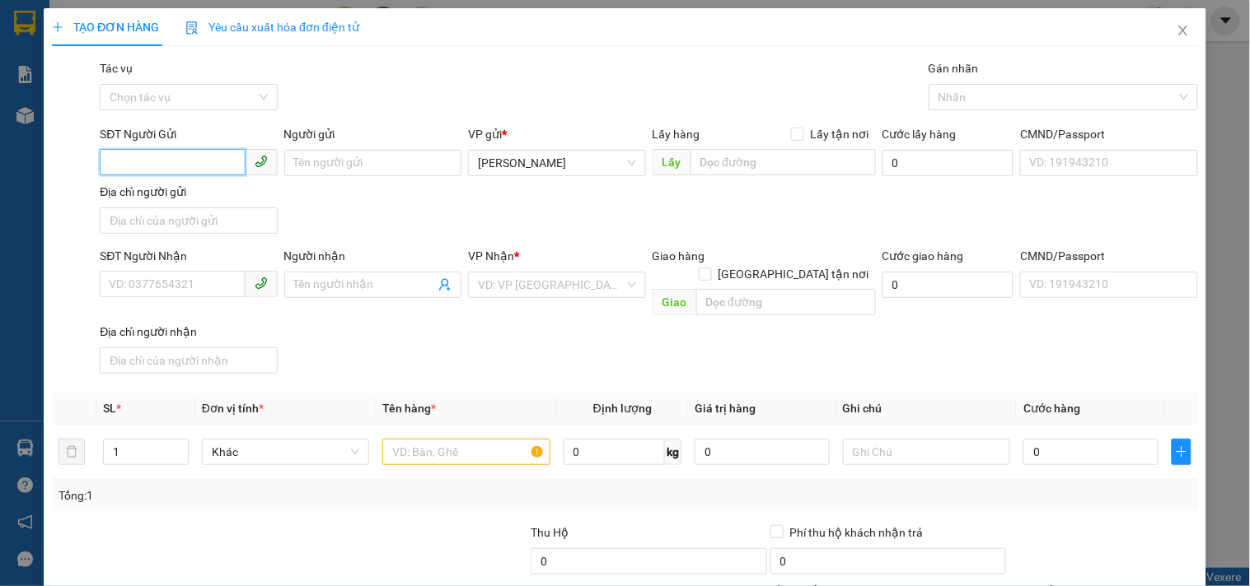
click at [207, 162] on input "SĐT Người Gửi" at bounding box center [172, 162] width 145 height 26
click at [176, 190] on div "0905171379" at bounding box center [187, 196] width 156 height 18
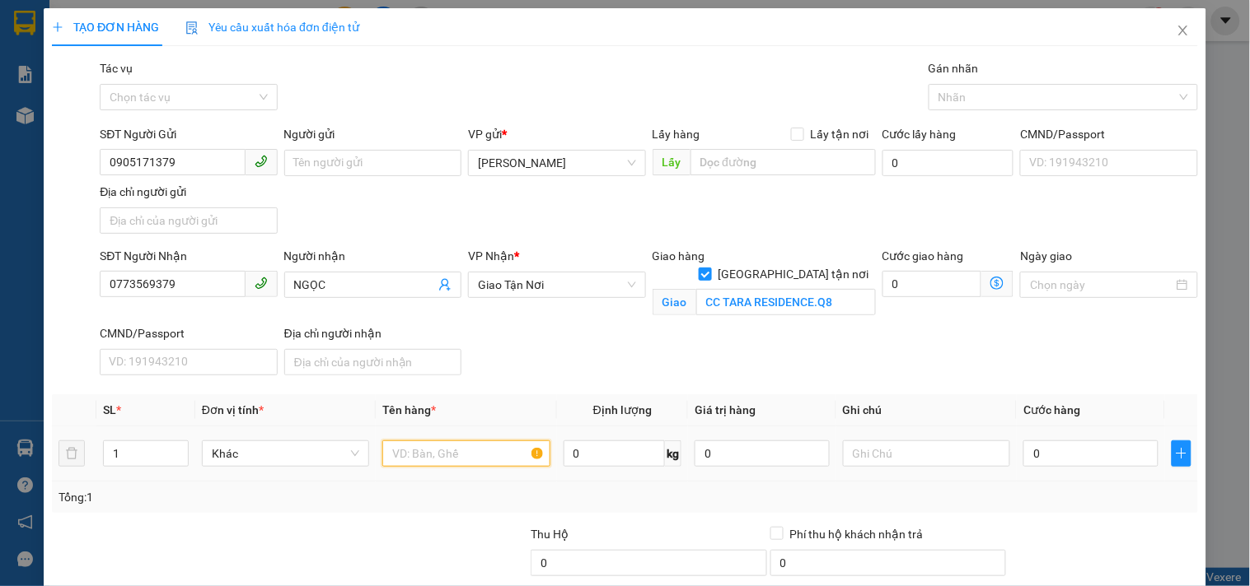
click at [472, 464] on input "text" at bounding box center [465, 454] width 167 height 26
click at [1083, 464] on input "0" at bounding box center [1090, 454] width 135 height 26
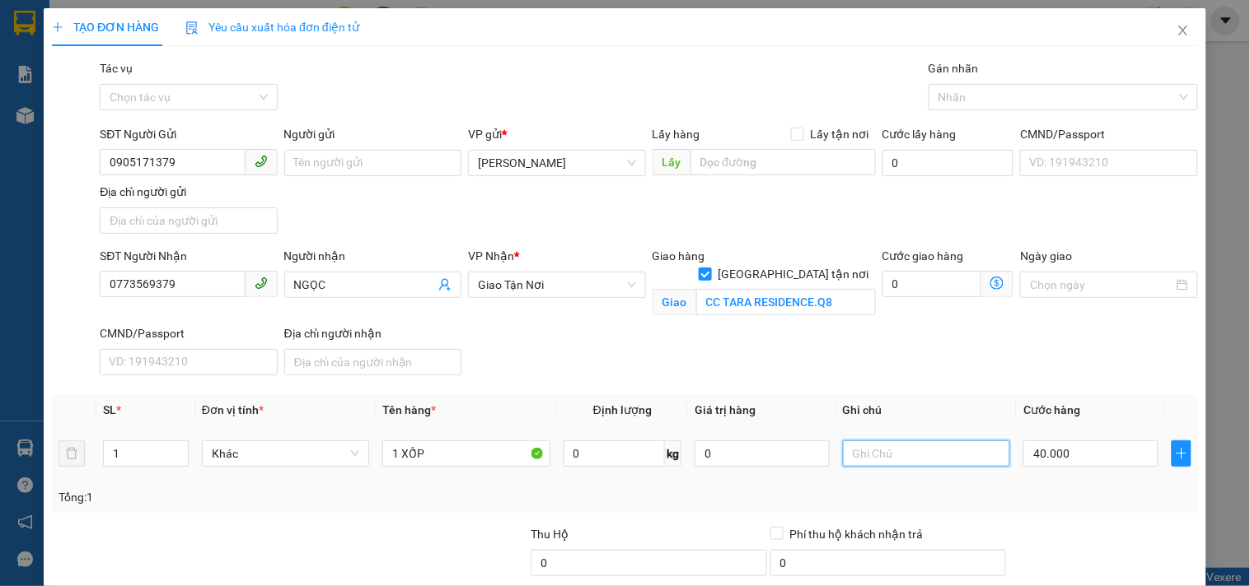
click at [886, 451] on input "text" at bounding box center [926, 454] width 167 height 26
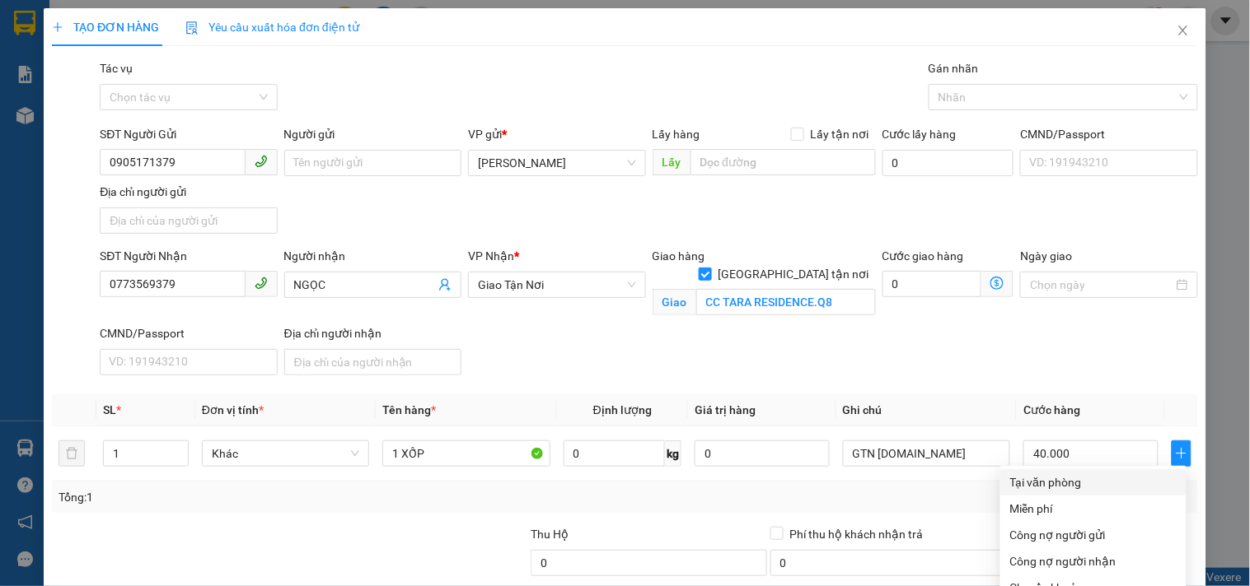
click at [1067, 474] on div "Tại văn phòng" at bounding box center [1093, 483] width 166 height 18
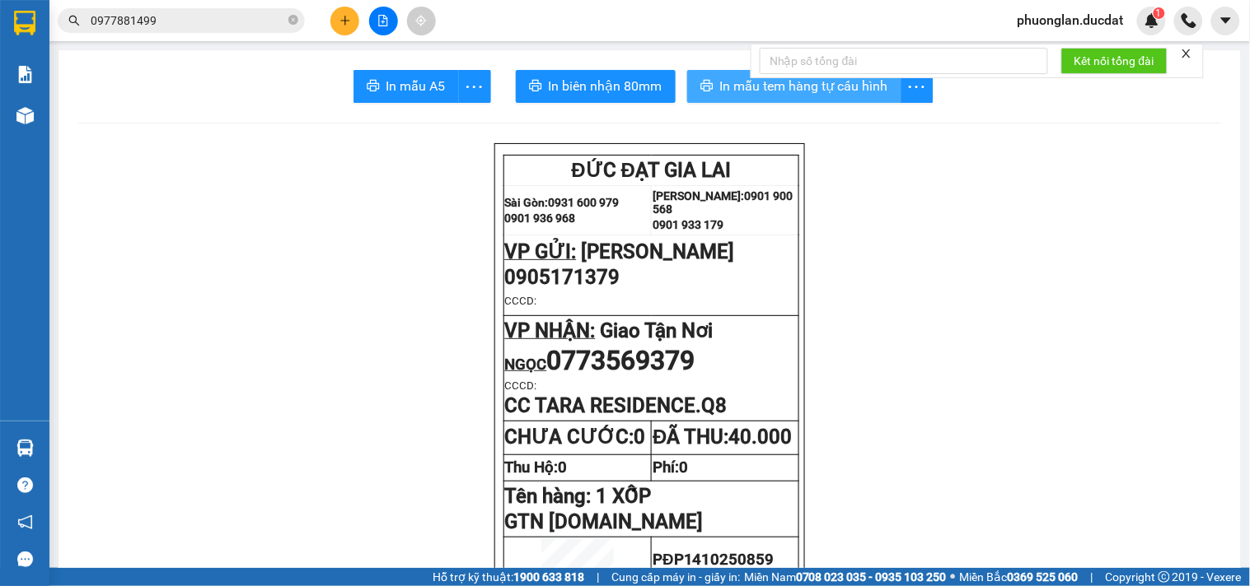
click at [820, 92] on span "In mẫu tem hàng tự cấu hình" at bounding box center [804, 86] width 168 height 21
click at [340, 21] on icon "plus" at bounding box center [345, 21] width 12 height 12
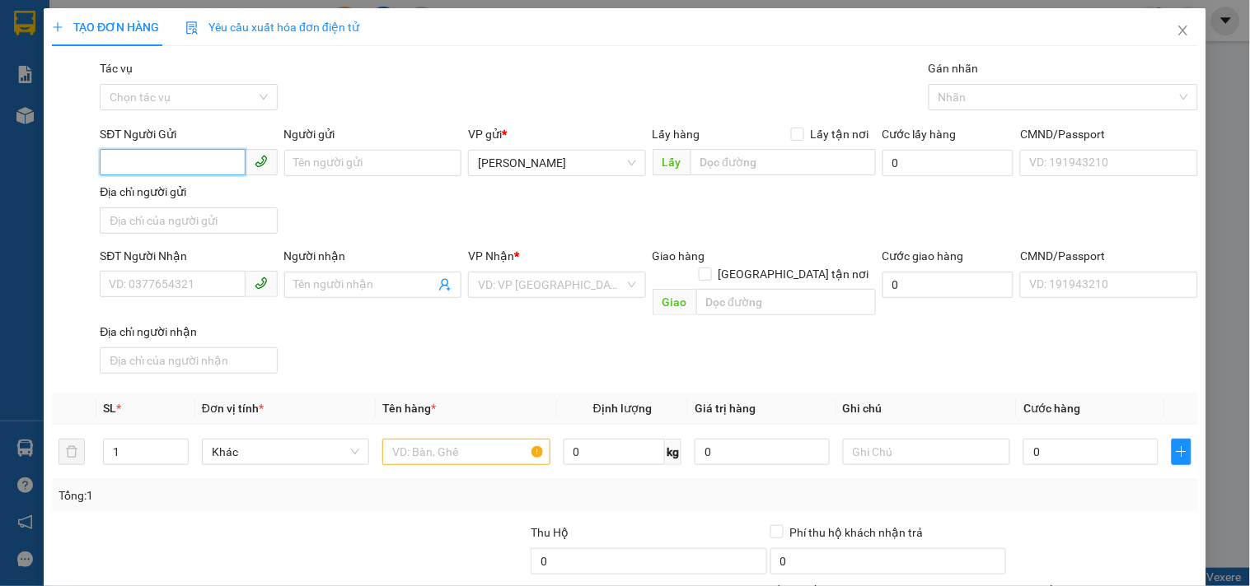
click at [149, 158] on input "SĐT Người Gửi" at bounding box center [172, 162] width 145 height 26
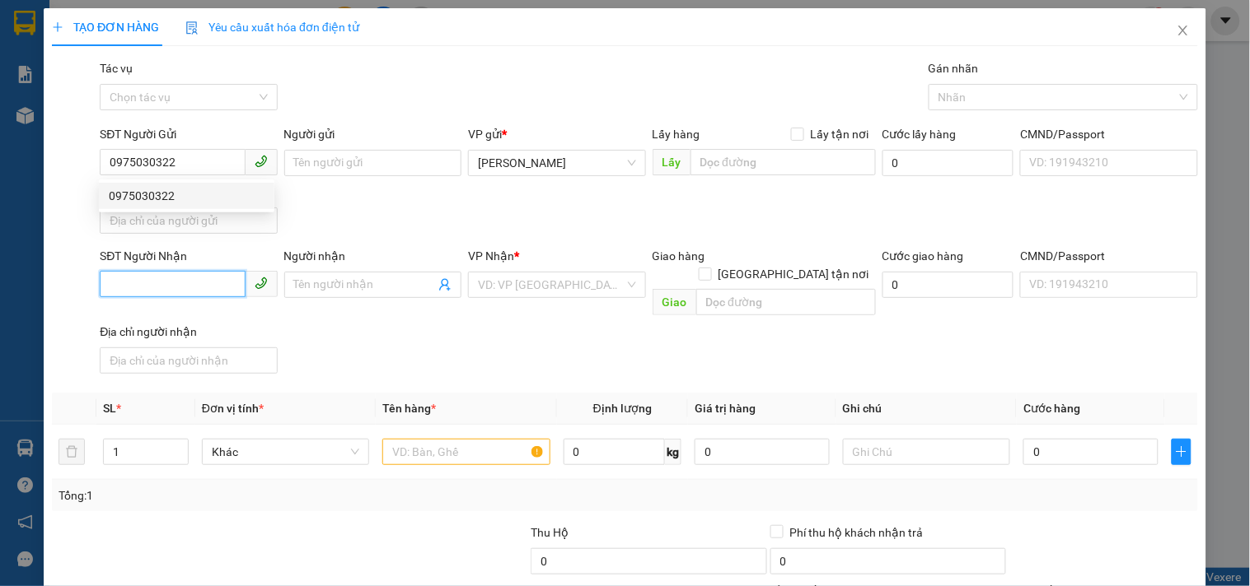
click at [194, 288] on input "SĐT Người Nhận" at bounding box center [172, 284] width 145 height 26
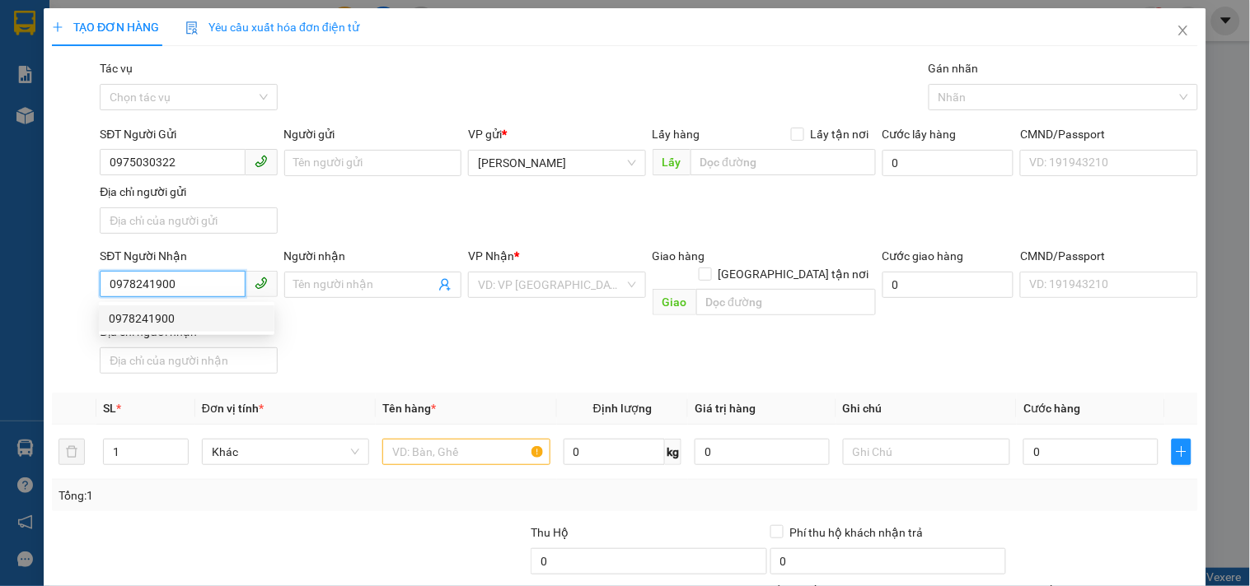
click at [178, 318] on div "0978241900" at bounding box center [187, 319] width 156 height 18
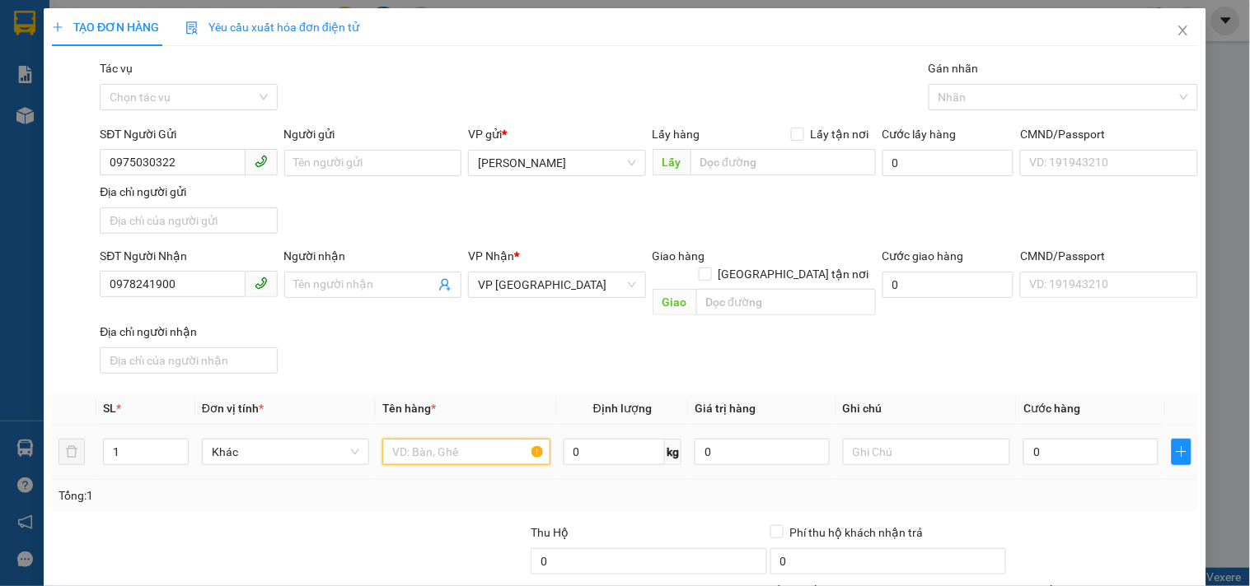
click at [430, 439] on input "text" at bounding box center [465, 452] width 167 height 26
click at [1091, 436] on div "0" at bounding box center [1090, 452] width 135 height 33
click at [1066, 439] on input "0" at bounding box center [1090, 452] width 135 height 26
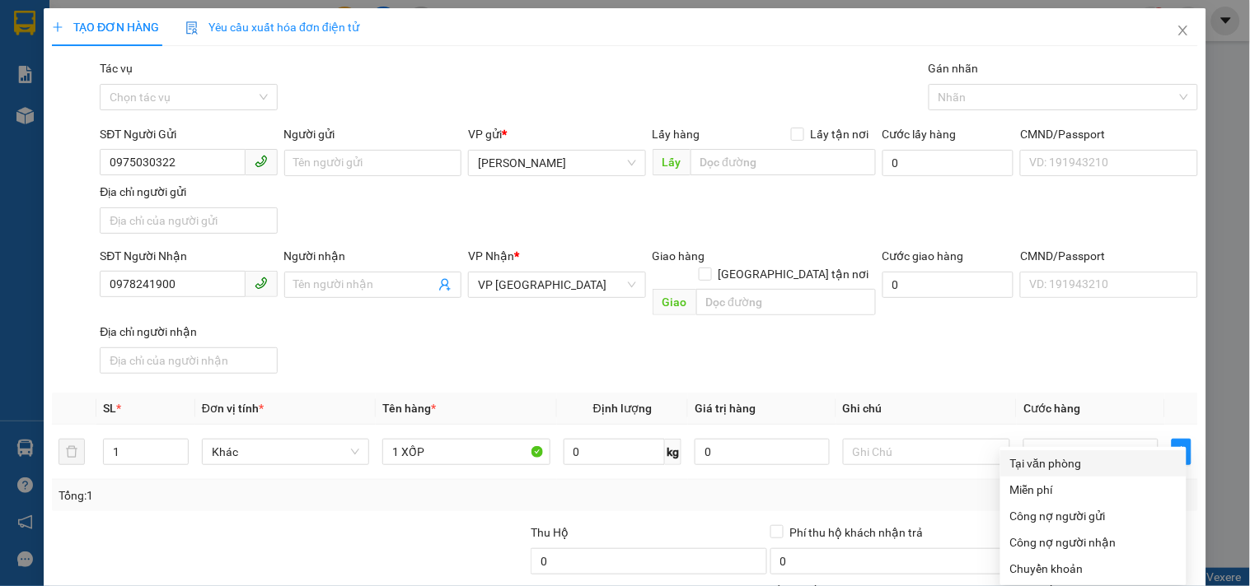
click at [1074, 455] on div "Tại văn phòng" at bounding box center [1093, 464] width 166 height 18
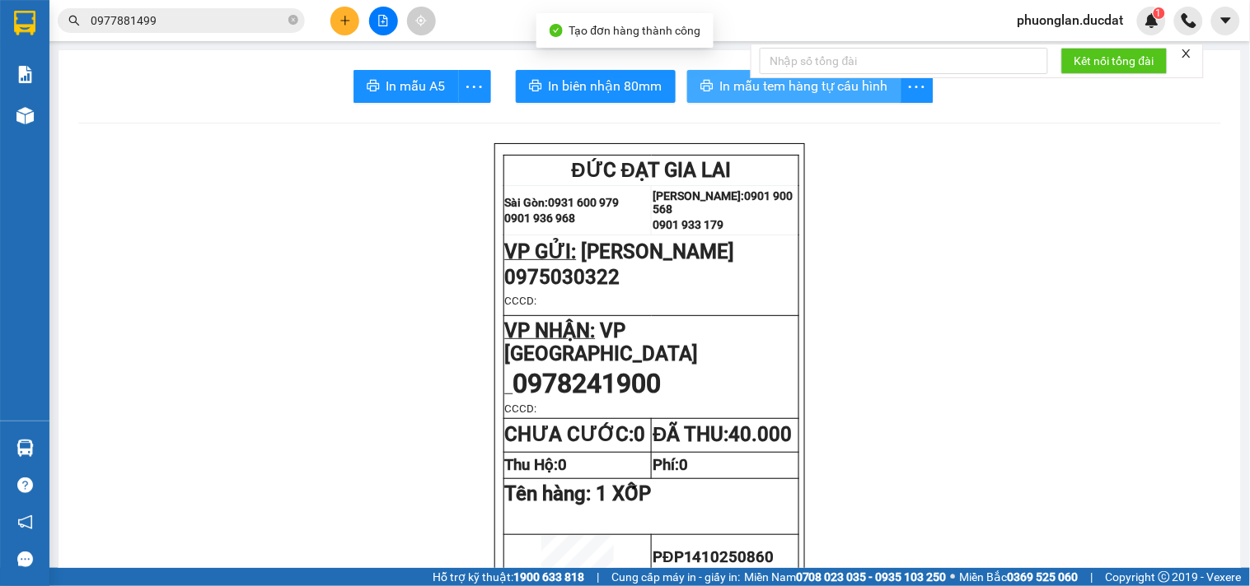
click at [838, 91] on span "In mẫu tem hàng tự cấu hình" at bounding box center [804, 86] width 168 height 21
click at [339, 19] on button at bounding box center [344, 21] width 29 height 29
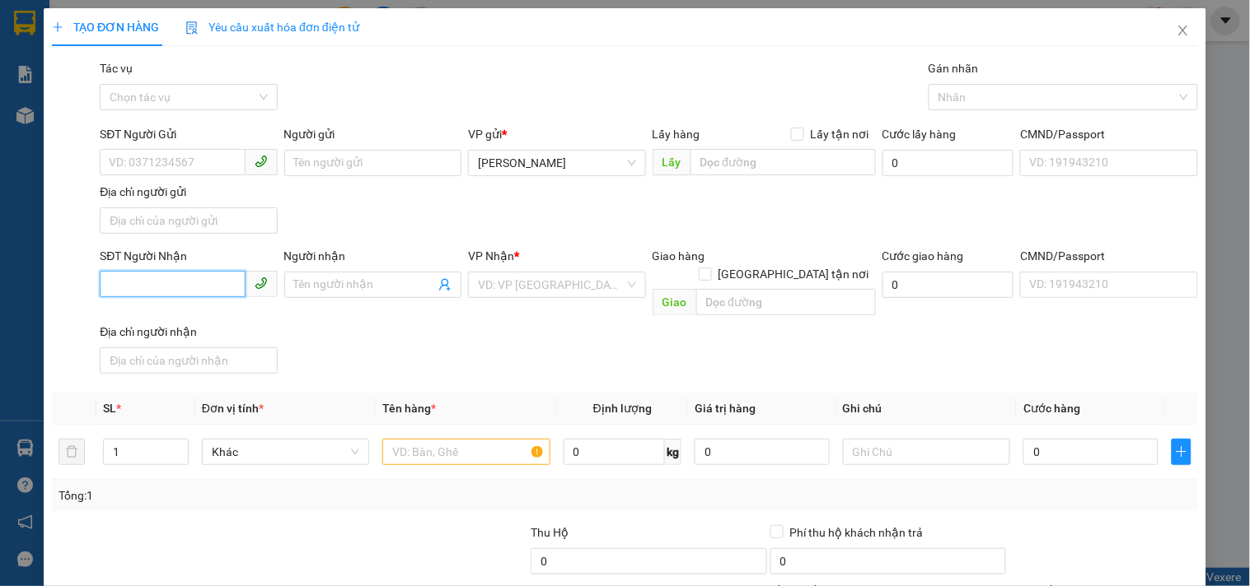
click at [191, 282] on input "SĐT Người Nhận" at bounding box center [172, 284] width 145 height 26
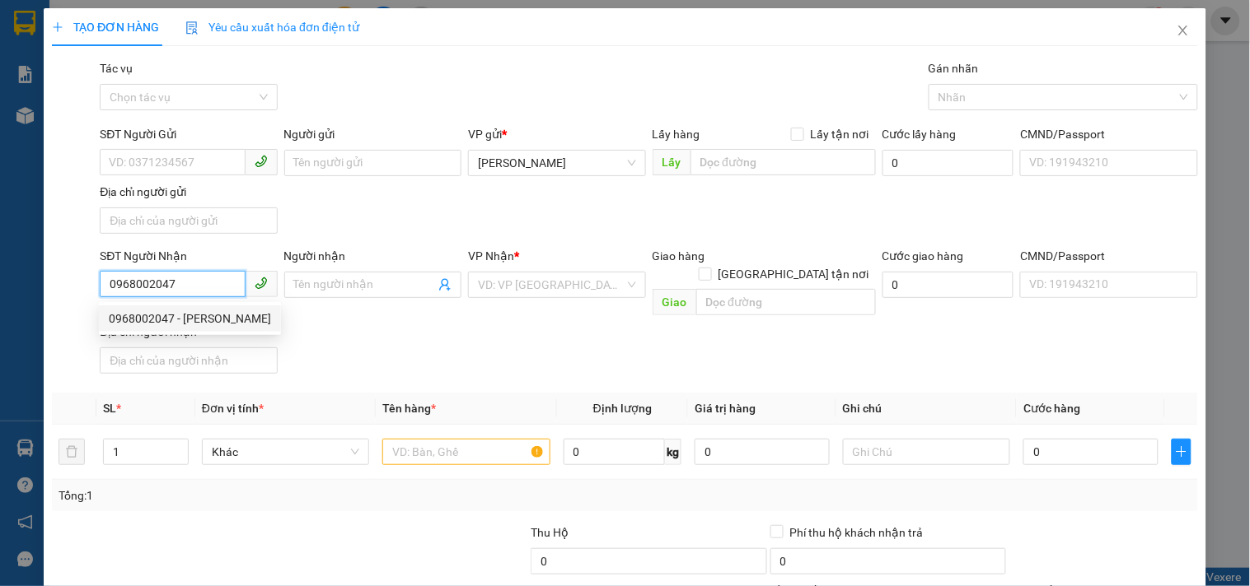
click at [191, 316] on div "0968002047 - [PERSON_NAME]" at bounding box center [190, 319] width 162 height 18
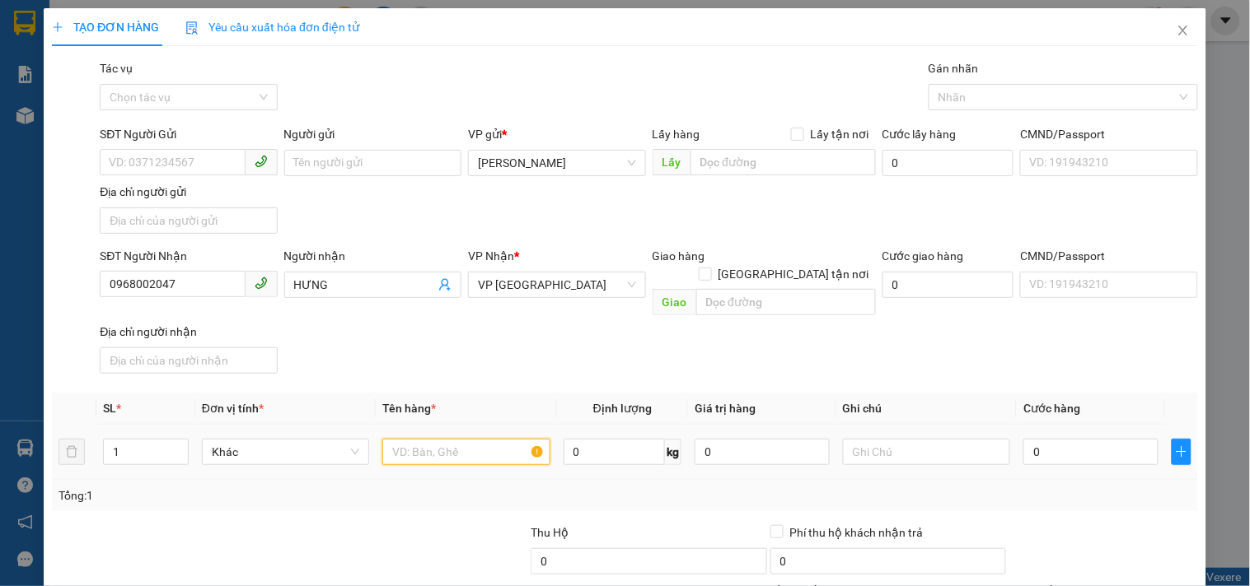
click at [465, 439] on input "text" at bounding box center [465, 452] width 167 height 26
click at [1053, 439] on input "0" at bounding box center [1090, 452] width 135 height 26
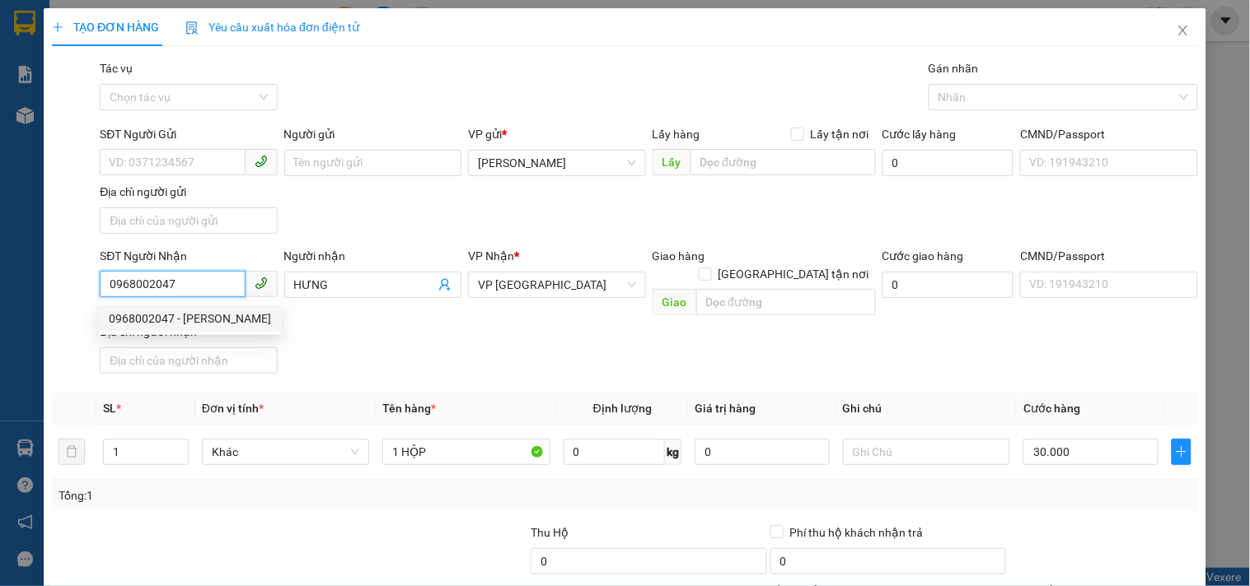
drag, startPoint x: 217, startPoint y: 287, endPoint x: 0, endPoint y: 285, distance: 217.5
click at [0, 285] on div "TẠO ĐƠN HÀNG Yêu cầu xuất hóa đơn điện tử Transit Pickup Surcharge Ids Transit …" at bounding box center [625, 293] width 1250 height 586
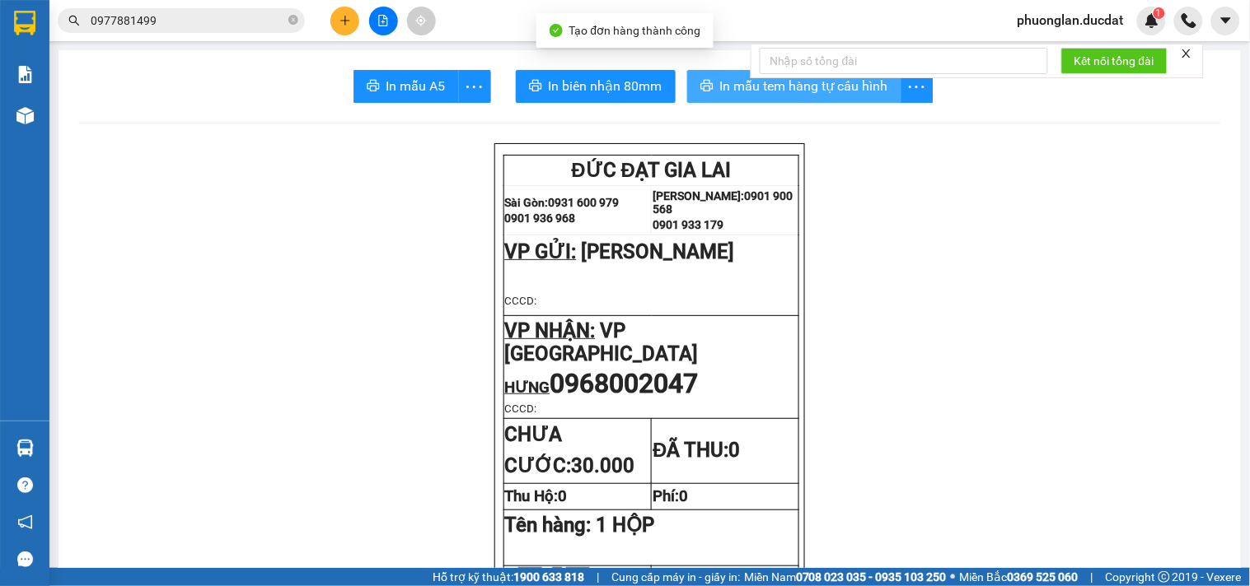
click at [828, 100] on button "In mẫu tem hàng tự cấu hình" at bounding box center [794, 86] width 214 height 33
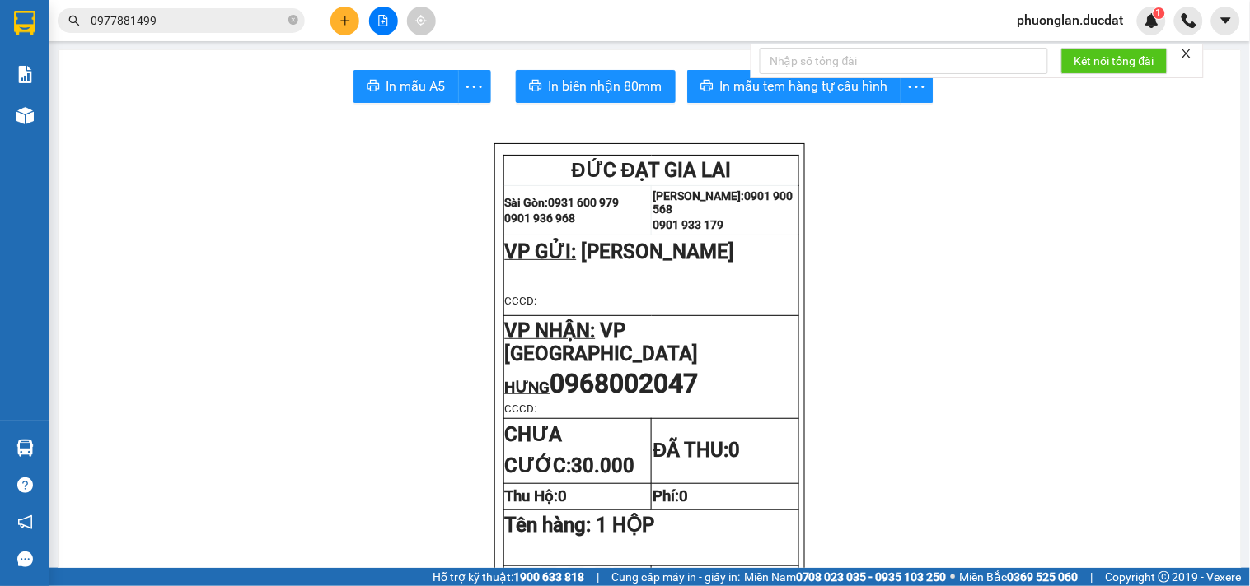
click at [339, 27] on button at bounding box center [344, 21] width 29 height 29
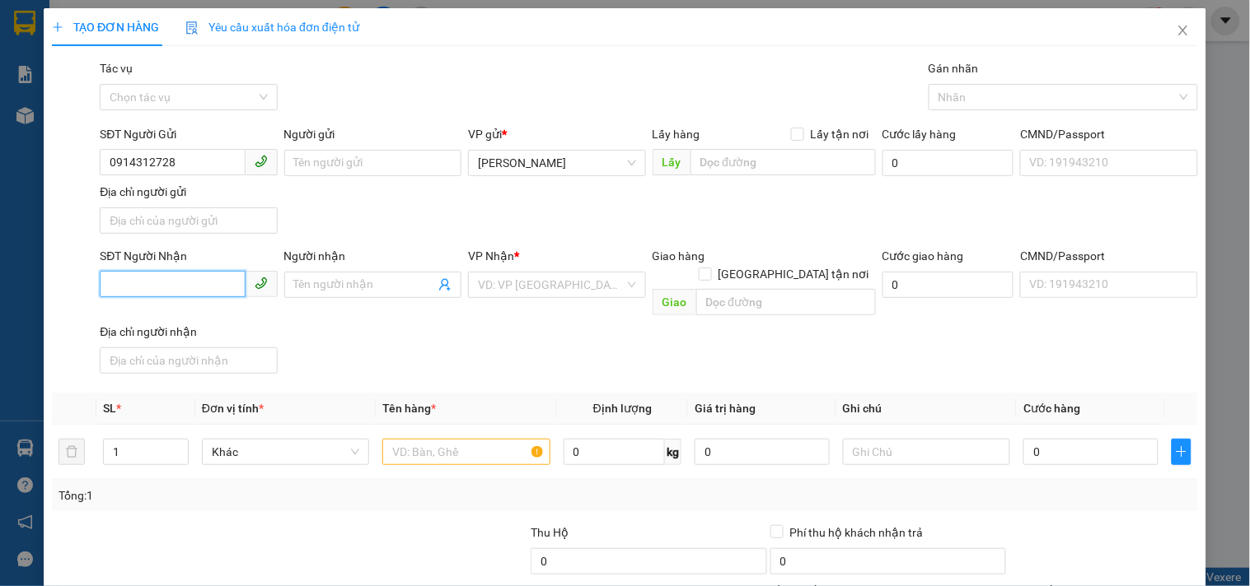
click at [192, 284] on input "SĐT Người Nhận" at bounding box center [172, 284] width 145 height 26
click at [135, 291] on input "0375338471" at bounding box center [172, 284] width 145 height 26
click at [502, 289] on input "search" at bounding box center [551, 285] width 146 height 25
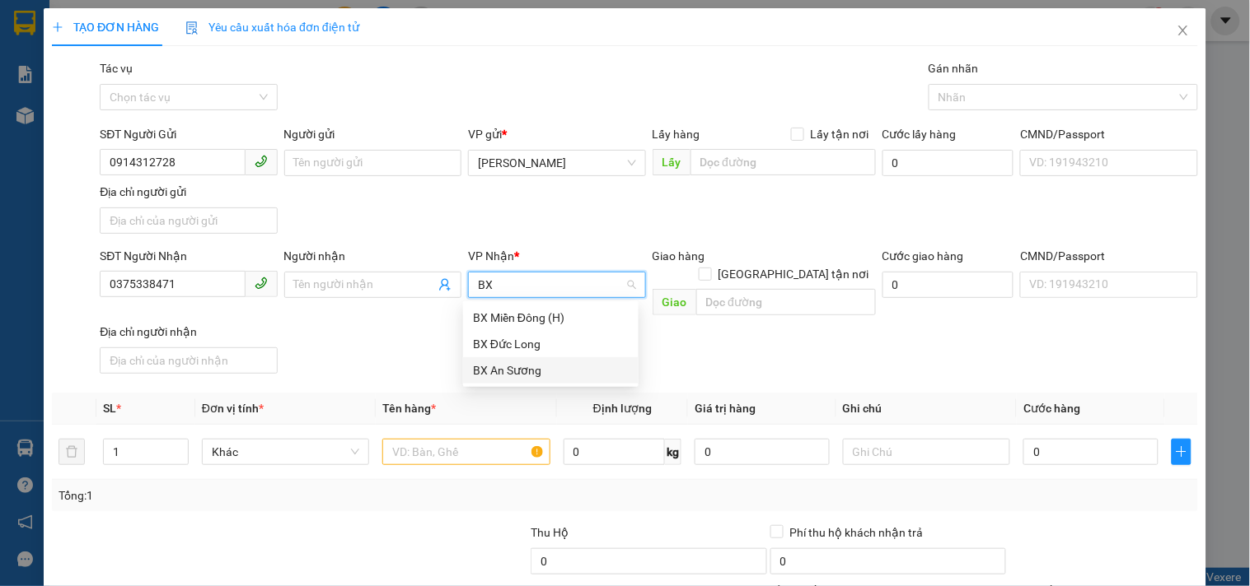
click at [513, 372] on div "BX An Sương" at bounding box center [551, 371] width 156 height 18
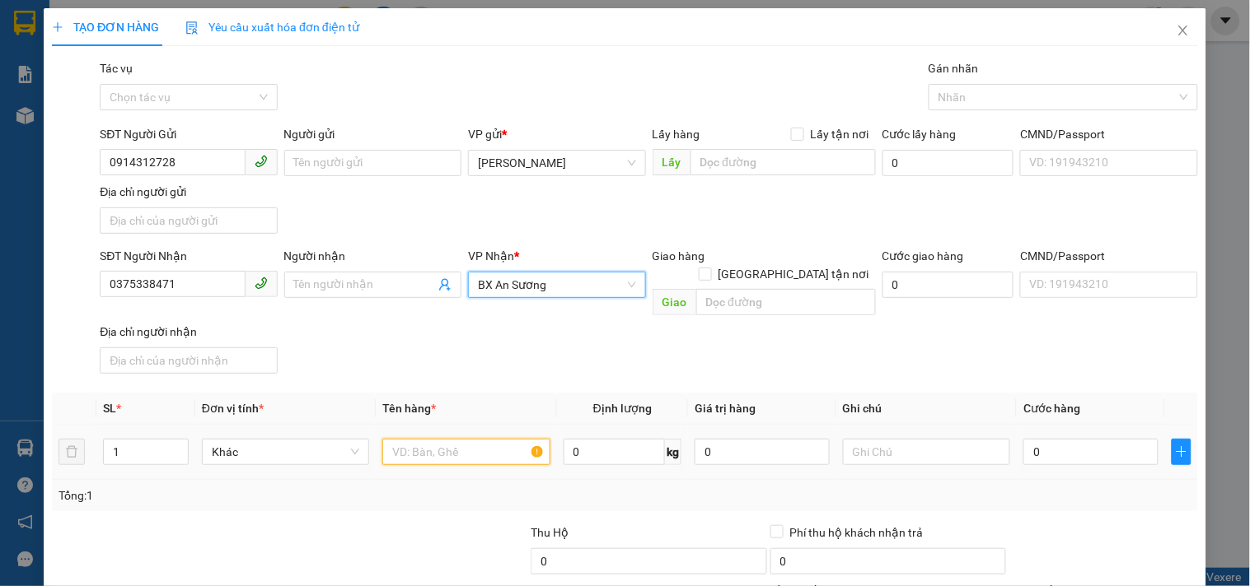
click at [490, 439] on input "text" at bounding box center [465, 452] width 167 height 26
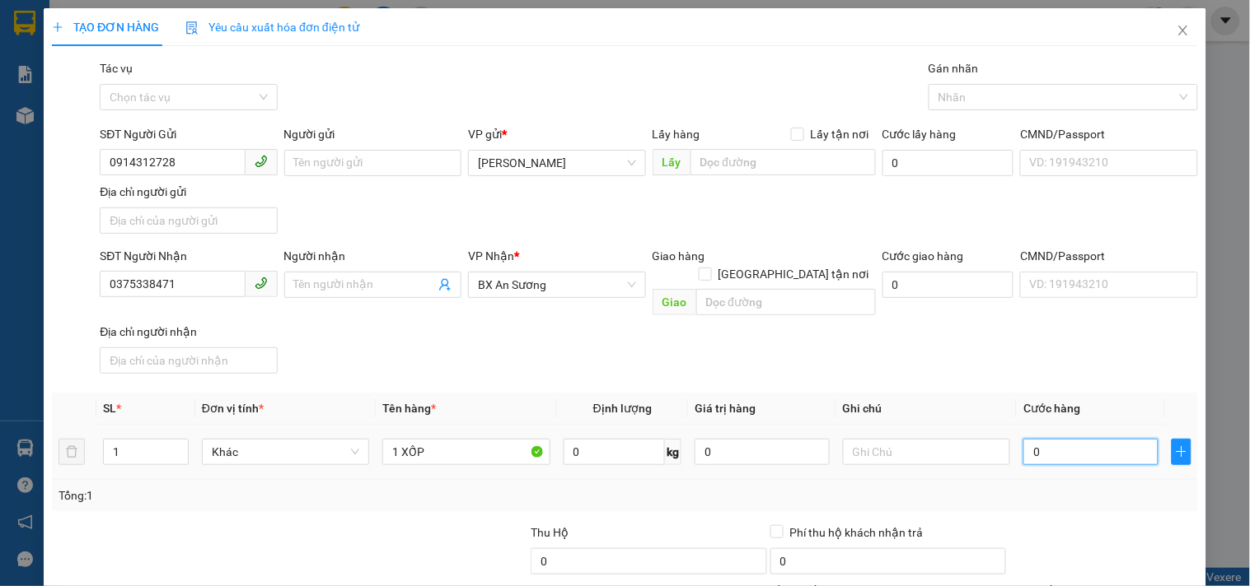
click at [1083, 439] on input "0" at bounding box center [1090, 452] width 135 height 26
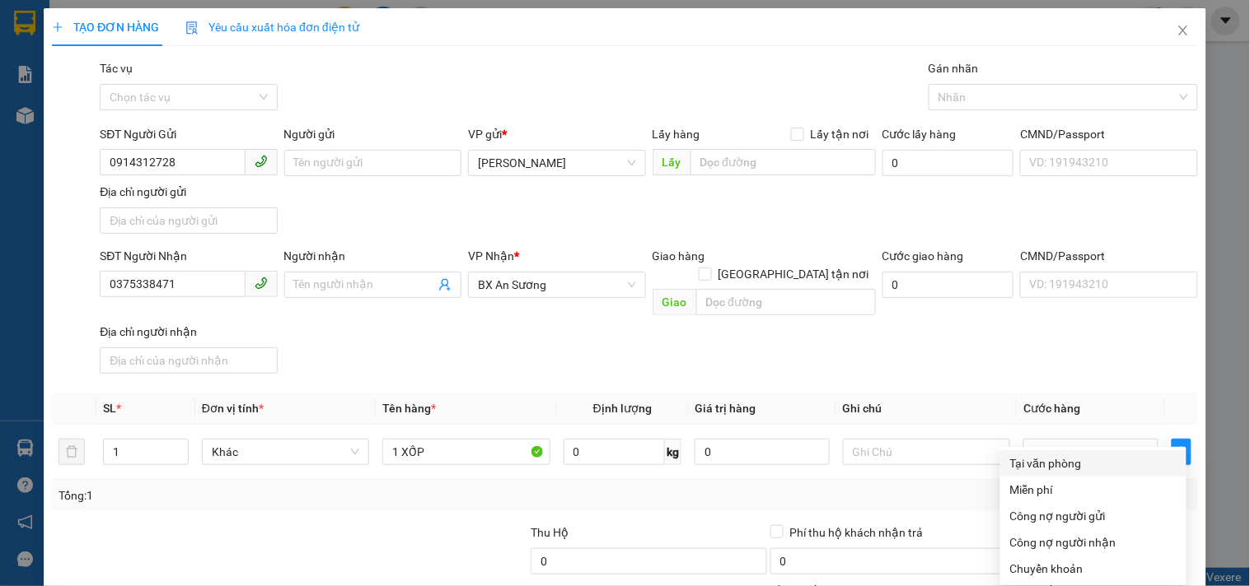
click at [1072, 455] on div "Tại văn phòng" at bounding box center [1093, 464] width 166 height 18
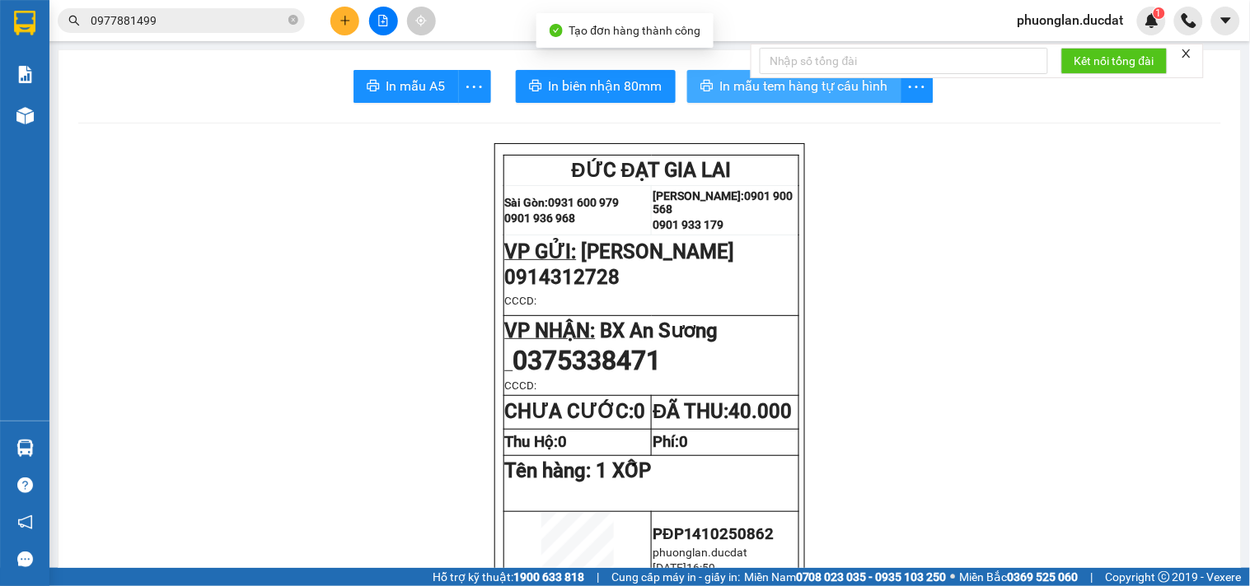
click at [733, 86] on span "In mẫu tem hàng tự cấu hình" at bounding box center [804, 86] width 168 height 21
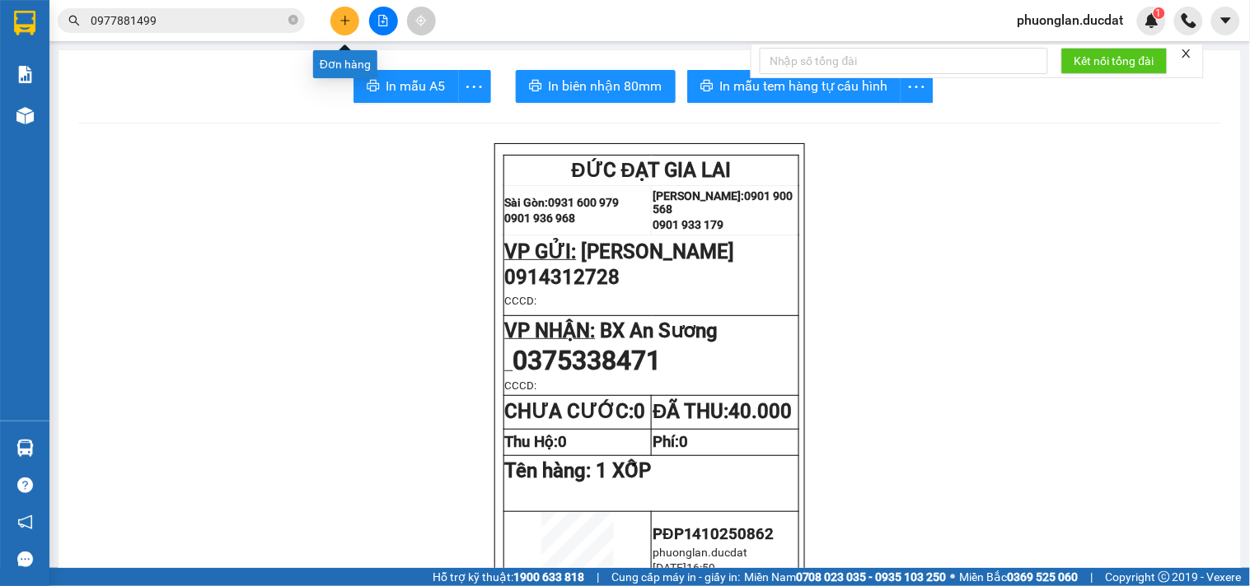
click at [334, 21] on button at bounding box center [344, 21] width 29 height 29
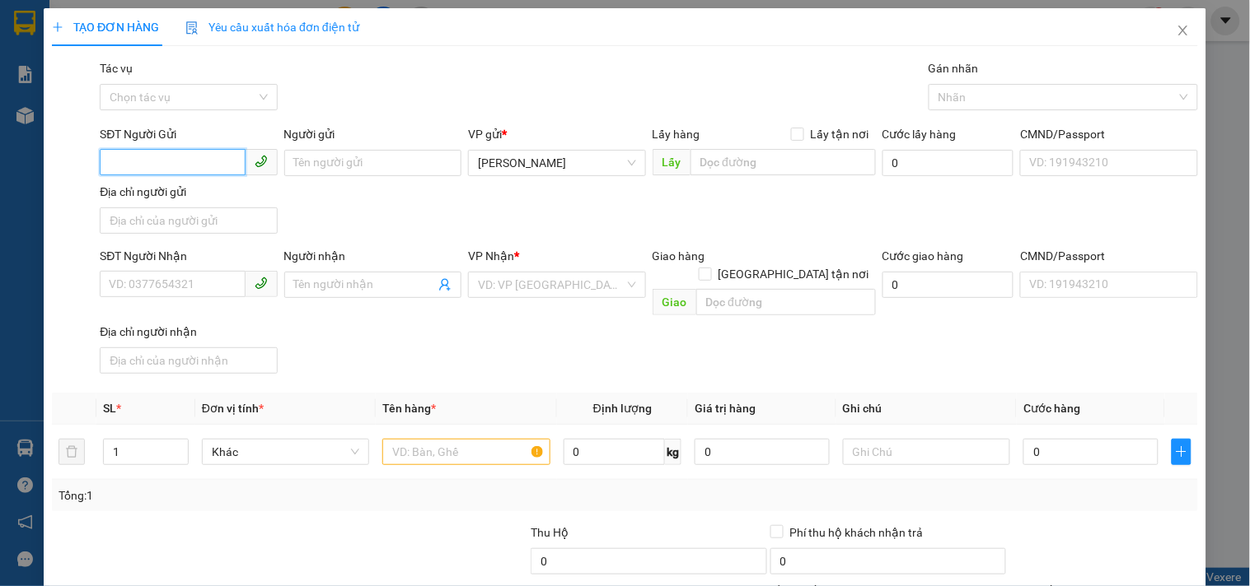
click at [213, 167] on input "SĐT Người Gửi" at bounding box center [172, 162] width 145 height 26
click at [199, 203] on div "0976795852" at bounding box center [187, 196] width 156 height 18
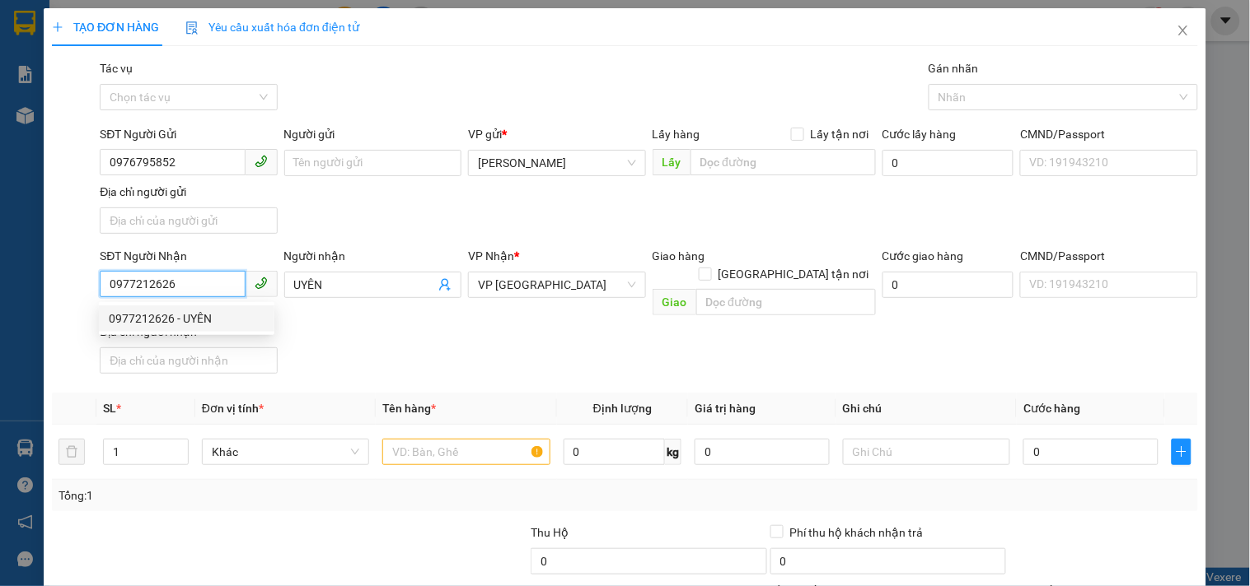
drag, startPoint x: 194, startPoint y: 285, endPoint x: 0, endPoint y: 338, distance: 201.4
click at [0, 338] on div "TẠO ĐƠN HÀNG Yêu cầu xuất hóa đơn điện tử Transit Pickup Surcharge Ids Transit …" at bounding box center [625, 293] width 1250 height 586
click at [182, 316] on div "0981180906 - UYÊN" at bounding box center [187, 319] width 156 height 18
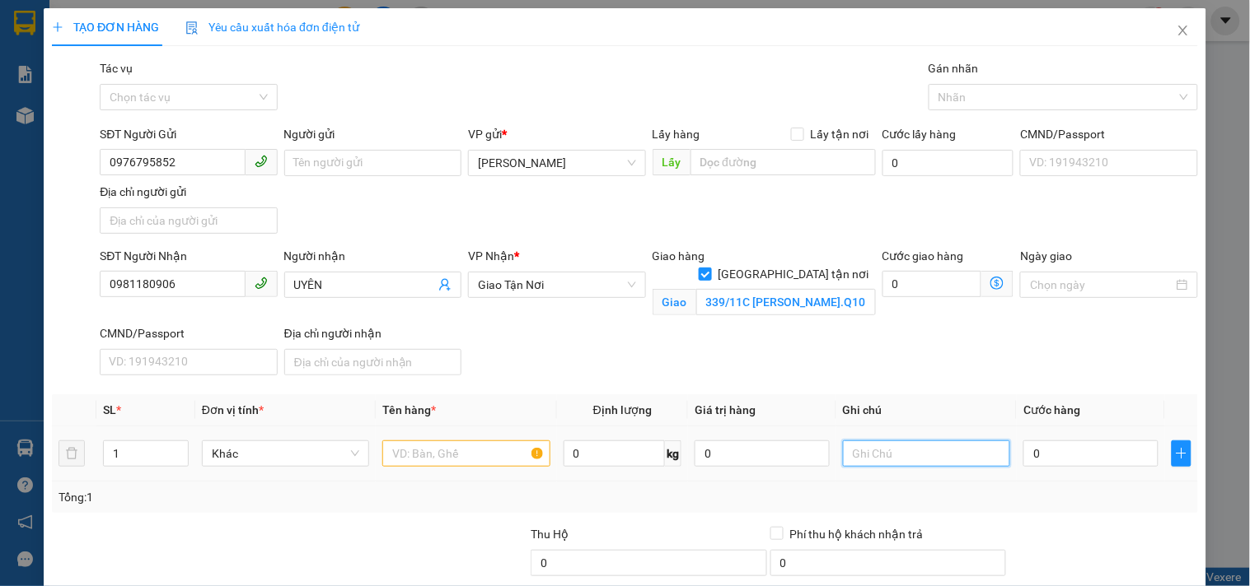
click at [862, 462] on input "text" at bounding box center [926, 454] width 167 height 26
paste input "5387 - 19282"
click at [843, 453] on input "5387 - 19282 ck 180k" at bounding box center [926, 454] width 167 height 26
click at [438, 447] on input "text" at bounding box center [465, 454] width 167 height 26
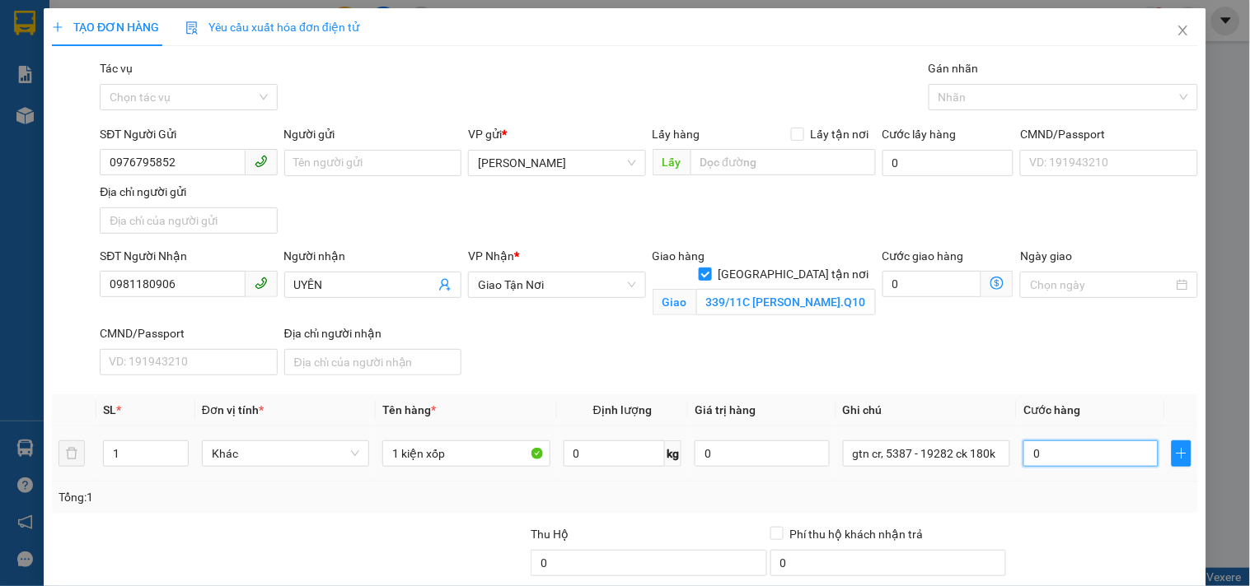
click at [1044, 465] on input "0" at bounding box center [1090, 454] width 135 height 26
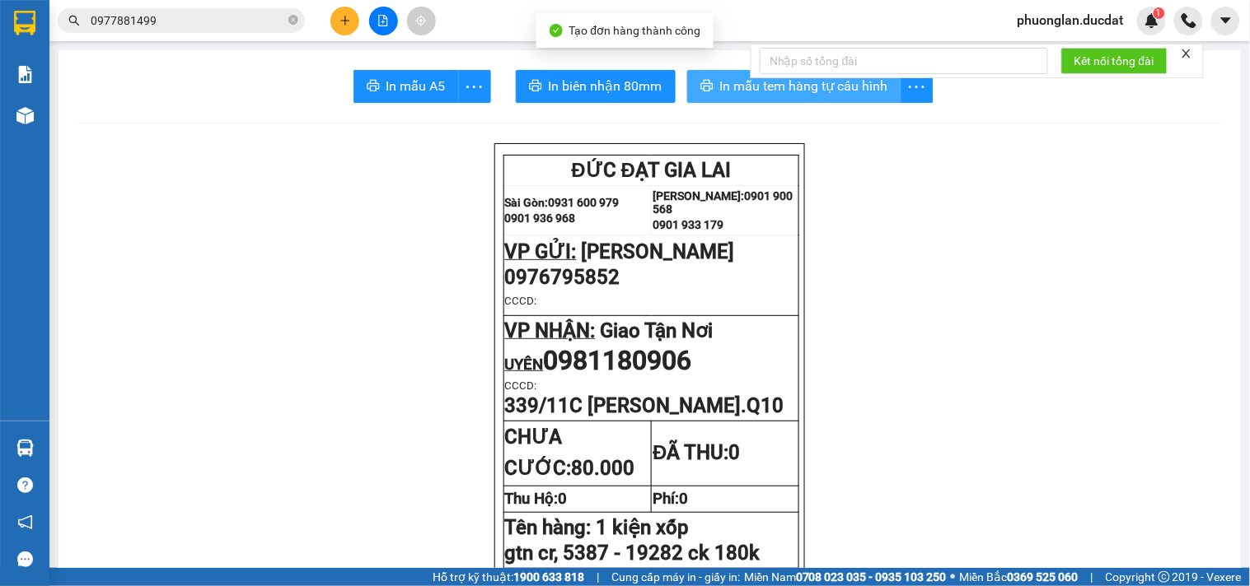
click at [820, 91] on span "In mẫu tem hàng tự cấu hình" at bounding box center [804, 86] width 168 height 21
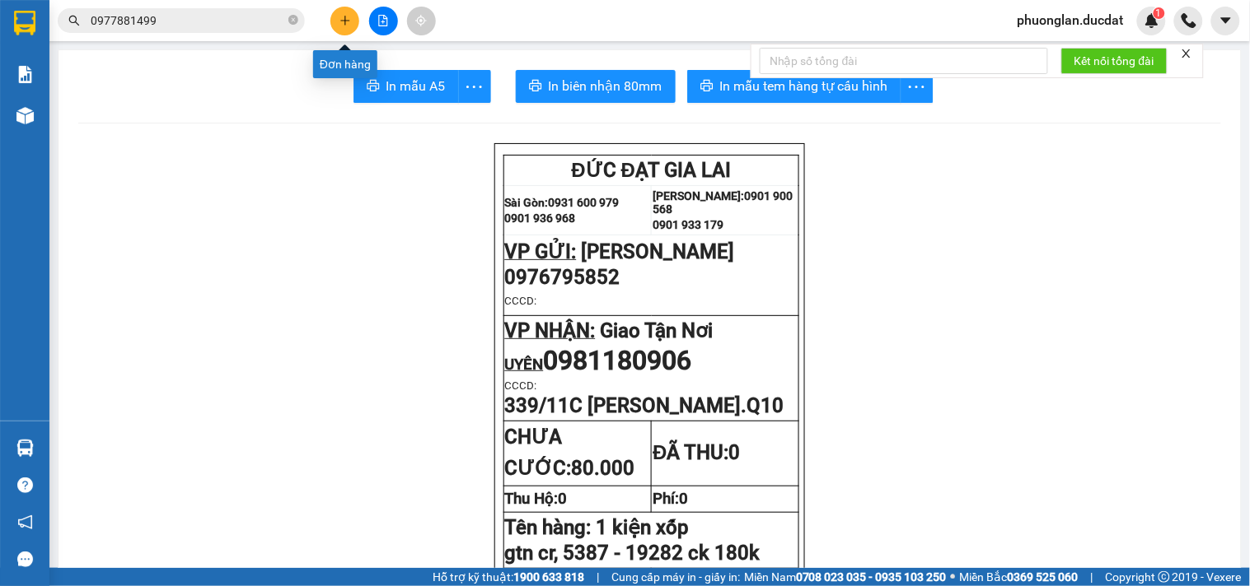
click at [334, 23] on button at bounding box center [344, 21] width 29 height 29
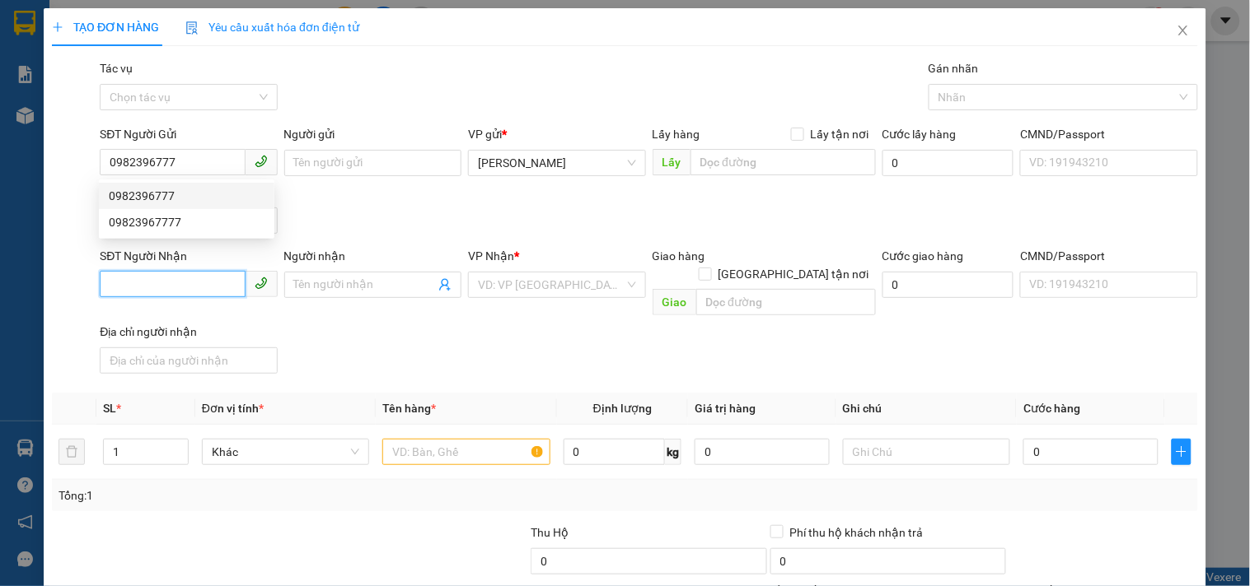
click at [193, 290] on input "SĐT Người Nhận" at bounding box center [172, 284] width 145 height 26
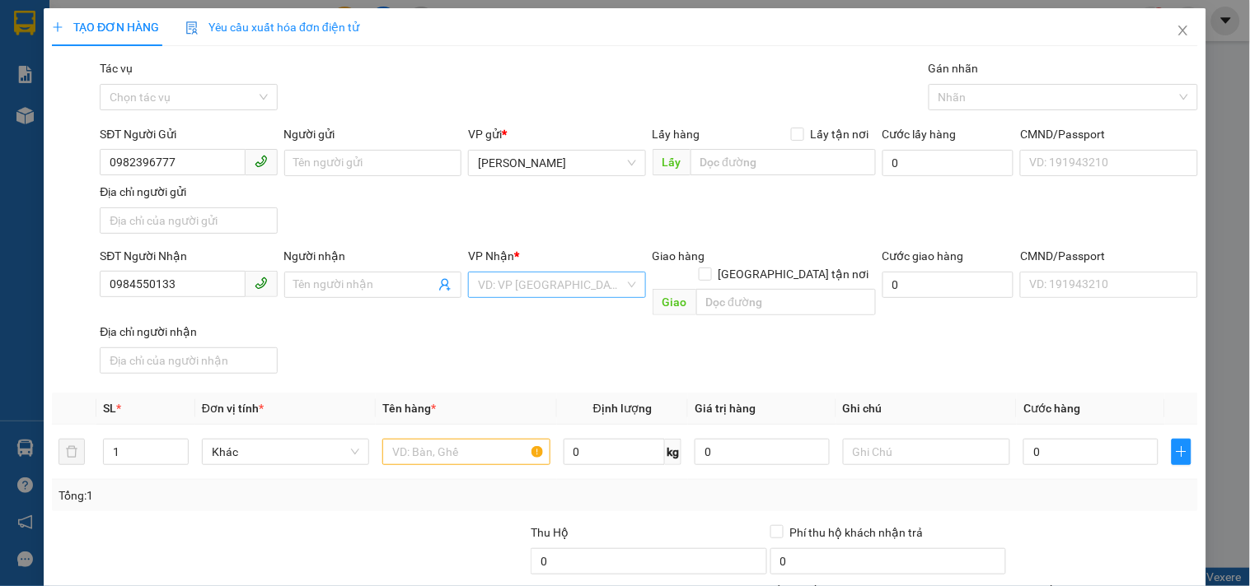
click at [521, 286] on input "search" at bounding box center [551, 285] width 146 height 25
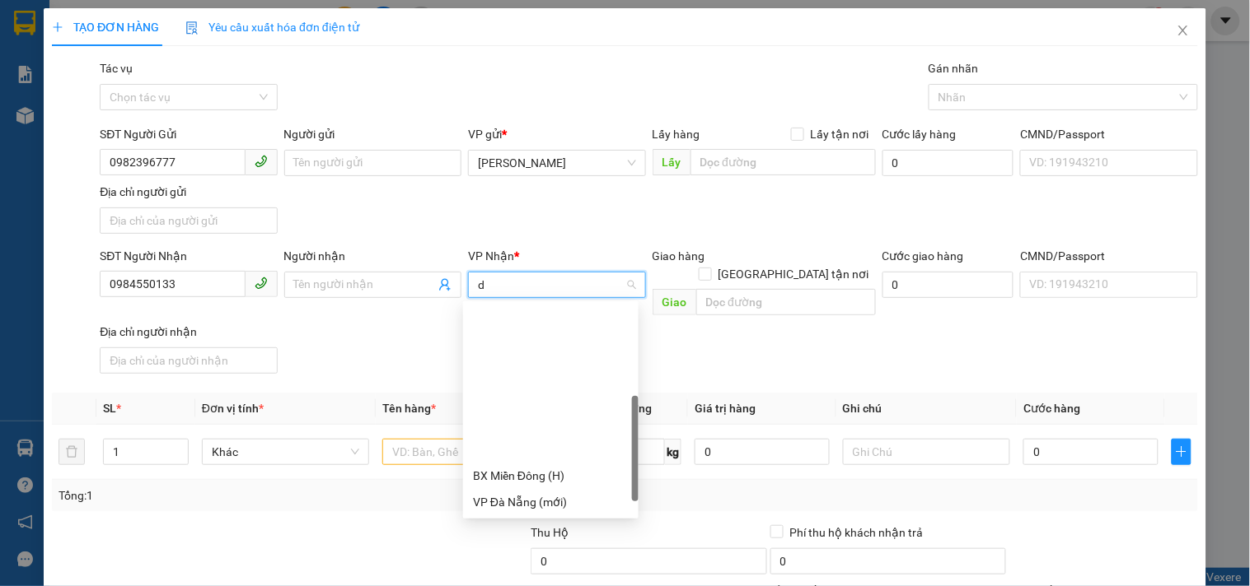
click at [550, 572] on div "Dọc đường ĐN" at bounding box center [551, 581] width 156 height 18
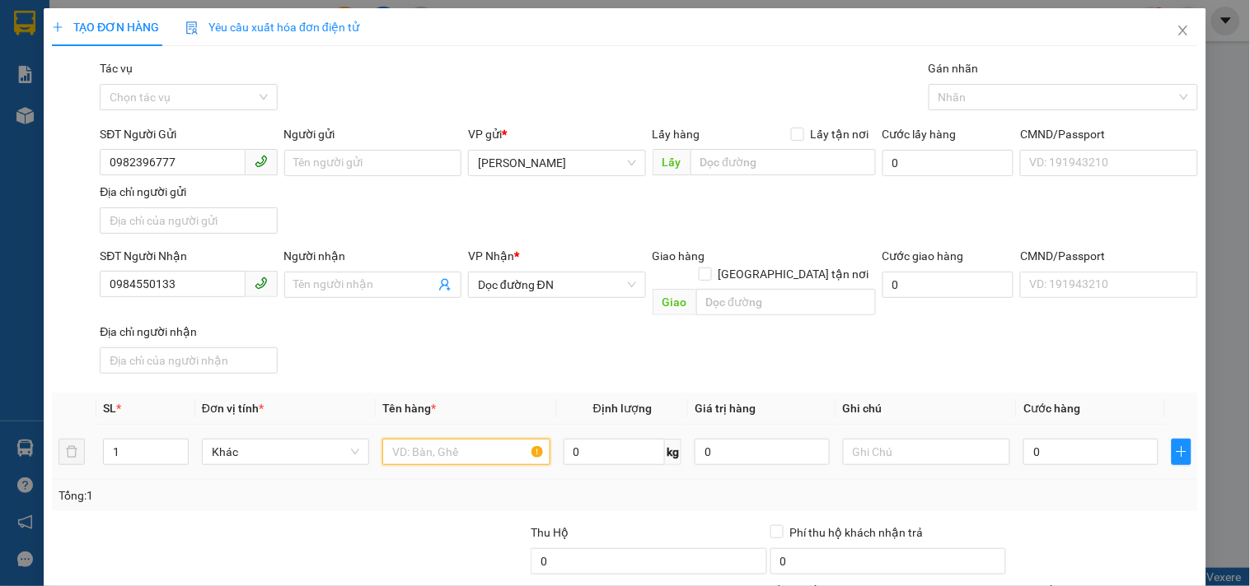
click at [502, 441] on input "text" at bounding box center [465, 452] width 167 height 26
click at [1049, 439] on input "0" at bounding box center [1090, 452] width 135 height 26
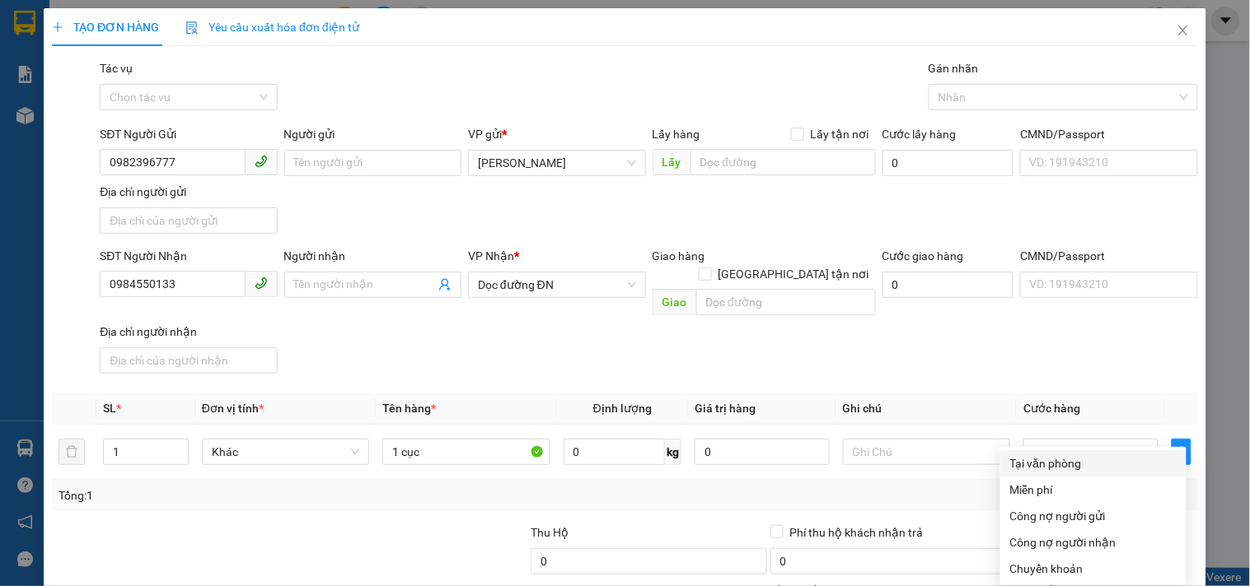
click at [1080, 455] on div "Tại văn phòng" at bounding box center [1093, 464] width 166 height 18
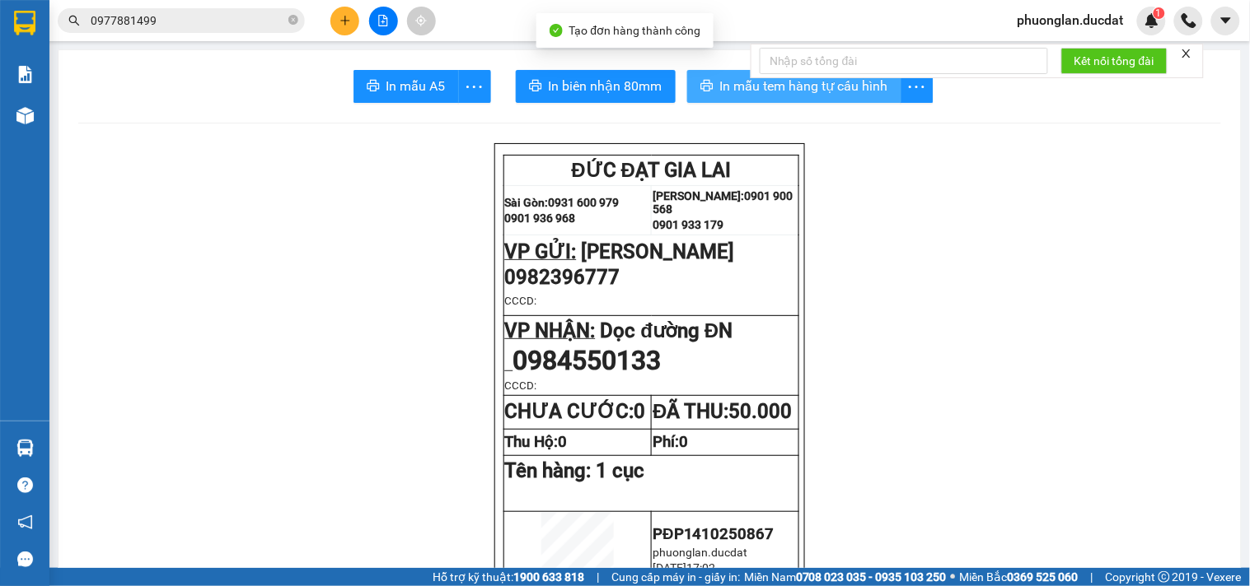
click at [850, 91] on span "In mẫu tem hàng tự cấu hình" at bounding box center [804, 86] width 168 height 21
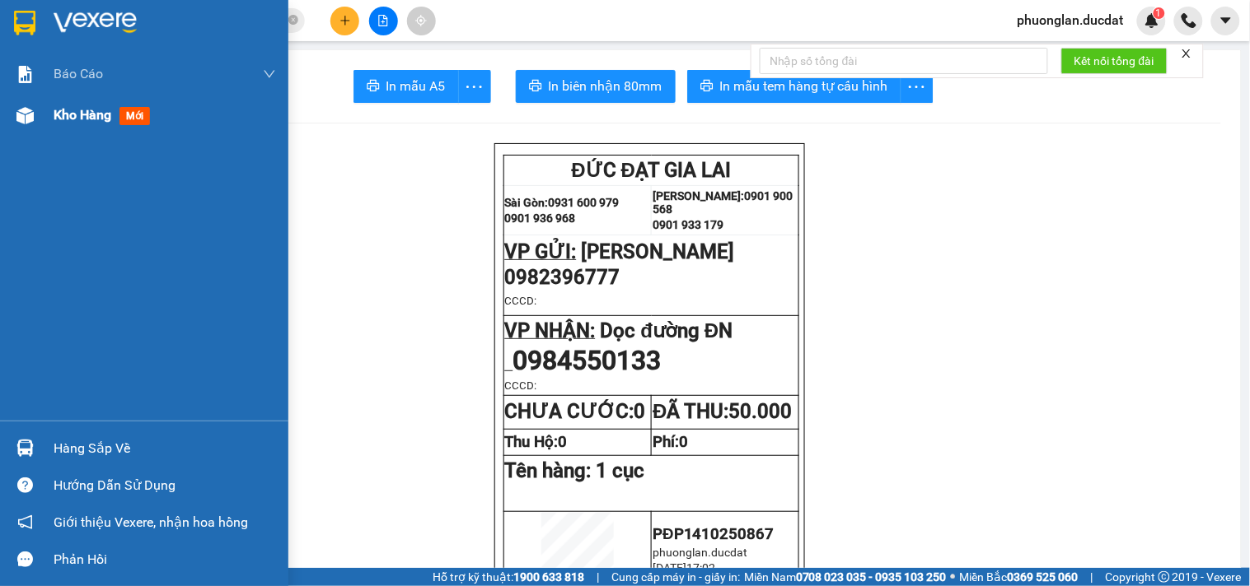
click at [86, 114] on span "Kho hàng" at bounding box center [83, 115] width 58 height 16
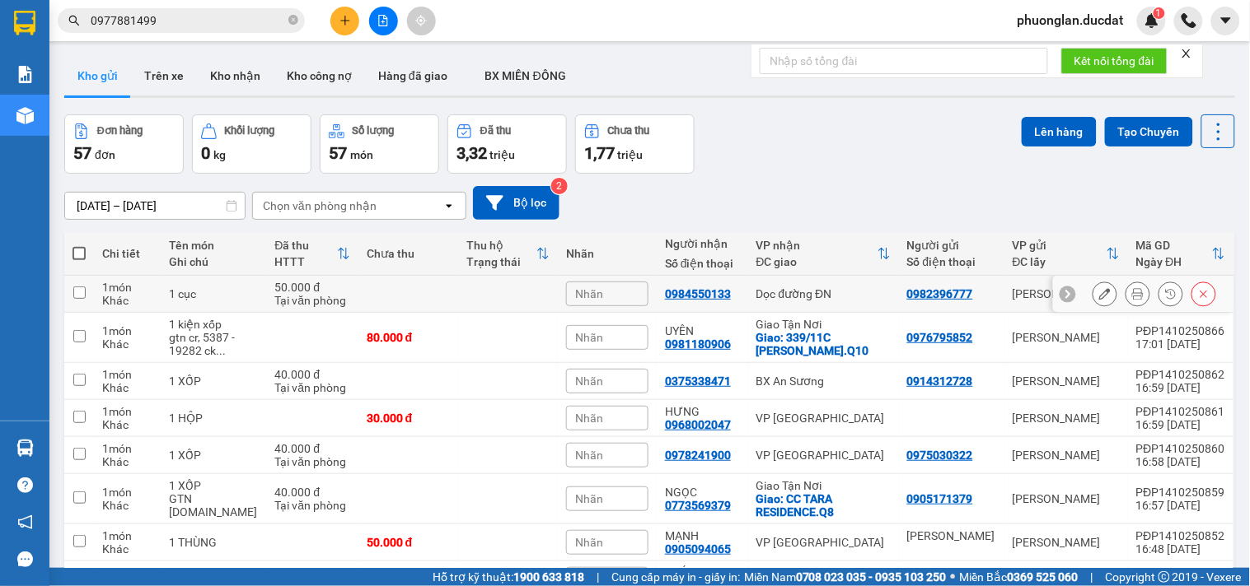
click at [1099, 292] on icon at bounding box center [1105, 294] width 12 height 12
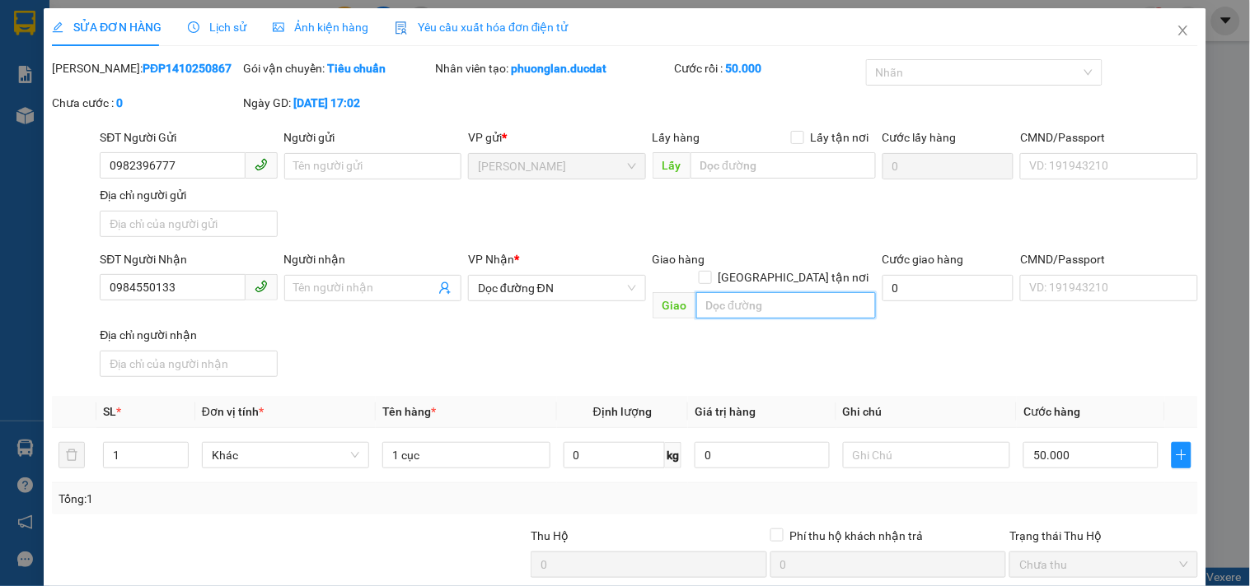
click at [759, 292] on input "text" at bounding box center [786, 305] width 180 height 26
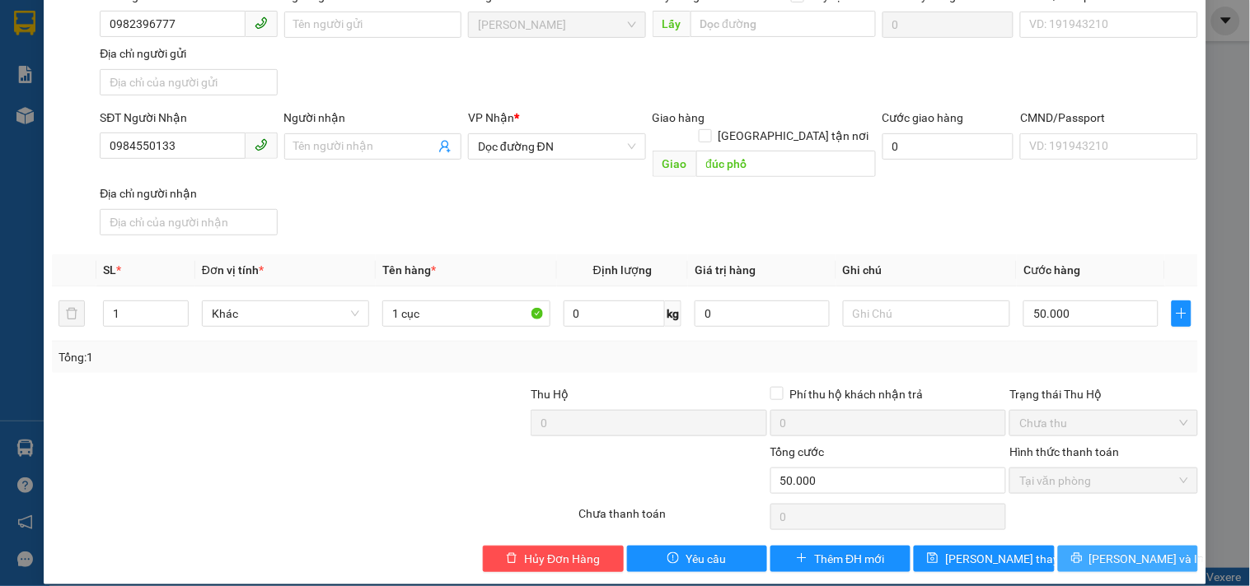
type input "đúc phổ"
click at [1104, 550] on button "[PERSON_NAME] và In" at bounding box center [1128, 559] width 140 height 26
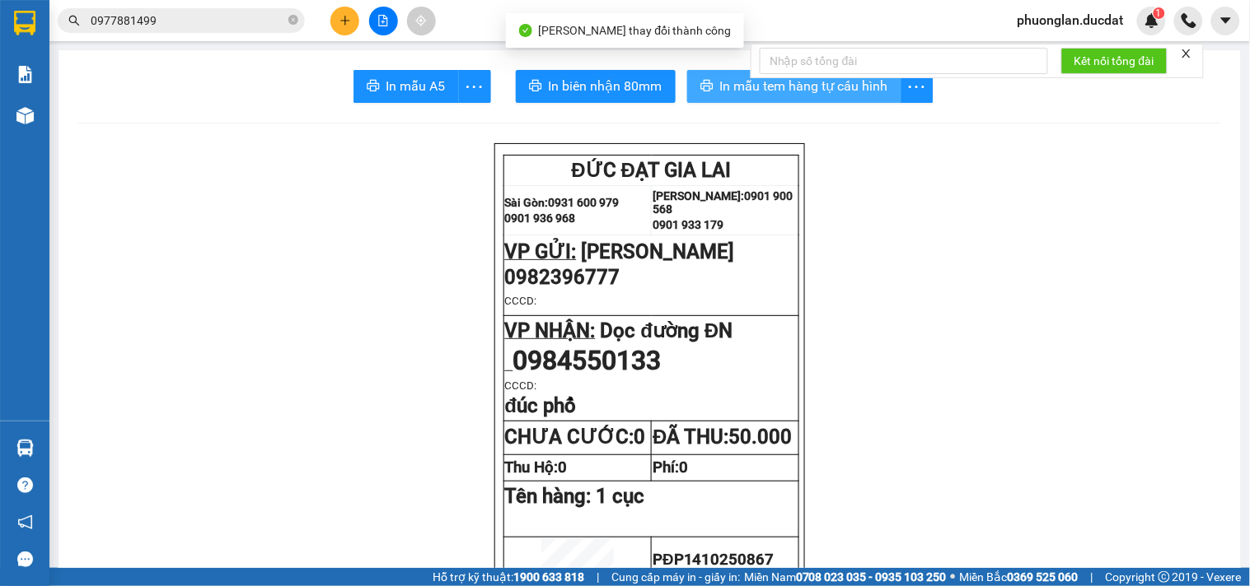
click at [844, 96] on span "In mẫu tem hàng tự cấu hình" at bounding box center [804, 86] width 168 height 21
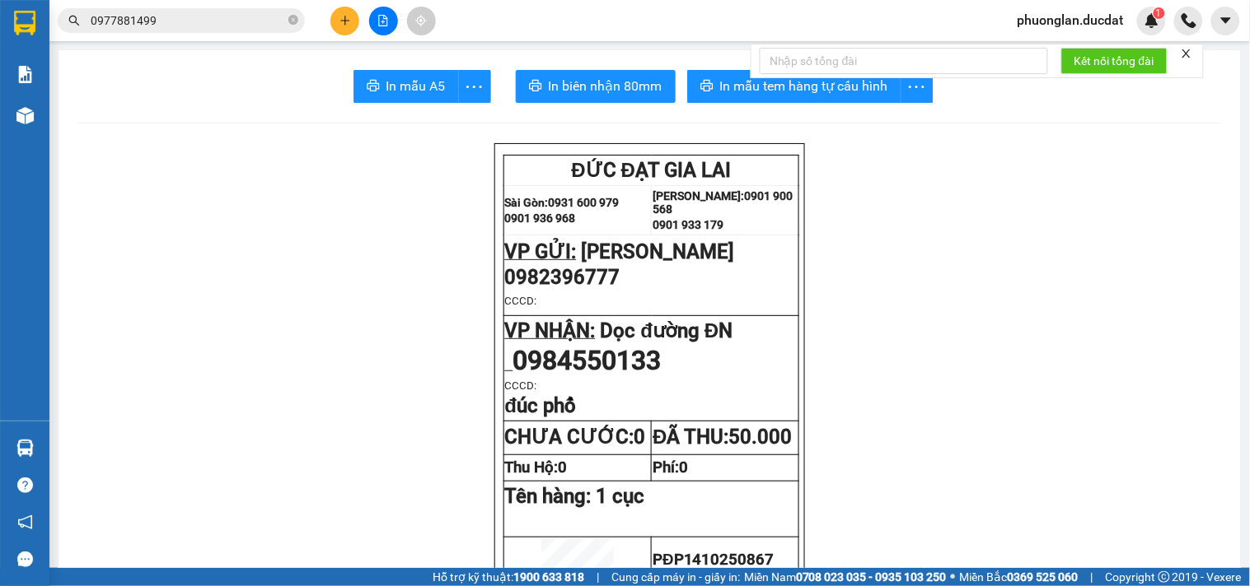
click at [336, 29] on button at bounding box center [344, 21] width 29 height 29
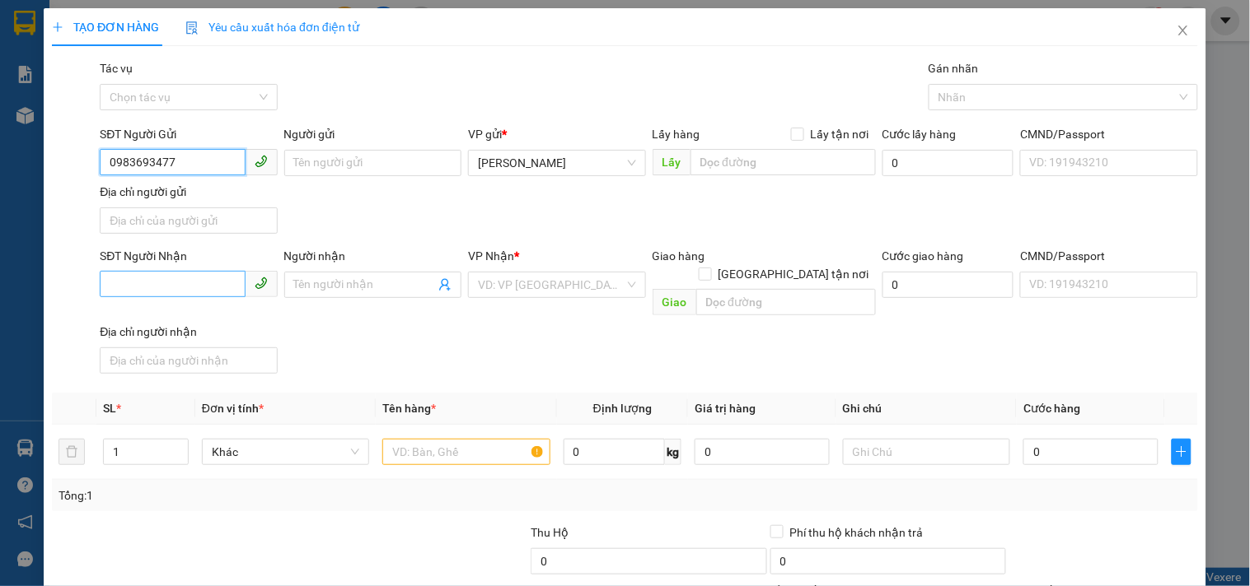
type input "0983693477"
click at [209, 297] on input "SĐT Người Nhận" at bounding box center [172, 284] width 145 height 26
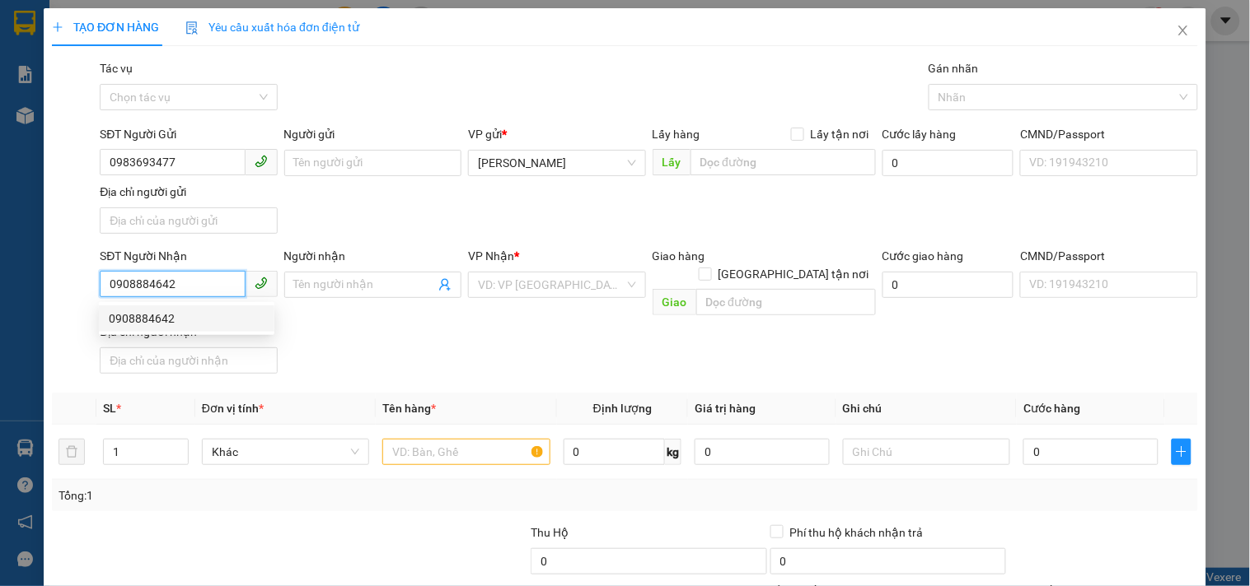
click at [191, 315] on div "0908884642" at bounding box center [187, 319] width 156 height 18
type input "0908884642"
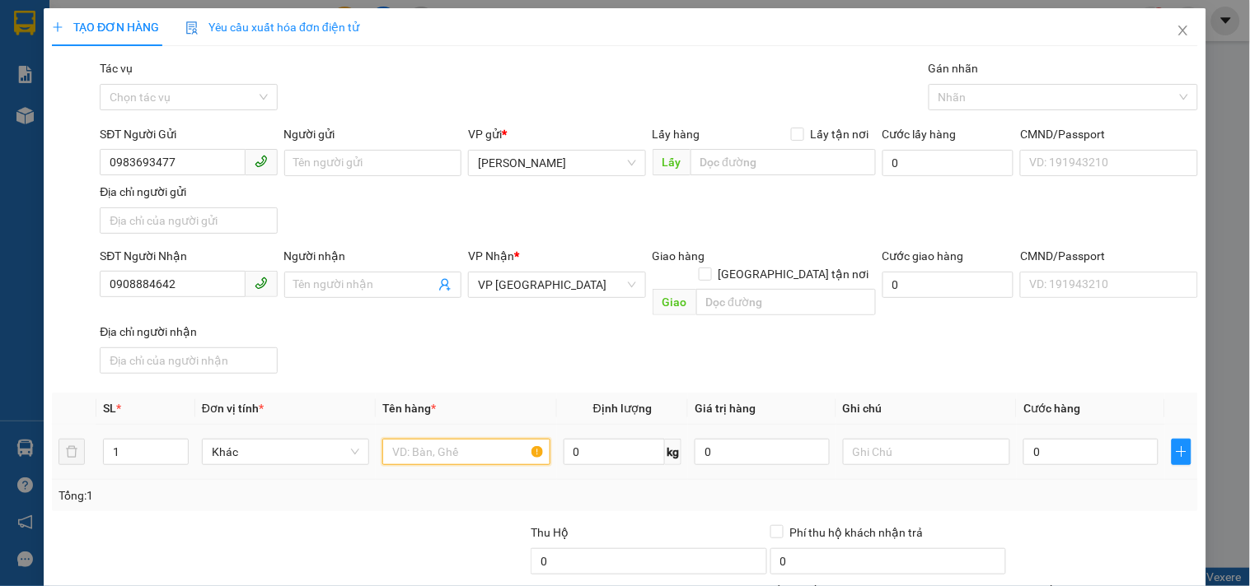
click at [427, 439] on input "text" at bounding box center [465, 452] width 167 height 26
type input "1 kiện giấy bọc nilong"
click at [1048, 439] on input "0" at bounding box center [1090, 452] width 135 height 26
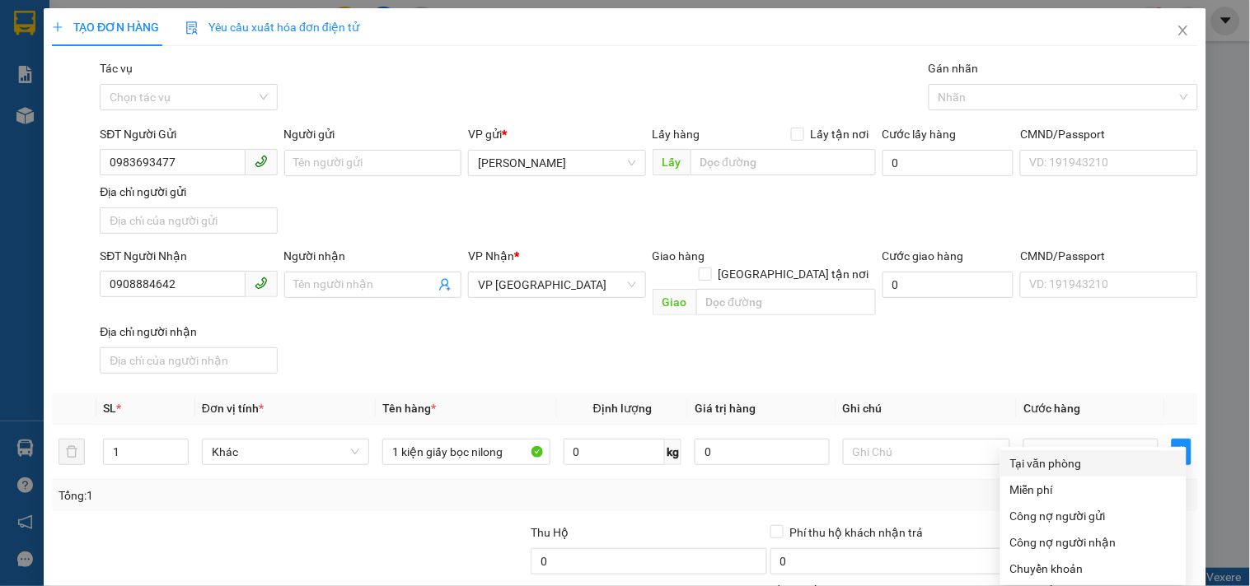
click at [1039, 455] on div "Tại văn phòng" at bounding box center [1093, 464] width 166 height 18
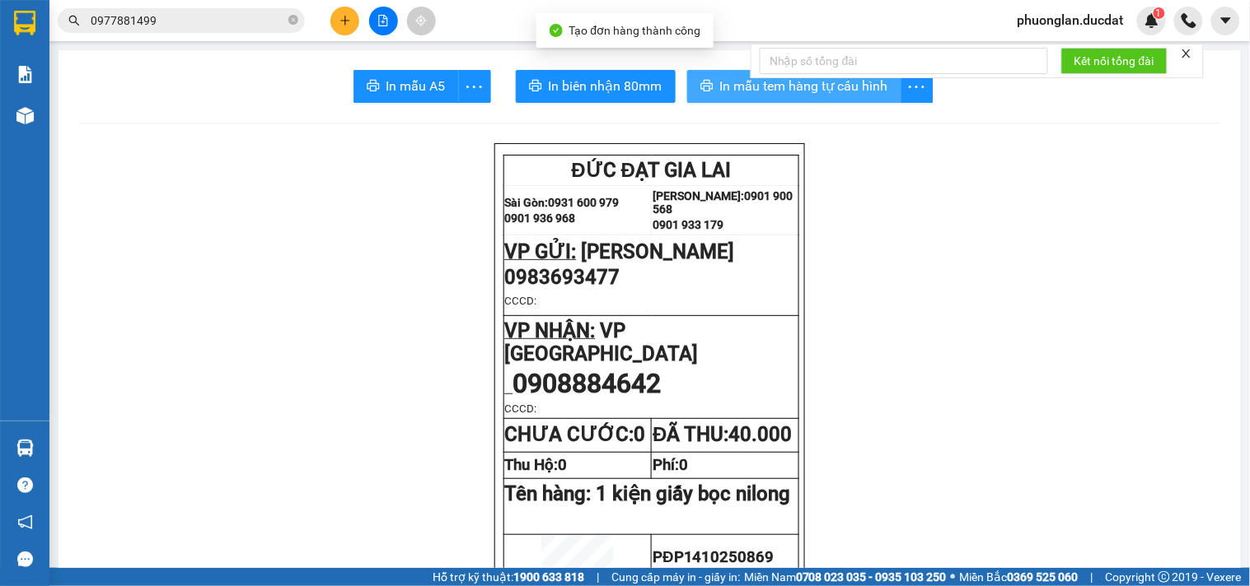
click at [875, 83] on span "In mẫu tem hàng tự cấu hình" at bounding box center [804, 86] width 168 height 21
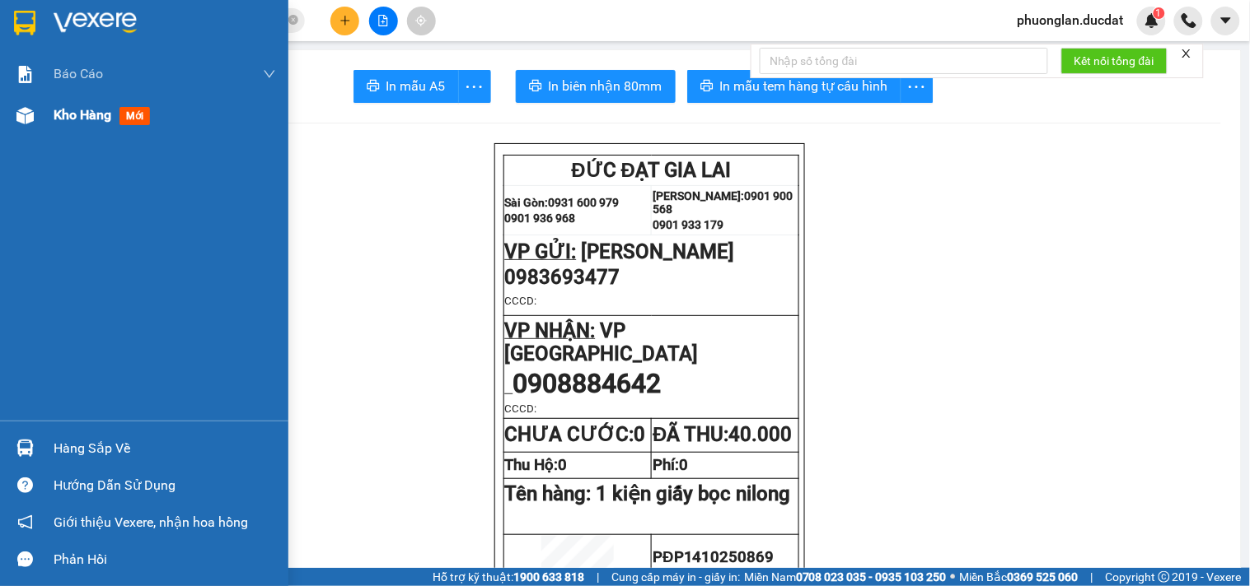
click at [69, 113] on span "Kho hàng" at bounding box center [83, 115] width 58 height 16
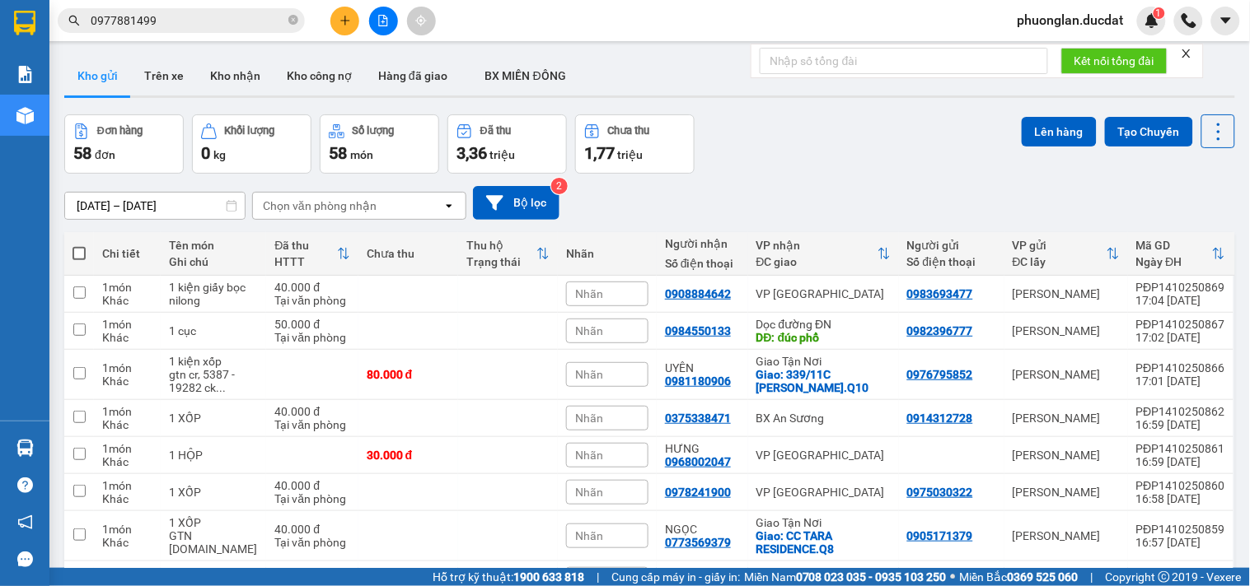
click at [322, 202] on div "Chọn văn phòng nhận" at bounding box center [320, 206] width 114 height 16
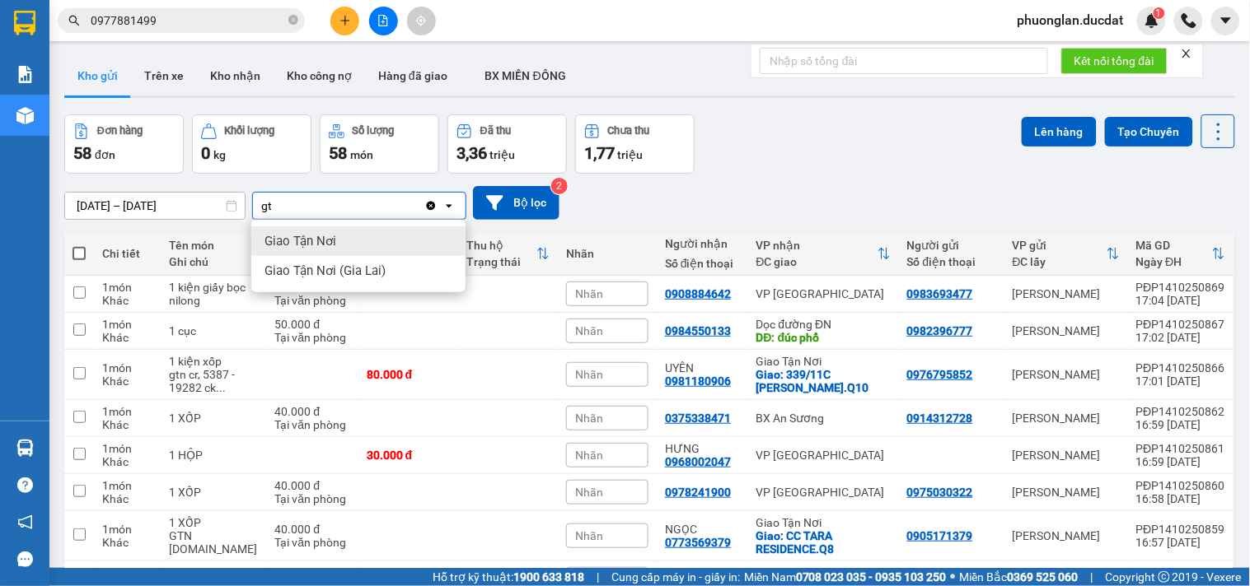
click at [325, 241] on span "Giao Tận Nơi" at bounding box center [300, 241] width 72 height 16
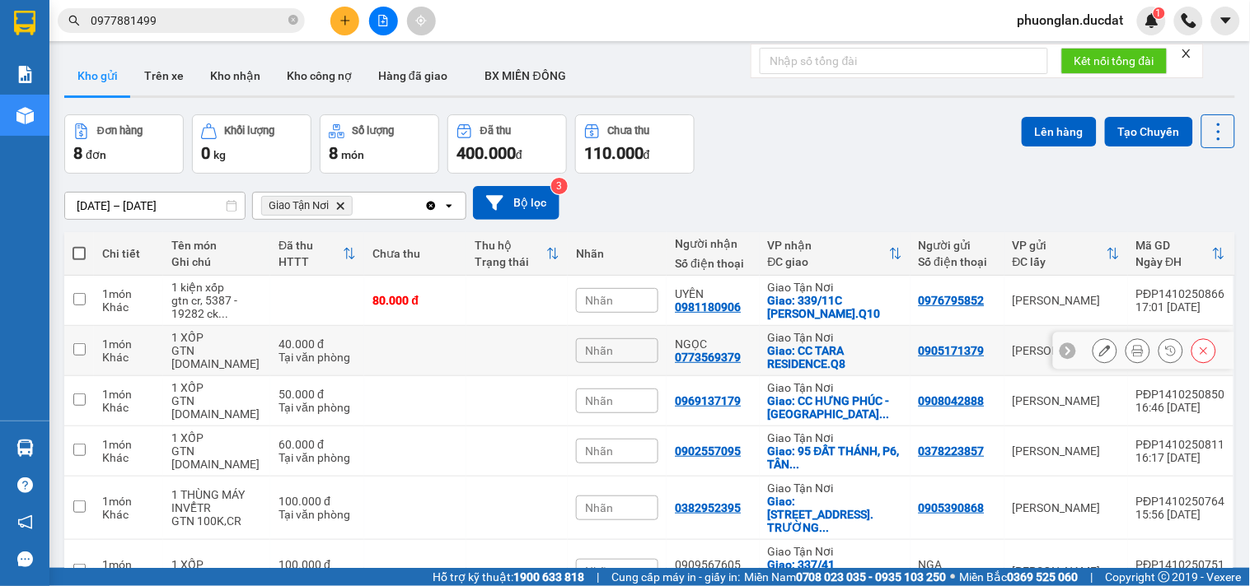
click at [239, 352] on div "GTN [DOMAIN_NAME]" at bounding box center [216, 357] width 91 height 26
checkbox input "true"
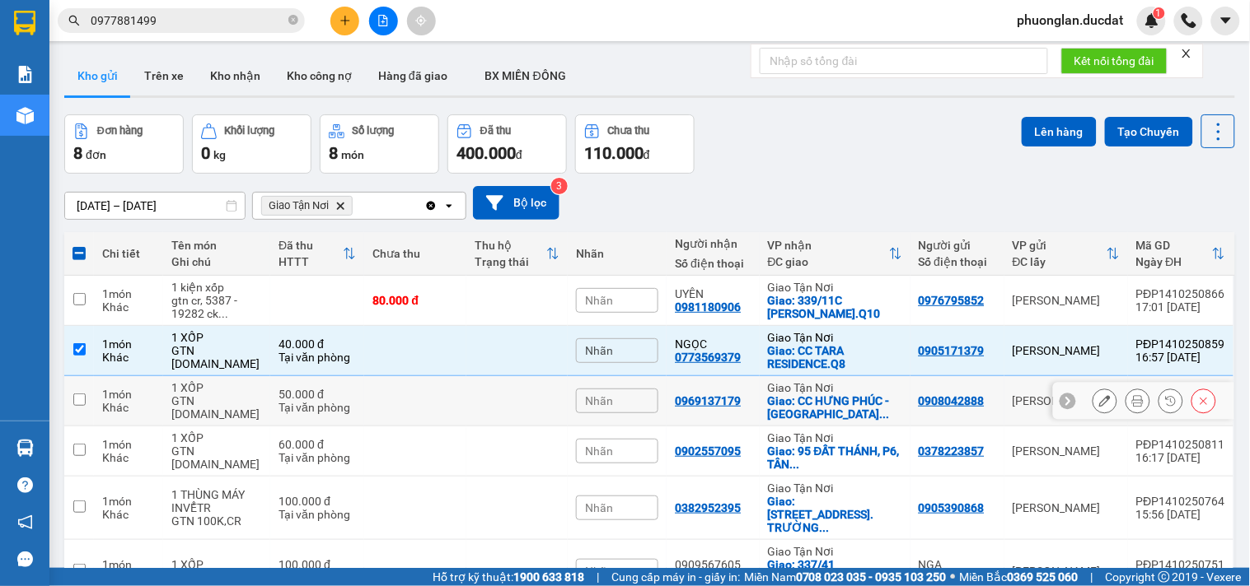
click at [235, 395] on div "1 XỐP" at bounding box center [216, 387] width 91 height 13
checkbox input "true"
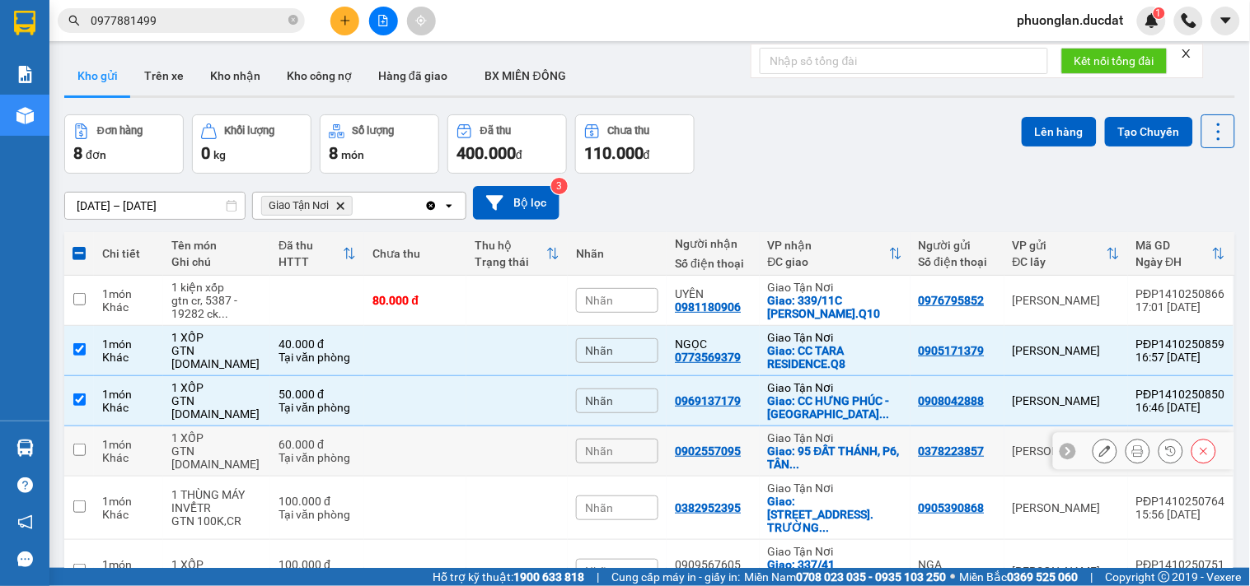
click at [250, 451] on td "1 XỐP GTN 100K.CR" at bounding box center [216, 452] width 107 height 50
checkbox input "true"
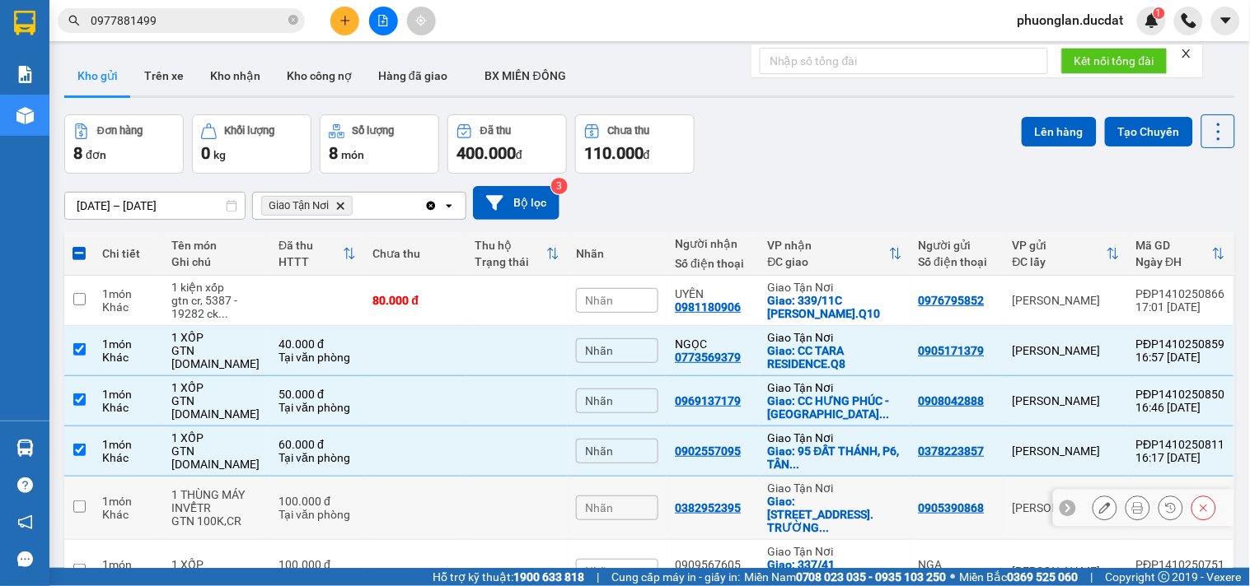
click at [213, 515] on div "GTN 100K,CR" at bounding box center [216, 521] width 91 height 13
checkbox input "true"
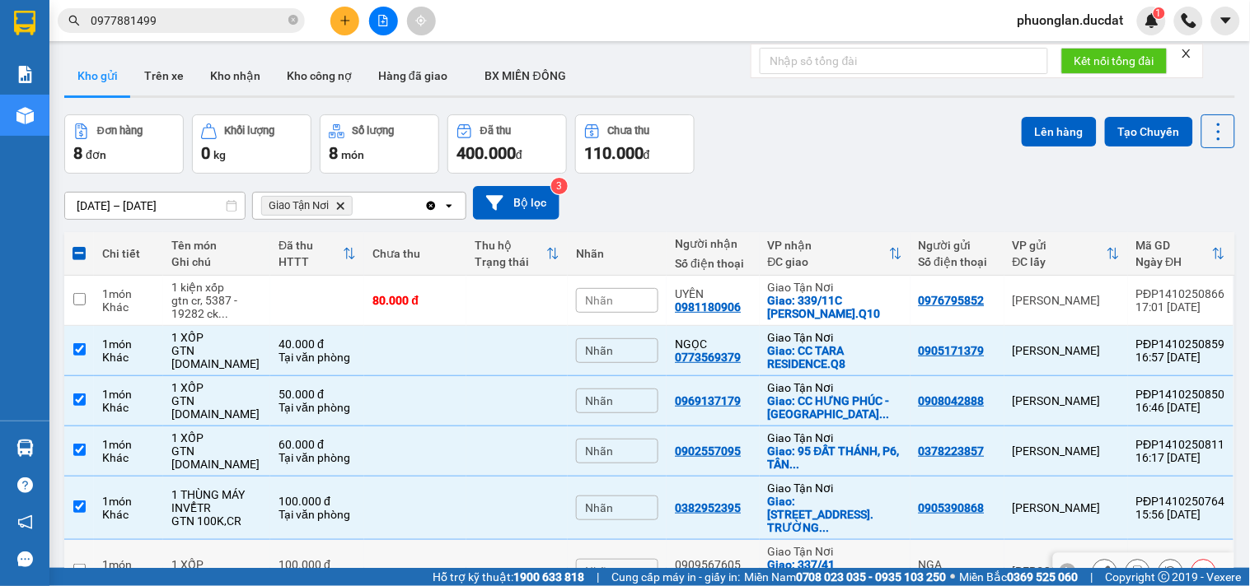
click at [218, 572] on div "GTN 100K. CR" at bounding box center [216, 578] width 91 height 13
checkbox input "true"
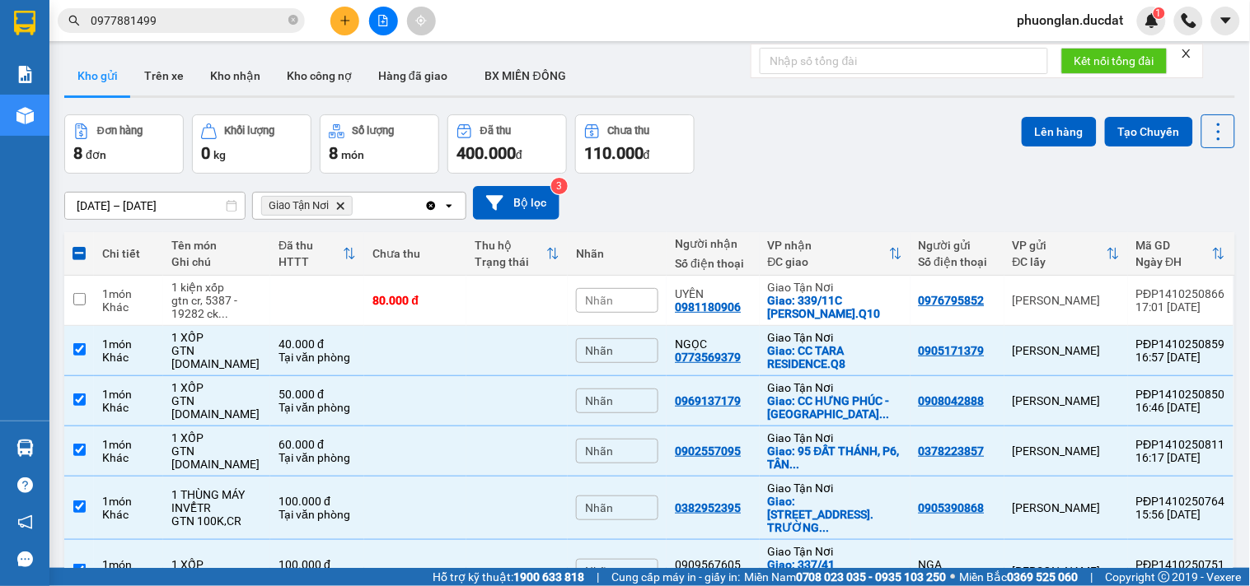
click at [72, 245] on label at bounding box center [78, 253] width 13 height 16
click at [79, 245] on input "checkbox" at bounding box center [79, 245] width 0 height 0
checkbox input "true"
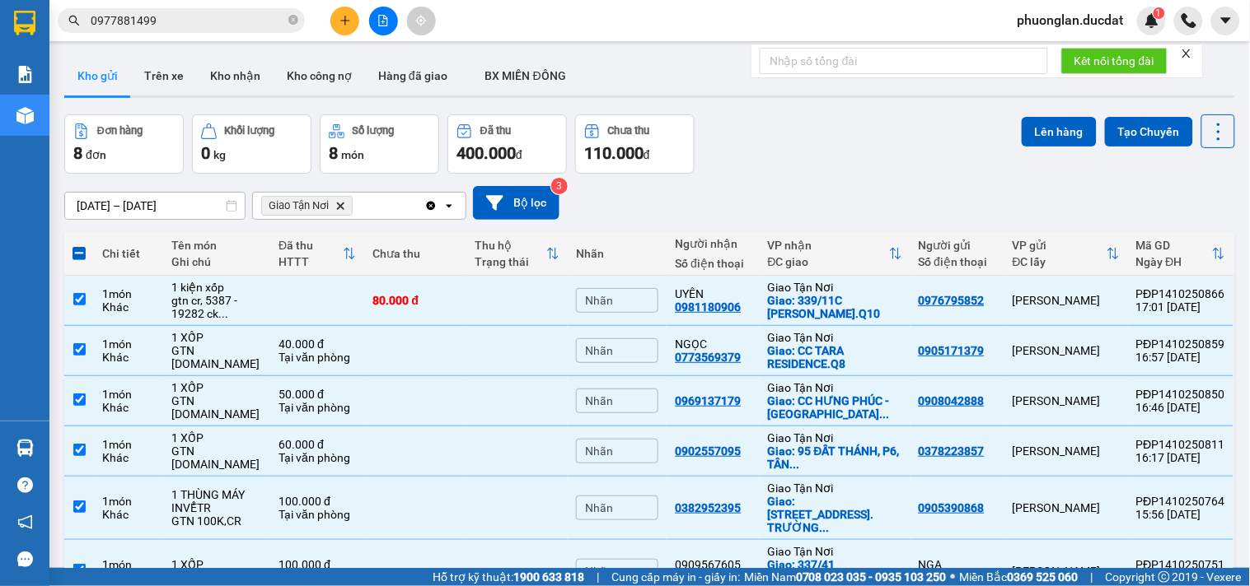
click at [429, 208] on icon "Clear all" at bounding box center [431, 205] width 9 height 9
checkbox input "false"
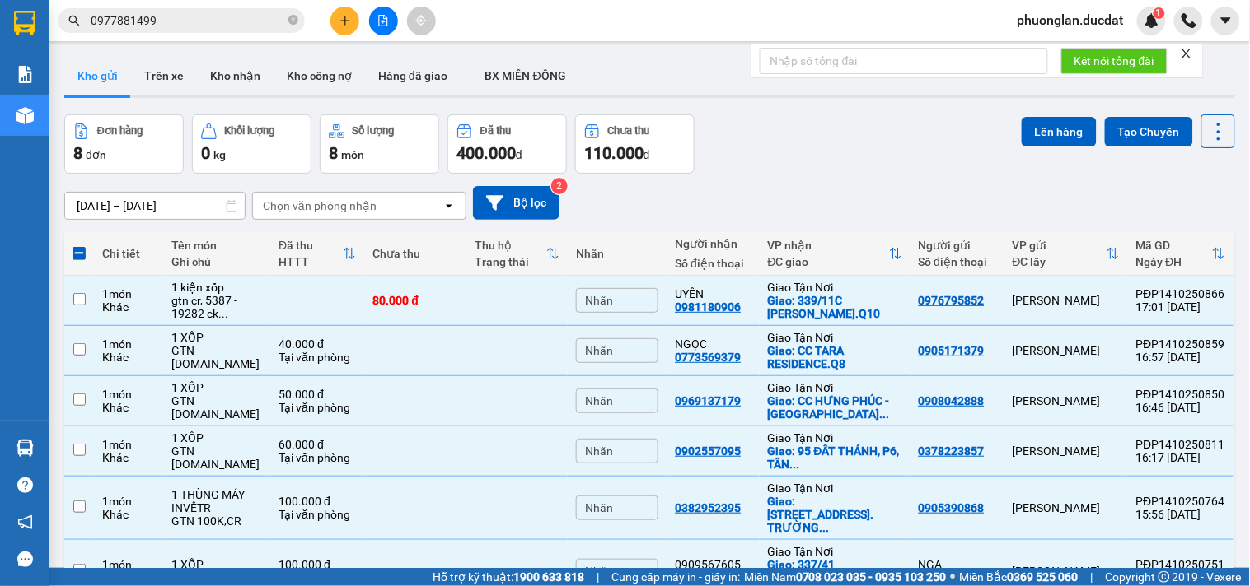
checkbox input "false"
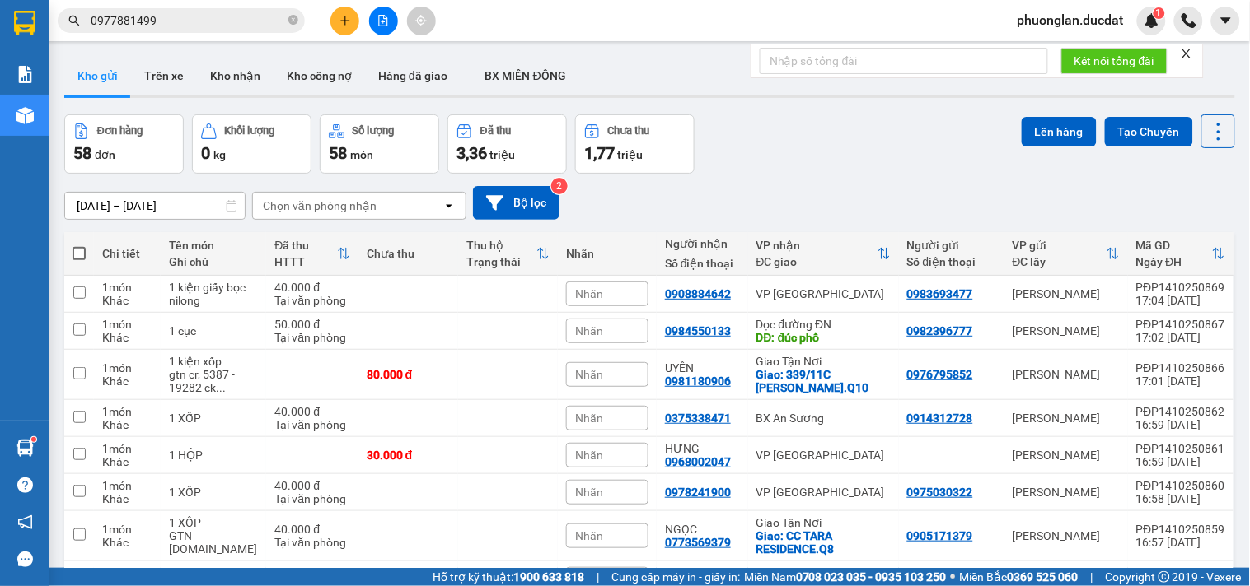
click at [336, 214] on div "Chọn văn phòng nhận" at bounding box center [320, 206] width 114 height 16
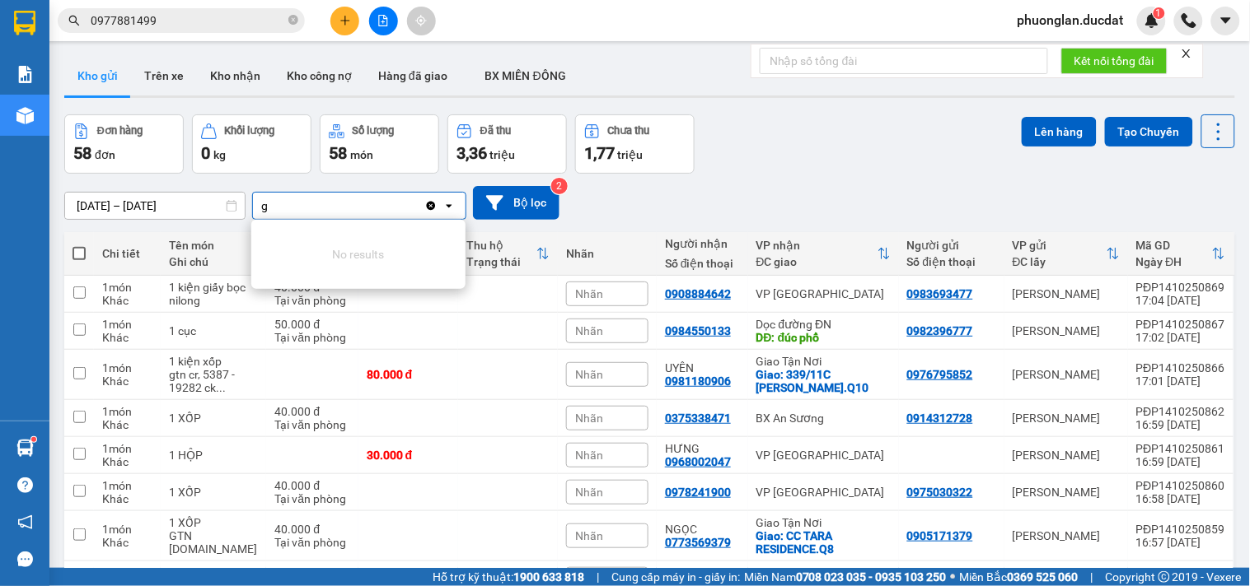
type input "gt"
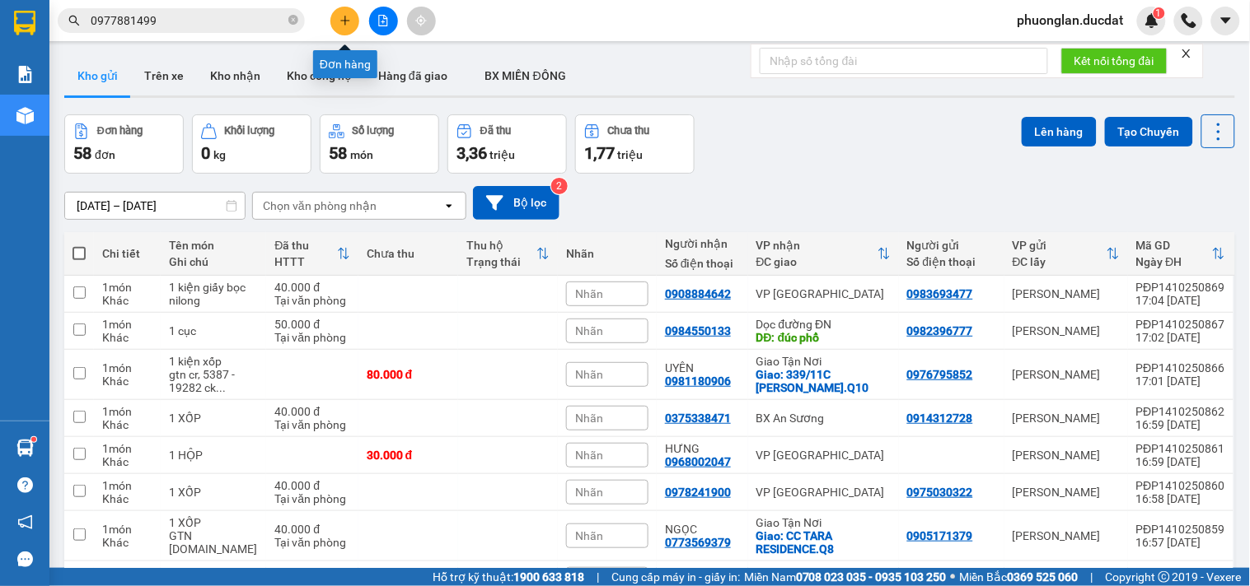
click at [348, 15] on icon "plus" at bounding box center [345, 21] width 12 height 12
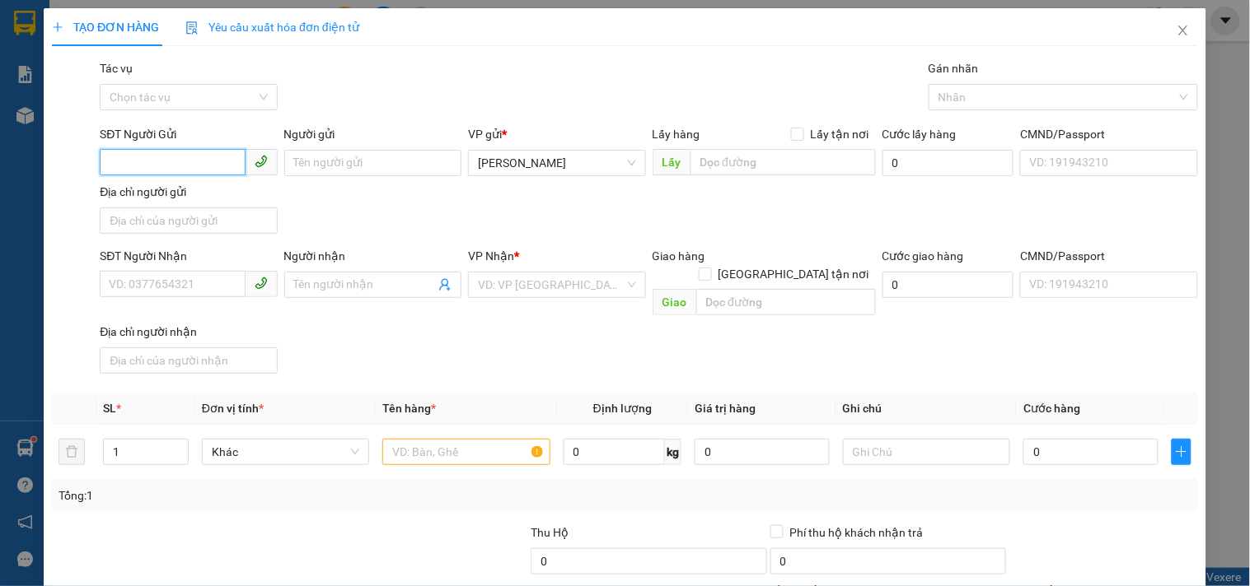
click at [204, 163] on input "SĐT Người Gửi" at bounding box center [172, 162] width 145 height 26
type input "0977868552"
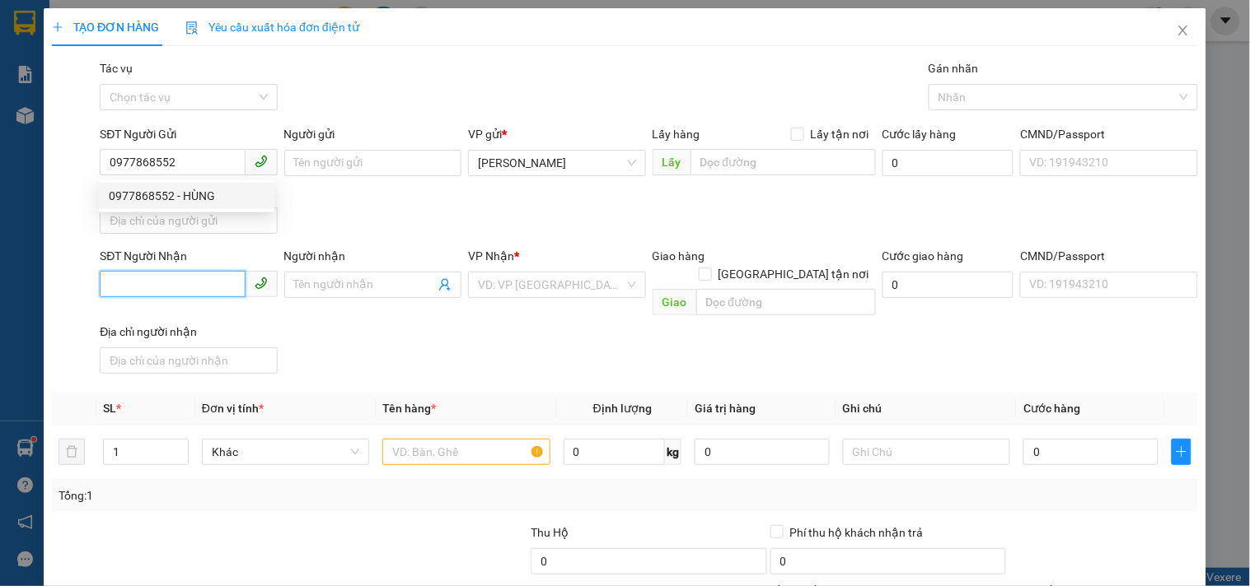
click at [184, 278] on input "SĐT Người Nhận" at bounding box center [172, 284] width 145 height 26
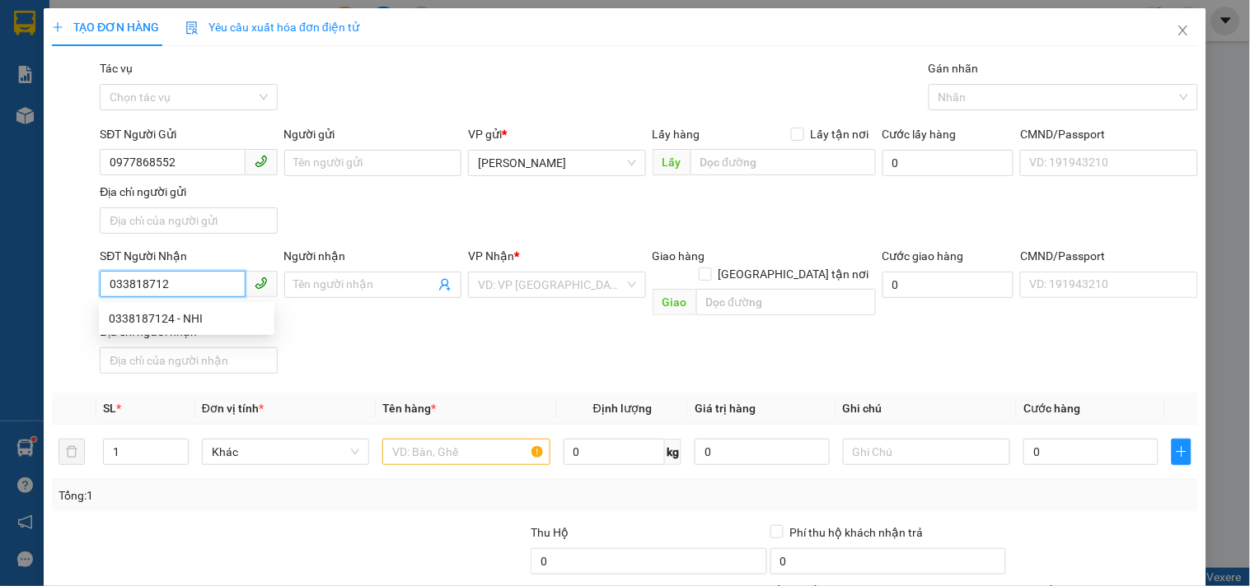
type input "0338187124"
click at [174, 320] on div "0338187124 - NHI" at bounding box center [187, 319] width 156 height 18
type input "NHI"
type input "0338187124"
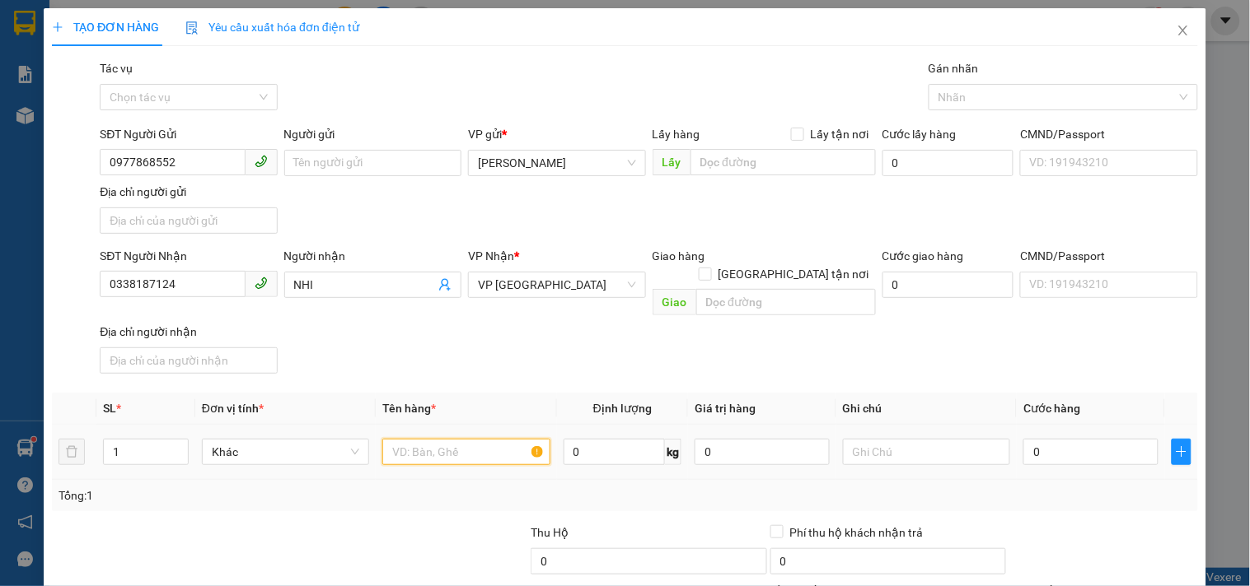
click at [455, 439] on input "text" at bounding box center [465, 452] width 167 height 26
type input "1 bọc xanh"
click at [1077, 439] on input "0" at bounding box center [1090, 452] width 135 height 26
type input "3"
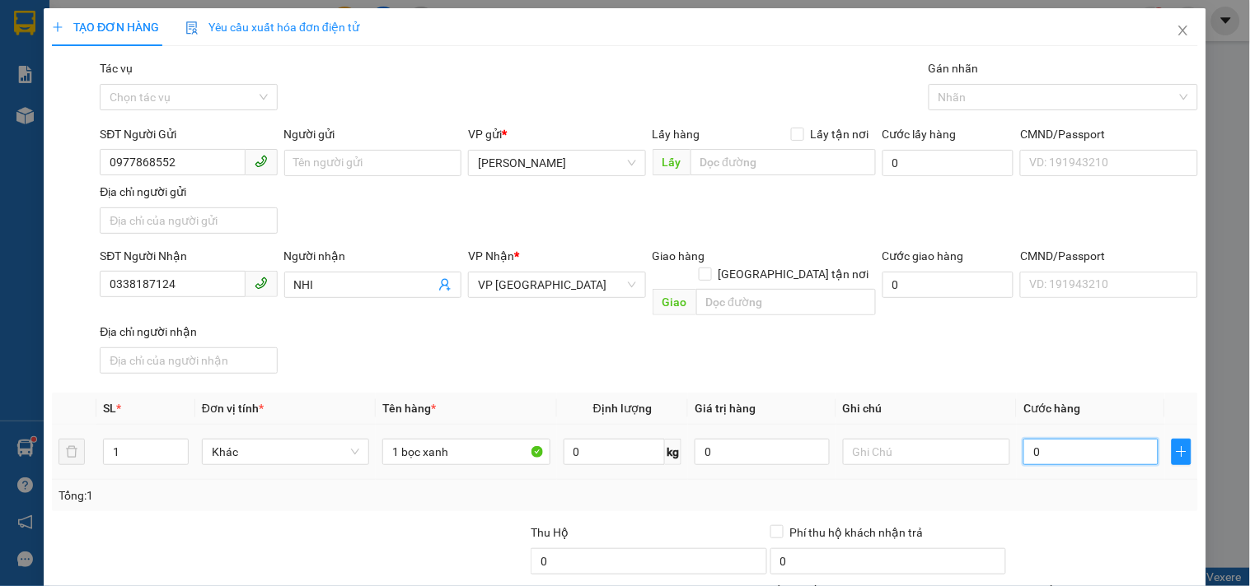
type input "3"
type input "30"
type input "30.000"
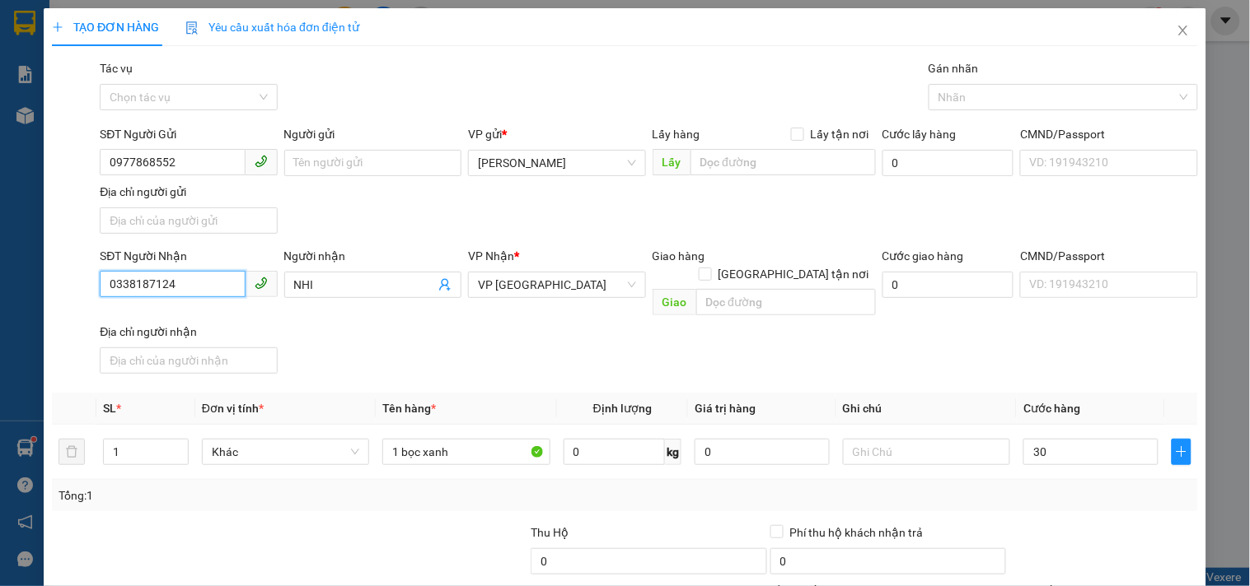
type input "30.000"
drag, startPoint x: 208, startPoint y: 289, endPoint x: 0, endPoint y: 317, distance: 209.4
click at [0, 317] on div "TẠO ĐƠN HÀNG Yêu cầu xuất hóa đơn điện tử Transit Pickup Surcharge Ids Transit …" at bounding box center [625, 293] width 1250 height 586
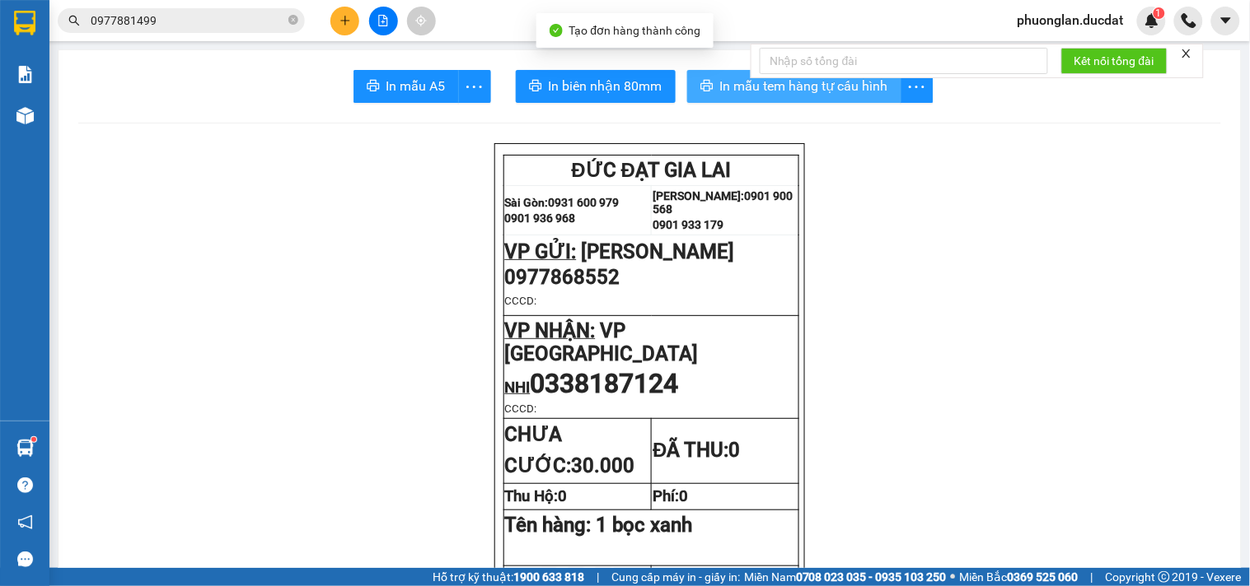
click at [822, 91] on span "In mẫu tem hàng tự cấu hình" at bounding box center [804, 86] width 168 height 21
click at [338, 19] on button at bounding box center [344, 21] width 29 height 29
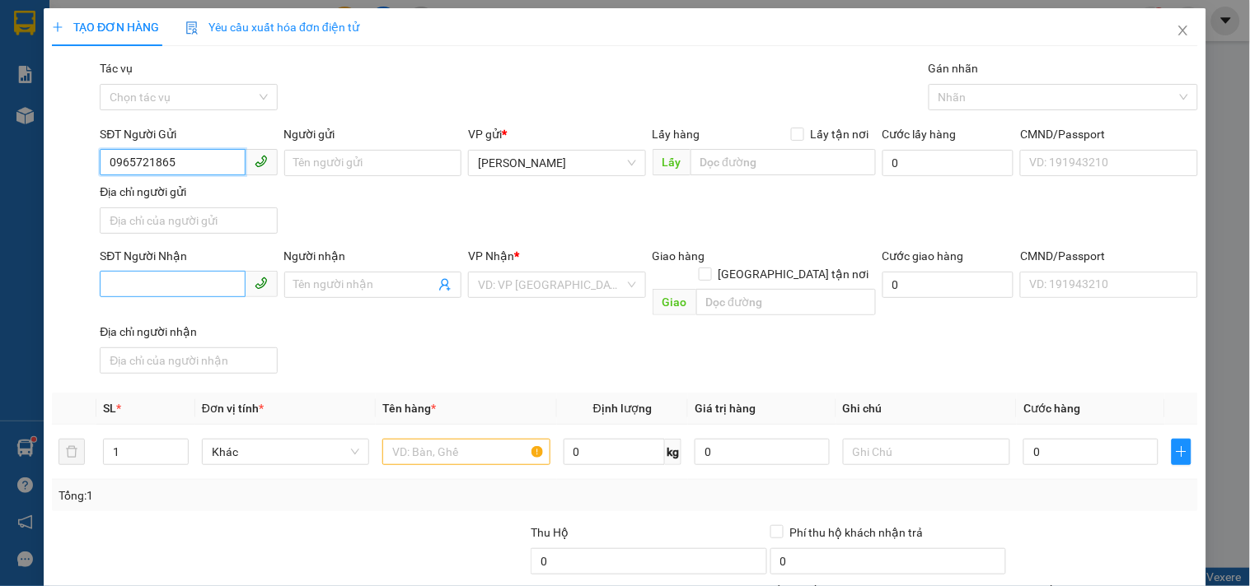
type input "0965721865"
click at [175, 295] on input "SĐT Người Nhận" at bounding box center [172, 284] width 145 height 26
type input "0962187761"
click at [521, 292] on input "search" at bounding box center [551, 285] width 146 height 25
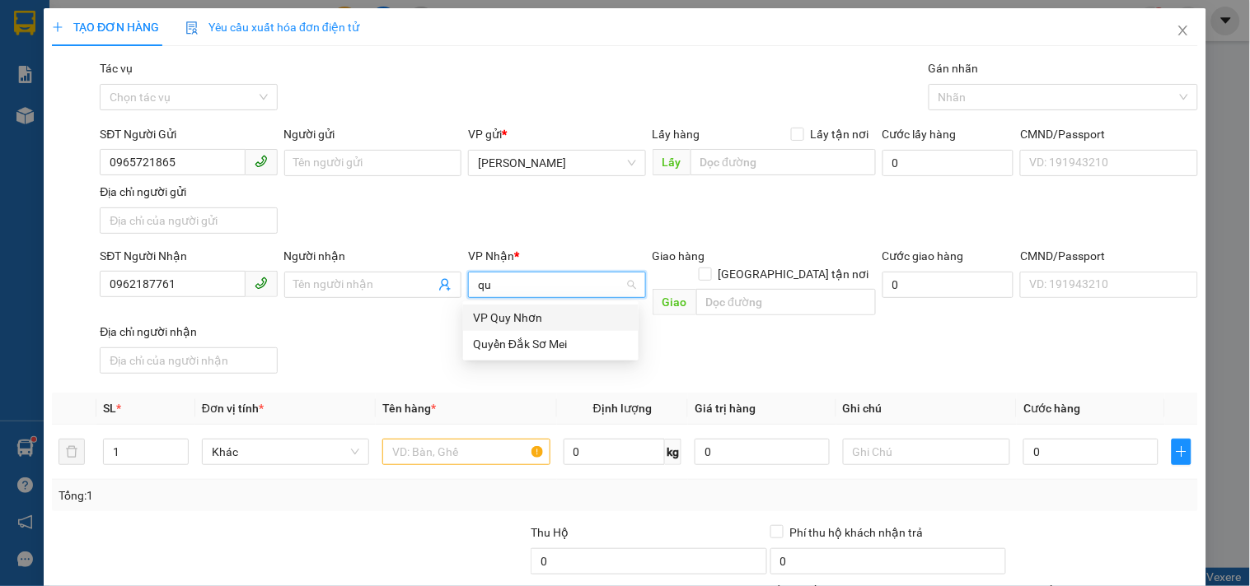
type input "quy"
click at [511, 320] on div "VP Quy Nhơn" at bounding box center [551, 318] width 156 height 18
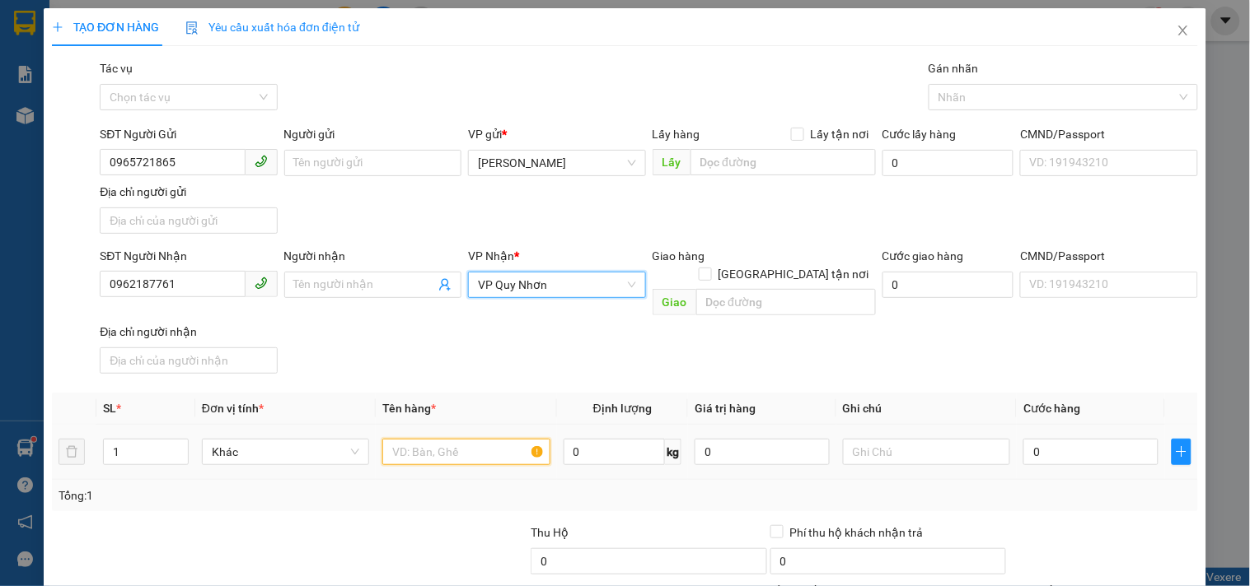
click at [465, 439] on input "text" at bounding box center [465, 452] width 167 height 26
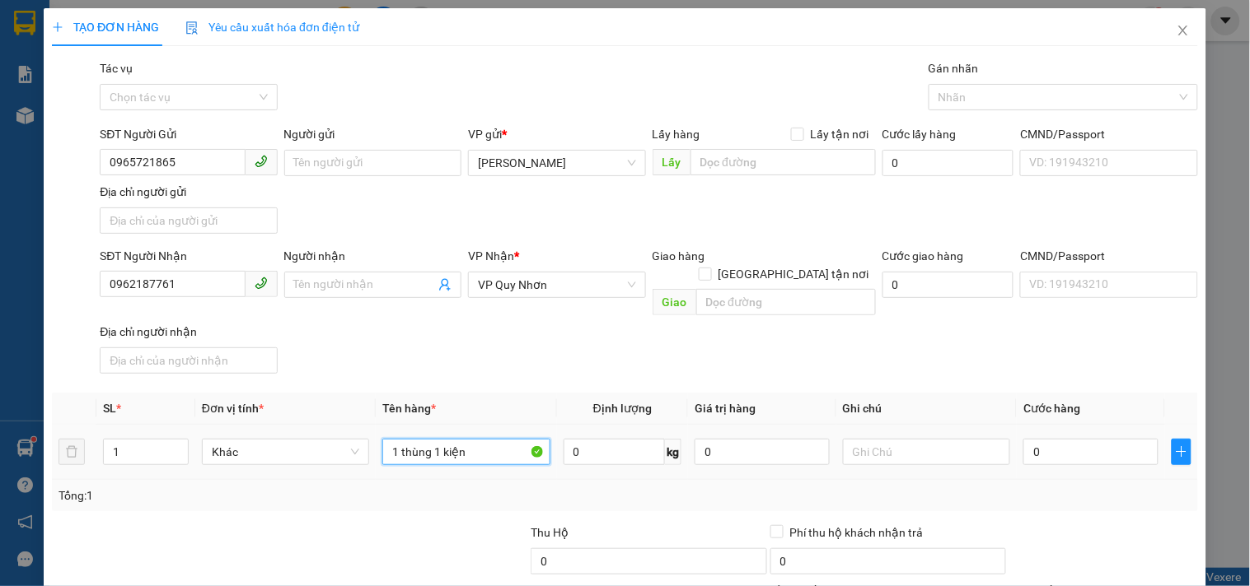
type input "1 thùng 1 kiện"
click at [1040, 451] on td "0" at bounding box center [1090, 452] width 148 height 55
click at [1039, 439] on input "0" at bounding box center [1090, 452] width 135 height 26
type input "9"
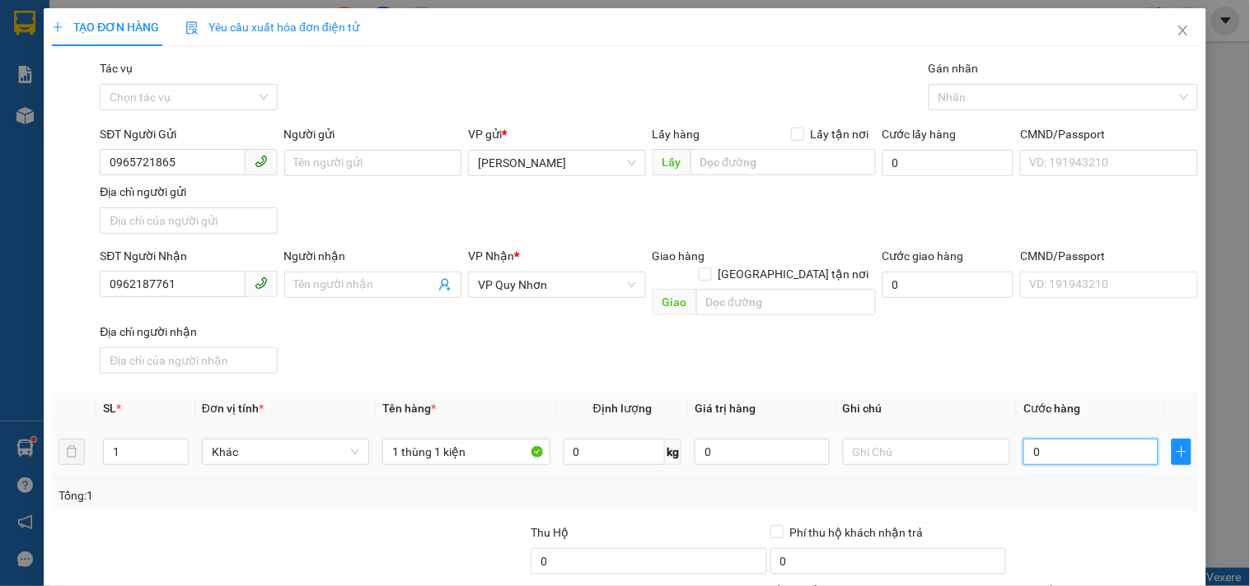
type input "9"
type input "90"
type input "90.000"
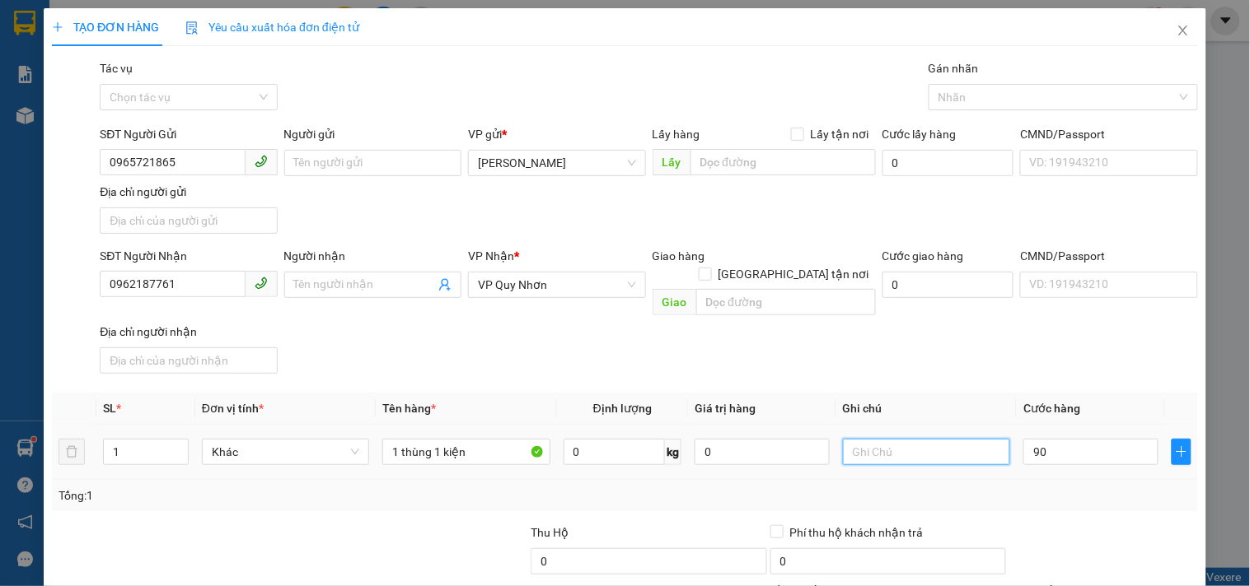
type input "90.000"
click at [862, 439] on input "text" at bounding box center [926, 452] width 167 height 26
type input "gl nợ cước"
drag, startPoint x: 192, startPoint y: 293, endPoint x: 0, endPoint y: 292, distance: 191.9
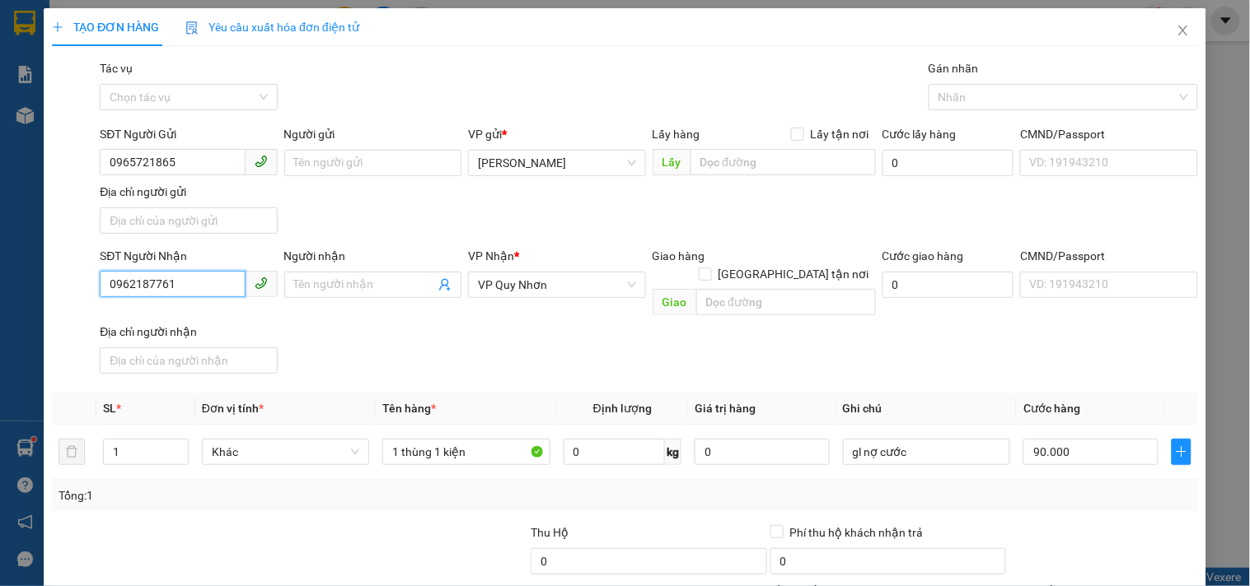
click at [0, 292] on div "TẠO ĐƠN HÀNG Yêu cầu xuất hóa đơn điện tử Transit Pickup Surcharge Ids Transit …" at bounding box center [625, 293] width 1250 height 586
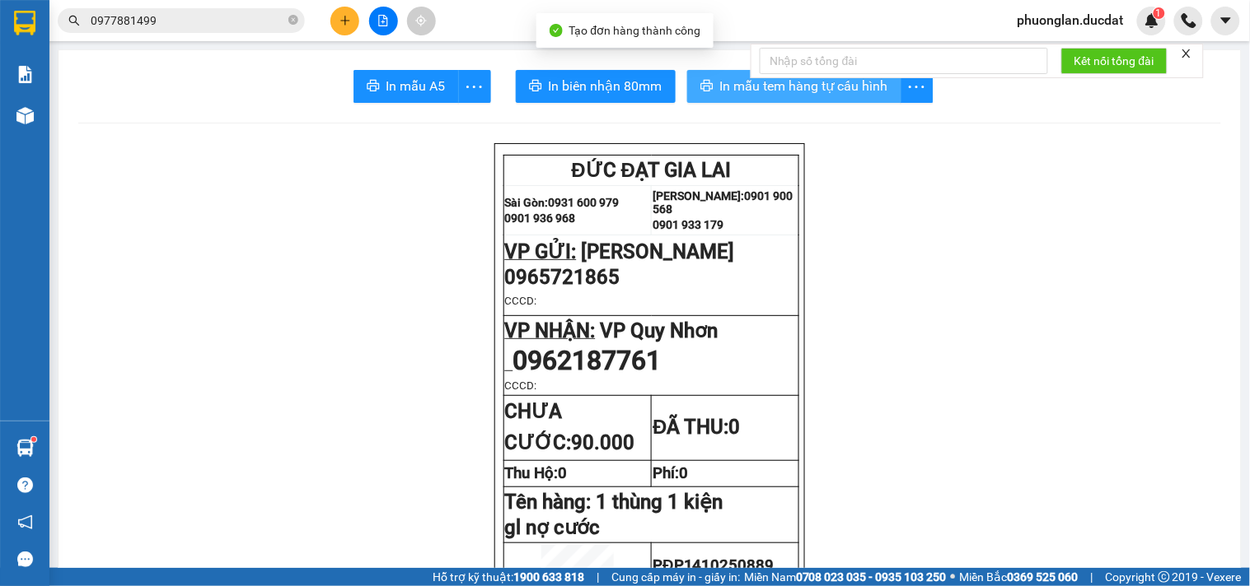
click at [792, 93] on span "In mẫu tem hàng tự cấu hình" at bounding box center [804, 86] width 168 height 21
click at [348, 30] on button at bounding box center [344, 21] width 29 height 29
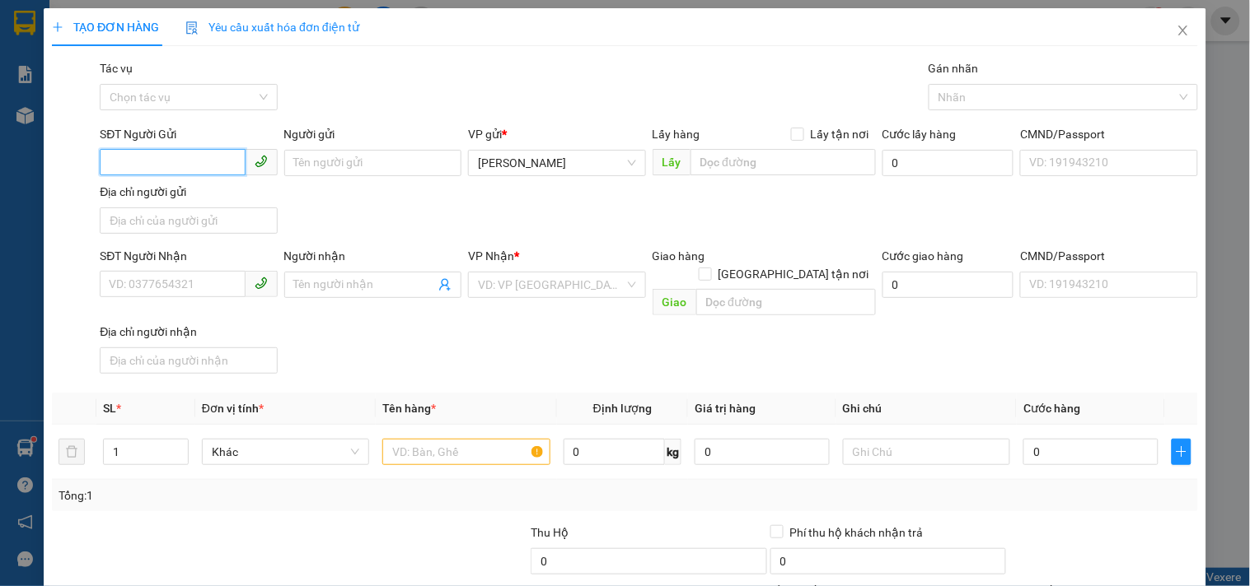
click at [127, 166] on input "SĐT Người Gửi" at bounding box center [172, 162] width 145 height 26
click at [181, 285] on input "SĐT Người Nhận" at bounding box center [172, 284] width 145 height 26
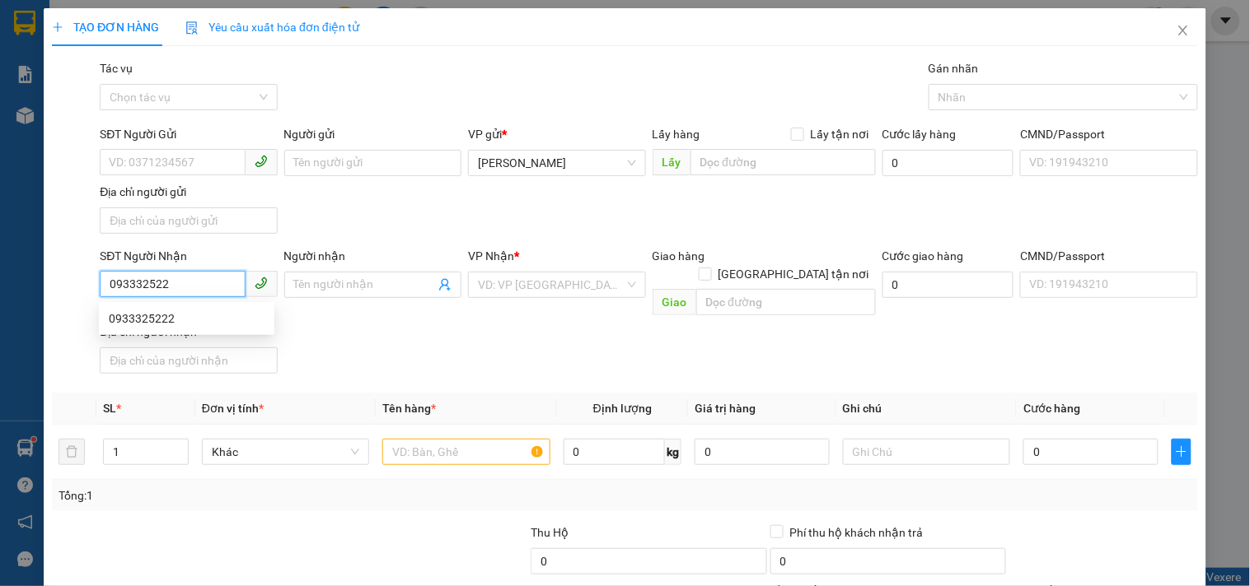
type input "0933325222"
click at [184, 323] on div "0933325222" at bounding box center [187, 319] width 156 height 18
type input "BV HOÀN MỸ, B PHƯỚC"
type input "0933325222"
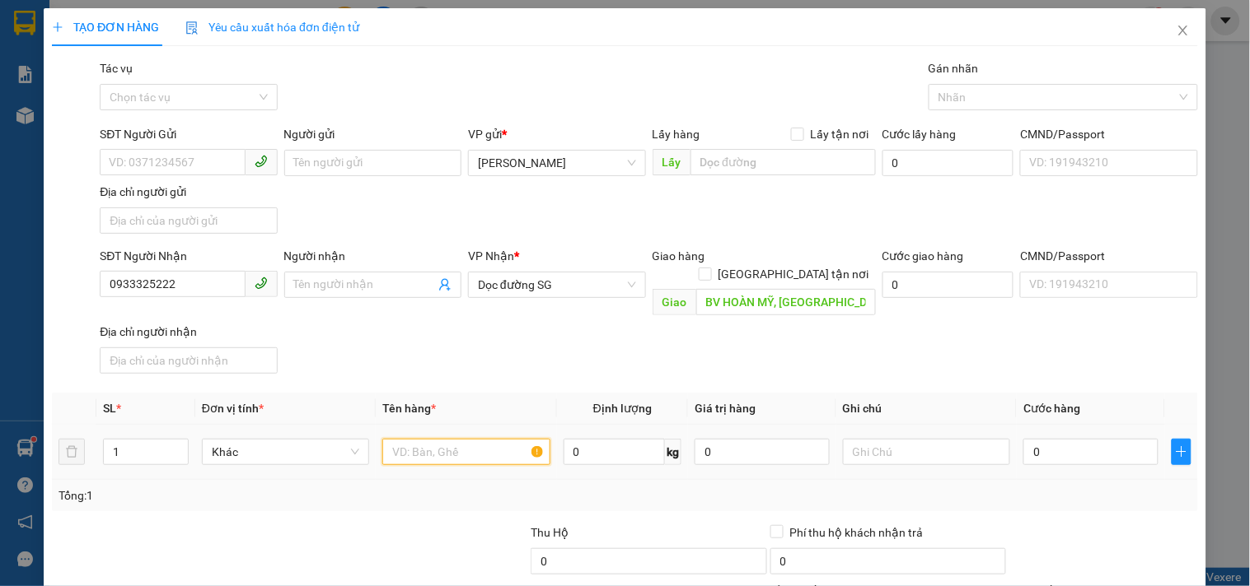
click at [424, 439] on input "text" at bounding box center [465, 452] width 167 height 26
type input "1 HỘP"
click at [1072, 439] on input "0" at bounding box center [1090, 452] width 135 height 26
type input "3"
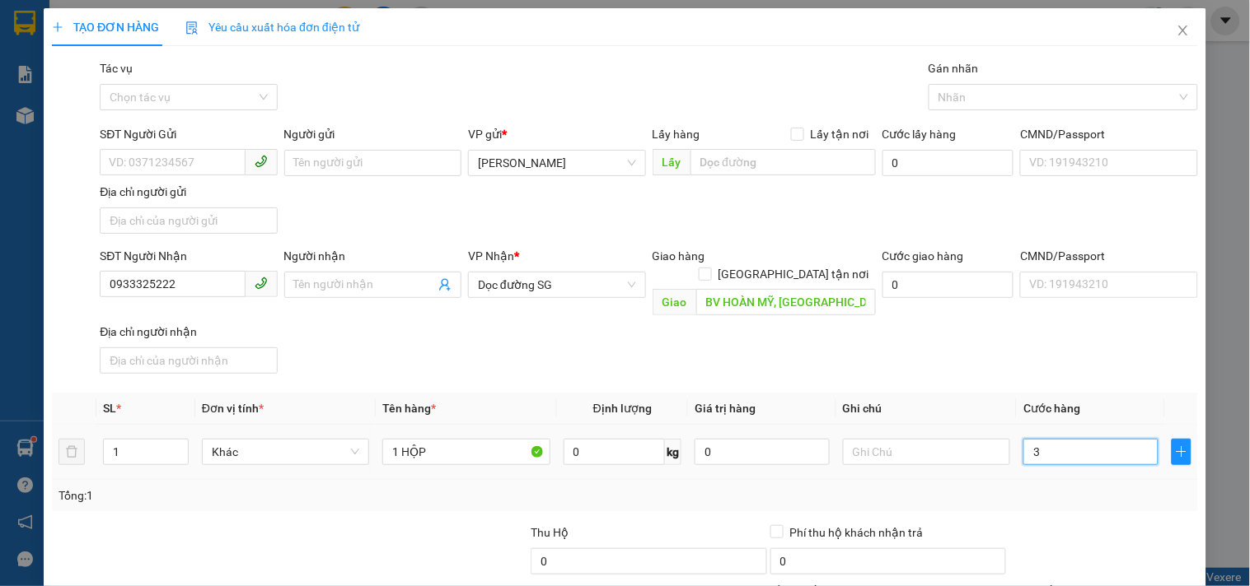
type input "3"
type input "30"
type input "30.000"
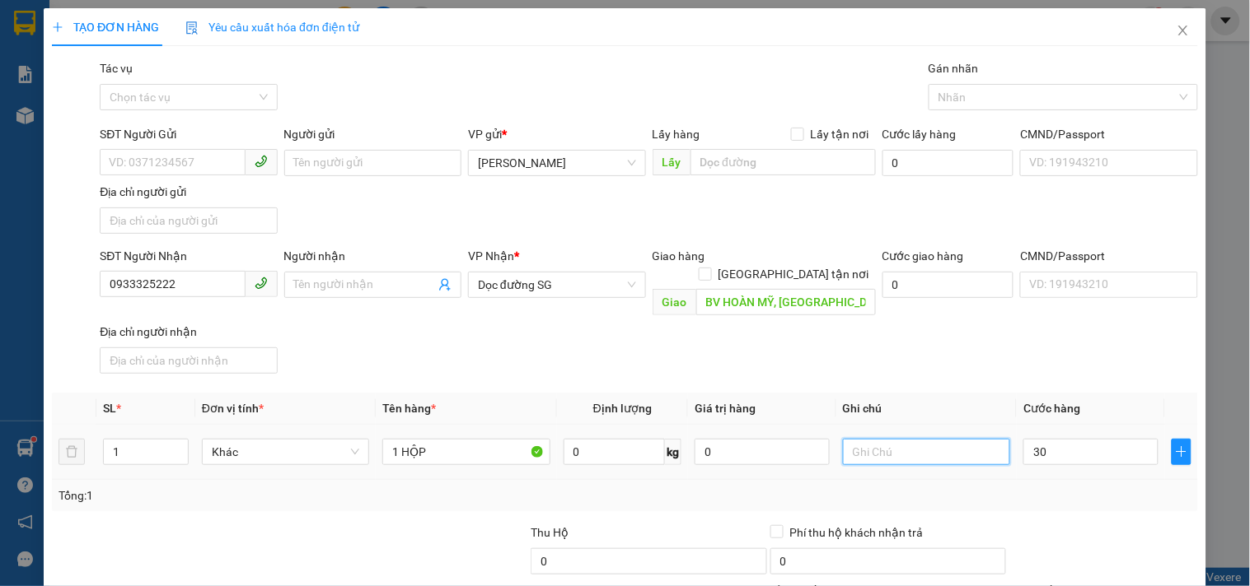
type input "30.000"
click at [928, 439] on input "text" at bounding box center [926, 452] width 167 height 26
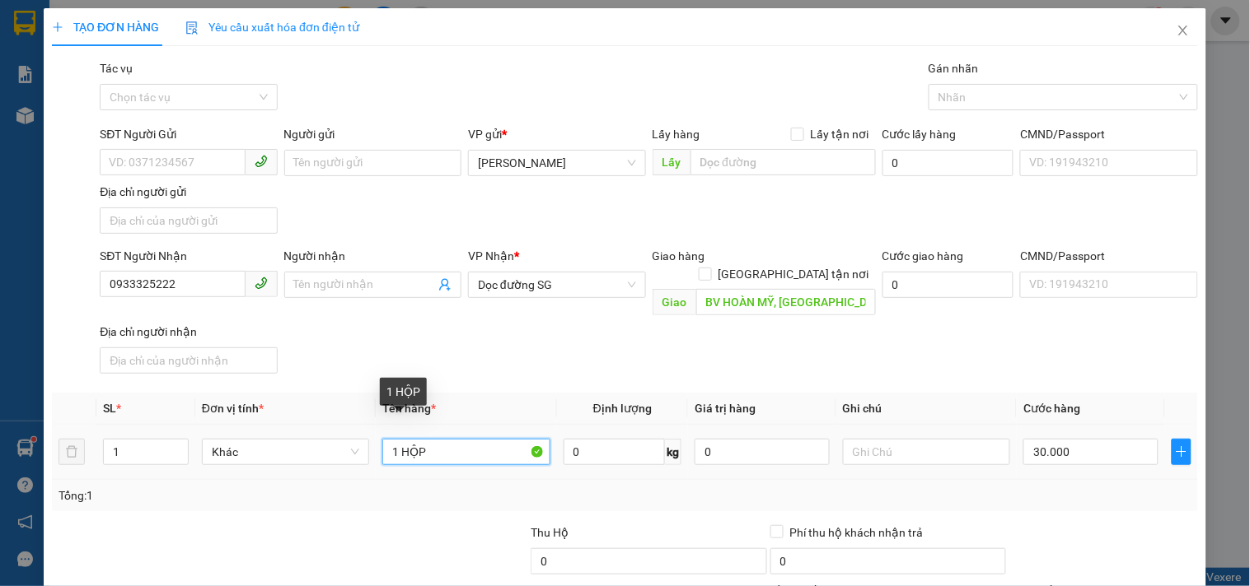
click at [478, 446] on input "1 HỘP" at bounding box center [465, 452] width 167 height 26
type input "1 HỘP ( CƯỚC RỒI)"
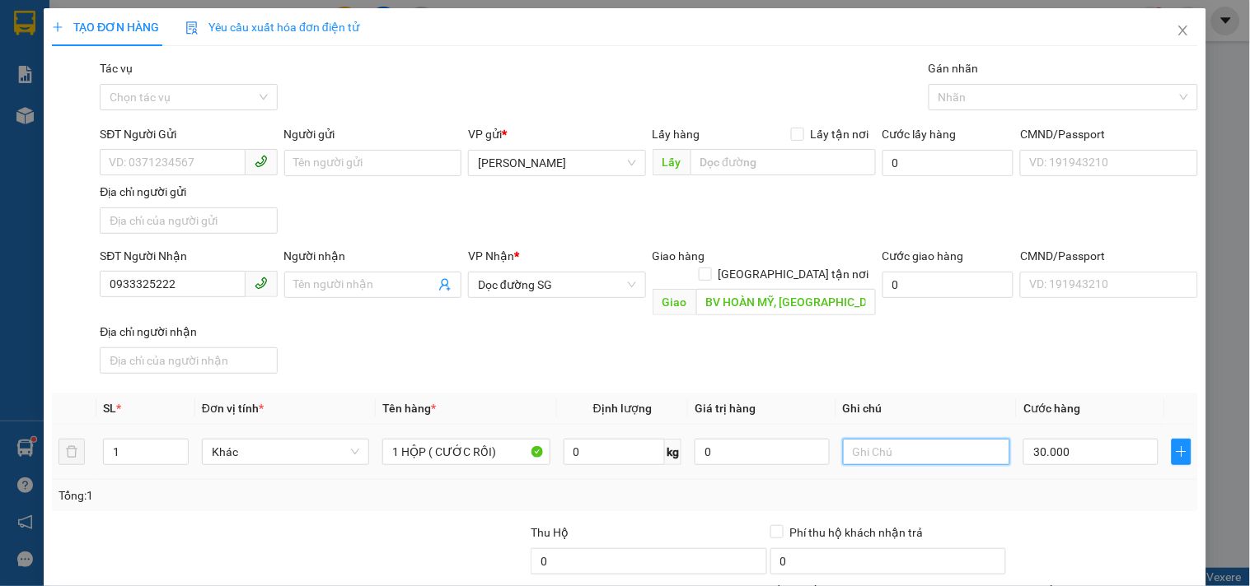
click at [959, 439] on input "text" at bounding box center [926, 452] width 167 height 26
type input "GL TRẢ CƯỚC"
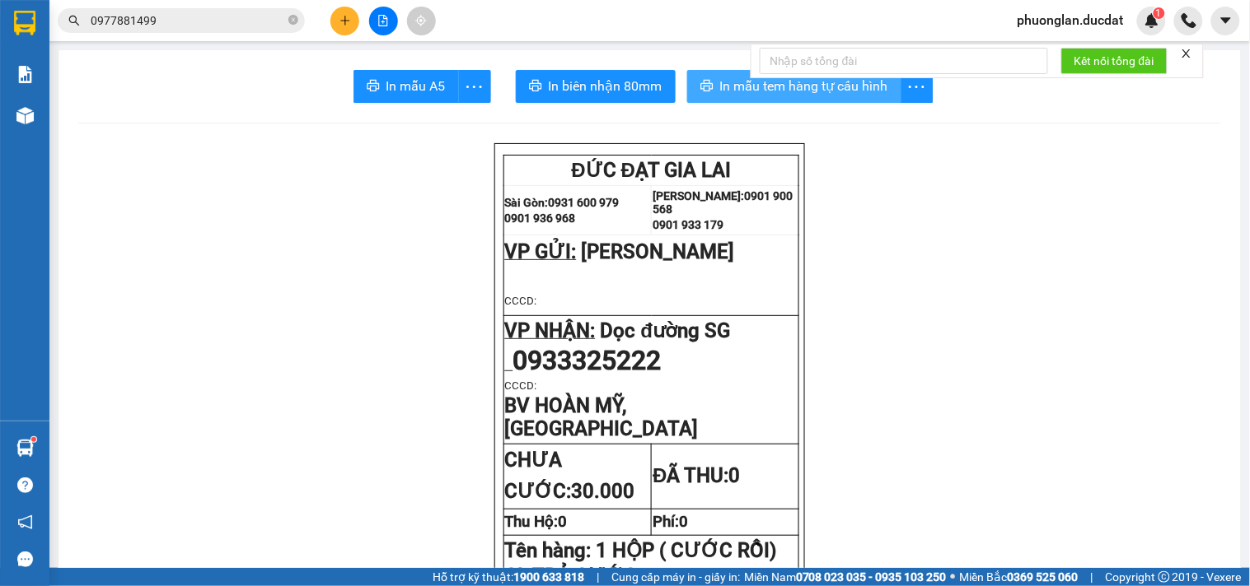
click at [795, 82] on span "In mẫu tem hàng tự cấu hình" at bounding box center [804, 86] width 168 height 21
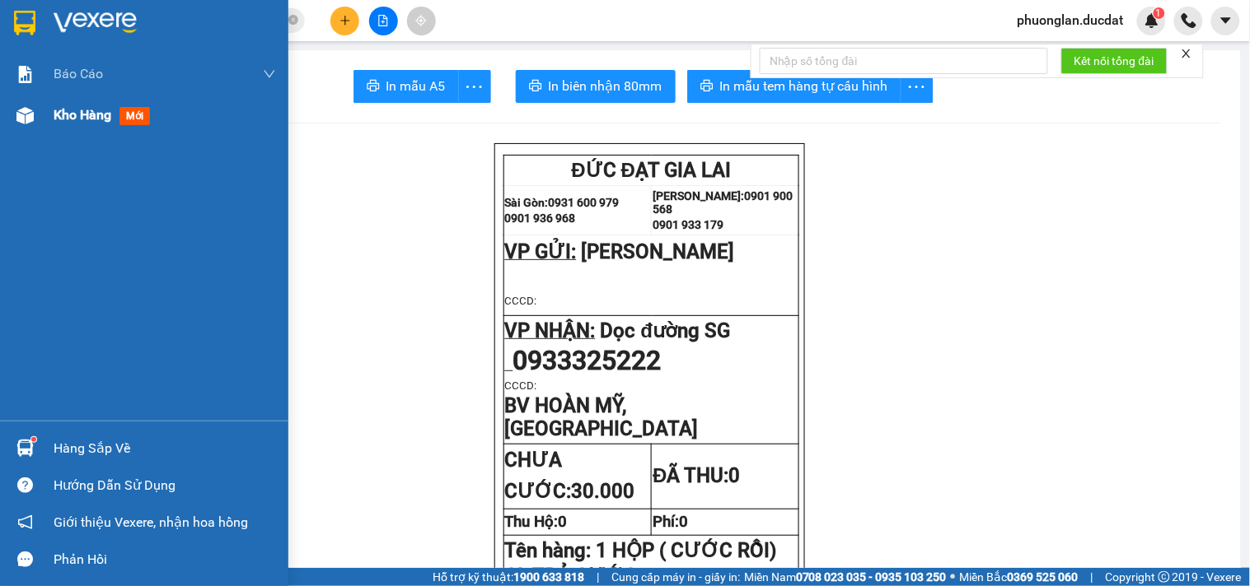
click at [72, 124] on div "Kho hàng mới" at bounding box center [105, 115] width 103 height 21
click at [91, 115] on span "Kho hàng" at bounding box center [83, 115] width 58 height 16
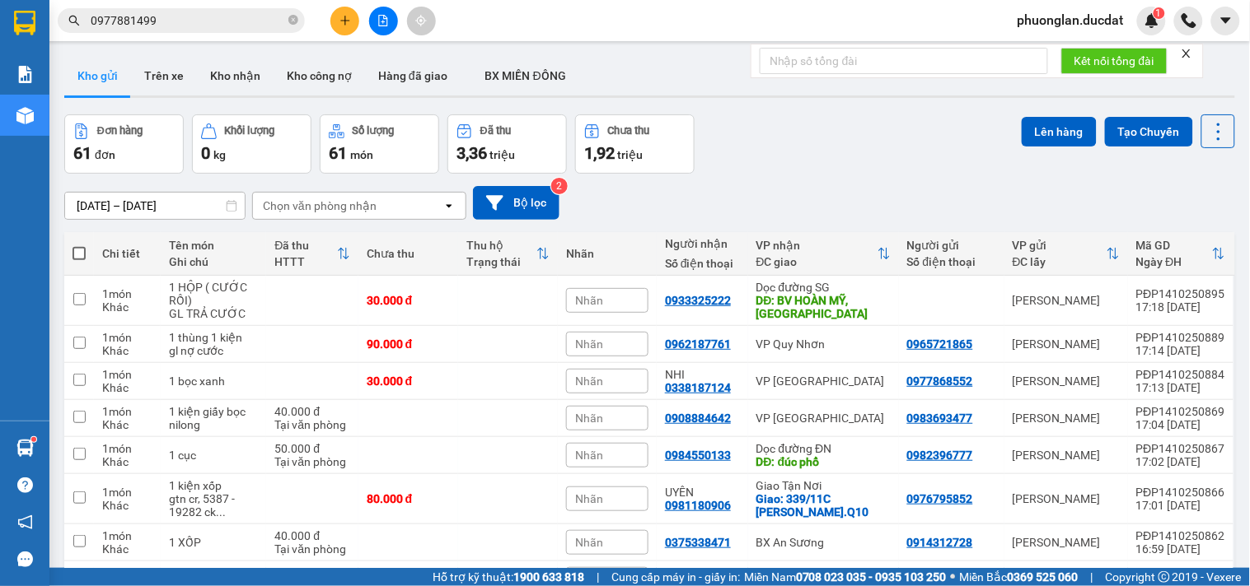
click at [332, 203] on div "Chọn văn phòng nhận" at bounding box center [320, 206] width 114 height 16
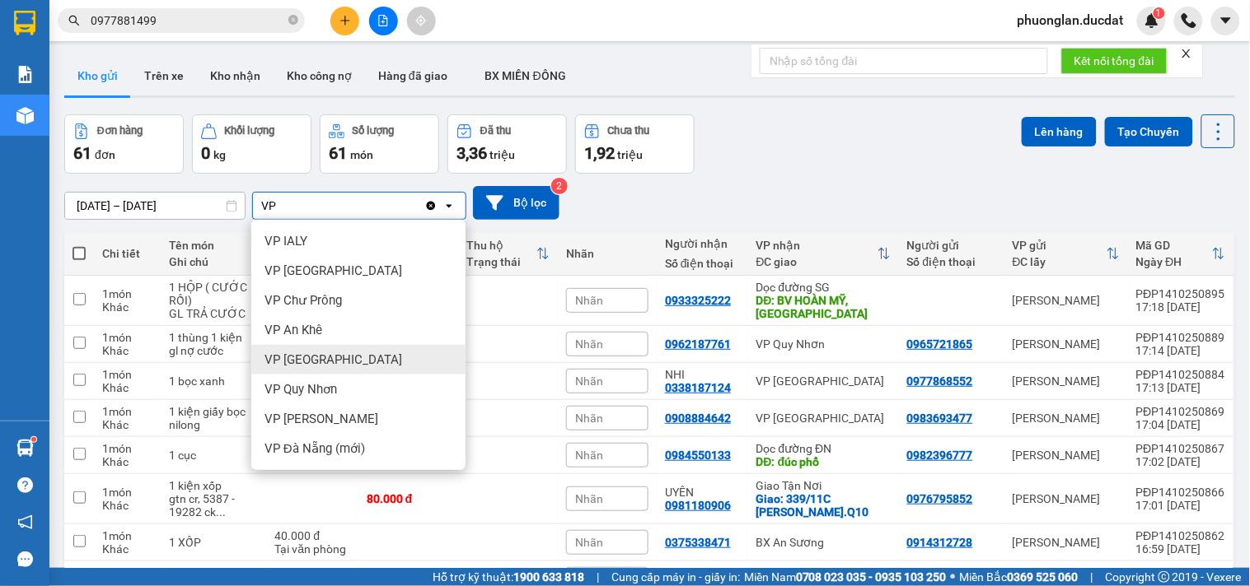
click at [335, 356] on div "VP [GEOGRAPHIC_DATA]" at bounding box center [358, 360] width 214 height 30
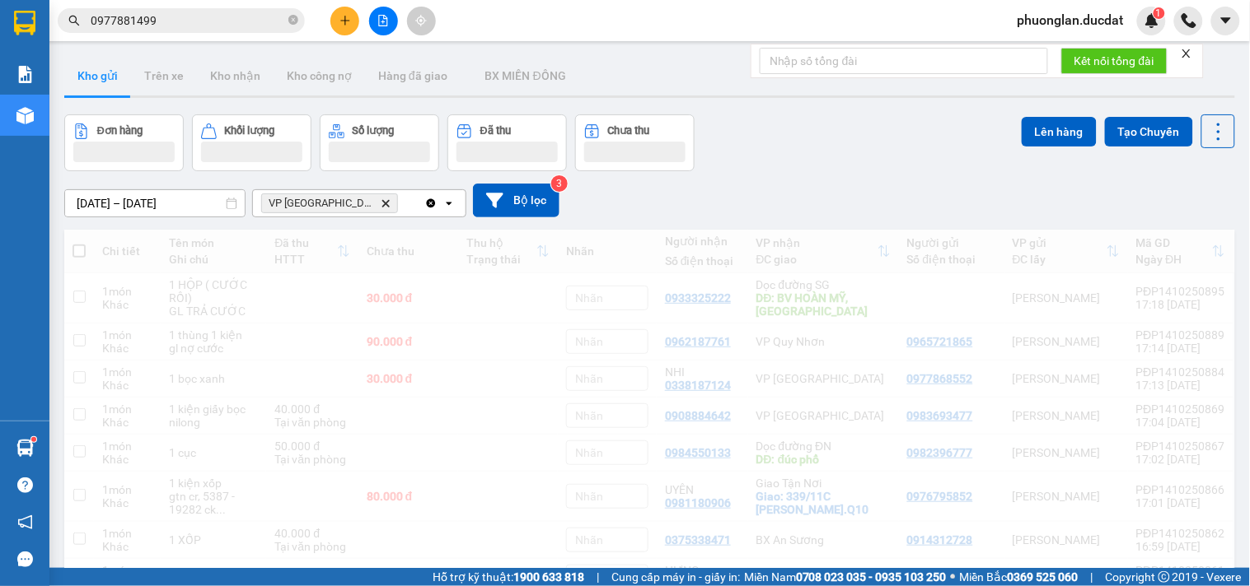
click at [361, 208] on div "VP [GEOGRAPHIC_DATA] Delete" at bounding box center [338, 203] width 171 height 26
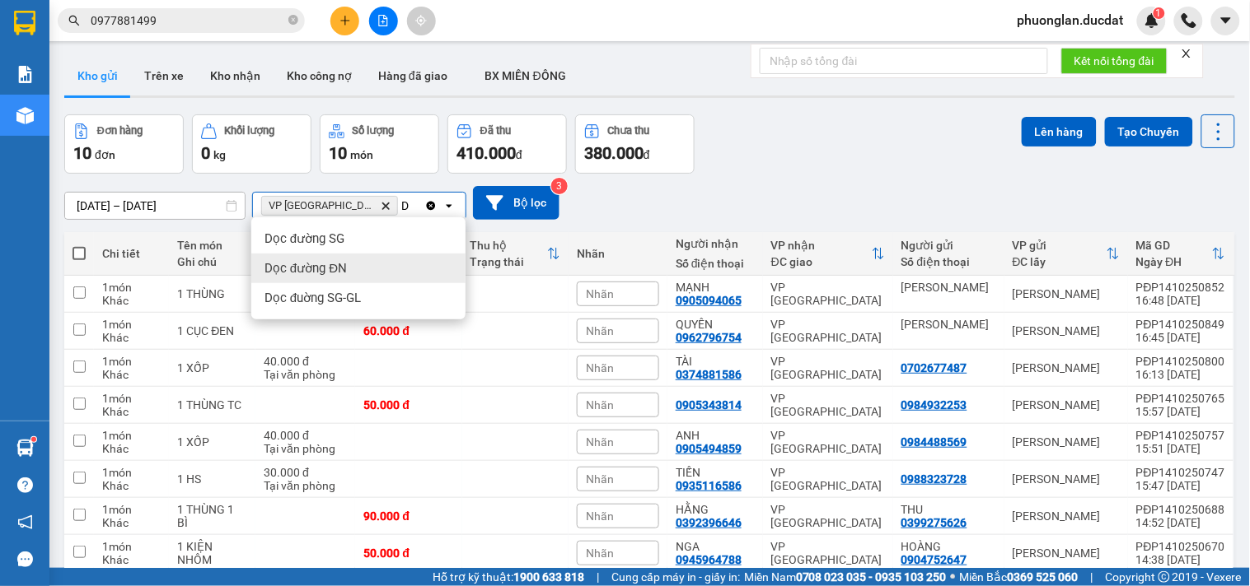
click at [327, 272] on span "Dọc đường ĐN" at bounding box center [305, 268] width 82 height 16
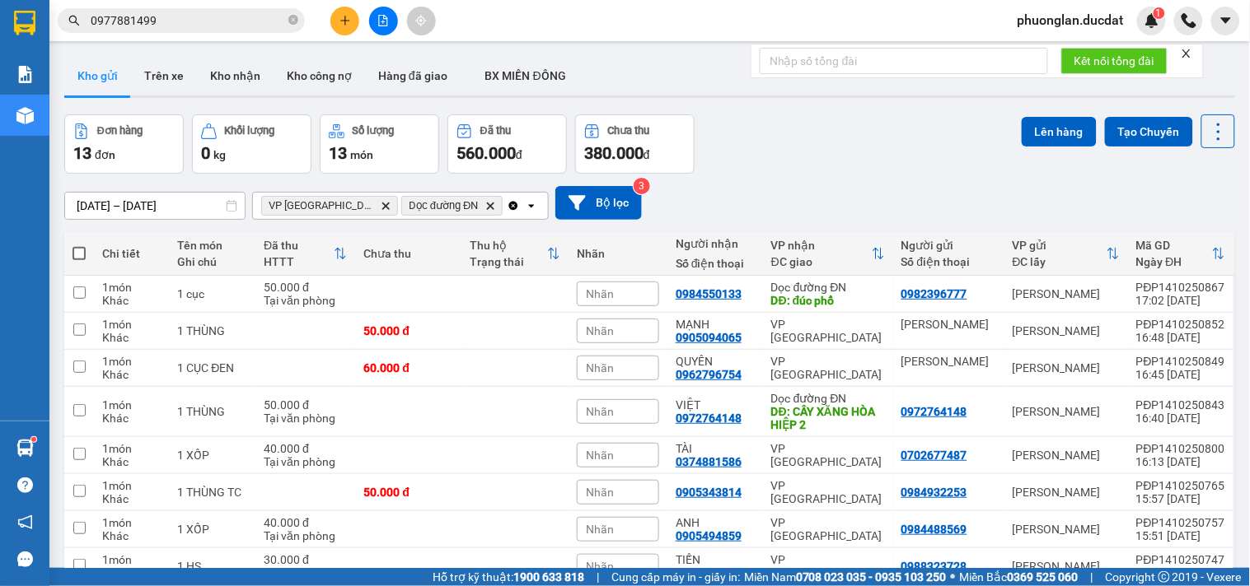
click at [340, 26] on button at bounding box center [344, 21] width 29 height 29
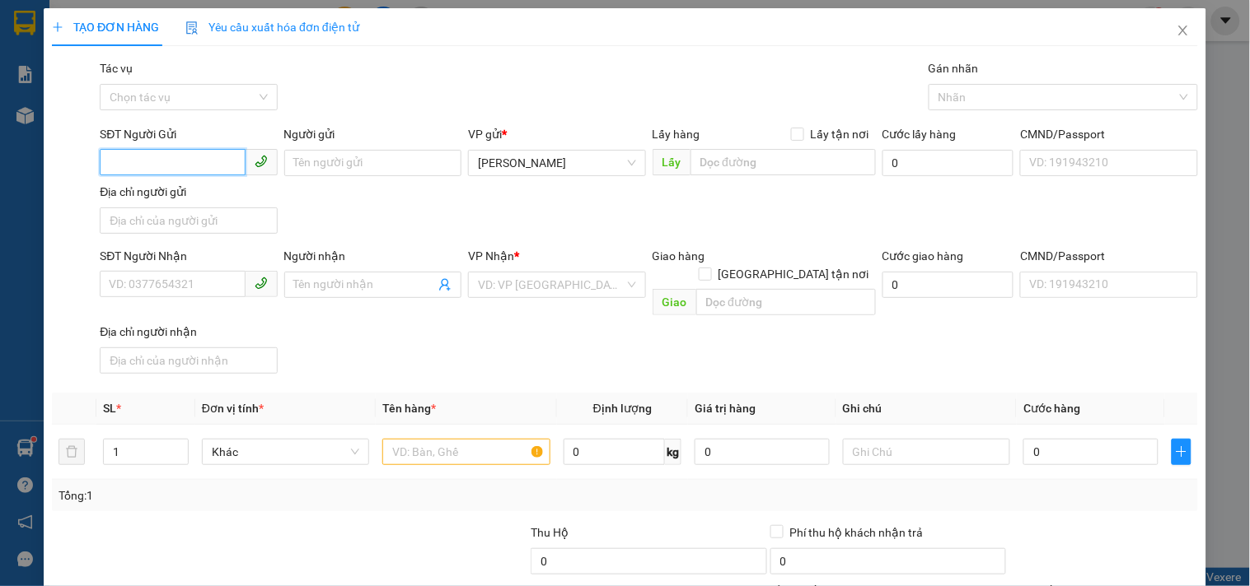
click at [185, 162] on input "SĐT Người Gửi" at bounding box center [172, 162] width 145 height 26
type input "0387782068"
click at [162, 195] on div "0387782068" at bounding box center [187, 196] width 156 height 18
type input "0916167135"
type input "DŨNG"
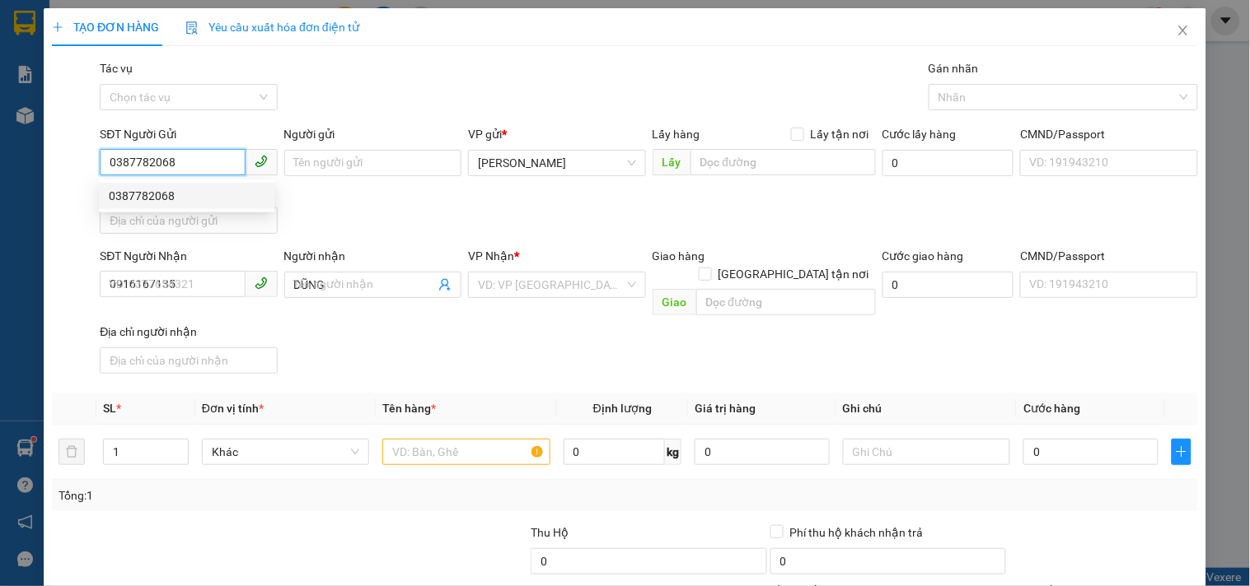
checkbox input "true"
type input "KDC SIM CITY.ĐG SỐ 4.TRƯỜNG THẠNH.THỦ ĐỨC"
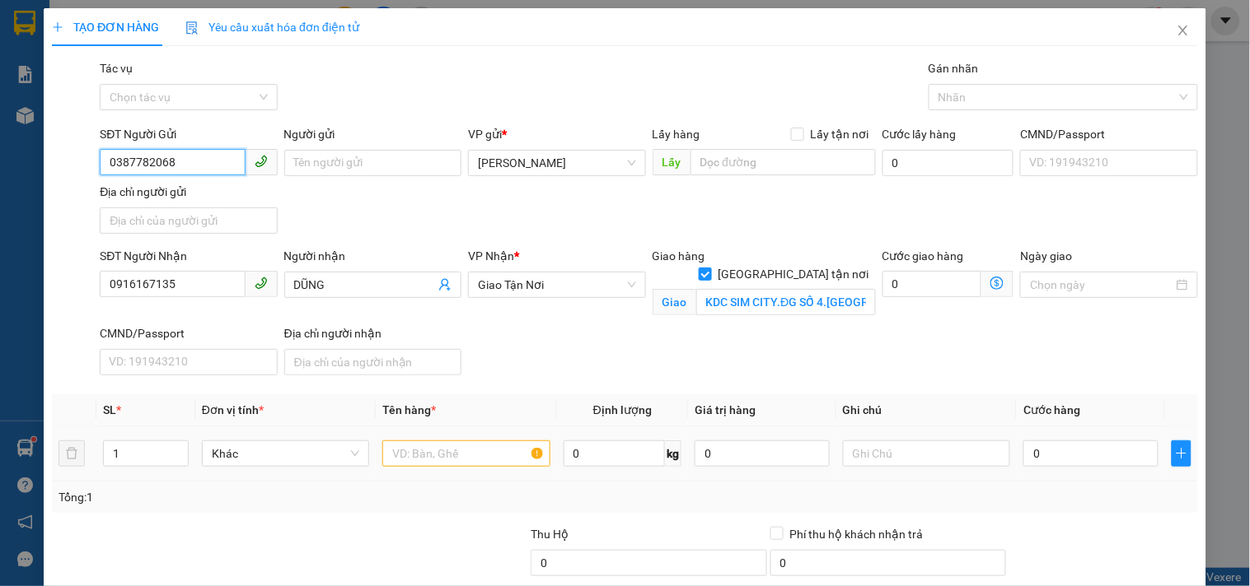
type input "0387782068"
click at [484, 462] on input "text" at bounding box center [465, 454] width 167 height 26
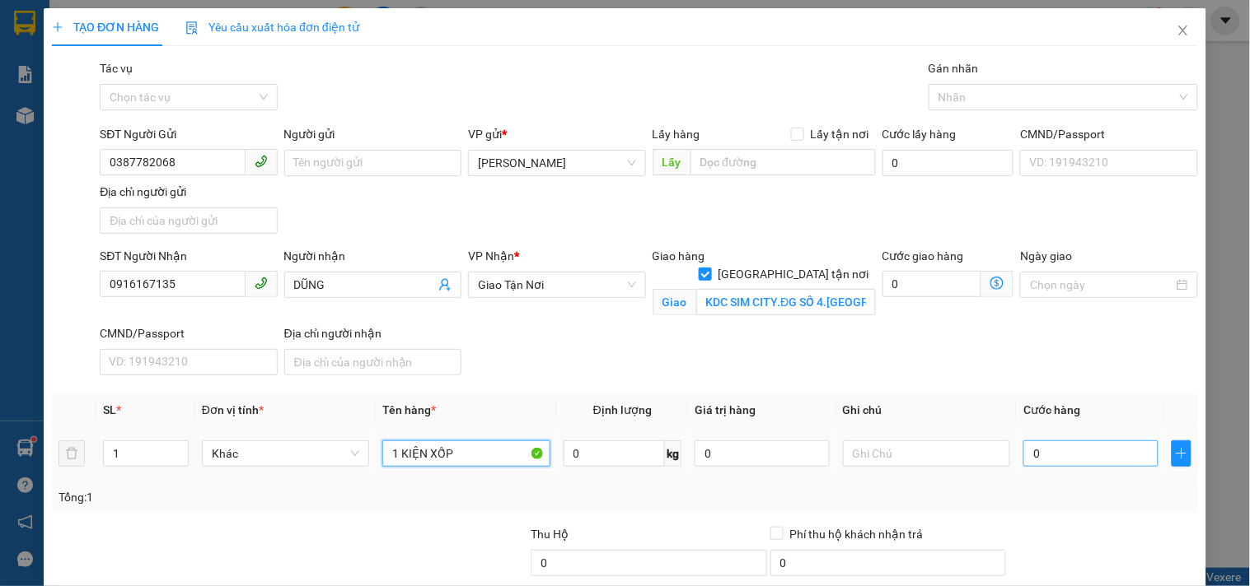
type input "1 KIỆN XỐP"
click at [1137, 462] on input "0" at bounding box center [1090, 454] width 135 height 26
type input "5"
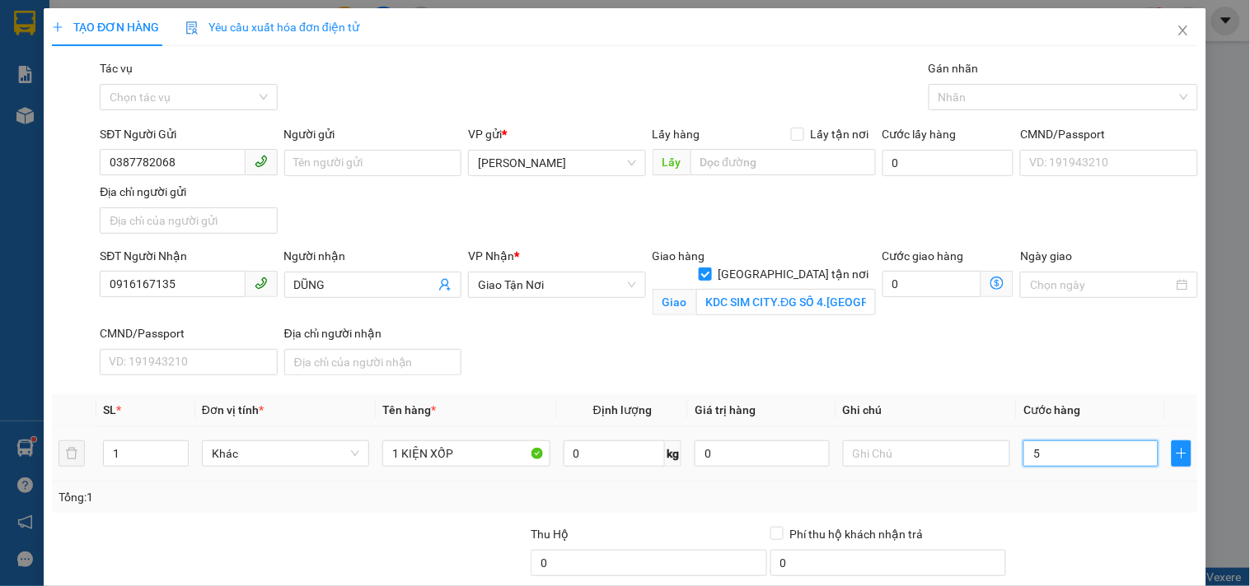
type input "50"
type input "50.000"
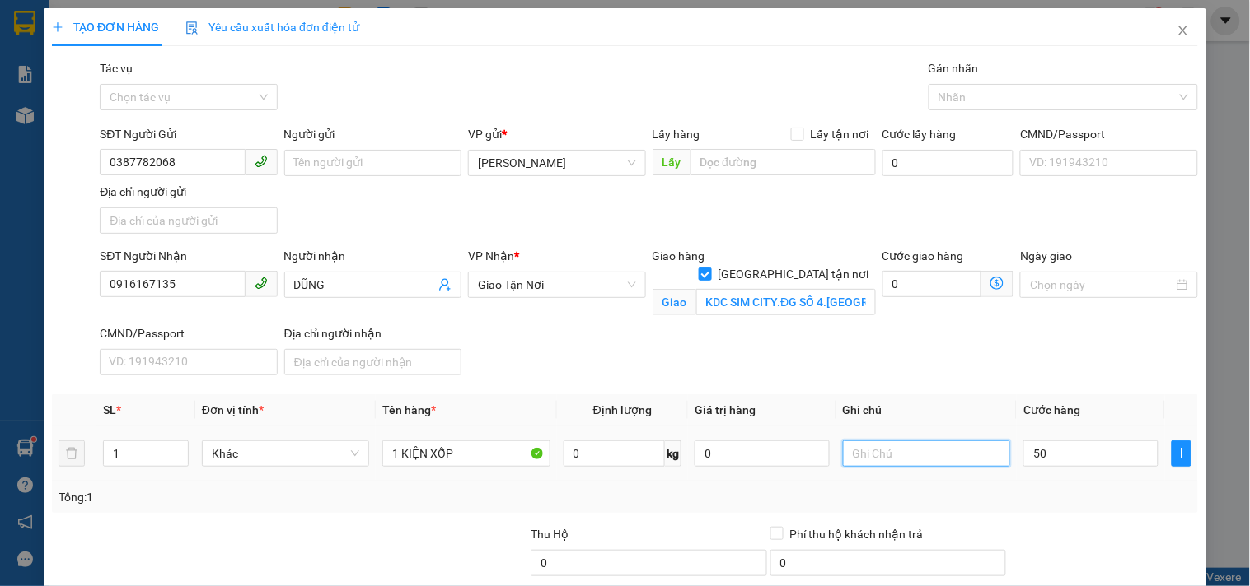
type input "50.000"
click at [912, 453] on input "text" at bounding box center [926, 454] width 167 height 26
type input "GTN CR. GL NỢ"
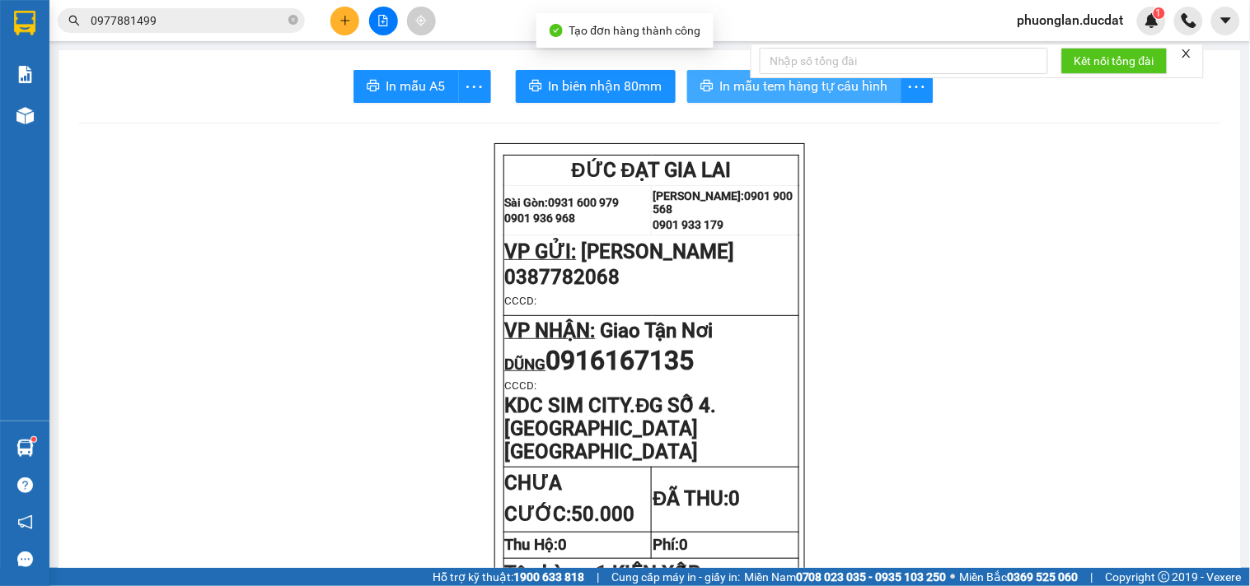
click at [865, 86] on span "In mẫu tem hàng tự cấu hình" at bounding box center [804, 86] width 168 height 21
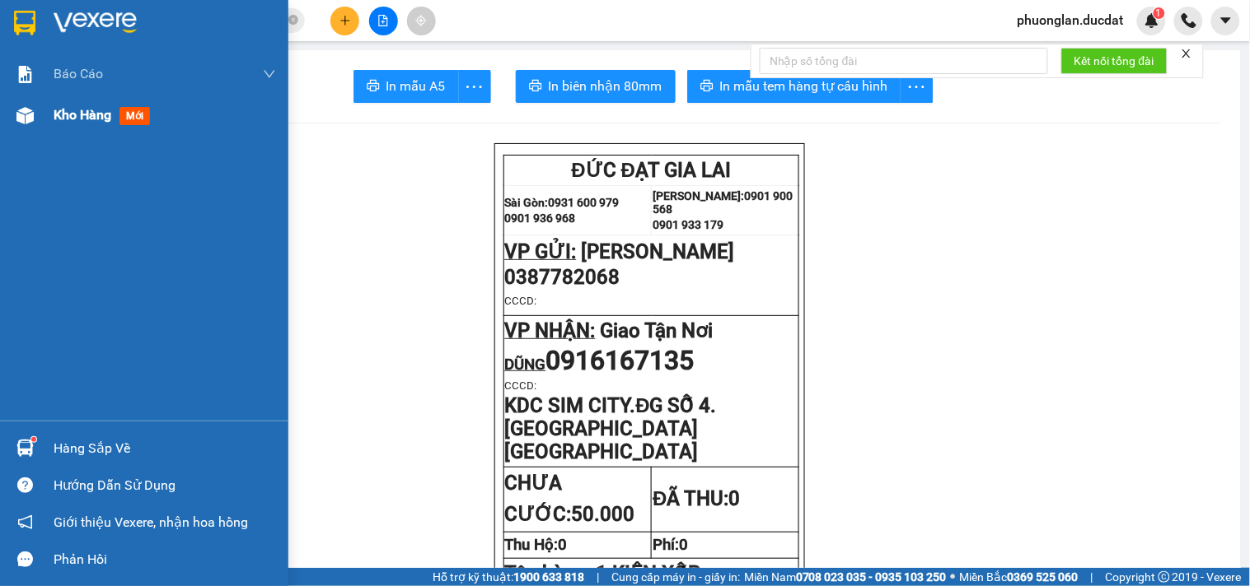
click at [82, 115] on span "Kho hàng" at bounding box center [83, 115] width 58 height 16
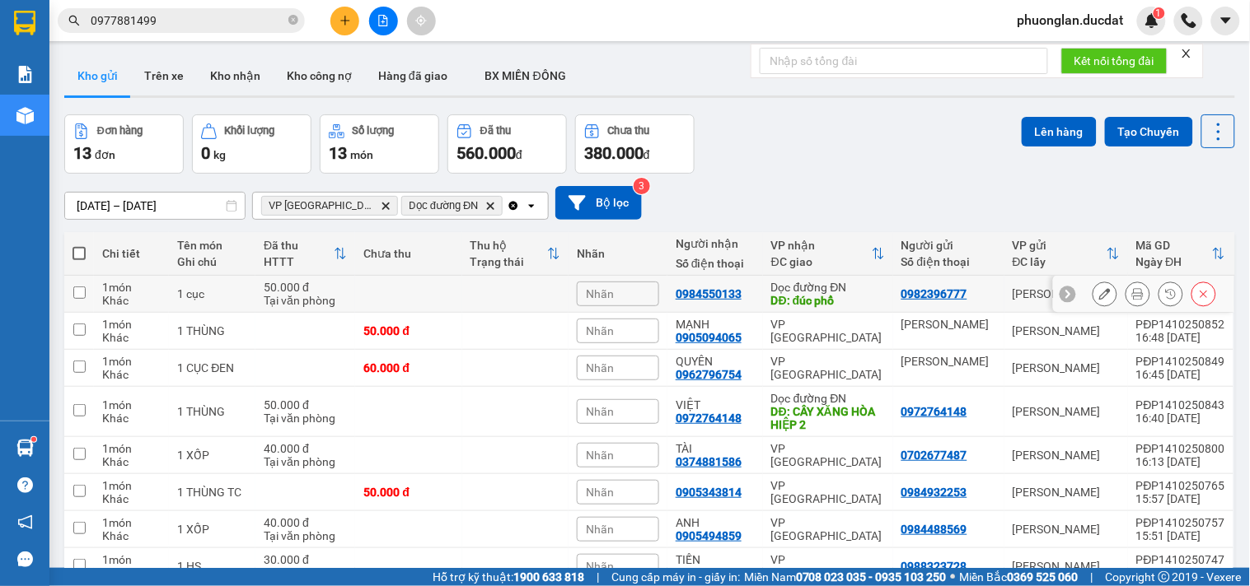
click at [504, 301] on td at bounding box center [515, 294] width 106 height 37
checkbox input "true"
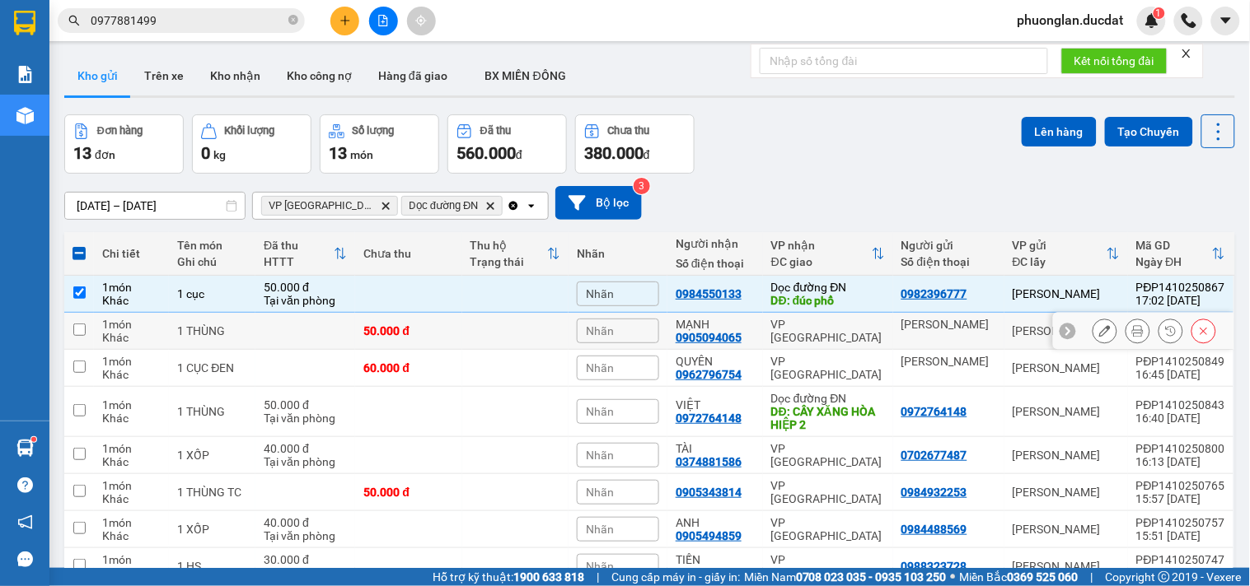
click at [509, 342] on td at bounding box center [515, 331] width 106 height 37
checkbox input "true"
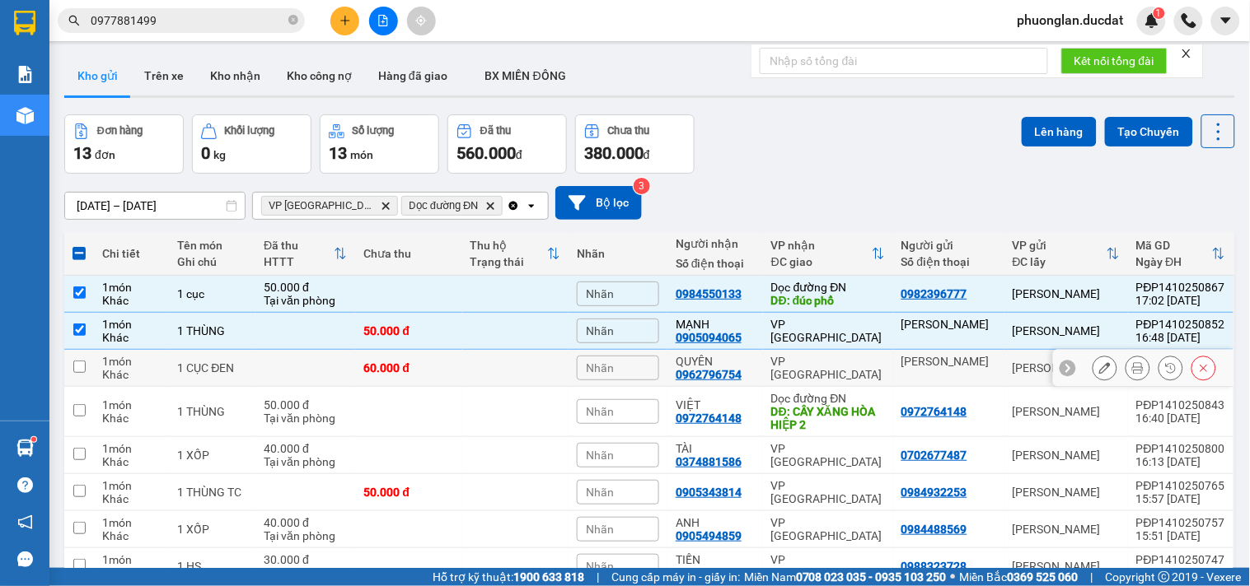
click at [516, 373] on td at bounding box center [515, 368] width 106 height 37
checkbox input "true"
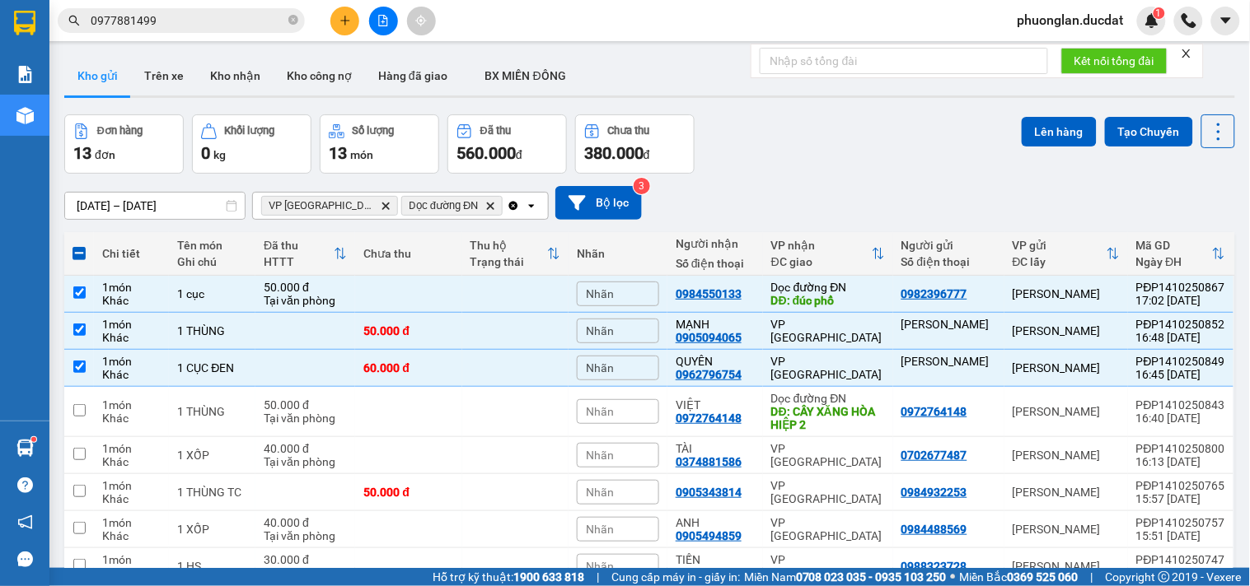
click at [507, 208] on icon "Clear all" at bounding box center [513, 205] width 13 height 13
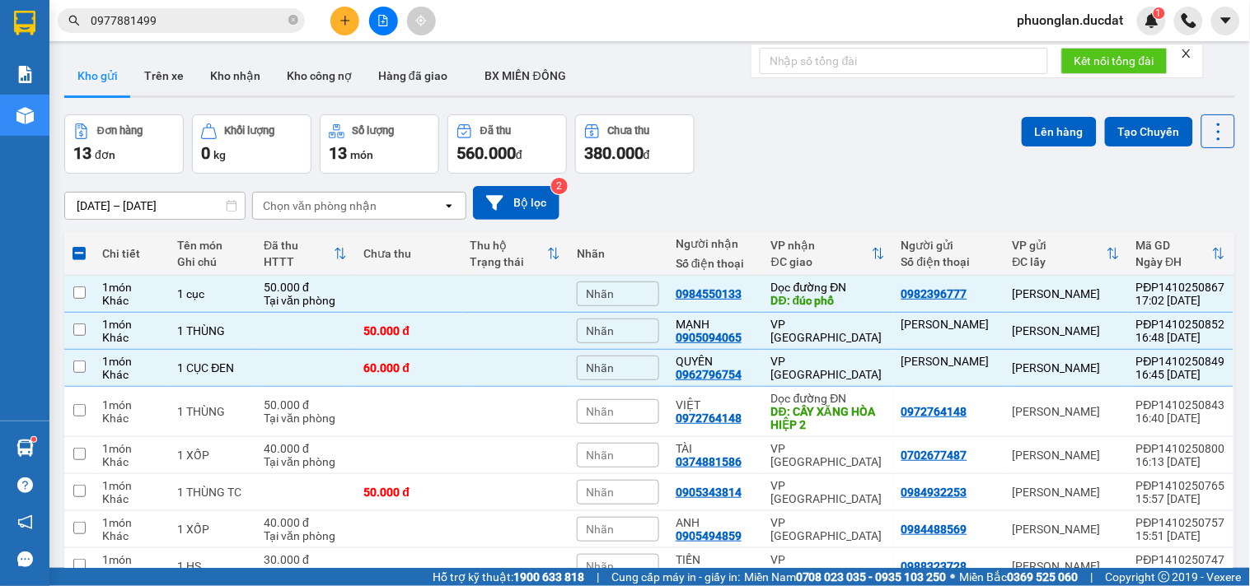
checkbox input "false"
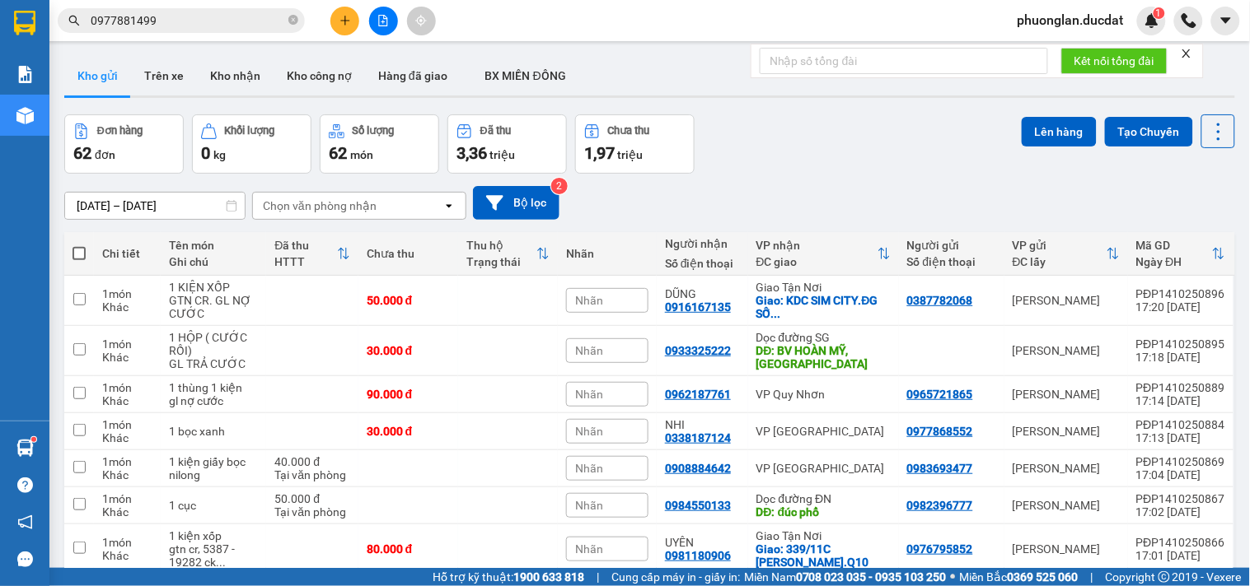
click at [385, 193] on div "Chọn văn phòng nhận" at bounding box center [347, 206] width 189 height 26
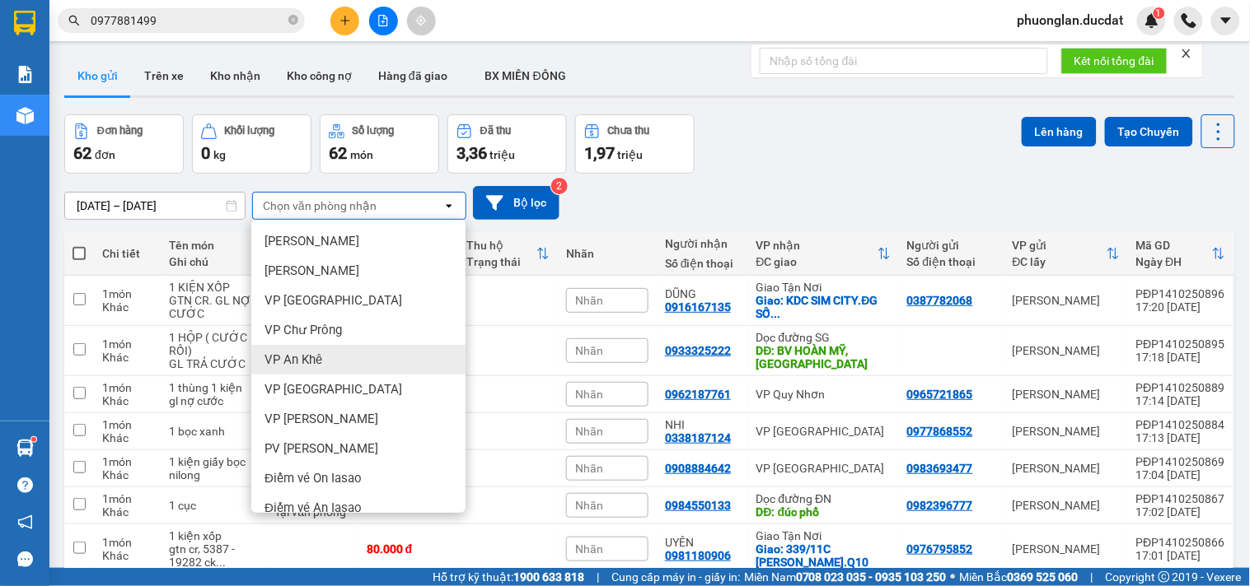
click at [797, 161] on div "Đơn hàng 62 đơn Khối lượng 0 kg Số lượng 62 món Đã thu 3,36 triệu Chưa thu 1,97…" at bounding box center [649, 143] width 1170 height 59
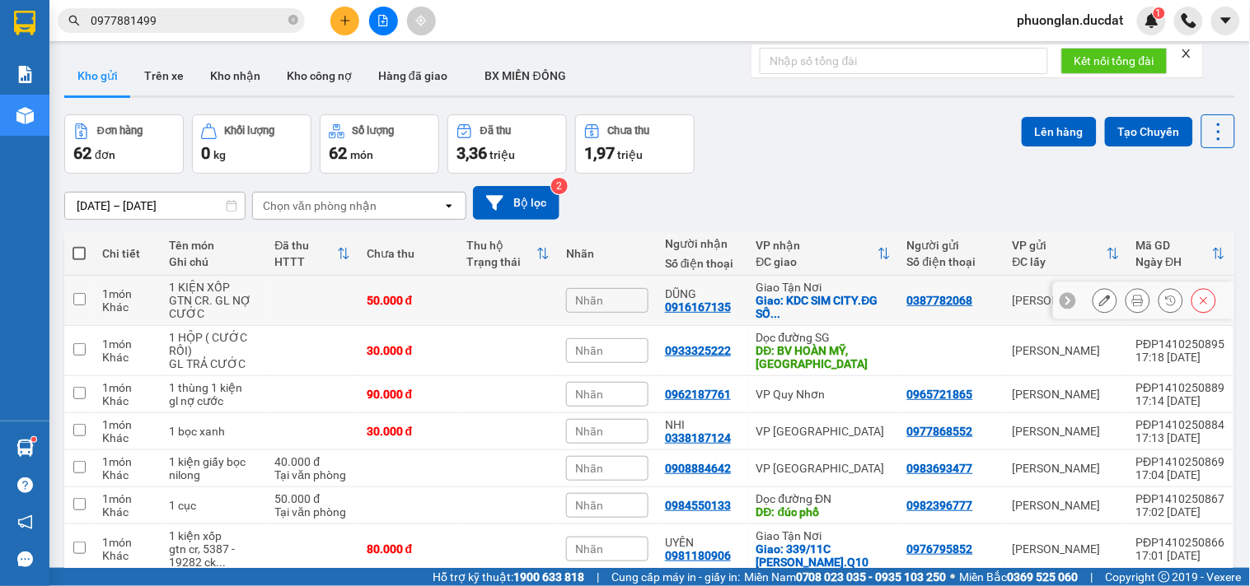
click at [478, 306] on td at bounding box center [508, 301] width 100 height 50
checkbox input "true"
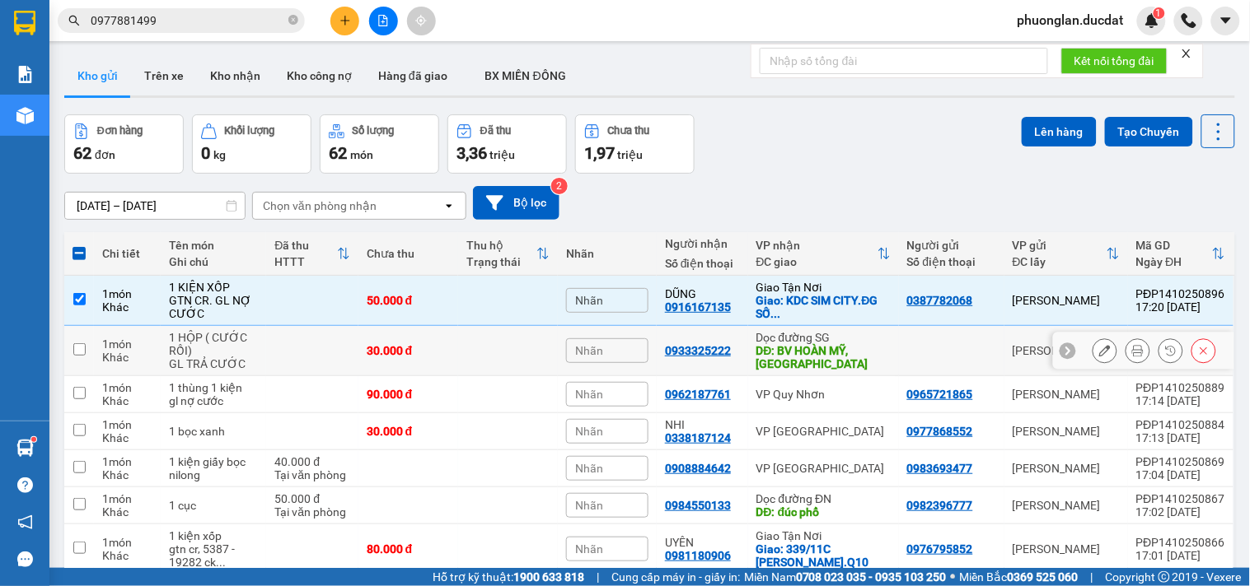
click at [471, 364] on td at bounding box center [508, 351] width 100 height 50
checkbox input "true"
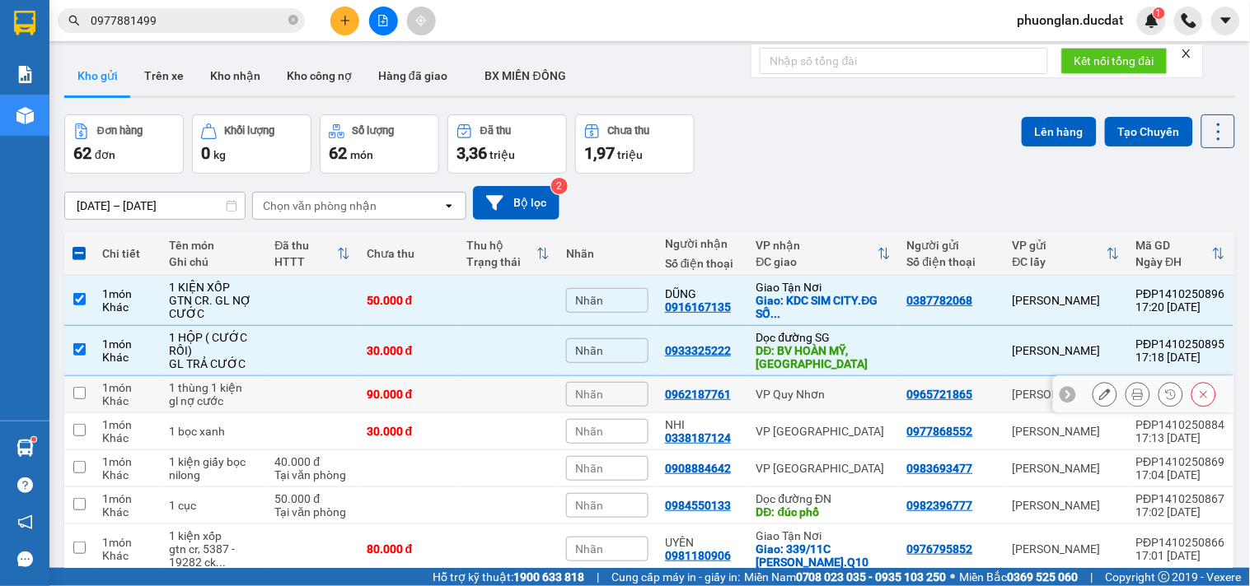
click at [525, 408] on td at bounding box center [508, 394] width 100 height 37
checkbox input "true"
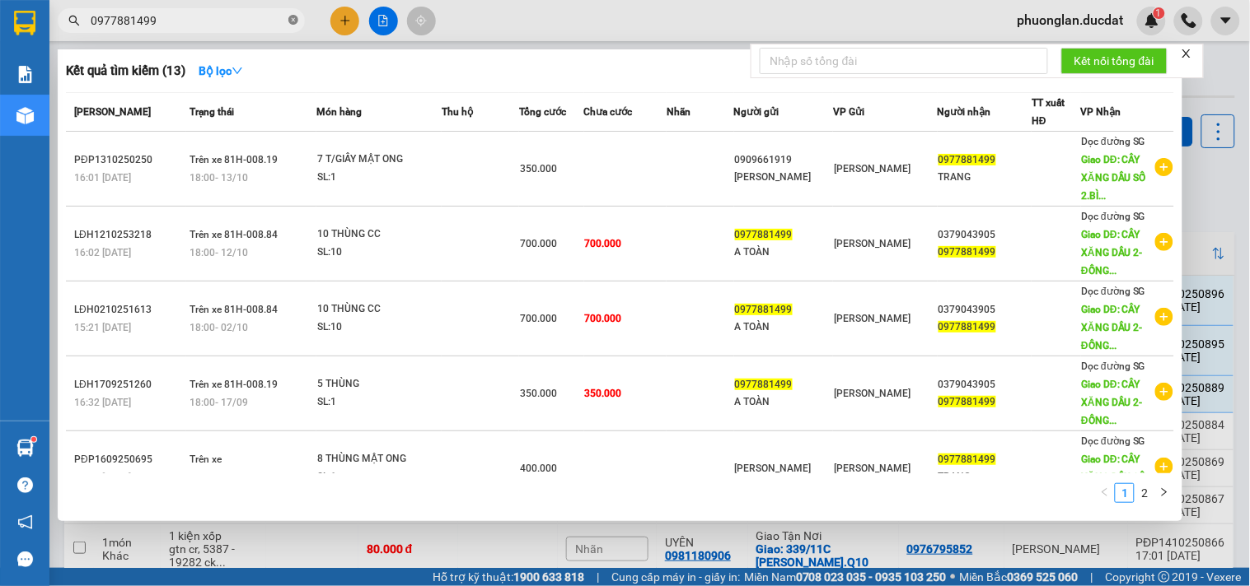
click at [292, 26] on span at bounding box center [293, 21] width 10 height 16
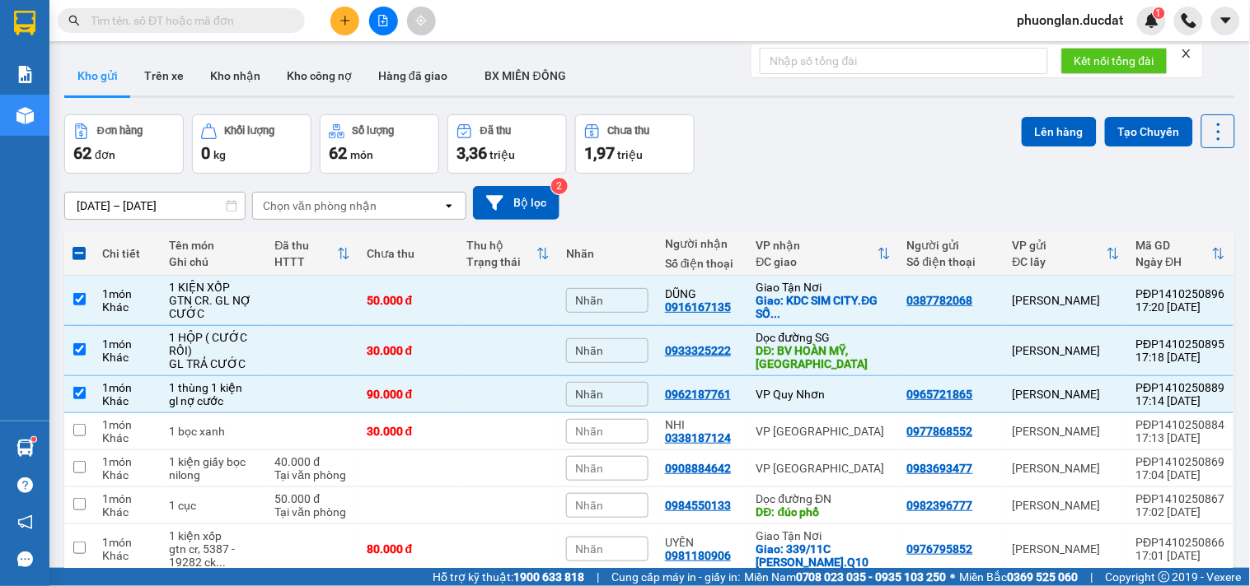
click at [241, 19] on input "text" at bounding box center [188, 21] width 194 height 18
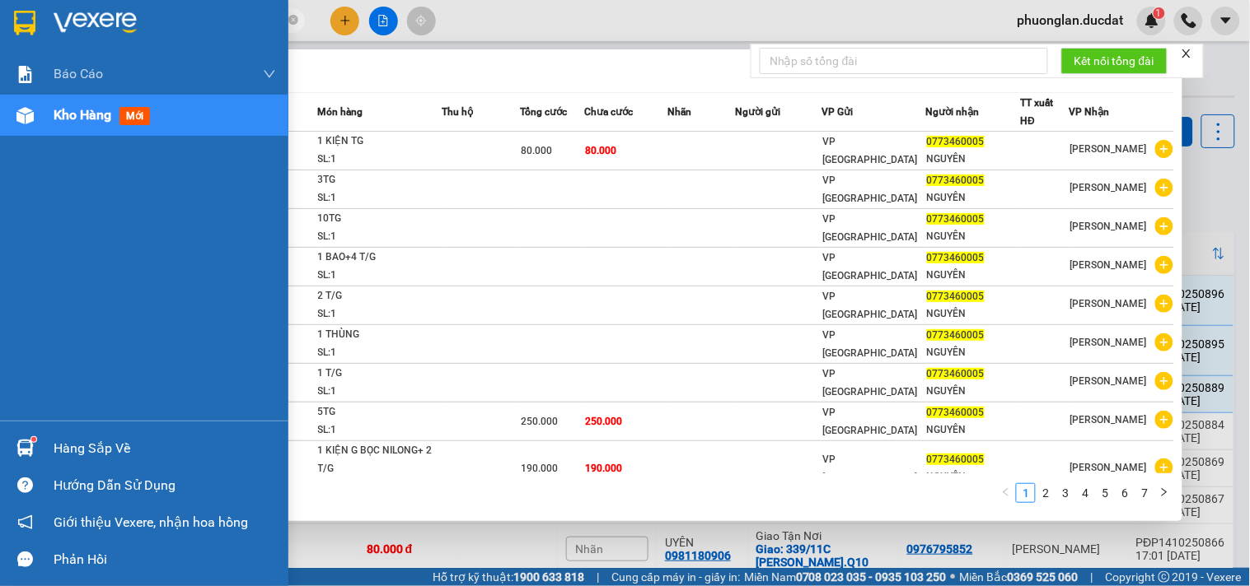
drag, startPoint x: 210, startPoint y: 21, endPoint x: 0, endPoint y: 52, distance: 212.2
click at [0, 52] on section "Kết quả tìm kiếm ( 70 ) Bộ lọc Mã ĐH Trạng thái Món hàng Thu hộ Tổng cước Chưa …" at bounding box center [625, 293] width 1250 height 586
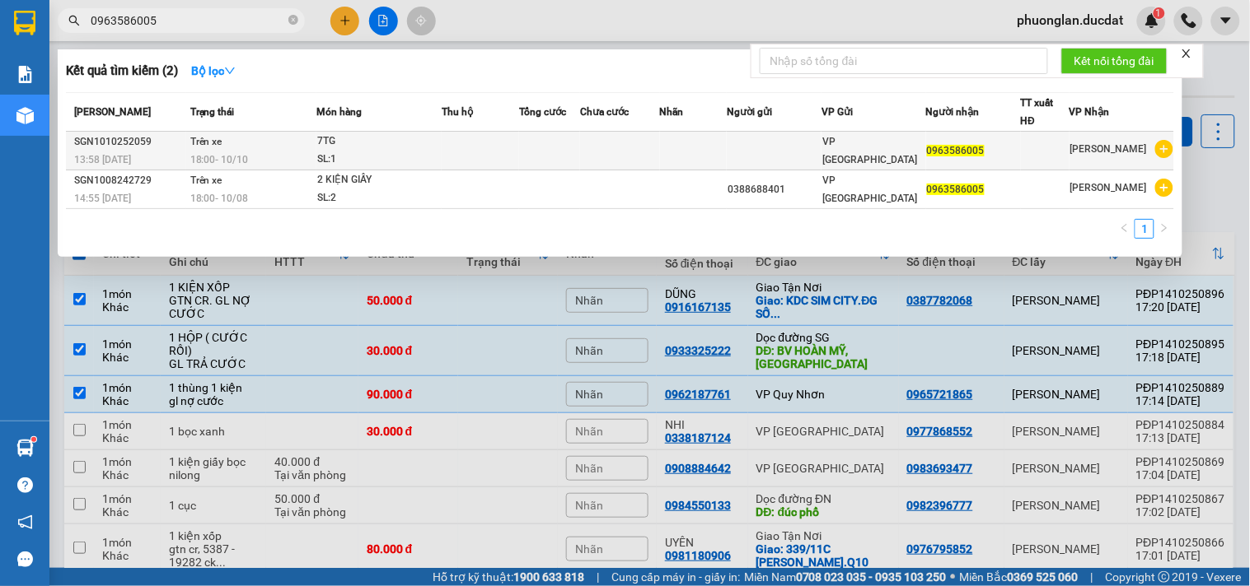
type input "0963586005"
click at [544, 148] on td at bounding box center [549, 151] width 61 height 39
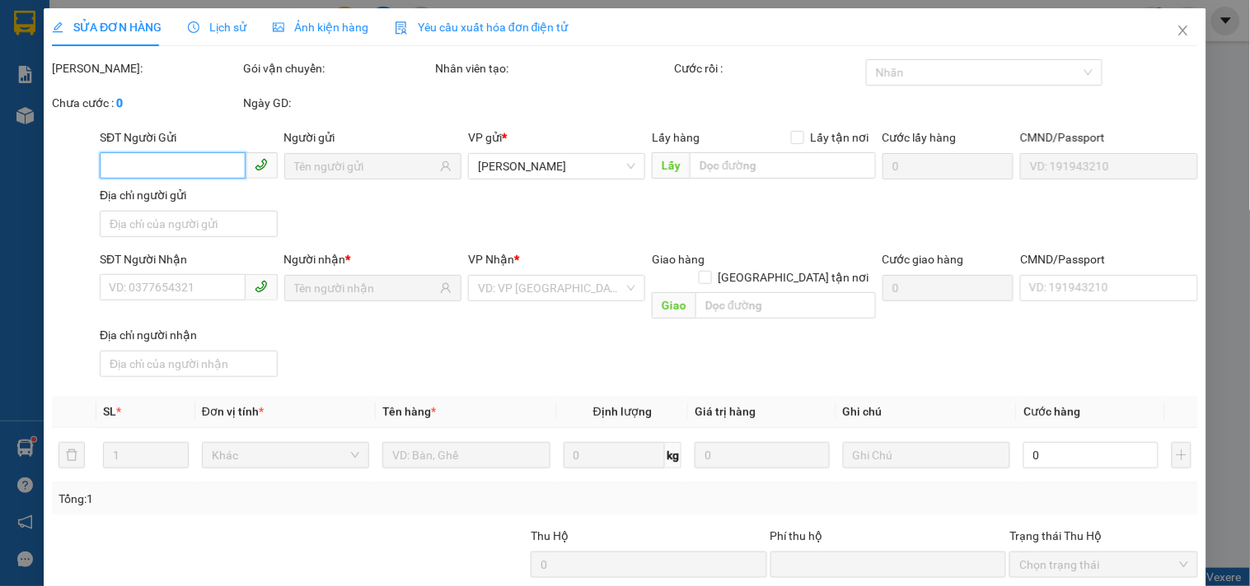
type input "0963586005"
type input "0"
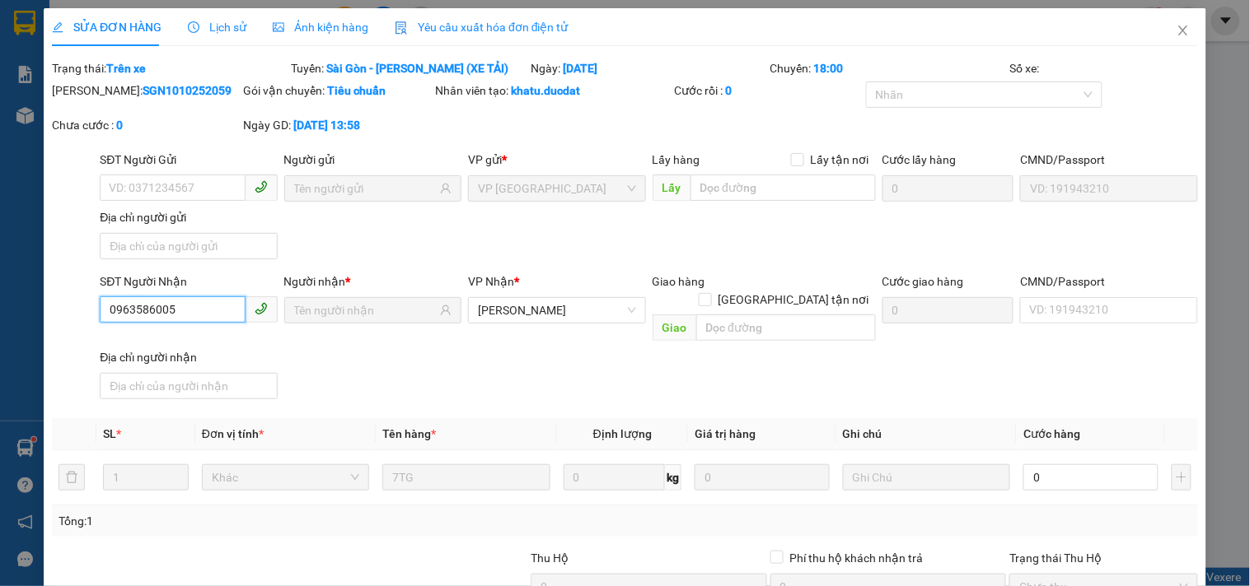
drag, startPoint x: 134, startPoint y: 315, endPoint x: 149, endPoint y: 315, distance: 14.8
click at [149, 315] on input "0963586005" at bounding box center [172, 310] width 145 height 26
click at [1214, 54] on div "SỬA ĐƠN HÀNG Lịch sử Ảnh kiện hàng Yêu cầu xuất hóa đơn điện tử Total Paid Fee …" at bounding box center [625, 293] width 1250 height 586
click at [1176, 35] on icon "close" at bounding box center [1182, 30] width 13 height 13
